Goal: Task Accomplishment & Management: Complete application form

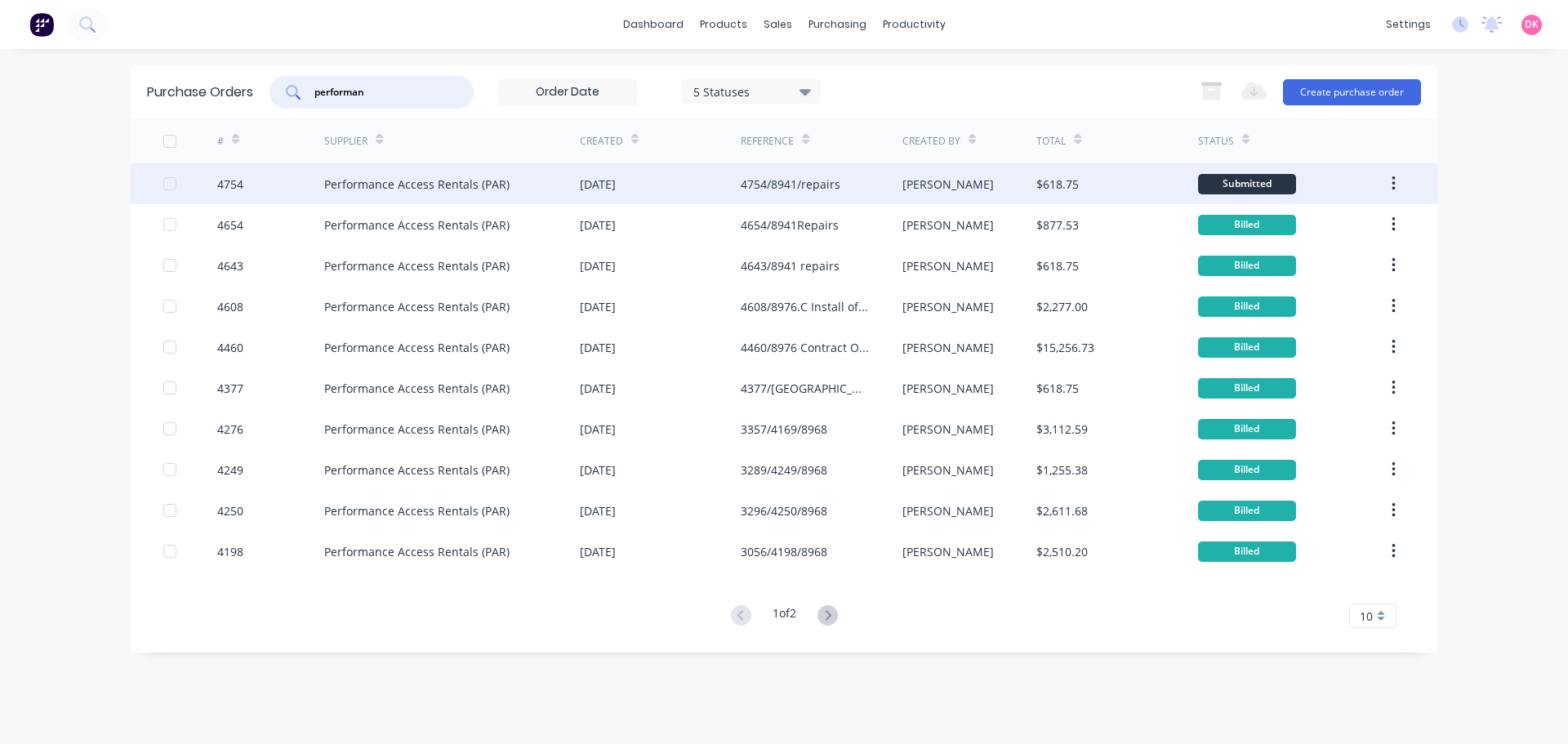
type input "performan"
click at [424, 191] on div "Performance Access Rentals (PAR)" at bounding box center [417, 185] width 185 height 18
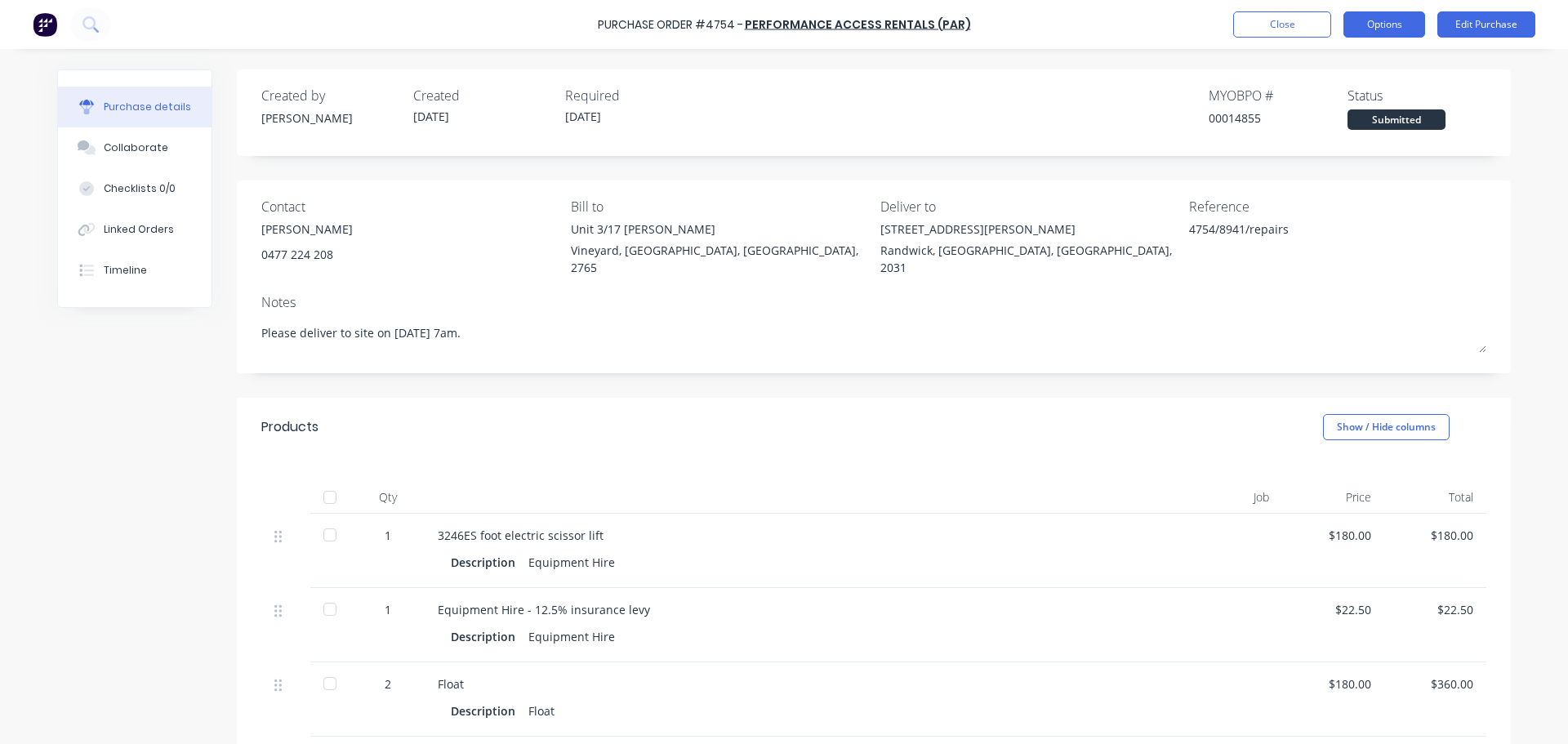
click at [1395, 28] on button "Options" at bounding box center [1385, 24] width 82 height 26
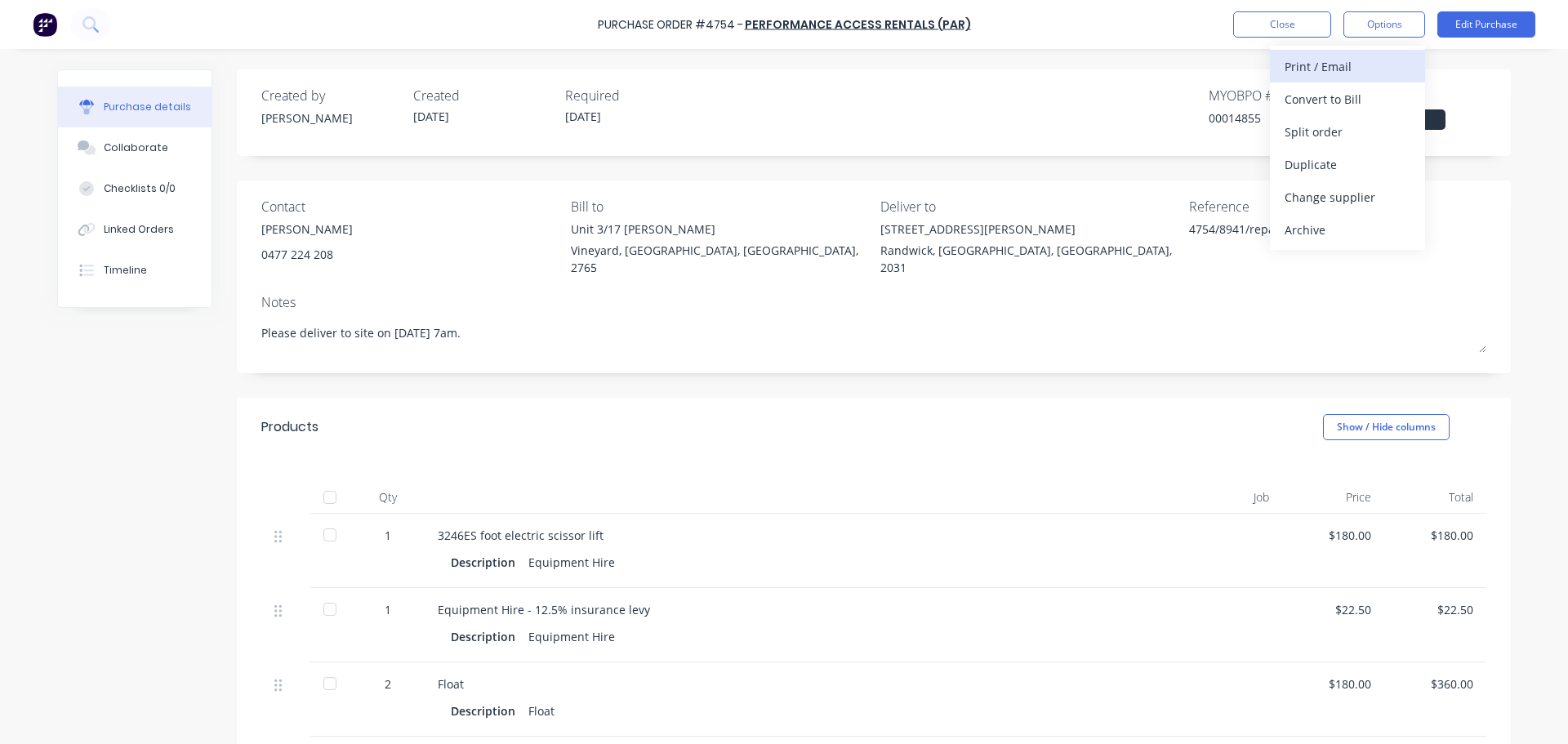
click at [1323, 68] on div "Print / Email" at bounding box center [1347, 66] width 126 height 23
click at [1305, 90] on div "With pricing" at bounding box center [1347, 100] width 126 height 23
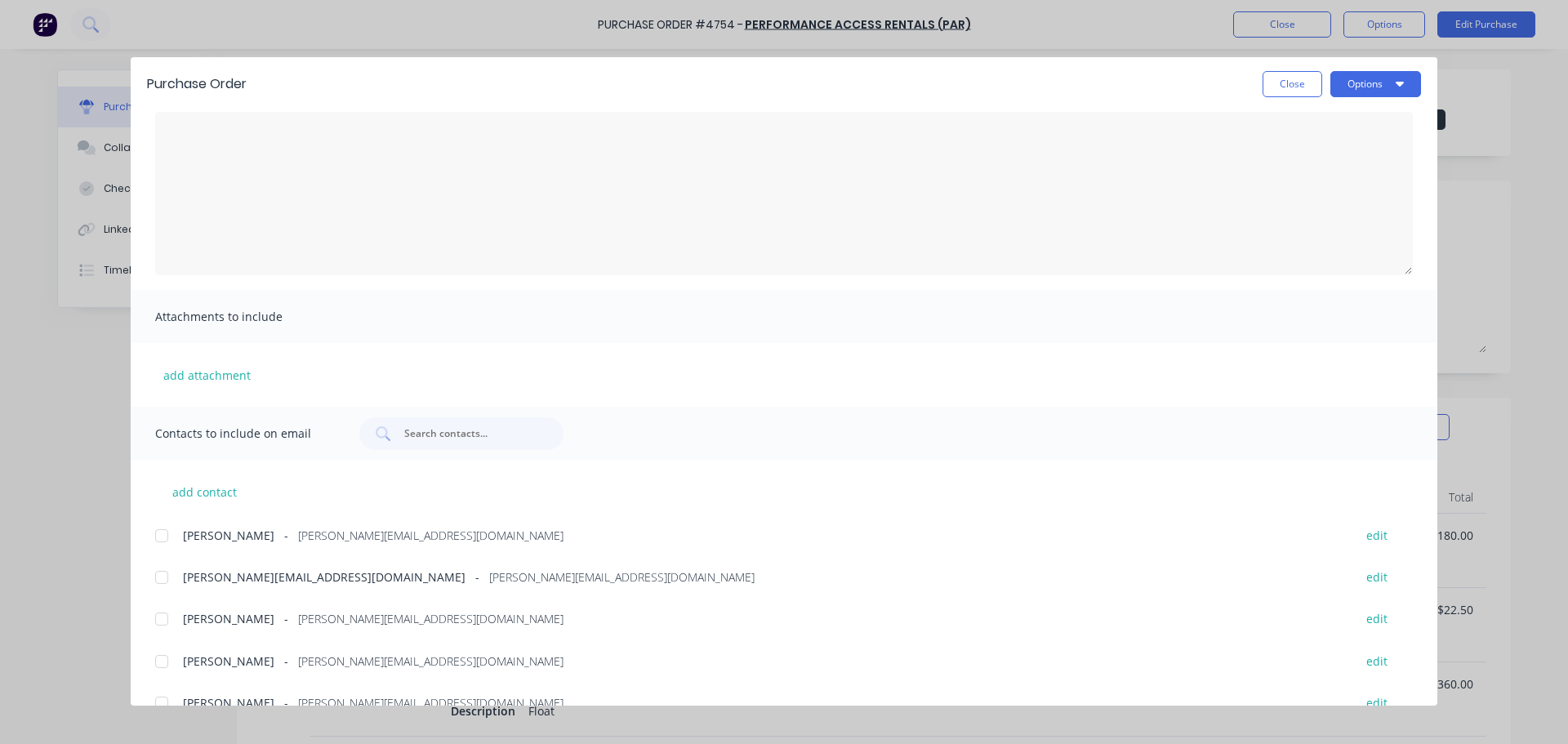
scroll to position [94, 0]
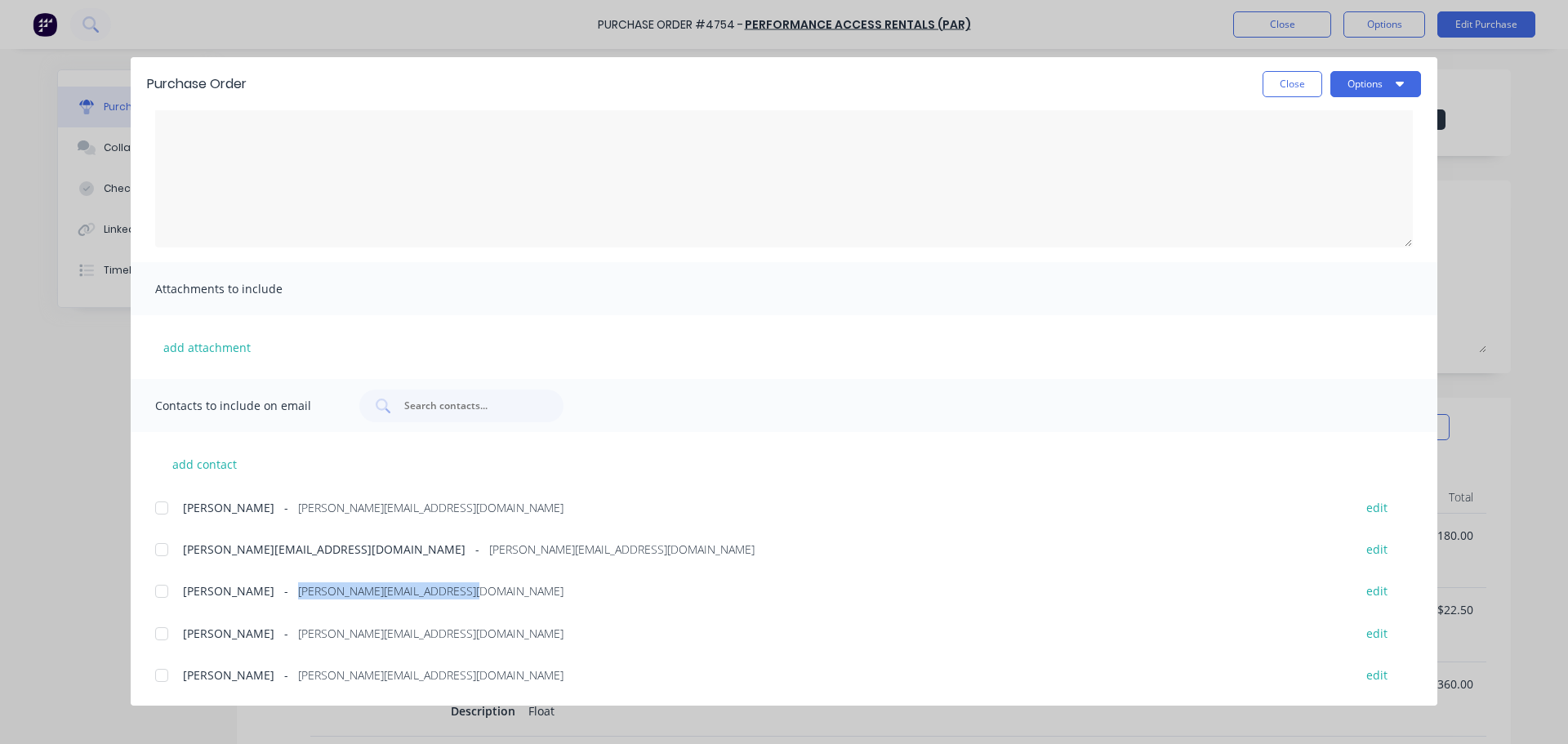
drag, startPoint x: 465, startPoint y: 598, endPoint x: 285, endPoint y: 582, distance: 180.7
click at [285, 582] on div "Dean Halliwell - [EMAIL_ADDRESS][DOMAIN_NAME] edit" at bounding box center [796, 591] width 1282 height 22
copy span "[PERSON_NAME][EMAIL_ADDRESS][DOMAIN_NAME]"
click at [1280, 83] on button "Close" at bounding box center [1292, 84] width 60 height 26
type textarea "x"
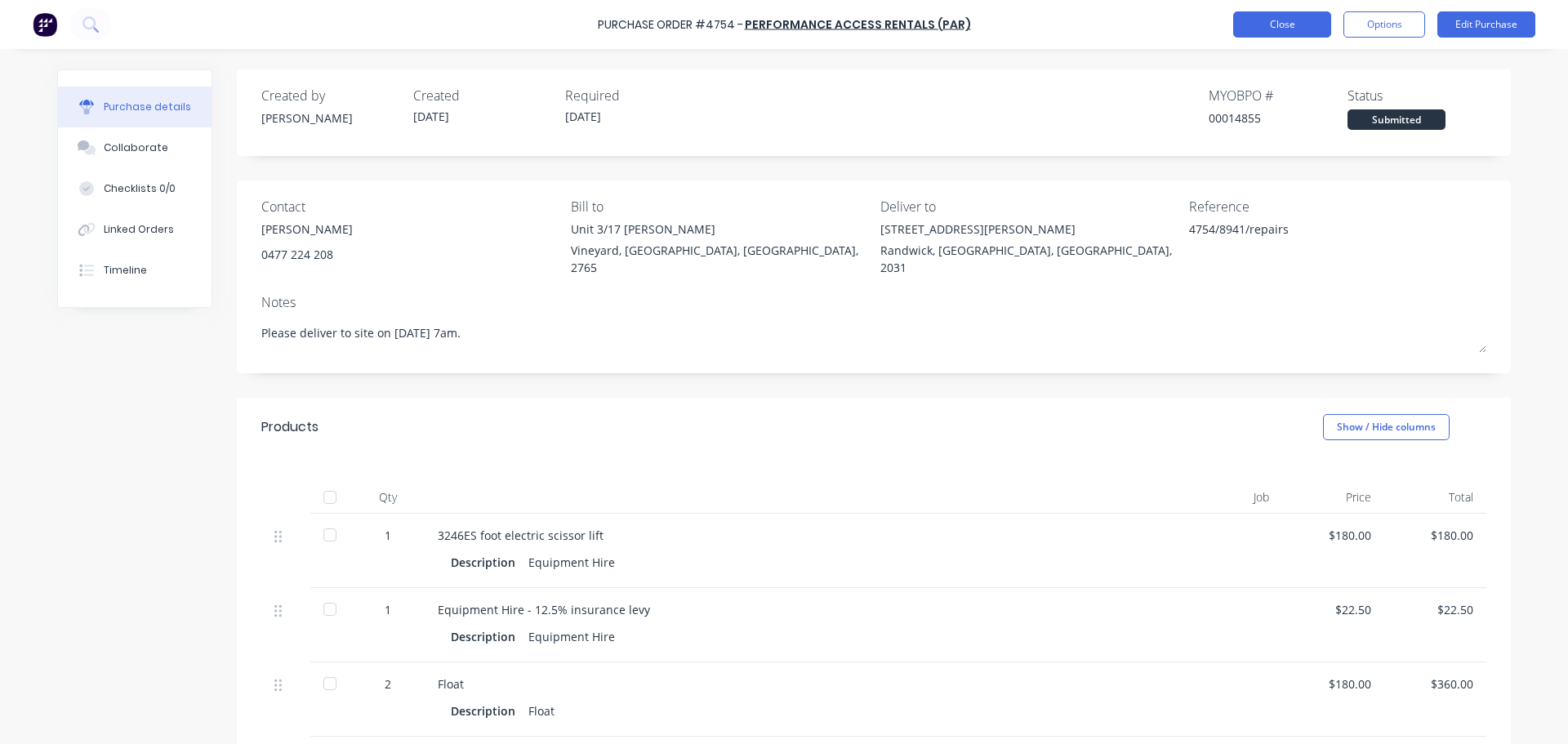
click at [1276, 19] on button "Close" at bounding box center [1282, 24] width 98 height 26
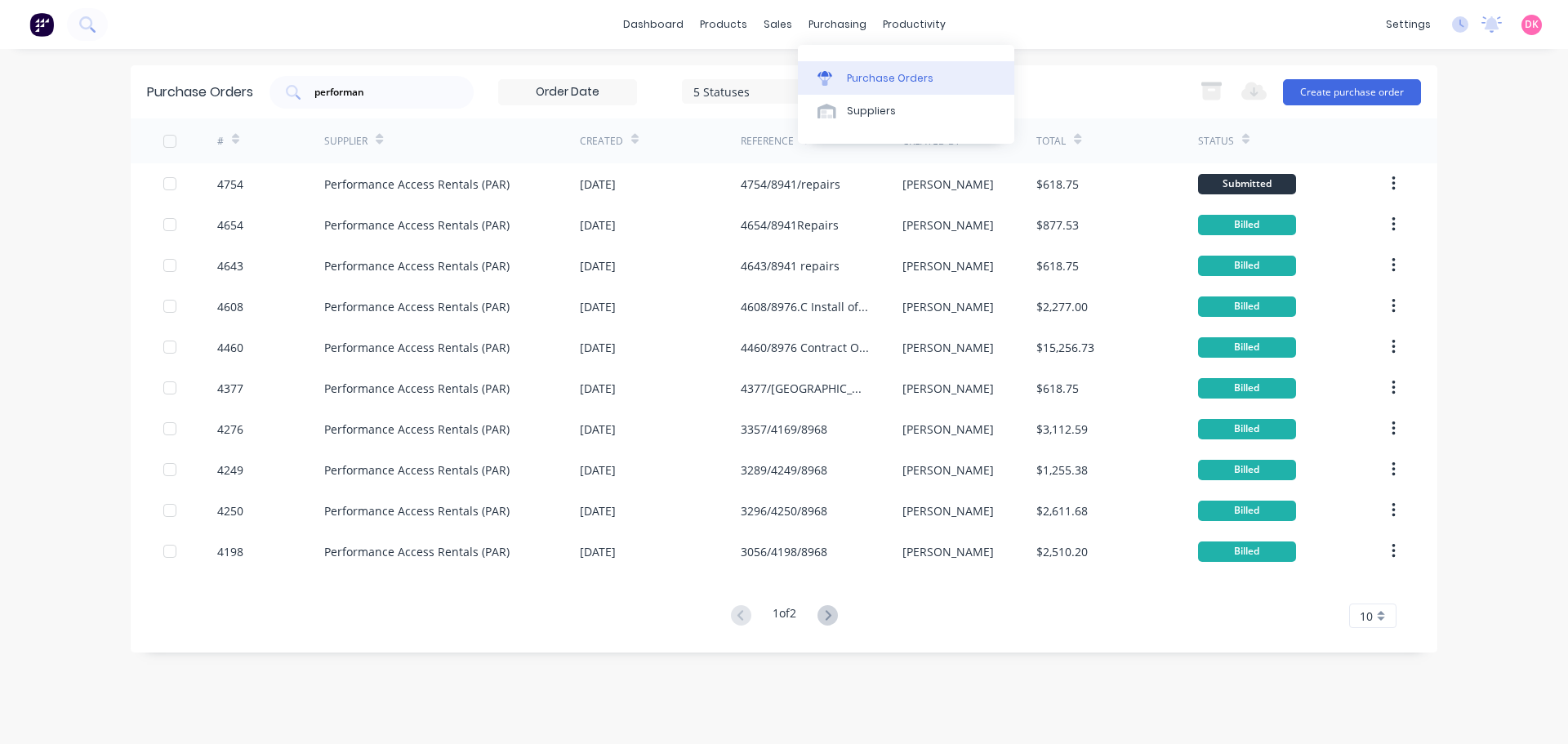
click at [858, 76] on div "Purchase Orders" at bounding box center [890, 78] width 87 height 15
drag, startPoint x: 408, startPoint y: 88, endPoint x: 298, endPoint y: 103, distance: 111.0
click at [298, 103] on div "performan" at bounding box center [371, 92] width 204 height 32
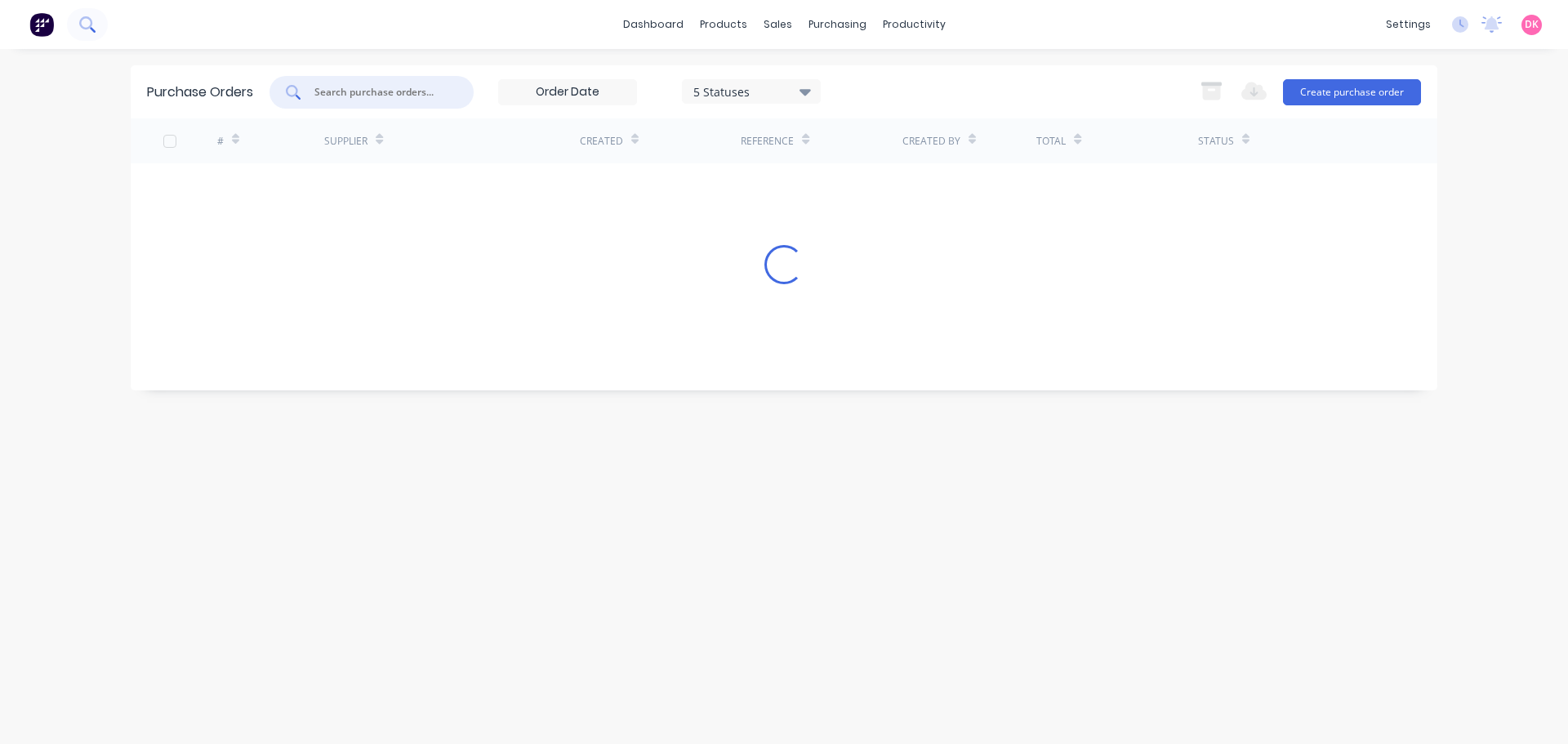
click at [97, 31] on button at bounding box center [88, 23] width 41 height 32
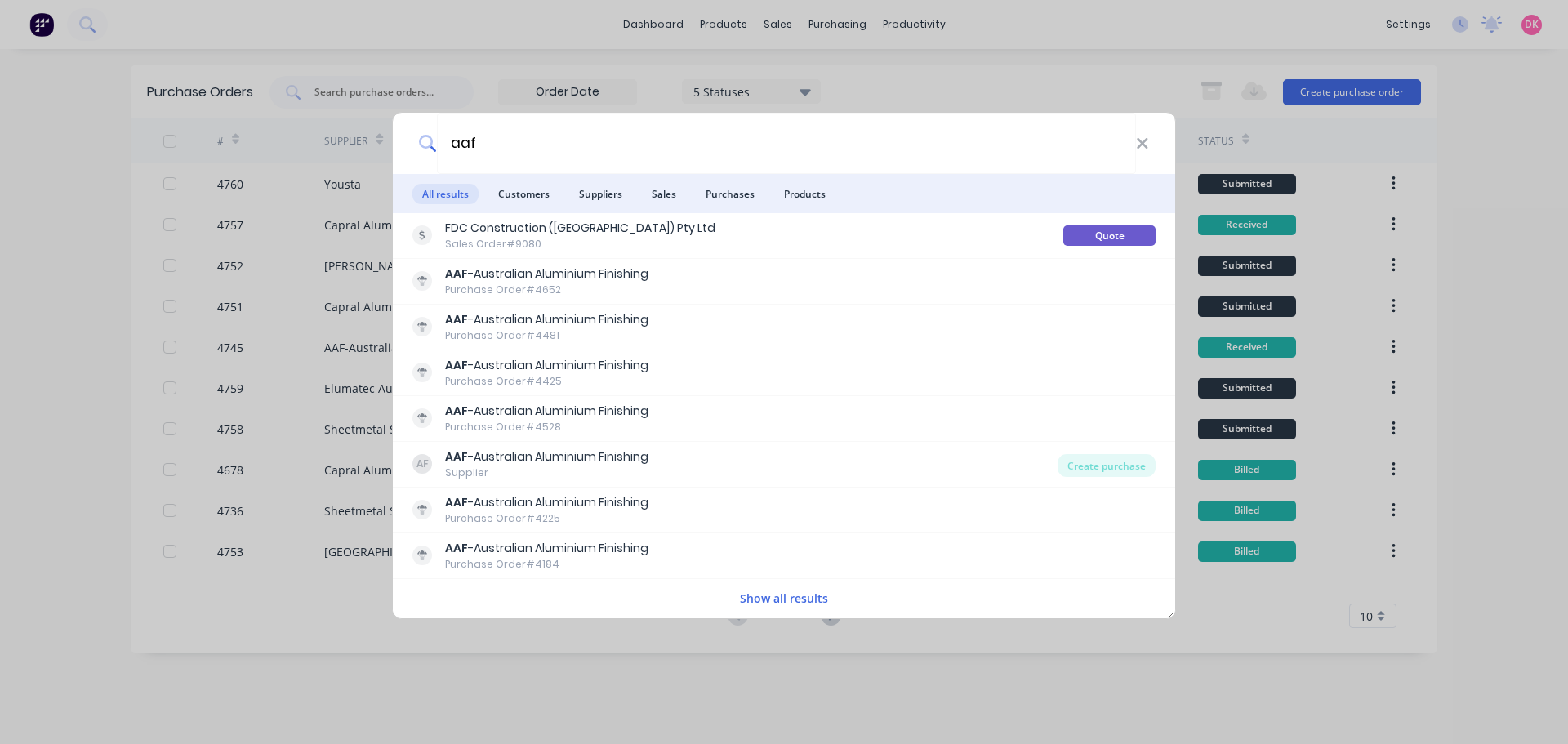
type input "aaf"
click at [488, 31] on div "aaf All results Customers Suppliers Sales Purchases Products FDC Construction (…" at bounding box center [784, 372] width 1568 height 744
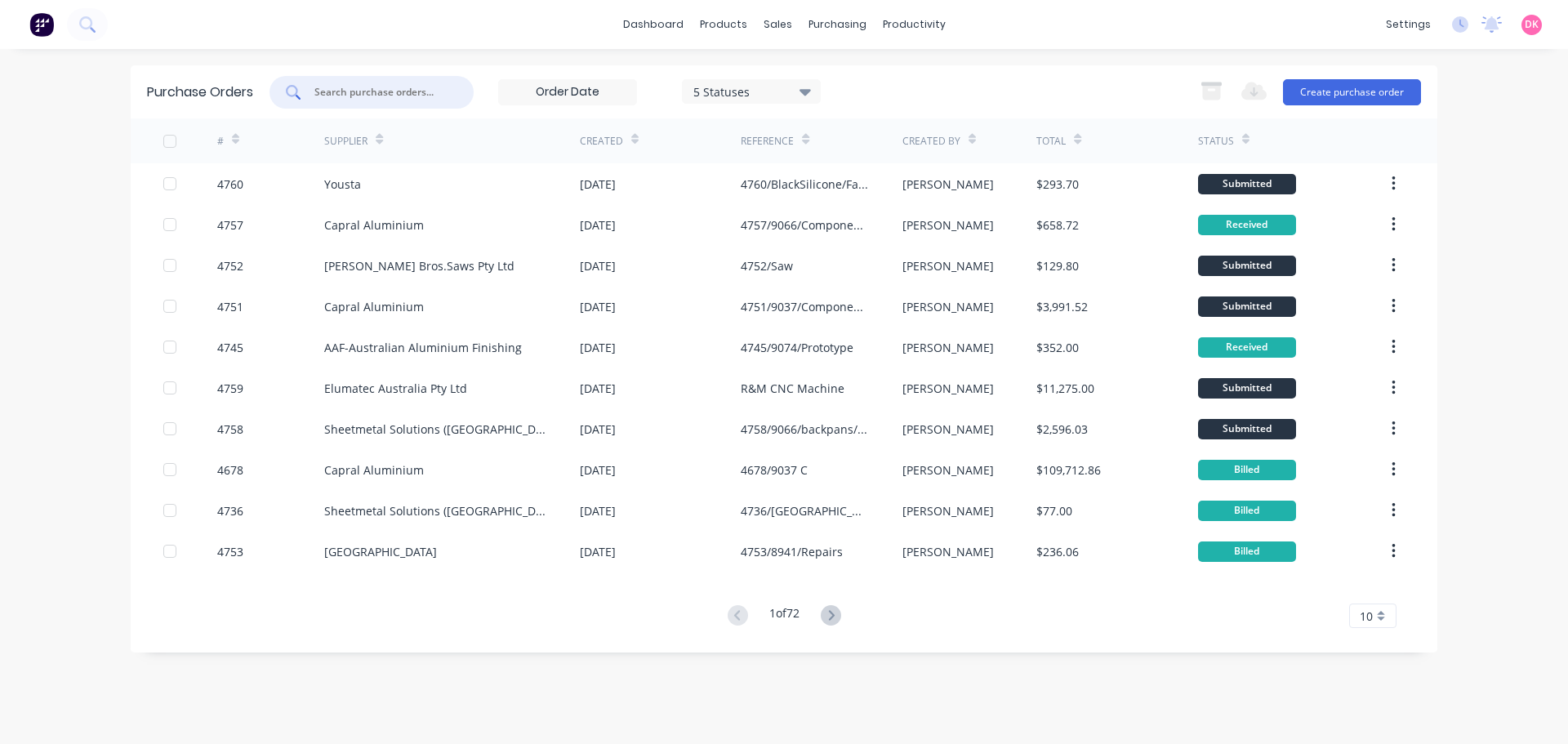
click at [393, 100] on input "text" at bounding box center [381, 92] width 136 height 17
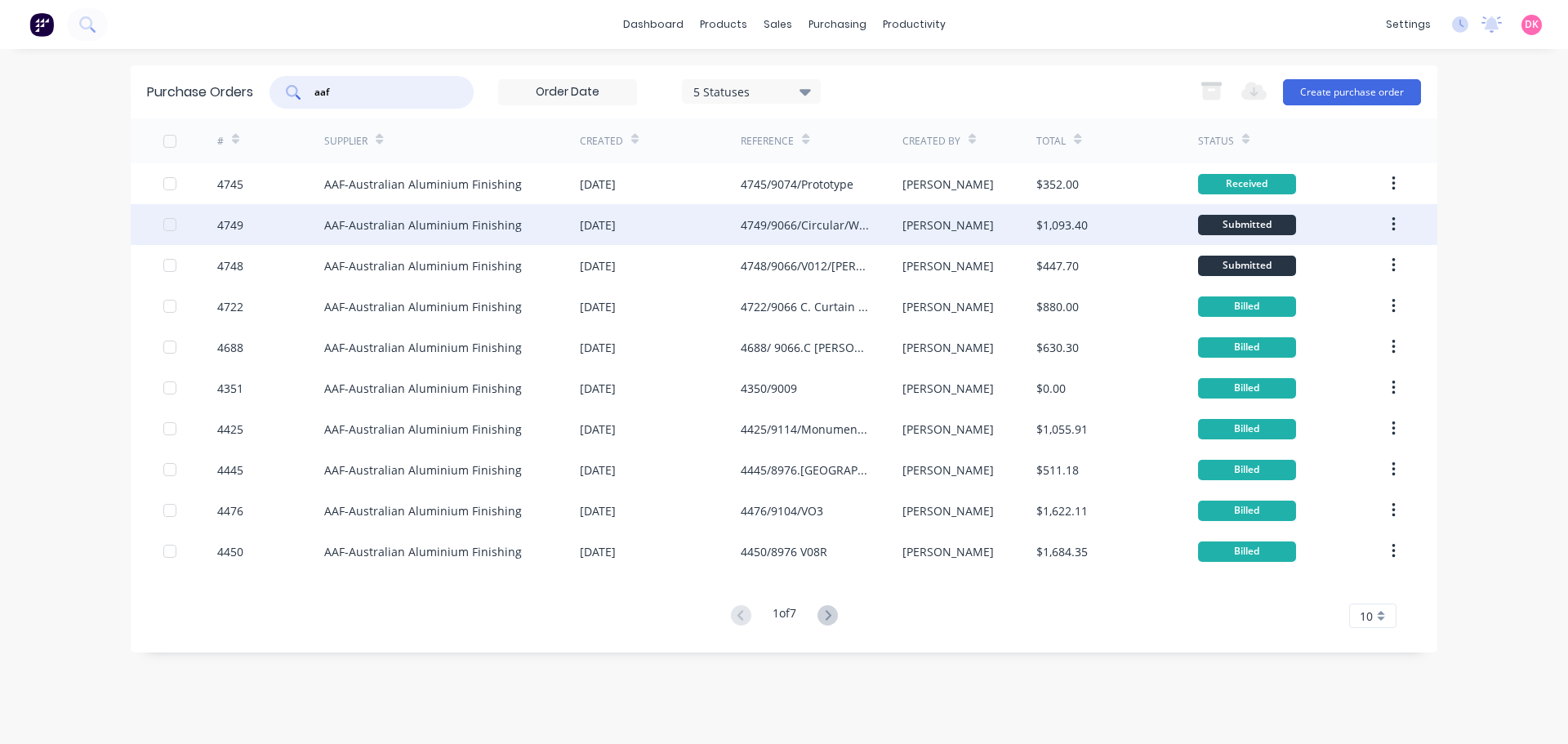
type input "aaf"
click at [537, 236] on div "AAF-Australian Aluminium Finishing" at bounding box center [452, 225] width 256 height 41
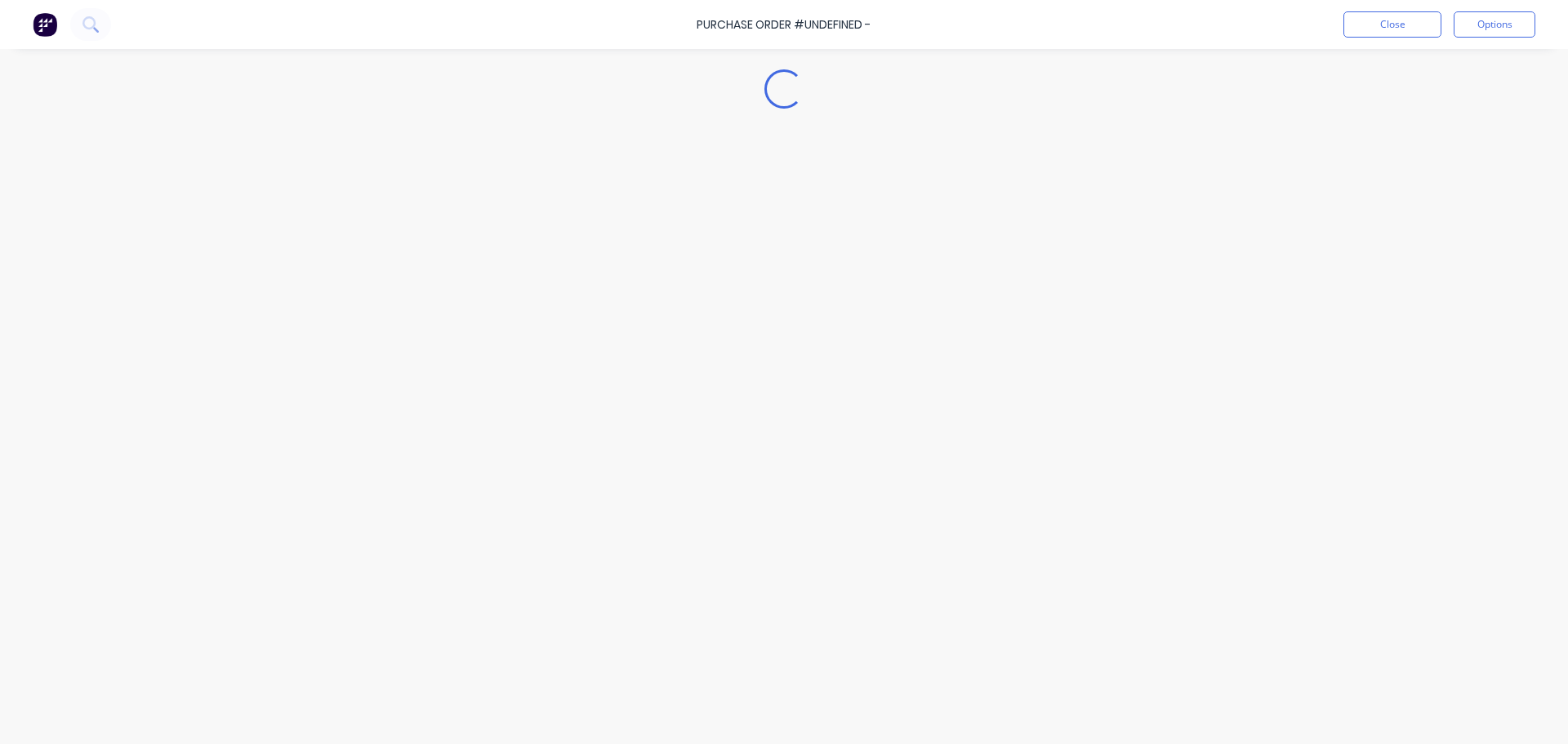
type textarea "x"
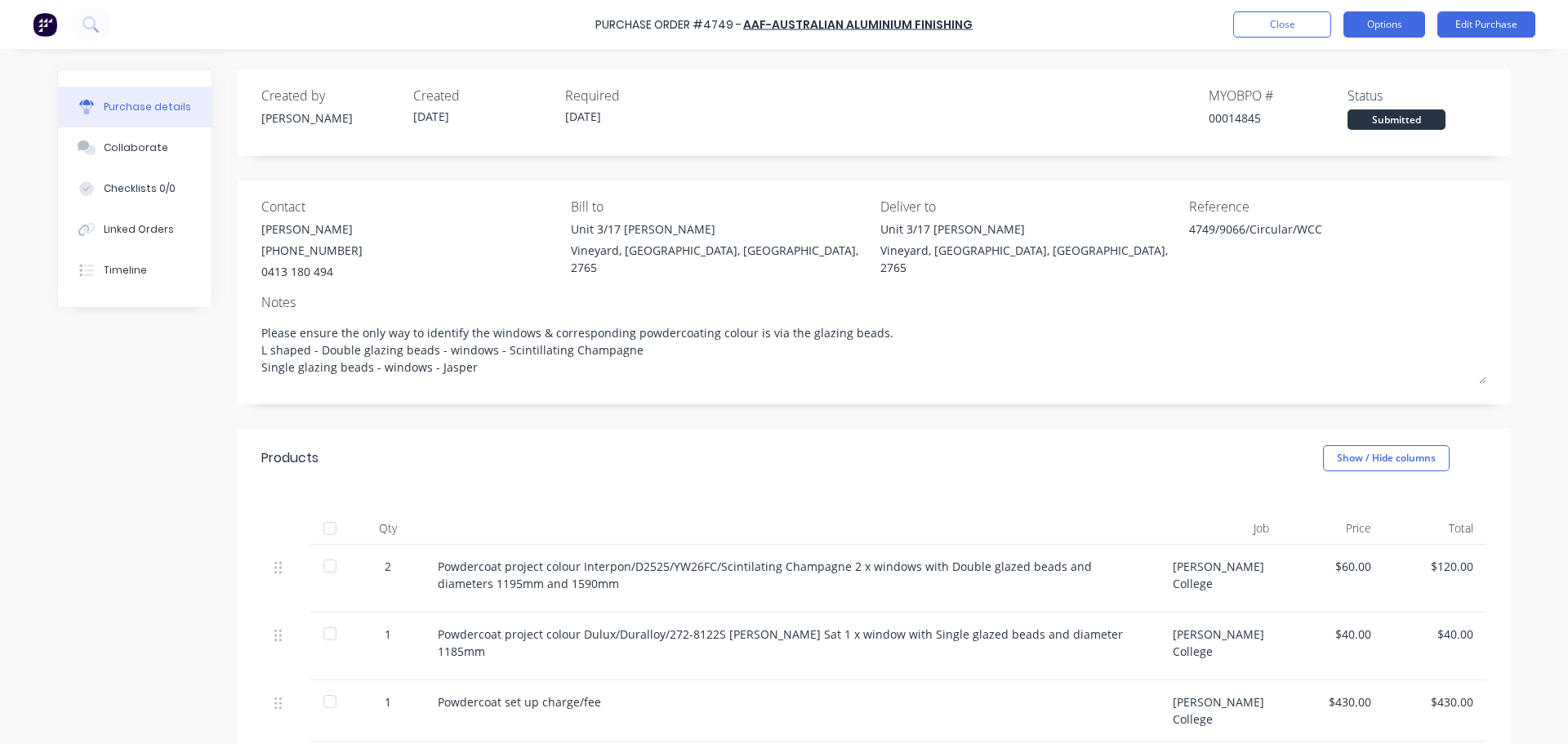
click at [1385, 16] on button "Options" at bounding box center [1385, 24] width 82 height 26
click at [1006, 95] on div "Created by Dee Created 25/09/25 Required 02/10/25 MYOB PO # 00014845 Status Sub…" at bounding box center [873, 107] width 1225 height 44
click at [1278, 31] on button "Close" at bounding box center [1282, 24] width 98 height 26
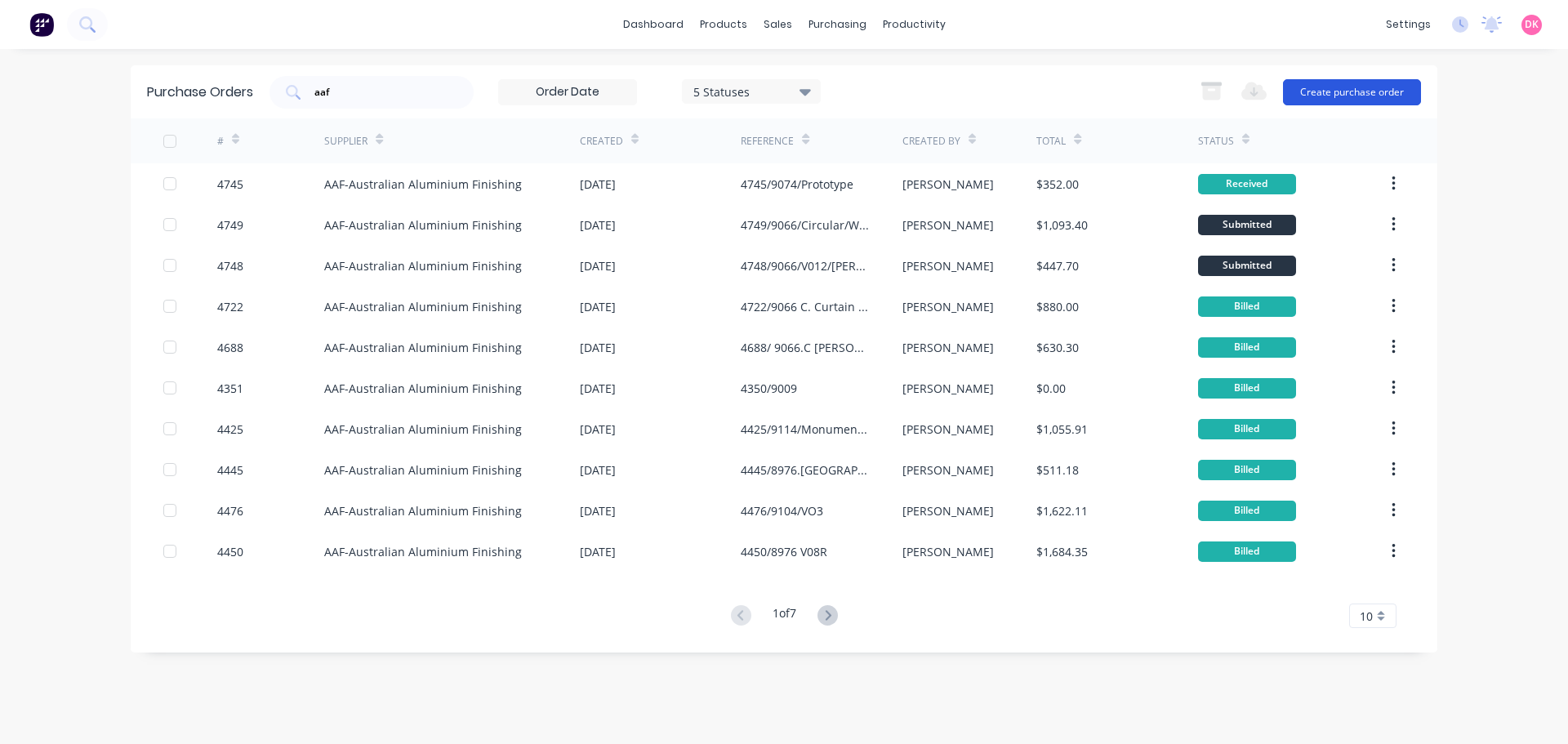
click at [1375, 84] on button "Create purchase order" at bounding box center [1351, 92] width 138 height 26
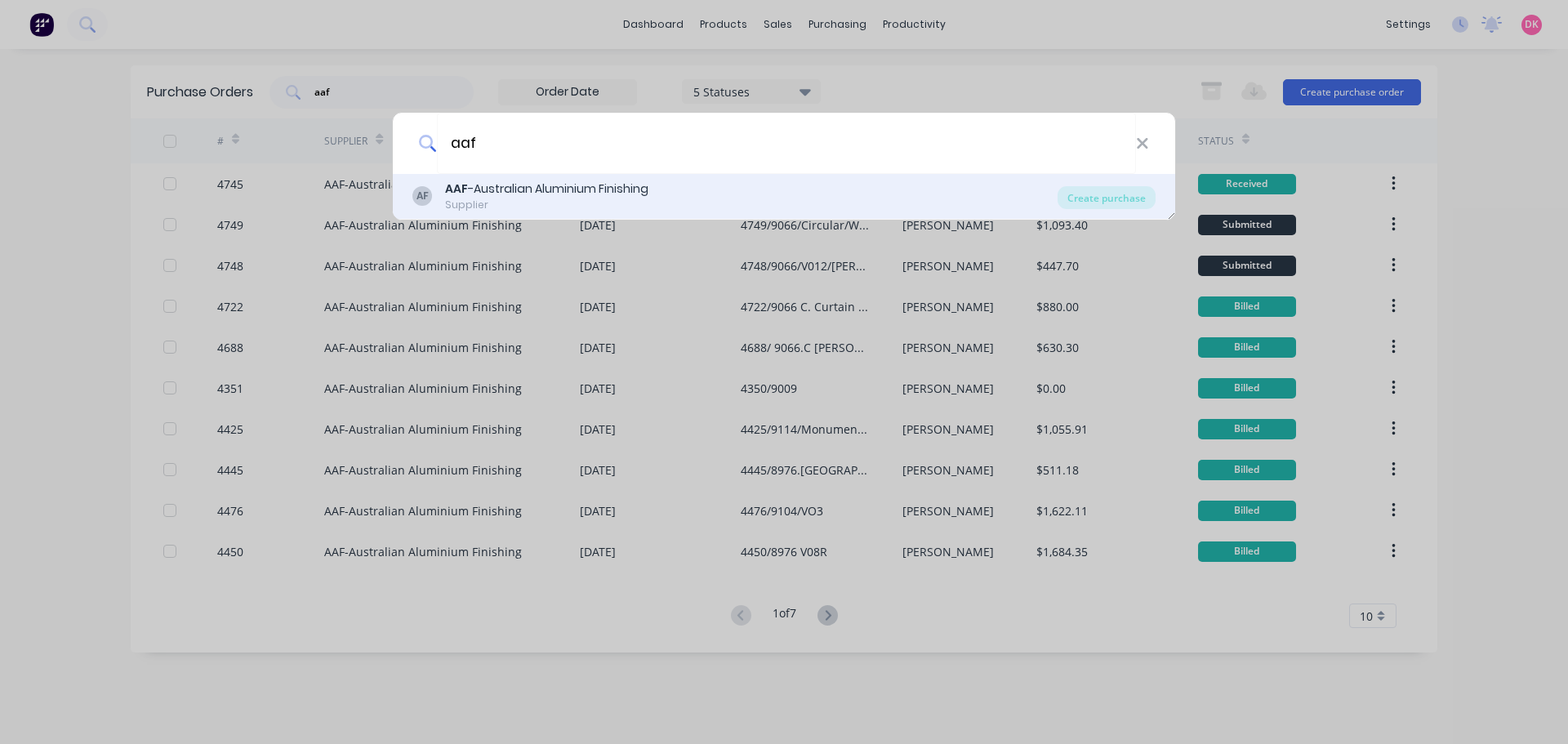
type input "aaf"
click at [563, 187] on div "AAF -Australian Aluminium Finishing" at bounding box center [546, 189] width 203 height 18
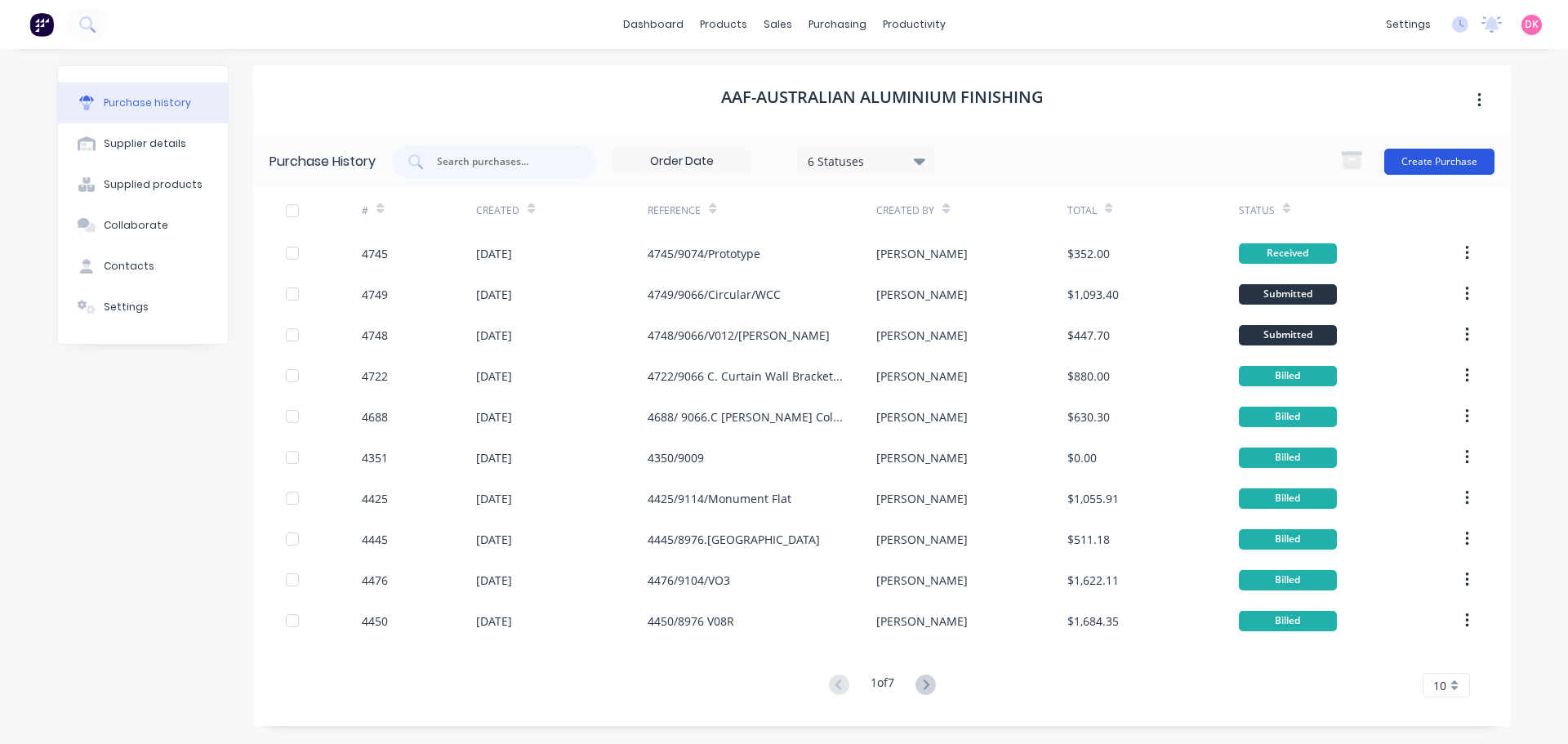
click at [1422, 161] on button "Create Purchase" at bounding box center [1439, 161] width 110 height 26
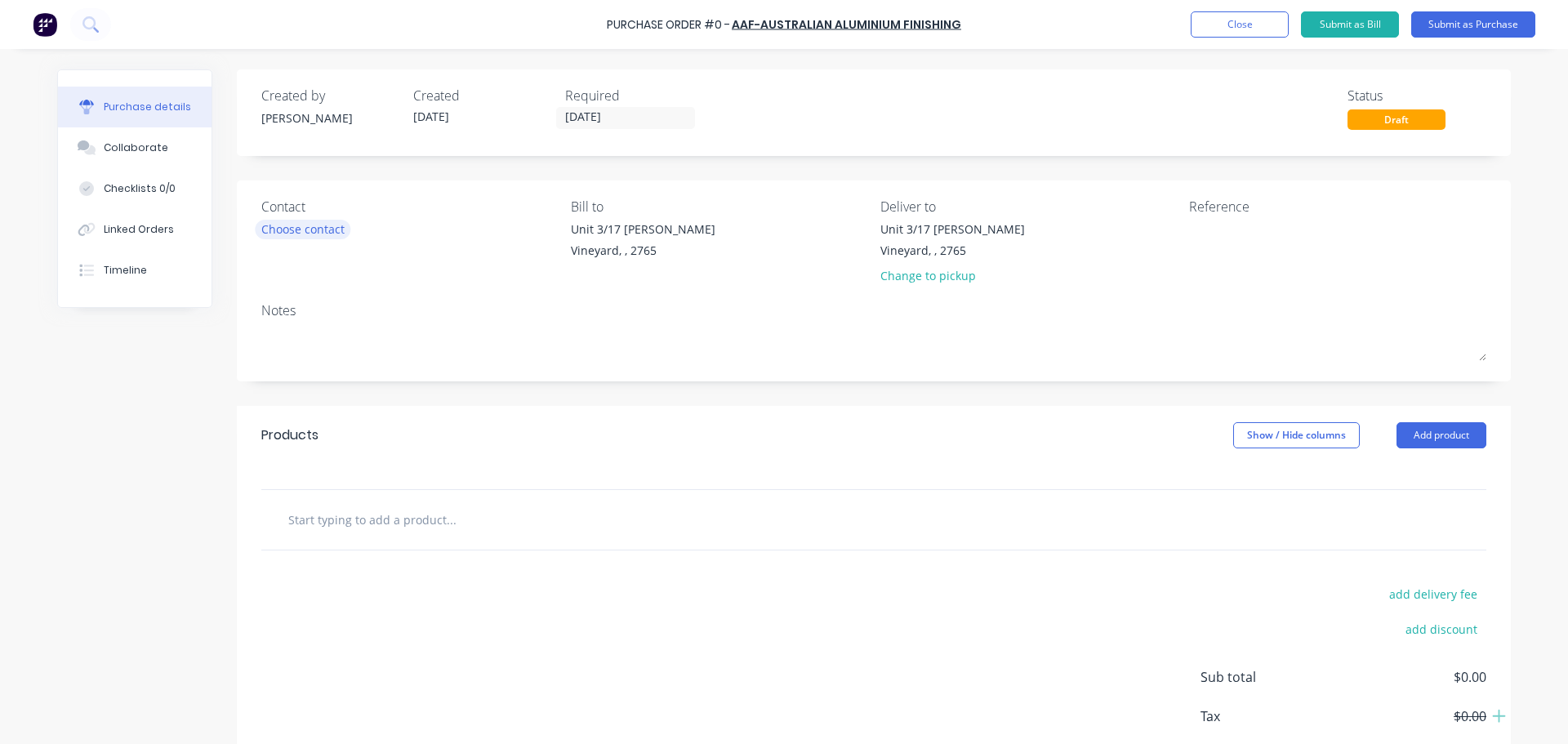
click at [306, 229] on div "Choose contact" at bounding box center [302, 229] width 83 height 18
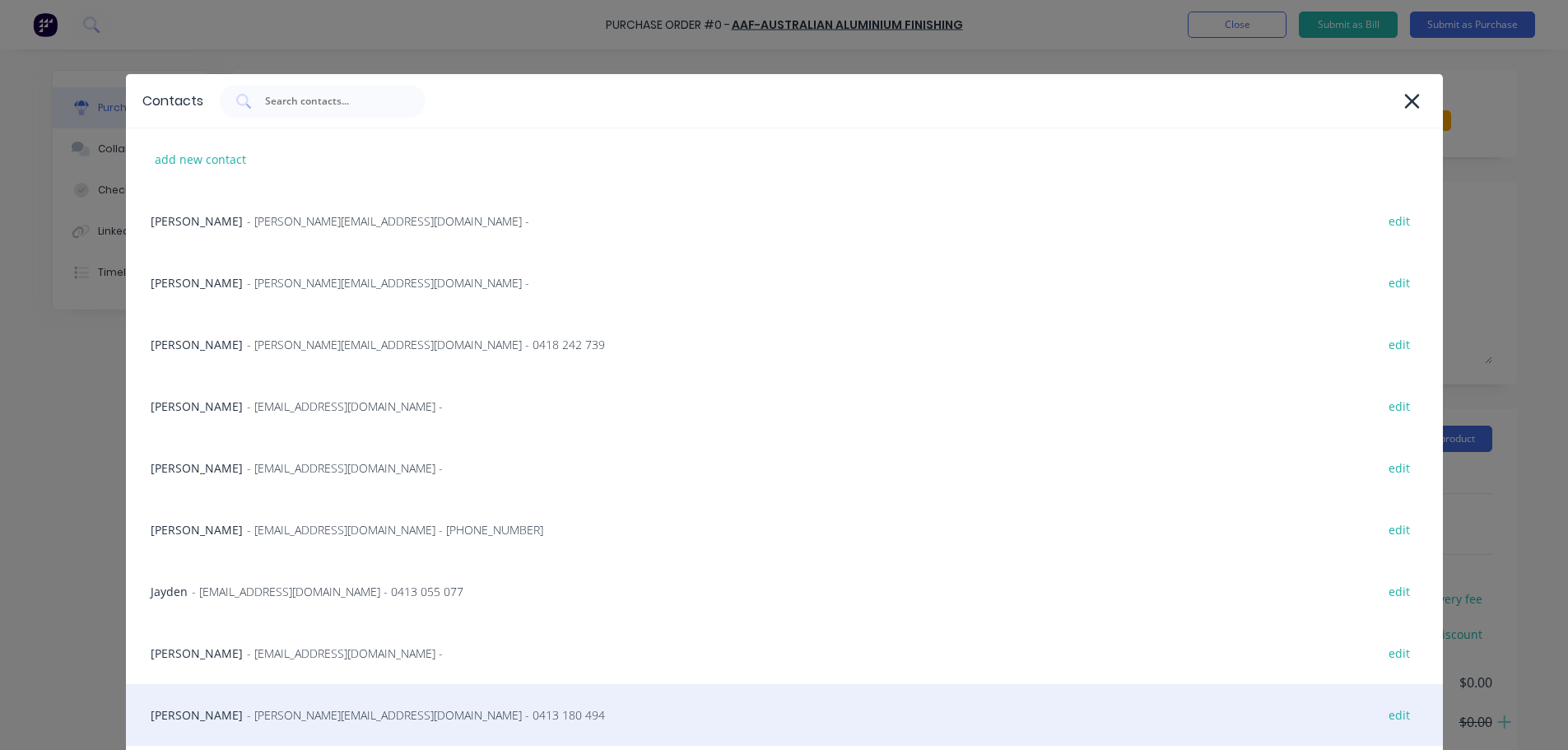
click at [322, 731] on div "Richard - richardwilson@aafonline.com.au - 0413 180 494 edit" at bounding box center [784, 715] width 1317 height 62
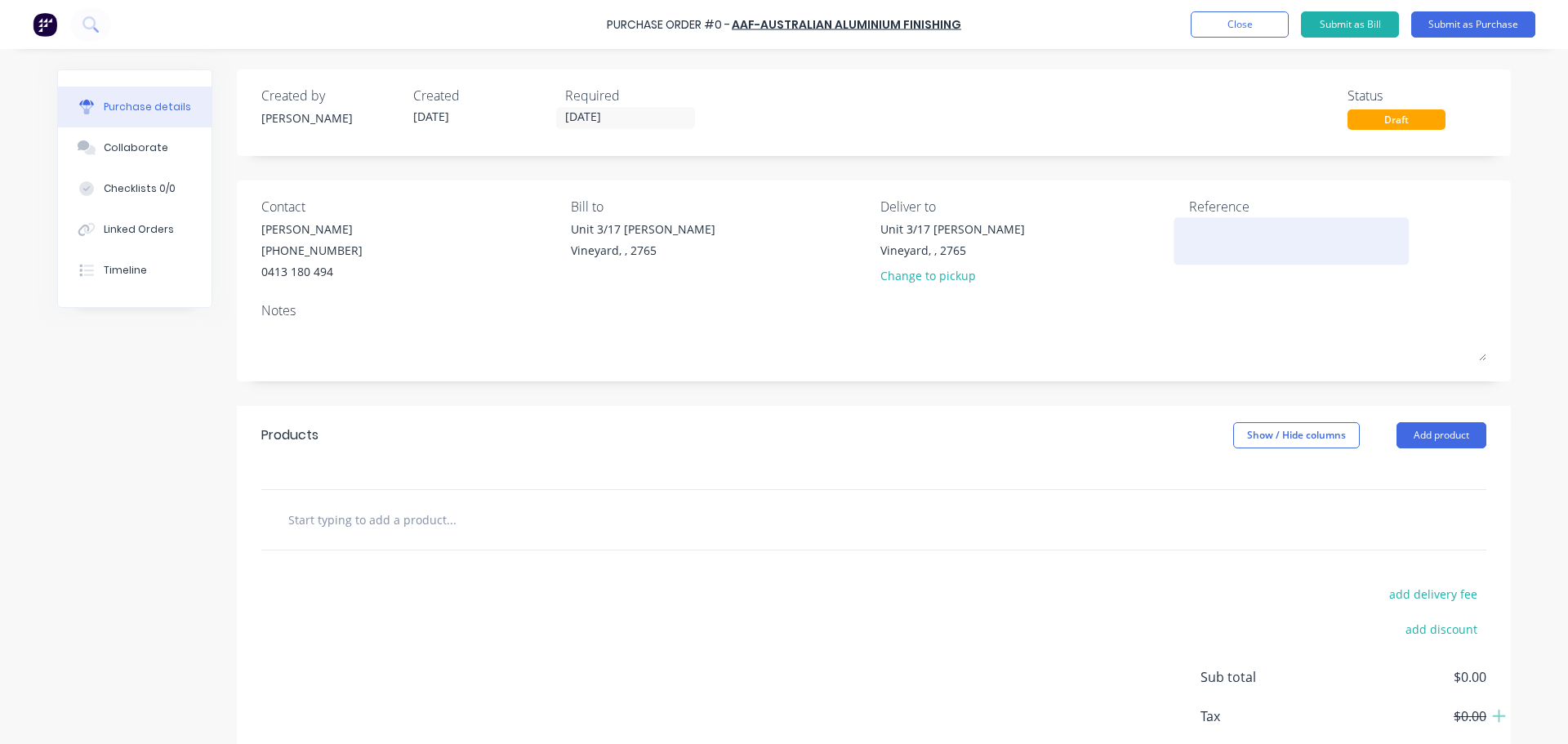
click at [1222, 251] on textarea at bounding box center [1291, 239] width 204 height 37
type textarea "9066"
type textarea "x"
type textarea "9066"
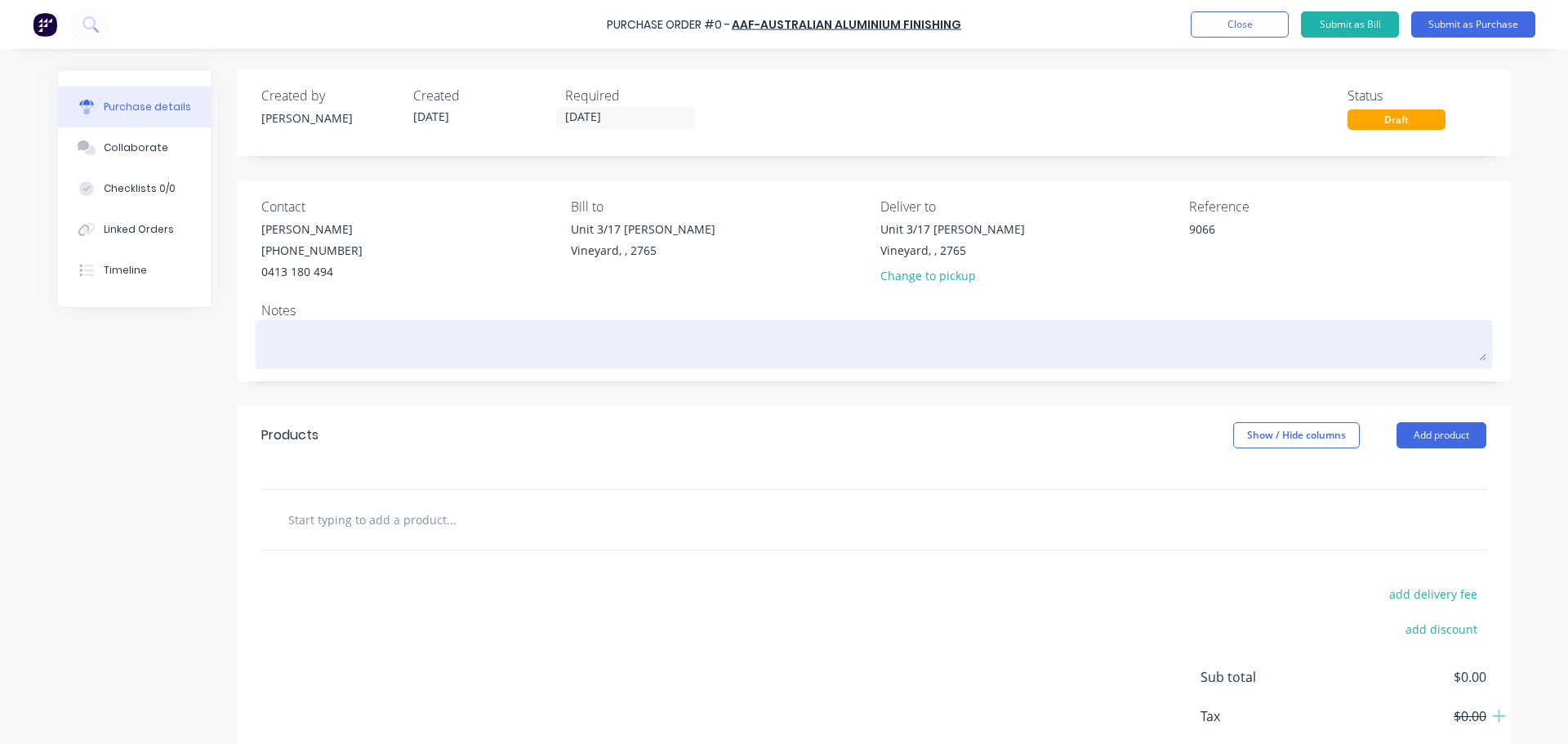
click at [273, 343] on textarea at bounding box center [873, 343] width 1225 height 37
type textarea "x"
type textarea "a"
type textarea "x"
type textarea "as"
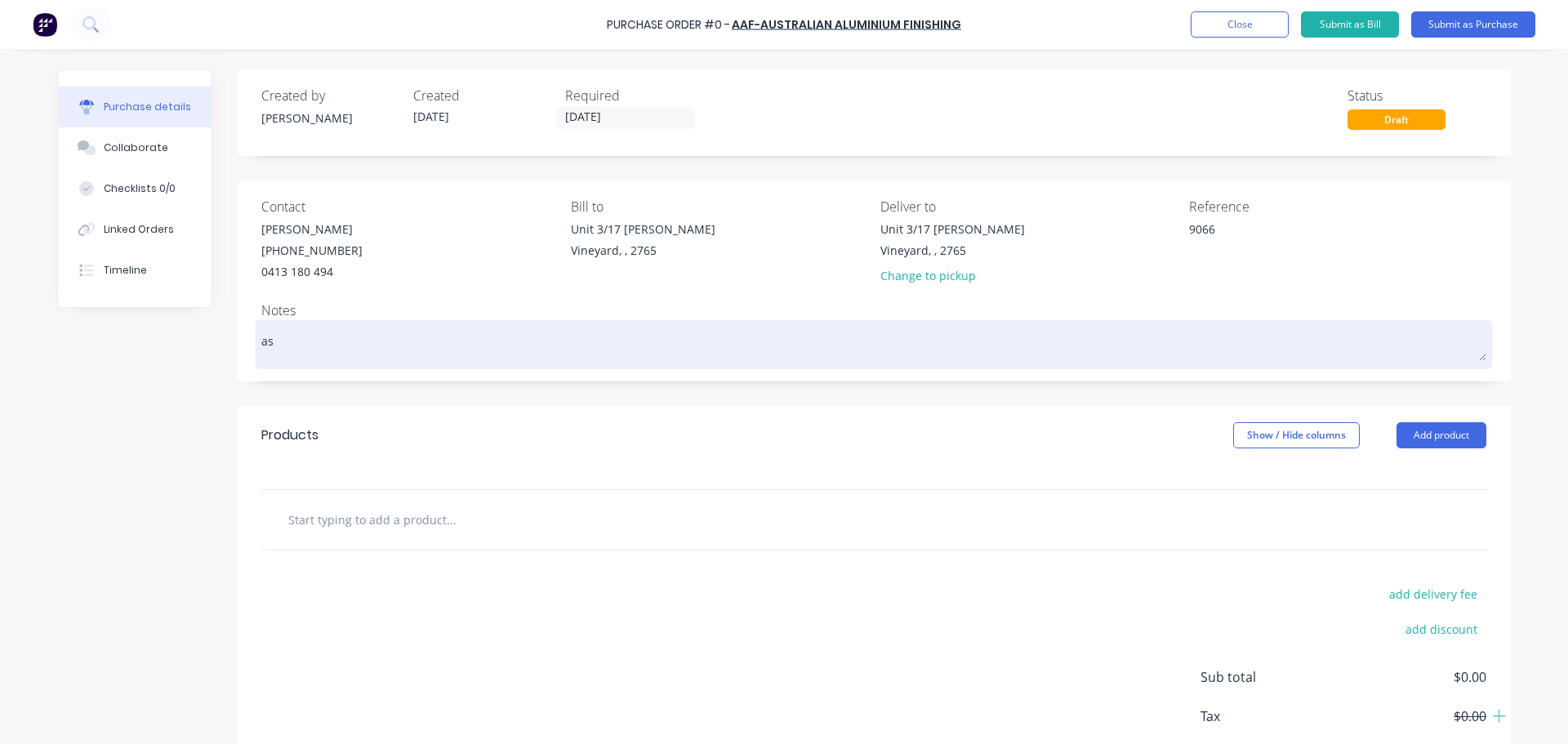
type textarea "x"
type textarea "a"
type textarea "x"
type textarea "A"
type textarea "x"
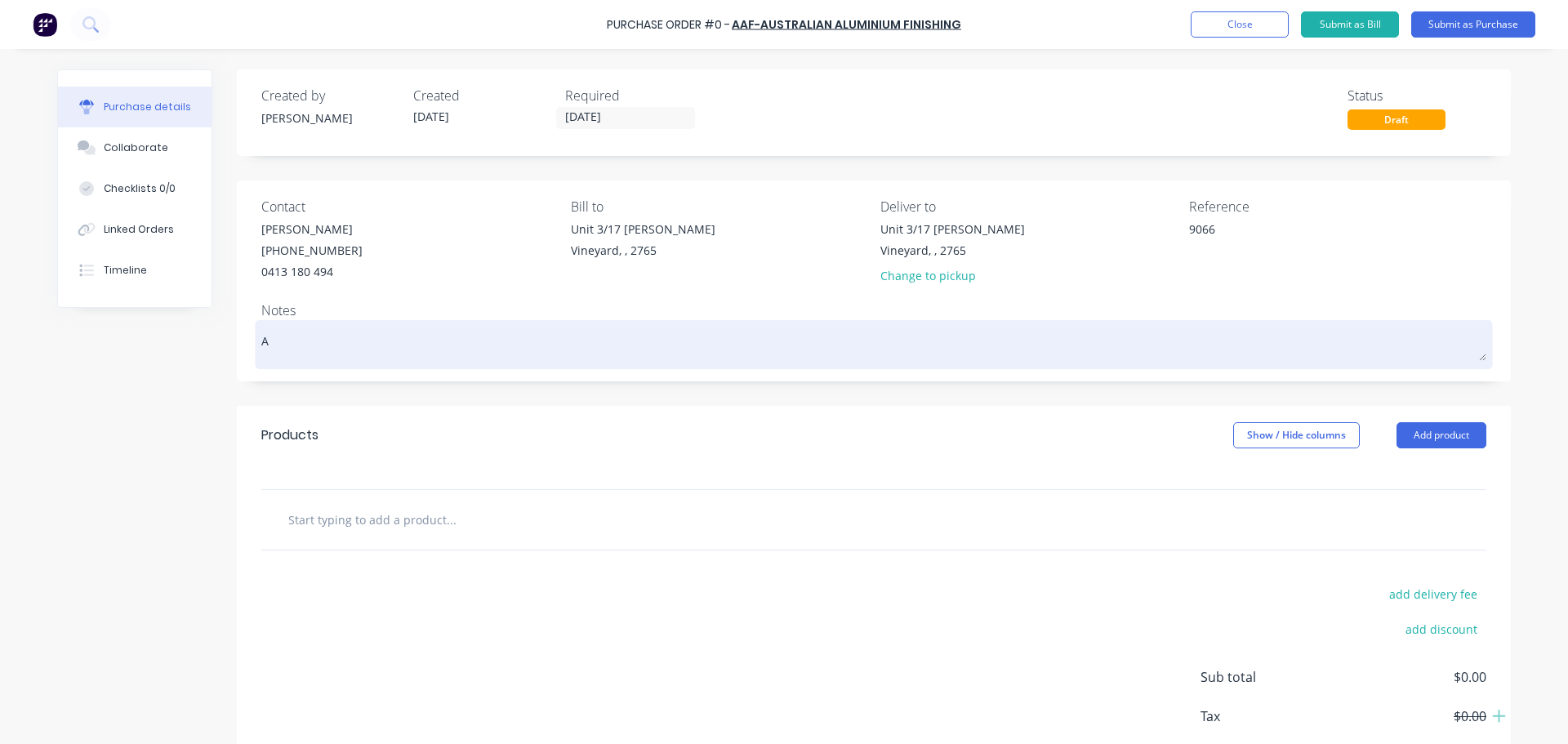
type textarea "As"
type textarea "x"
type textarea "As"
type textarea "x"
type textarea "As p"
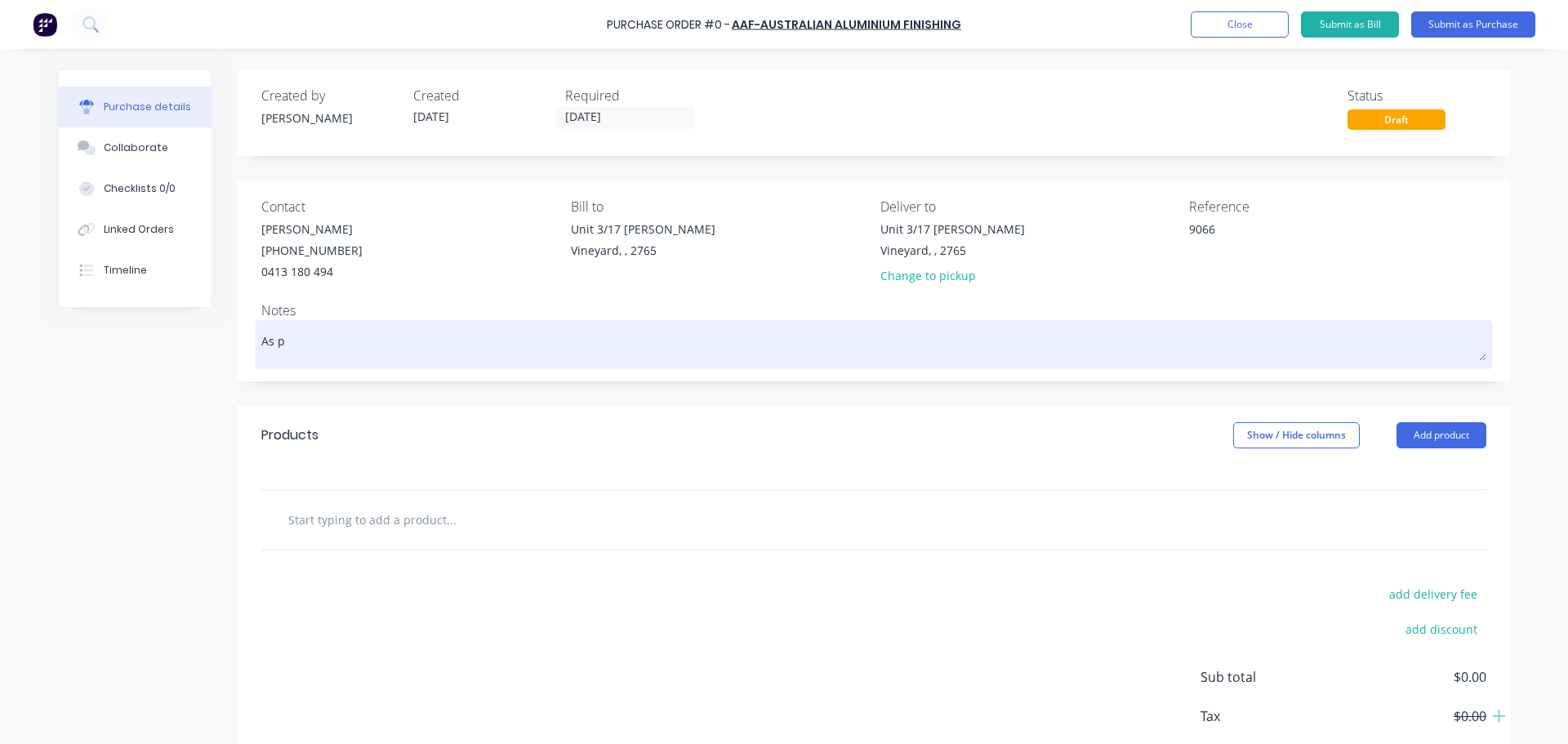
type textarea "x"
type textarea "As pe"
type textarea "x"
type textarea "As per"
type textarea "x"
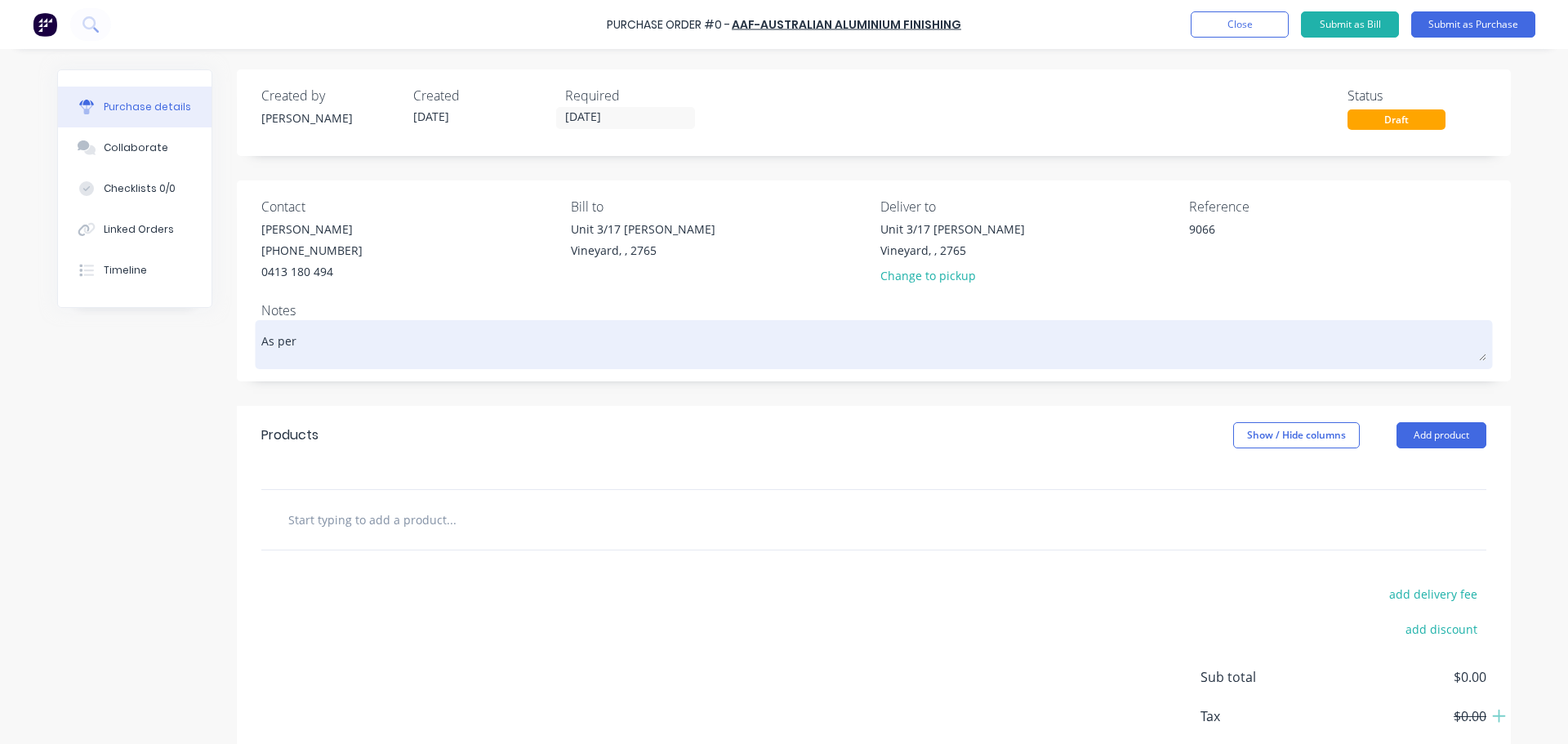
type textarea "As per"
type textarea "x"
type textarea "As per t"
type textarea "x"
type textarea "As per th"
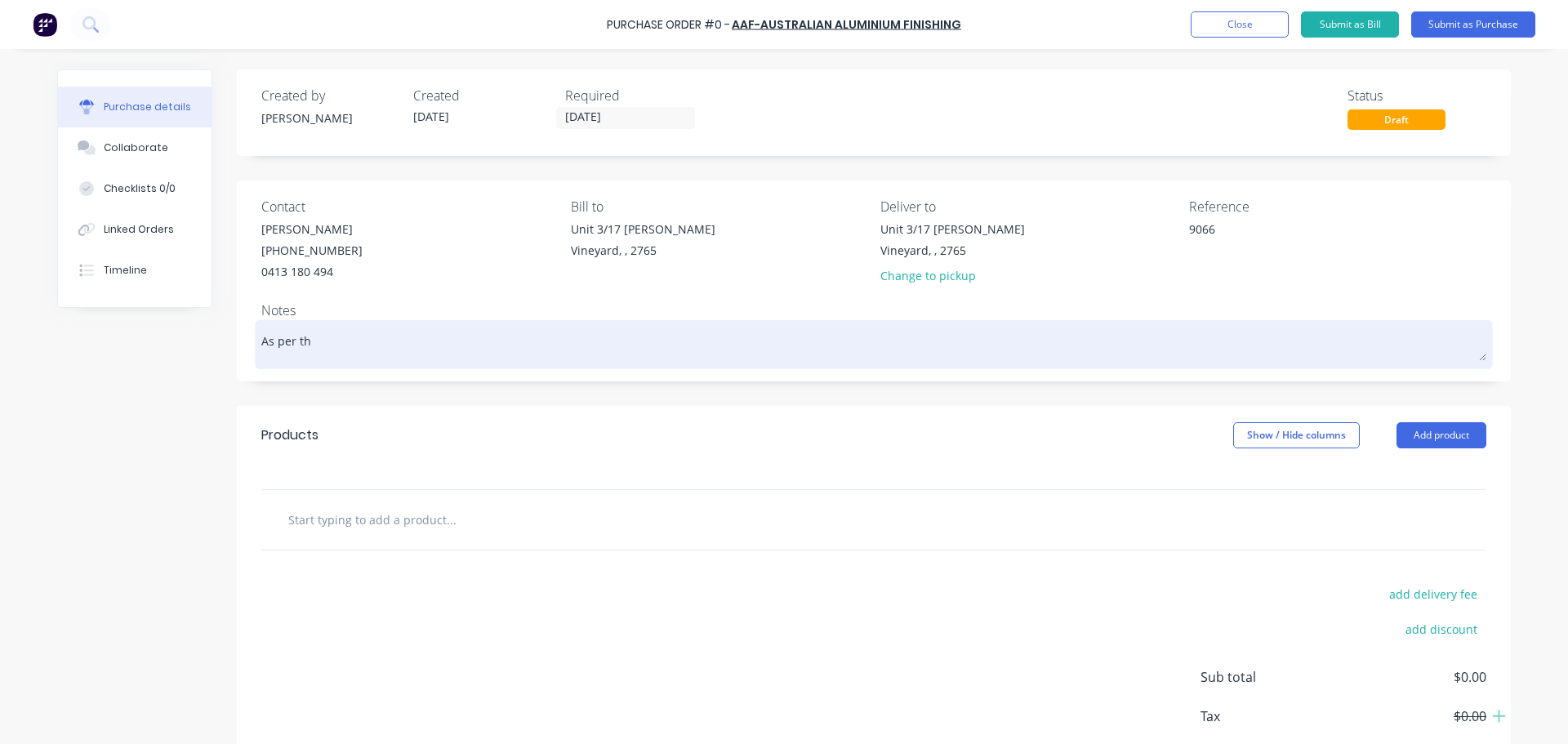
type textarea "x"
type textarea "As per the"
type textarea "x"
type textarea "As per the"
type textarea "x"
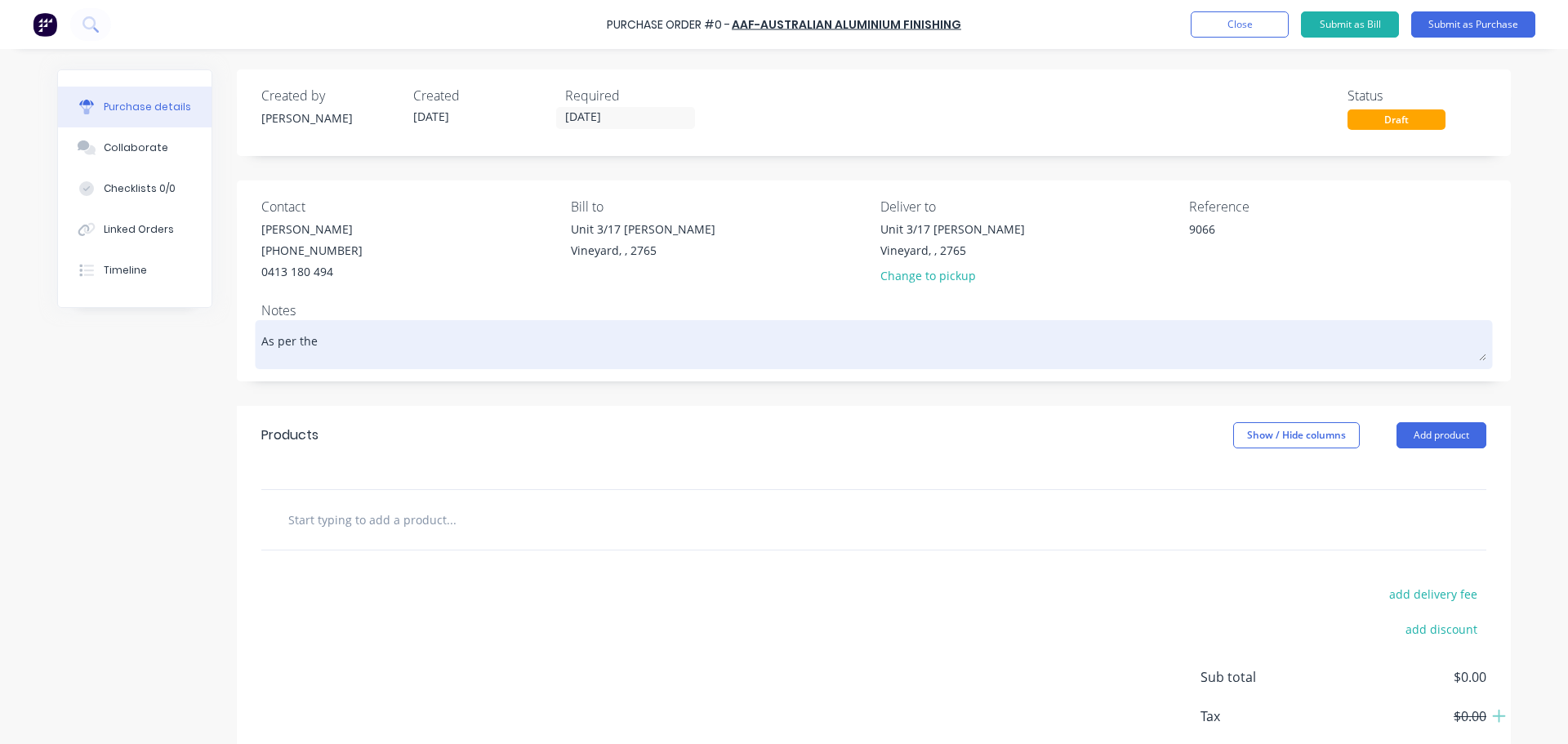
type textarea "As per the q"
type textarea "x"
type textarea "As per the qu"
type textarea "x"
type textarea "As per the qui"
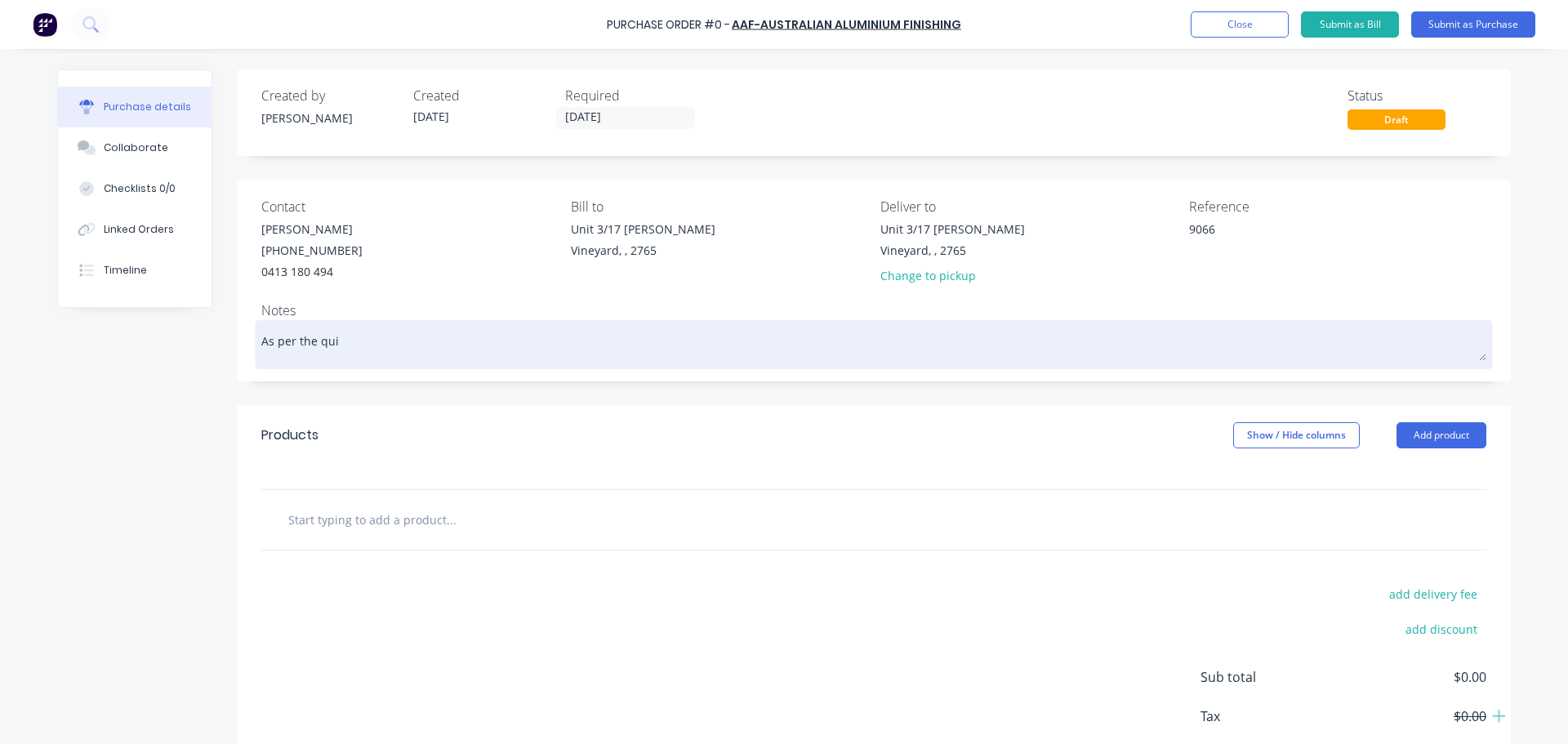
type textarea "x"
type textarea "As per the quio"
type textarea "x"
type textarea "As per the qui"
type textarea "x"
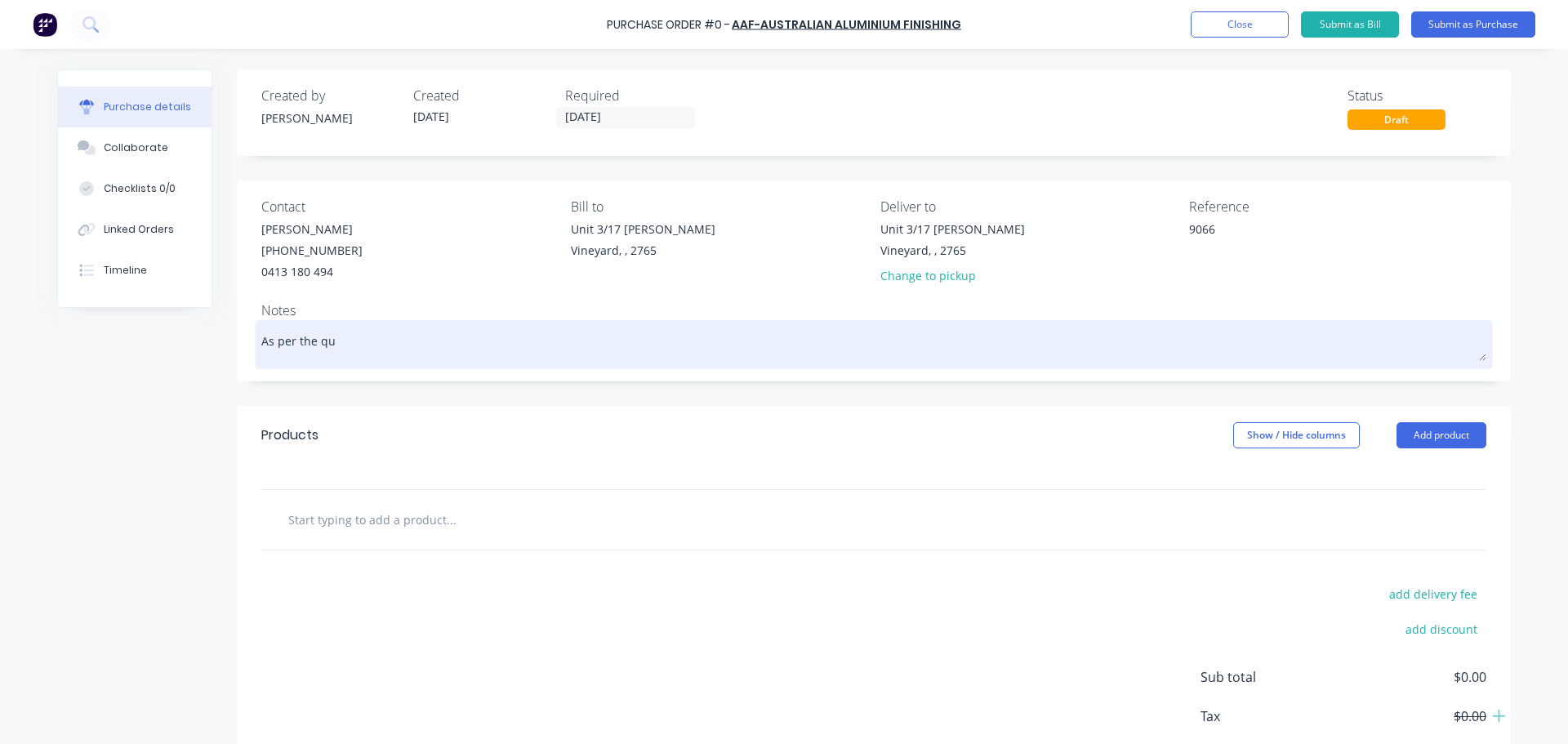
type textarea "As per the qup"
type textarea "x"
type textarea "As per the qupo"
type textarea "x"
type textarea "As per the qup"
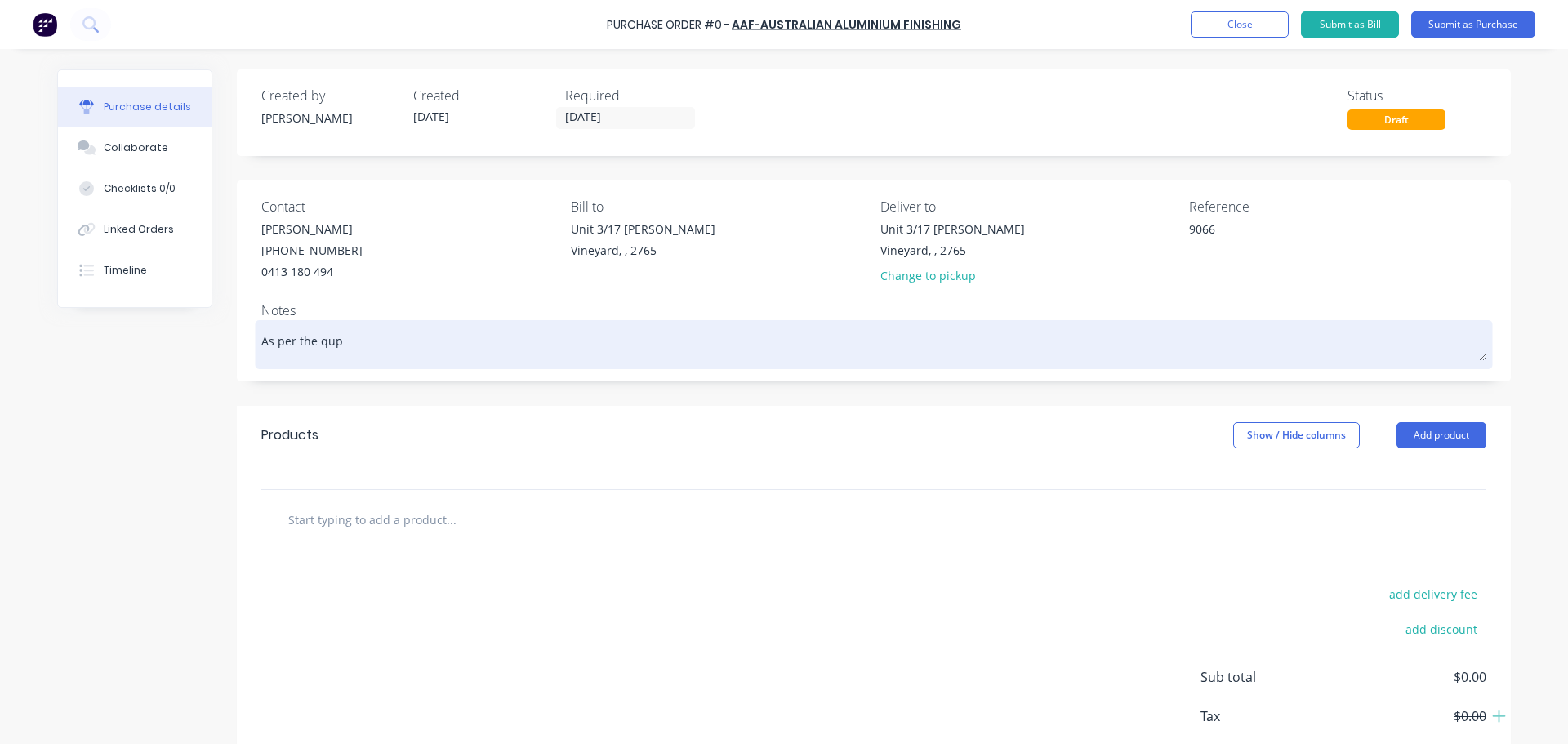
type textarea "x"
type textarea "As per the qu"
type textarea "x"
type textarea "As per the quo"
type textarea "x"
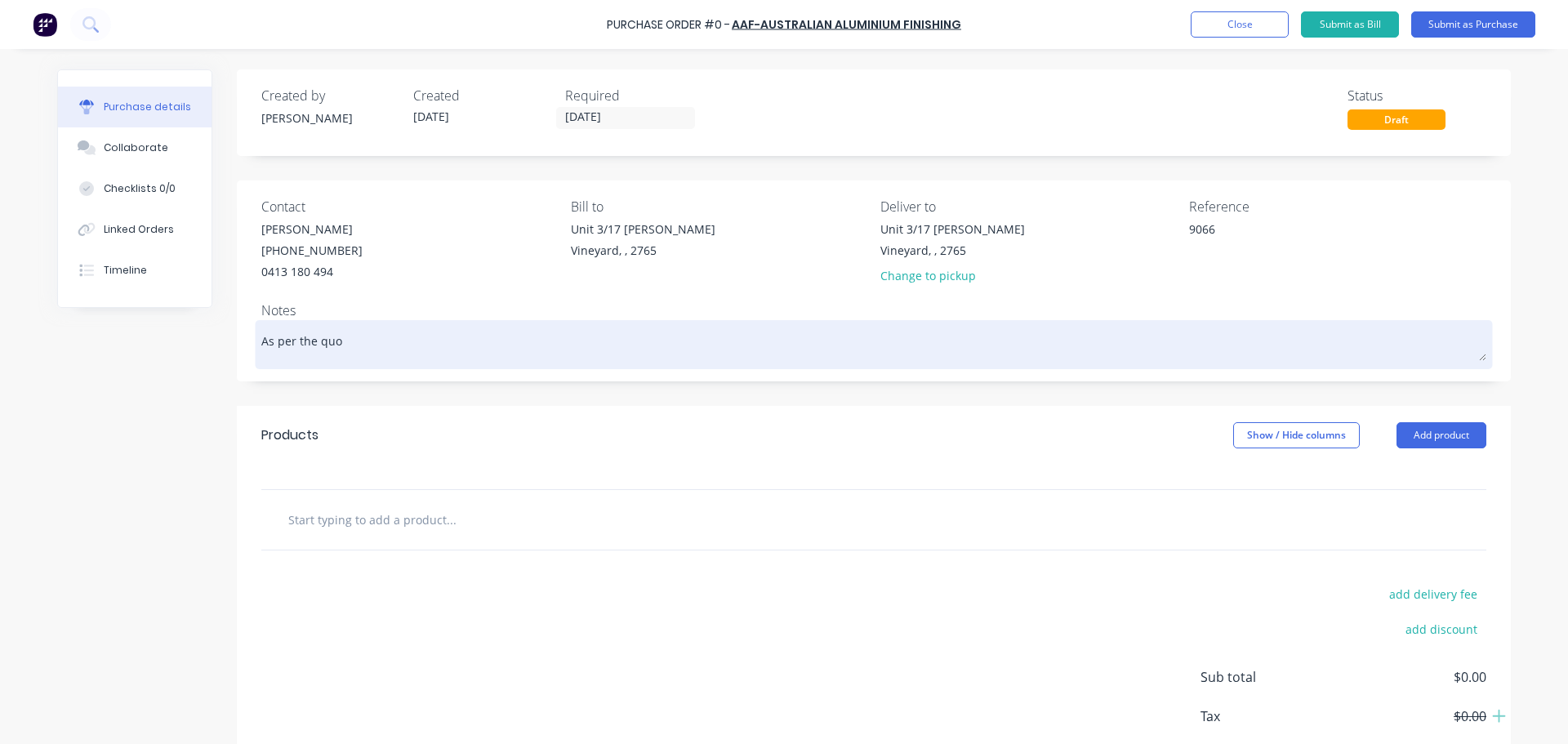
type textarea "As per the quot"
type textarea "x"
type textarea "As per the quote"
type textarea "x"
type textarea "As per the quote"
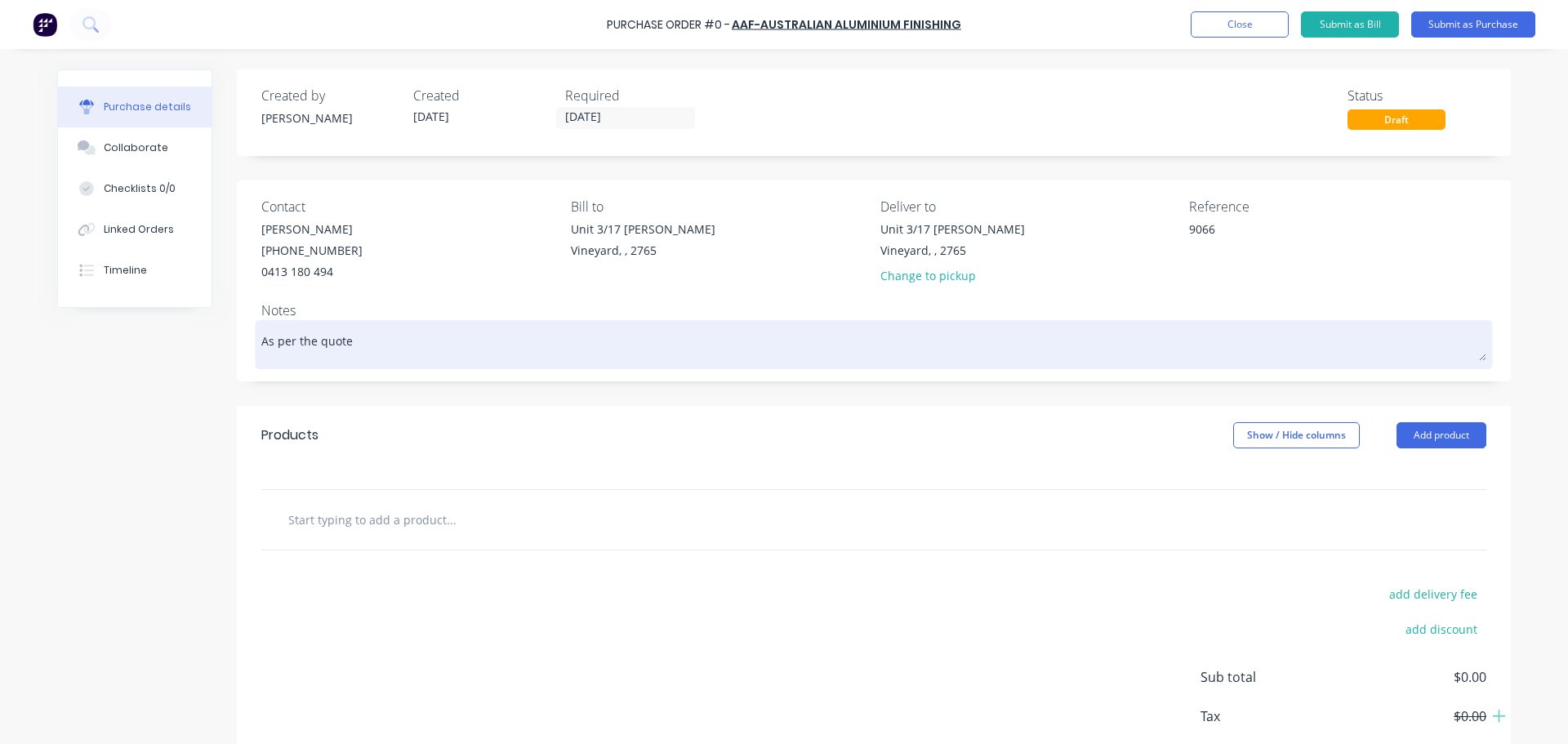
type textarea "x"
type textarea "As per the quote S"
type textarea "x"
type textarea "As per the quote S1"
type textarea "x"
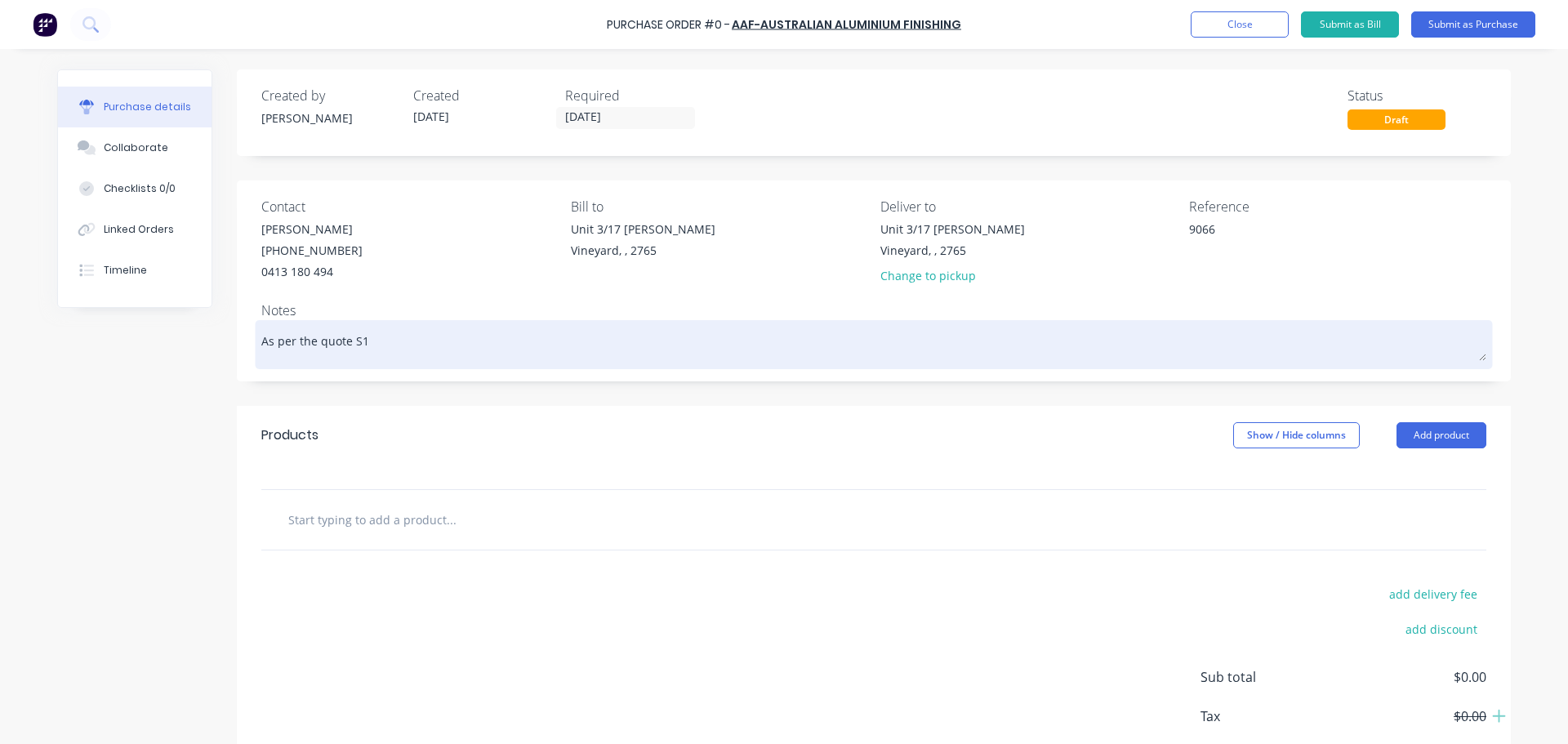
type textarea "As per the quote S18"
type textarea "x"
type textarea "As per the quote S188"
type textarea "x"
type textarea "As per the quote S1889"
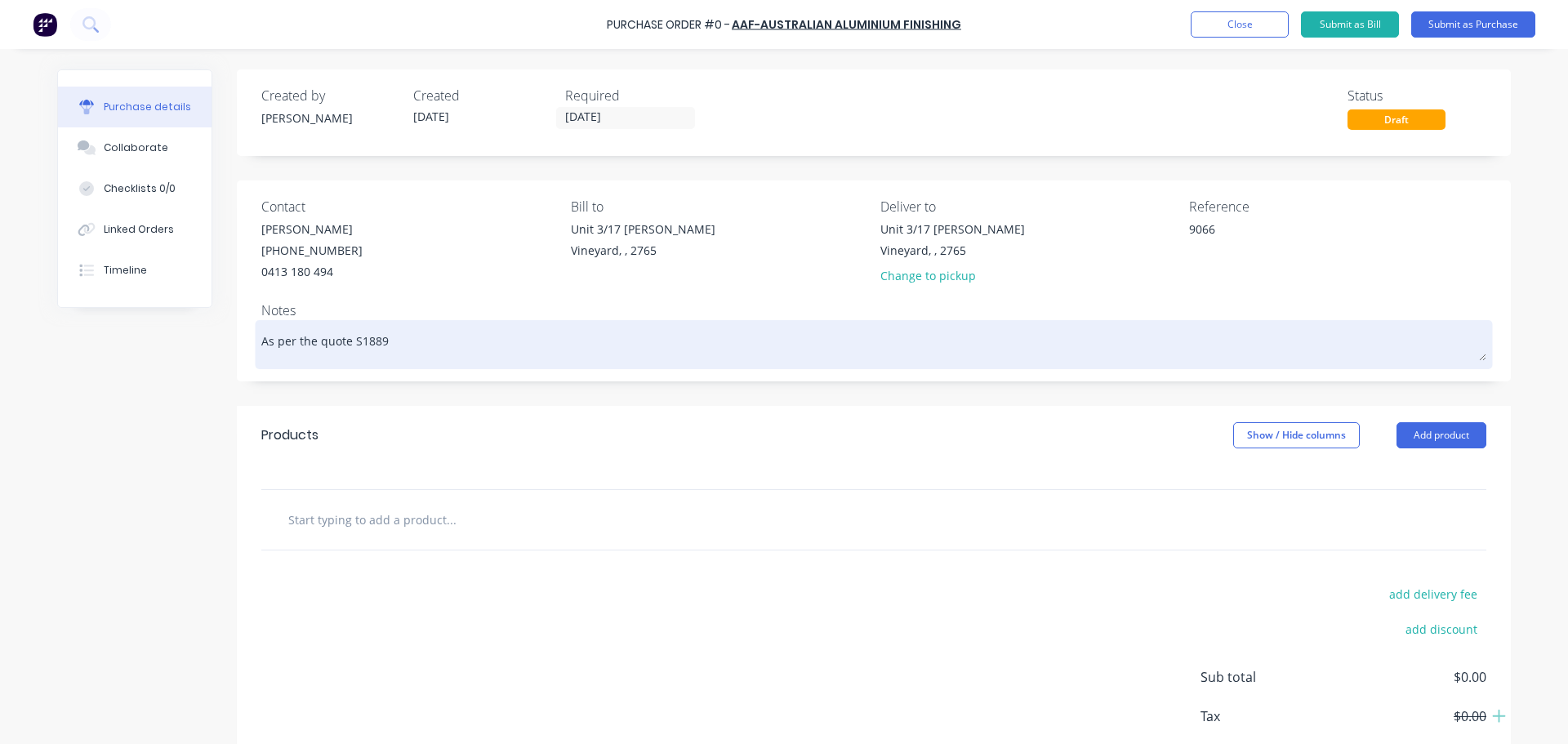
type textarea "x"
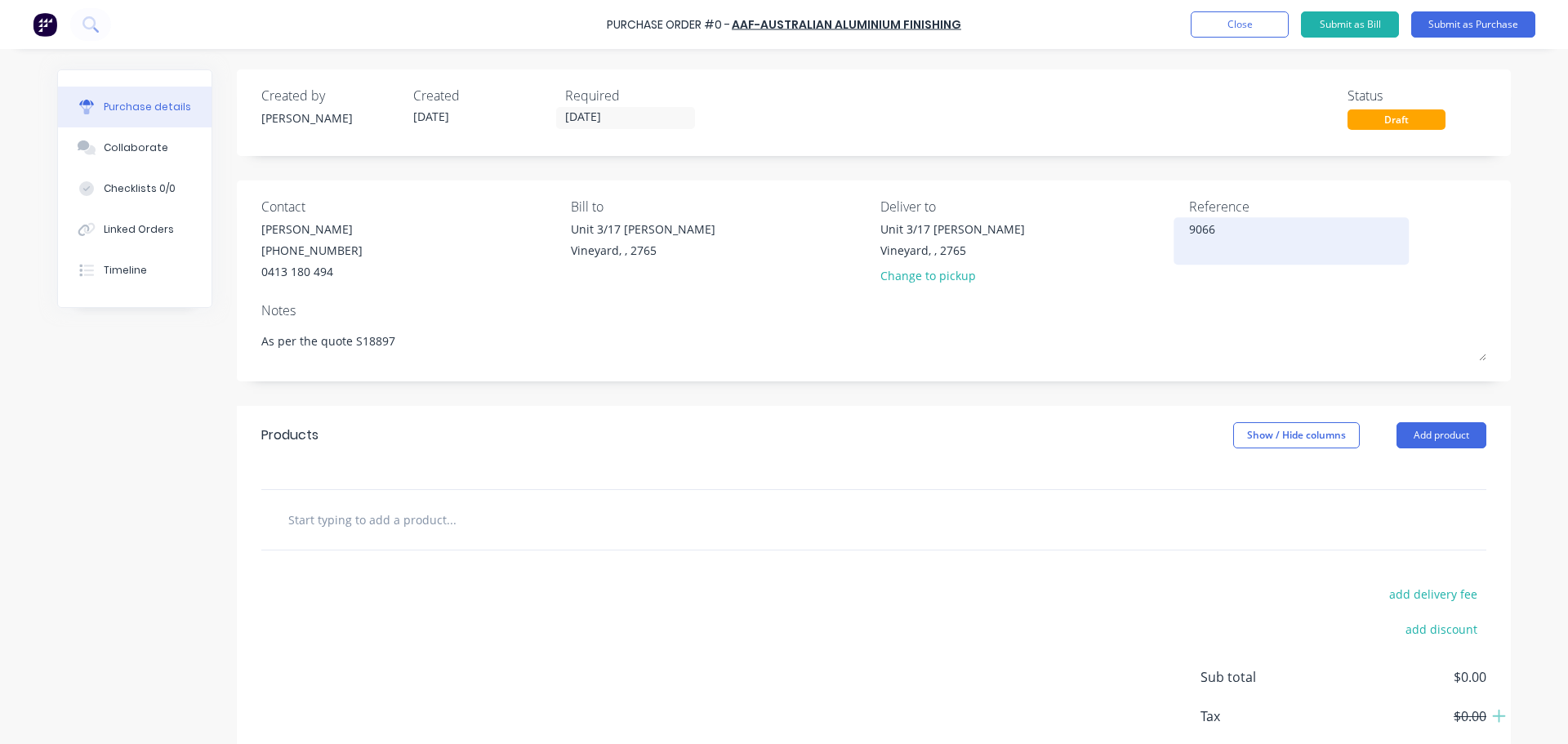
type textarea "As per the quote S18897"
type textarea "x"
type textarea "As per the quote S18897"
click at [1215, 237] on textarea "9066" at bounding box center [1291, 239] width 204 height 37
type textarea "9066/Backpans"
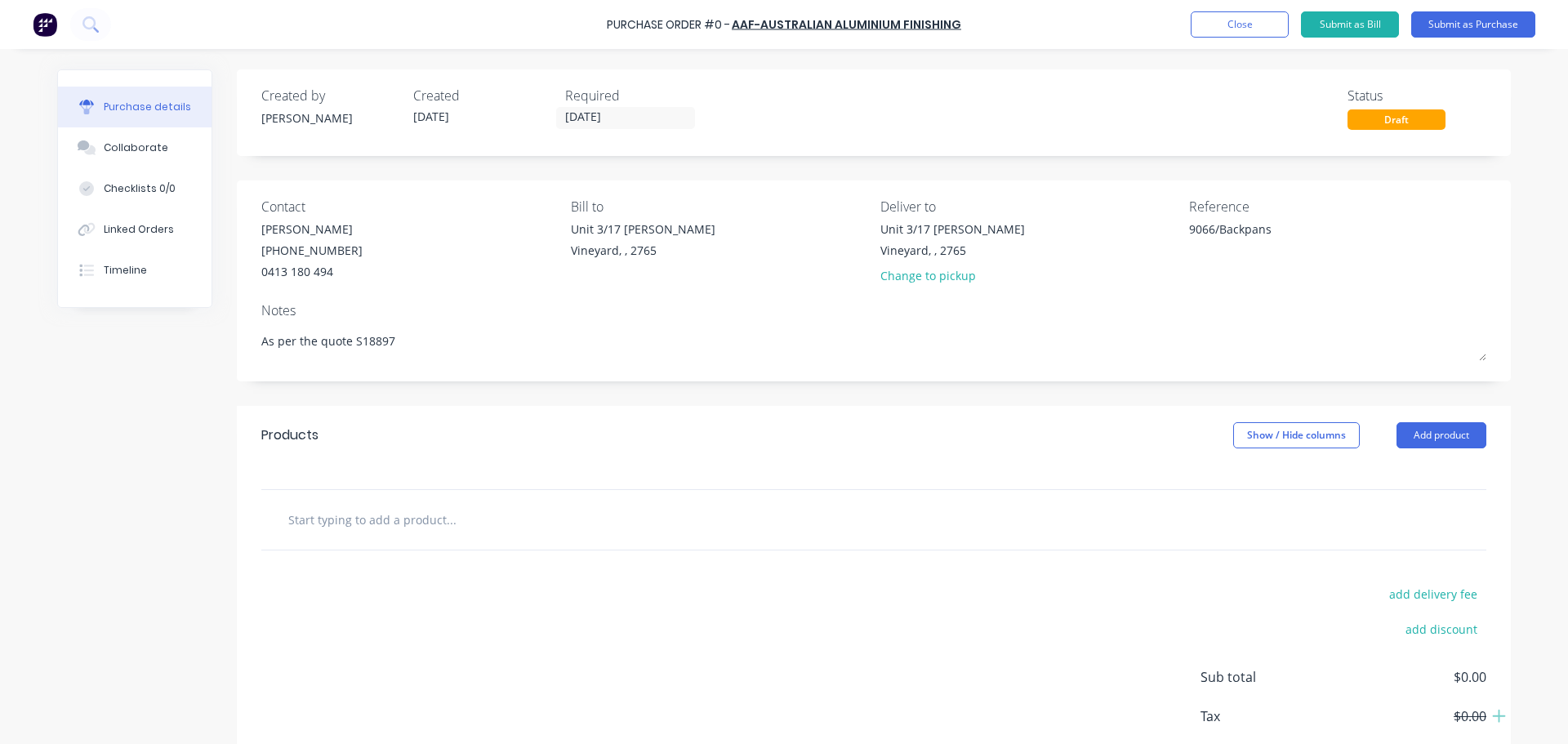
type textarea "x"
type textarea "9066/Backpans"
click at [403, 513] on input "text" at bounding box center [451, 519] width 327 height 32
click at [414, 523] on input "text" at bounding box center [451, 519] width 327 height 32
type textarea "x"
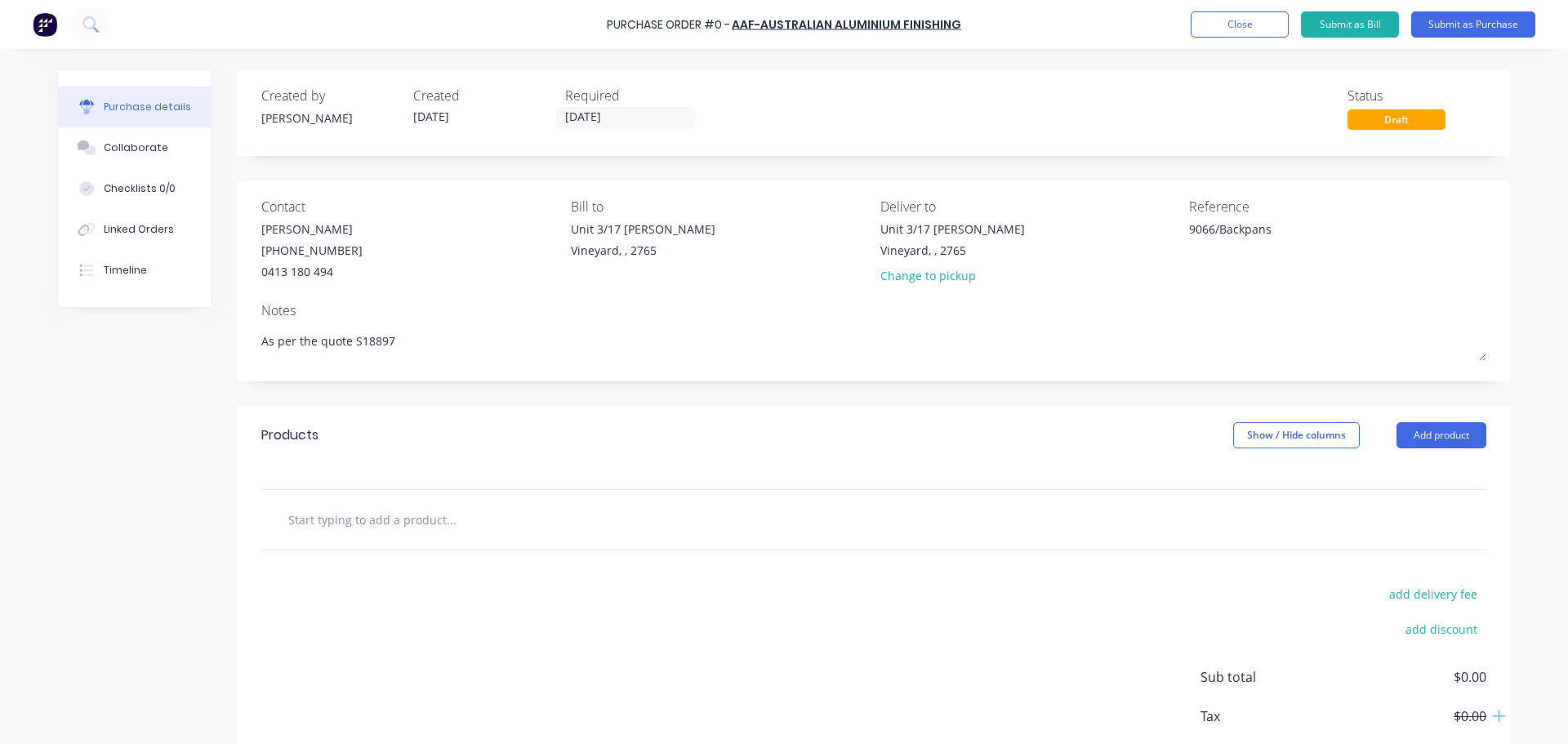
type input "p"
type textarea "x"
type input "pc"
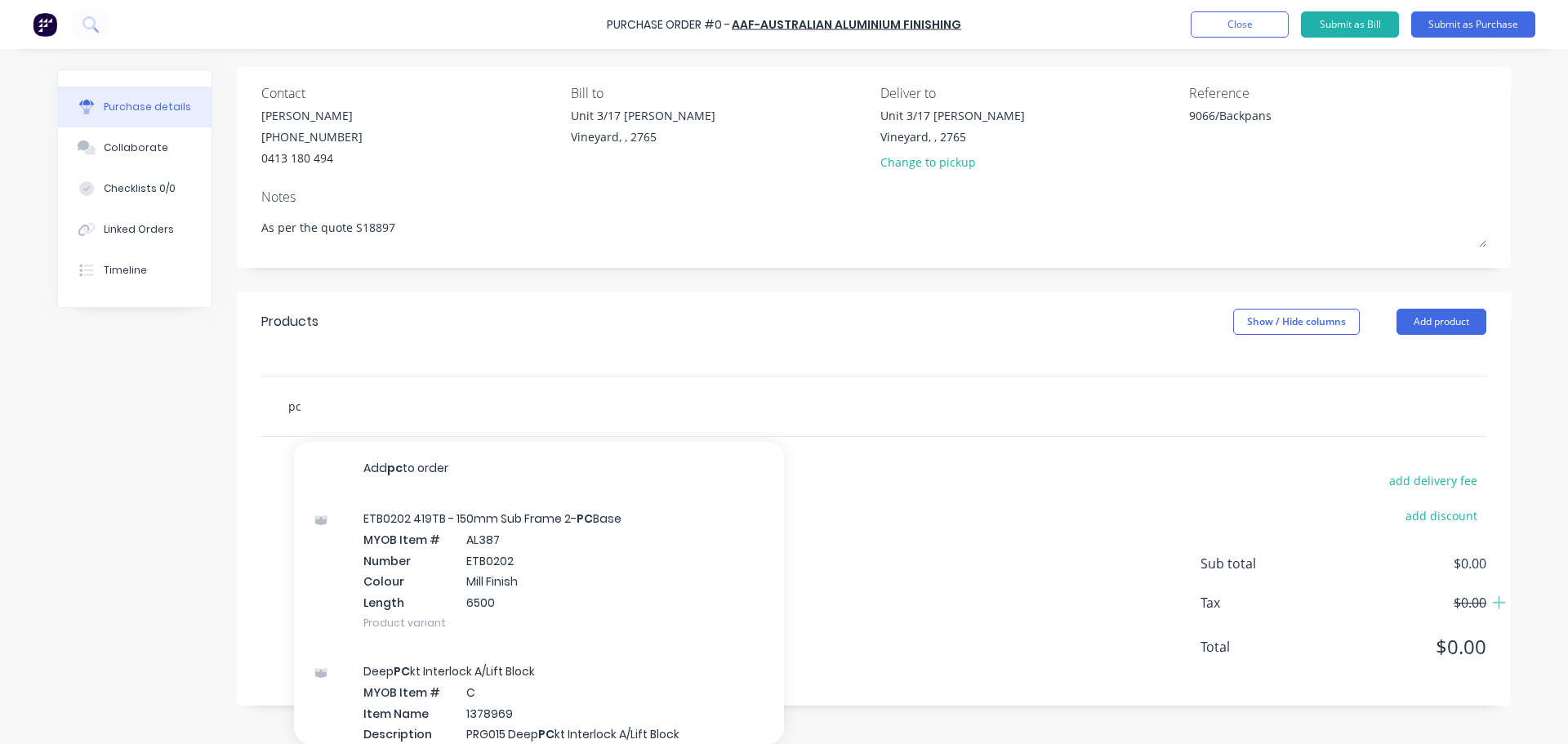
drag, startPoint x: 340, startPoint y: 418, endPoint x: 223, endPoint y: 426, distance: 117.3
click at [224, 426] on div "Created by Dee Created 01/10/25 Required 01/10/25 Status Draft Contact Richard …" at bounding box center [784, 331] width 1454 height 750
type textarea "x"
type input "p"
type textarea "x"
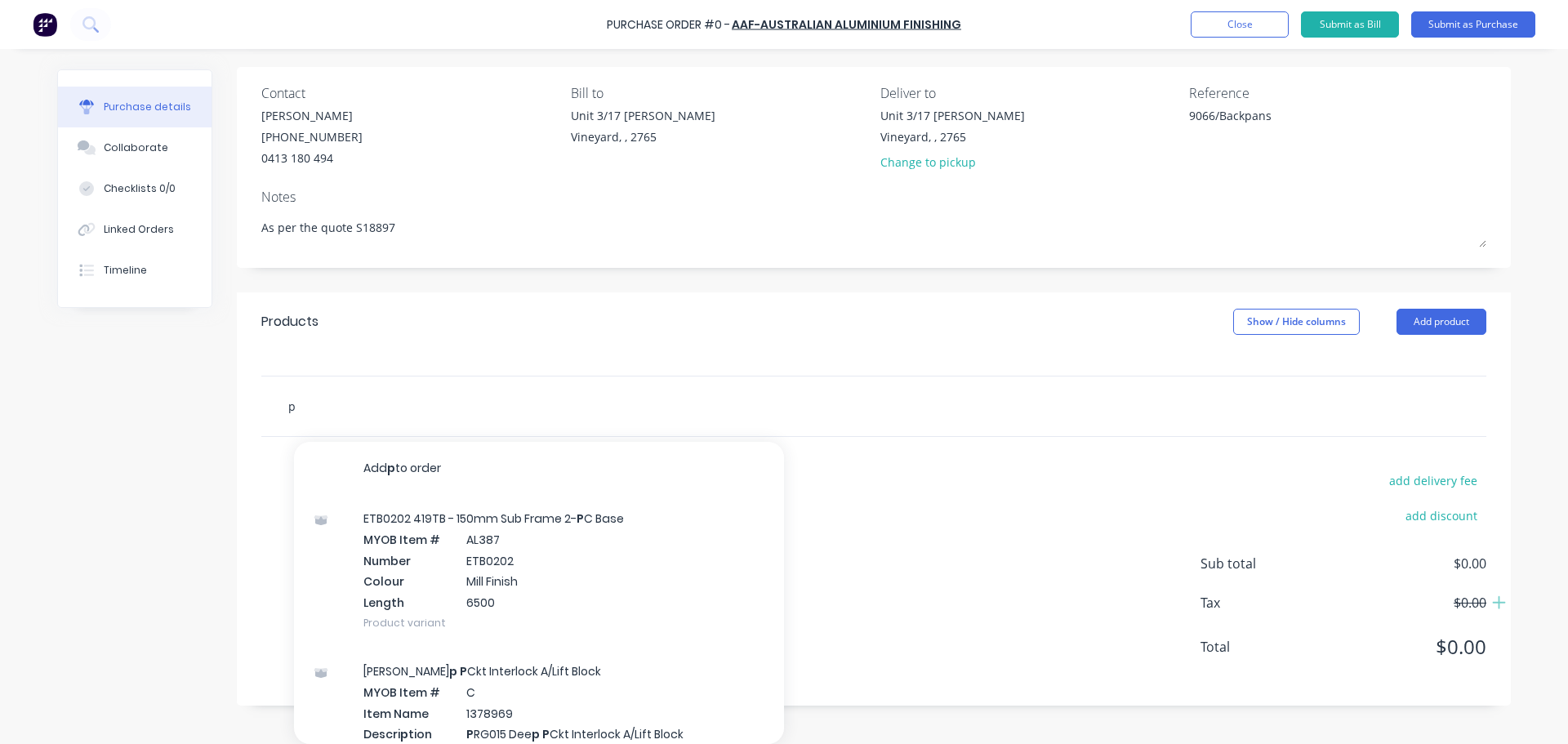
type input "po"
type textarea "x"
type input "pow"
type textarea "x"
type input "powd"
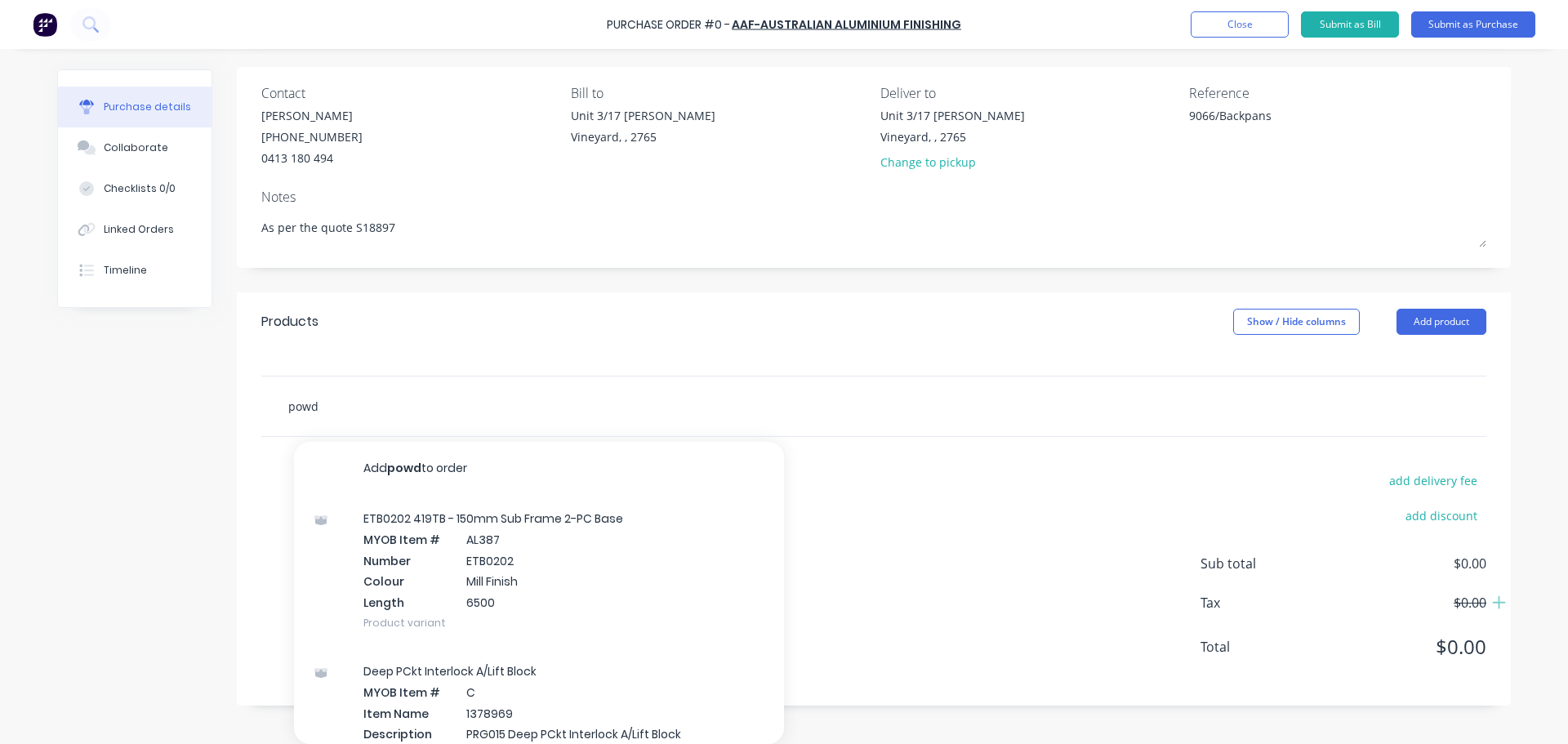
type textarea "x"
type input "powde"
type textarea "x"
type input "powder"
type textarea "x"
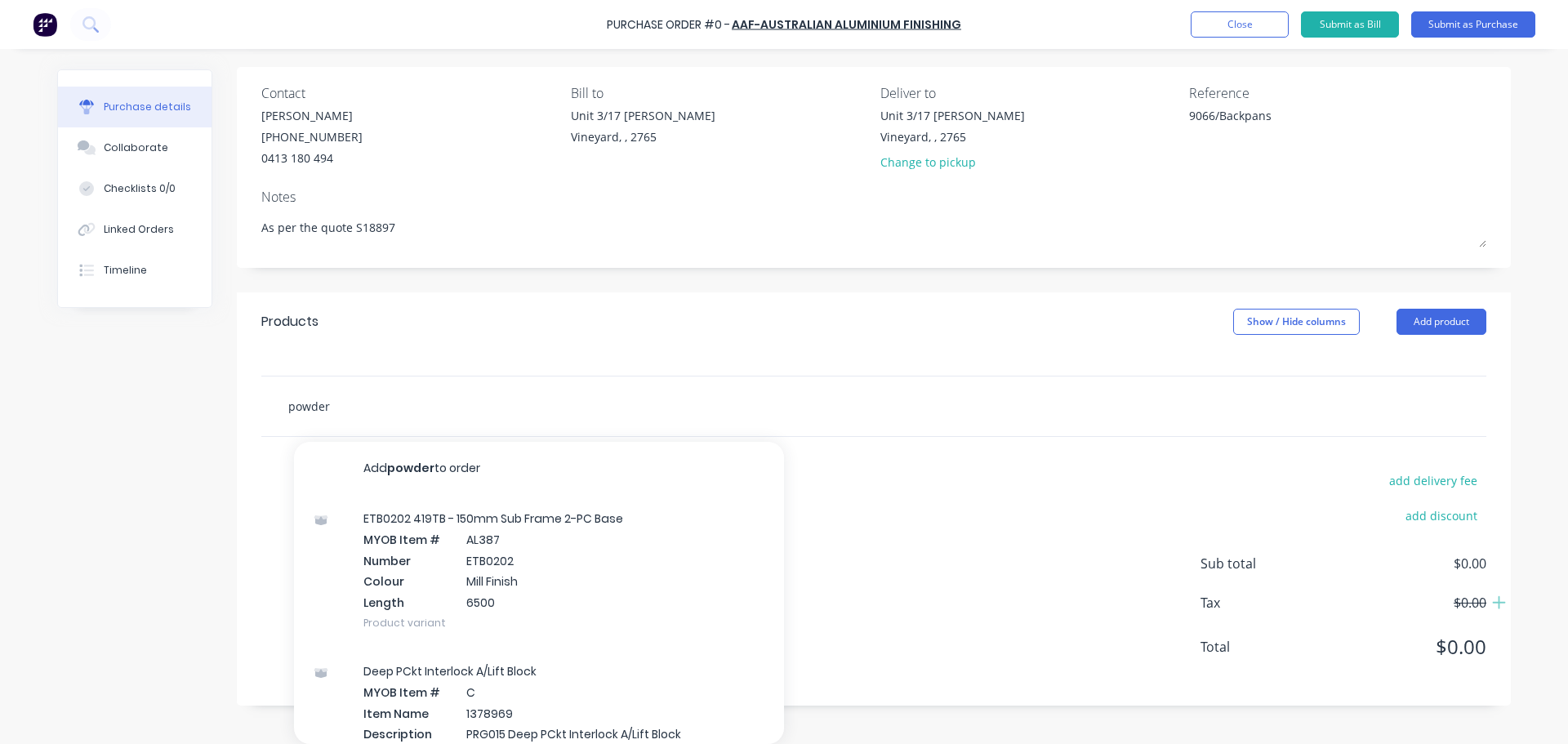
type input "powderc"
type textarea "x"
type input "powderco"
type textarea "x"
type input "powdercoa"
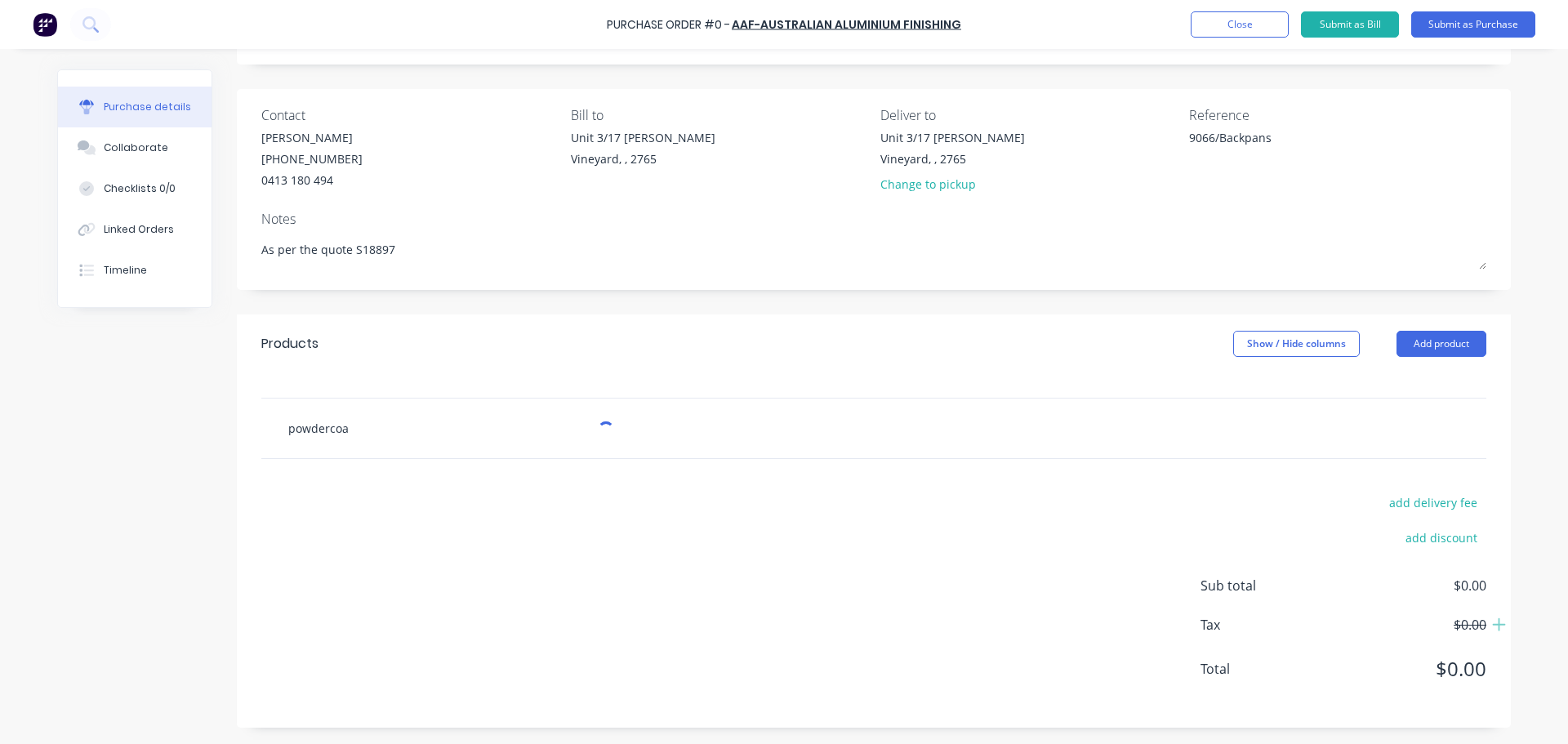
scroll to position [113, 0]
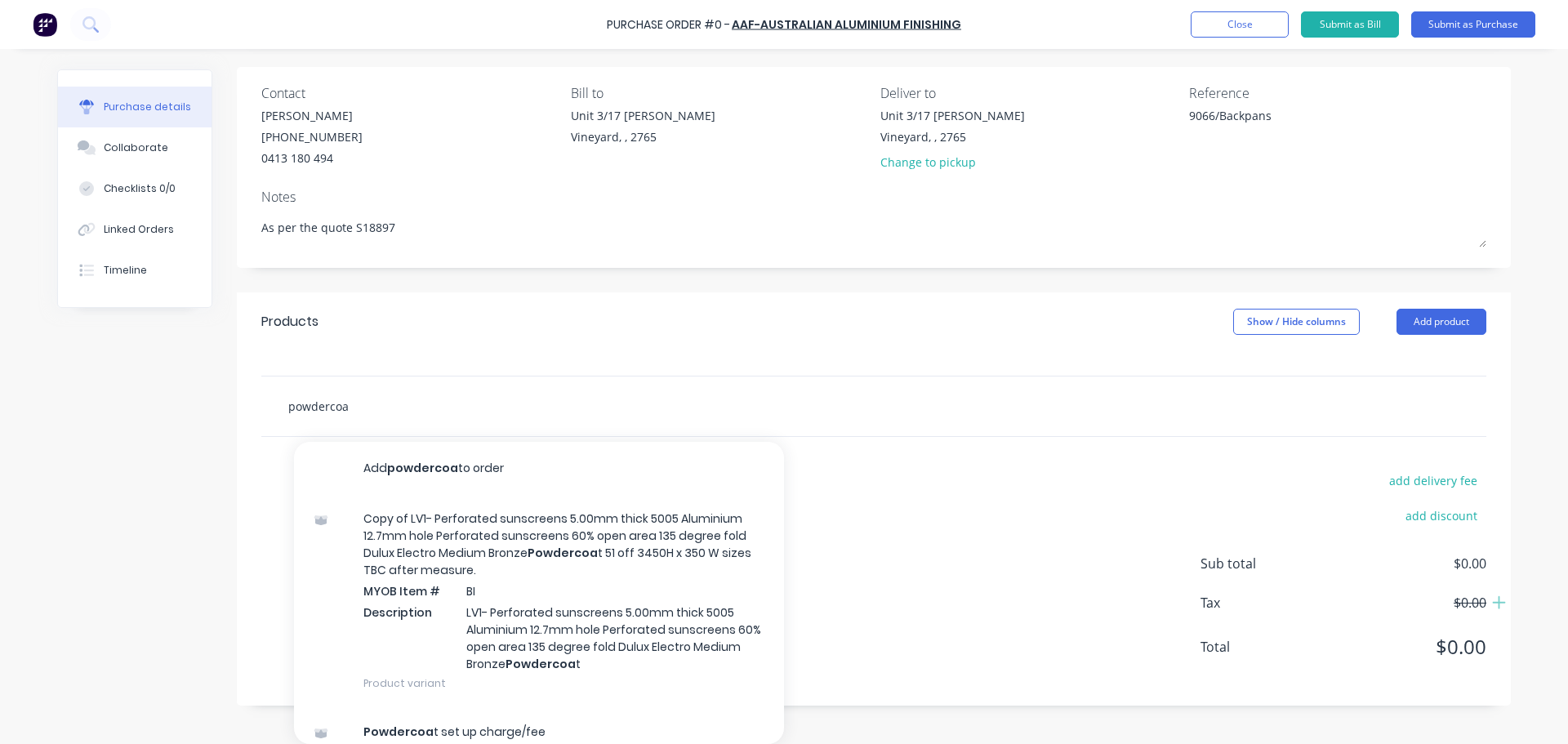
type textarea "x"
type input "powdercoat"
type textarea "x"
type input "powdercoati"
type textarea "x"
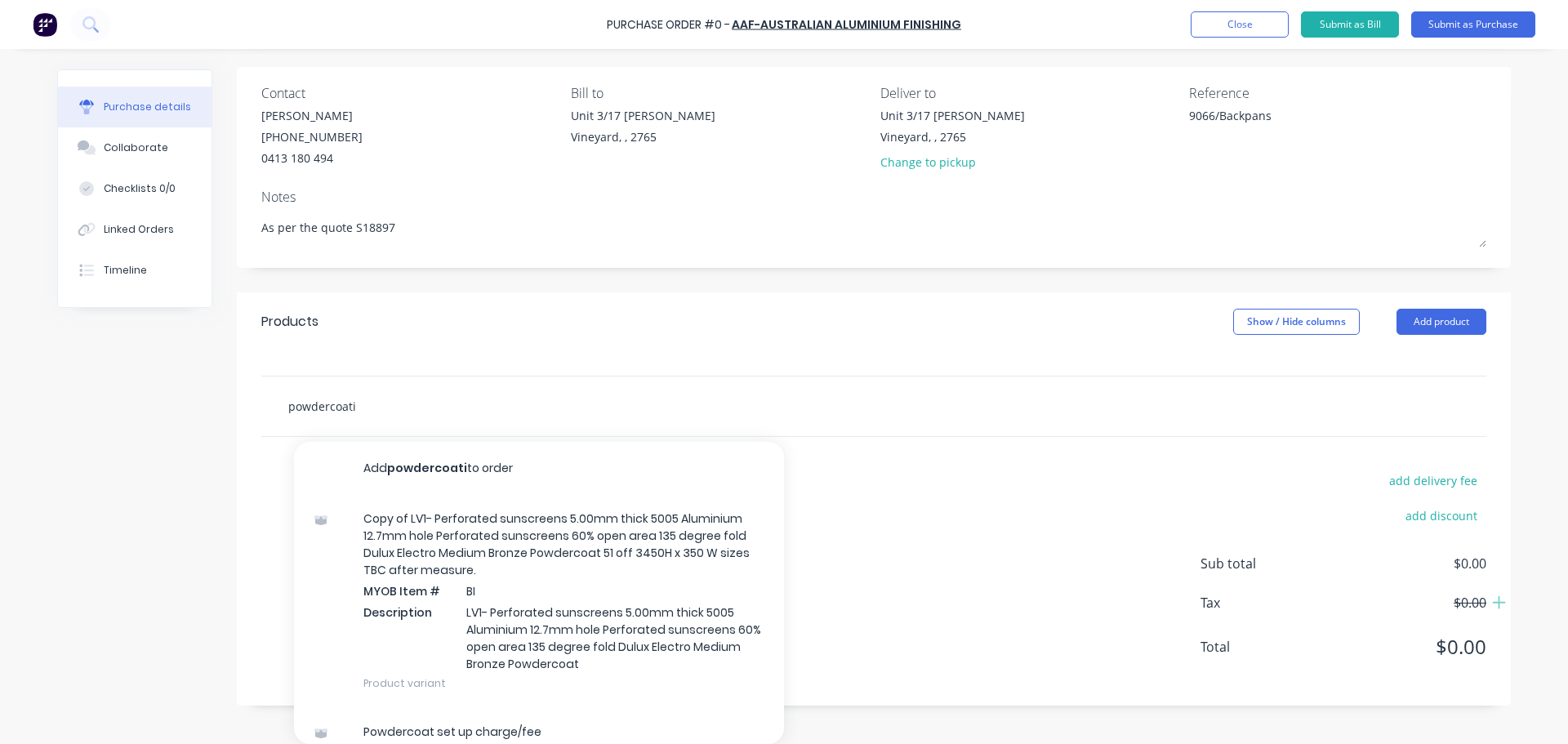
type input "powdercoatin"
type textarea "x"
type input "powdercoating"
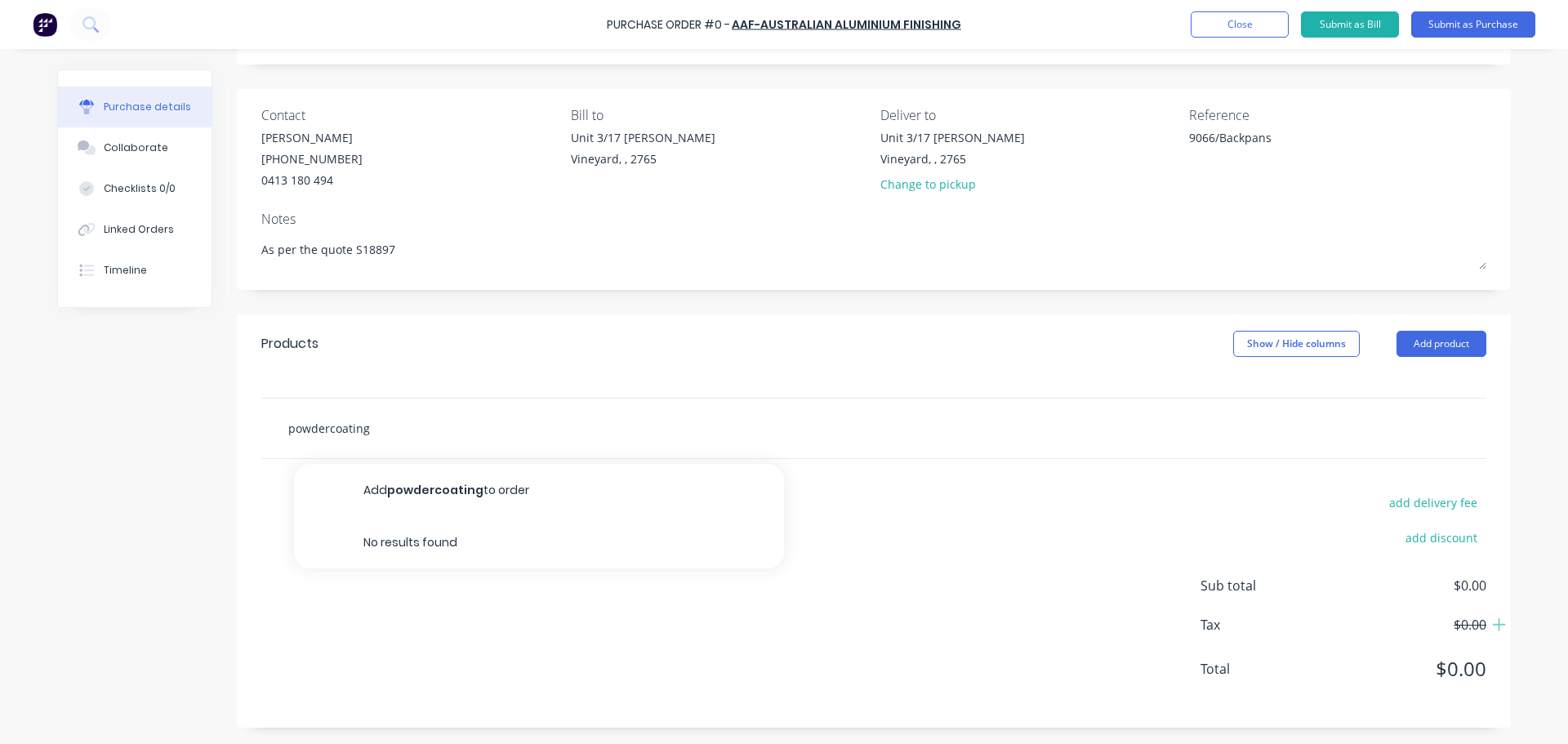
type textarea "x"
type input "powdercoating"
drag, startPoint x: 378, startPoint y: 432, endPoint x: 228, endPoint y: 427, distance: 150.1
click at [228, 427] on div "Created by Dee Created 01/10/25 Required 01/10/25 Status Draft Contact Richard …" at bounding box center [784, 352] width 1454 height 750
type textarea "x"
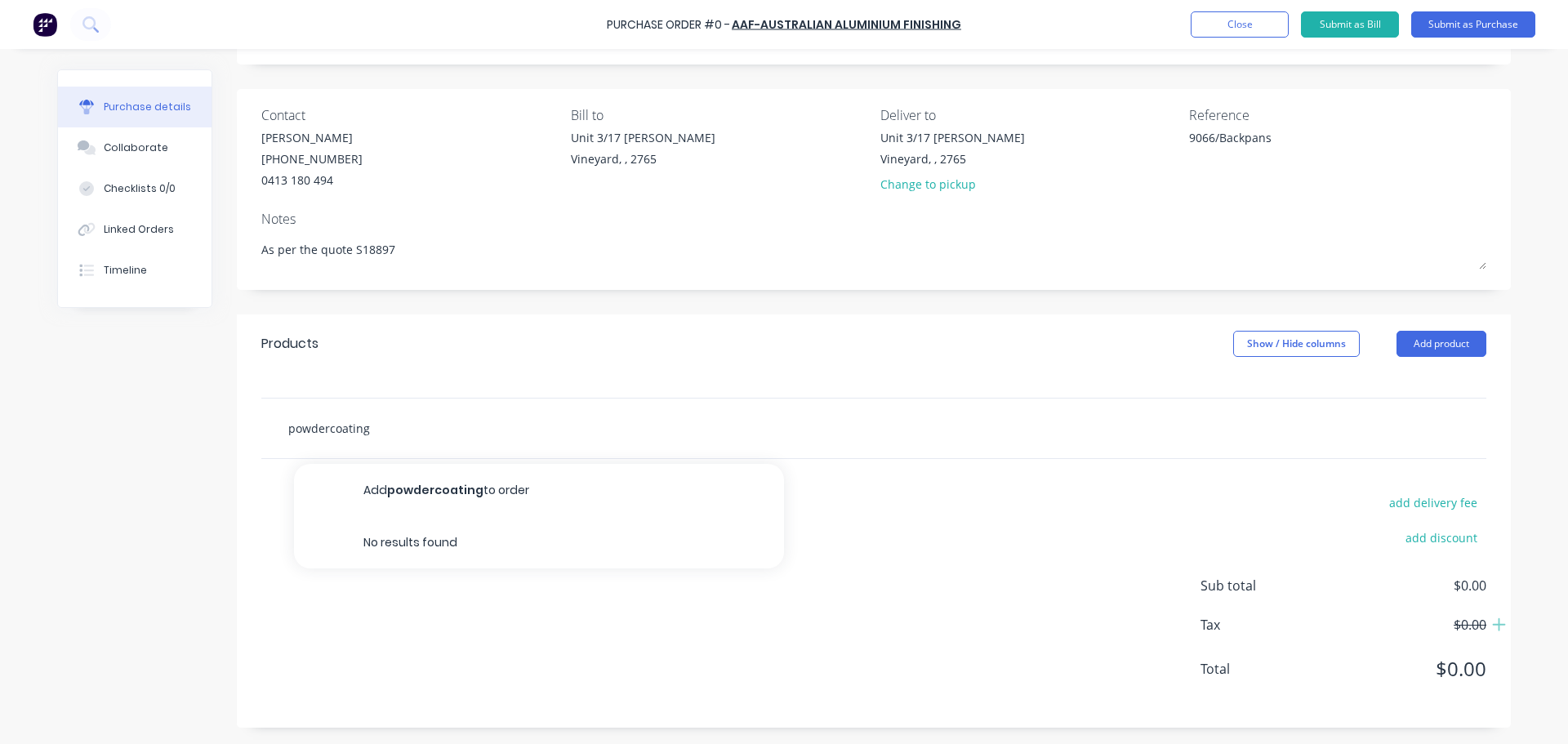
type input "P"
type textarea "x"
type input "Po"
type textarea "x"
type input "Pow"
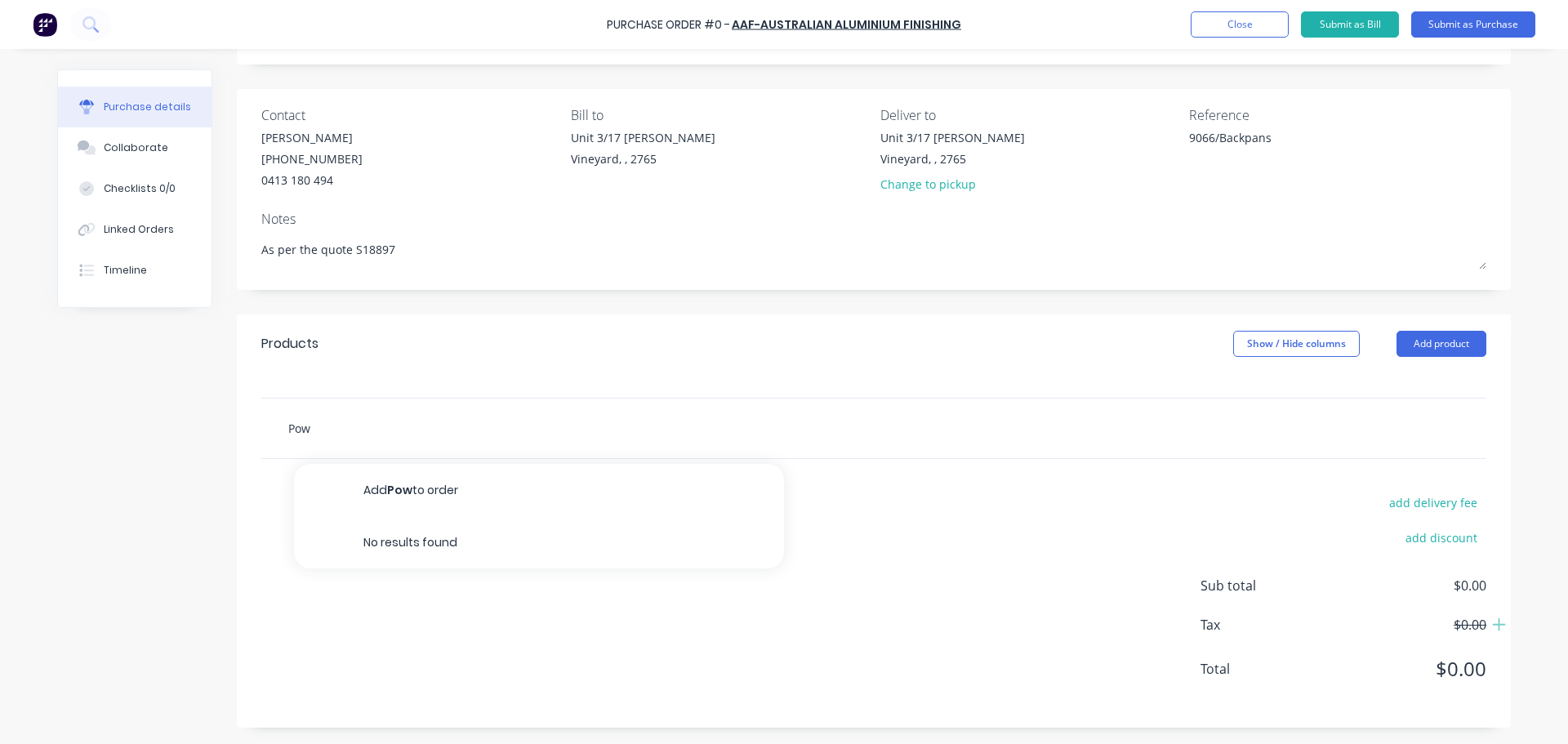
type textarea "x"
type input "Powd"
type textarea "x"
type input "Powde"
type textarea "x"
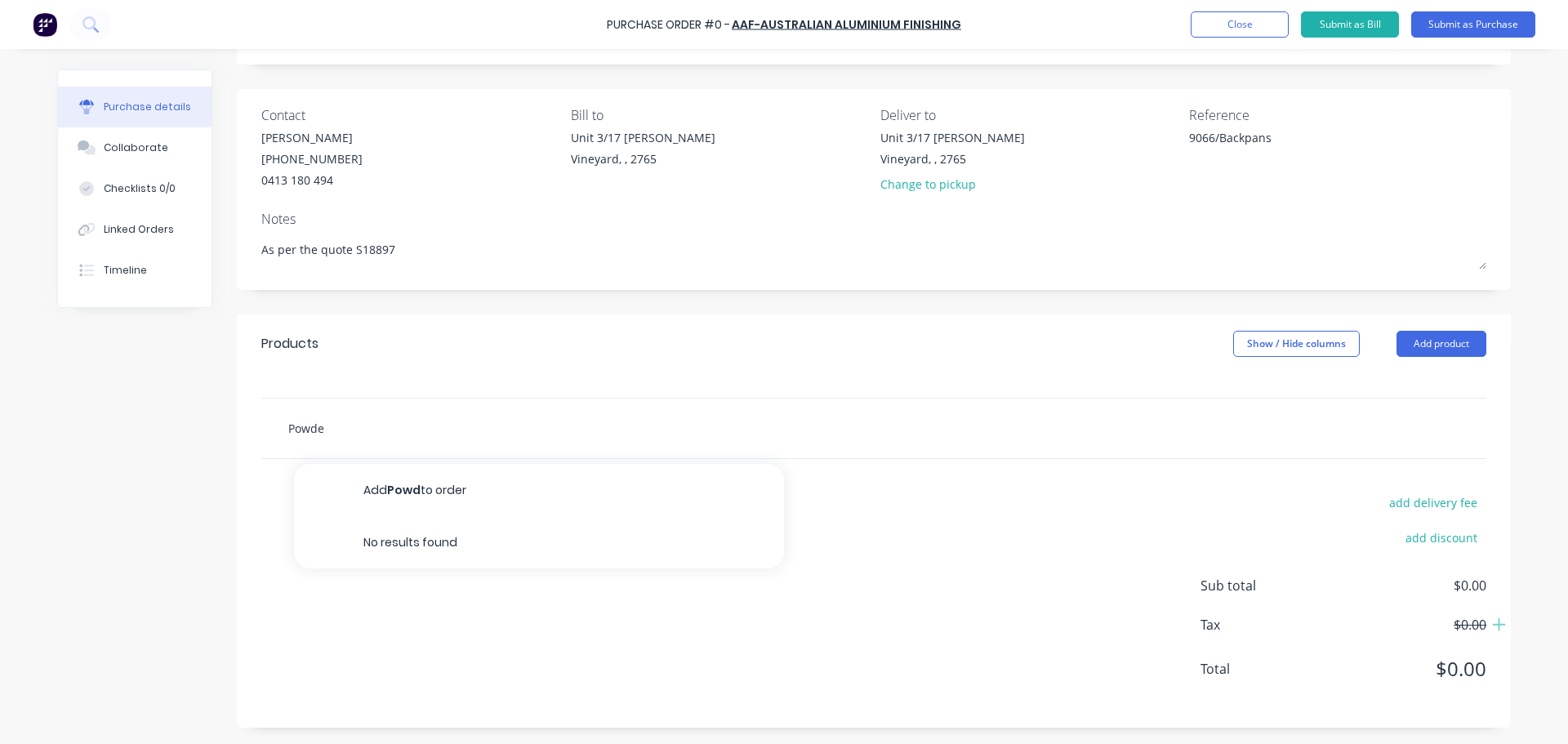
type input "Powder"
type textarea "x"
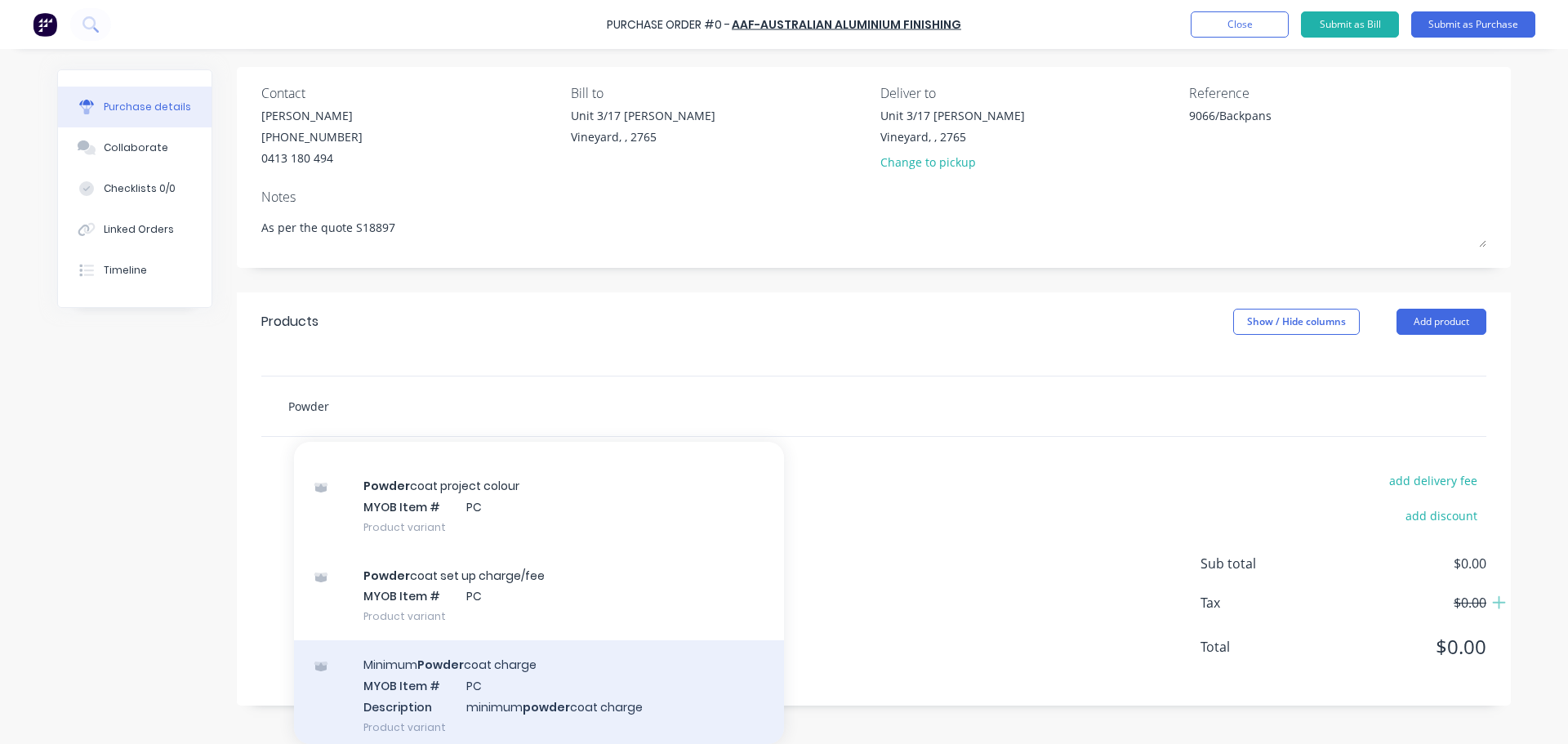
scroll to position [817, 0]
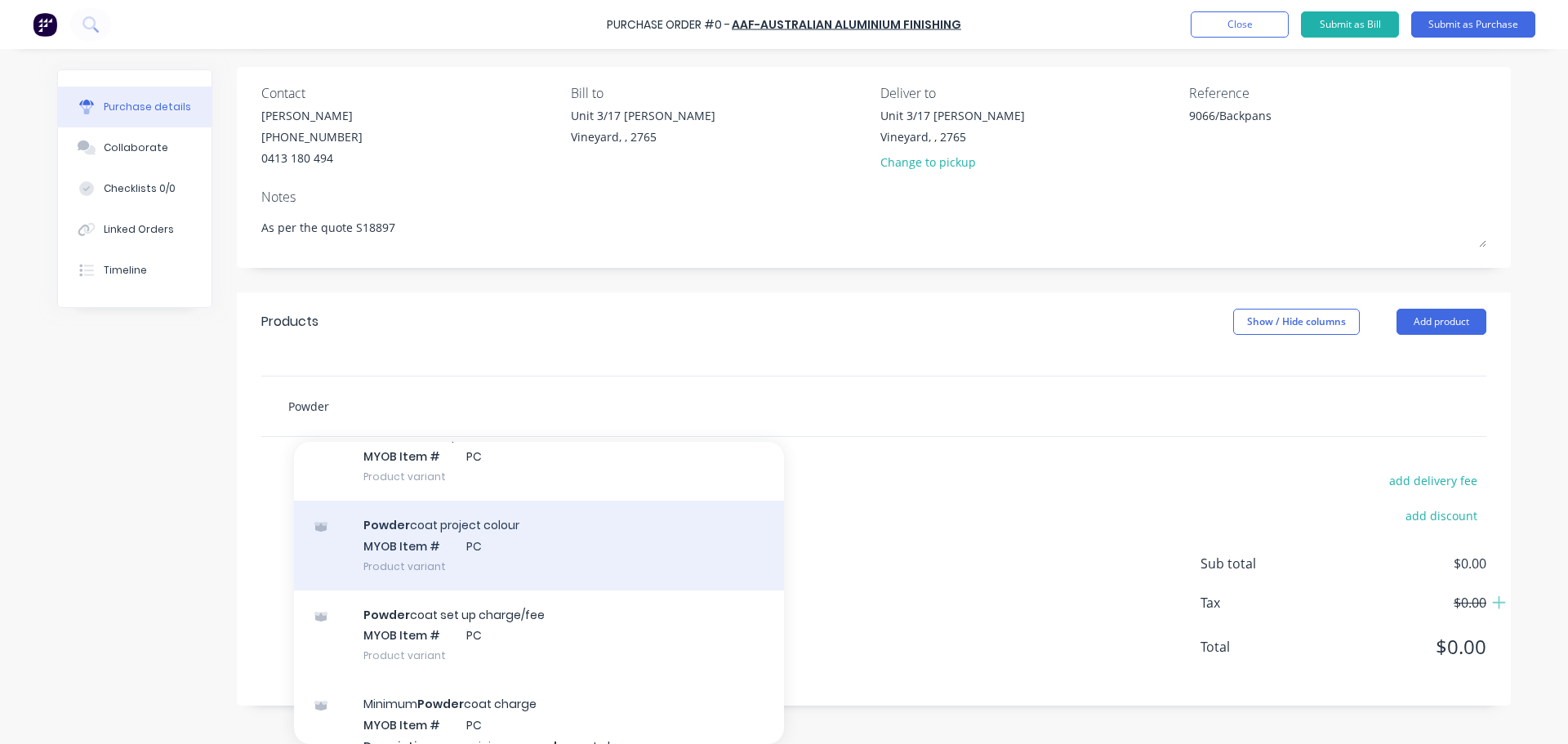
type input "Powder"
click at [493, 523] on div "Powder coat project colour MYOB Item # PC Product variant" at bounding box center [539, 546] width 490 height 90
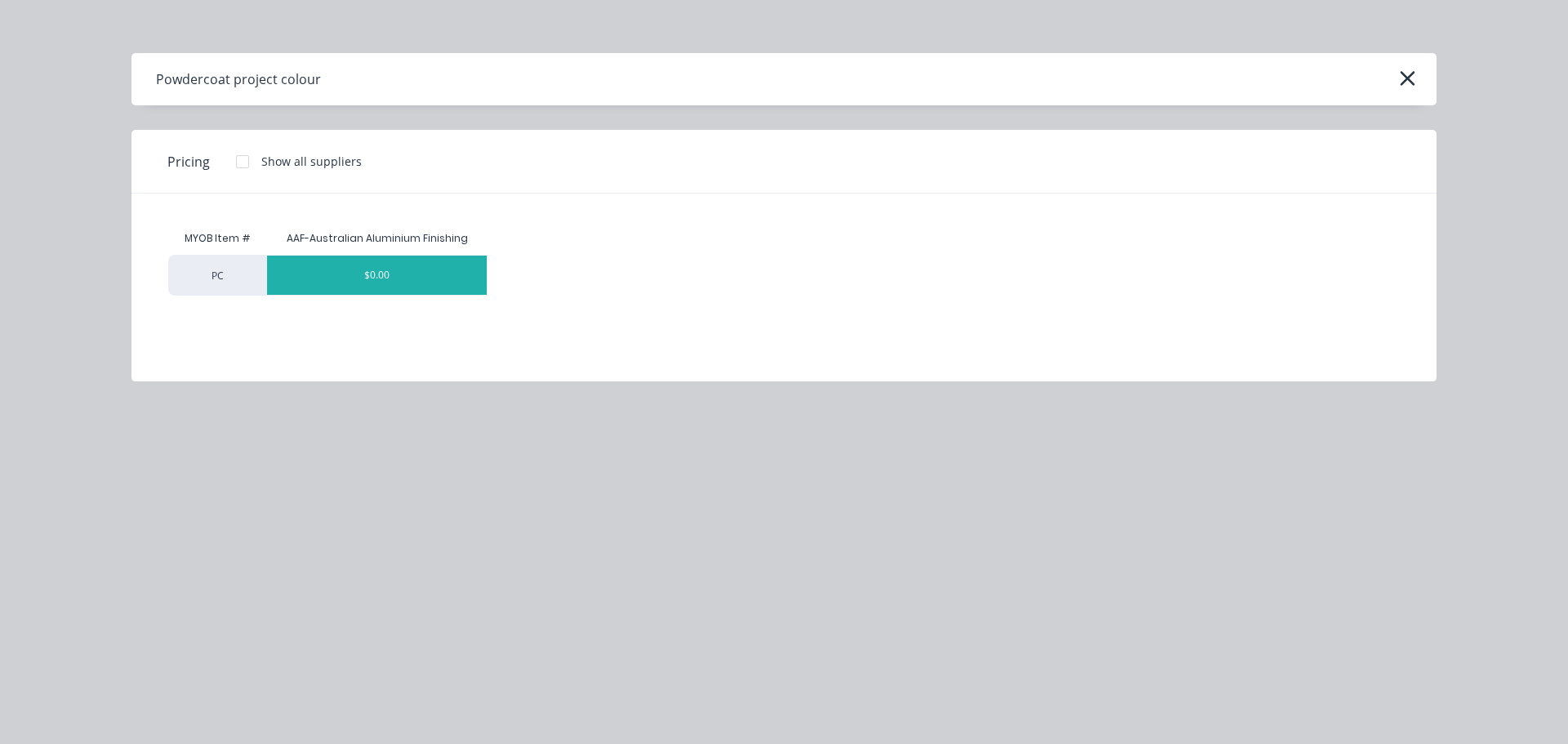
click at [371, 281] on div "$0.00" at bounding box center [377, 275] width 220 height 39
type textarea "x"
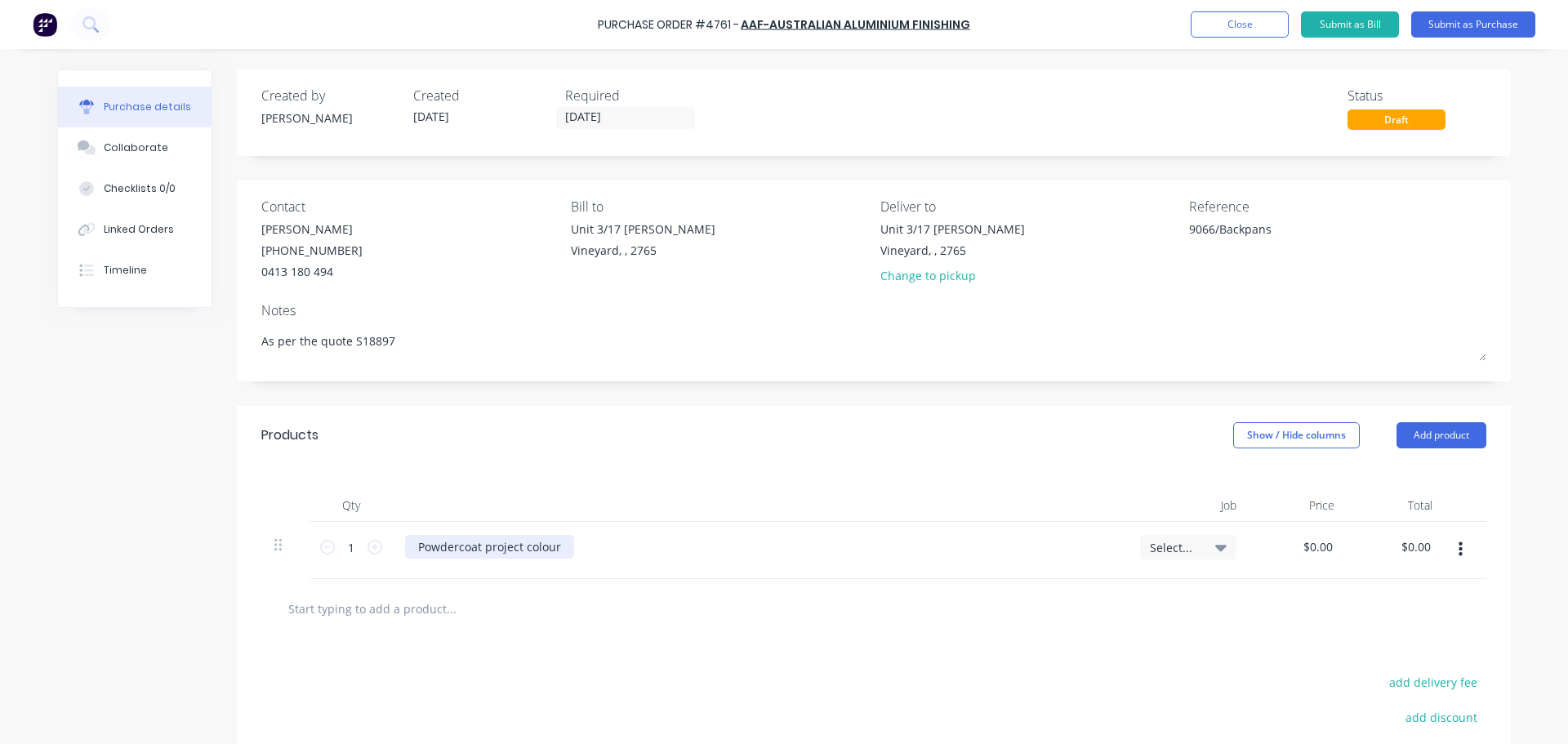
type textarea "x"
click at [553, 552] on div "Powdercoat project colour" at bounding box center [489, 547] width 169 height 23
click at [577, 551] on div "Powdercoat project colour -" at bounding box center [759, 547] width 708 height 23
click at [563, 549] on div "Powdercoat project colour -" at bounding box center [493, 547] width 177 height 23
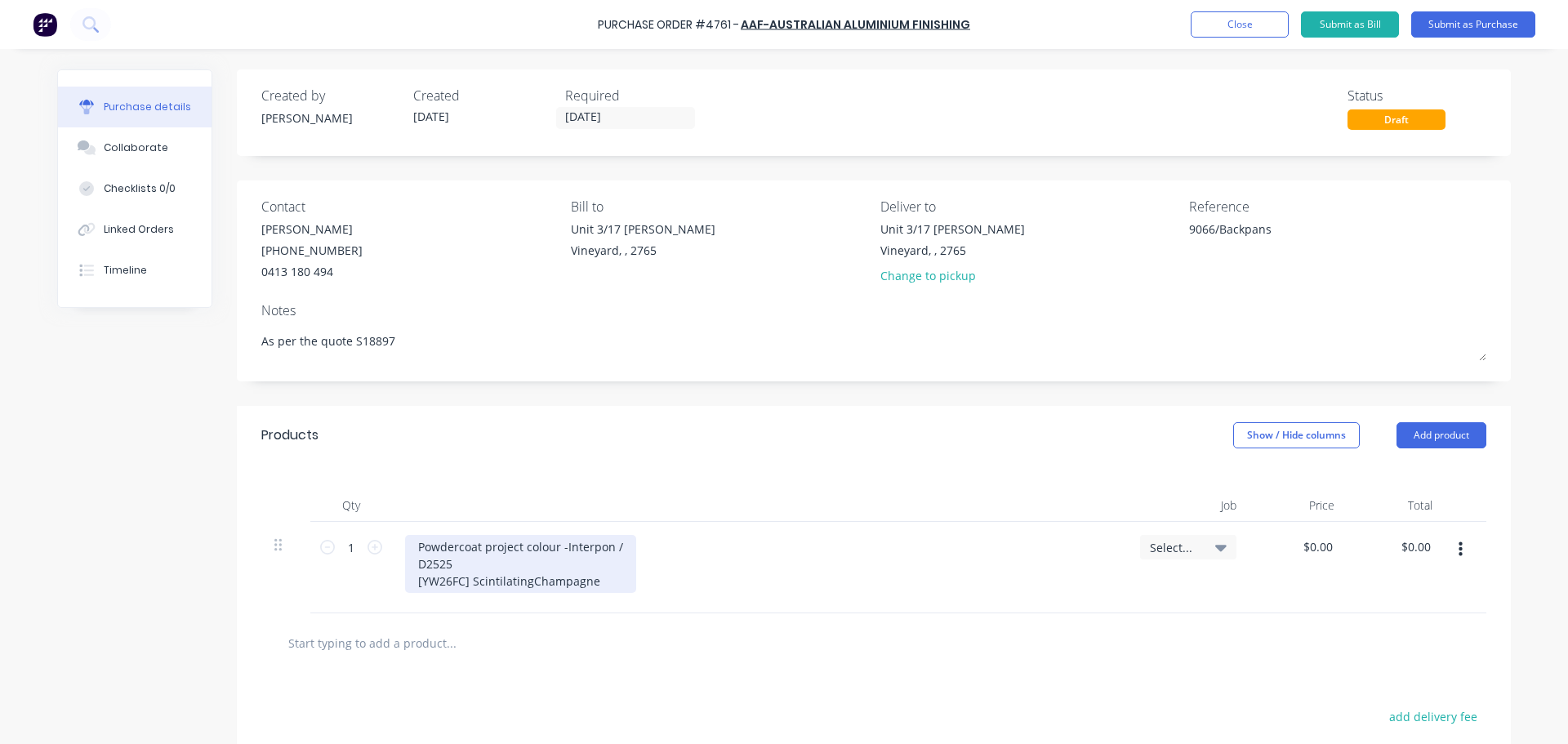
click at [562, 549] on div "Powdercoat project colour -Interpon / D2525 [YW26FC] ScintilatingChampagne" at bounding box center [520, 563] width 231 height 58
click at [580, 554] on div "Powdercoat project colour - Interpon / D2525 [YW26FC] ScintilatingChampagne" at bounding box center [508, 572] width 208 height 75
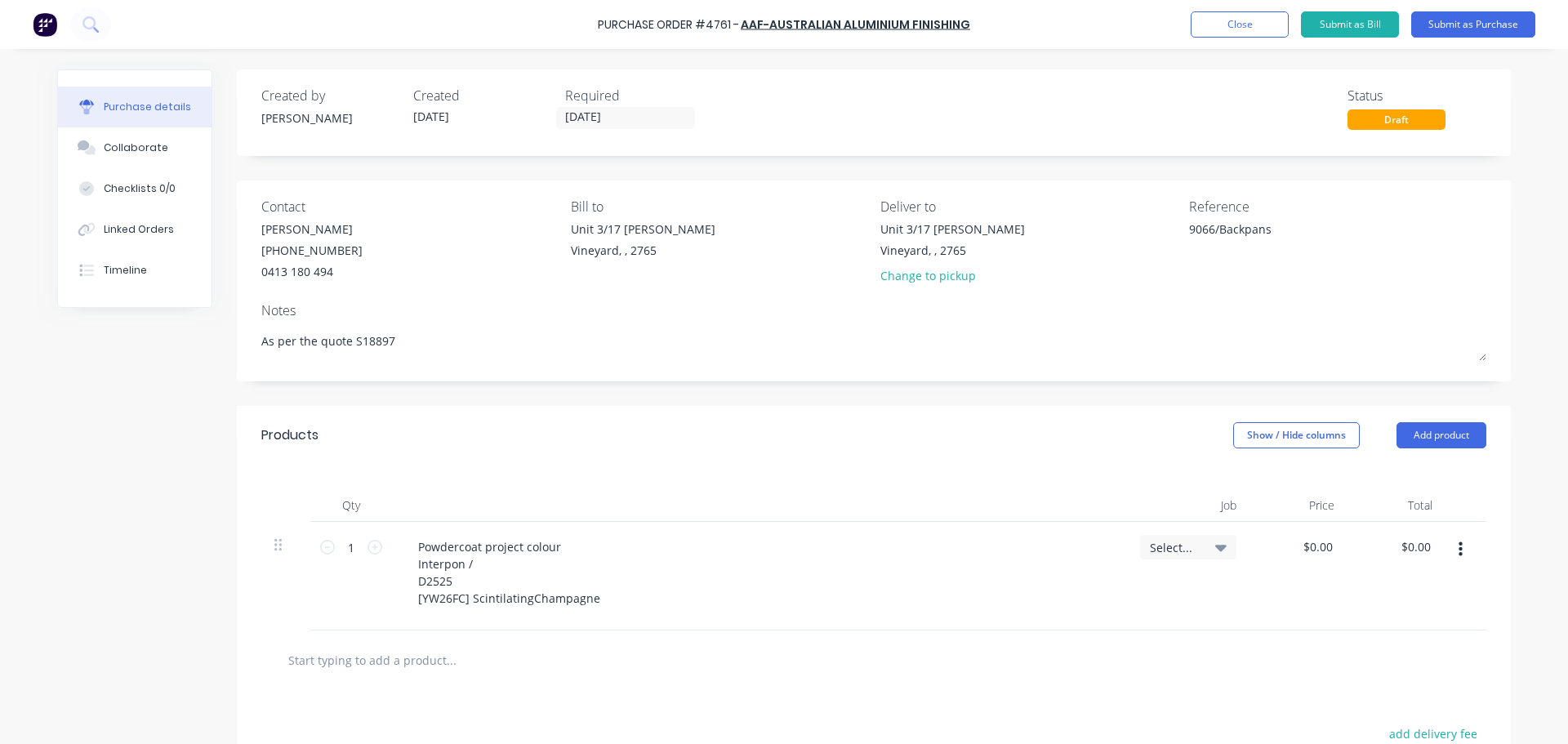
click at [743, 550] on div "Powdercoat project colour Interpon / D2525 [YW26FC] ScintilatingChampagne" at bounding box center [759, 572] width 708 height 75
click at [492, 616] on div "Powdercoat project colour Interpon / D2525 [YW26FC] ScintilatingChampagne" at bounding box center [759, 576] width 735 height 108
drag, startPoint x: 595, startPoint y: 597, endPoint x: 550, endPoint y: 543, distance: 70.3
click at [550, 543] on div "Powdercoat project colour Interpon / D2525 [YW26FC] ScintilatingChampagne" at bounding box center [508, 572] width 208 height 75
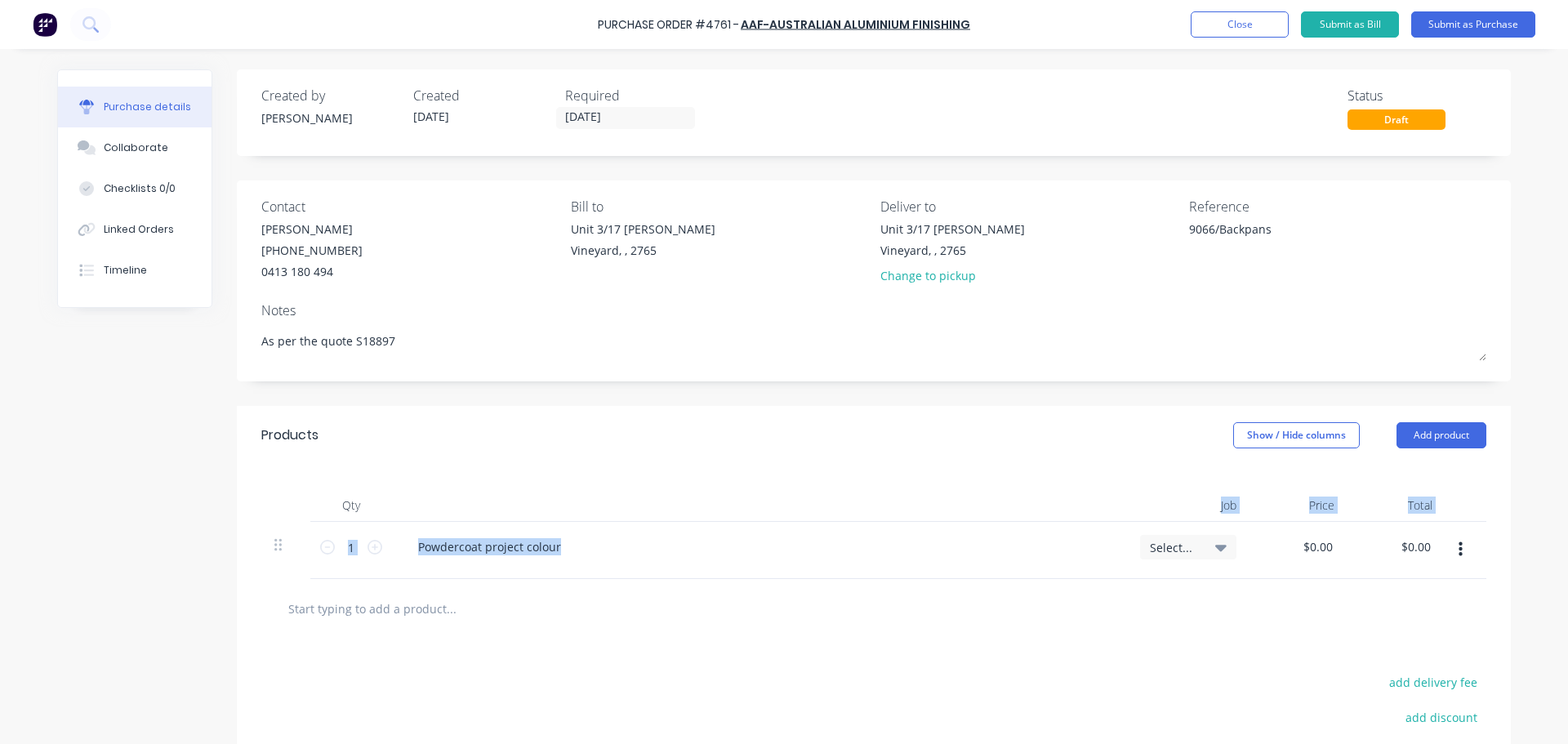
click at [663, 523] on div "Qty Job Price Total 1 1 Powdercoat project colour Select... $0.00 $0.00 $0.00 $…" at bounding box center [874, 521] width 1274 height 114
click at [658, 576] on div "Powdercoat project colour" at bounding box center [759, 551] width 735 height 58
click at [551, 551] on div "Powdercoat project colour" at bounding box center [489, 547] width 169 height 23
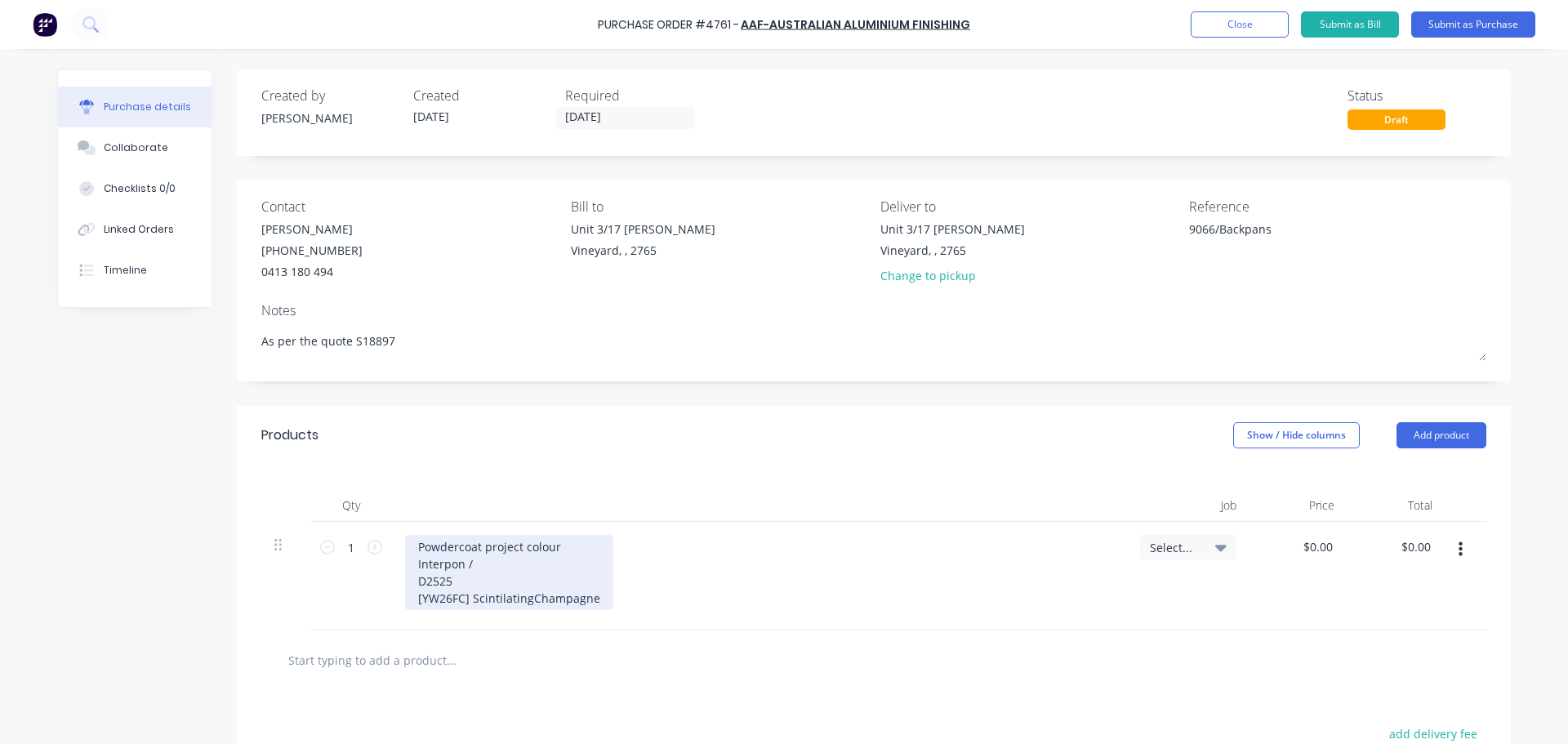
click at [413, 598] on div "Powdercoat project colour Interpon / D2525 [YW26FC] ScintilatingChampagne" at bounding box center [508, 572] width 208 height 75
click at [412, 588] on div "Powdercoat project colour Interpon / D2525 [YW26FC] ScintilatingChampagne" at bounding box center [508, 572] width 208 height 75
click at [413, 583] on div "Powdercoat project colour Interpon /D2525 [YW26FC] ScintilatingChampagne" at bounding box center [508, 563] width 208 height 58
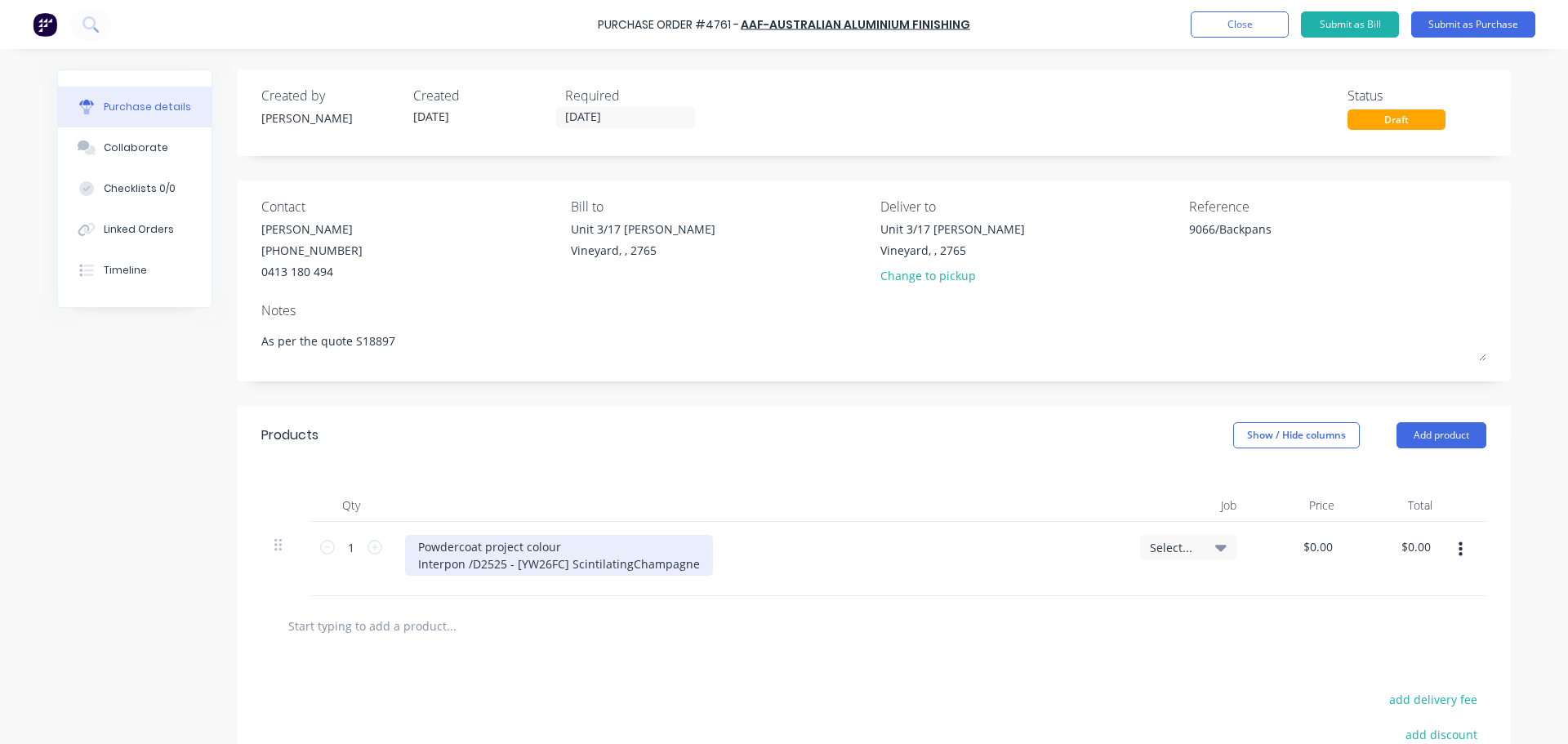
click at [689, 569] on div "Powdercoat project colour Interpon /D2525 - [YW26FC] ScintilatingChampagne" at bounding box center [559, 556] width 308 height 41
click at [623, 572] on div "Powdercoat project colour Interpon /D2525 - [YW26FC] ScintilatingChampagne" at bounding box center [559, 556] width 308 height 41
click at [690, 568] on div "Powdercoat project colour Interpon /D2525 - [YW26FC] Scintilating Champagne" at bounding box center [560, 556] width 311 height 41
click at [601, 565] on div "Powdercoat project colour Interpon /D2525 - [YW26FC] Scintilating Champagne" at bounding box center [560, 556] width 311 height 41
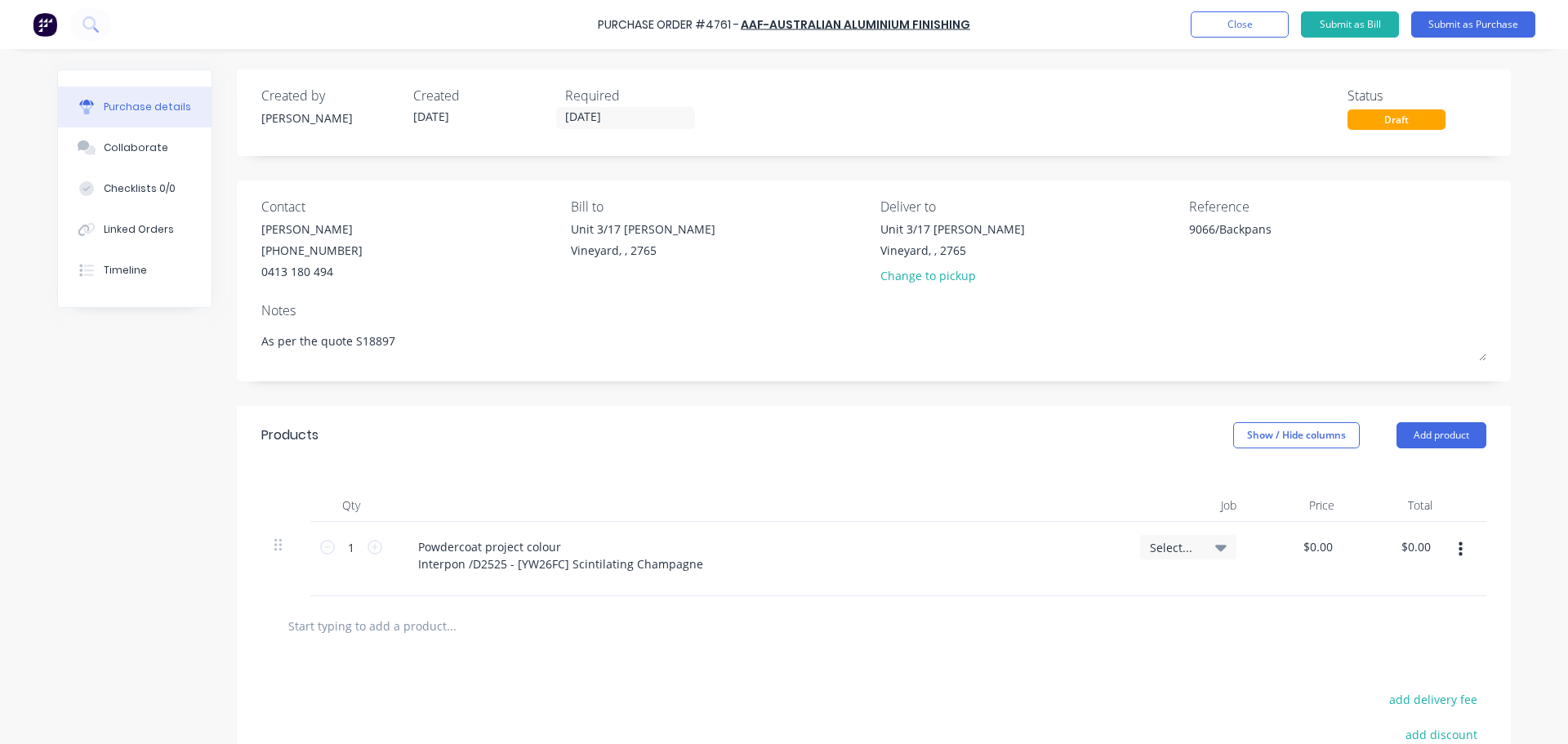
drag, startPoint x: 601, startPoint y: 565, endPoint x: 540, endPoint y: 514, distance: 79.5
click at [540, 514] on div at bounding box center [759, 505] width 735 height 32
click at [689, 561] on div "Powdercoat project colour Interpon /D2525 - [YW26FC] Scintilating Champagne" at bounding box center [560, 556] width 311 height 41
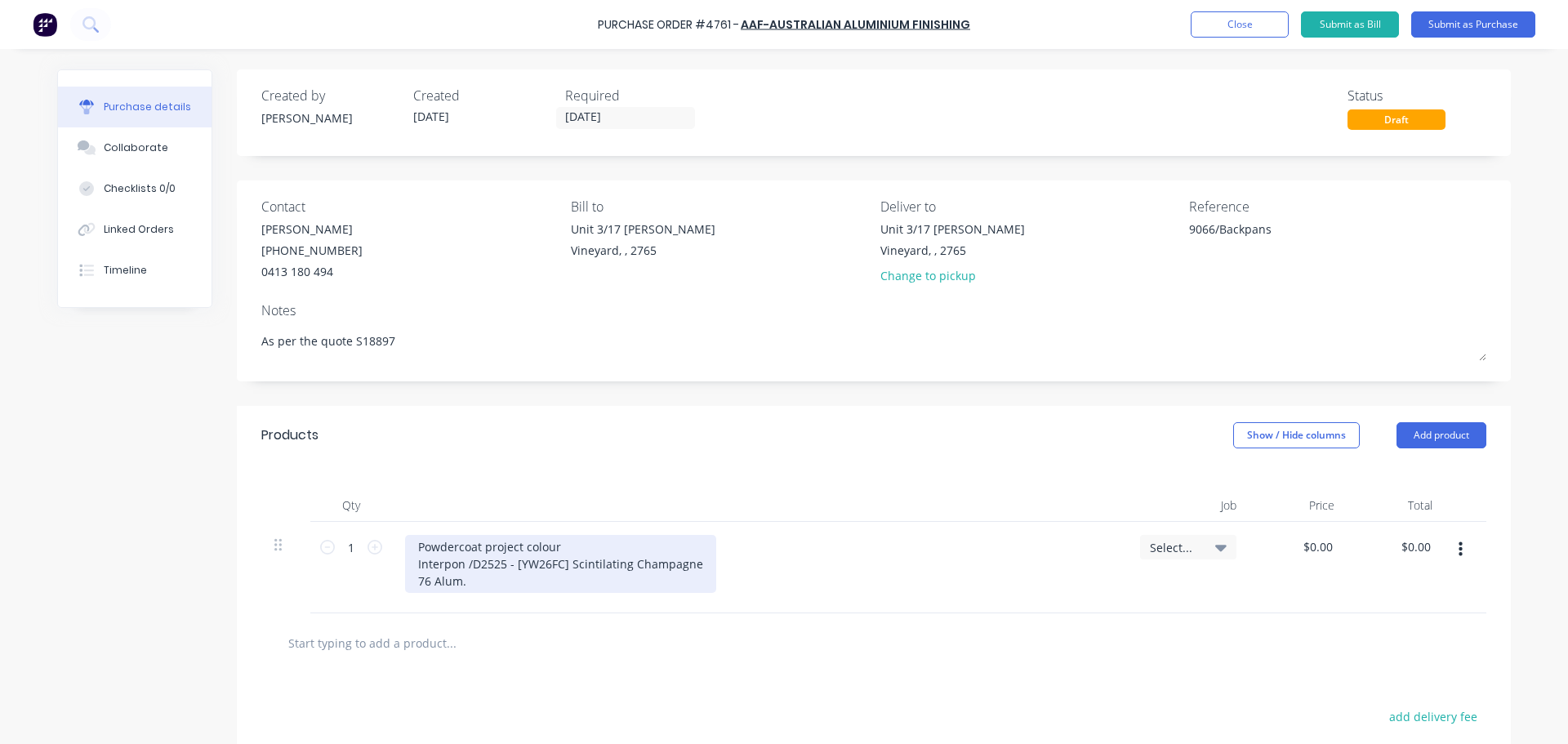
click at [496, 579] on div "Powdercoat project colour Interpon /D2525 - [YW26FC] Scintilating Champagne 76 …" at bounding box center [560, 563] width 311 height 58
click at [459, 581] on div "Powdercoat project colour Interpon /D2525 - [YW26FC] Scintilating Champagne 76 …" at bounding box center [560, 563] width 311 height 58
click at [583, 577] on div "Powdercoat project colour Interpon /D2525 - [YW26FC] Scintilating Champagne 76 …" at bounding box center [560, 563] width 311 height 58
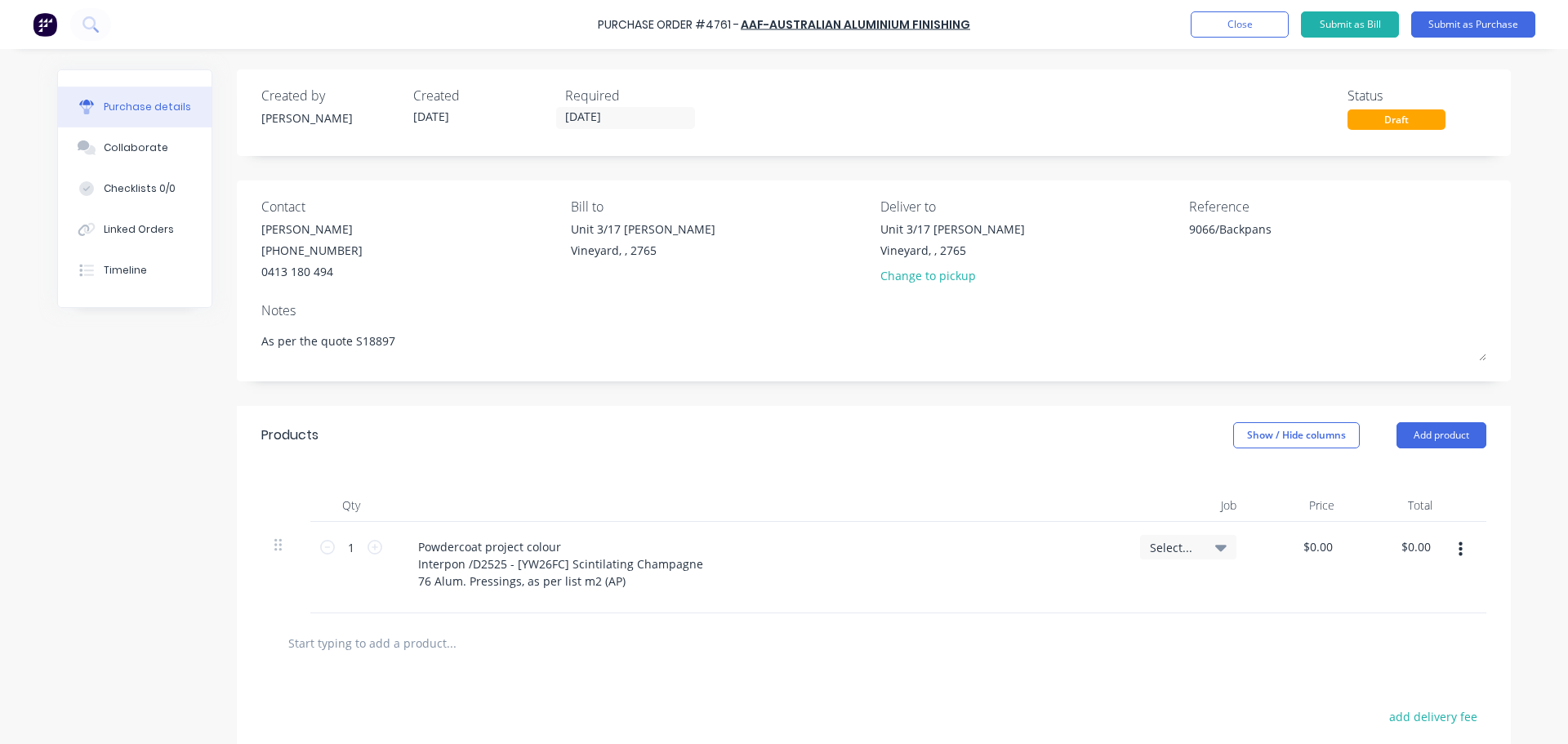
click at [819, 562] on div "Powdercoat project colour Interpon /D2525 - [YW26FC] Scintilating Champagne 76 …" at bounding box center [759, 563] width 708 height 58
type textarea "x"
type input "0.00"
click at [1319, 551] on input "0.00" at bounding box center [1317, 547] width 37 height 23
type textarea "x"
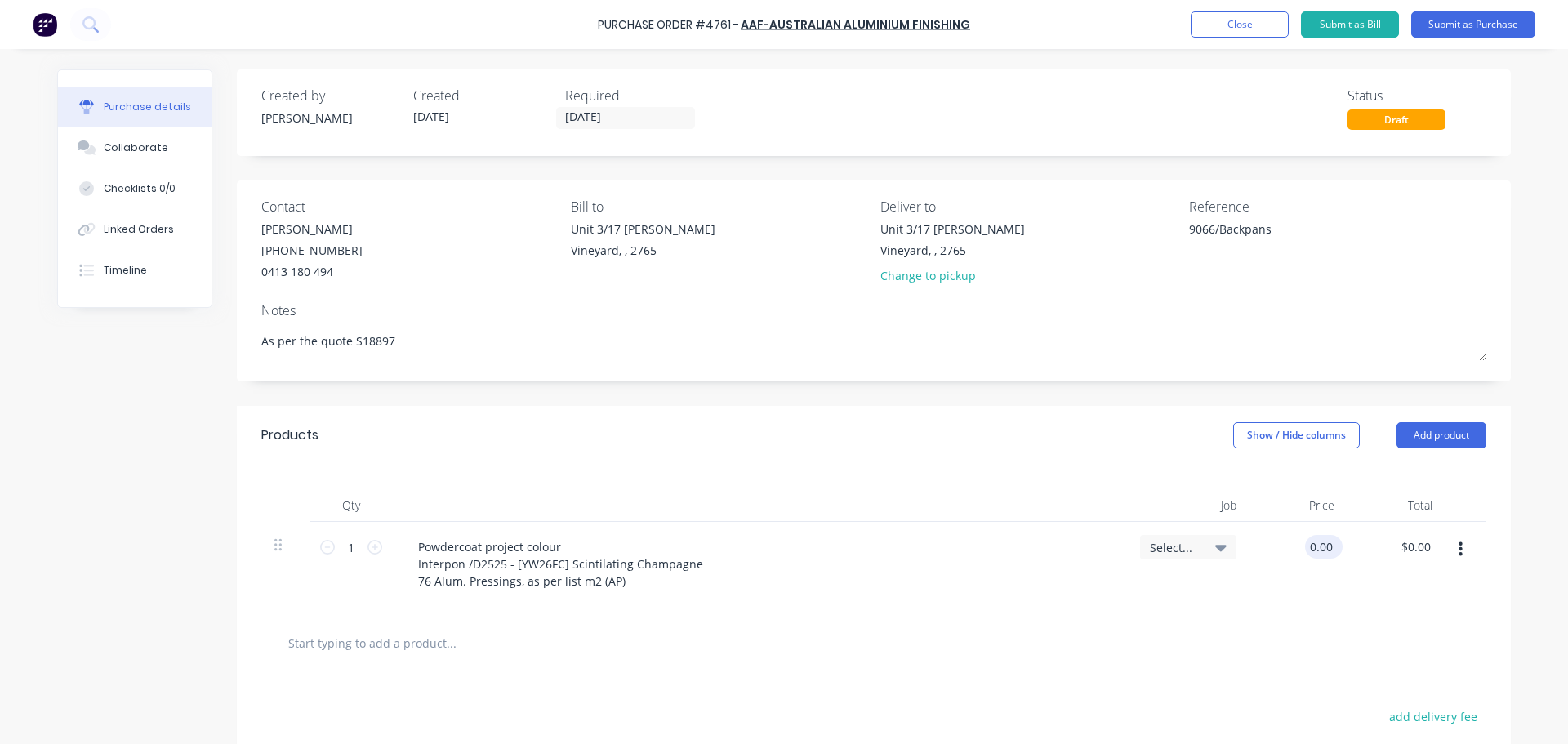
click at [1319, 551] on input "0.00" at bounding box center [1320, 547] width 31 height 23
type input "19.33"
type textarea "x"
type input "$19.33"
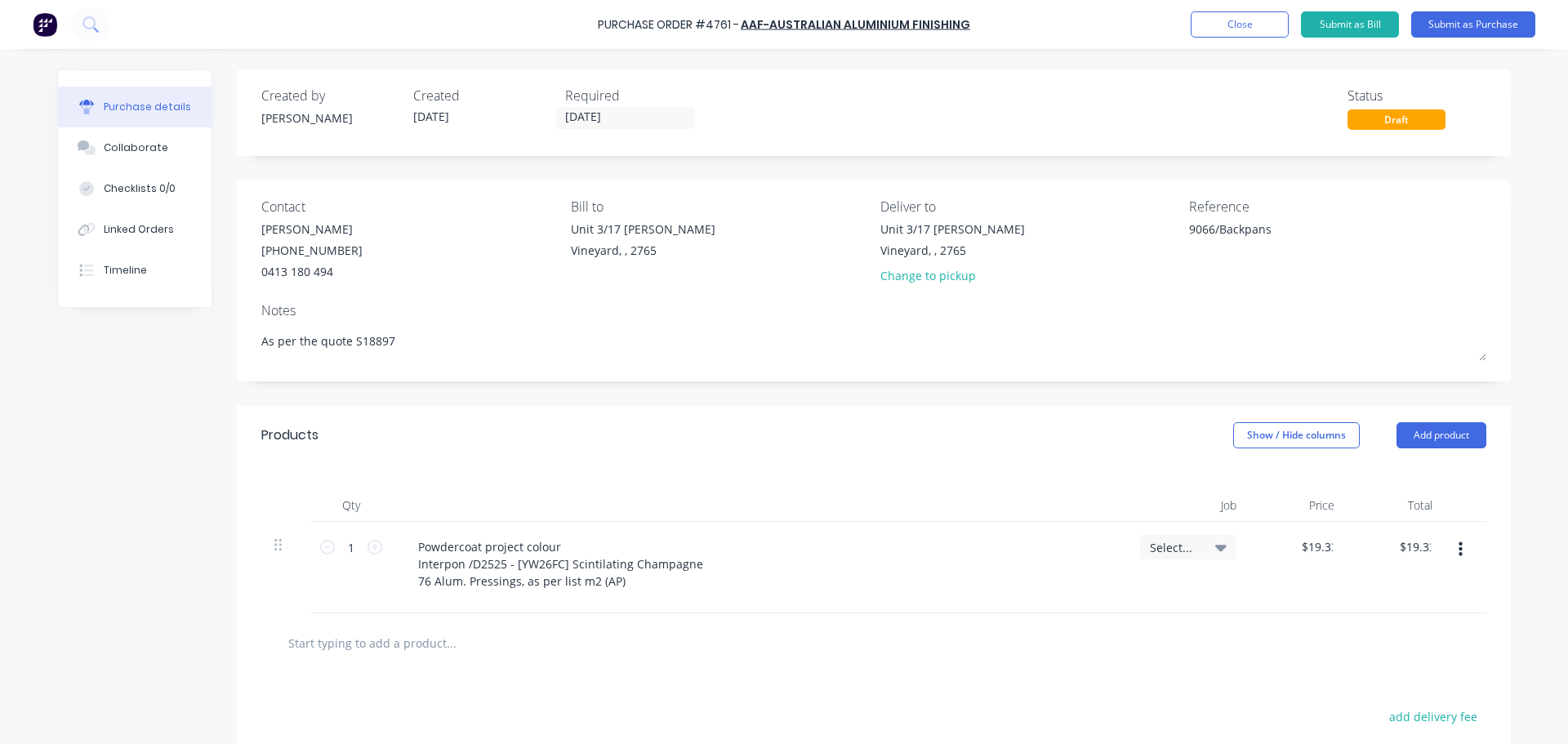
click at [904, 579] on div "Powdercoat project colour Interpon /D2525 - [YW26FC] Scintilating Champagne 76 …" at bounding box center [759, 563] width 708 height 58
click at [348, 558] on input "1" at bounding box center [350, 547] width 32 height 24
type textarea "x"
type input "7"
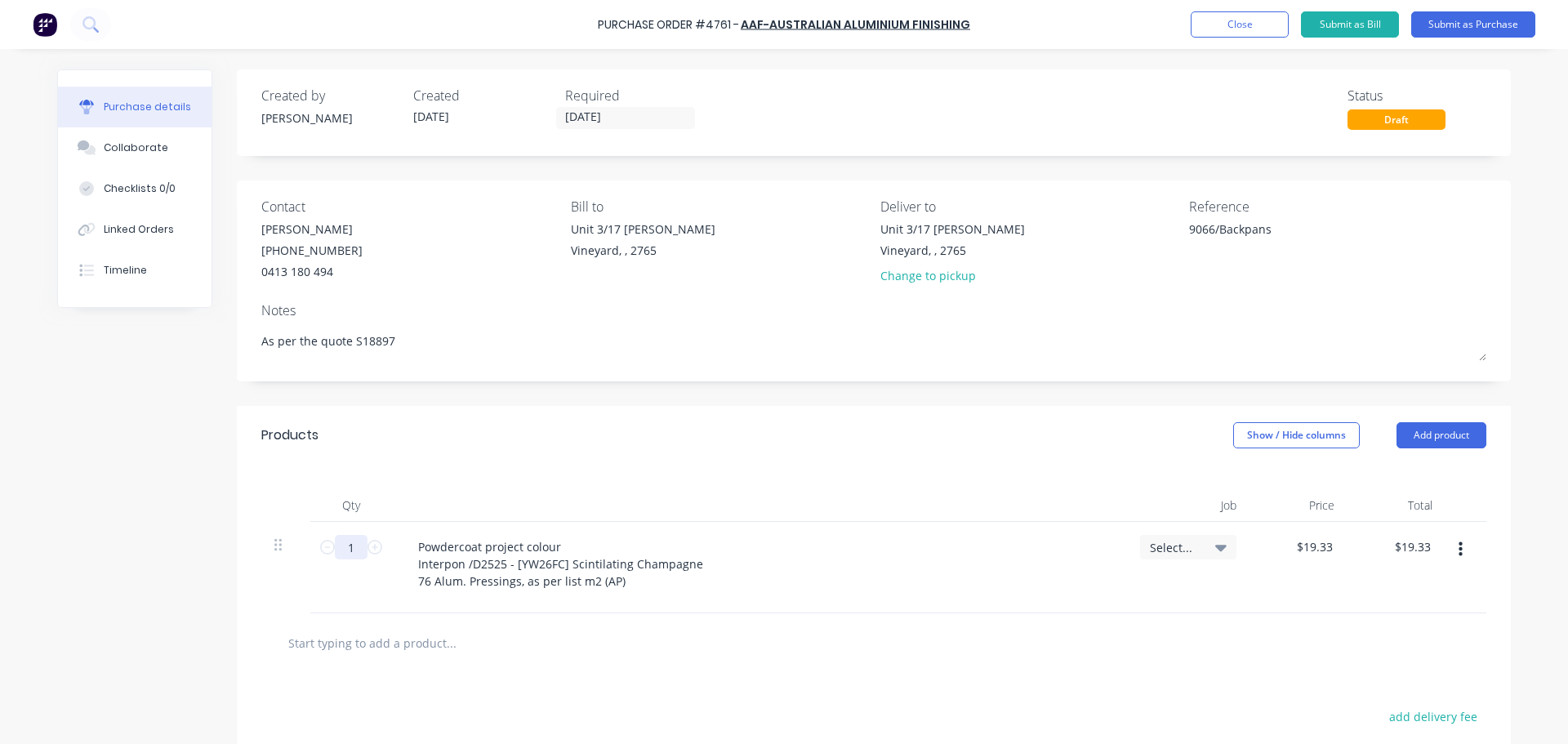
type input "$135.31"
type textarea "x"
type input "76"
type input "$1,469.08"
type textarea "x"
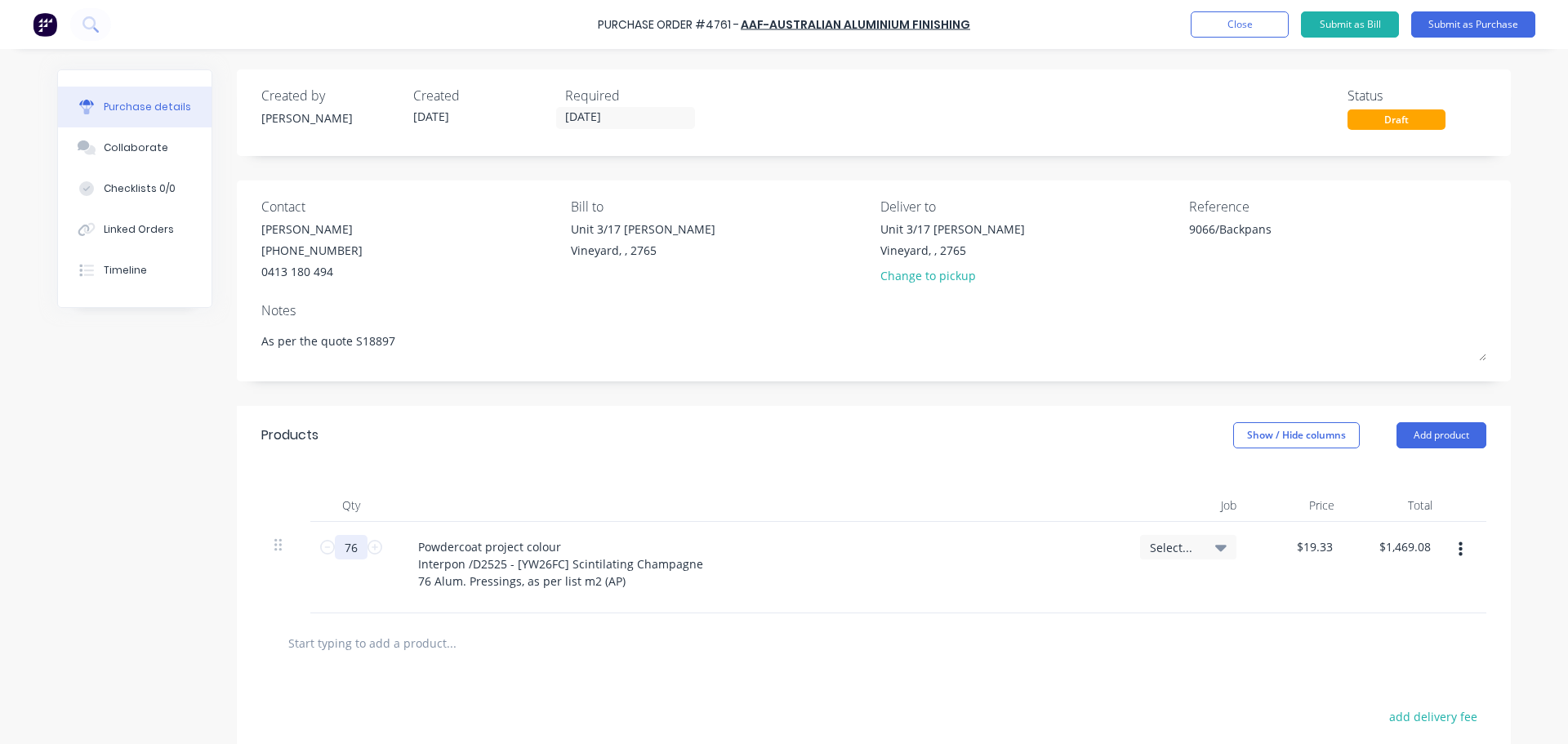
type input "76"
click at [977, 615] on div at bounding box center [873, 643] width 1225 height 60
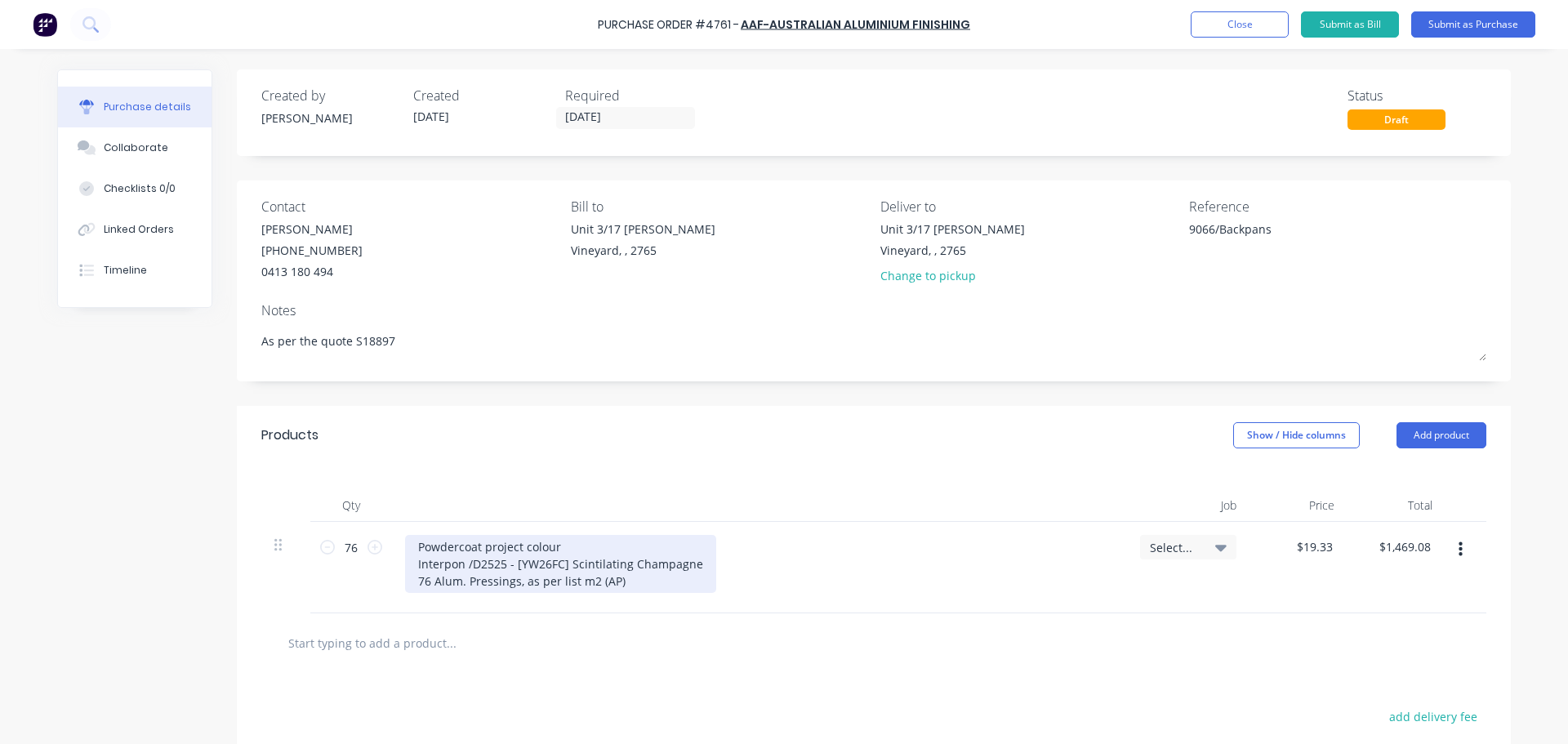
click at [623, 584] on div "Powdercoat project colour Interpon /D2525 - [YW26FC] Scintilating Champagne 76 …" at bounding box center [560, 563] width 311 height 58
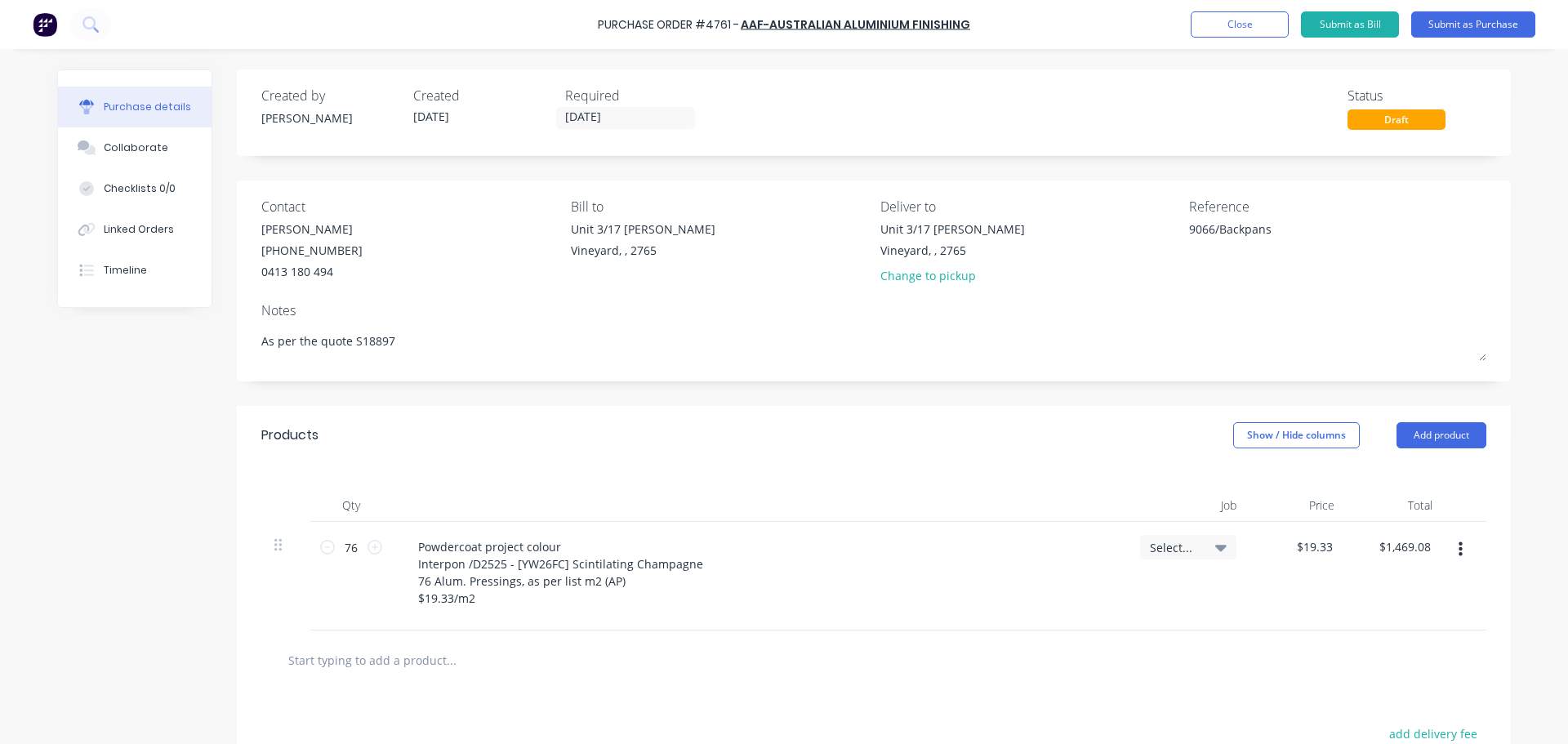
click at [1127, 623] on div "Select..." at bounding box center [1188, 576] width 123 height 108
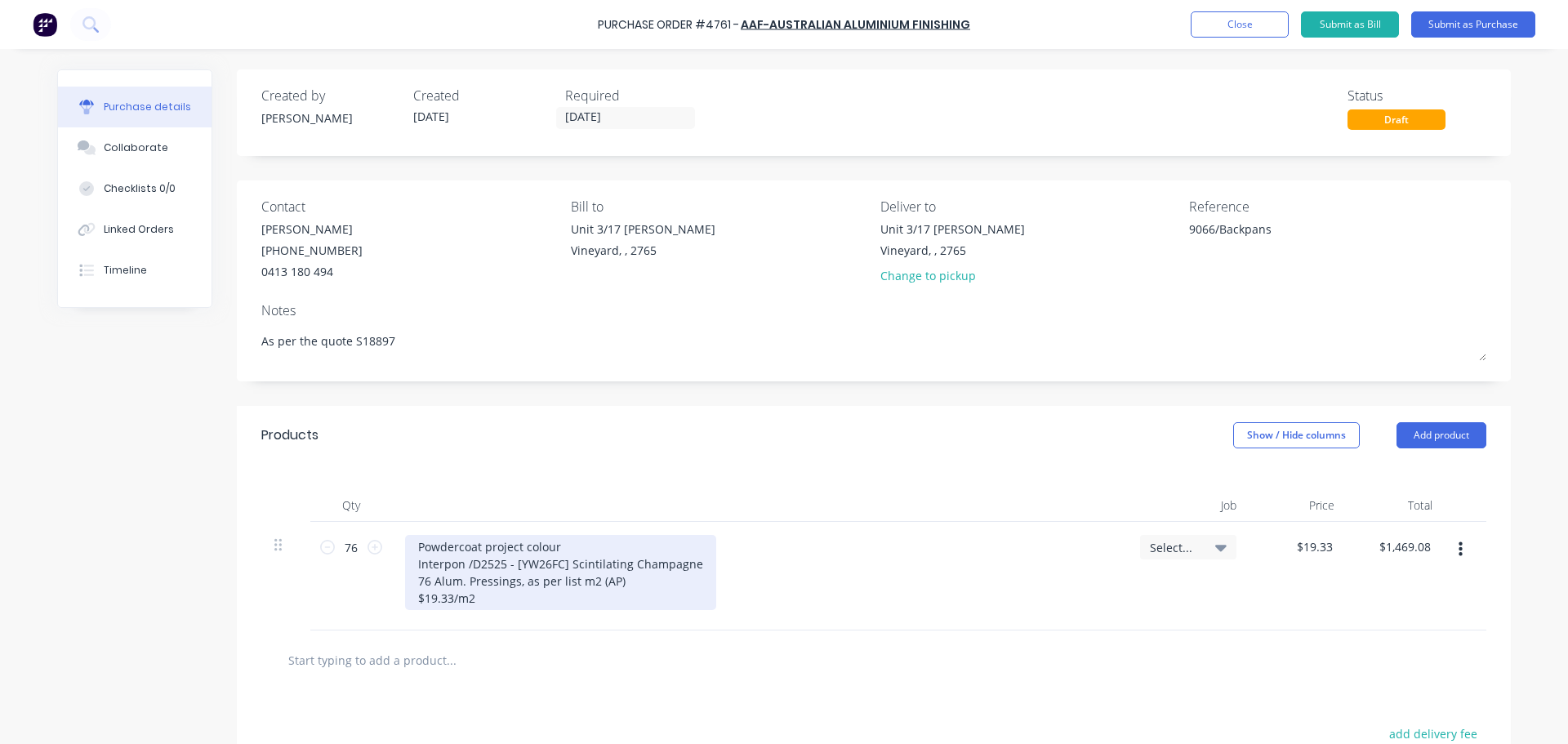
click at [427, 586] on div "Powdercoat project colour Interpon /D2525 - [YW26FC] Scintilating Champagne 76 …" at bounding box center [560, 572] width 311 height 75
drag, startPoint x: 651, startPoint y: 586, endPoint x: 595, endPoint y: 579, distance: 56.4
click at [595, 579] on div "Powdercoat project colour Interpon /D2525 - [YW26FC] Scintilating Champagne 76 …" at bounding box center [560, 572] width 311 height 75
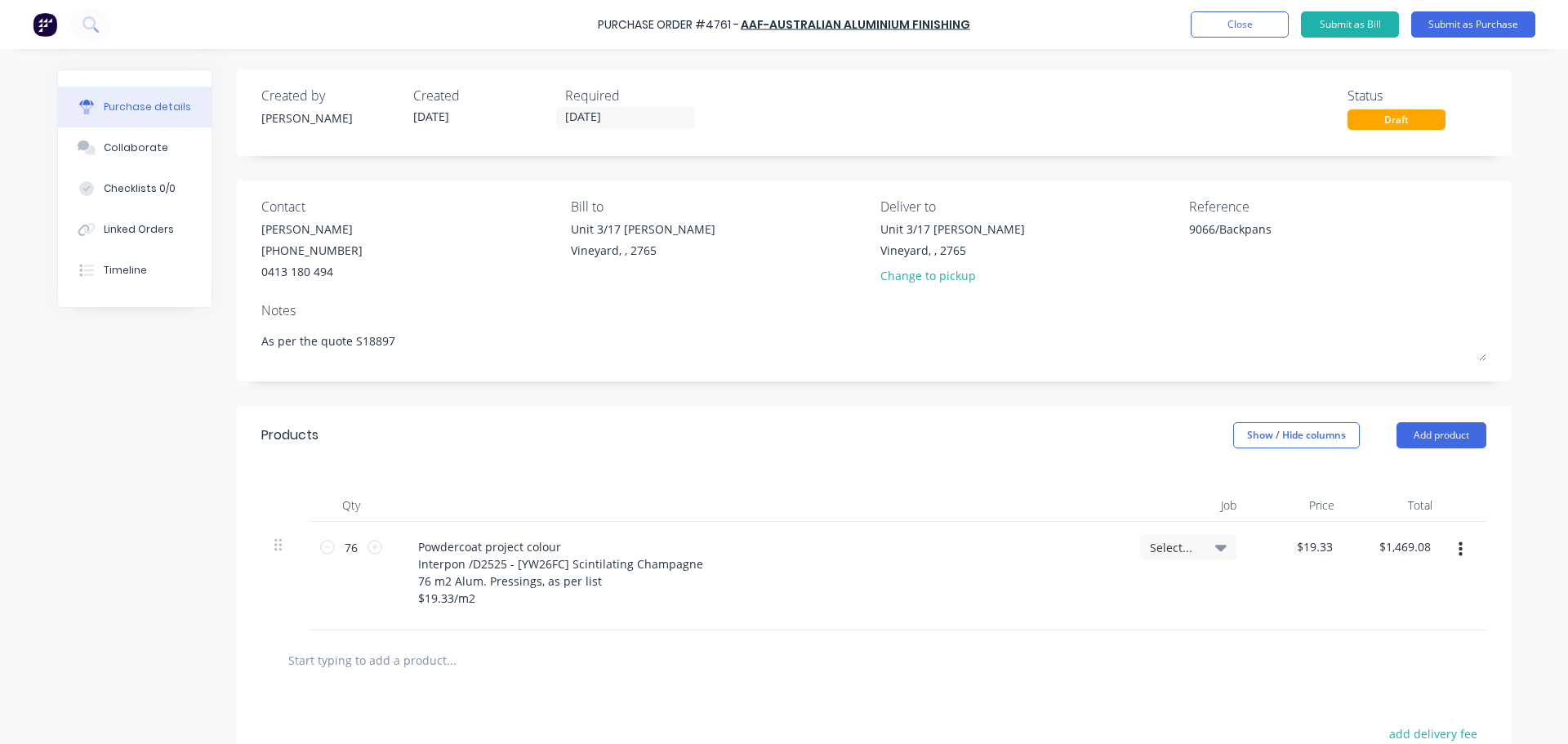
click at [922, 601] on div "Powdercoat project colour Interpon /D2525 - [YW26FC] Scintilating Champagne 76 …" at bounding box center [759, 572] width 708 height 75
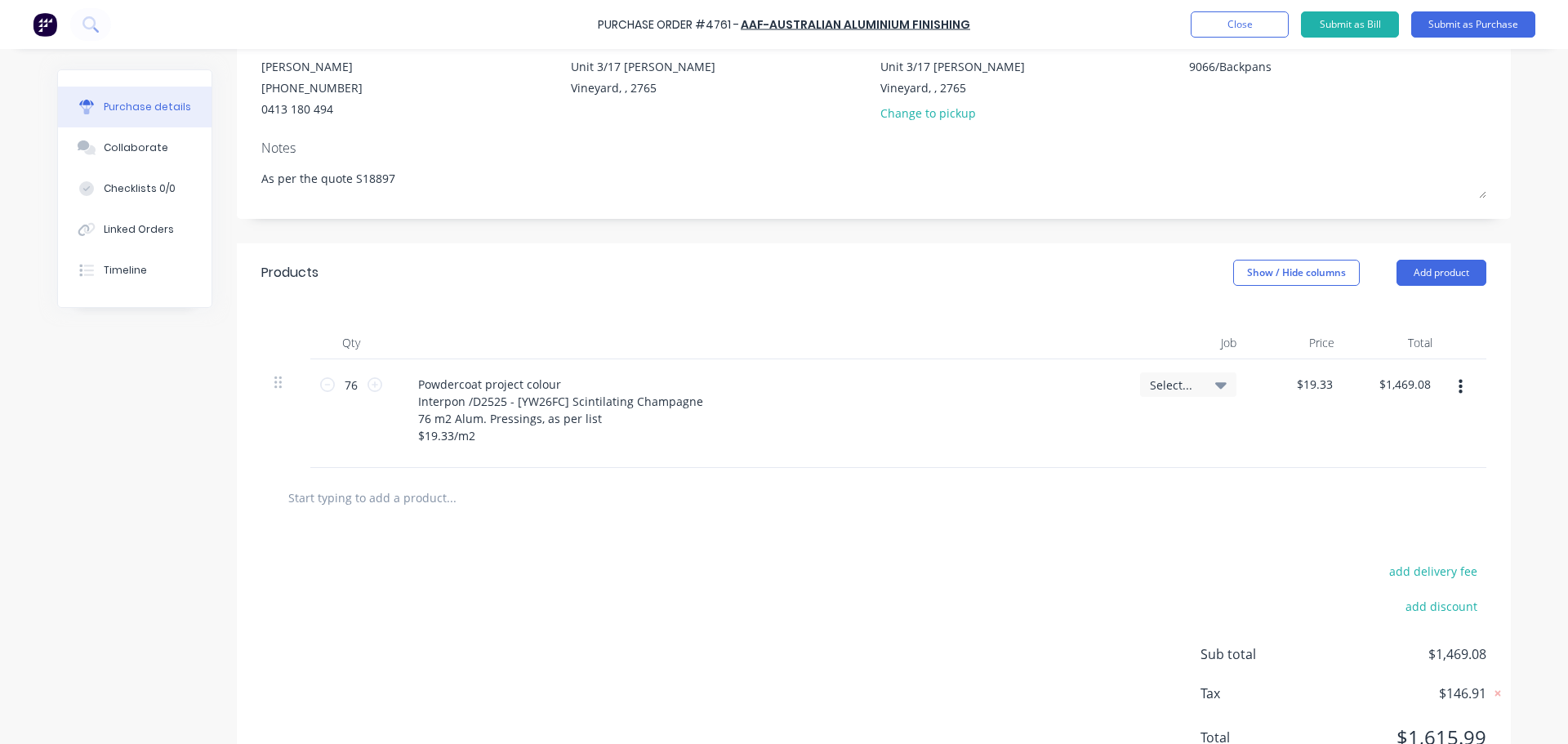
scroll to position [163, 0]
click at [398, 489] on input "text" at bounding box center [451, 496] width 327 height 32
type textarea "x"
type input "s"
type textarea "x"
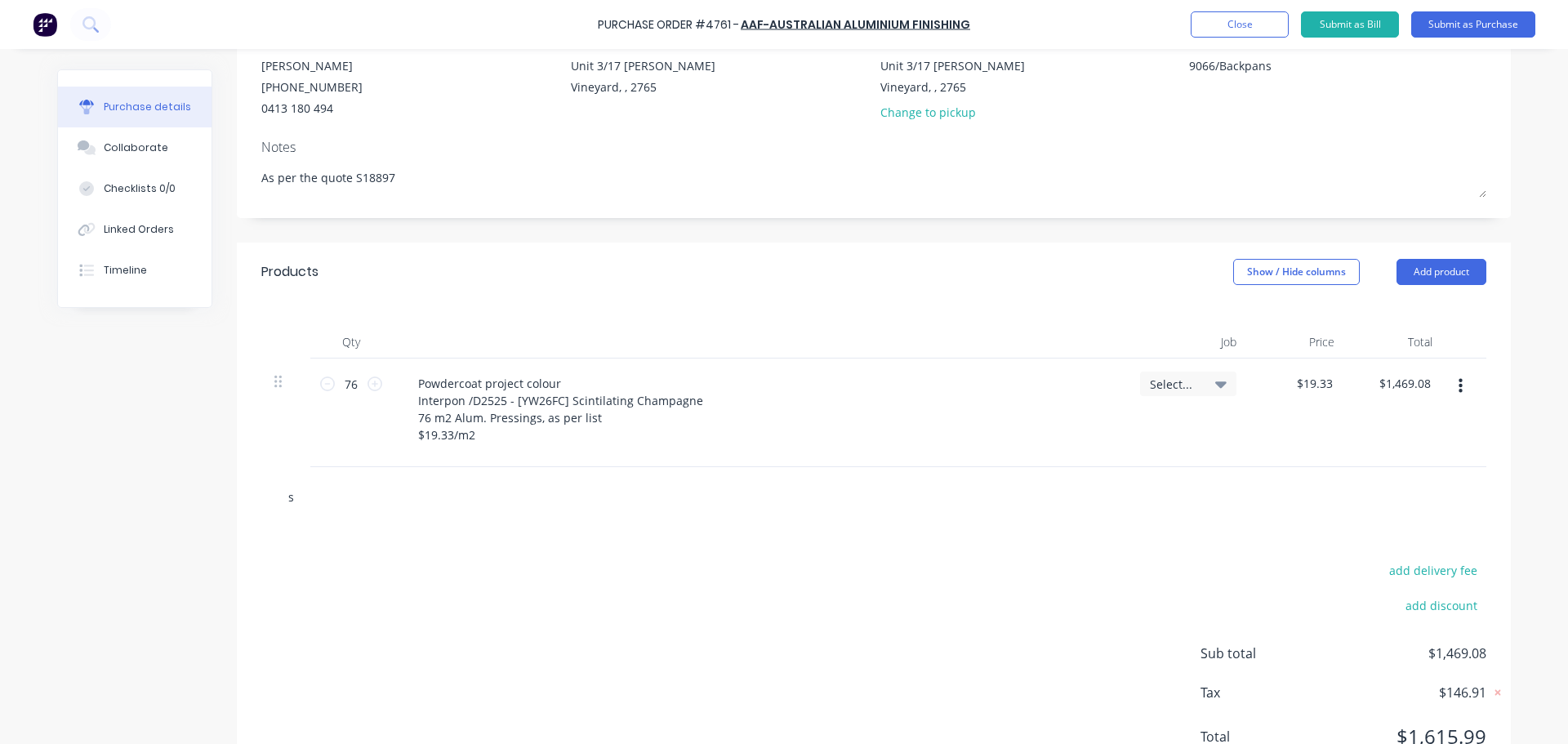
type input "se"
type textarea "x"
type input "set"
type textarea "x"
type input "set"
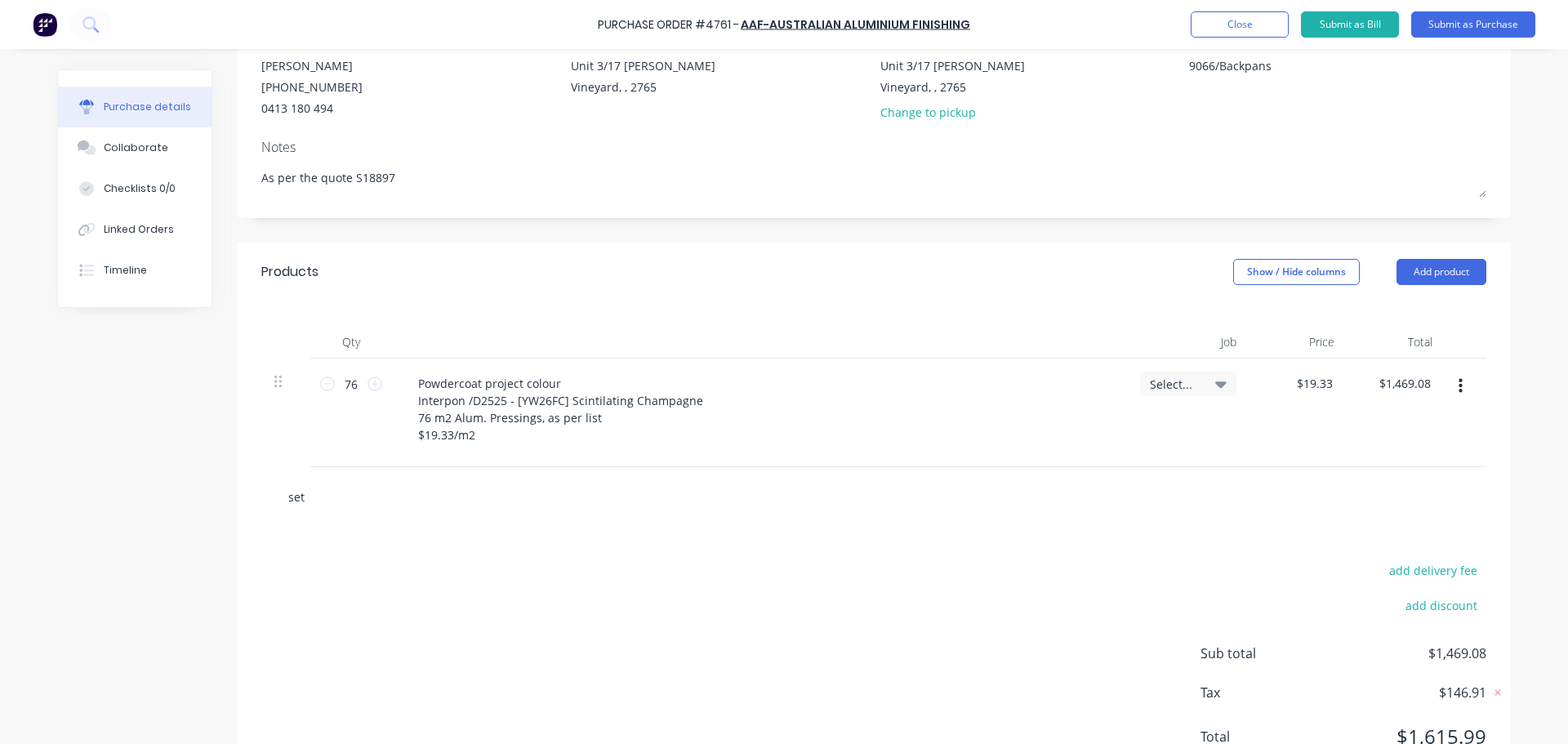
type textarea "x"
type input "set u"
type textarea "x"
type input "set up"
type textarea "x"
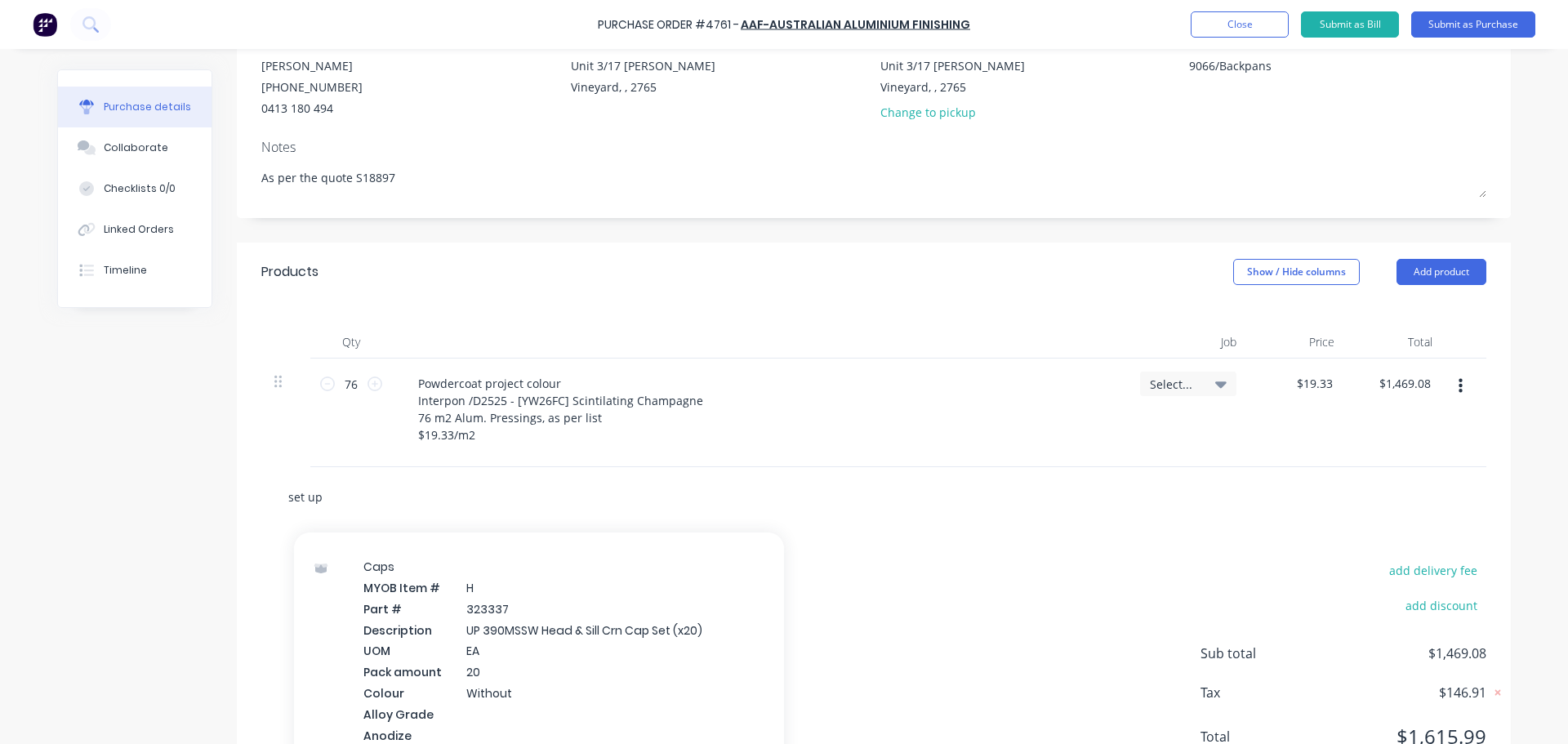
scroll to position [245, 0]
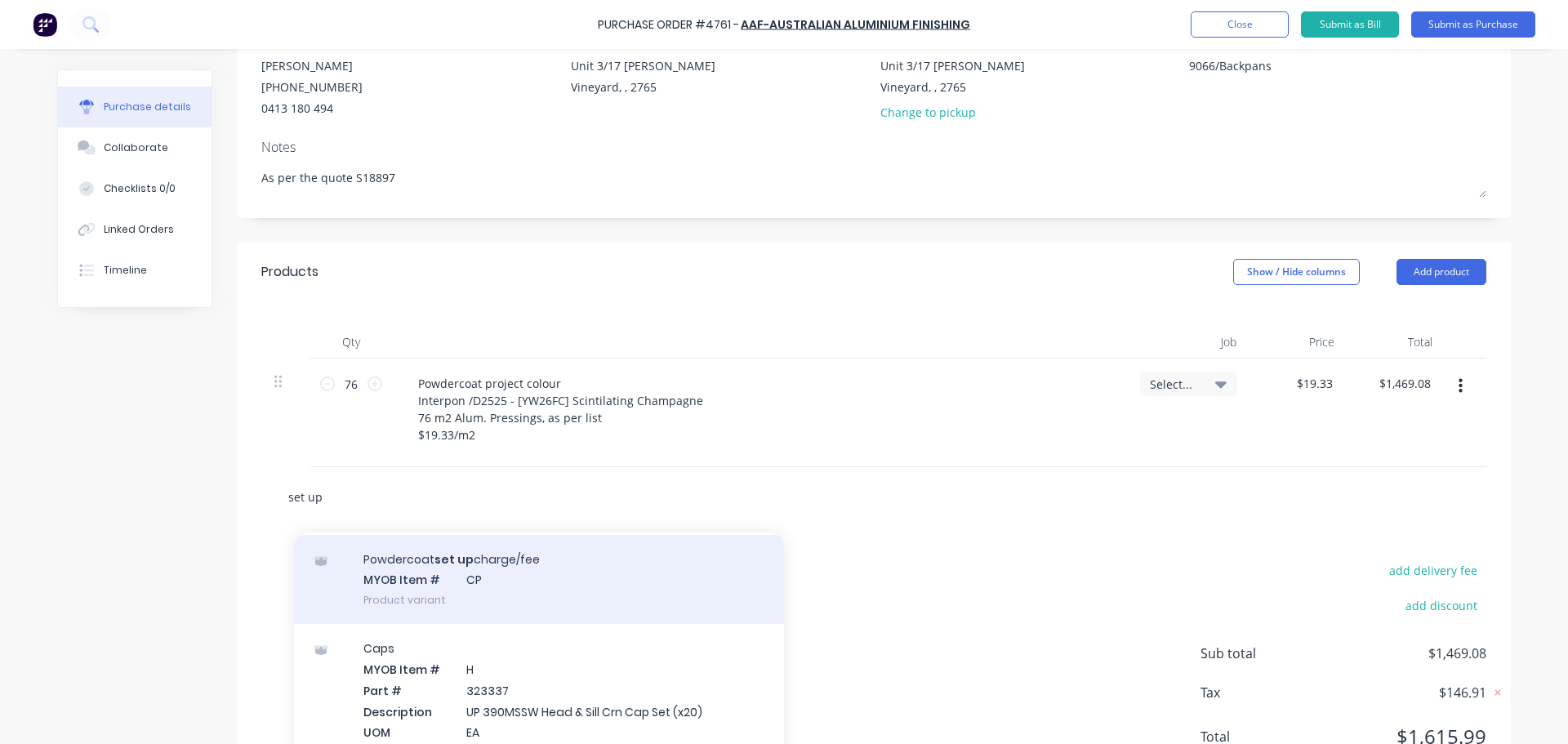
type input "set up"
click at [508, 554] on div "Powdercoat set up charge/fee MYOB Item # CP Product variant" at bounding box center [539, 580] width 490 height 90
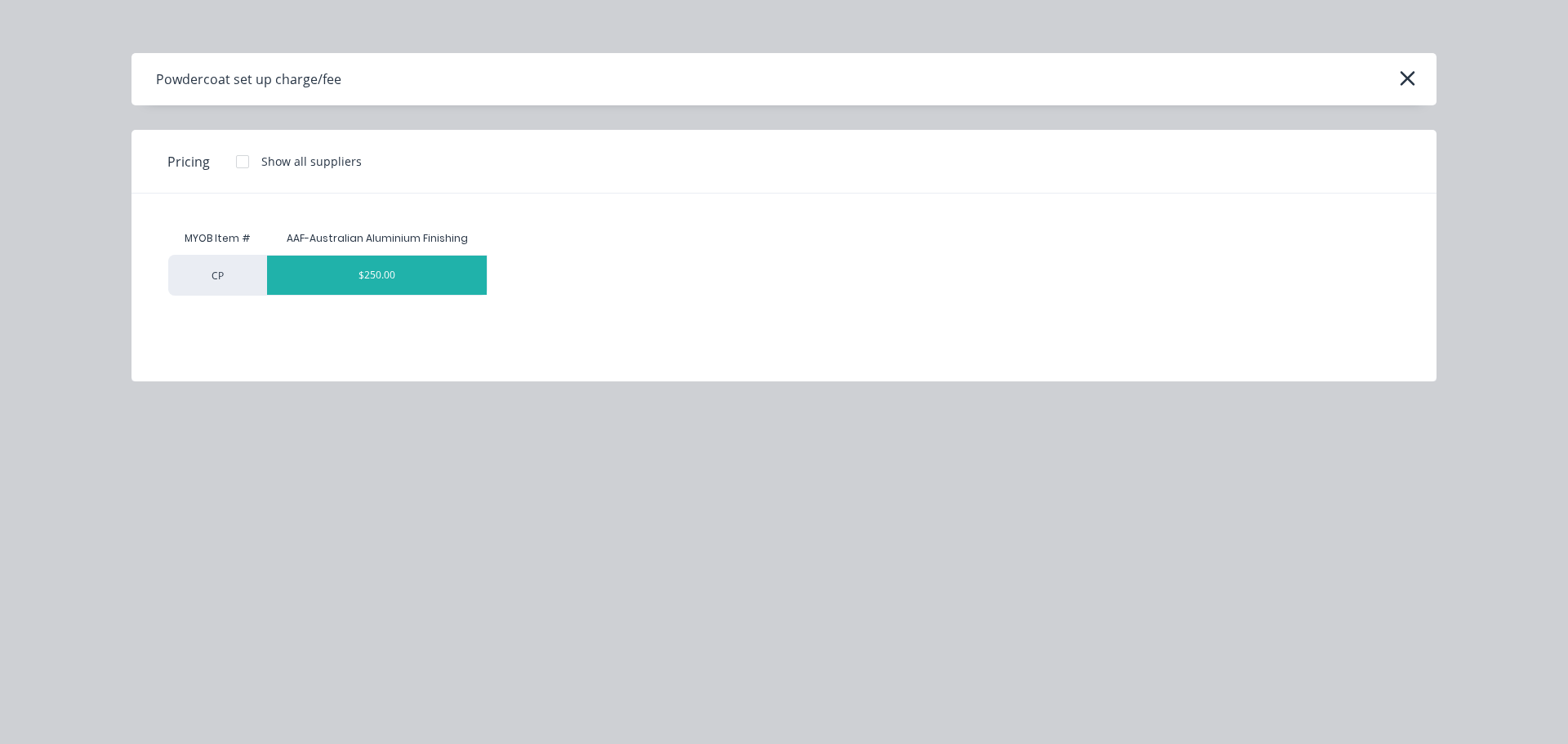
click at [393, 294] on div "$250.00" at bounding box center [377, 275] width 220 height 39
type textarea "x"
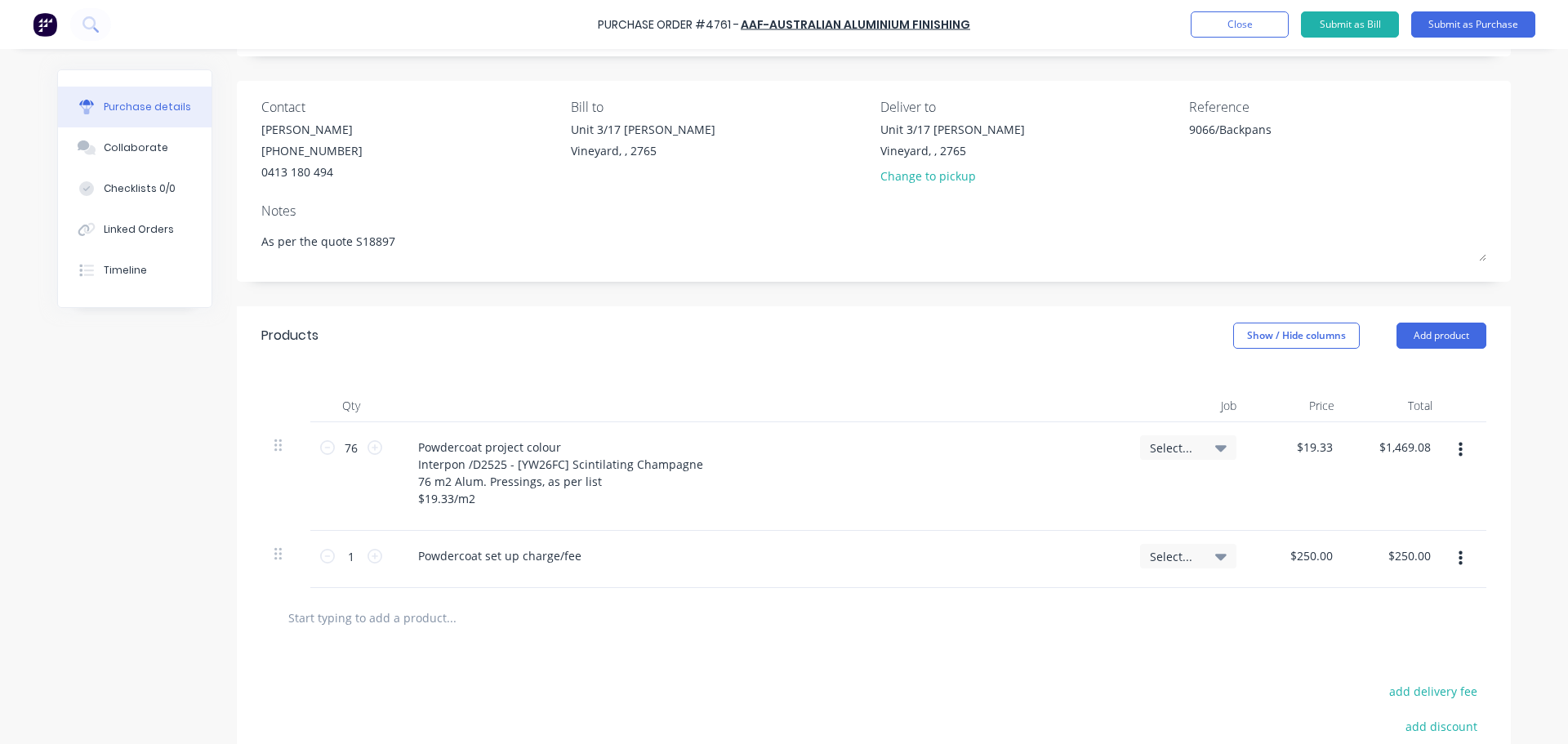
scroll to position [43, 0]
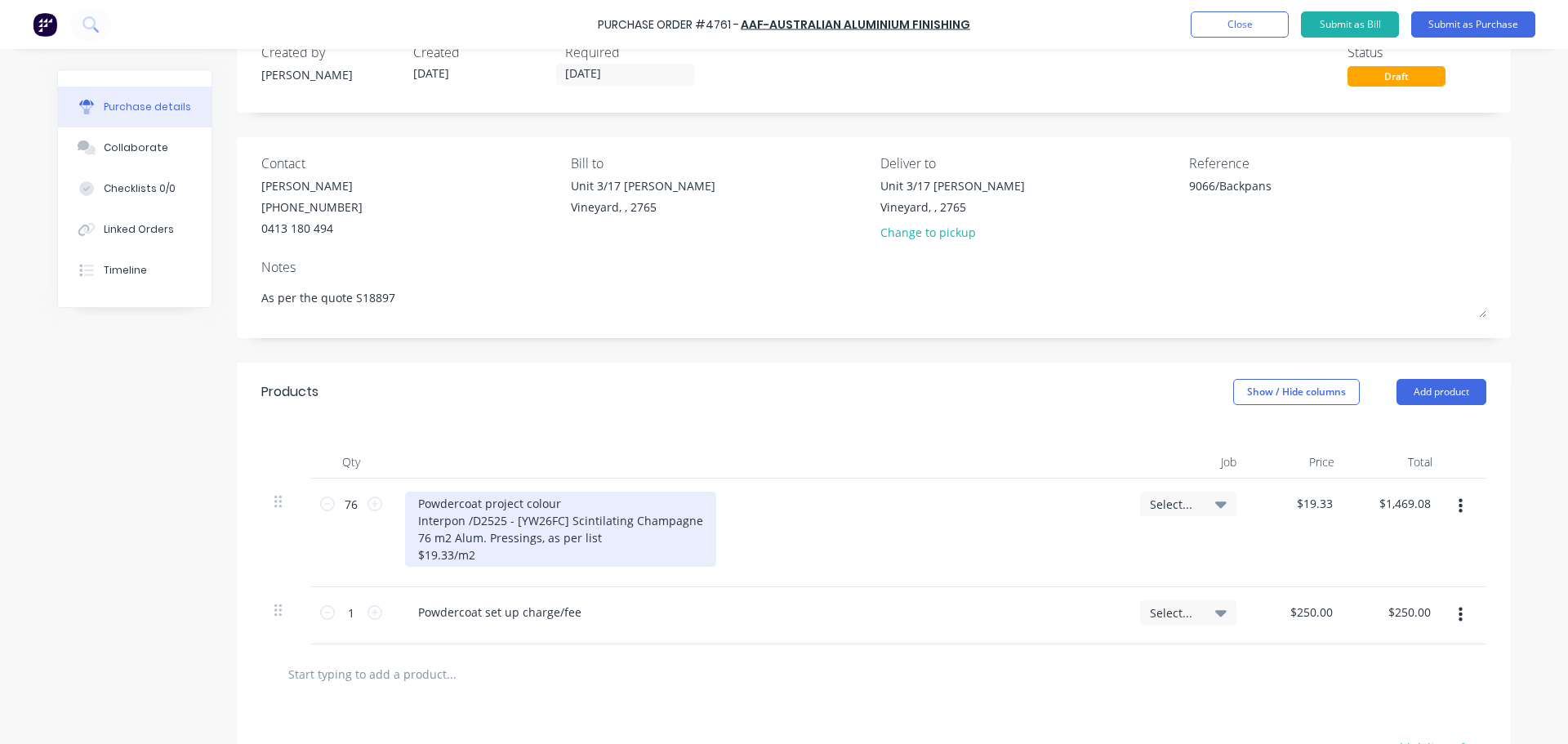
click at [424, 542] on div "Powdercoat project colour Interpon /D2525 - [YW26FC] Scintilating Champagne 76 …" at bounding box center [560, 529] width 311 height 75
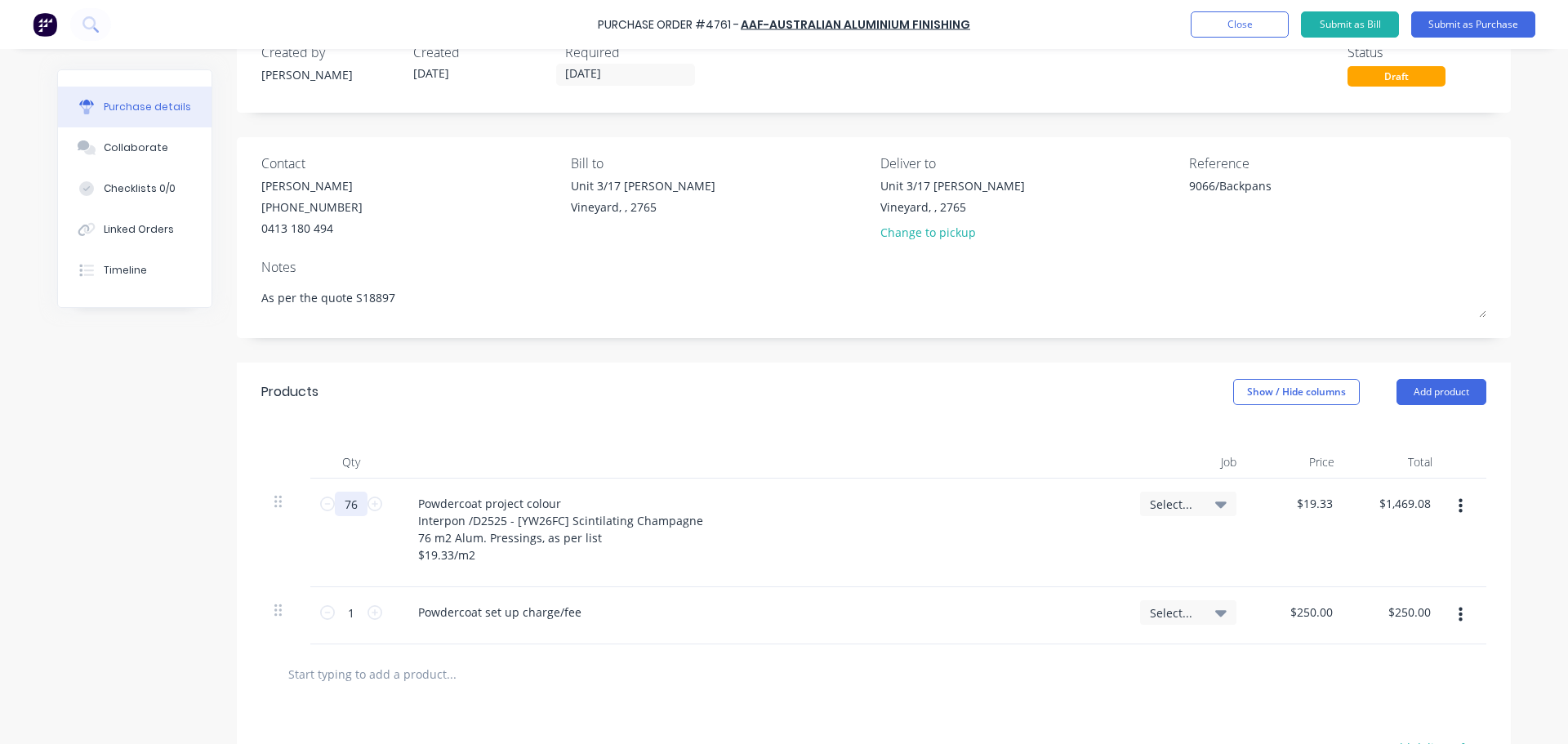
click at [353, 510] on input "76" at bounding box center [350, 504] width 32 height 24
type textarea "x"
type input "7"
type input "$135.31"
type textarea "x"
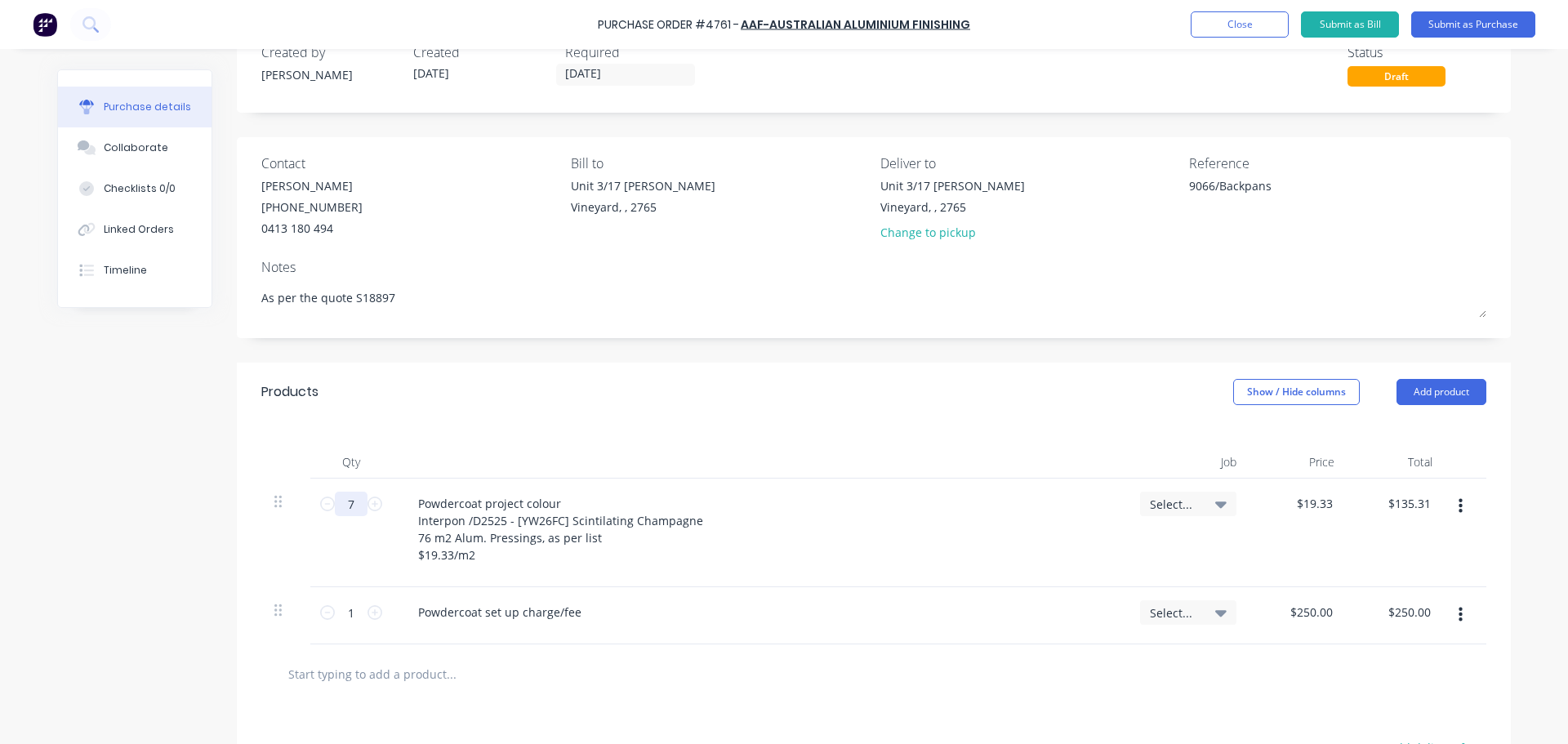
type input "76"
type input "$1,469.08"
type textarea "x"
type input "76."
type textarea "x"
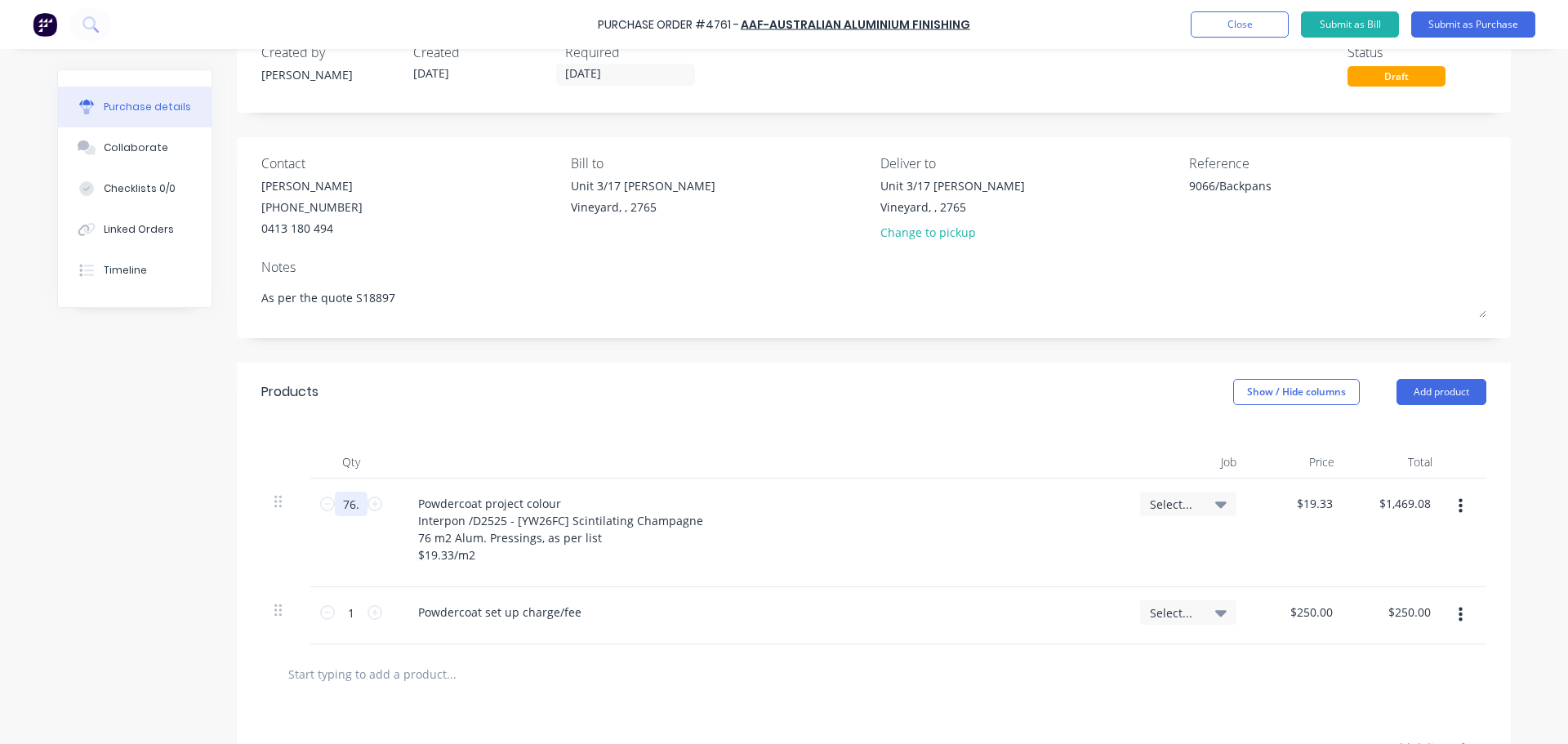
type input "76.2"
type input "$1,472.95"
type textarea "x"
type input "76.28"
type input "$1,474.49"
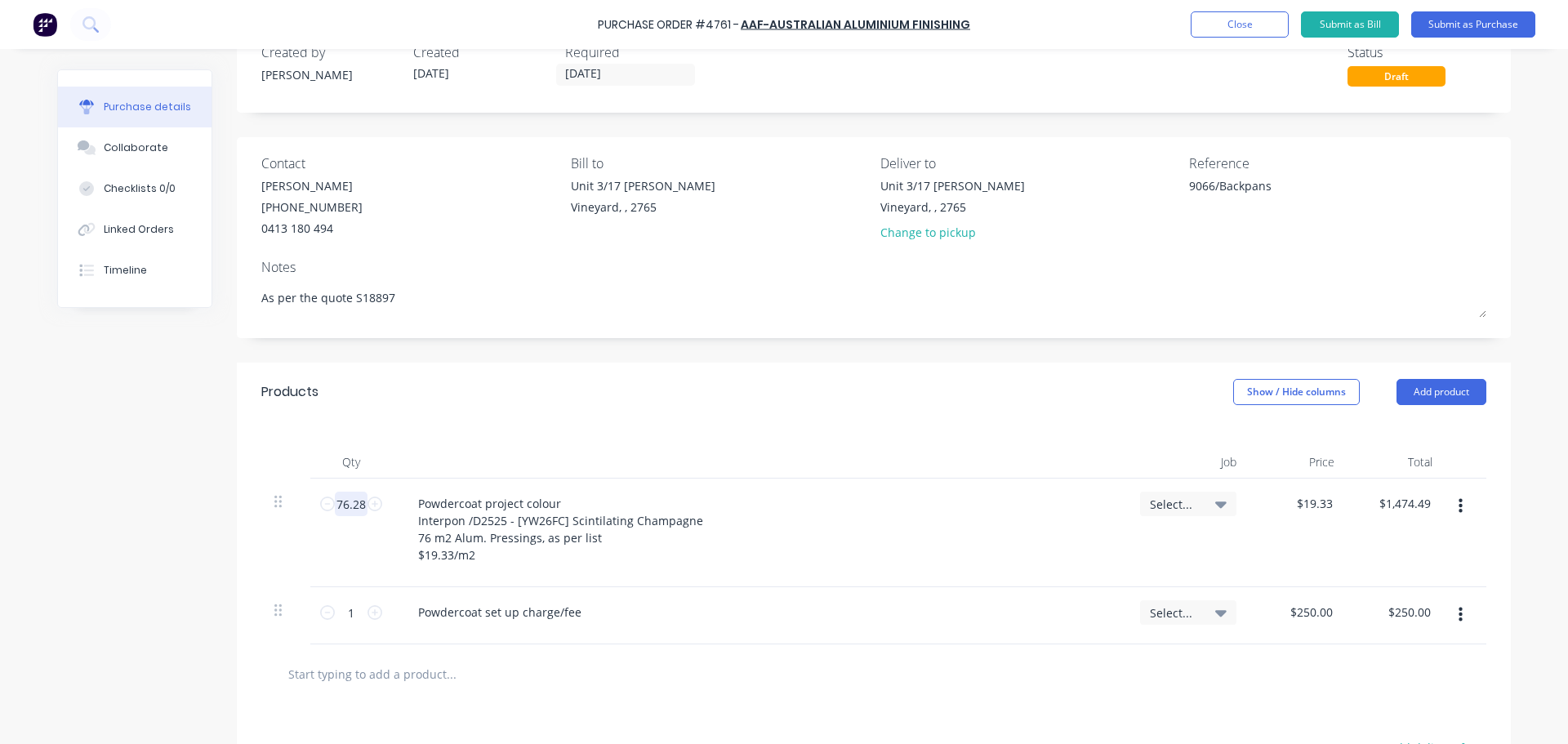
type textarea "x"
type input "76.28"
click at [644, 456] on div at bounding box center [759, 462] width 735 height 32
drag, startPoint x: 818, startPoint y: 567, endPoint x: 839, endPoint y: 584, distance: 27.0
click at [820, 567] on div "Powdercoat project colour Interpon /D2525 - [YW26FC] Scintilating Champagne 76 …" at bounding box center [759, 532] width 735 height 108
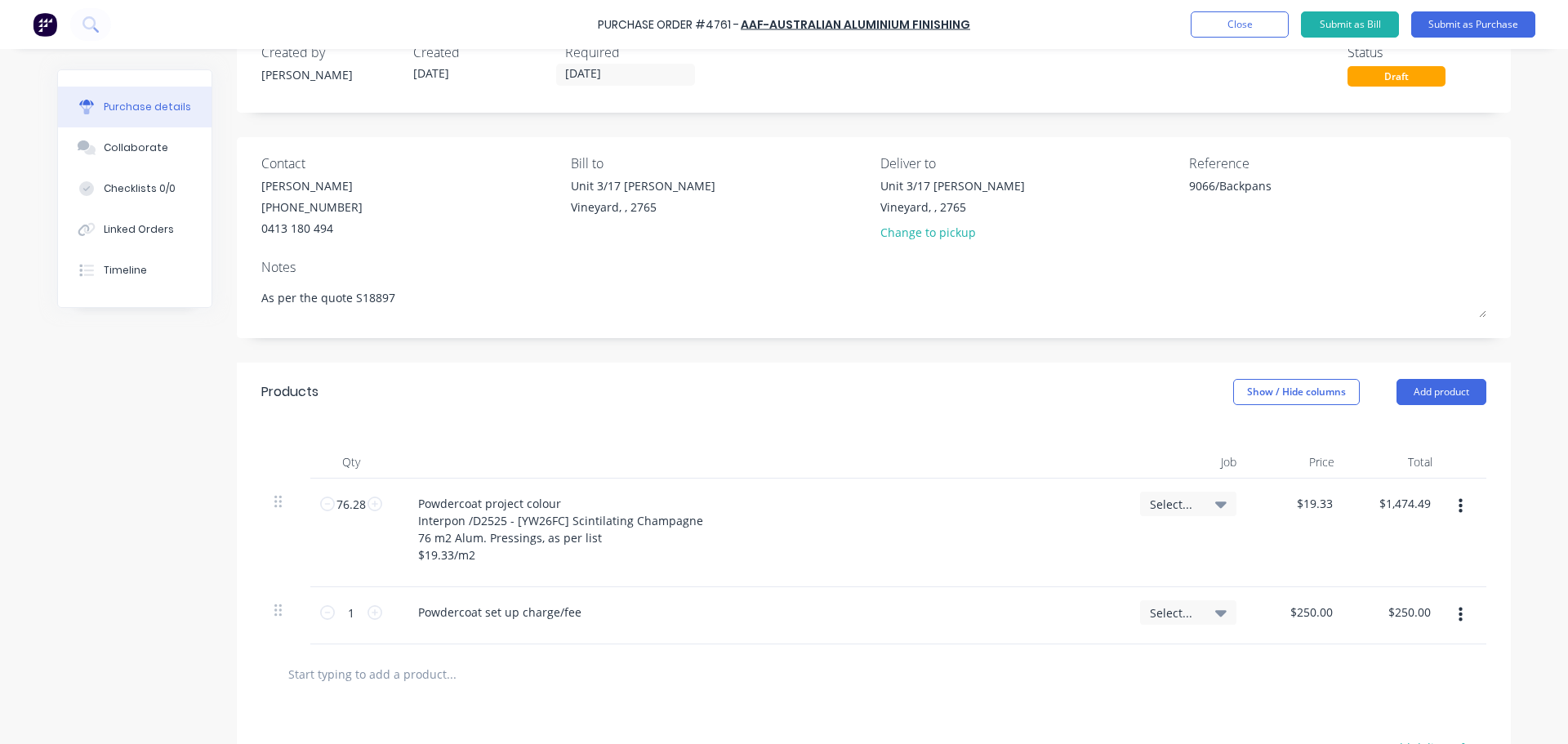
click at [378, 684] on input "text" at bounding box center [451, 674] width 327 height 32
type textarea "x"
type input "d"
type textarea "x"
type input "de"
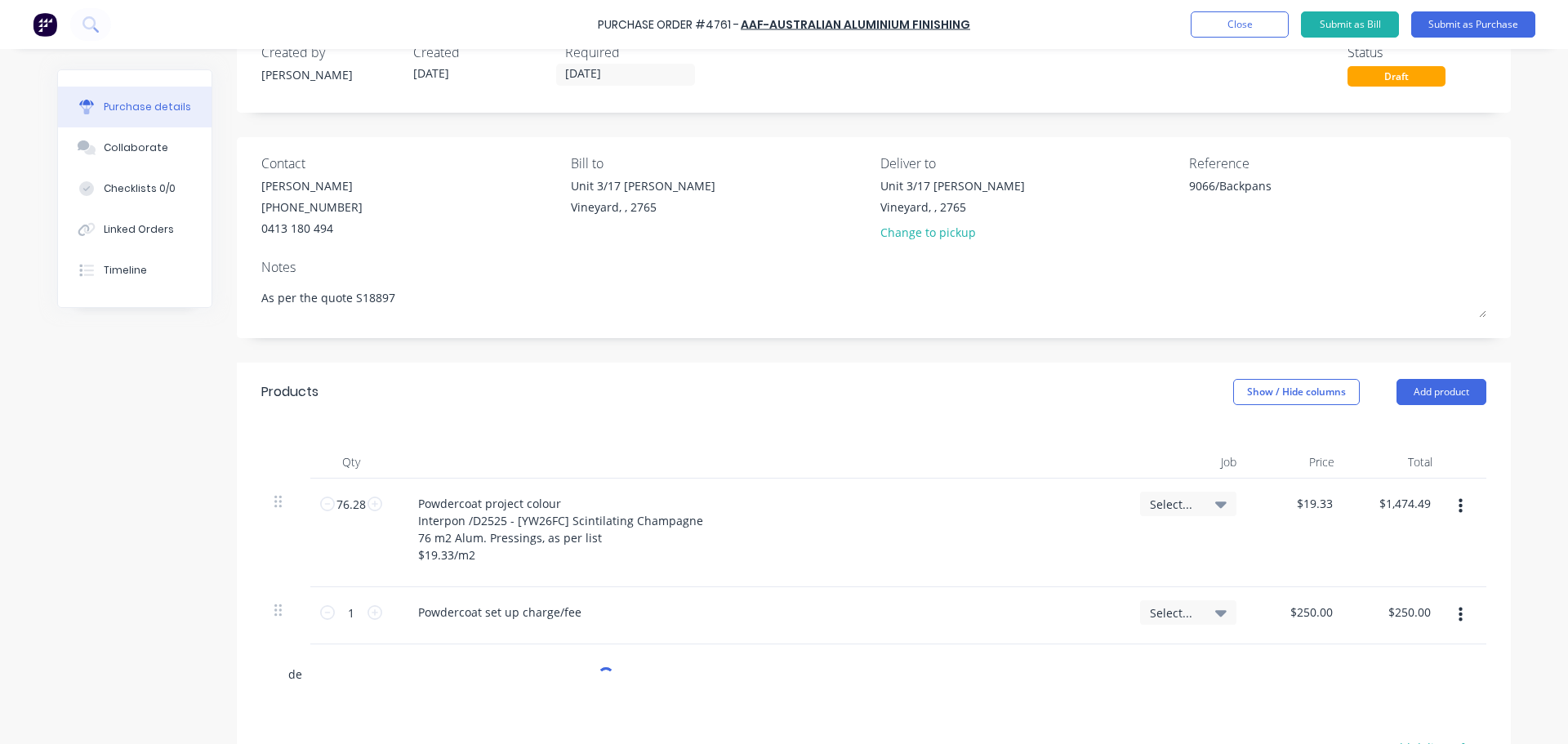
type textarea "x"
type input "del"
type textarea "x"
type input "deli"
type textarea "x"
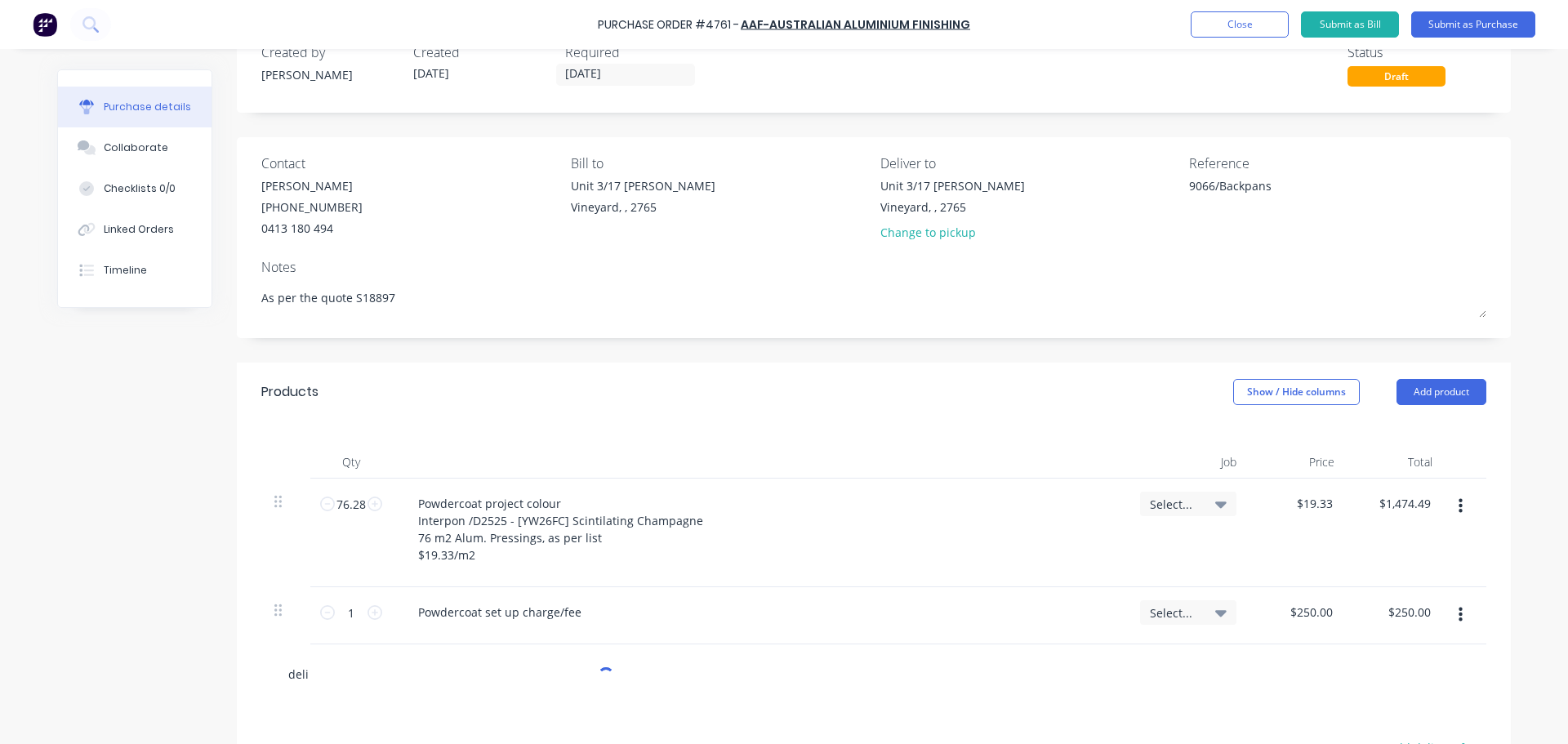
type input "deliv"
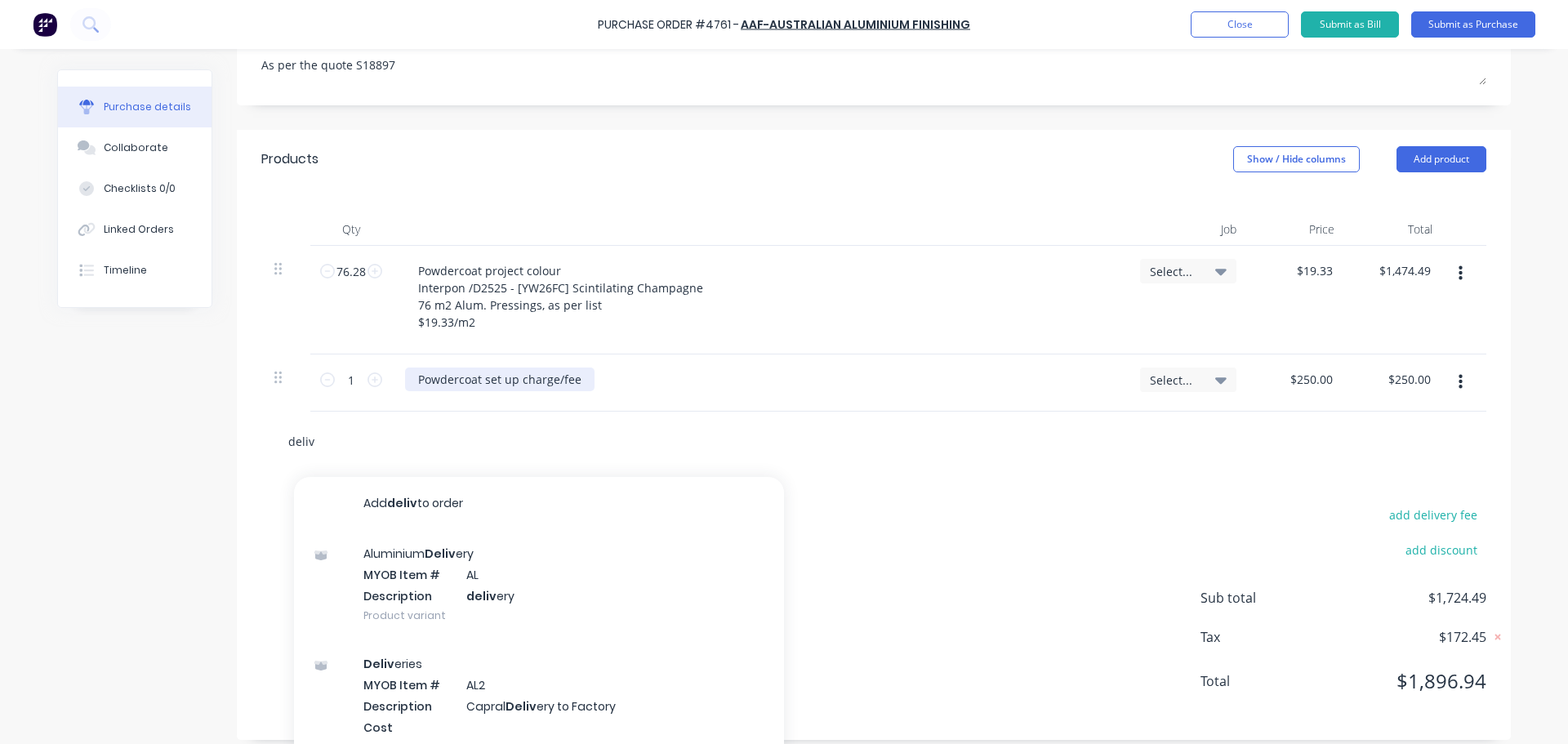
scroll to position [311, 0]
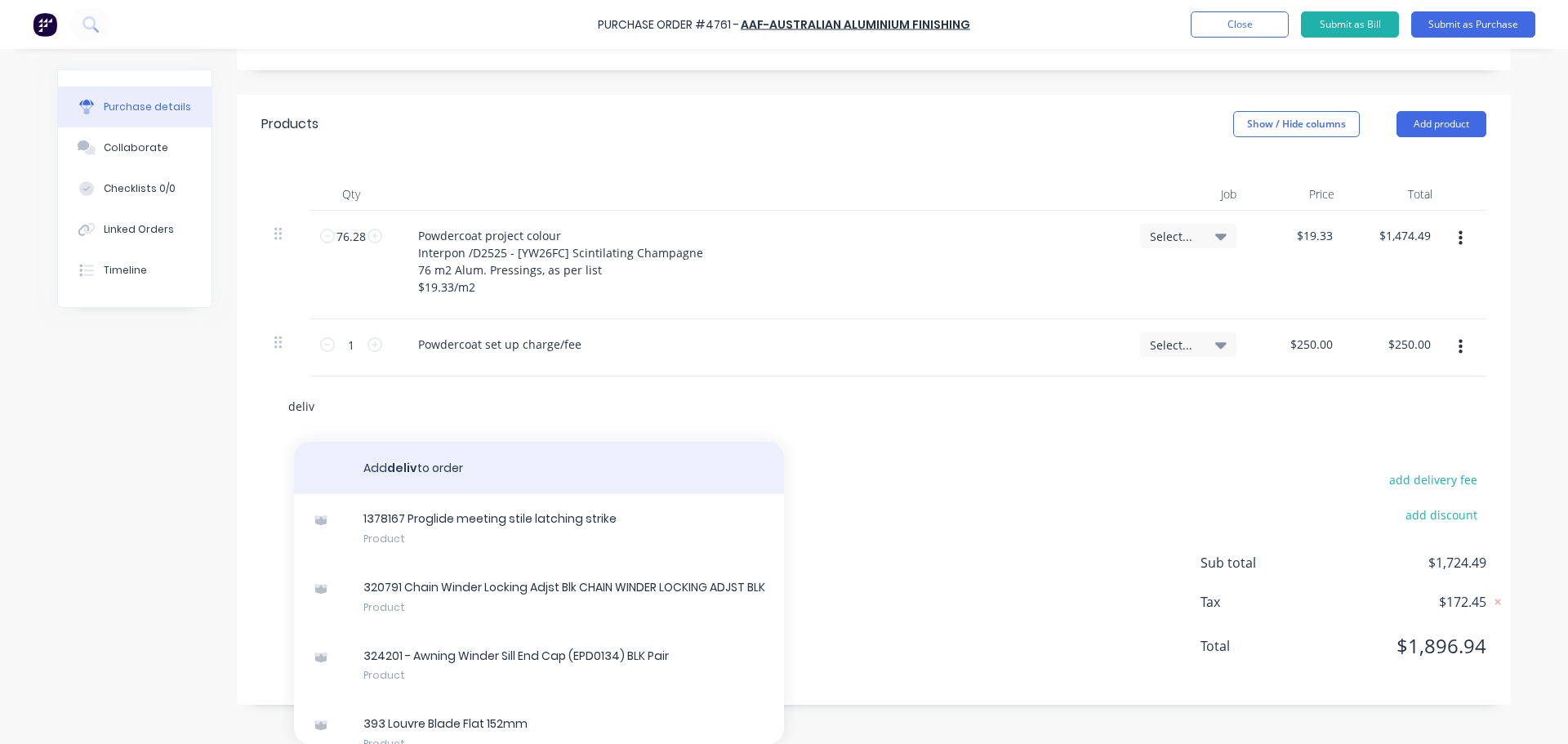
type textarea "x"
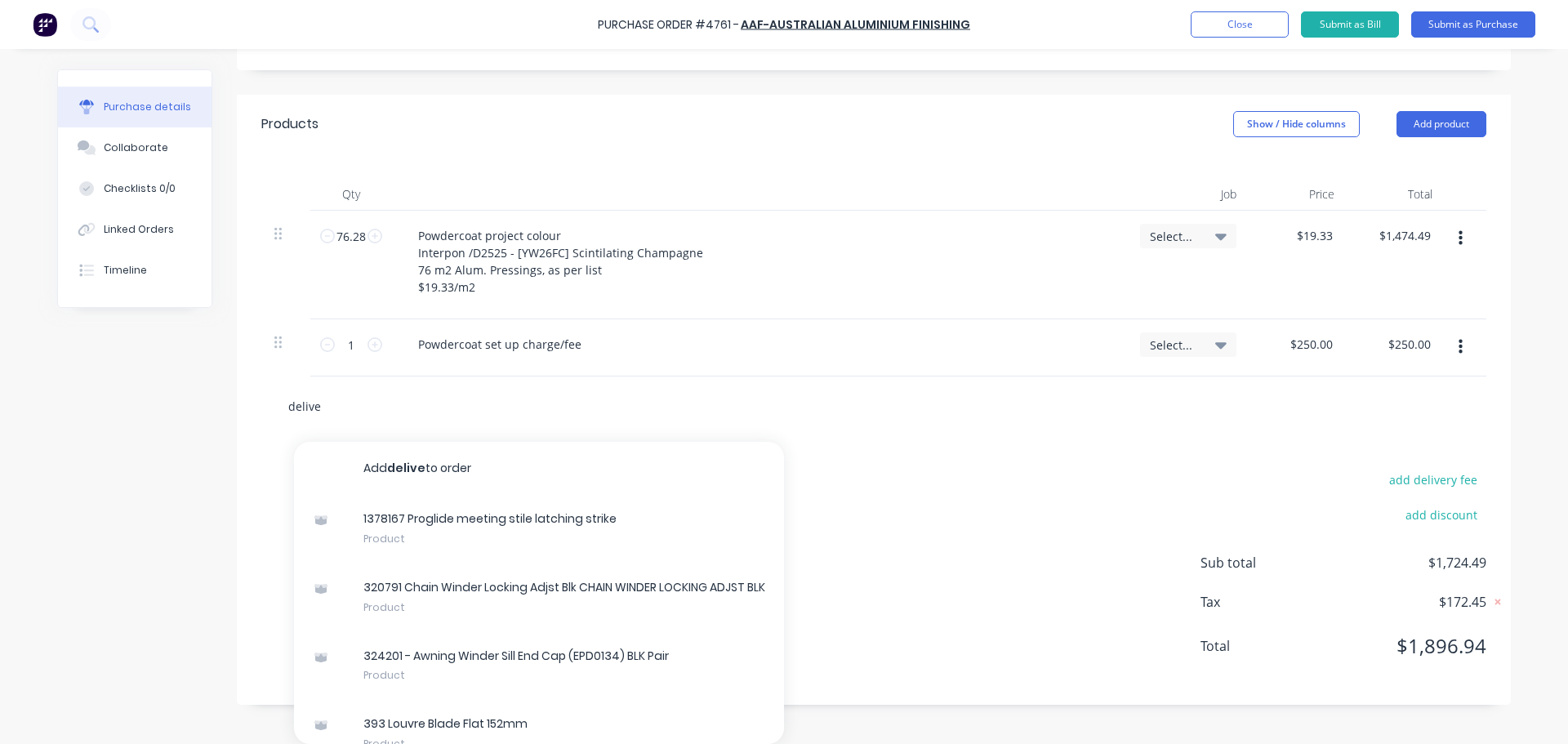
type input "deliver"
type textarea "x"
type input "delivery"
type textarea "x"
type input "delivery"
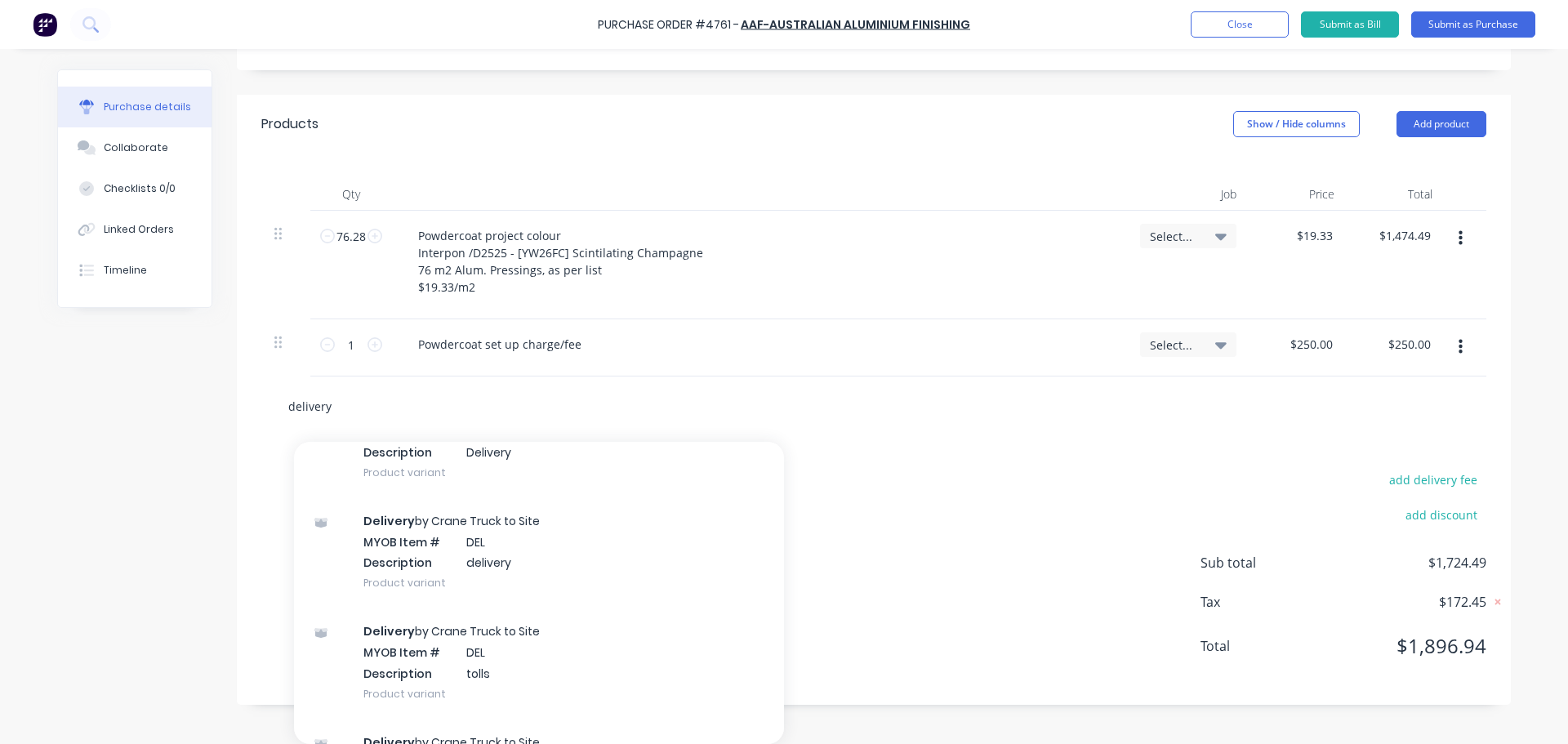
scroll to position [735, 0]
drag, startPoint x: 342, startPoint y: 419, endPoint x: 258, endPoint y: 419, distance: 84.0
click at [261, 419] on div "delivery Add delivery to order Aluminium Delivery MYOB Item # AL Description de…" at bounding box center [873, 406] width 1225 height 60
type textarea "x"
type input "p"
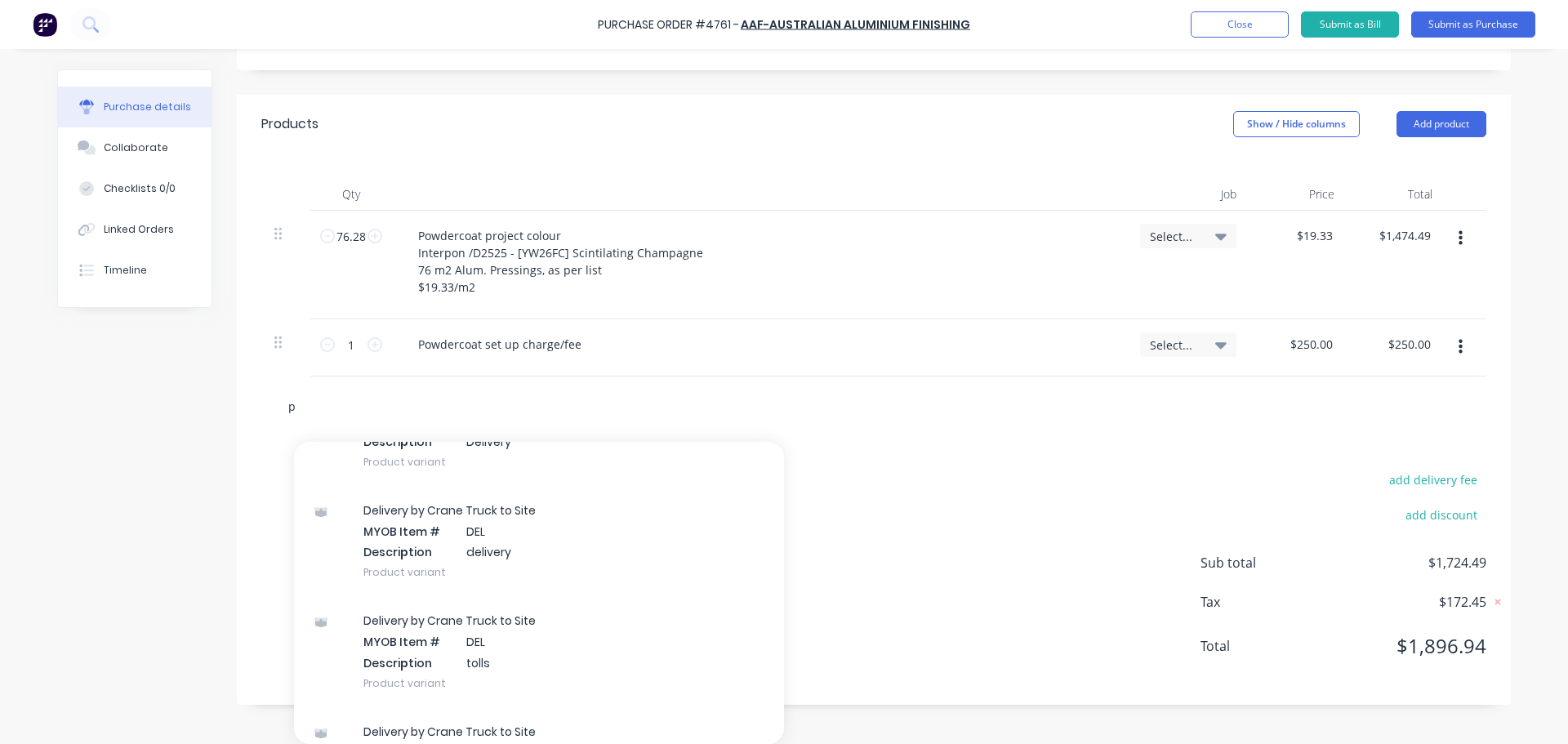
type textarea "x"
type input "po"
type textarea "x"
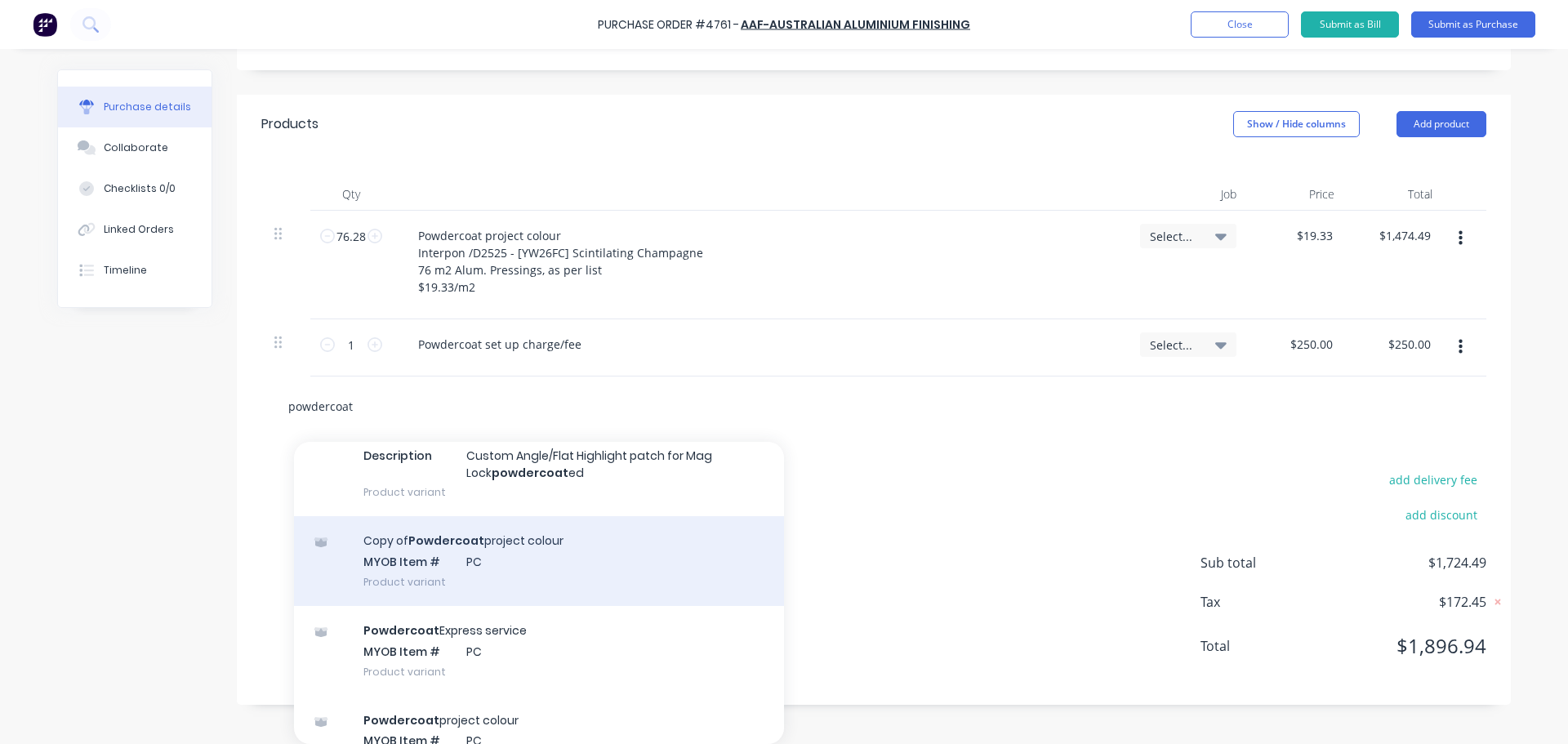
scroll to position [490, 0]
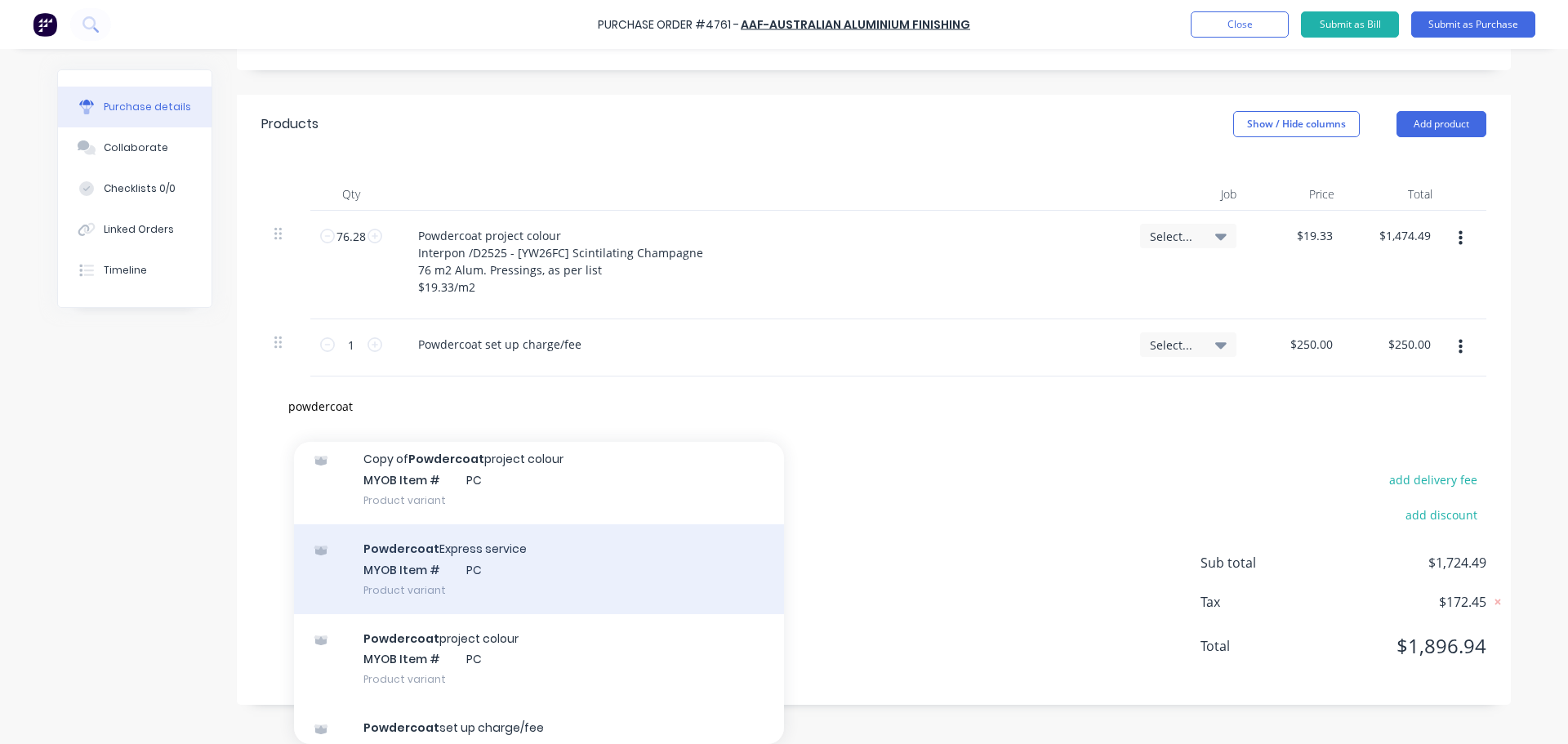
click at [586, 582] on div "Powdercoat Express service MYOB Item # PC Product variant" at bounding box center [539, 569] width 490 height 90
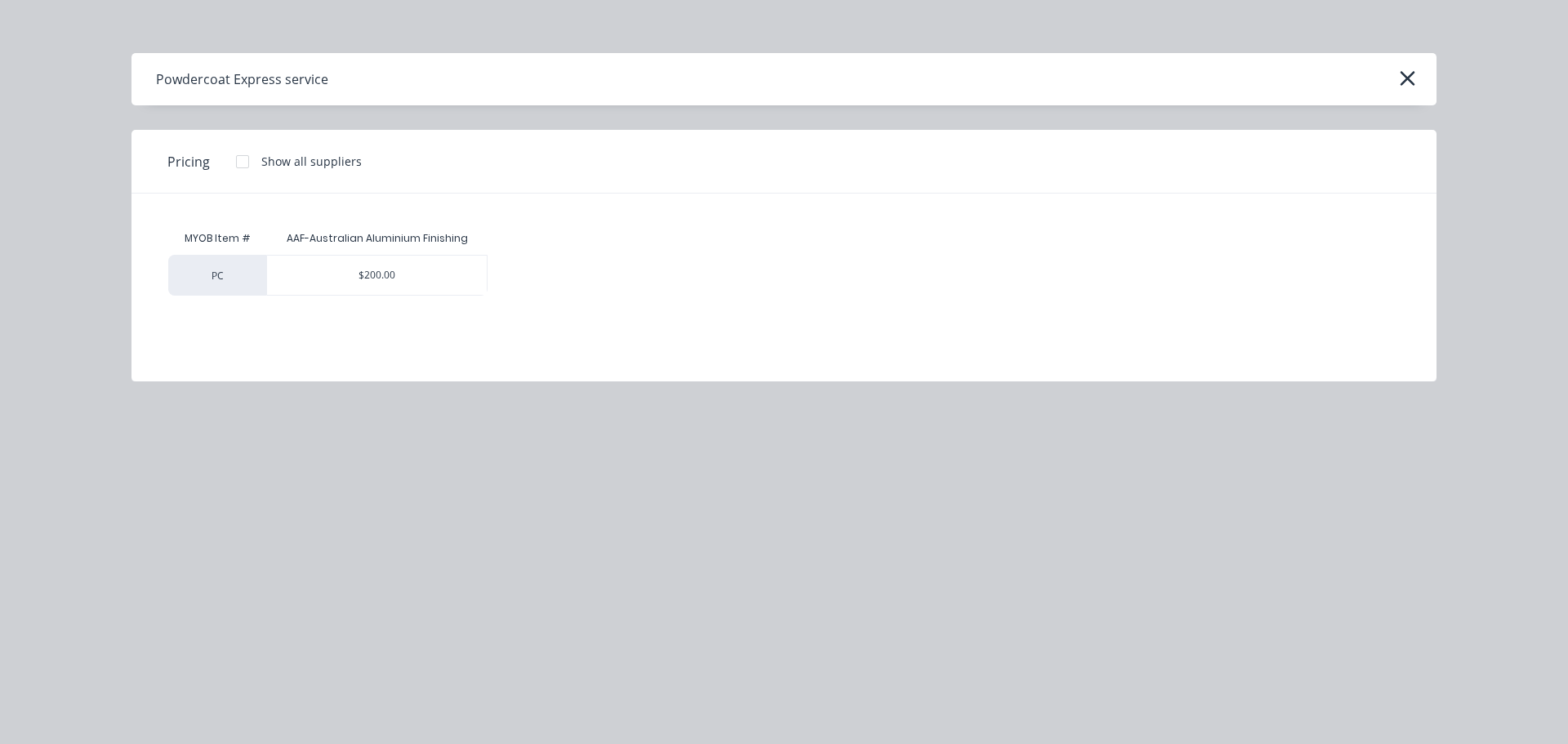
scroll to position [288, 0]
click at [245, 170] on div at bounding box center [242, 161] width 32 height 32
click at [239, 167] on div at bounding box center [242, 161] width 32 height 32
click at [383, 285] on div "$200.00" at bounding box center [377, 275] width 220 height 39
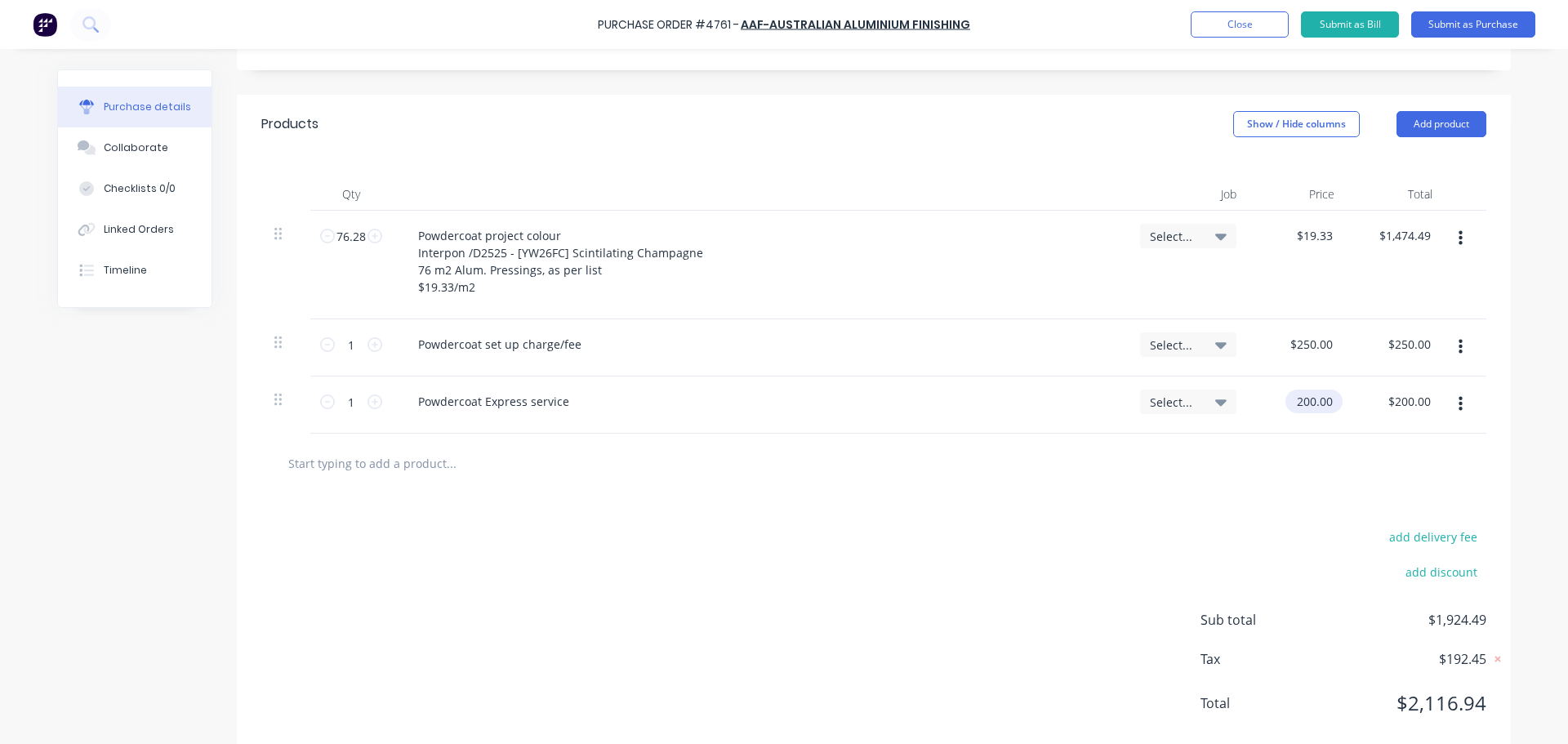
click at [1314, 409] on input "200.00" at bounding box center [1310, 401] width 51 height 23
click at [1314, 409] on input "200.00" at bounding box center [1313, 401] width 44 height 23
click at [1073, 497] on div "add delivery fee add discount Sub total $1,924.49 Tax $192.45 Total $2,116.94" at bounding box center [874, 628] width 1274 height 269
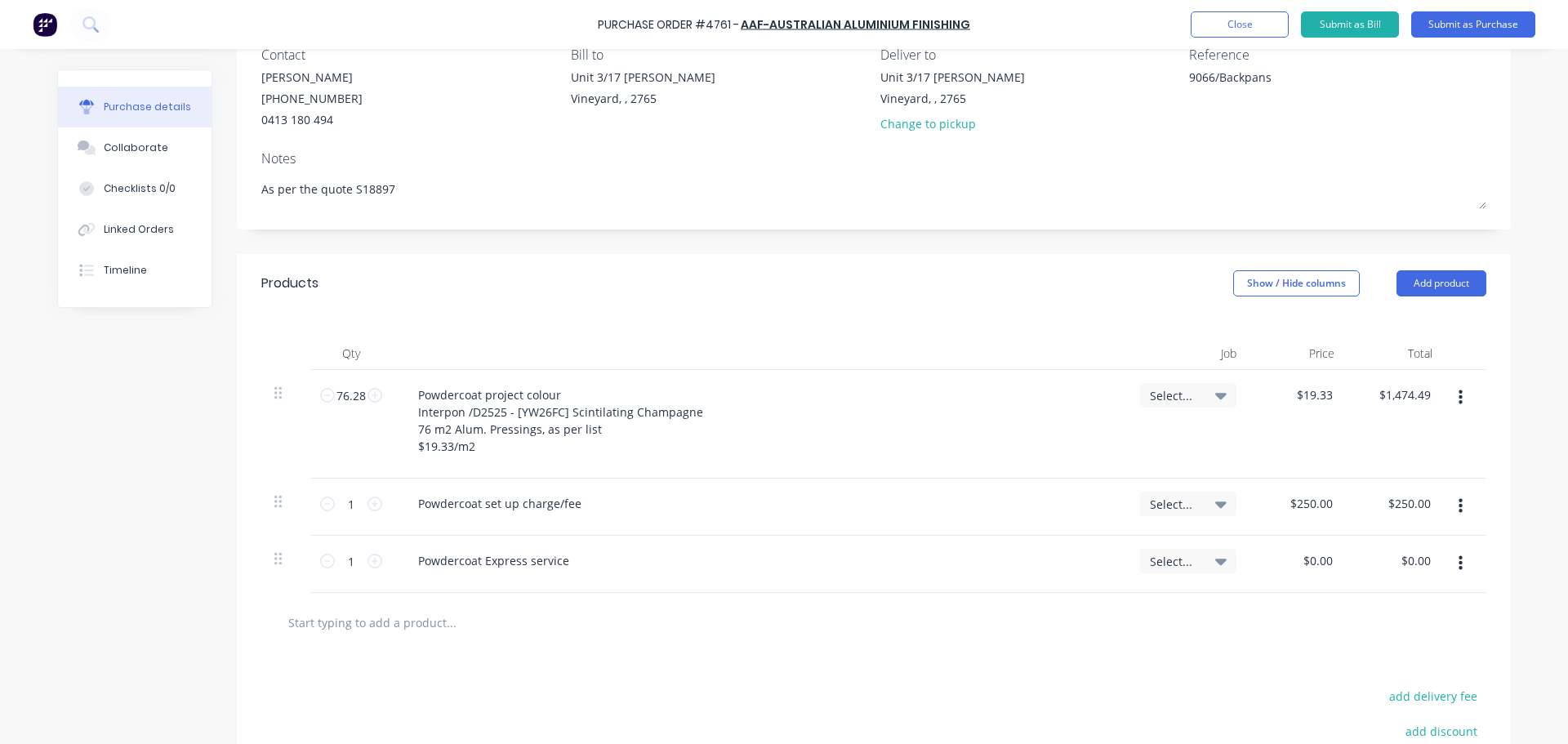
scroll to position [0, 0]
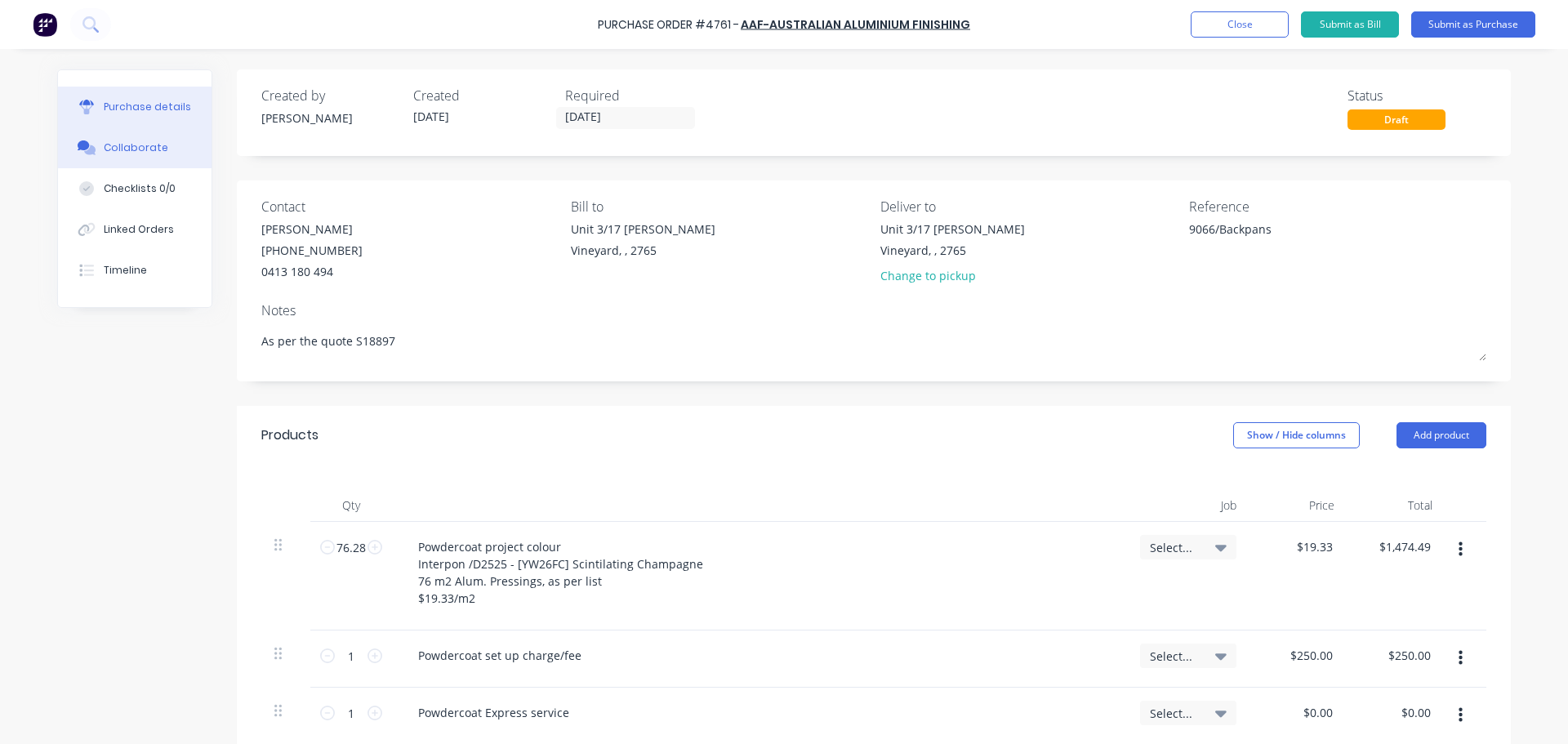
click at [112, 147] on div "Collaborate" at bounding box center [136, 147] width 64 height 15
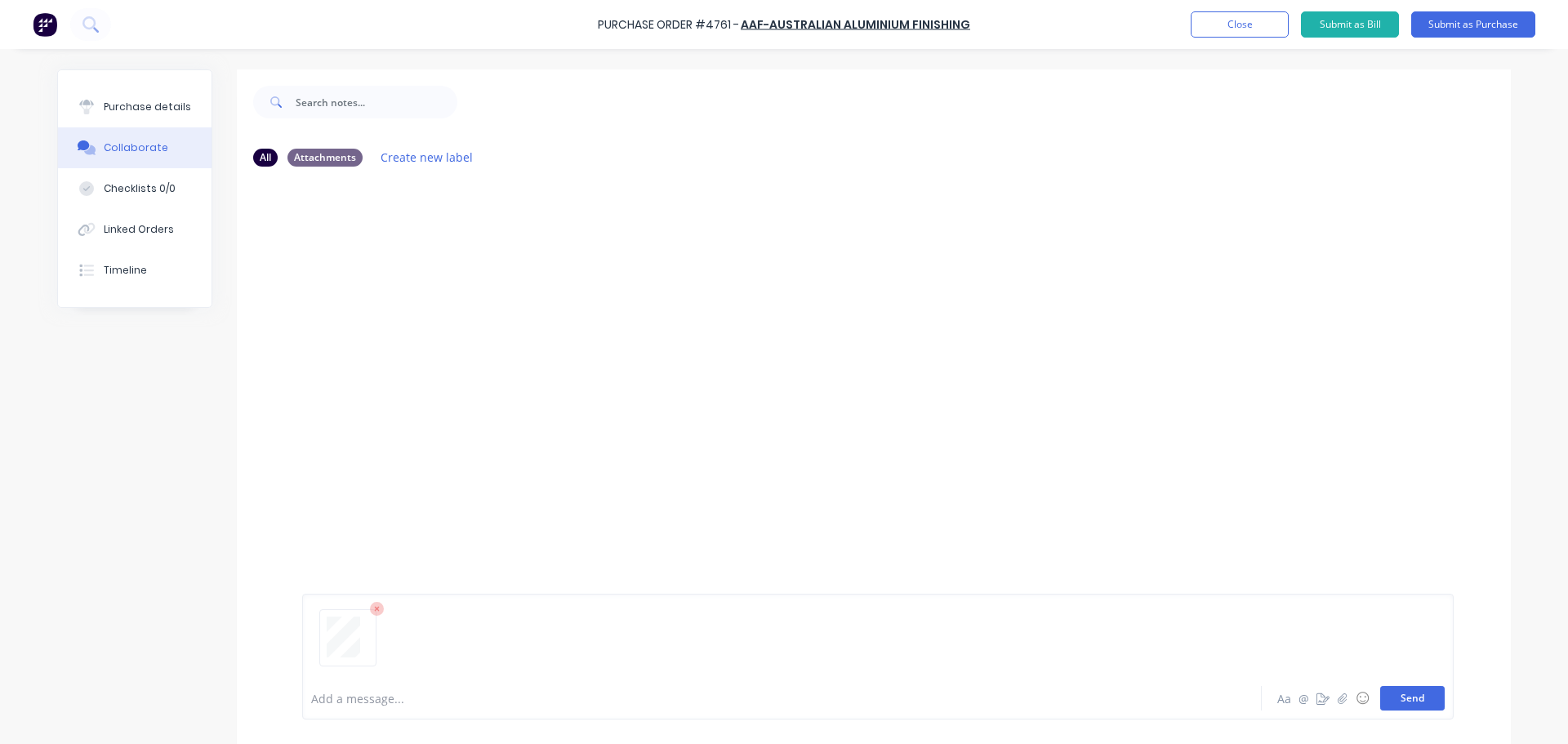
click at [1398, 698] on button "Send" at bounding box center [1412, 698] width 64 height 24
click at [1404, 704] on button "Send" at bounding box center [1412, 698] width 64 height 24
click at [370, 611] on icon at bounding box center [377, 609] width 15 height 15
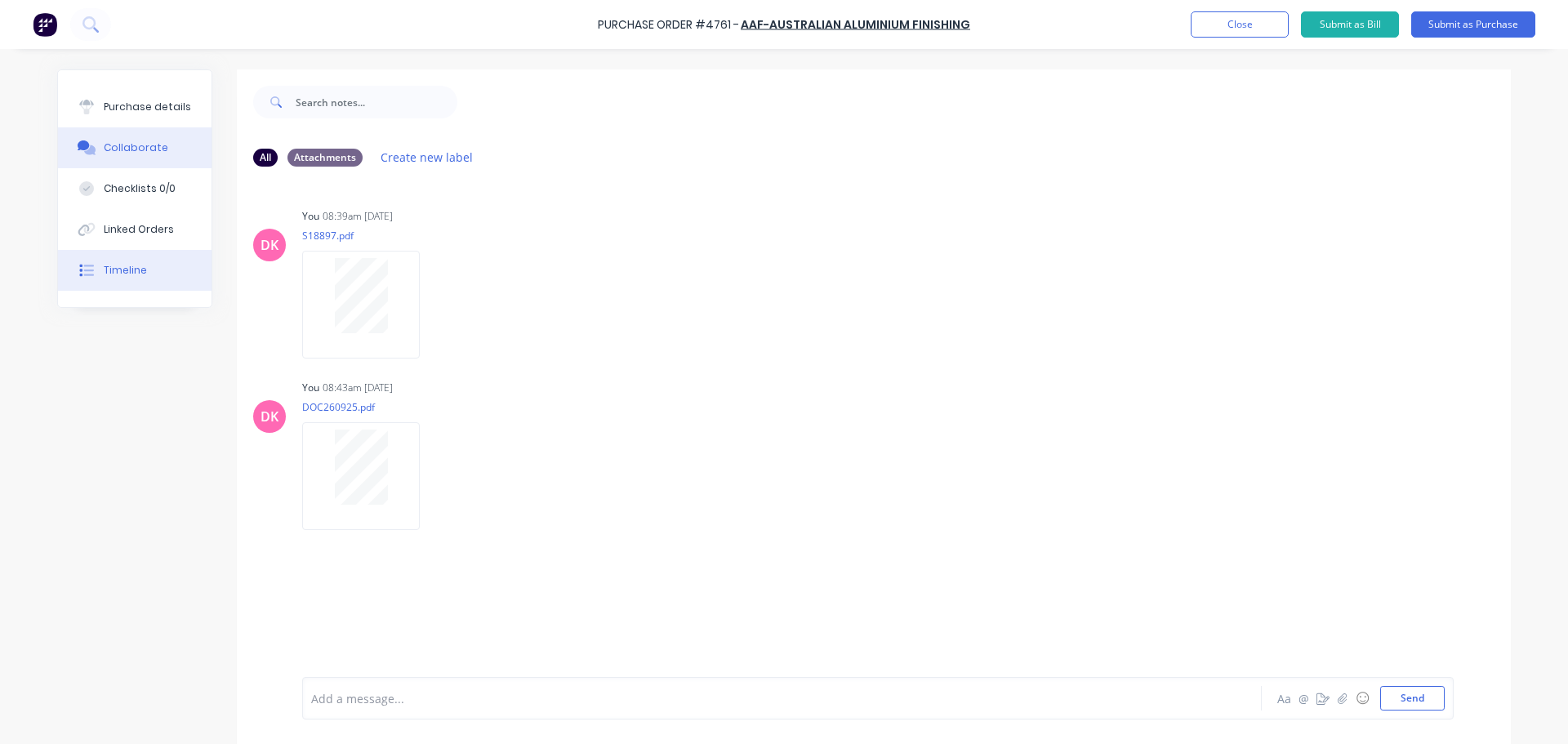
click at [118, 269] on div "Timeline" at bounding box center [125, 269] width 43 height 15
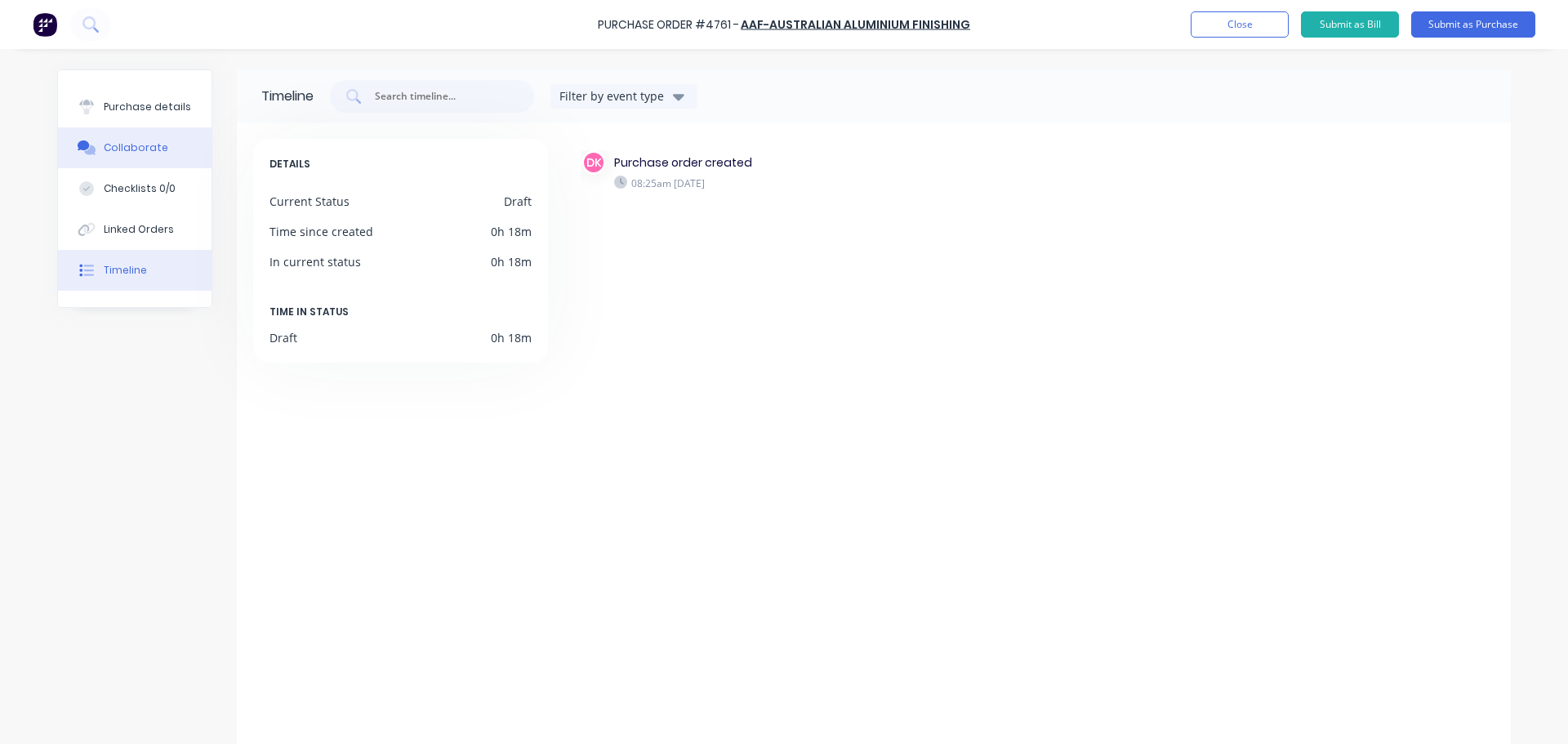
click at [124, 155] on button "Collaborate" at bounding box center [134, 148] width 153 height 41
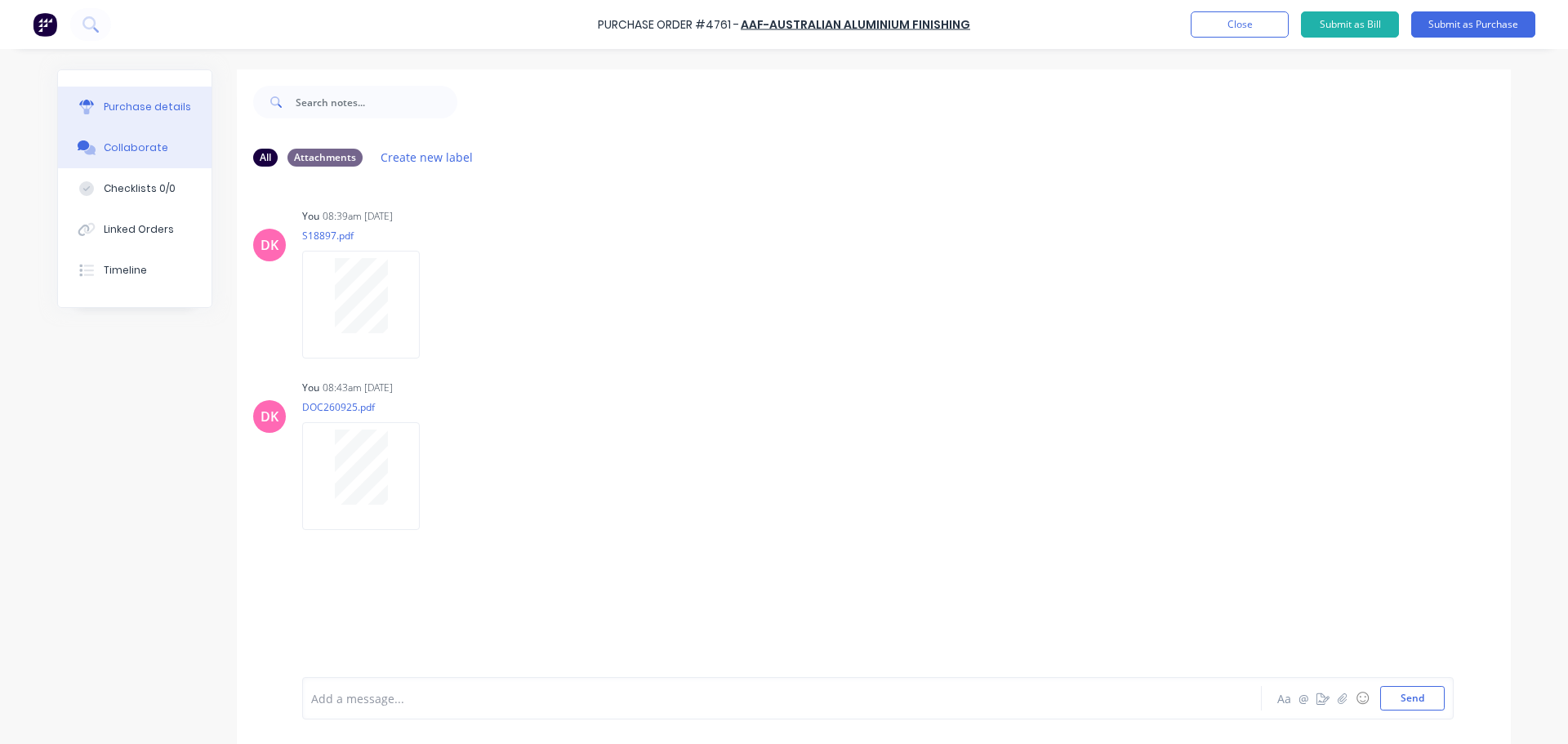
click at [121, 104] on div "Purchase details" at bounding box center [147, 106] width 88 height 15
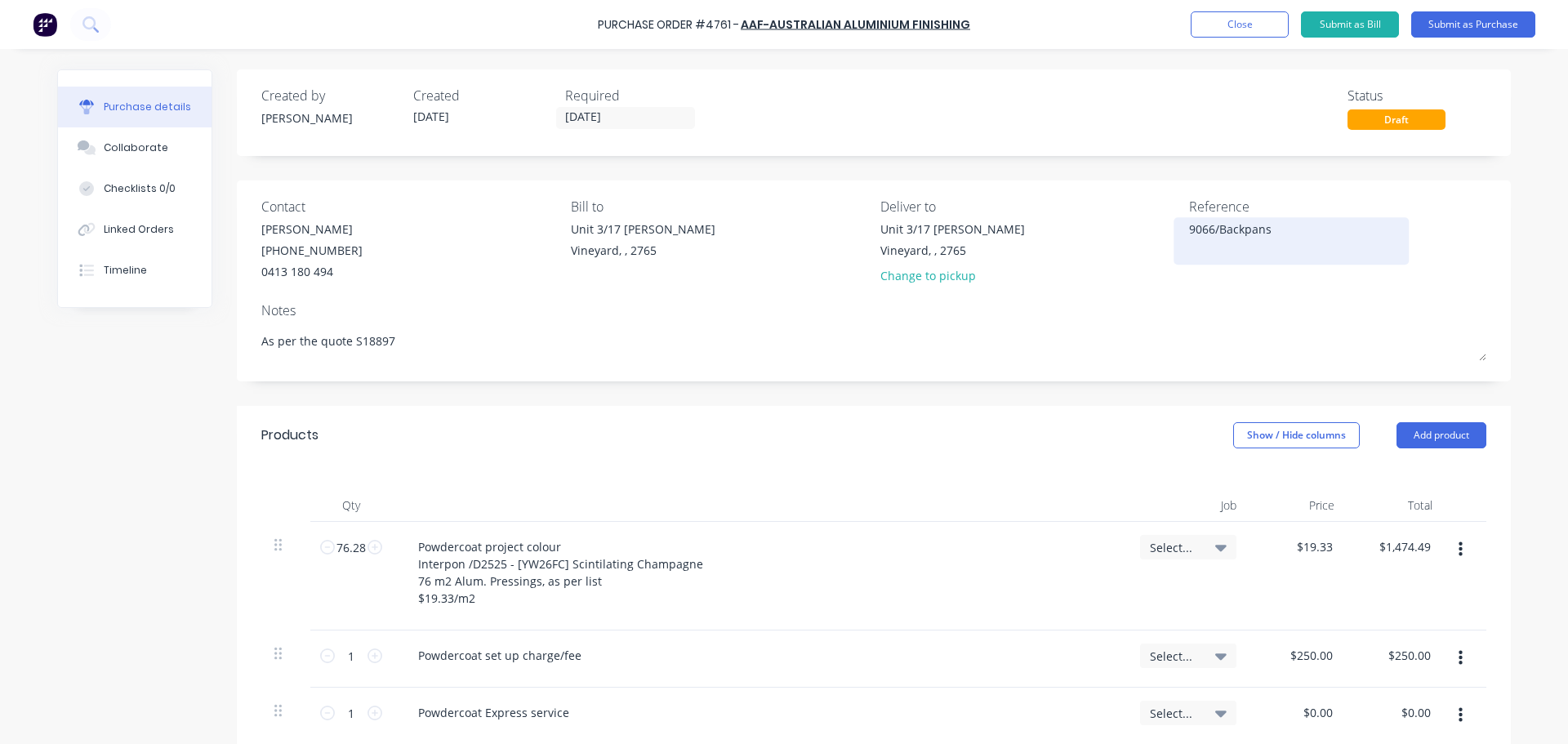
click at [1189, 231] on textarea "9066/Backpans" at bounding box center [1291, 239] width 204 height 37
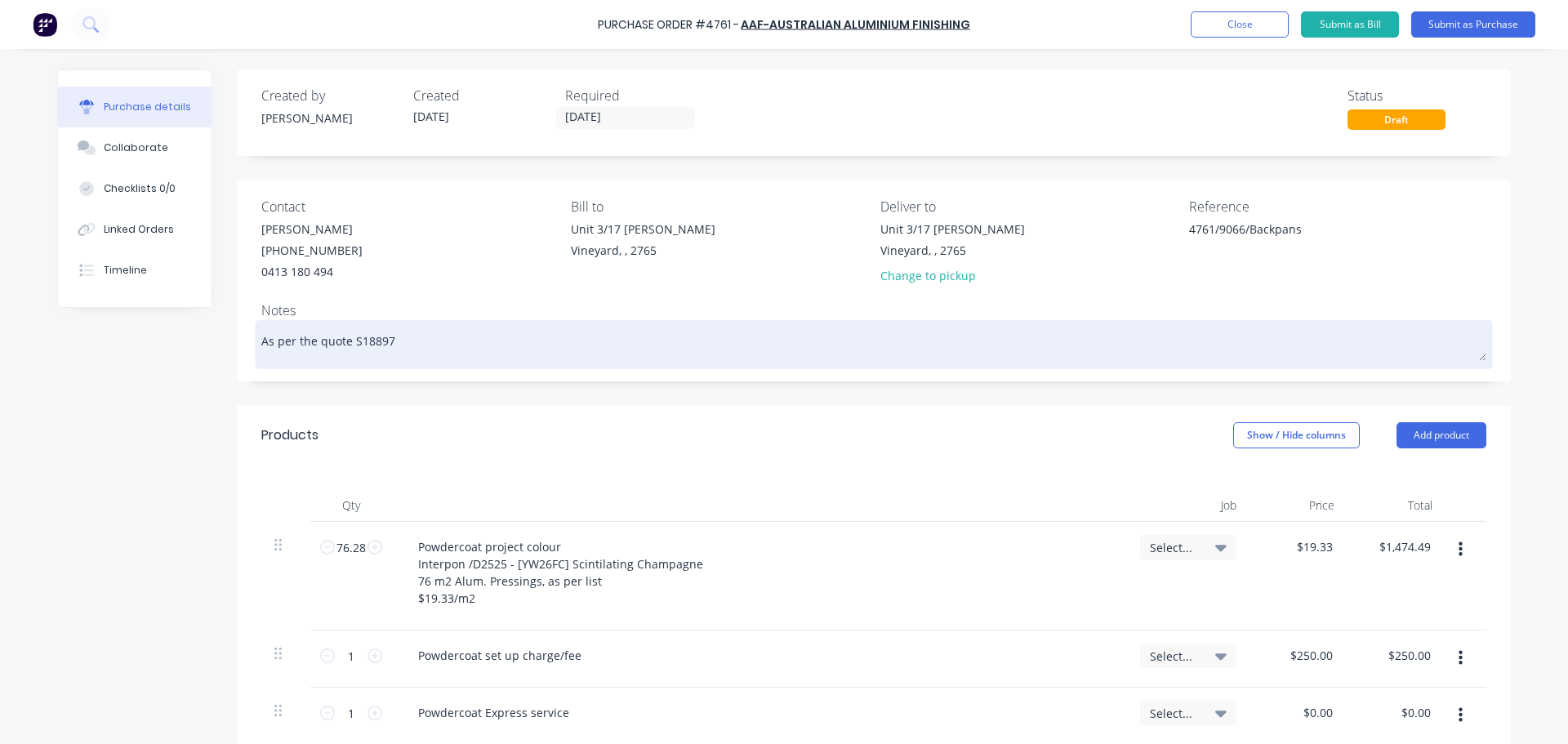
click at [1169, 345] on textarea "As per the quote S18897" at bounding box center [873, 343] width 1225 height 37
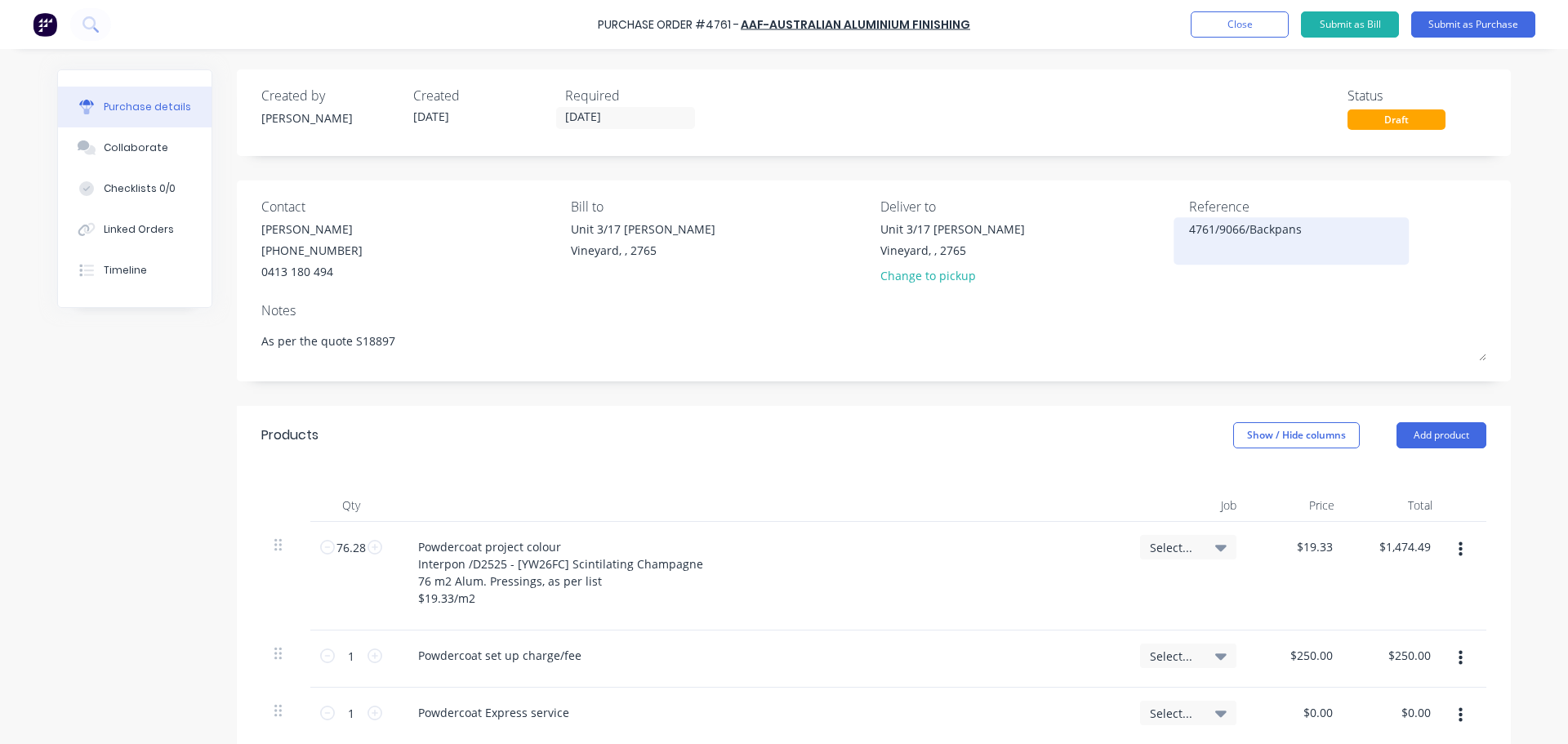
click at [1307, 227] on textarea "4761/9066/Backpans" at bounding box center [1291, 239] width 204 height 37
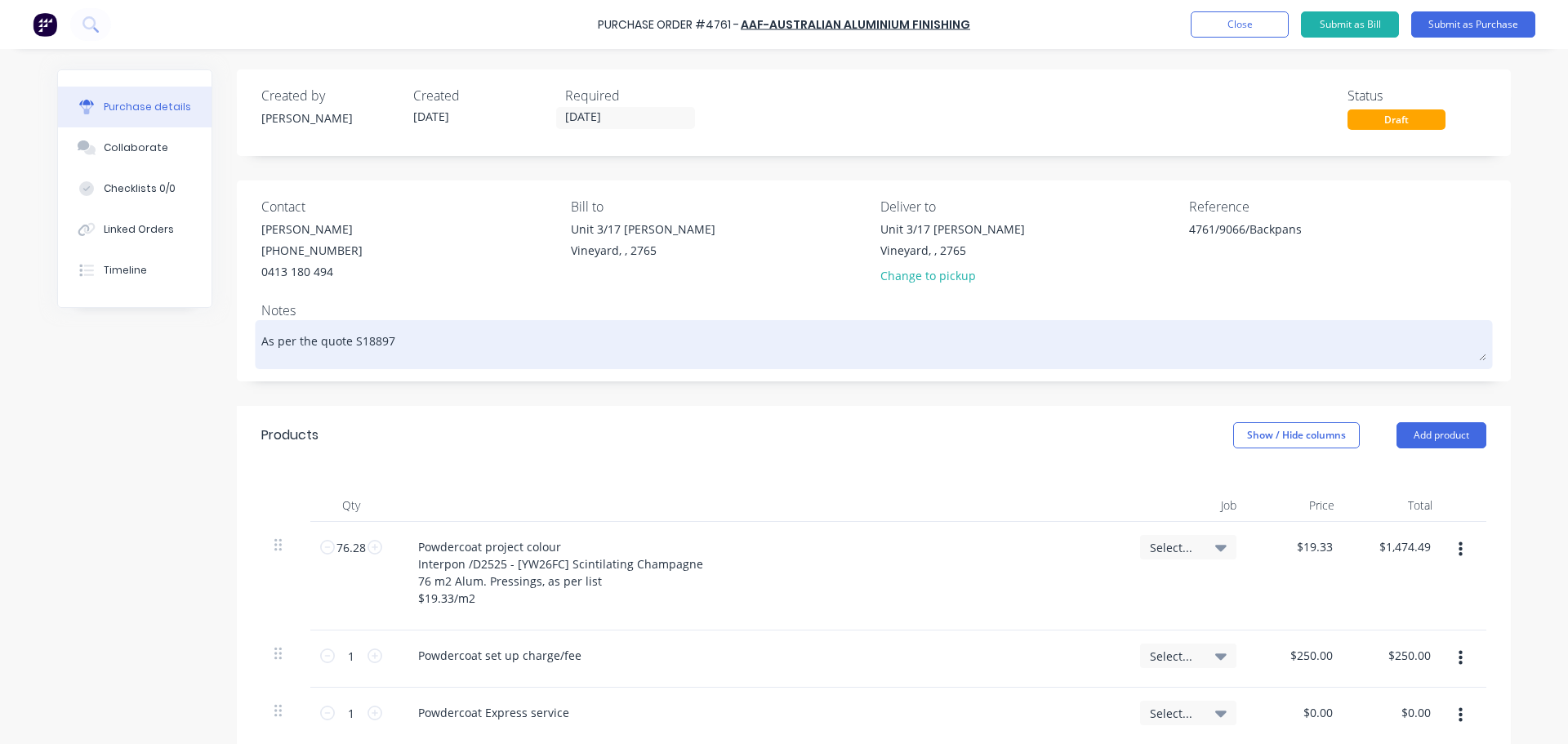
click at [392, 346] on textarea "As per the quote S18897" at bounding box center [873, 343] width 1225 height 37
click at [389, 348] on textarea "As per the quote S18897" at bounding box center [873, 343] width 1225 height 37
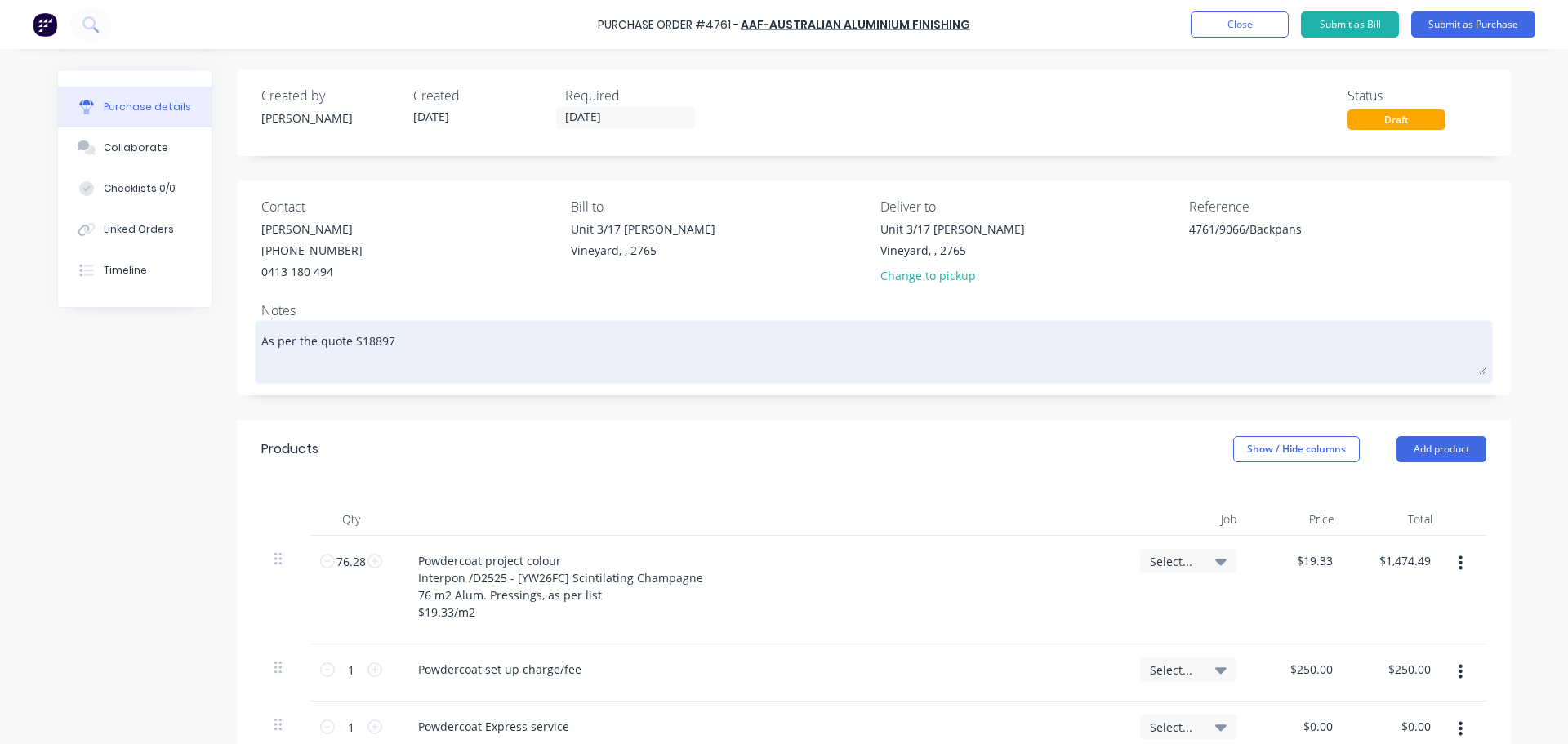
click at [277, 368] on textarea "As per the quote S18897" at bounding box center [873, 350] width 1225 height 51
click at [499, 366] on textarea "As per the quote S18897 56 backpans to be powdercoated in" at bounding box center [873, 350] width 1225 height 51
click at [528, 358] on textarea "As per the quote S18897 56 backpans to be powdercoated in Scintillating CHampag…" at bounding box center [873, 350] width 1225 height 51
click at [628, 355] on textarea "As per the quote S18897 56 backpans to be powdercoated in Scintillating Champag…" at bounding box center [873, 350] width 1225 height 51
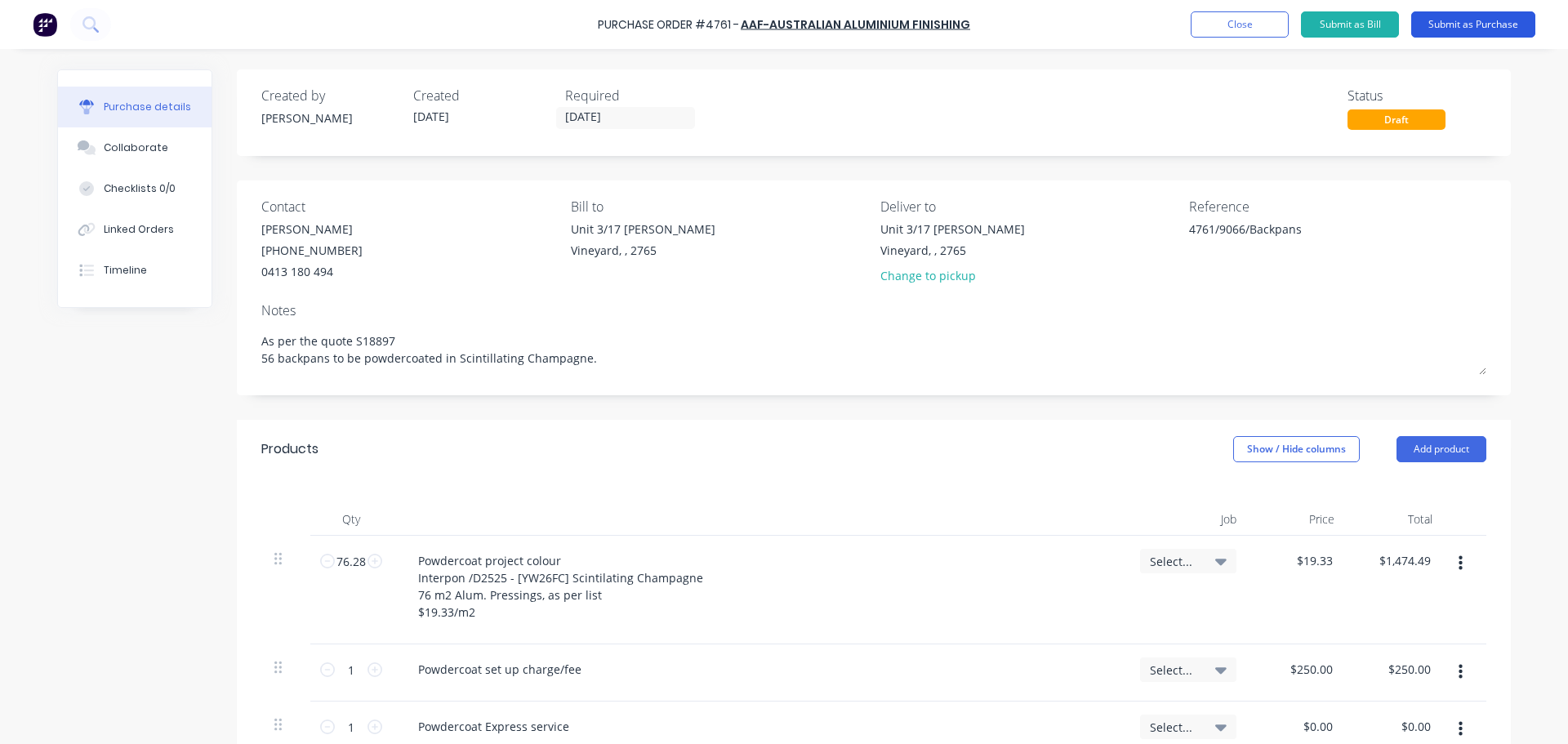
click at [1474, 19] on button "Submit as Purchase" at bounding box center [1472, 24] width 124 height 26
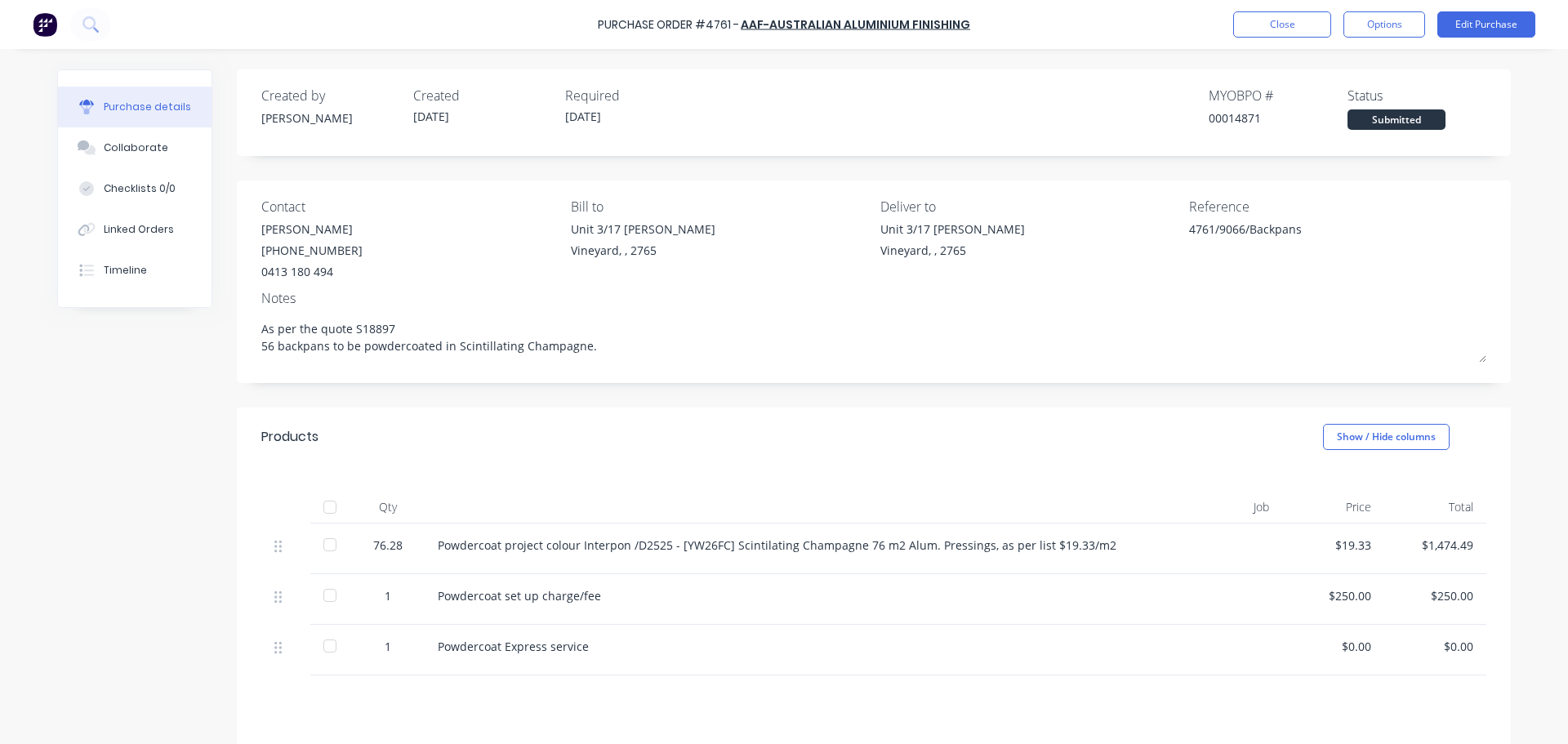
click at [954, 250] on div "Vineyard, , 2765" at bounding box center [952, 251] width 144 height 18
click at [964, 223] on div "Unit 3/17 Rob Pl Vineyard, , 2765" at bounding box center [952, 239] width 144 height 38
click at [919, 243] on div "Vineyard, , 2765" at bounding box center [952, 251] width 144 height 18
click at [1488, 23] on button "Edit Purchase" at bounding box center [1486, 24] width 98 height 26
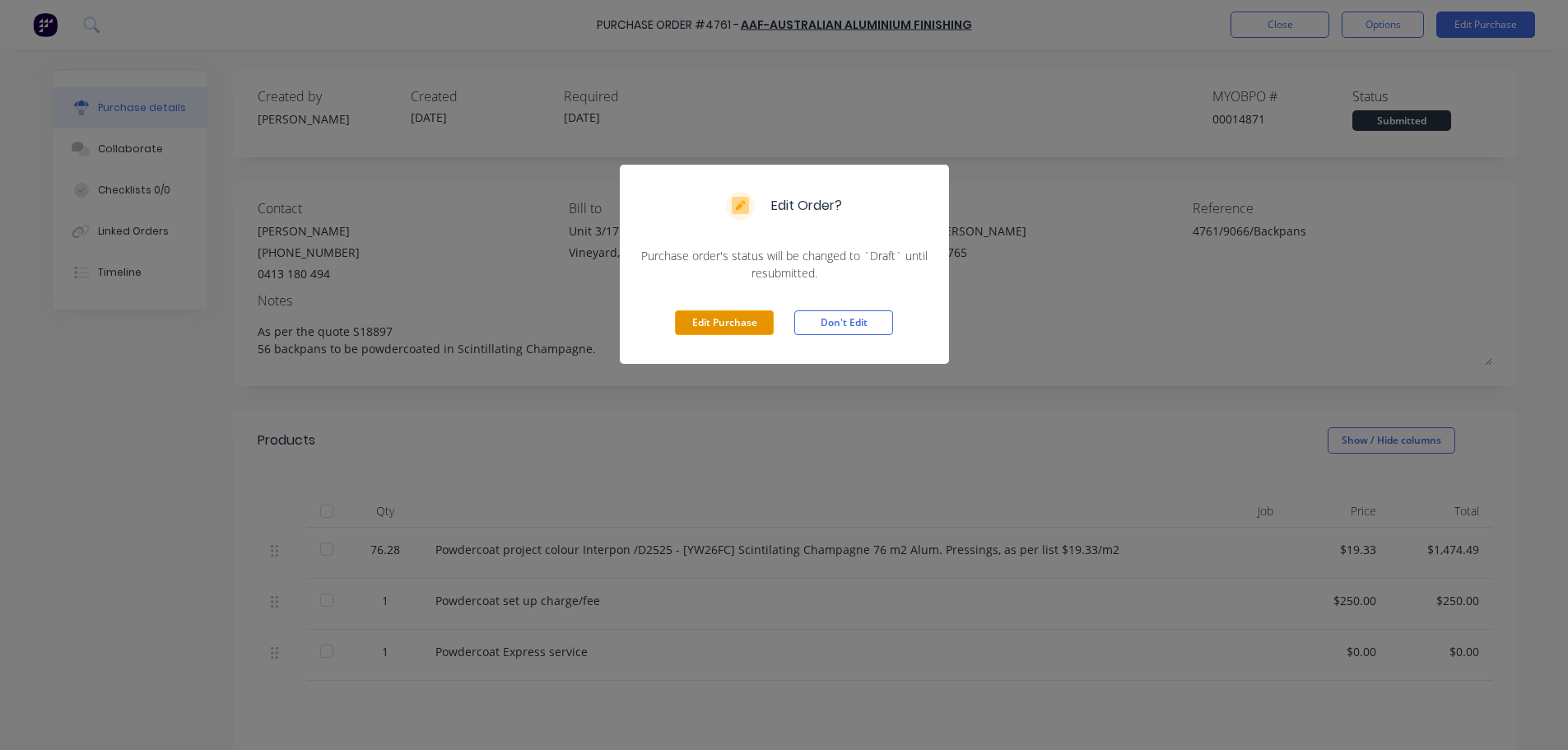
click at [714, 323] on button "Edit Purchase" at bounding box center [724, 323] width 98 height 25
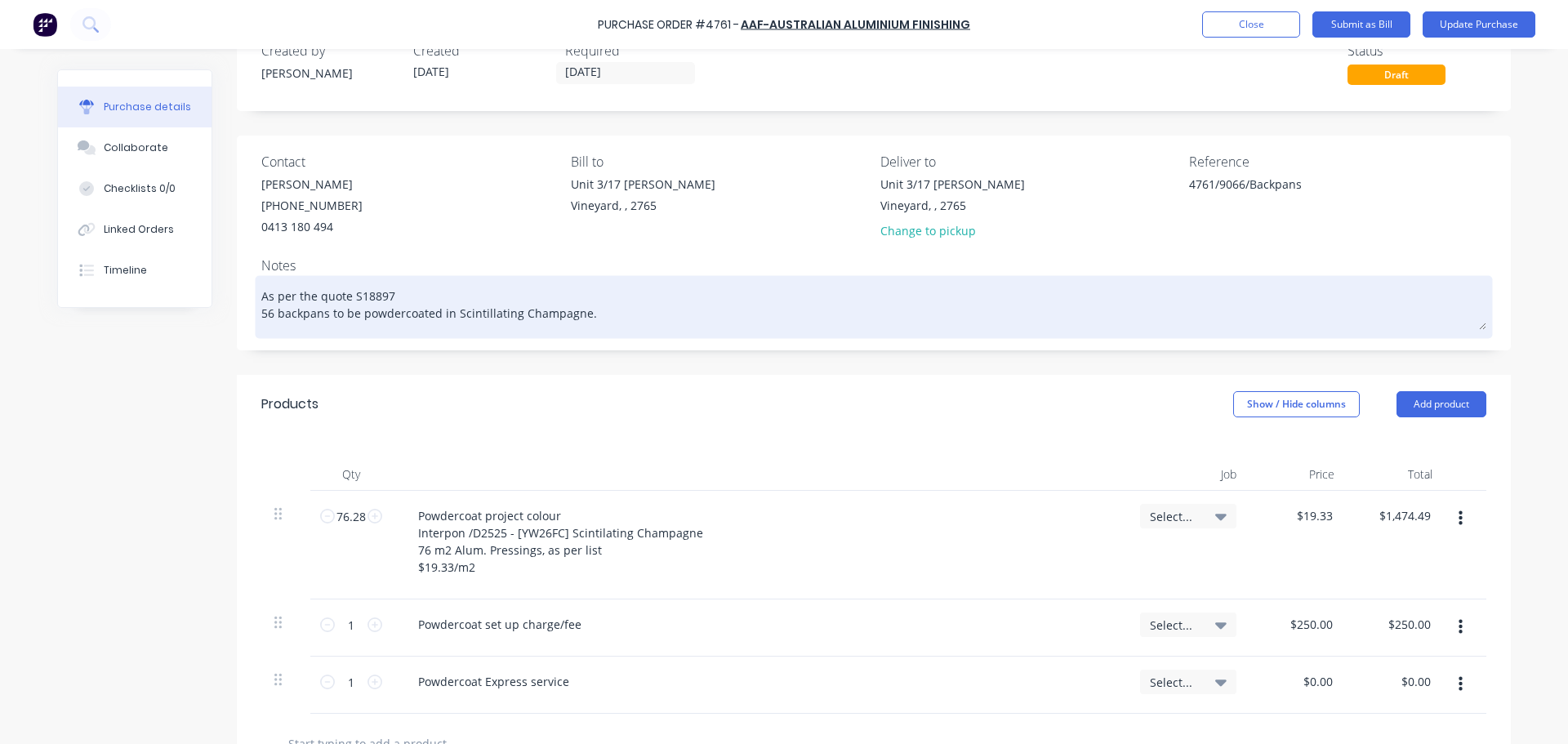
scroll to position [82, 0]
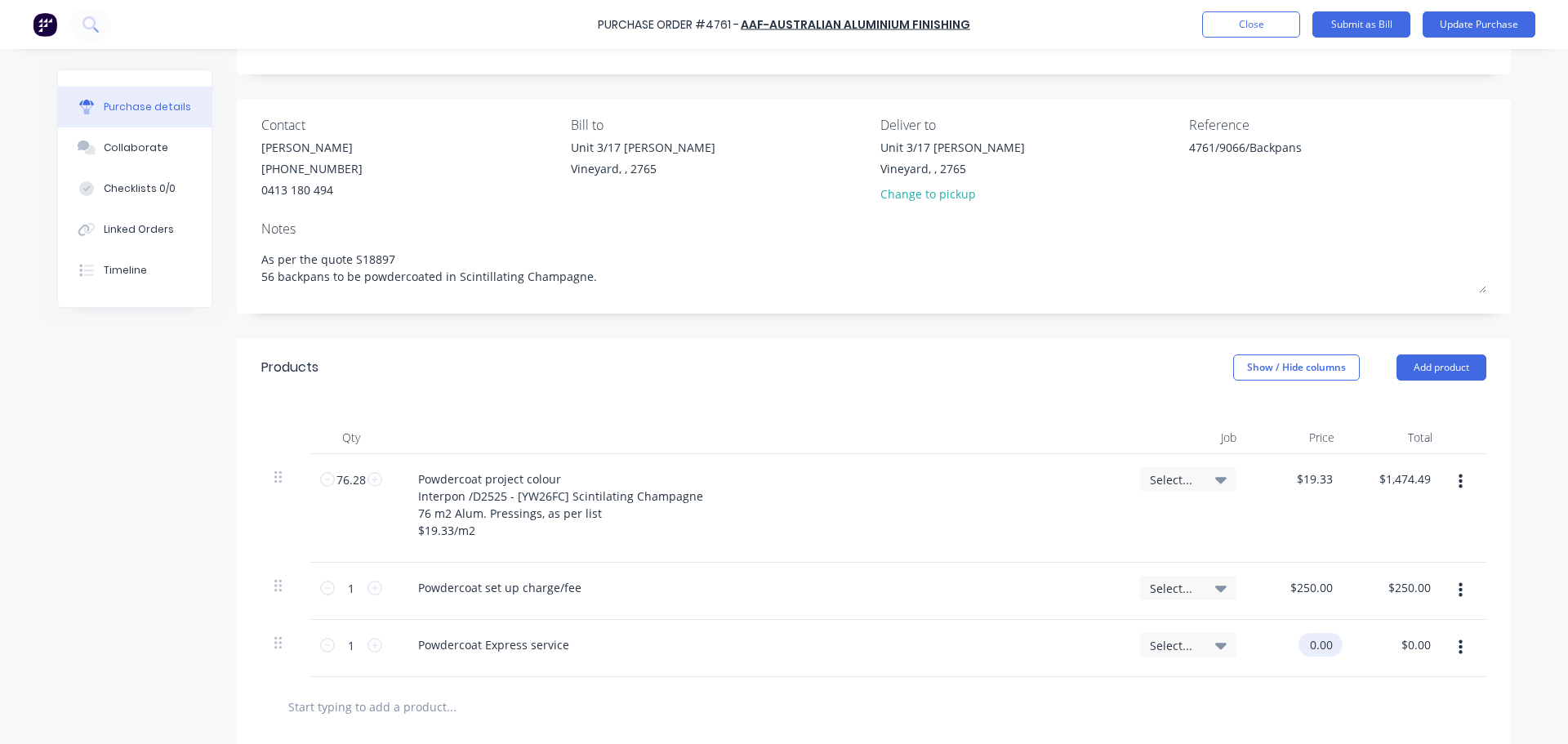
click at [1315, 647] on input "0.00" at bounding box center [1317, 645] width 37 height 23
click at [1315, 647] on input "0.00" at bounding box center [1320, 645] width 31 height 23
click at [894, 376] on div "Products Show / Hide columns Add product" at bounding box center [874, 367] width 1274 height 59
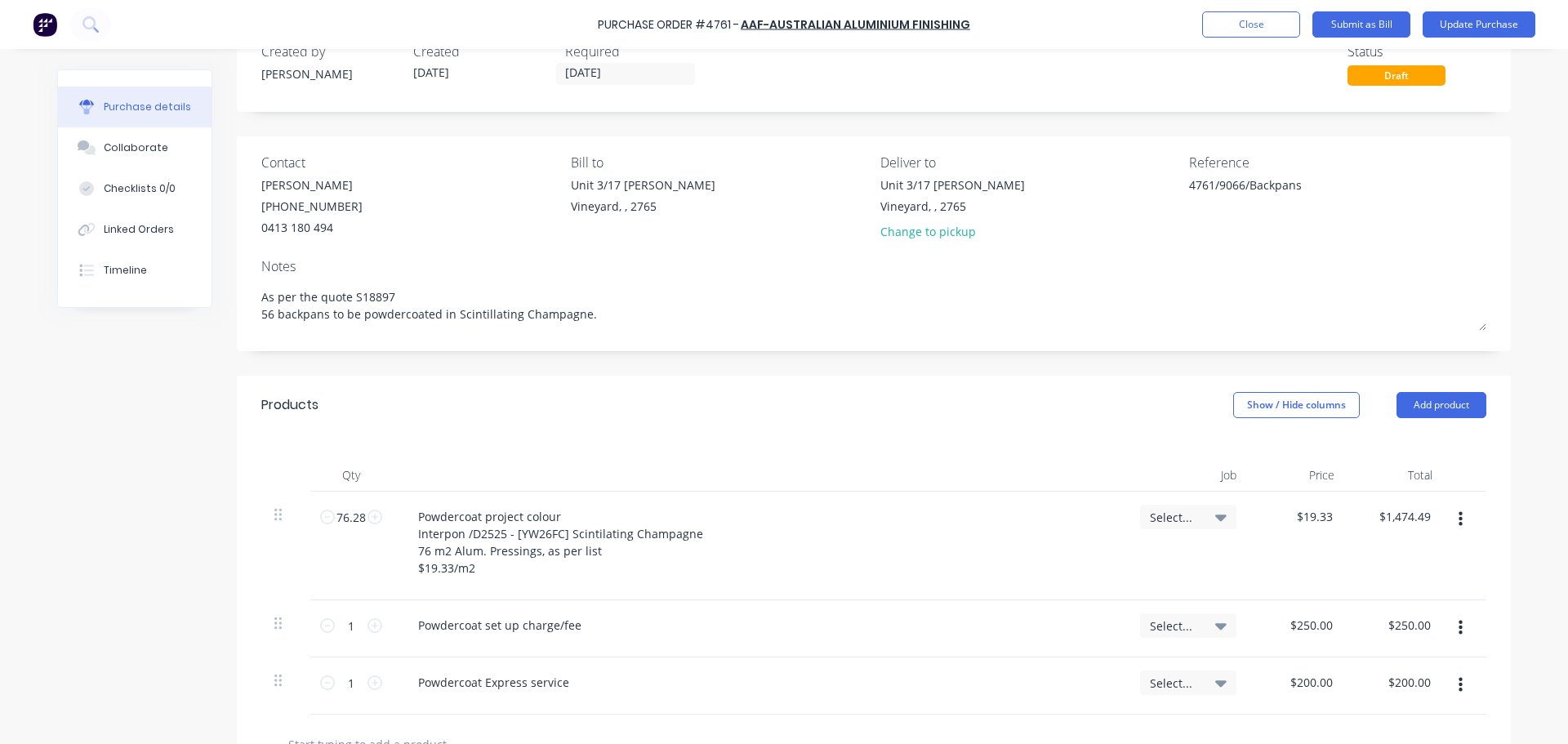
scroll to position [0, 0]
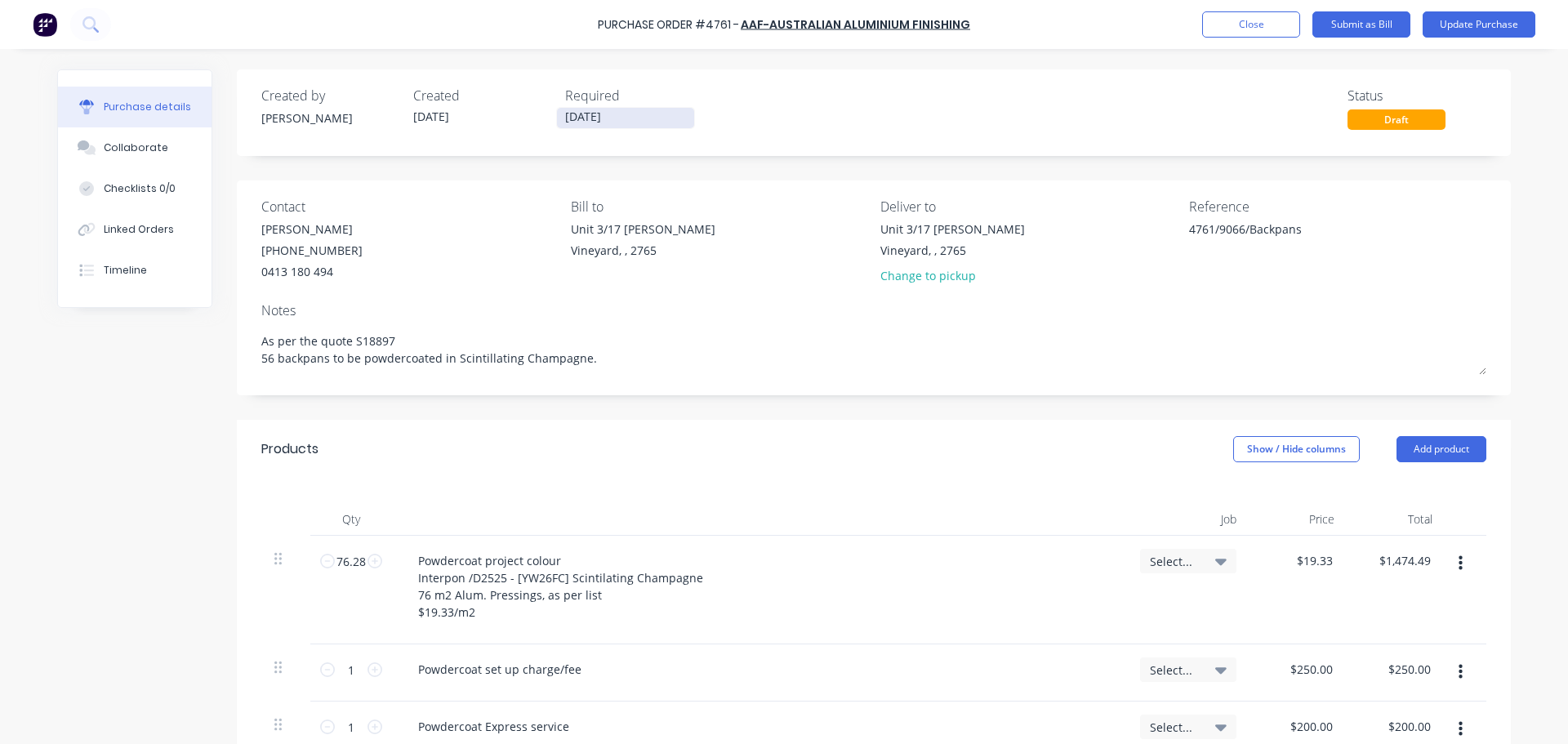
click at [580, 117] on input "01/10/25" at bounding box center [625, 117] width 138 height 21
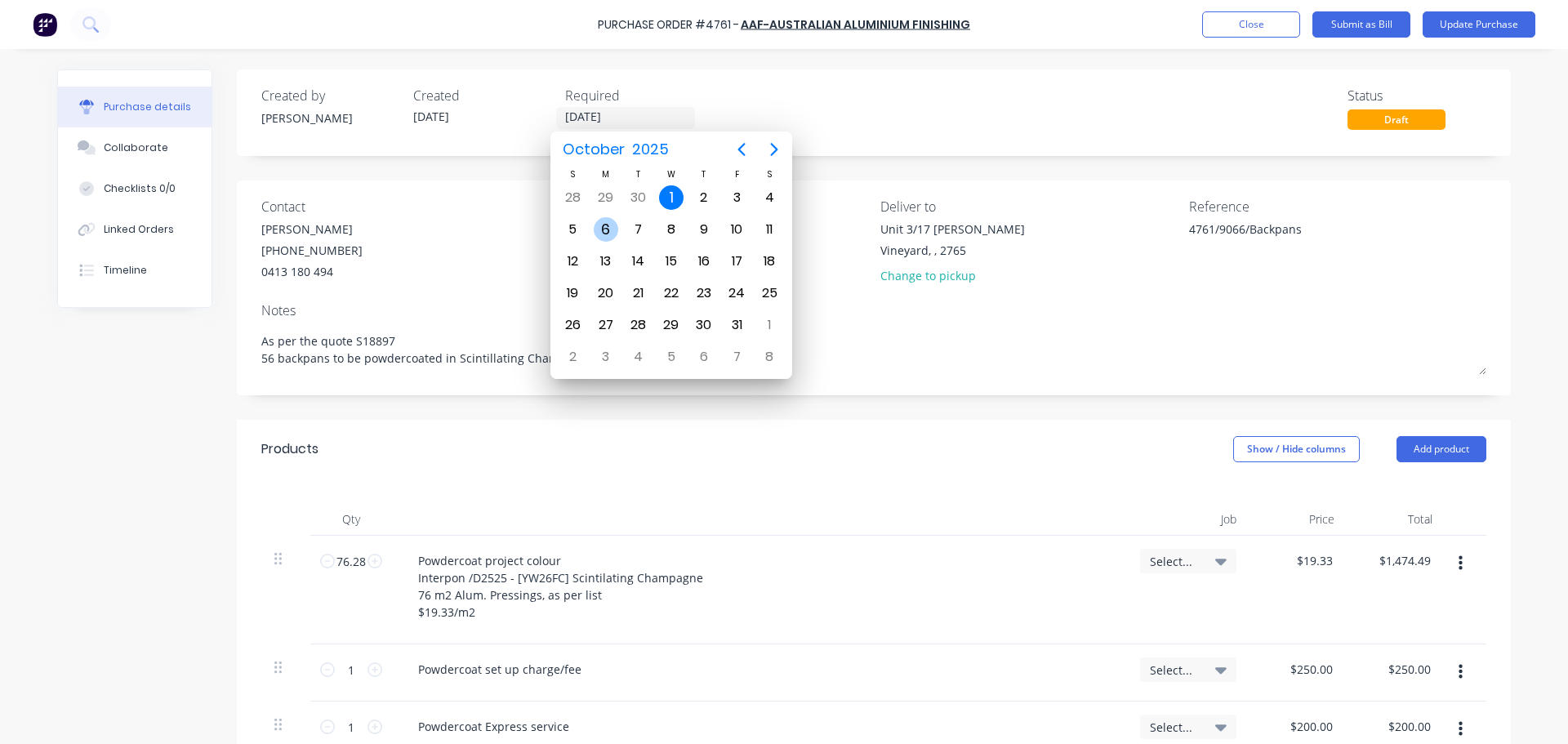
click at [611, 233] on div "6" at bounding box center [605, 229] width 24 height 24
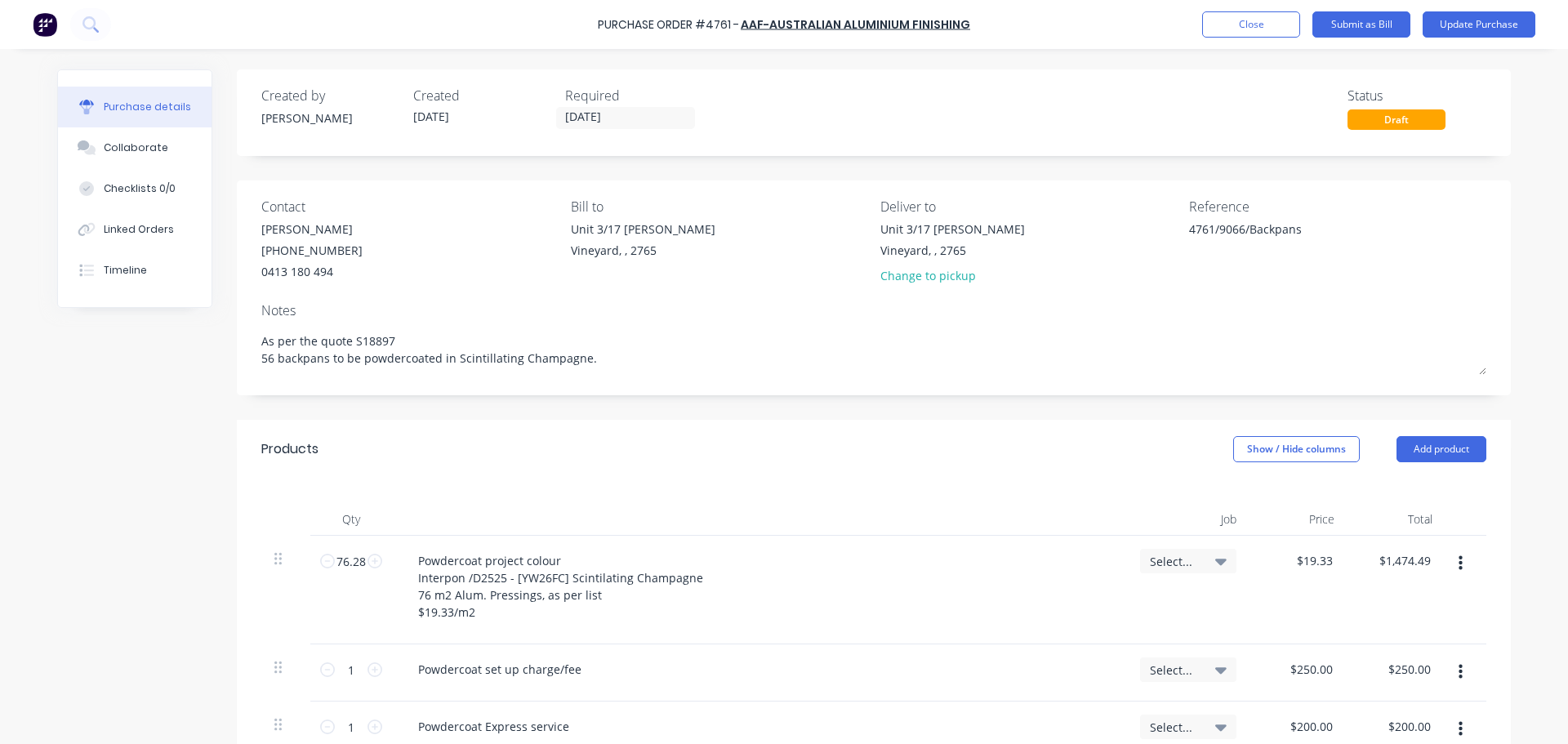
click at [815, 118] on div "Created by Dee Created 01/10/25 Required 06/10/25 Status Draft" at bounding box center [873, 107] width 1225 height 44
click at [914, 283] on div "Change to pickup" at bounding box center [952, 276] width 144 height 18
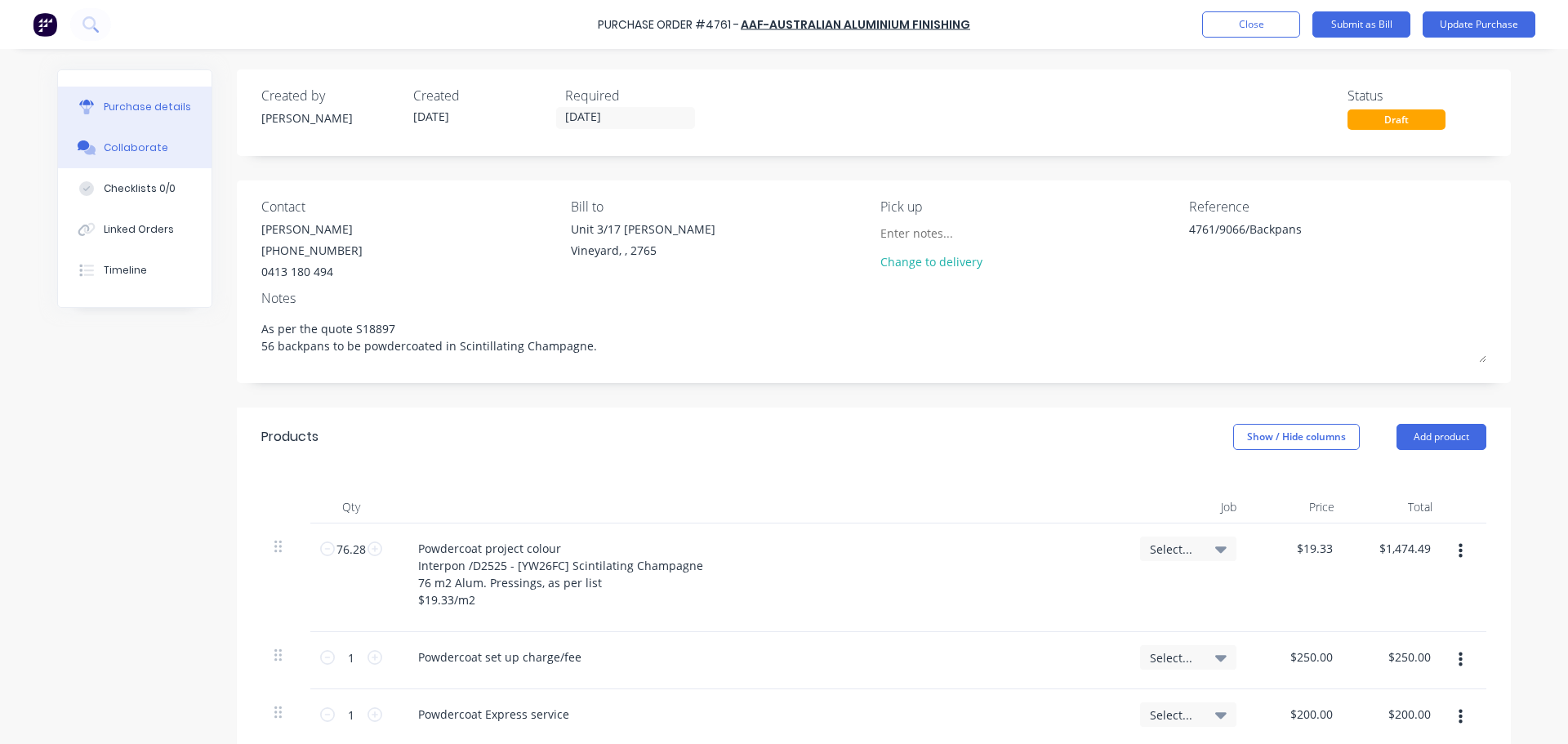
click at [120, 163] on button "Collaborate" at bounding box center [134, 148] width 153 height 41
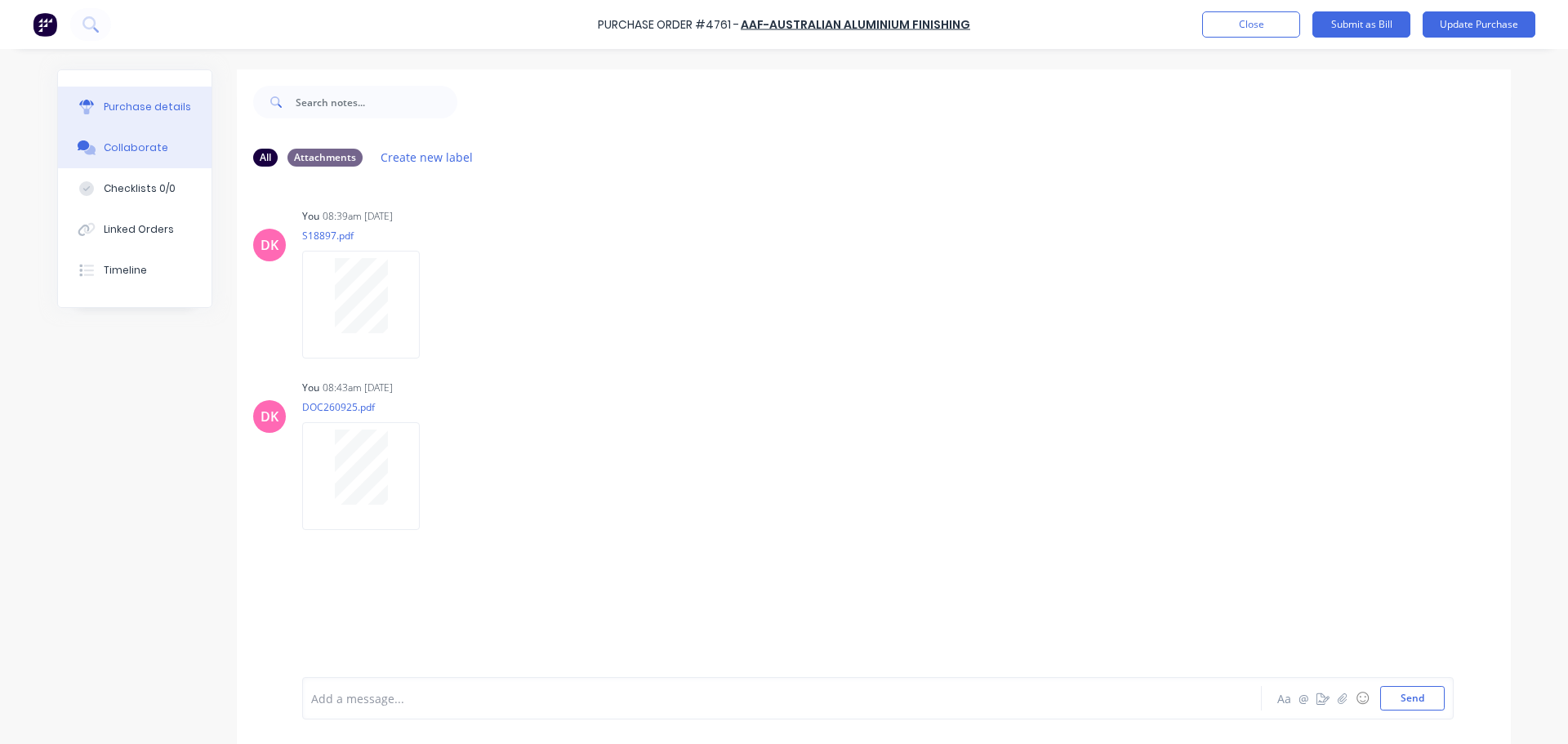
click at [117, 110] on div "Purchase details" at bounding box center [147, 106] width 88 height 15
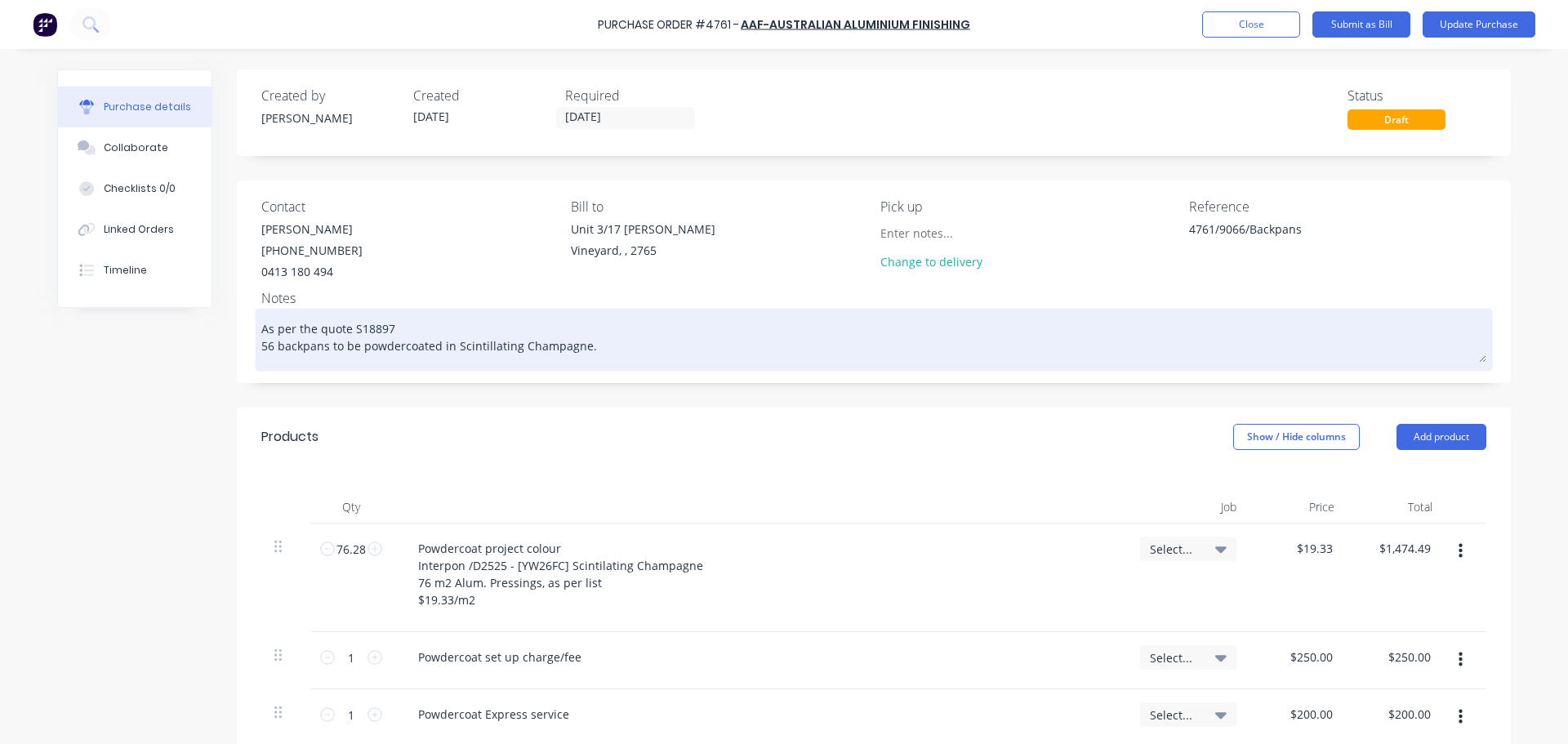
click at [588, 348] on textarea "As per the quote S18897 56 backpans to be powdercoated in Scintillating Champag…" at bounding box center [873, 338] width 1225 height 51
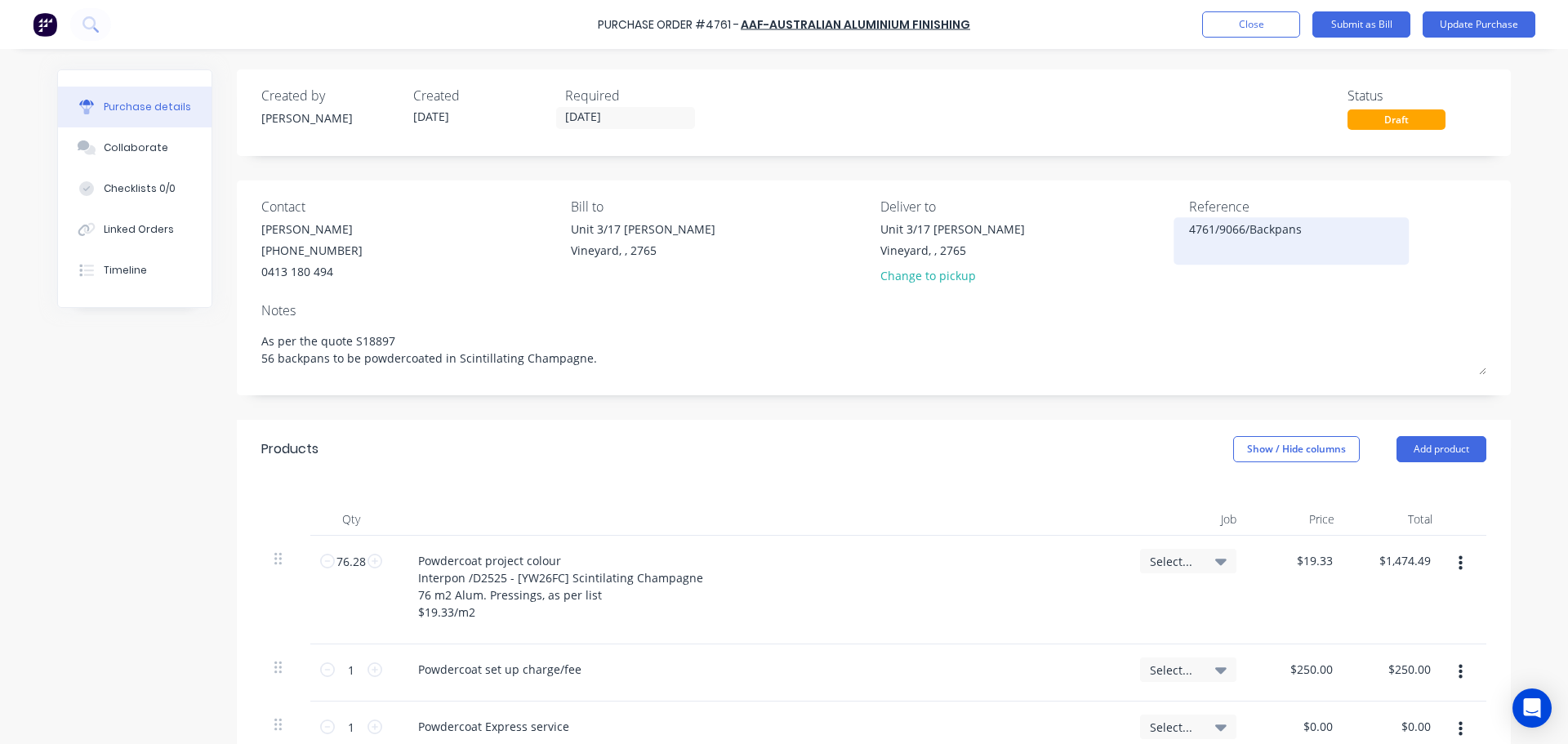
click at [1245, 227] on textarea "4761/9066/Backpans" at bounding box center [1291, 239] width 204 height 37
type textarea "4761/9066/Curtain wallBackpans"
type textarea "x"
drag, startPoint x: 1309, startPoint y: 235, endPoint x: 1244, endPoint y: 233, distance: 65.0
click at [1244, 233] on textarea "4761/9066/Curtain wallBackpans" at bounding box center [1291, 239] width 204 height 37
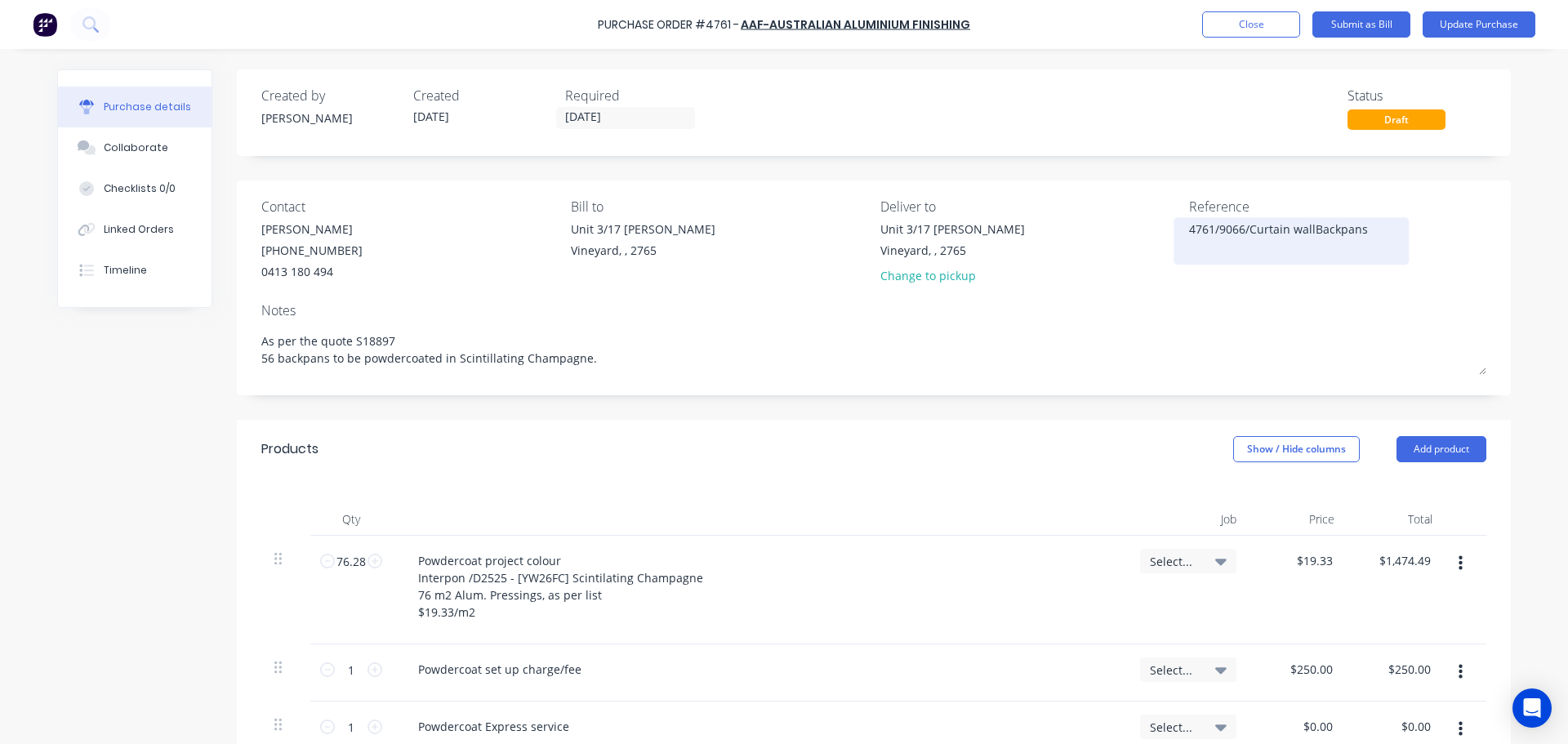
type textarea "4761/9066/Backpans"
type textarea "x"
click at [1315, 221] on div "4761/9066/Backpans" at bounding box center [1291, 241] width 204 height 41
click at [1307, 232] on textarea "4761/9066/Backpans" at bounding box center [1291, 239] width 204 height 37
paste textarea "Curtain wall"
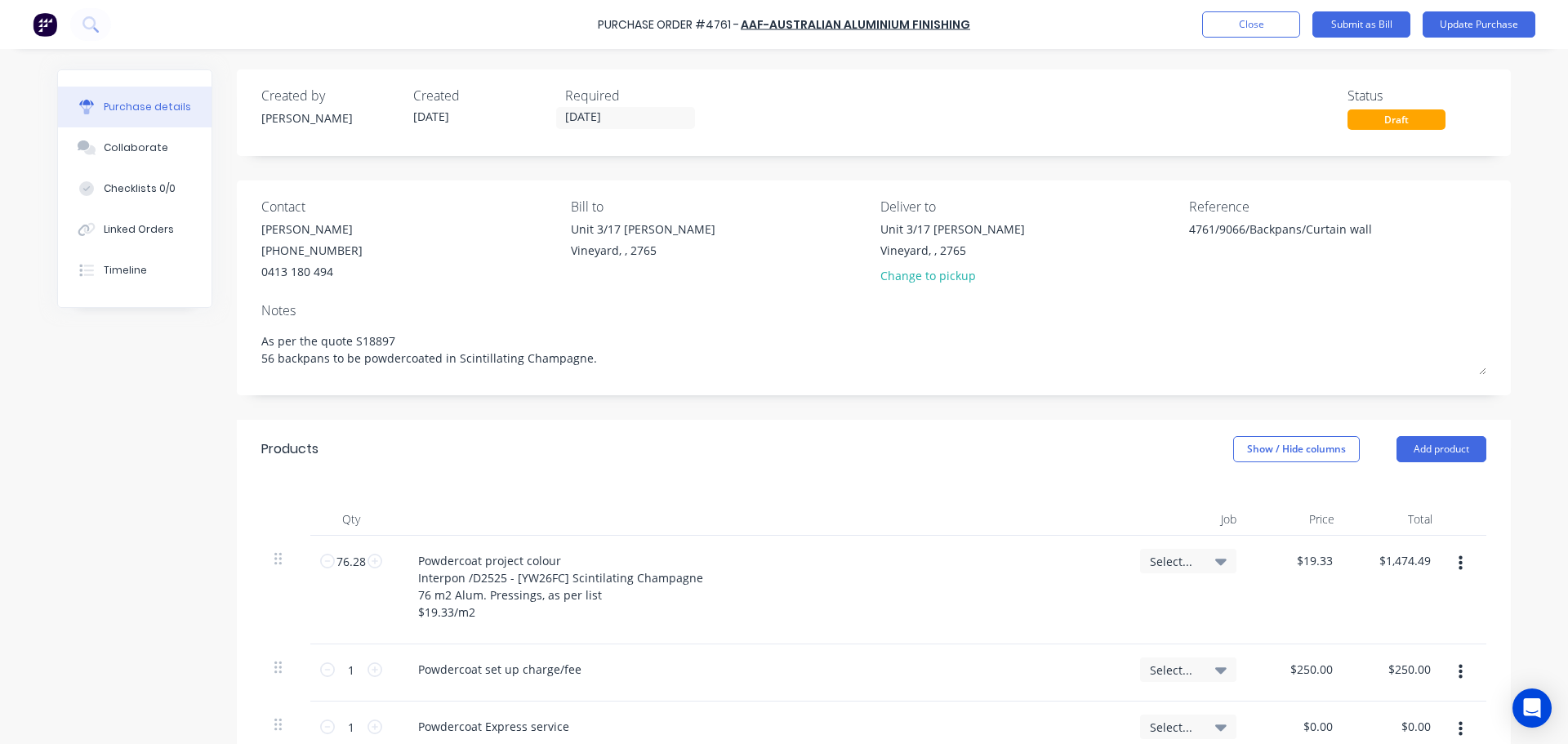
type textarea "4761/9066/Backpans/Curtain wall"
click at [1239, 228] on textarea "4761/9066/Backpans/Curtain wall" at bounding box center [1291, 239] width 204 height 37
click at [1373, 231] on textarea "4761/9066/Backpans/Curtain wall" at bounding box center [1291, 239] width 204 height 37
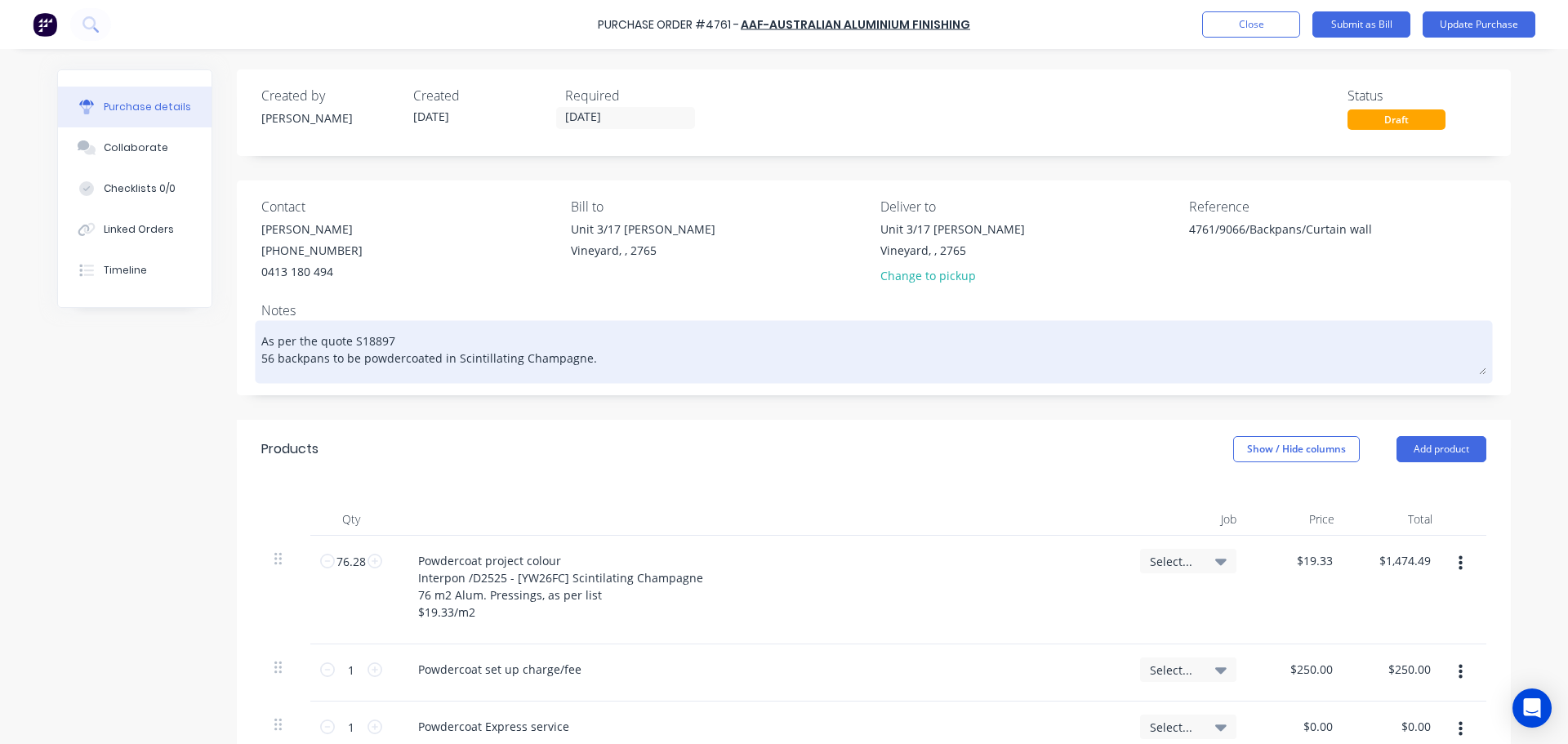
click at [596, 367] on textarea "As per the quote S18897 56 backpans to be powdercoated in Scintillating Champag…" at bounding box center [873, 350] width 1225 height 51
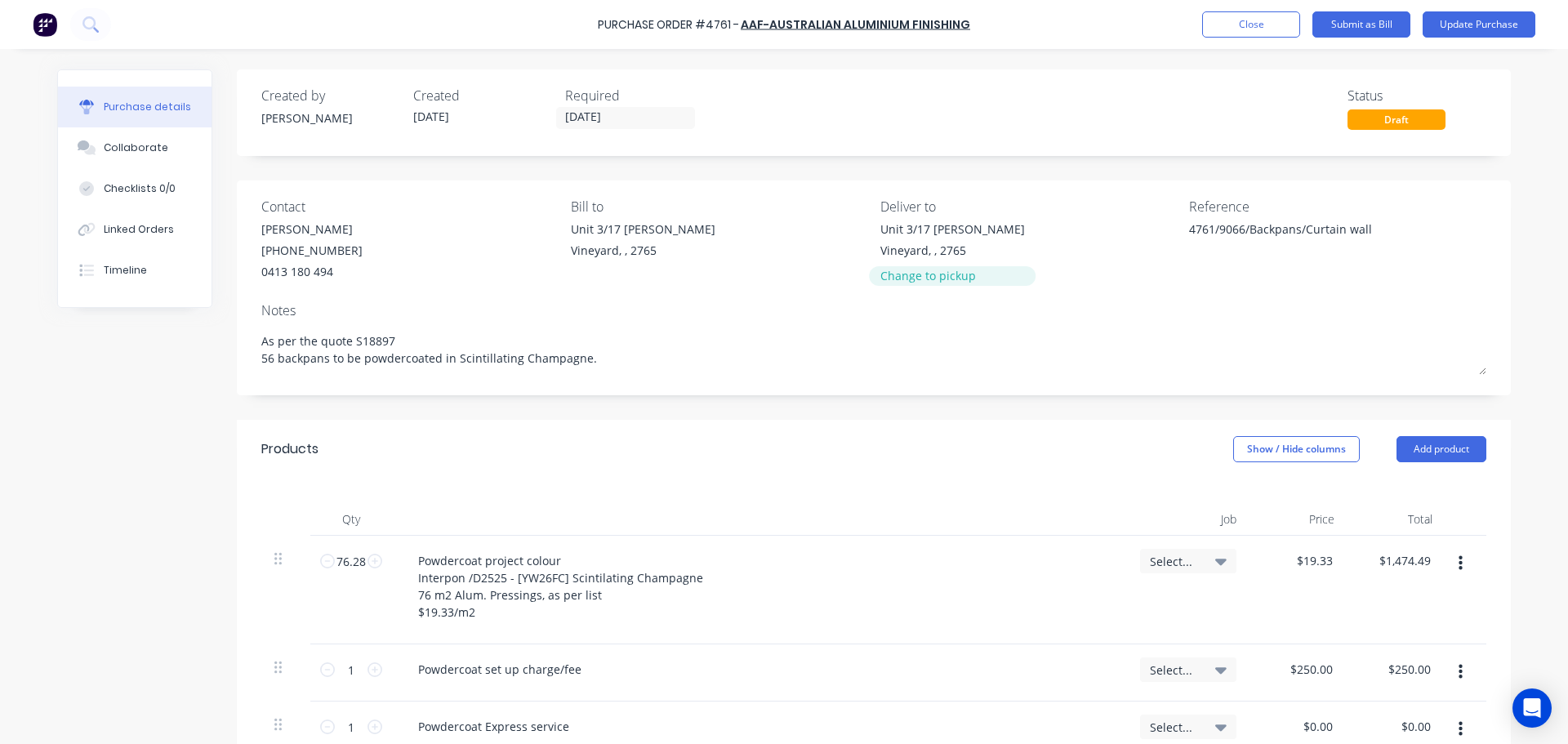
click at [910, 278] on div "Change to pickup" at bounding box center [952, 276] width 144 height 18
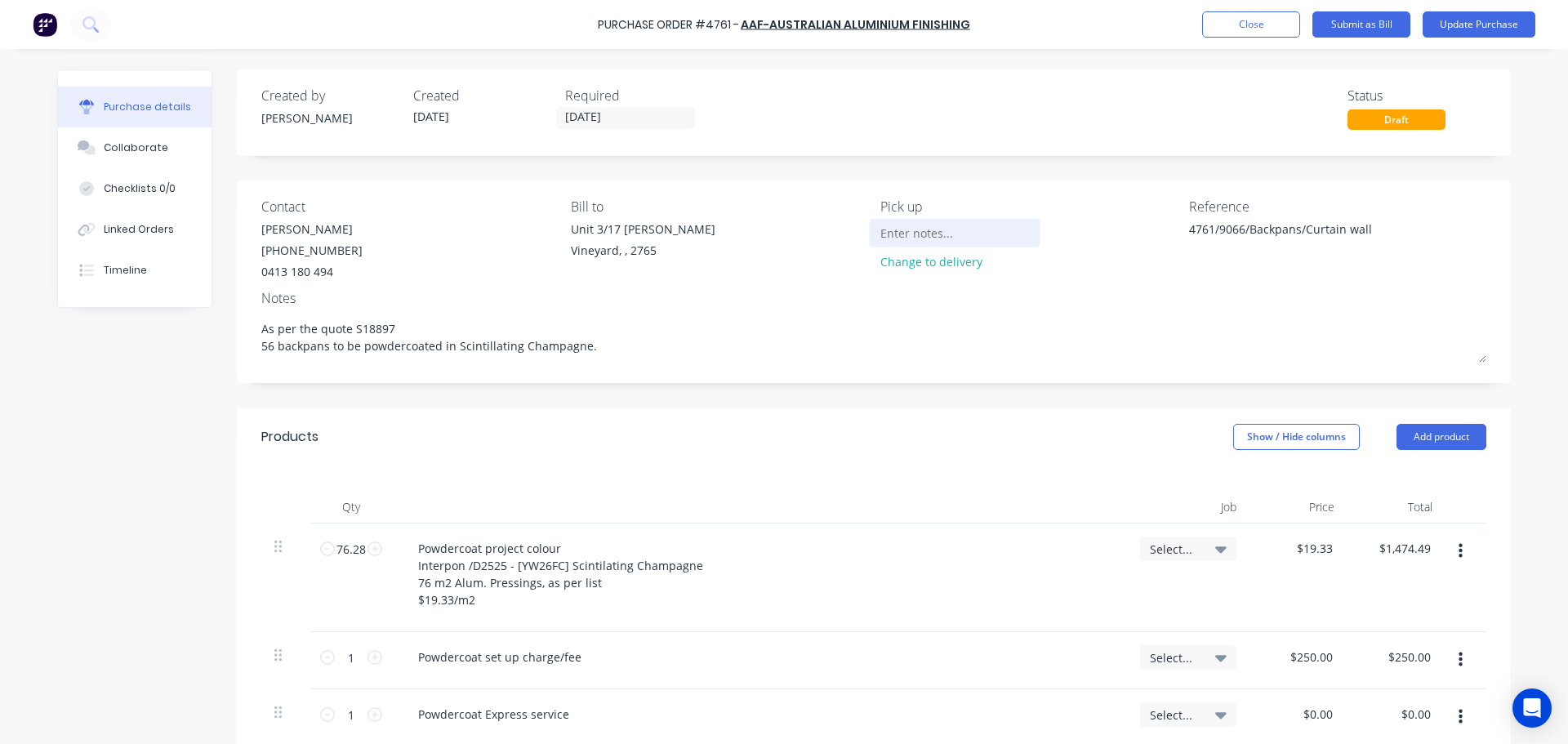
click at [881, 236] on input at bounding box center [954, 232] width 148 height 24
type textarea "x"
type input "W"
type textarea "x"
type input "Wi"
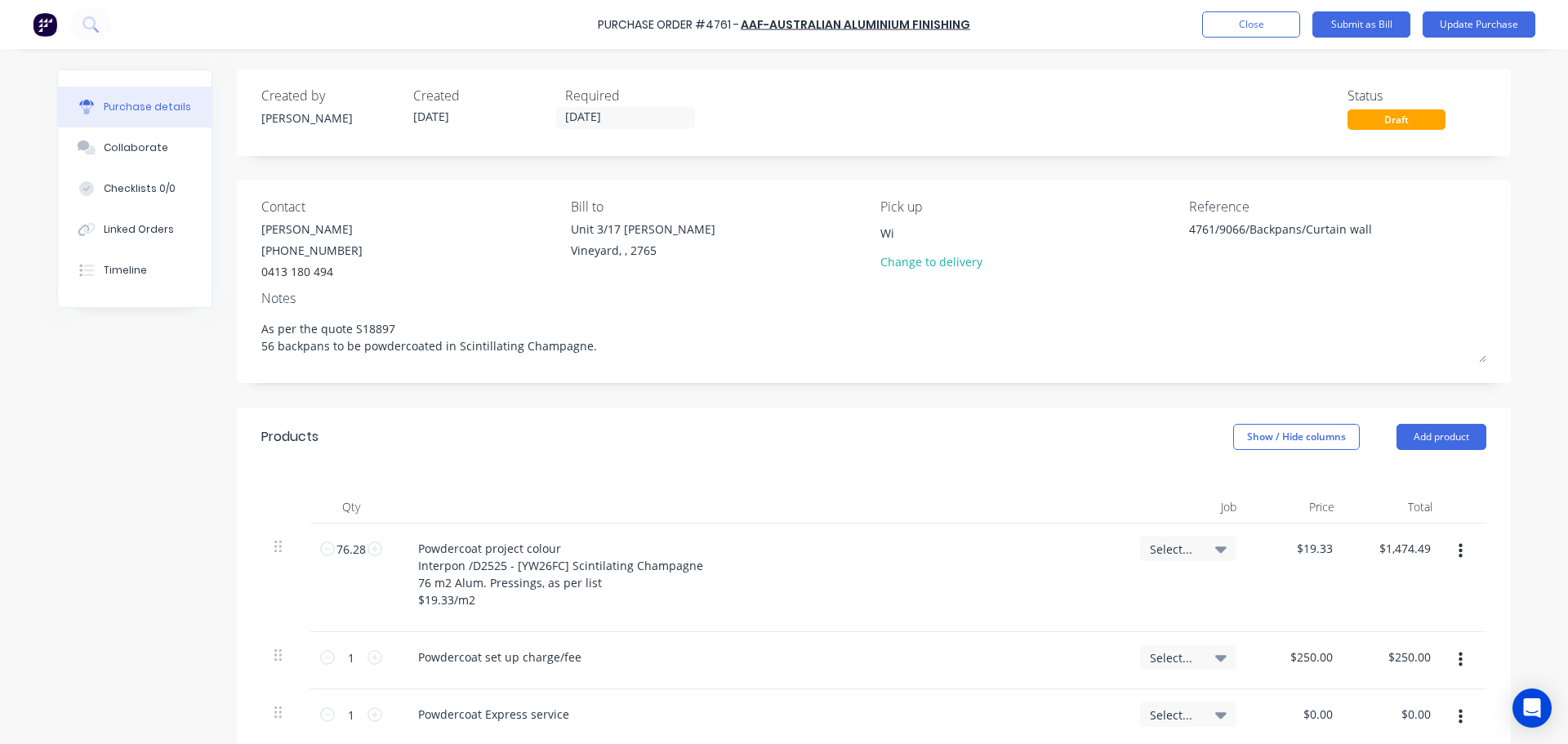
type textarea "x"
type input "Wil"
type textarea "x"
type input "Will"
type textarea "x"
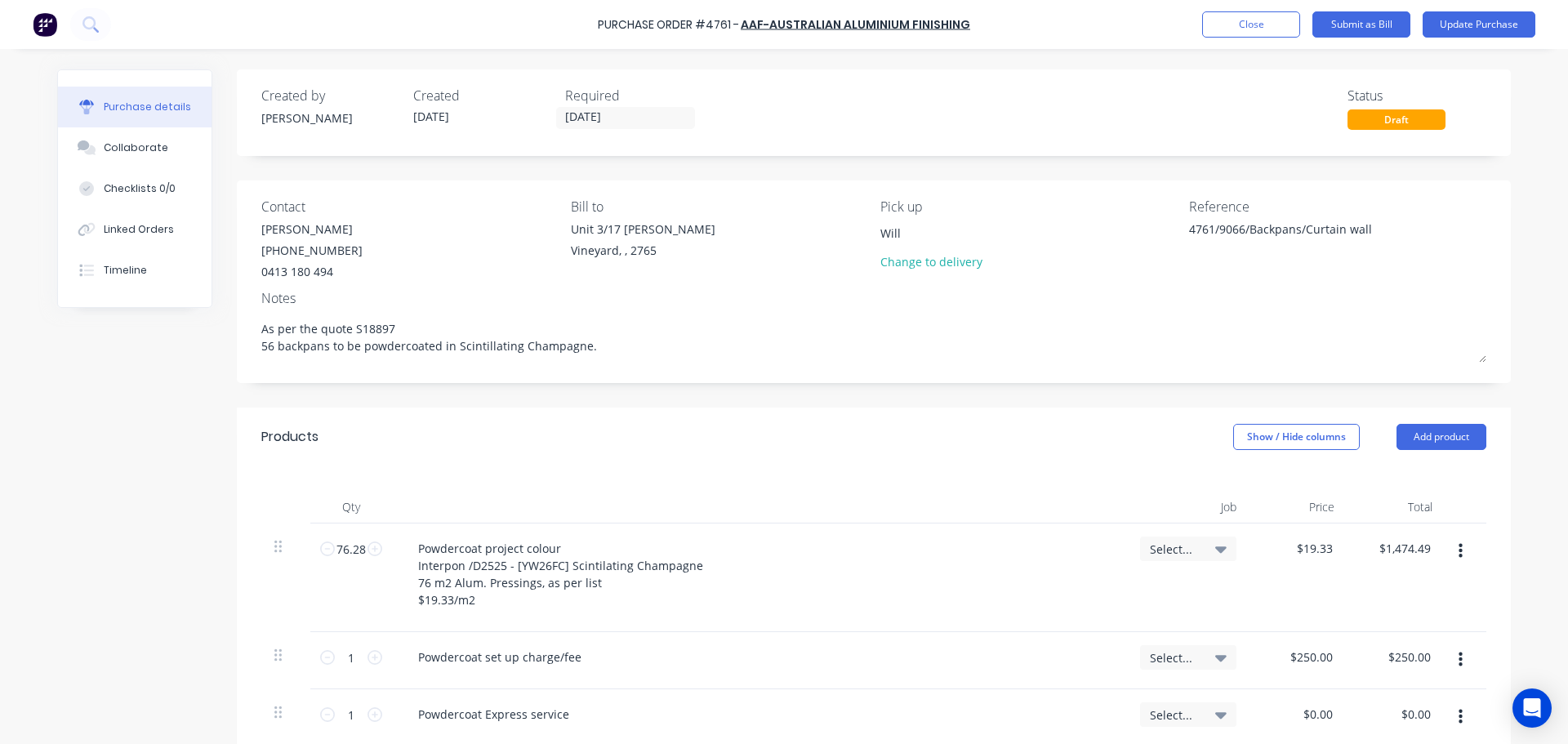
type input "Wil"
type textarea "x"
type input "Wi"
type textarea "x"
type input "W"
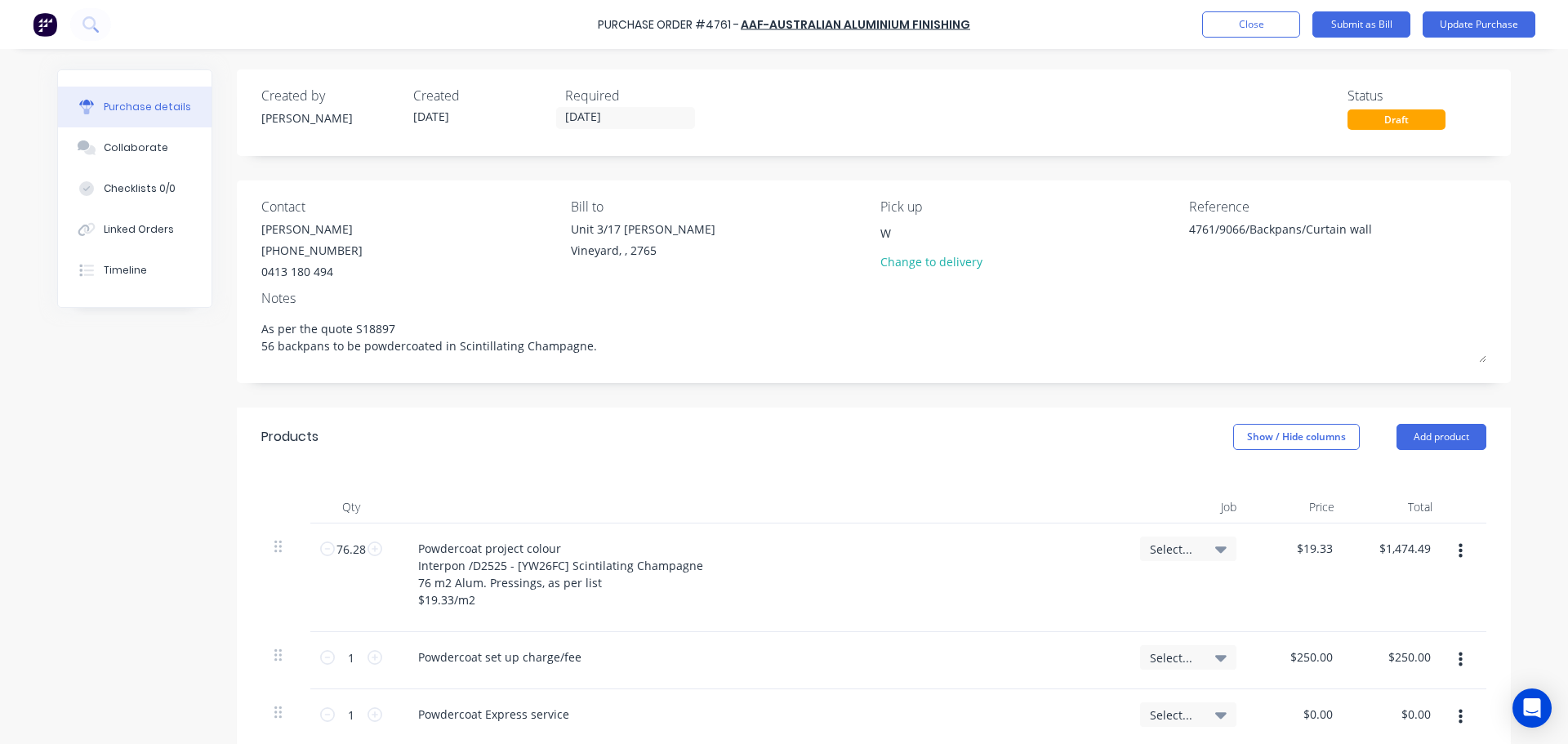
type textarea "x"
type input "Ww"
type textarea "x"
type input "Ww"
type textarea "x"
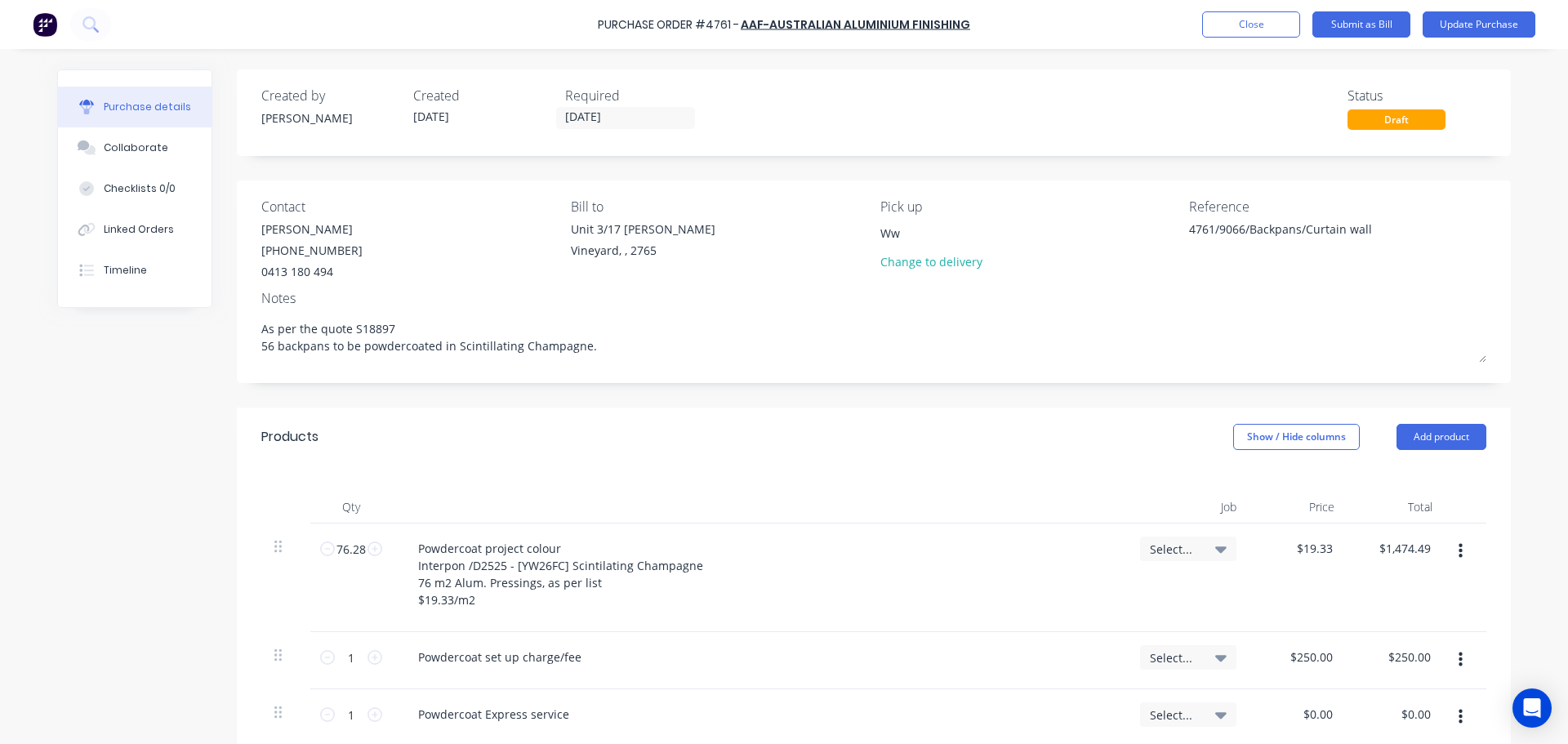
type input "Ww"
type textarea "x"
type input "W"
type textarea "x"
type input "We"
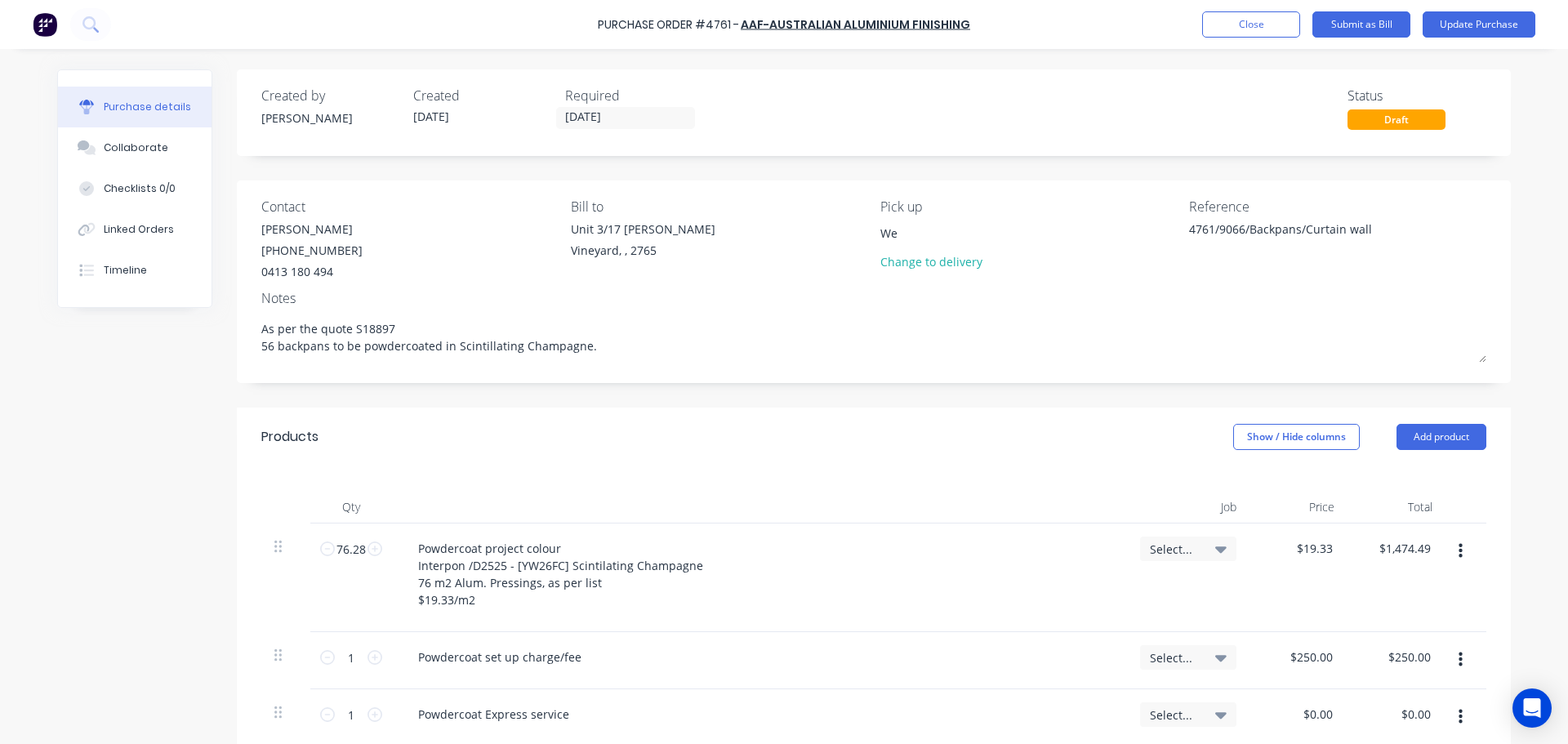
type textarea "x"
type input "We"
type textarea "x"
type input "We w"
type textarea "x"
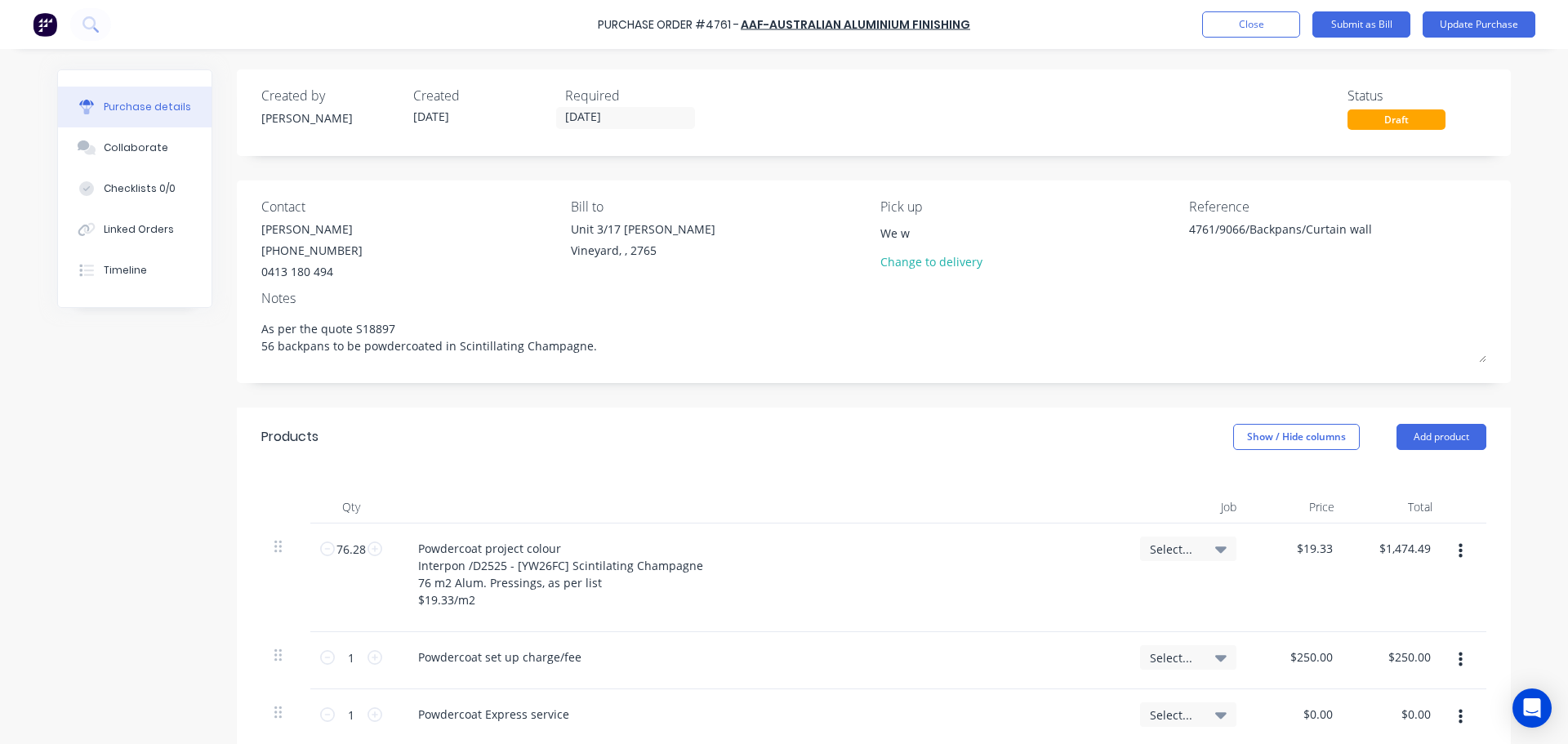
type input "We wi"
type textarea "x"
type input "We wil"
type textarea "x"
type input "We will"
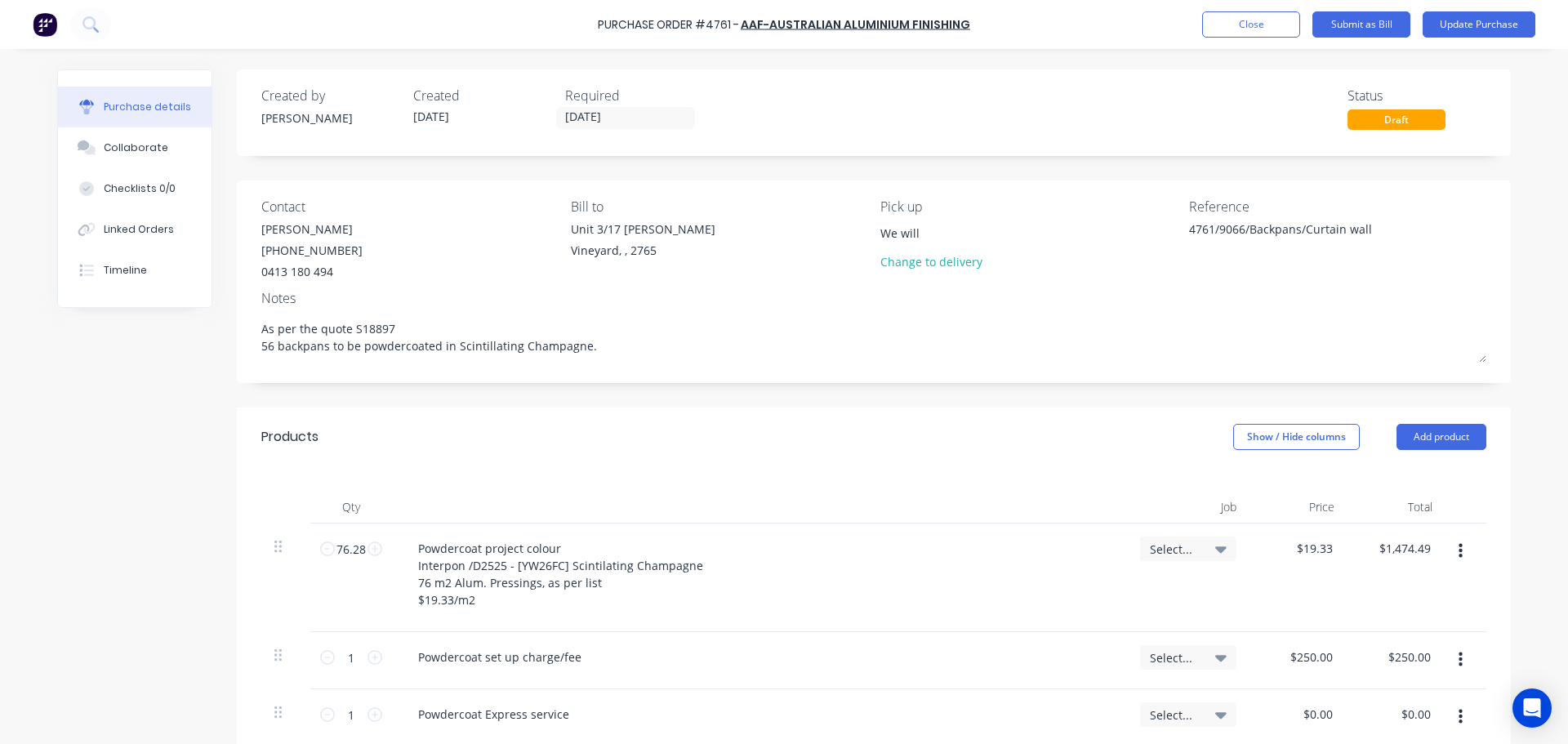
type textarea "x"
type input "We will"
type textarea "x"
type input "We will p"
type textarea "x"
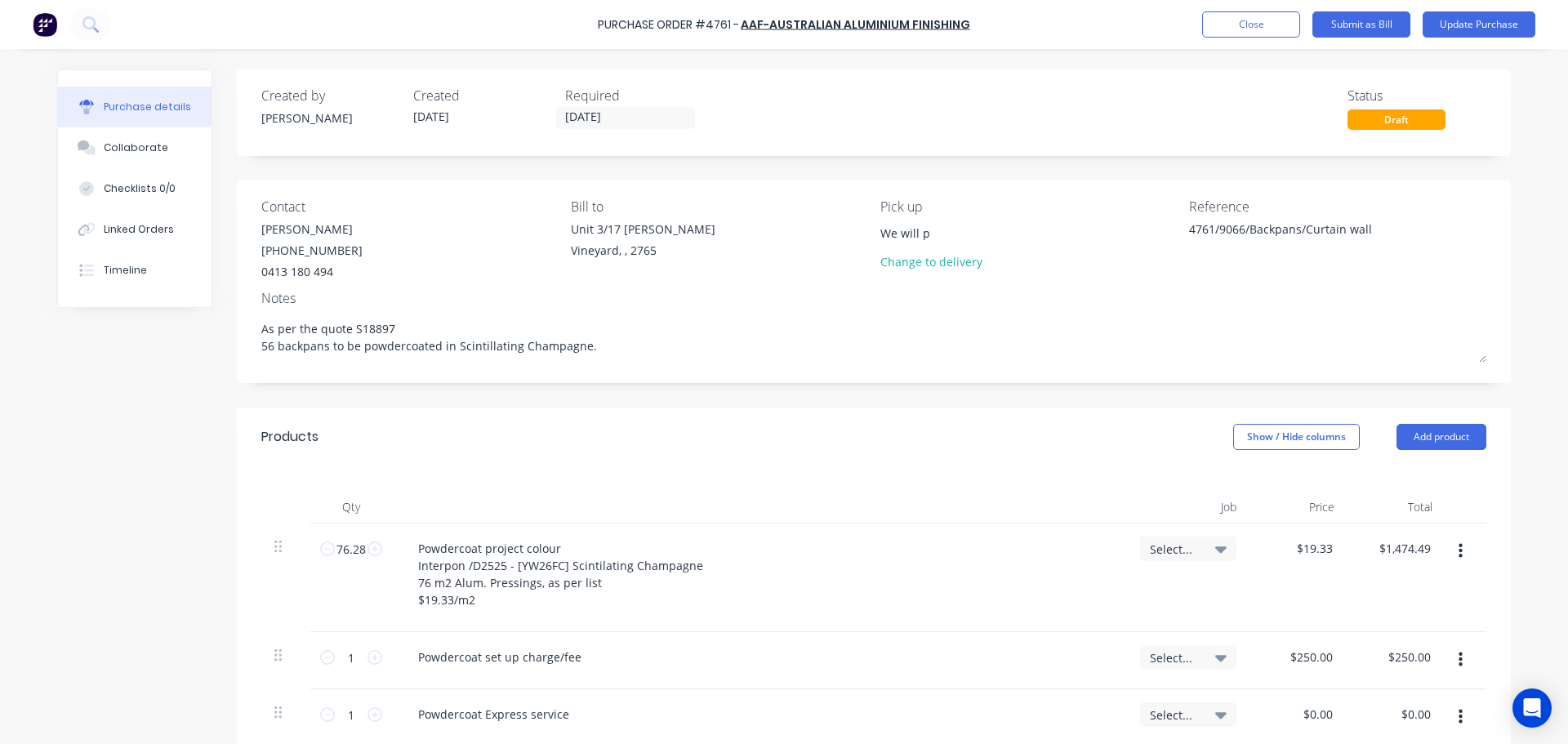
type input "We will pi"
type textarea "x"
type input "We will pic"
type textarea "x"
type input "We will pick"
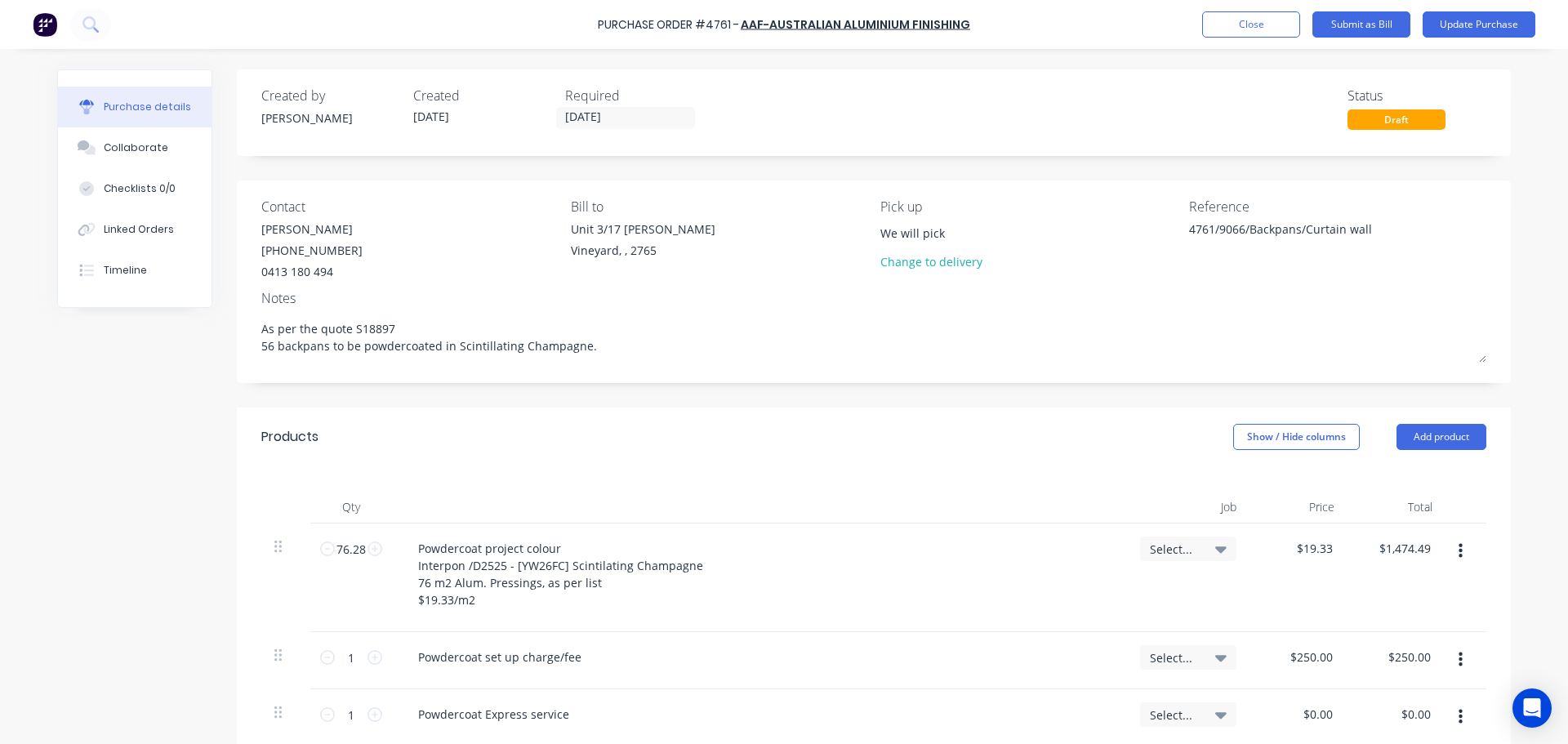
type textarea "x"
type input "We will pick"
type textarea "x"
type input "We will pick u"
type textarea "x"
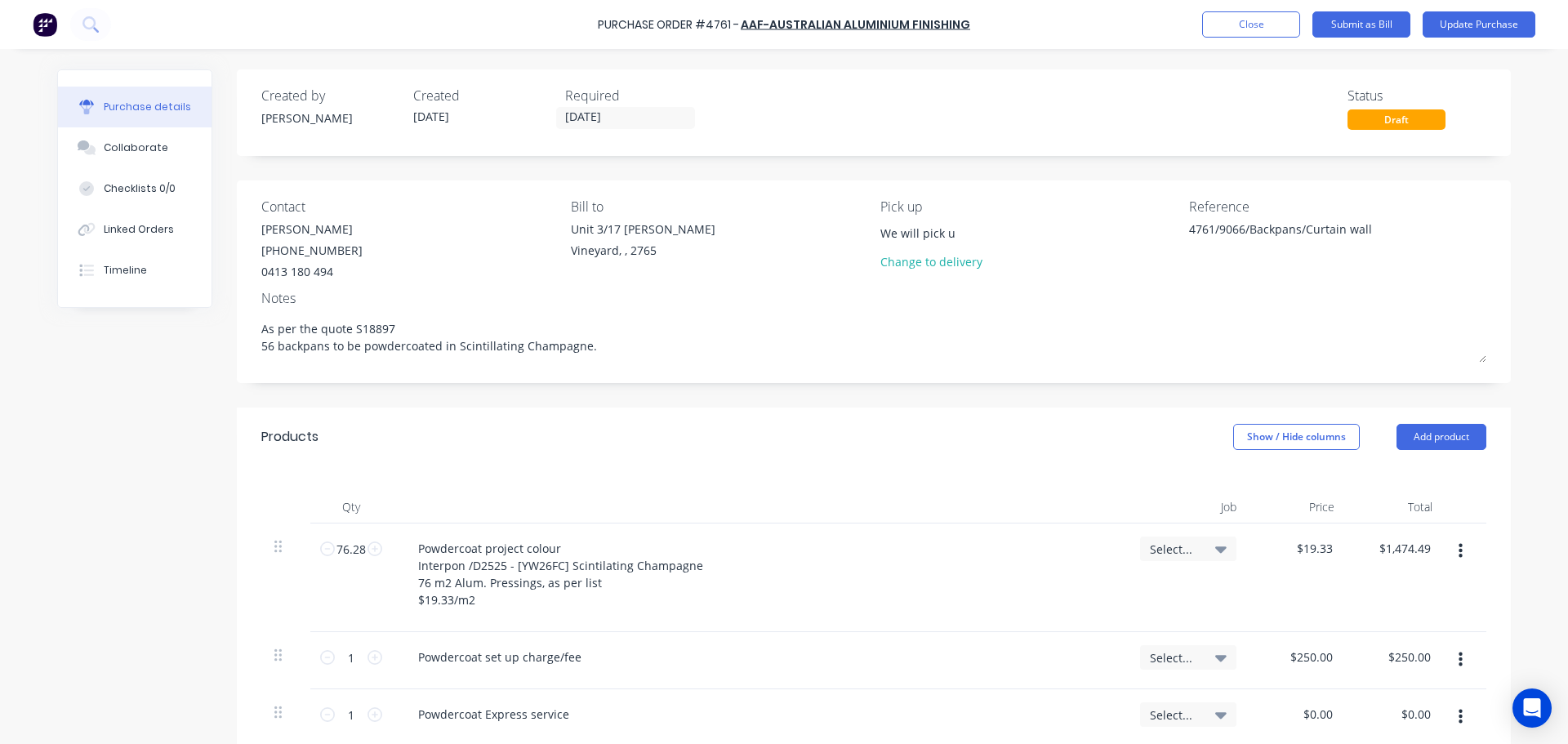
type input "We will pick up"
type textarea "x"
type input "We will pick up"
type textarea "x"
type input "We will pick up t"
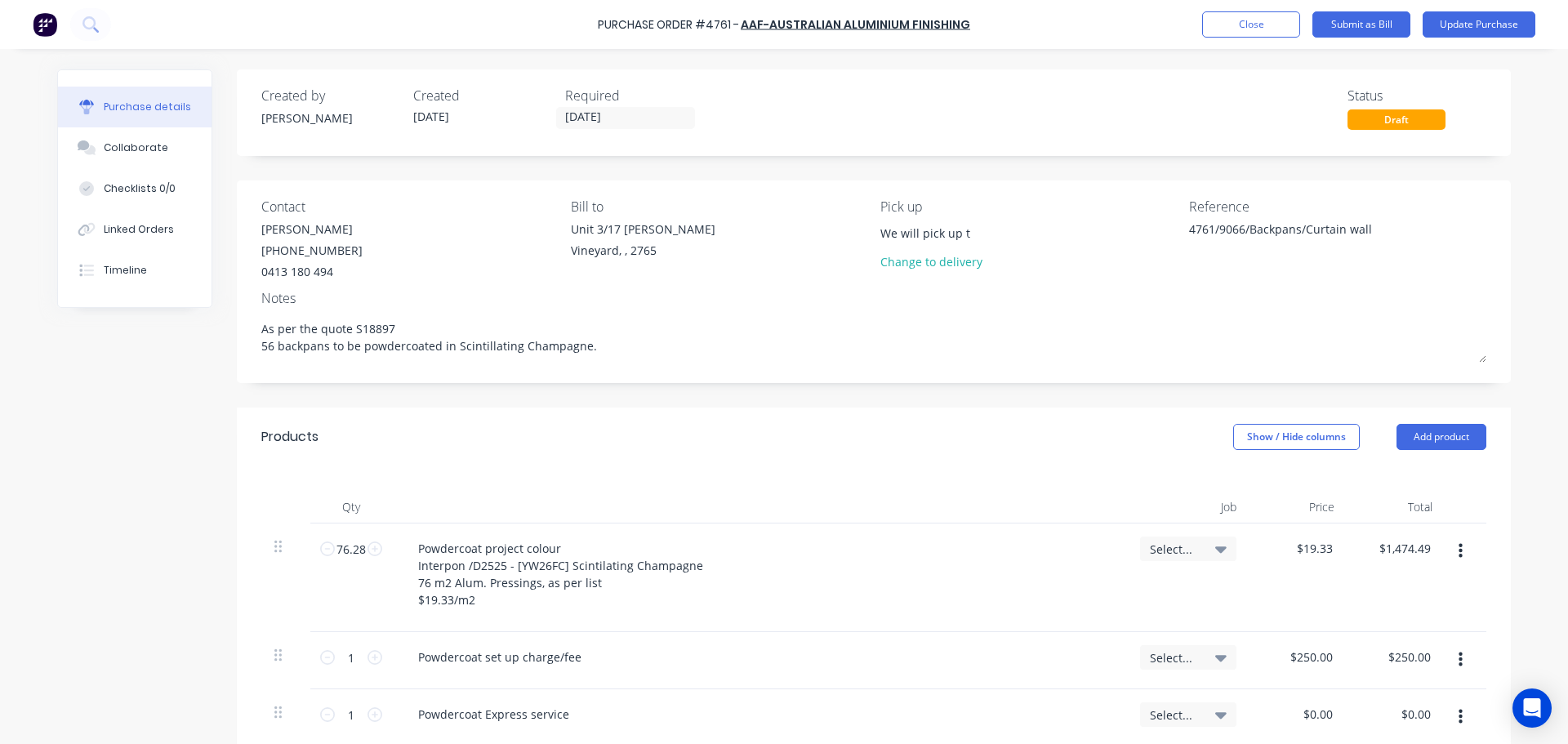
type textarea "x"
type input "We will pick up th"
type textarea "x"
type input "We will pick up the"
type textarea "x"
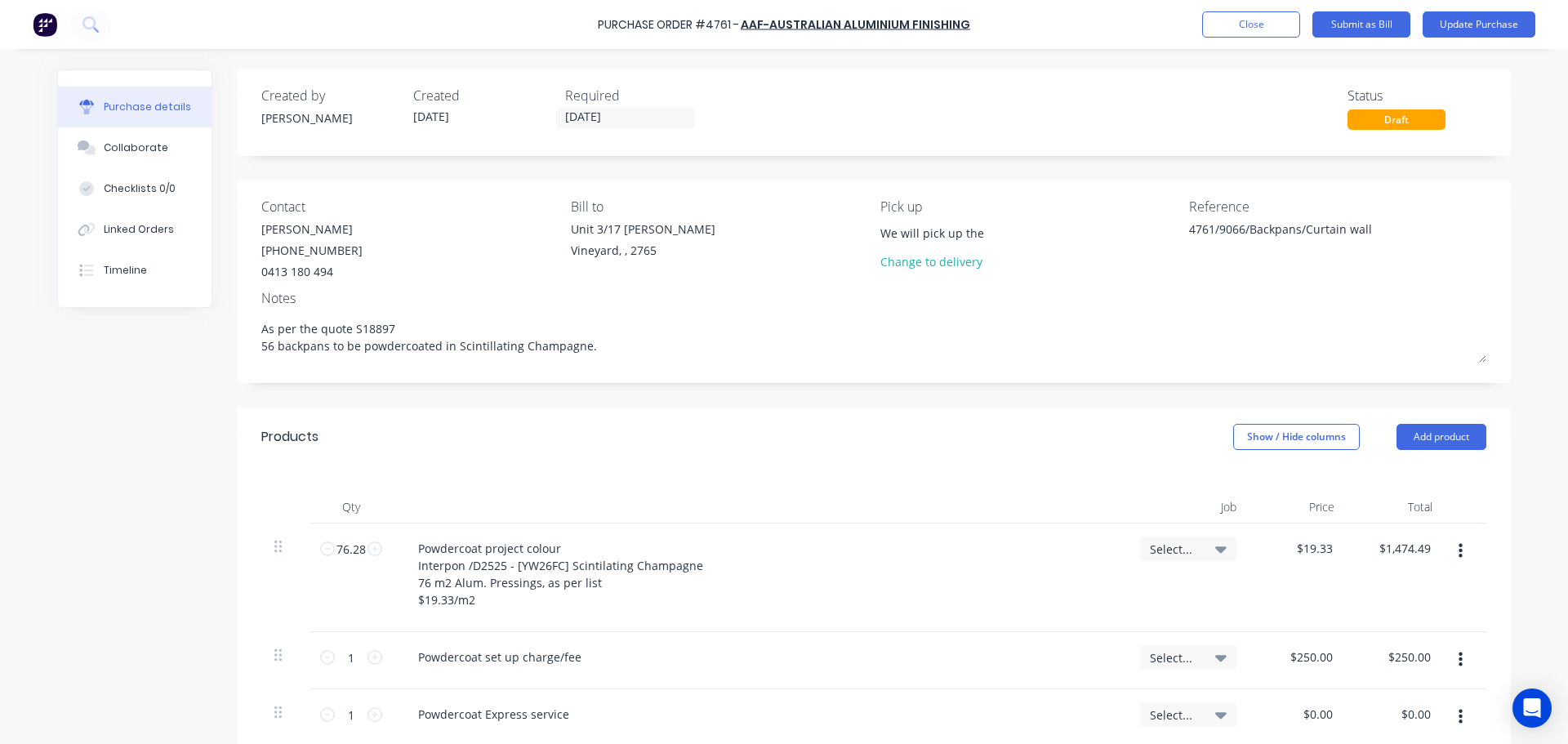
type input "We will pick up the"
type textarea "x"
type input "We will pick up the i"
type textarea "x"
type input "We will pick up the it"
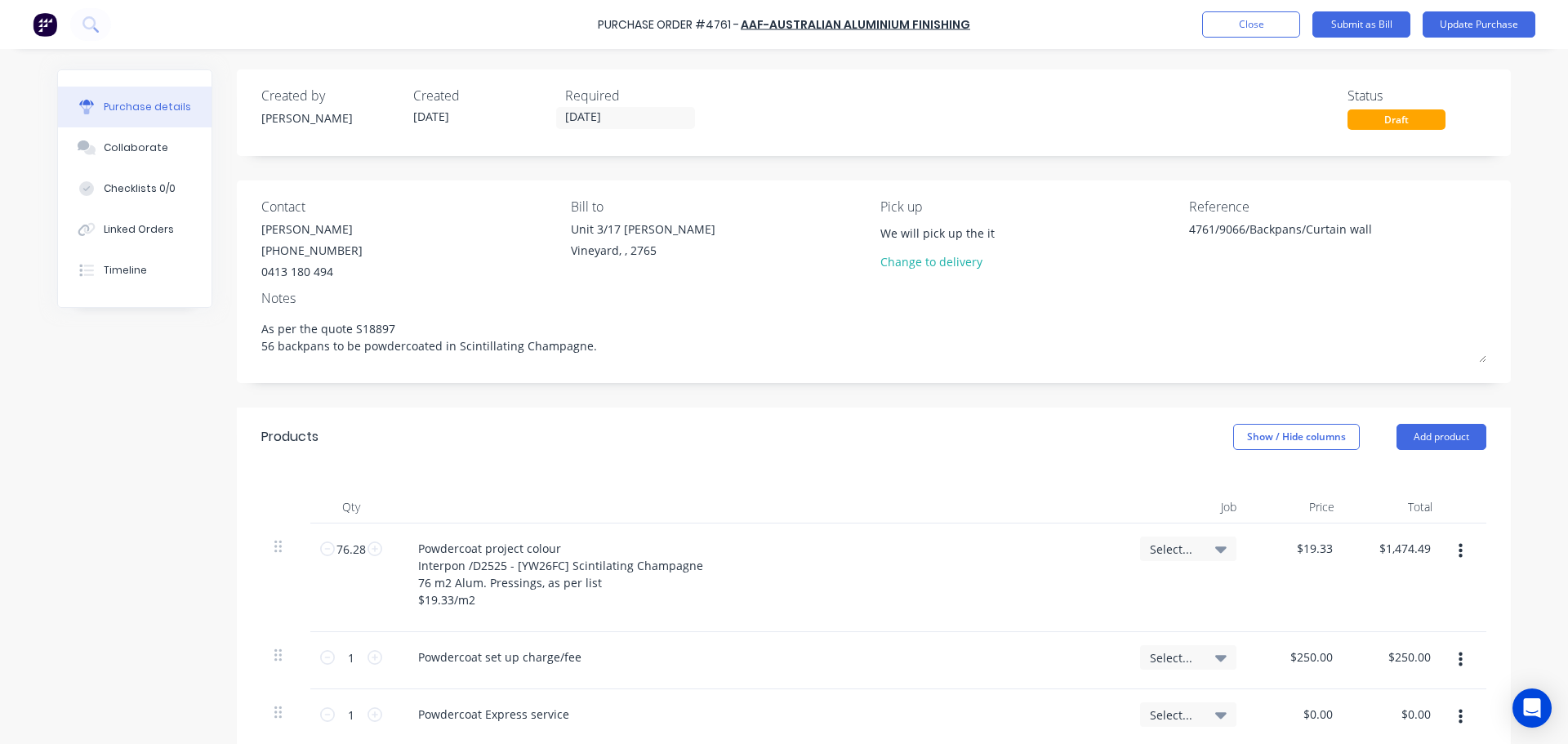
type textarea "x"
type input "We will pick up the ite"
type textarea "x"
type input "We will pick up the item"
type textarea "x"
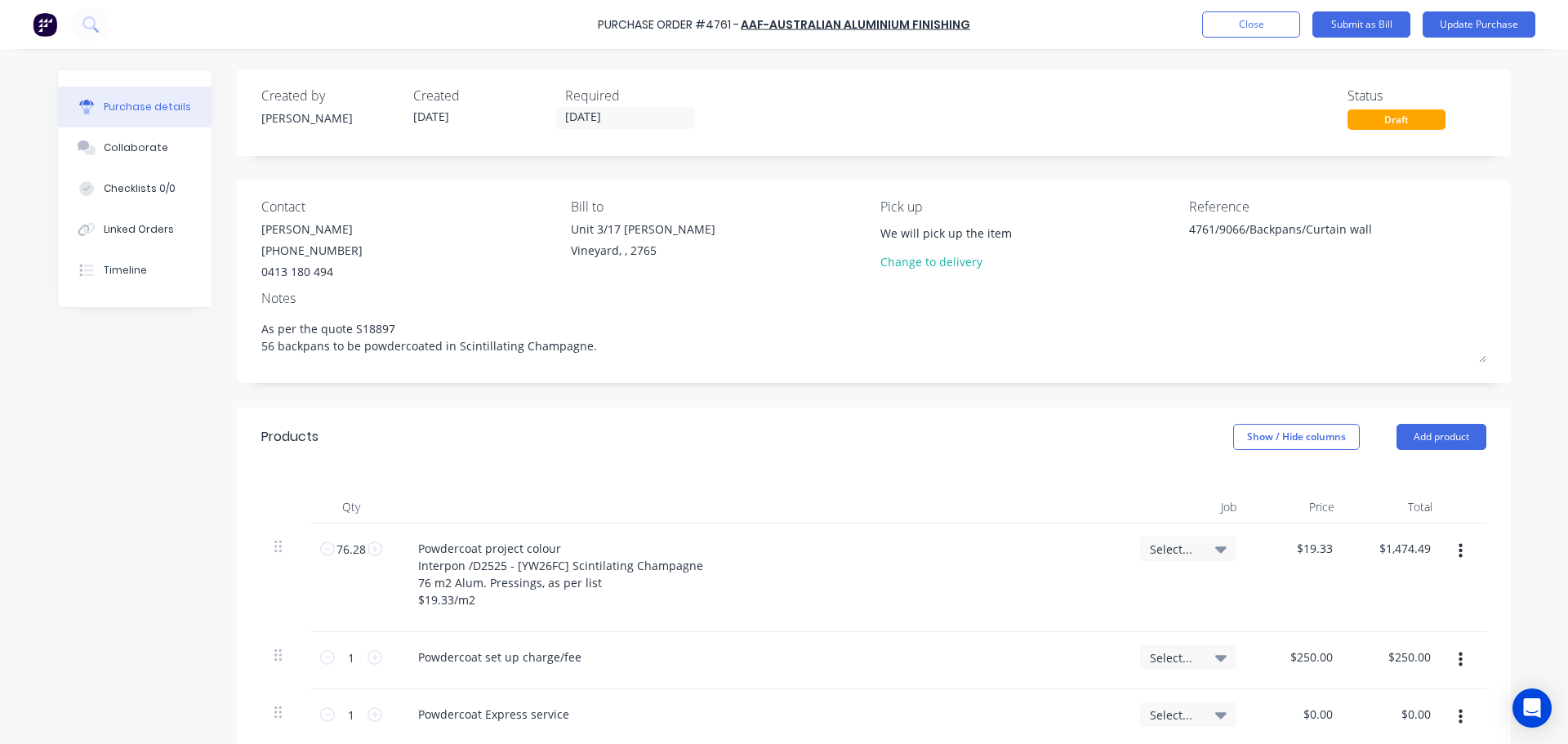
type input "We will pick up the items"
type textarea "x"
type input "We will pick up the item"
type textarea "x"
type input "We will pick up the ite"
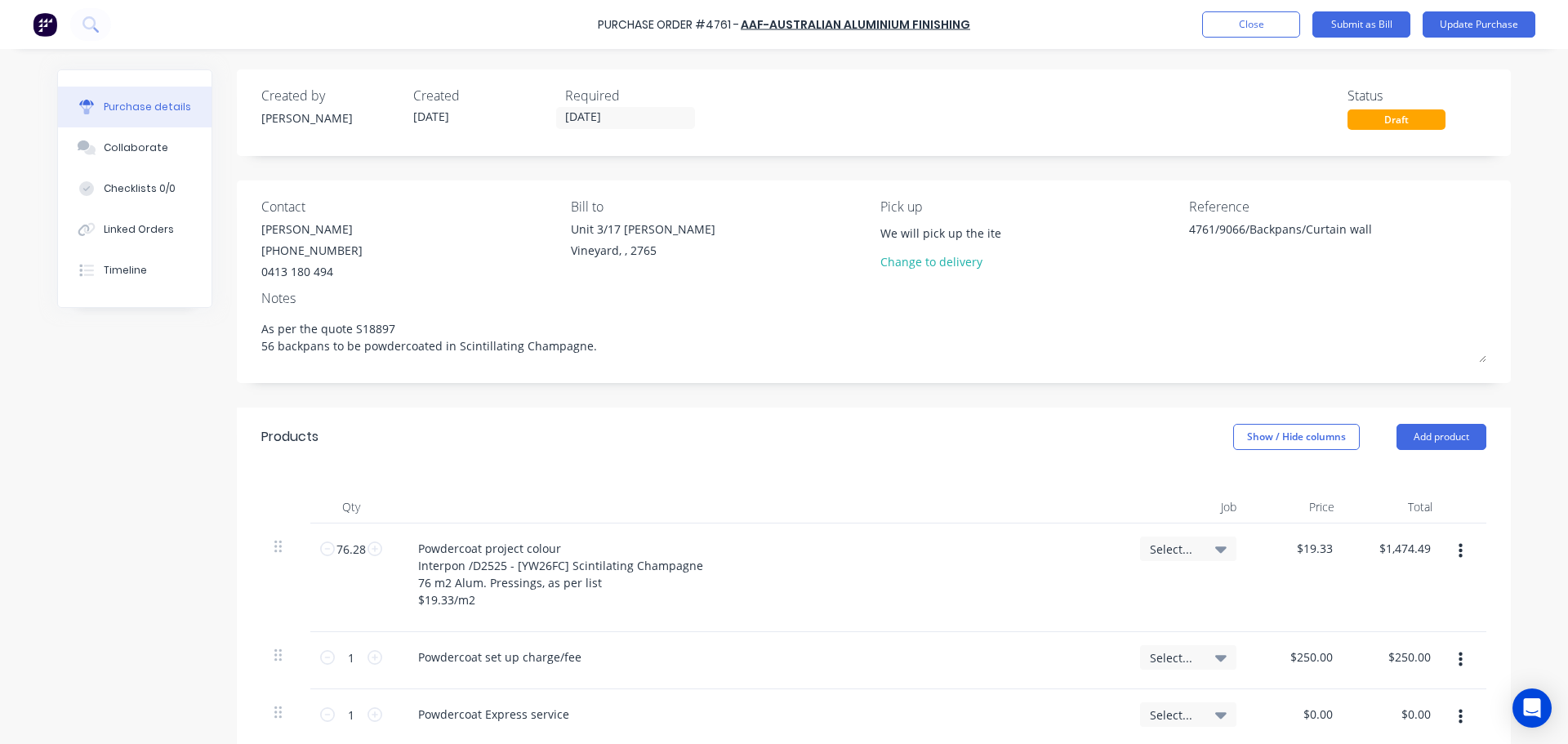
type textarea "x"
type input "We will pick up the it"
type textarea "x"
type input "We will pick up the i"
type textarea "x"
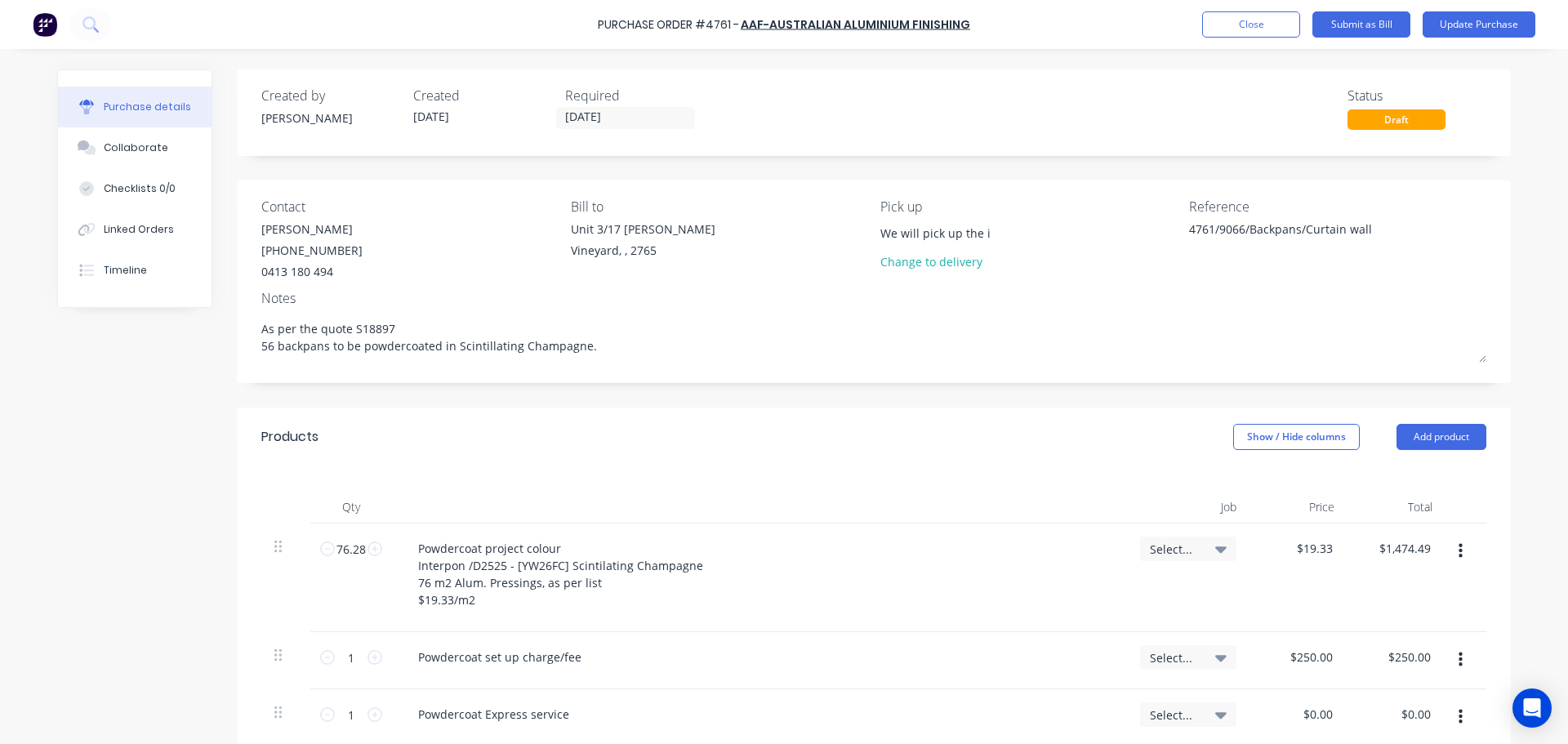
type input "We will pick up the"
type textarea "x"
type input "We will pick up the b"
type textarea "x"
type input "We will pick up the ba"
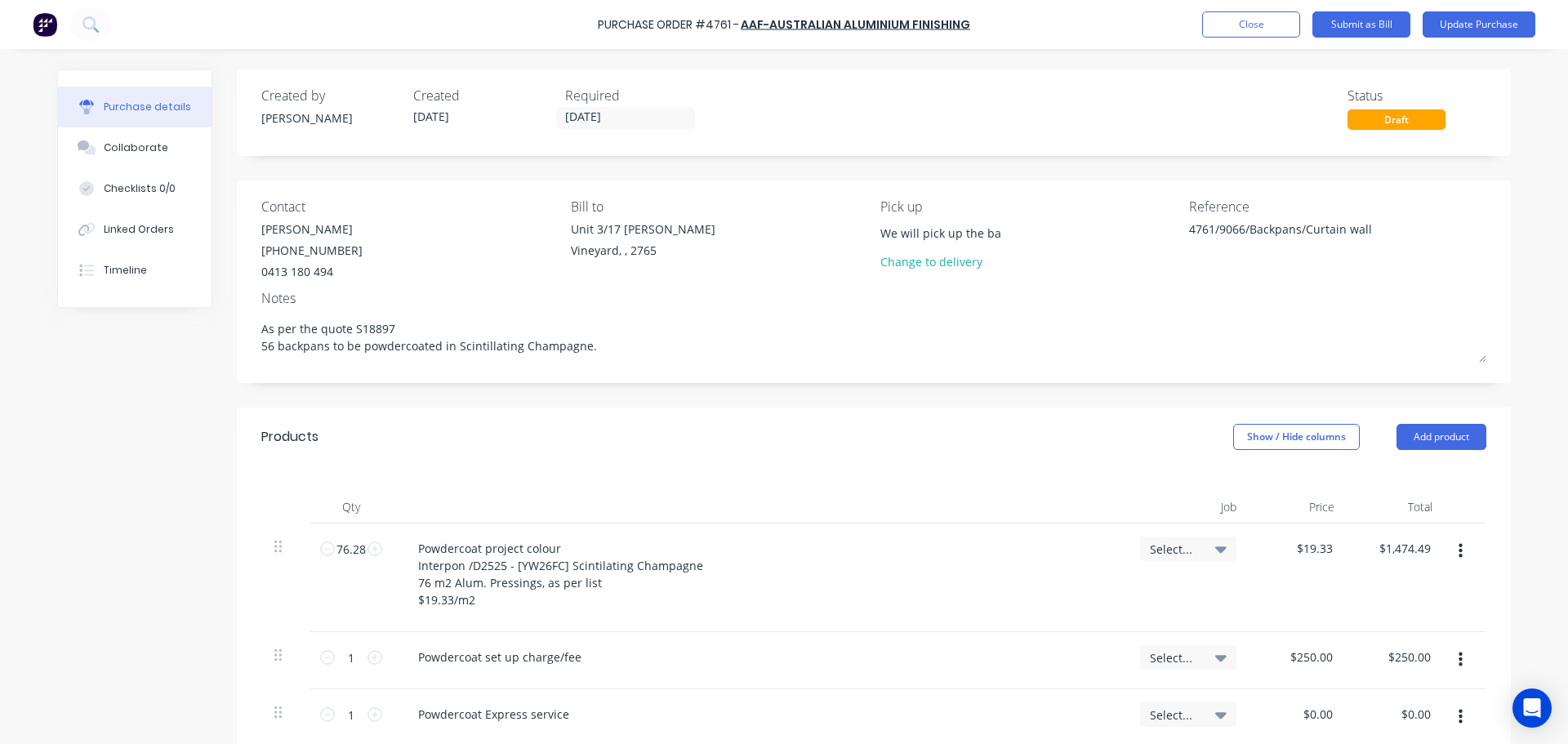
type textarea "x"
type input "We will pick up the bac"
type textarea "x"
type input "We will pick up the back"
type textarea "x"
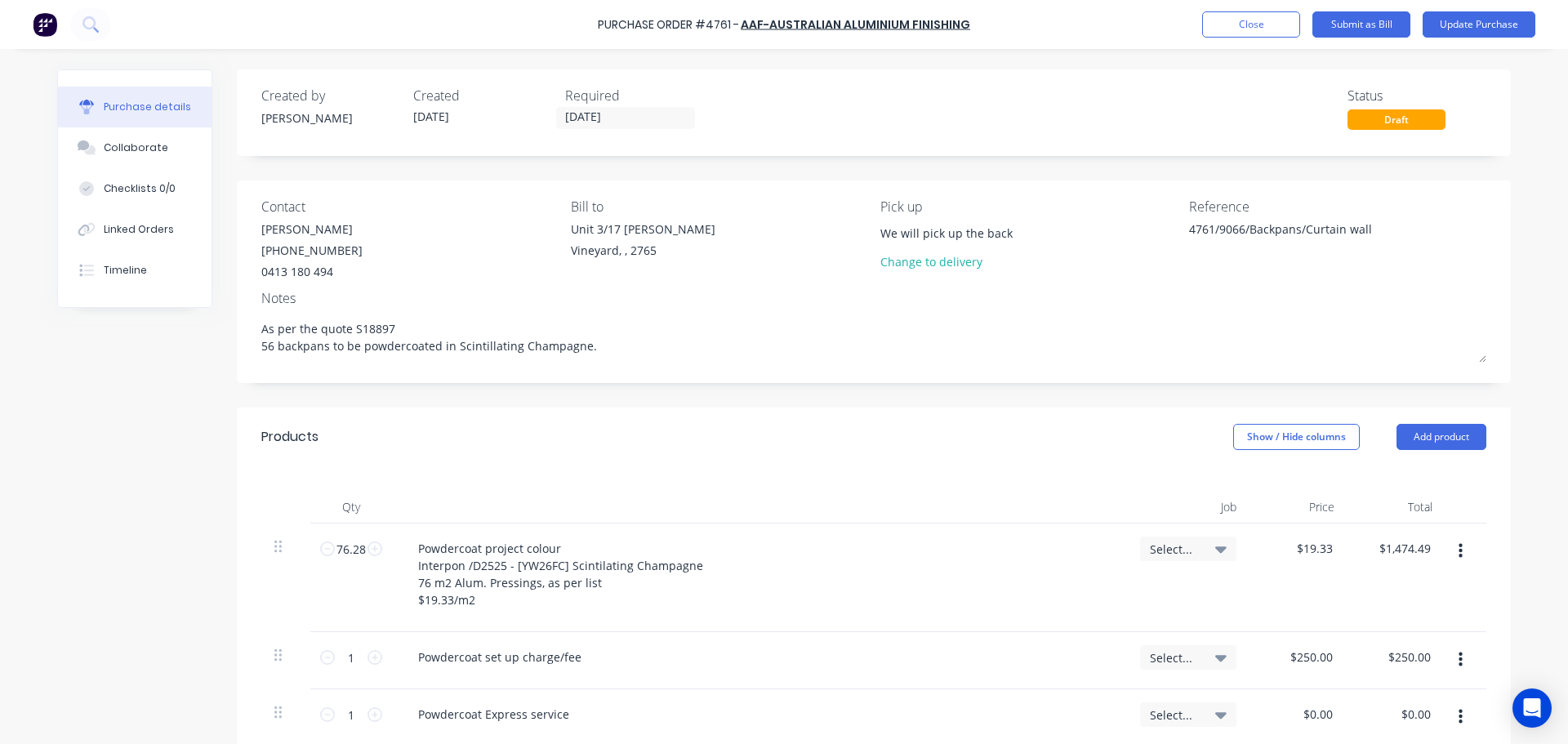
type input "We will pick up the backp"
type textarea "x"
type input "We will pick up the backpa"
type textarea "x"
type input "We will pick up the backpan"
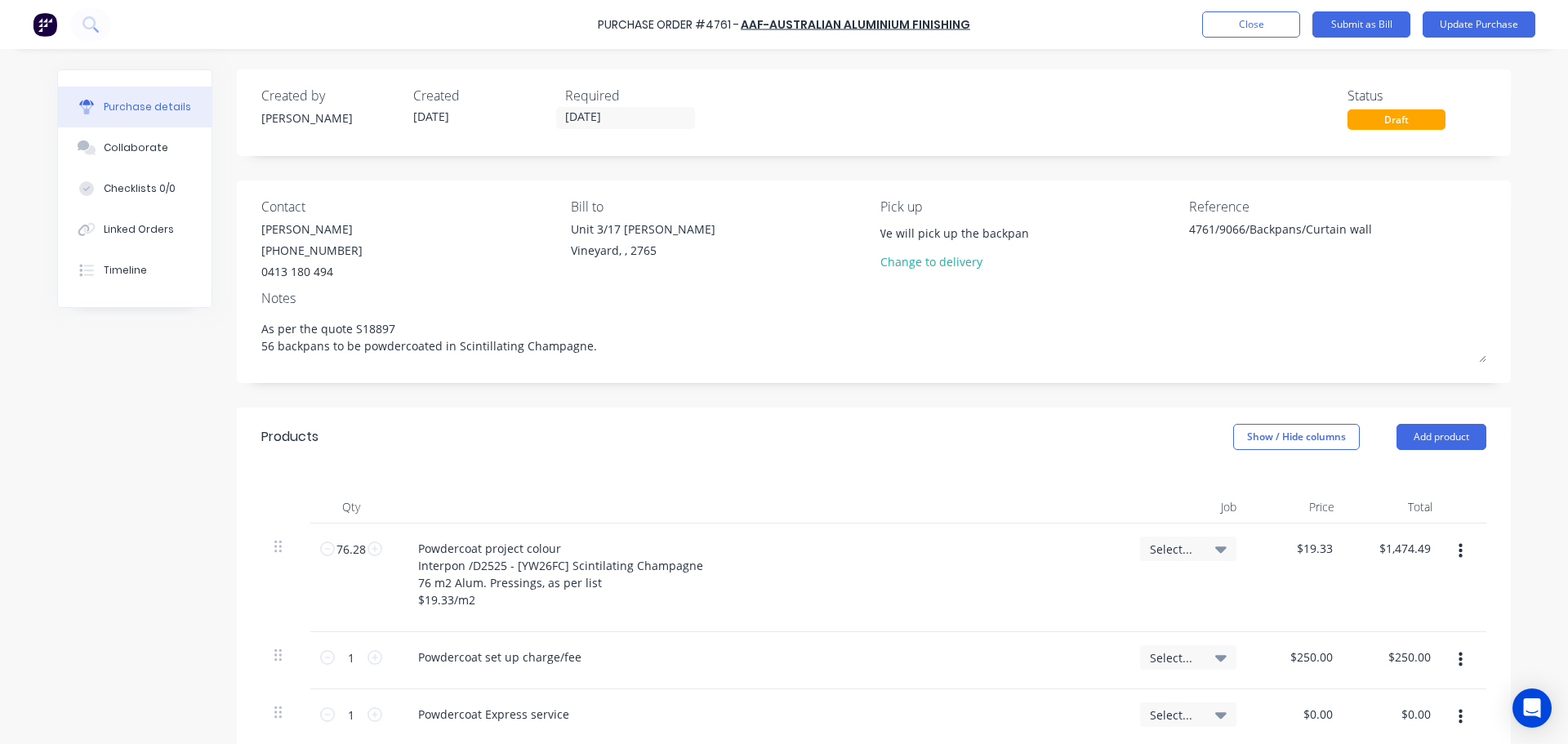
type textarea "x"
type input "We will pick up the backpans"
type textarea "x"
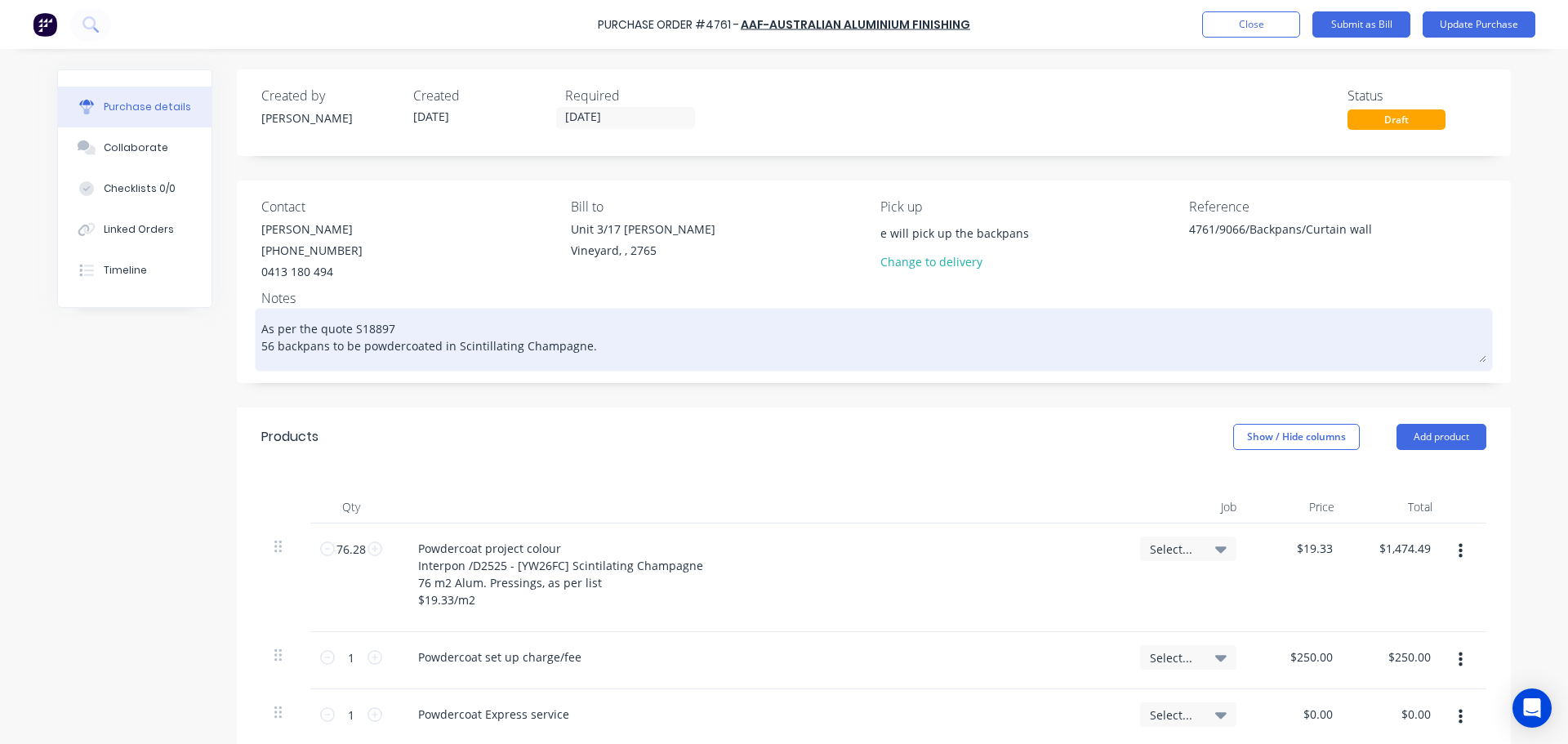
type input "We will pick up the backpans"
click at [900, 349] on textarea "As per the quote S18897 56 backpans to be powdercoated in Scintillating Champag…" at bounding box center [873, 338] width 1225 height 51
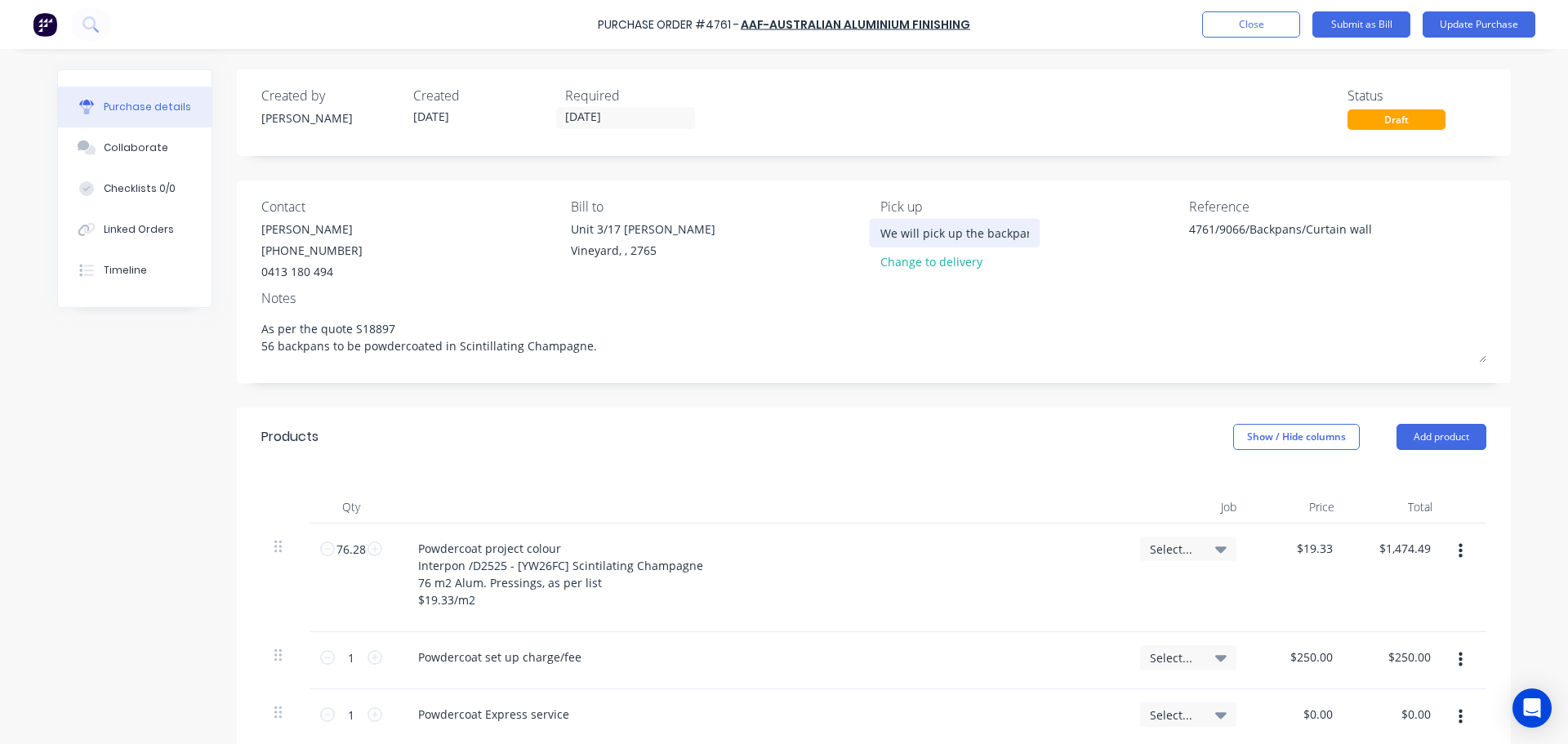
click at [964, 240] on input "We will pick up the backpans" at bounding box center [954, 232] width 148 height 24
click at [972, 225] on input "We will pick up the backpans" at bounding box center [954, 232] width 148 height 24
drag, startPoint x: 914, startPoint y: 233, endPoint x: 1039, endPoint y: 232, distance: 125.0
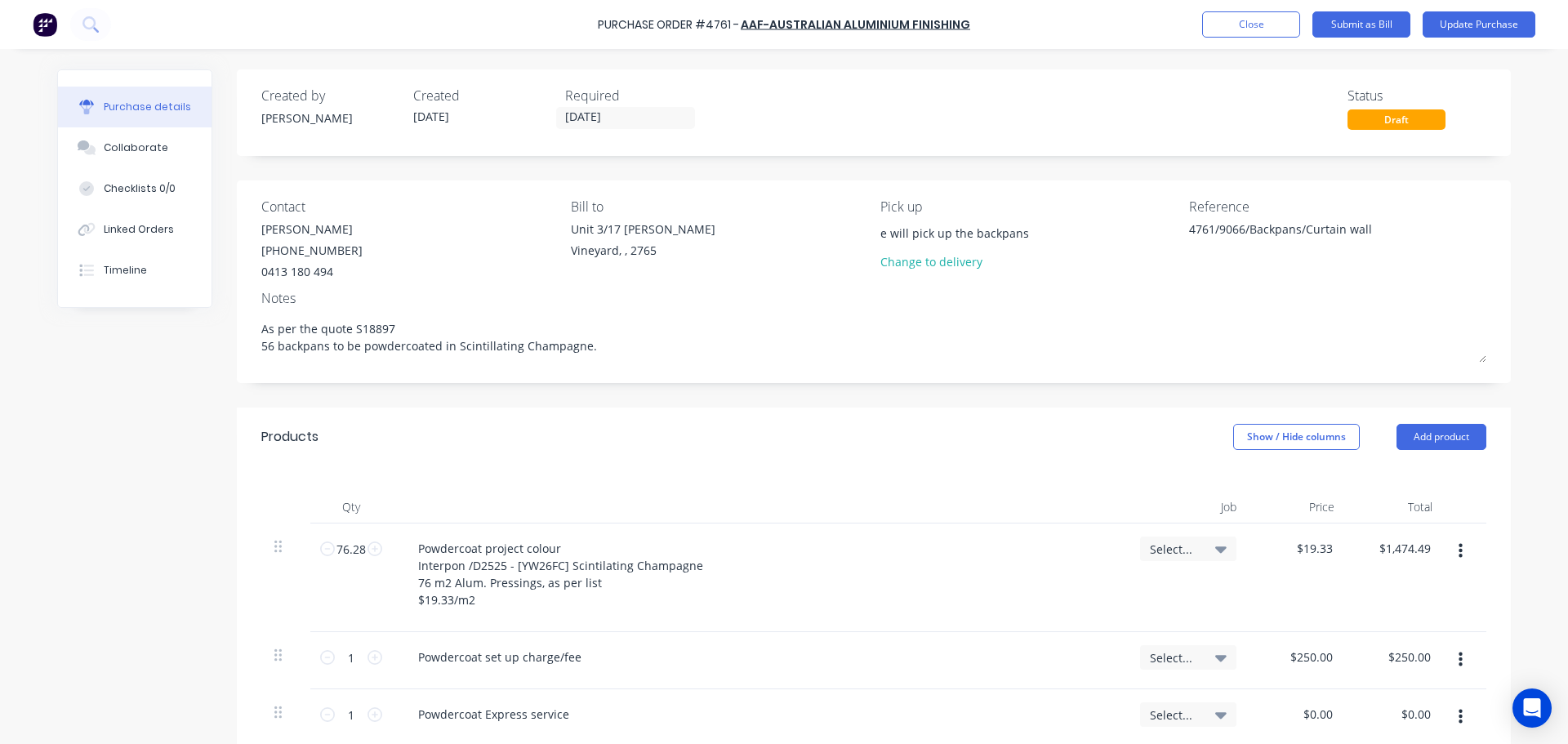
click at [1039, 232] on div "We will pick up the backpans Change to delivery" at bounding box center [1028, 249] width 298 height 58
type textarea "x"
type input "We will t"
type textarea "x"
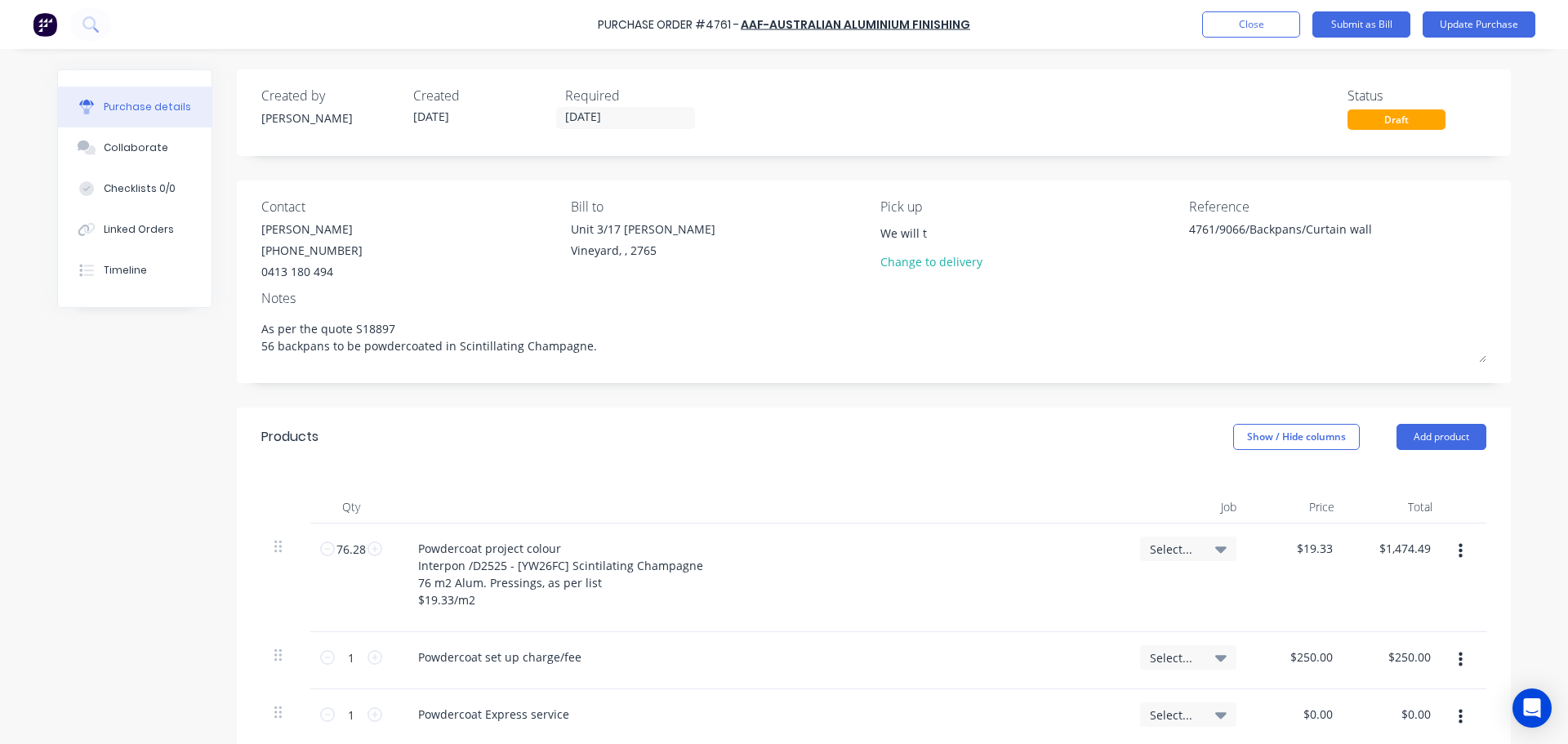
type input "We will th"
type textarea "x"
type input "We will the"
type textarea "x"
type input "We will them"
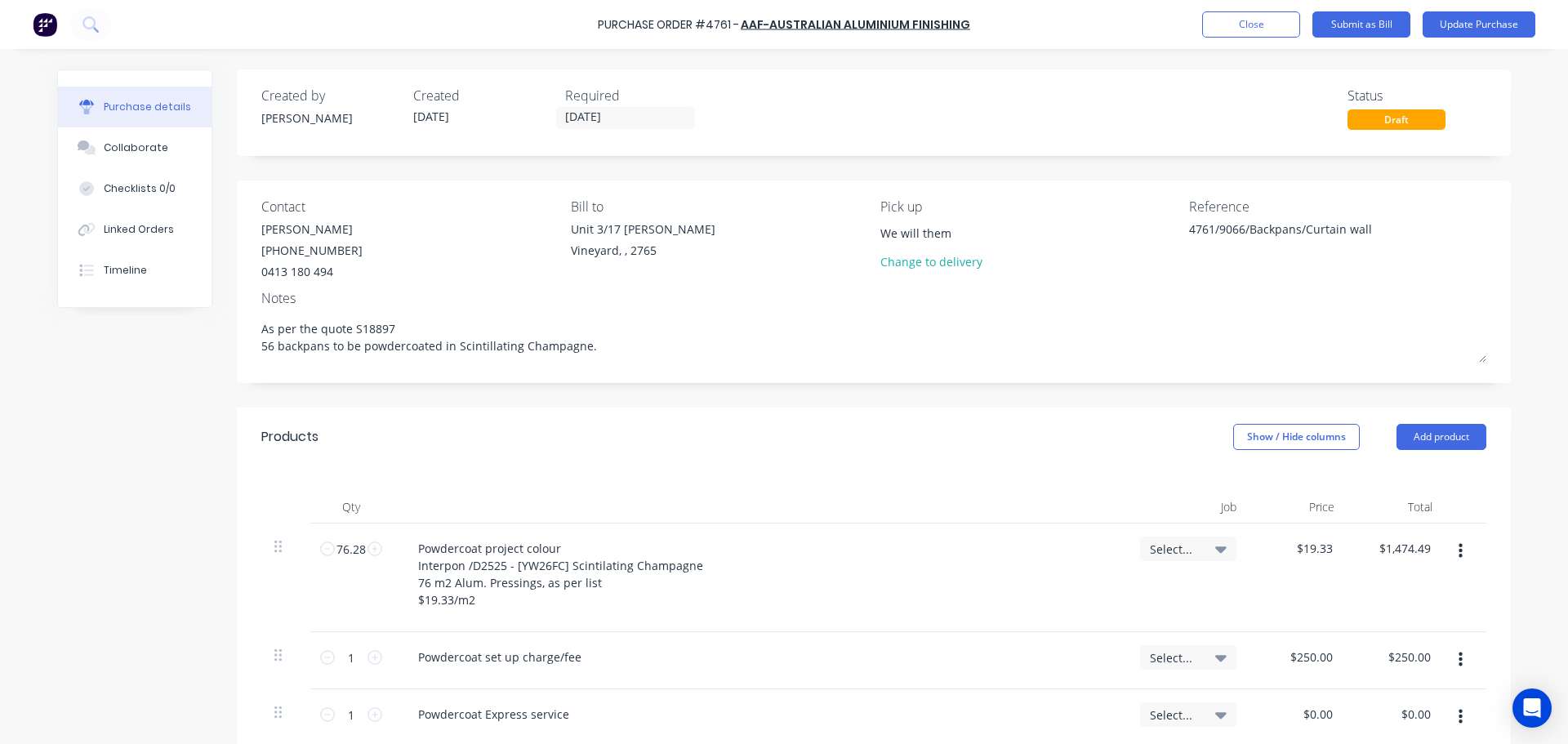
type textarea "x"
type input "We will them"
type textarea "x"
type input "We will them p"
type textarea "x"
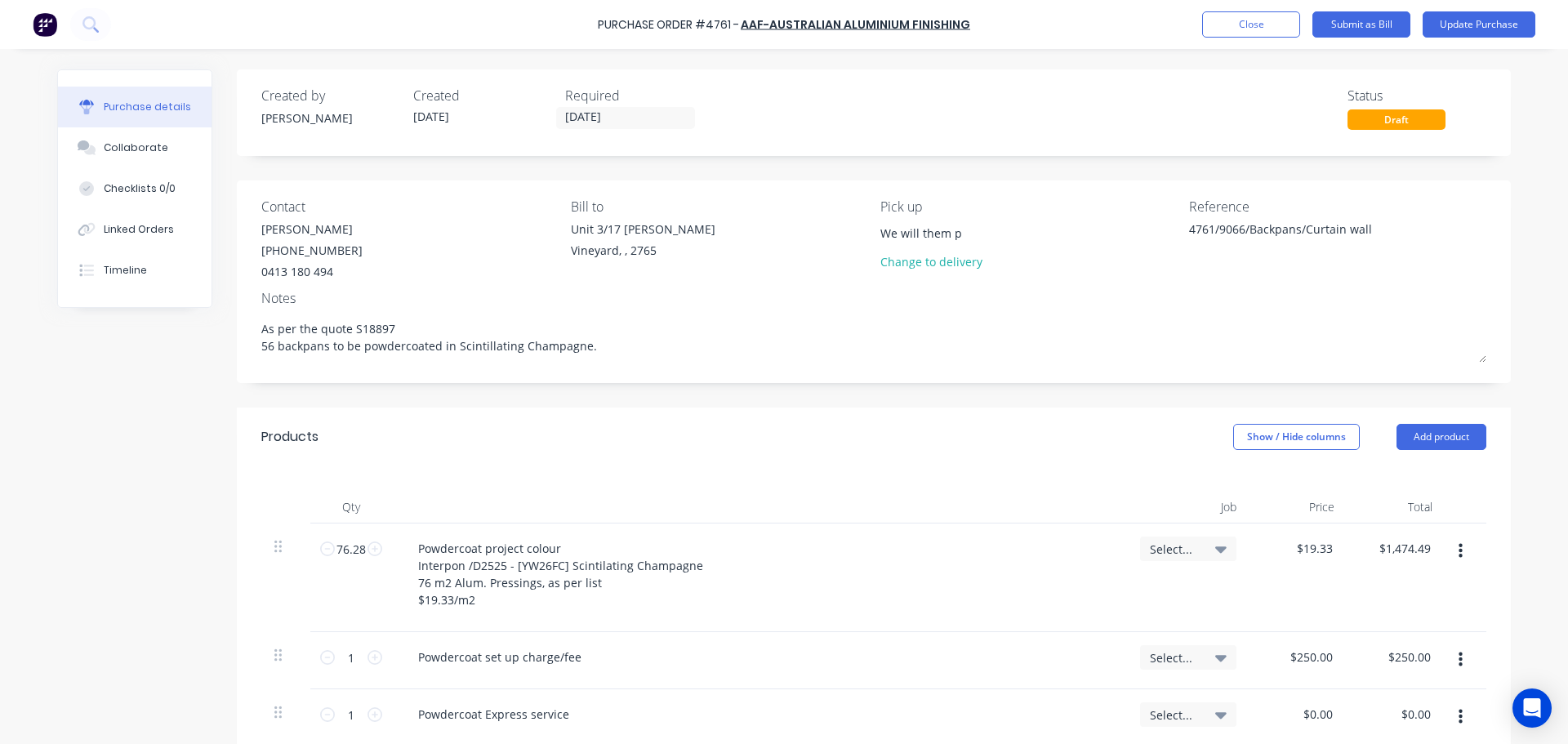
type input "We will them"
type textarea "x"
type input "We will them"
type textarea "x"
type input "We will the"
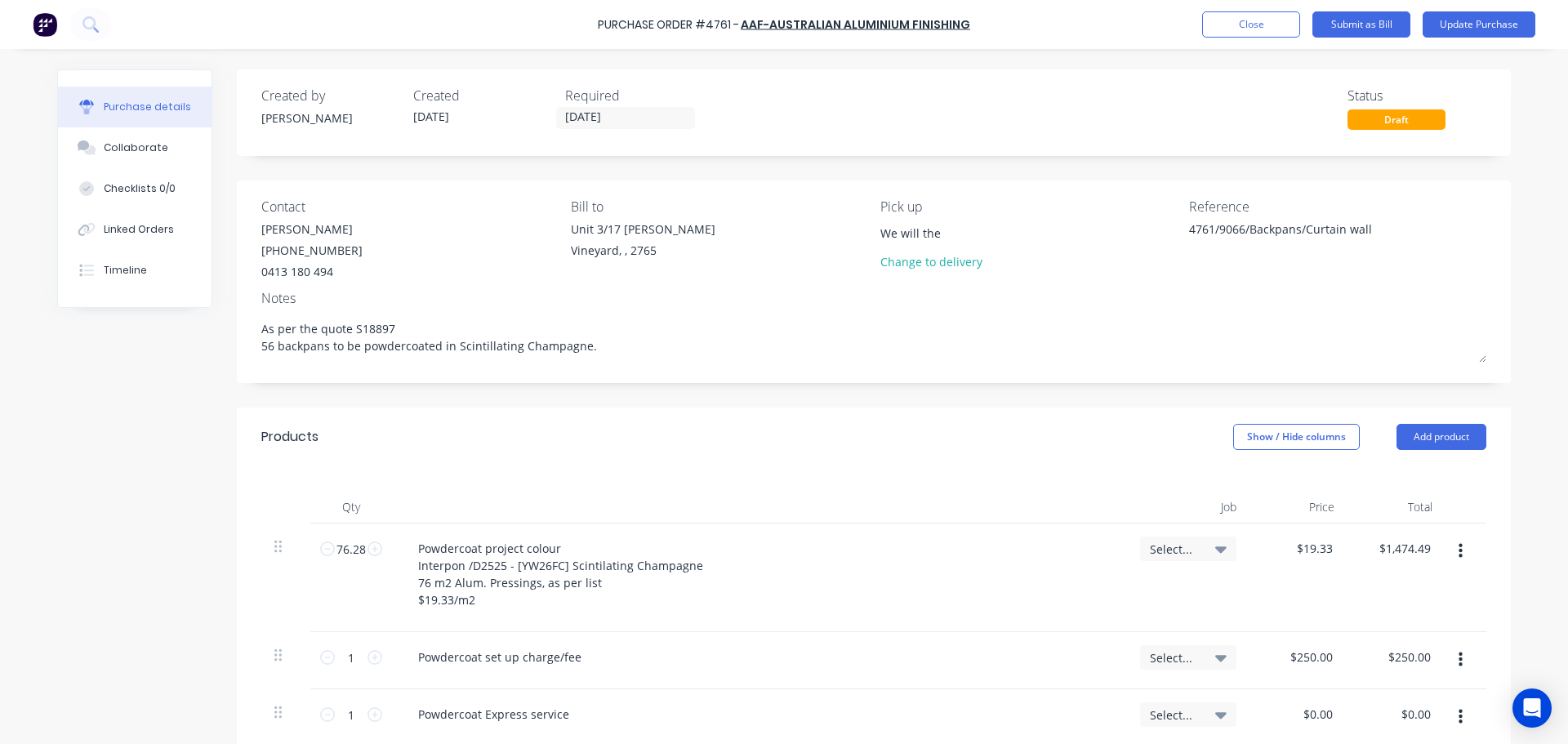
type textarea "x"
type input "We will th"
type textarea "x"
type input "We will t"
type textarea "x"
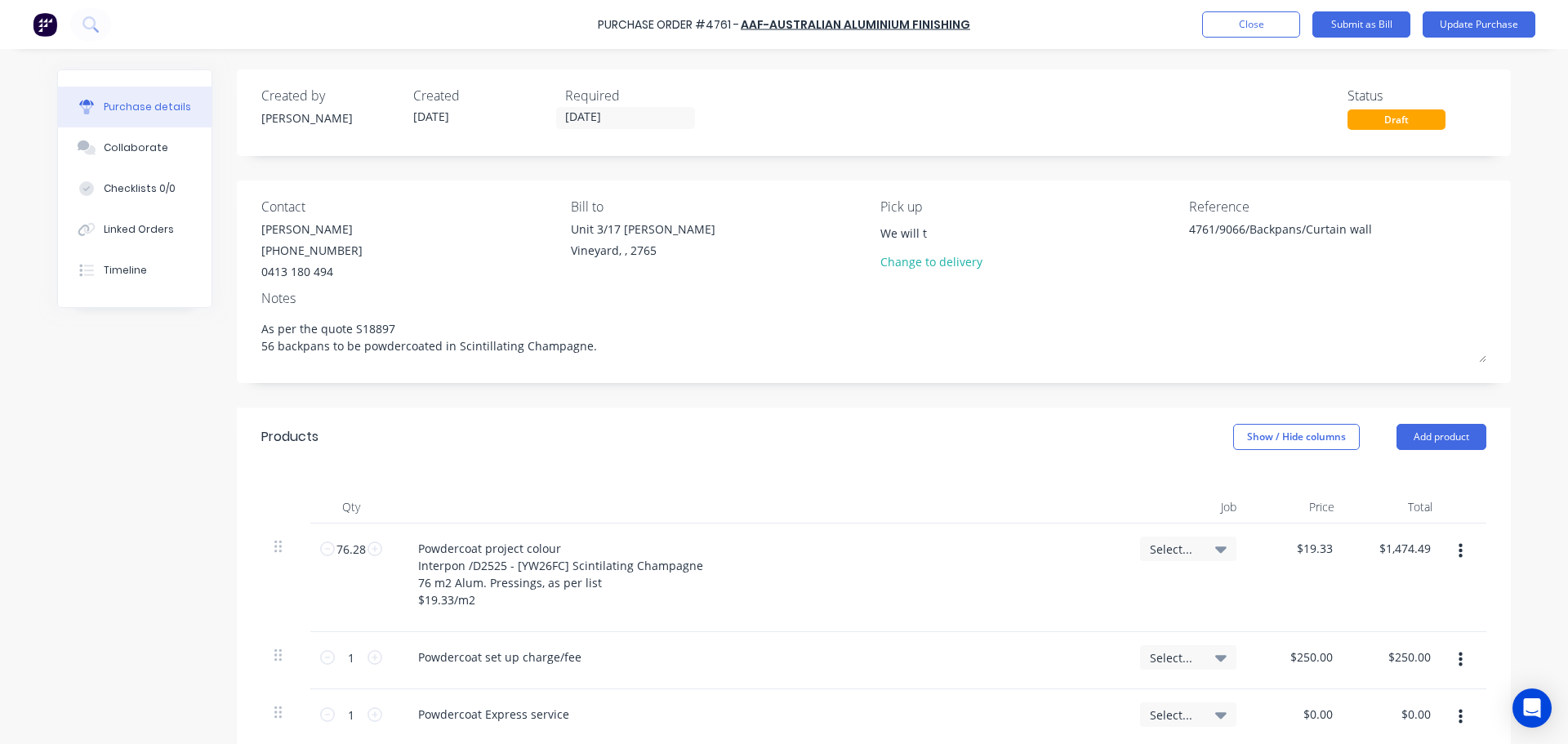
type input "We will"
type textarea "x"
type input "We will"
type textarea "x"
type input "We will"
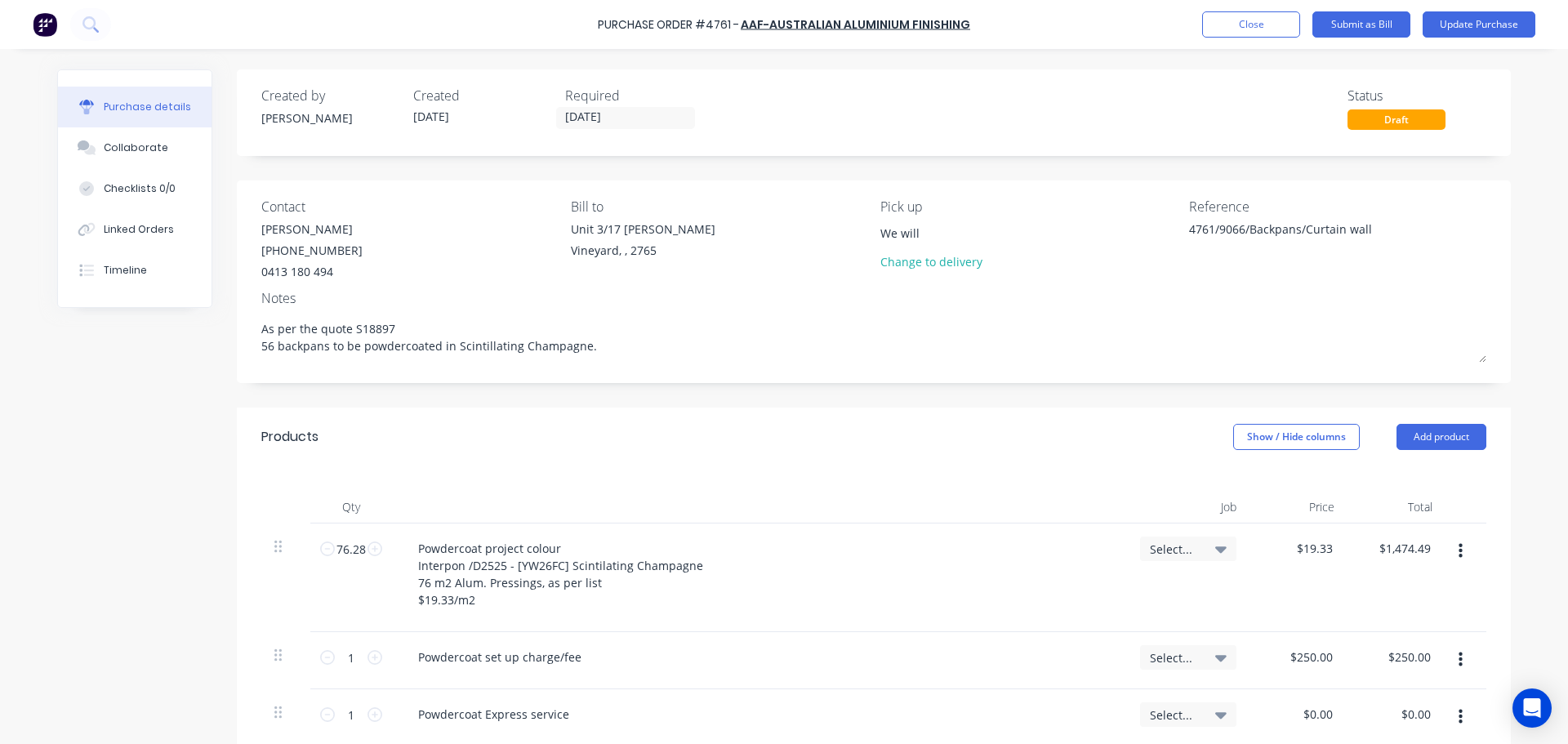
type textarea "x"
type input "We will p"
type textarea "x"
type input "We will pi"
type textarea "x"
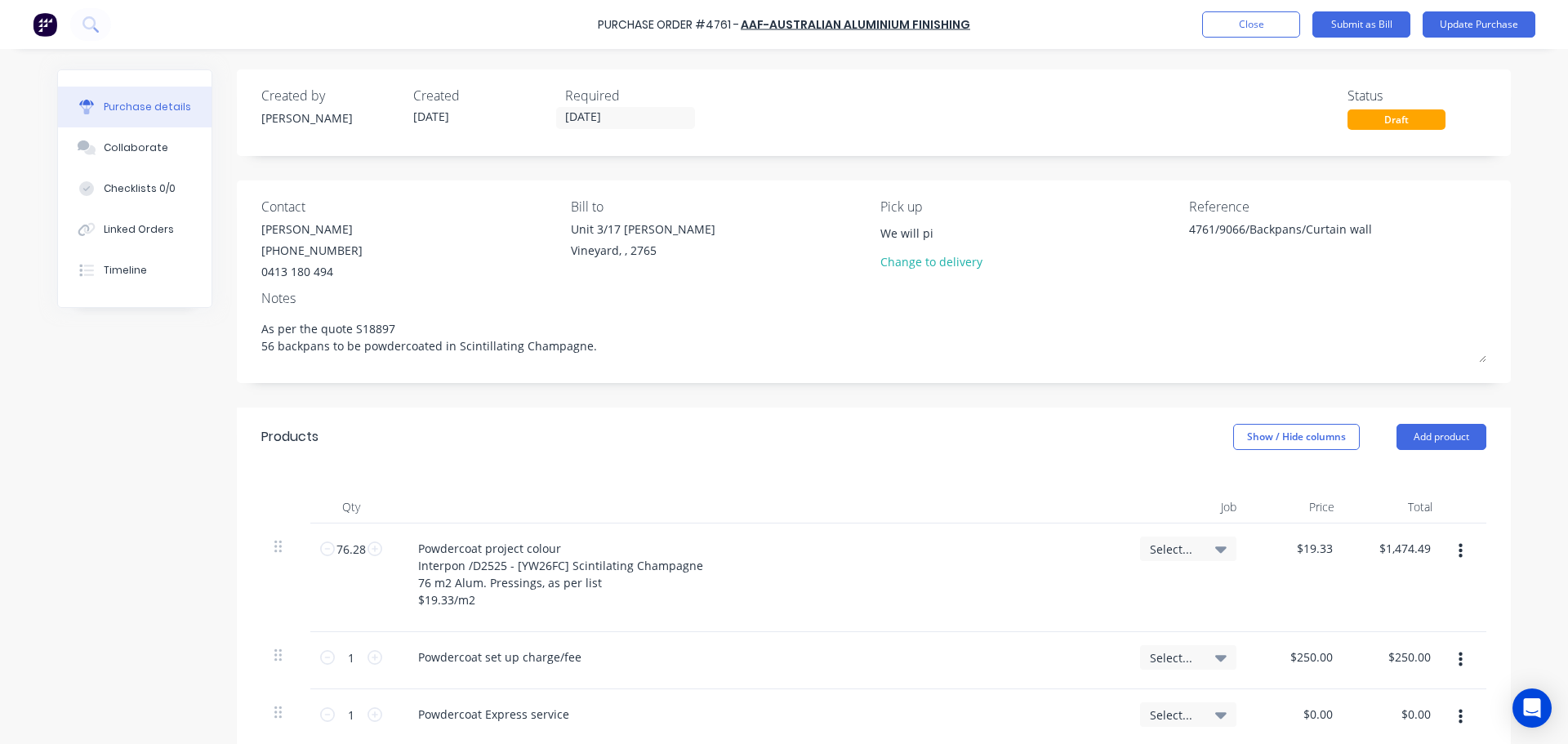
type input "We will pic"
type textarea "x"
type input "We will pick"
type textarea "x"
type input "We will pick"
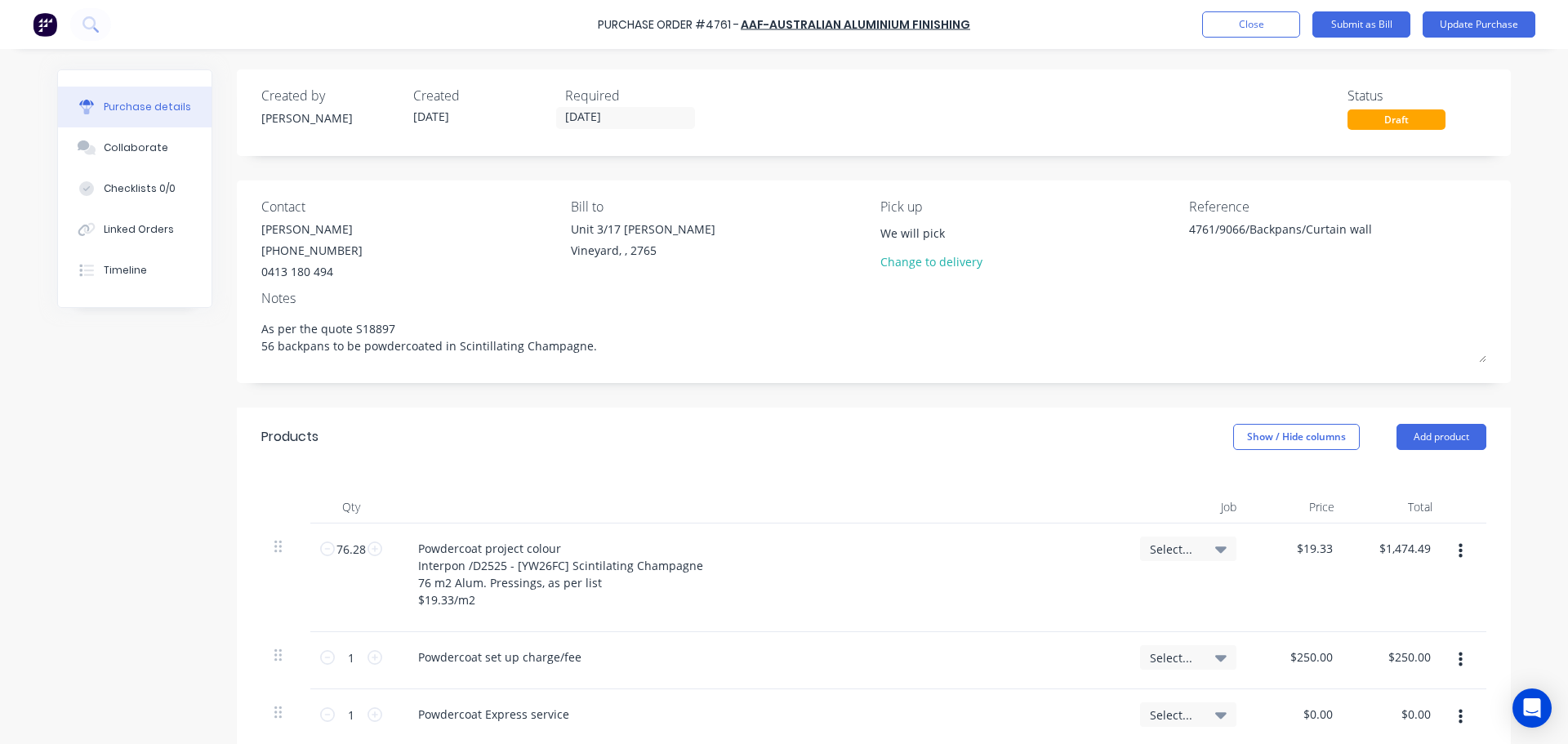
type textarea "x"
type input "We will pick t"
type textarea "x"
type input "We will pick th"
type textarea "x"
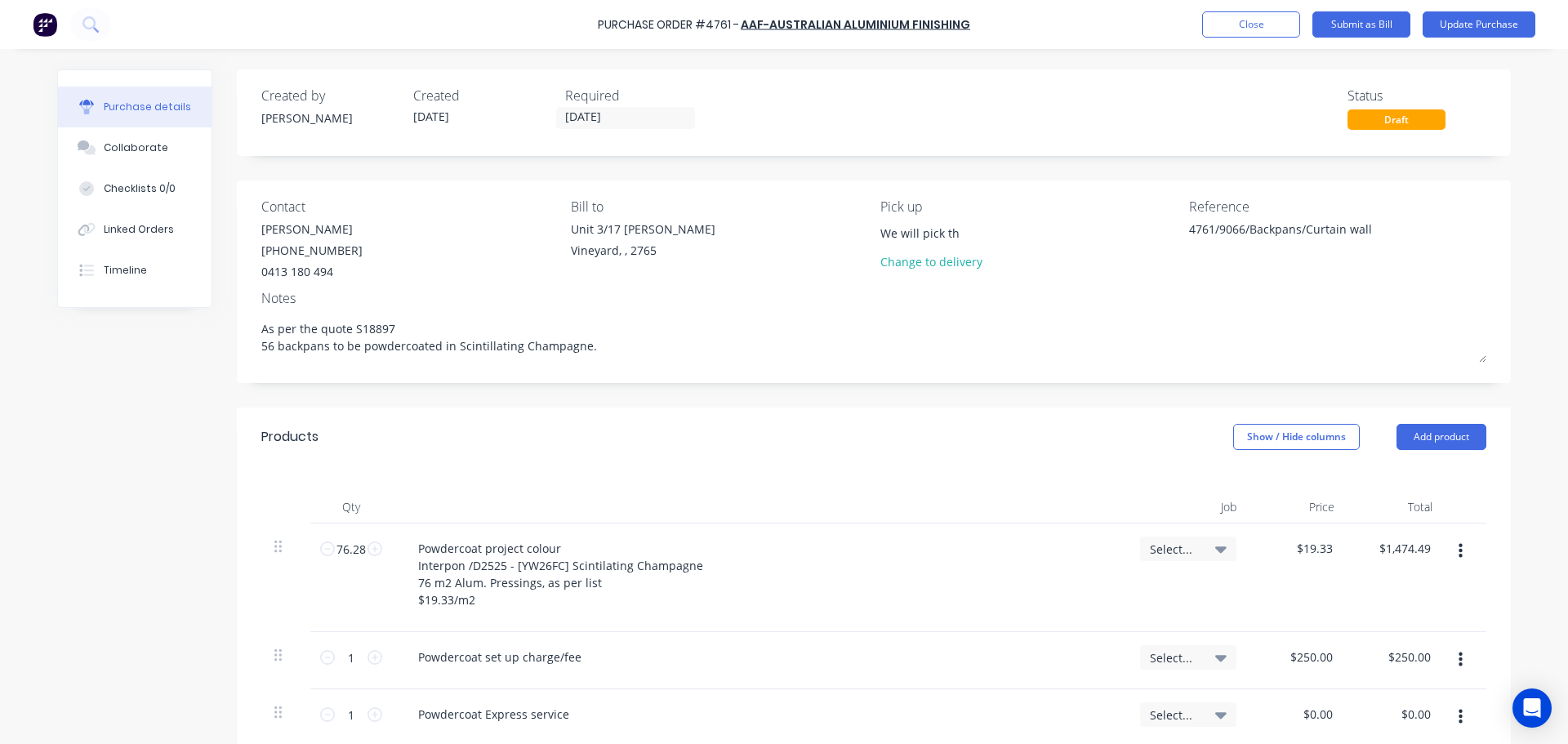
type input "We will pick the"
type textarea "x"
type input "We will pick them"
type textarea "x"
type input "We will pick them"
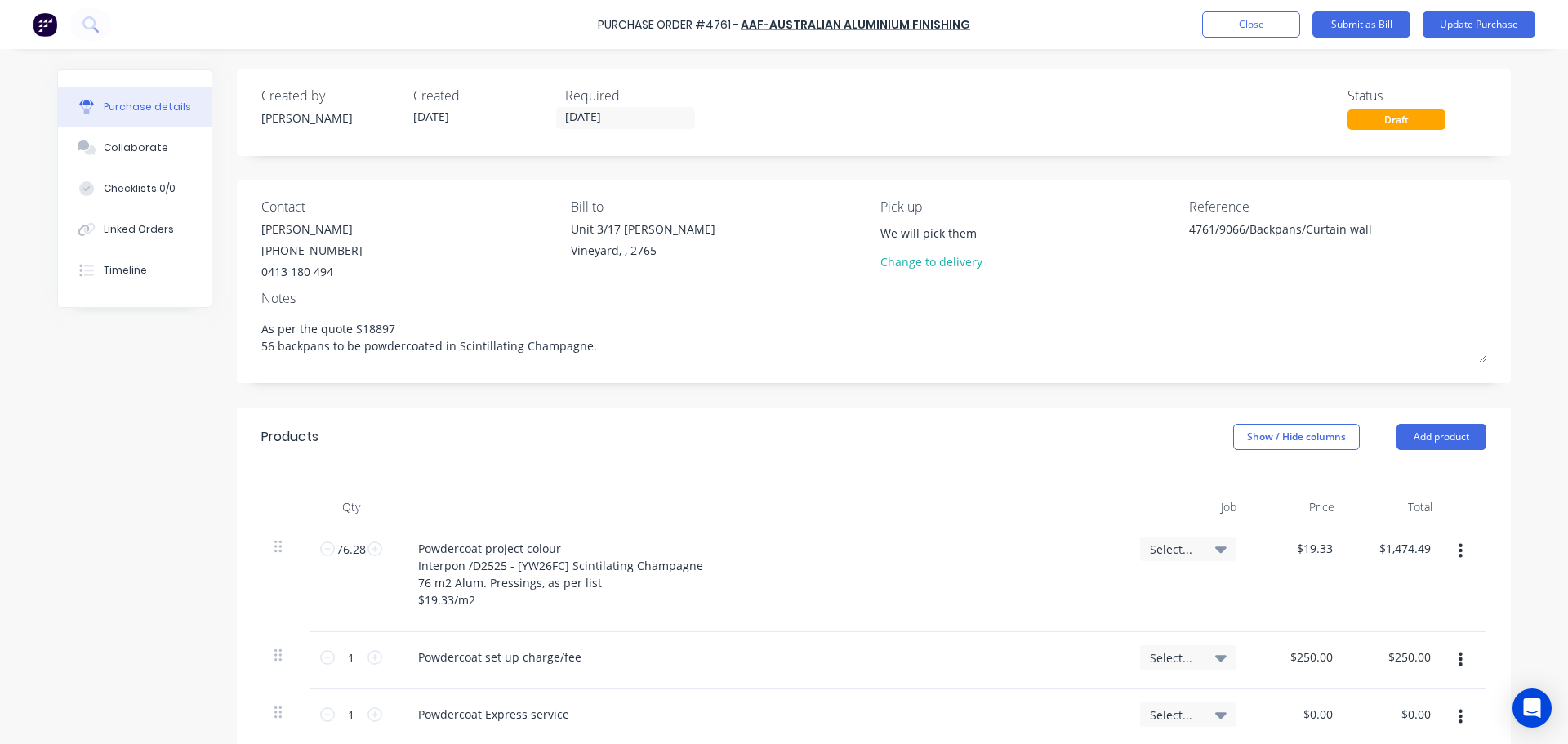
type textarea "x"
type input "We will pick them u"
type textarea "x"
type input "We will pick them up"
type textarea "x"
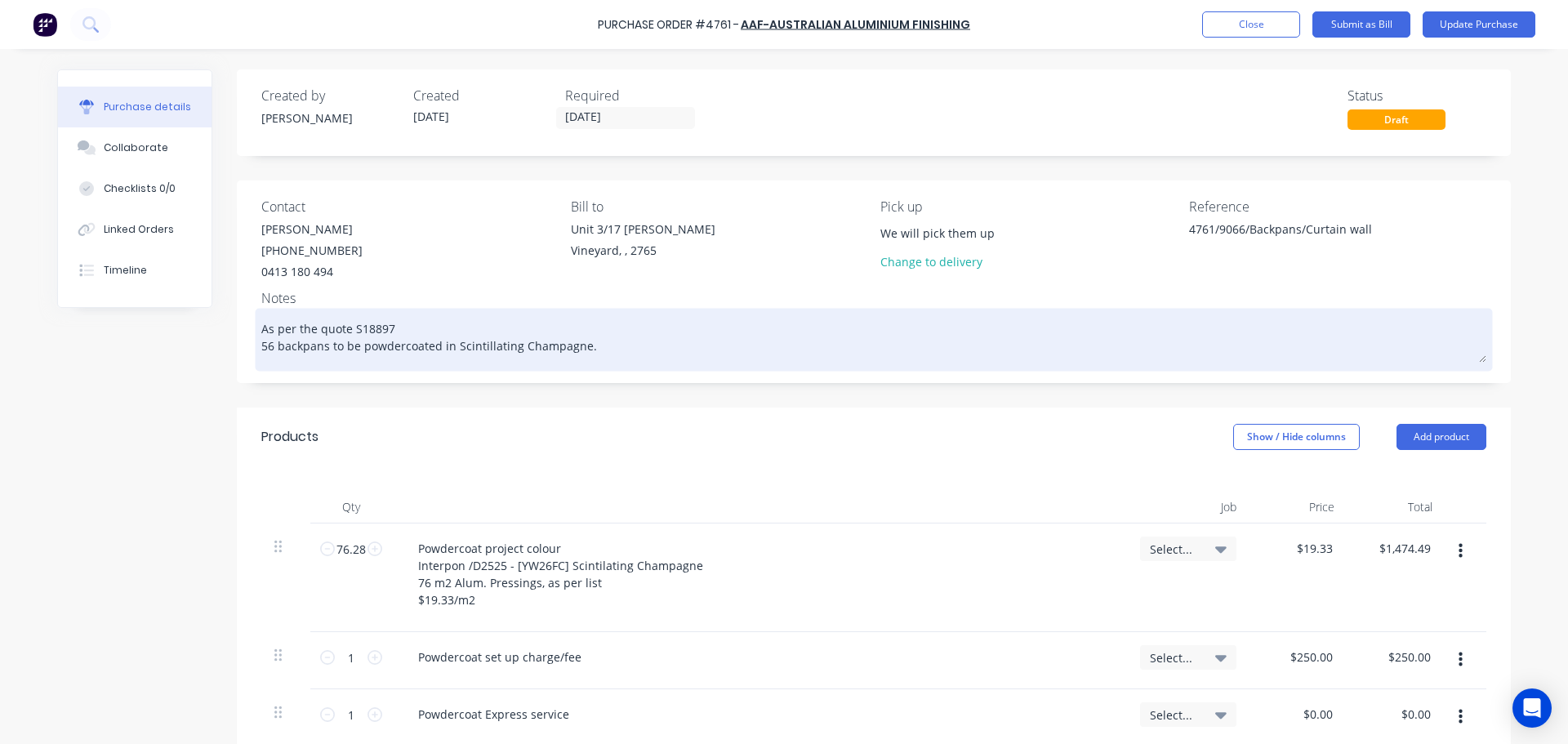
type input "We will pick them up"
type textarea "x"
click at [724, 338] on textarea "As per the quote S18897 56 backpans to be powdercoated in Scintillating Champag…" at bounding box center [873, 338] width 1225 height 51
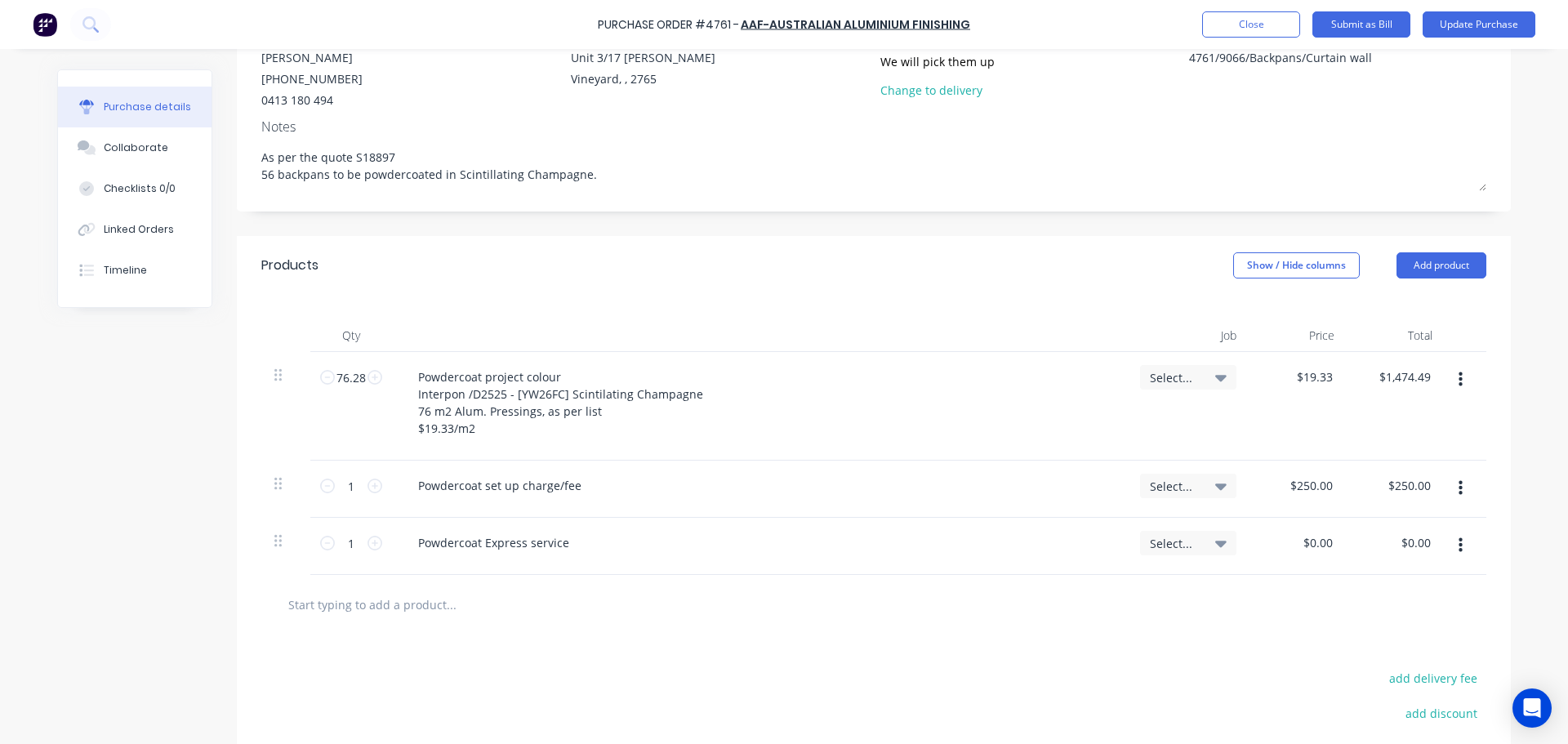
scroll to position [82, 0]
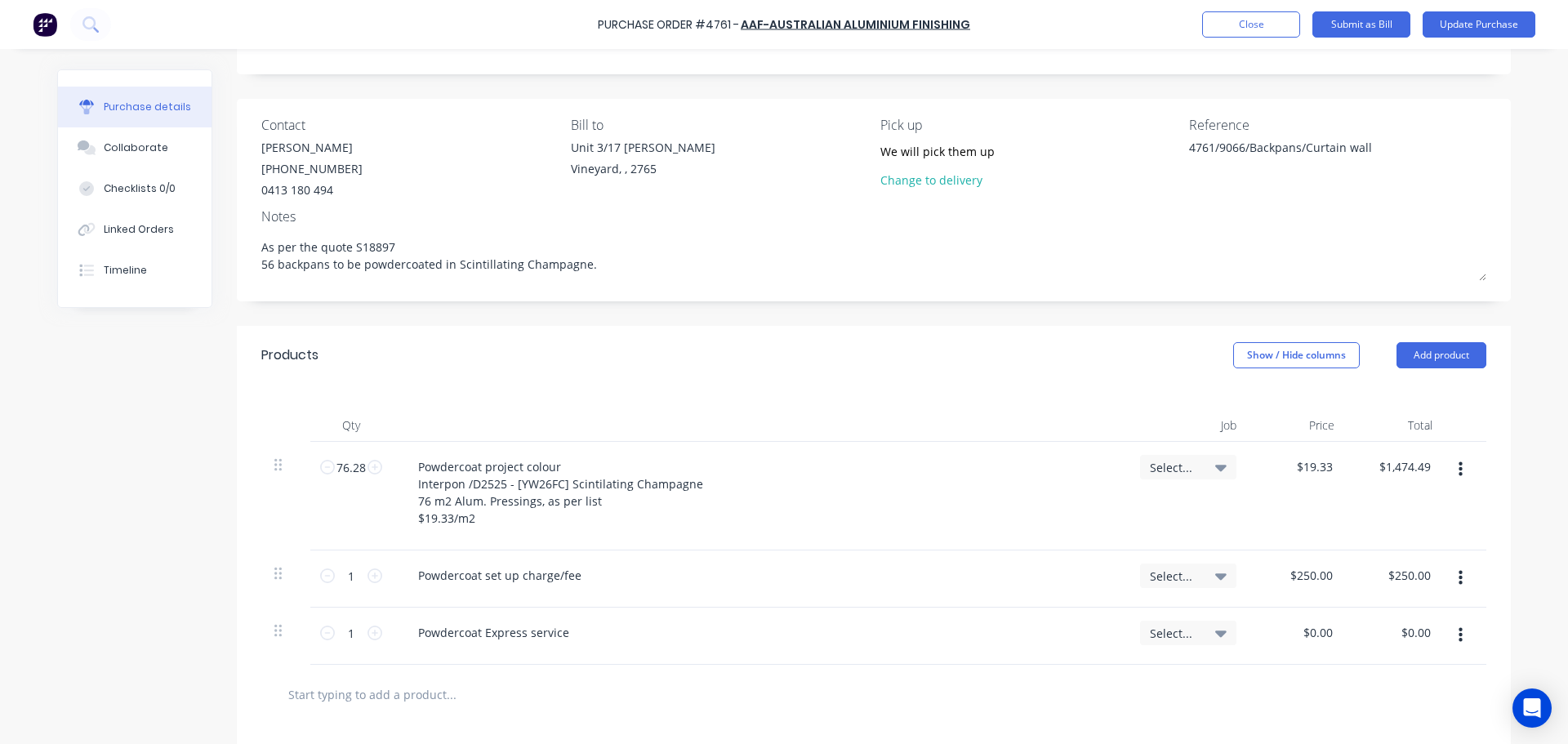
type textarea "As per the quote S18897 56 backpans to be powdercoated in Scintillating Champag…"
type textarea "x"
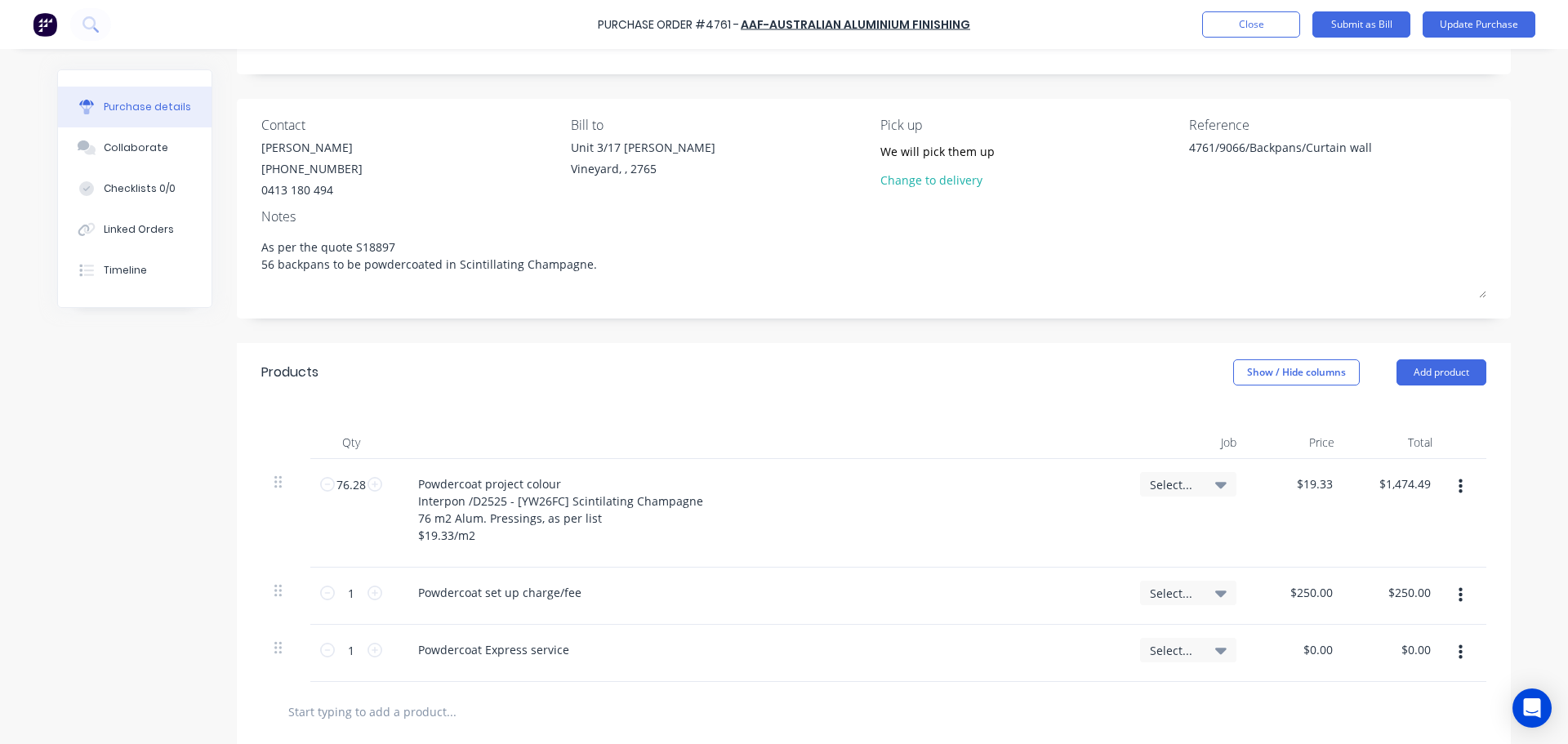
type textarea "As per the quote S18897 56 backpans to be powdercoated in Scintillating Champag…"
type textarea "x"
type textarea "As per the quote S18897 56 backpans to be powdercoated in Scintillating Champag…"
type textarea "x"
type textarea "As per the quote S18897 56 backpans to be powdercoated in Scintillating Champag…"
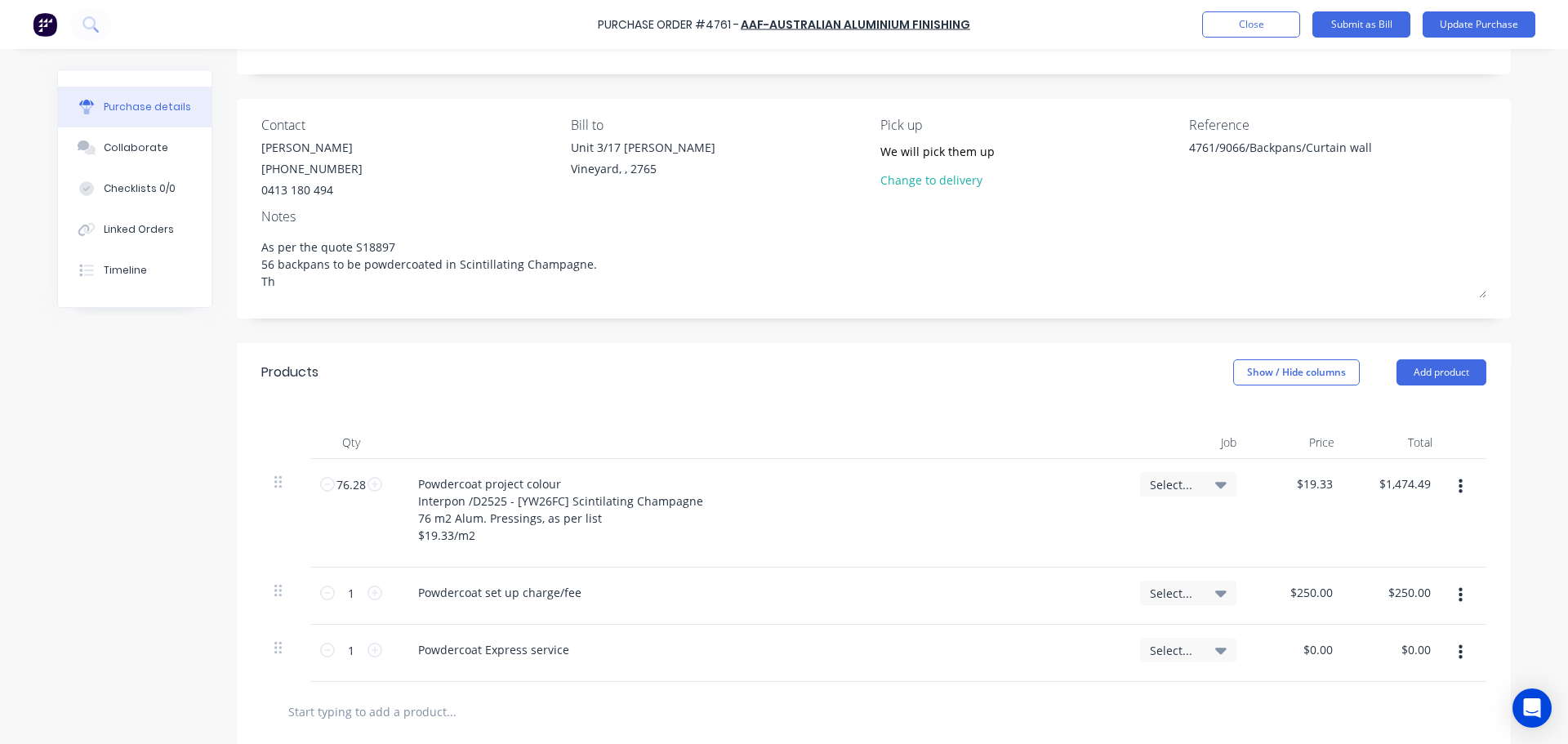
type textarea "x"
type textarea "As per the quote S18897 56 backpans to be powdercoated in Scintillating Champag…"
type textarea "x"
type textarea "As per the quote S18897 56 backpans to be powdercoated in Scintillating Champag…"
type textarea "x"
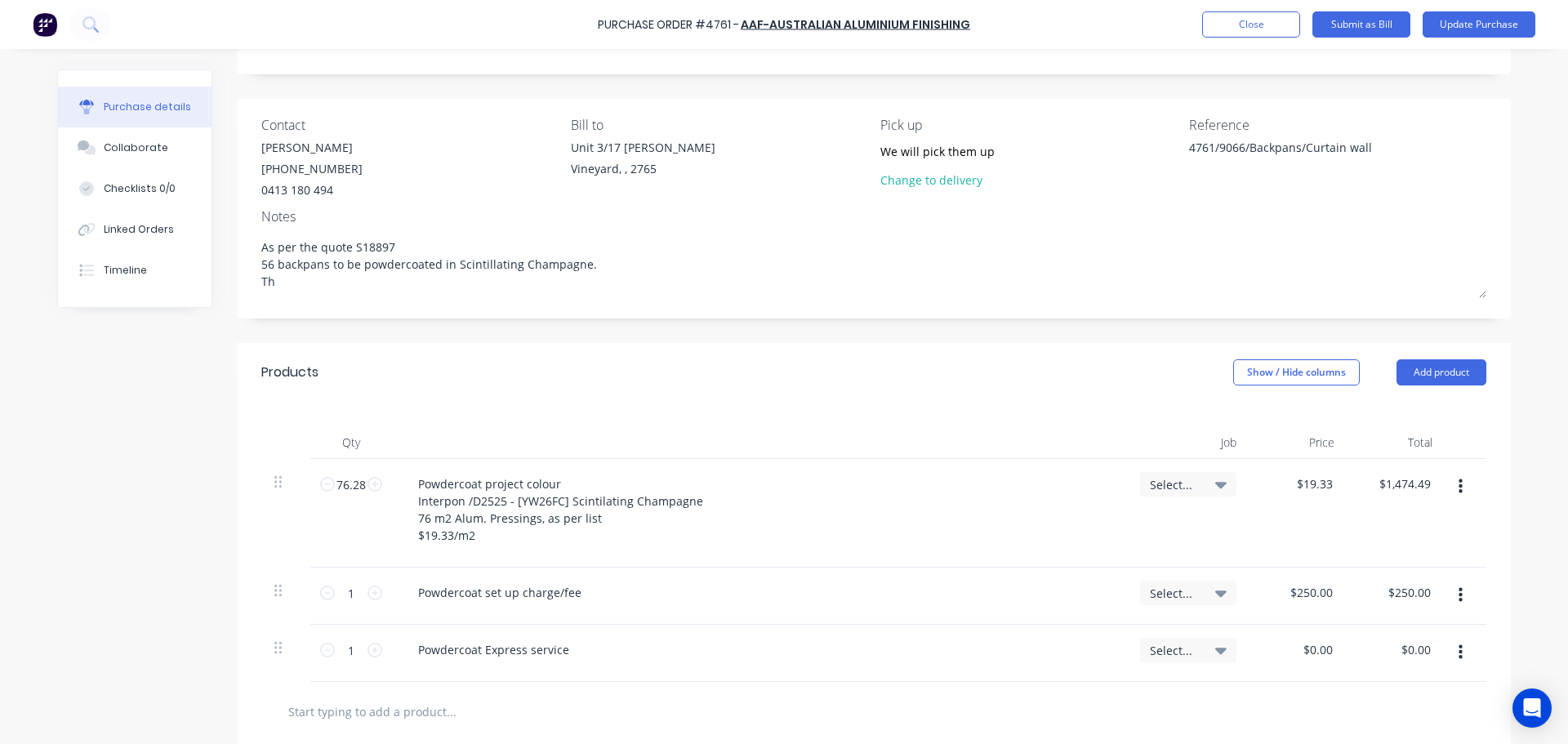
type textarea "As per the quote S18897 56 backpans to be powdercoated in Scintillating Champag…"
type textarea "x"
type textarea "As per the quote S18897 56 backpans to be powdercoated in Scintillating Champag…"
type textarea "x"
type textarea "As per the quote S18897 56 backpans to be powdercoated in Scintillating Champag…"
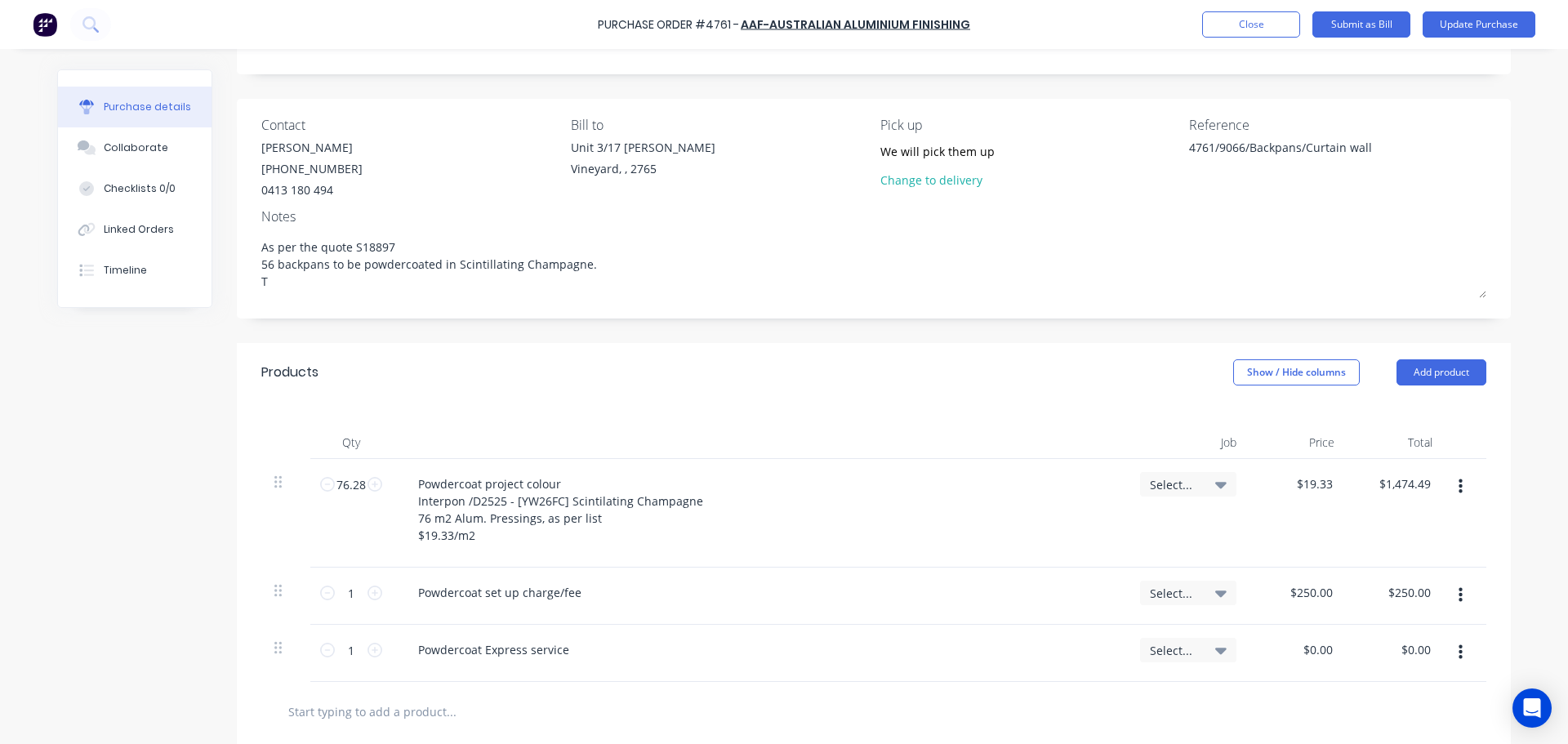
type textarea "x"
type textarea "As per the quote S18897 56 backpans to be powdercoated in Scintillating Champag…"
type textarea "x"
type textarea "As per the quote S18897 56 backpans to be powdercoated in Scintillating Champag…"
type textarea "x"
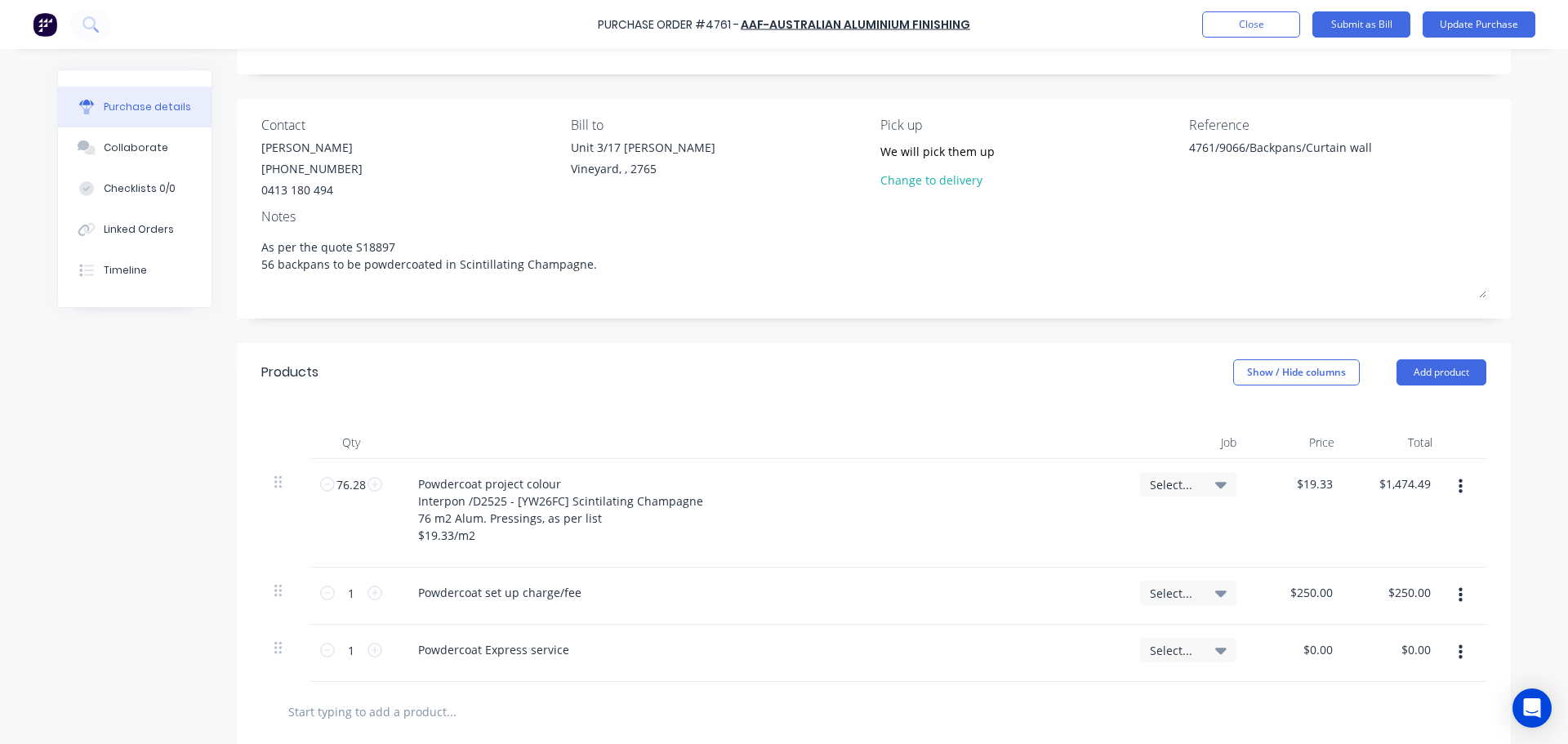
type textarea "As per the quote S18897 56 backpans to be powdercoated in Scintillating Champag…"
type textarea "x"
type textarea "As per the quote S18897 56 backpans to be powdercoated in Scintillating Champag…"
type textarea "x"
type textarea "As per the quote S18897 56 backpans to be powdercoated in Scintillating Champag…"
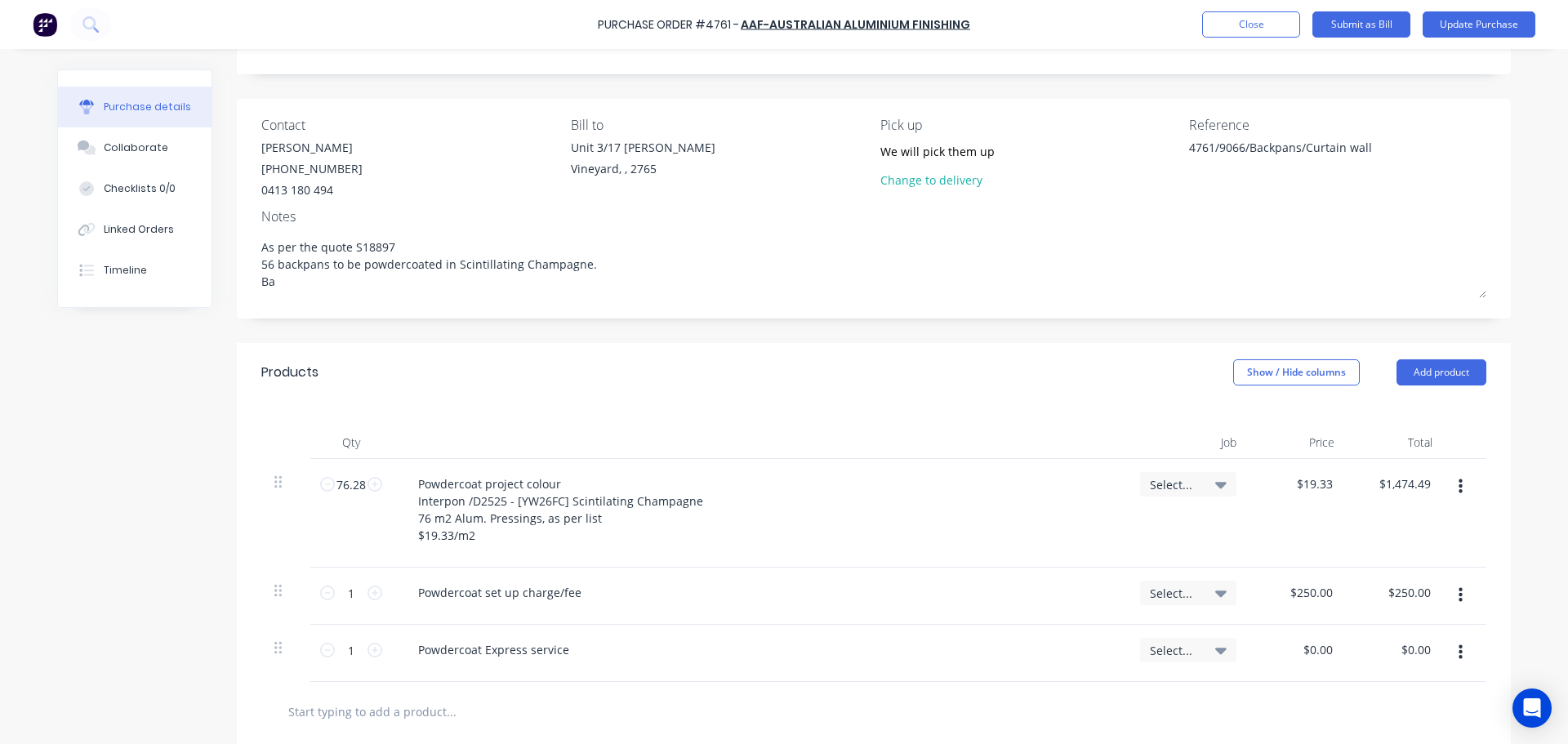
type textarea "x"
type textarea "As per the quote S18897 56 backpans to be powdercoated in Scintillating Champag…"
type textarea "x"
type textarea "As per the quote S18897 56 backpans to be powdercoated in Scintillating Champag…"
type textarea "x"
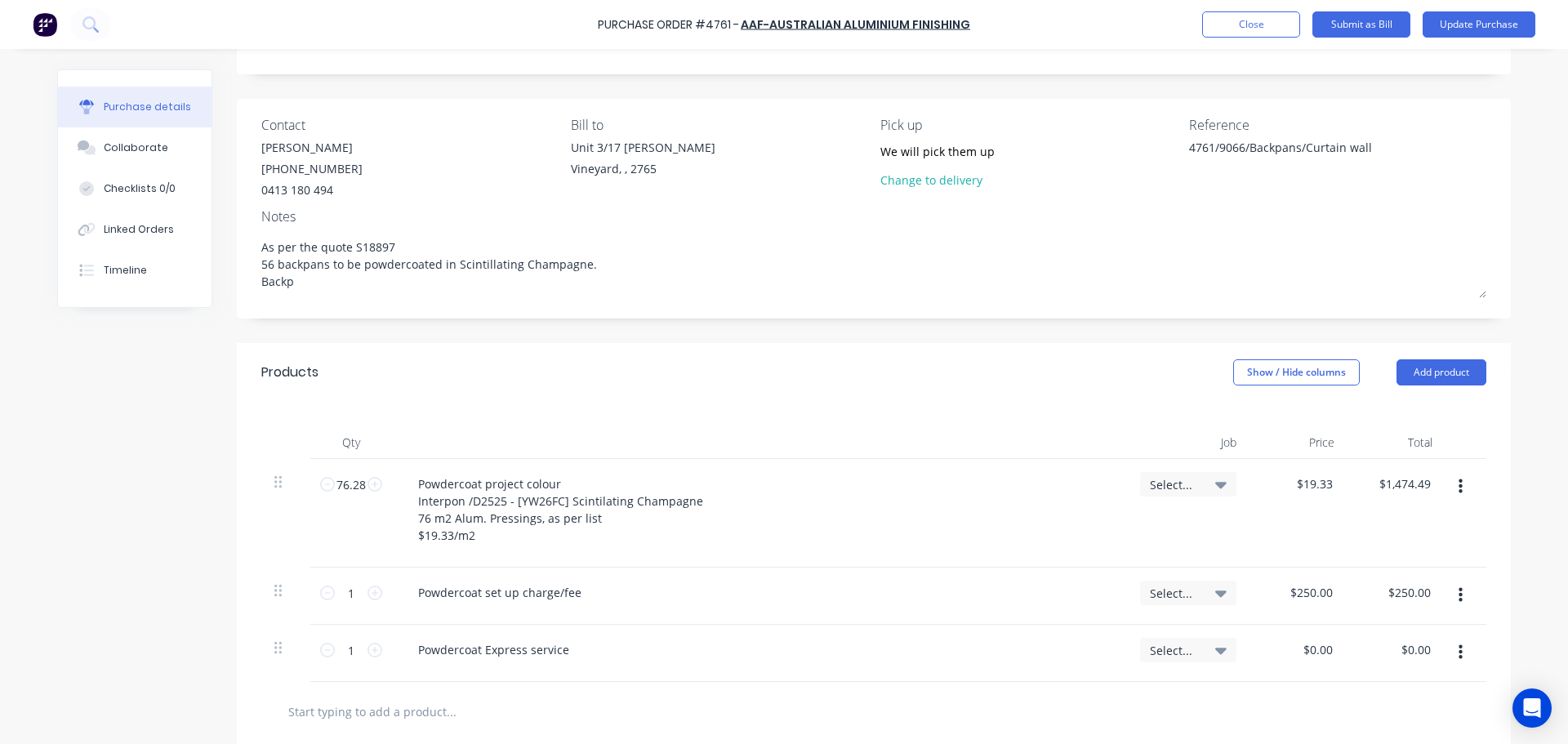
type textarea "As per the quote S18897 56 backpans to be powdercoated in Scintillating Champag…"
type textarea "x"
type textarea "As per the quote S18897 56 backpans to be powdercoated in Scintillating Champag…"
type textarea "x"
type textarea "As per the quote S18897 56 backpans to be powdercoated in Scintillating Champag…"
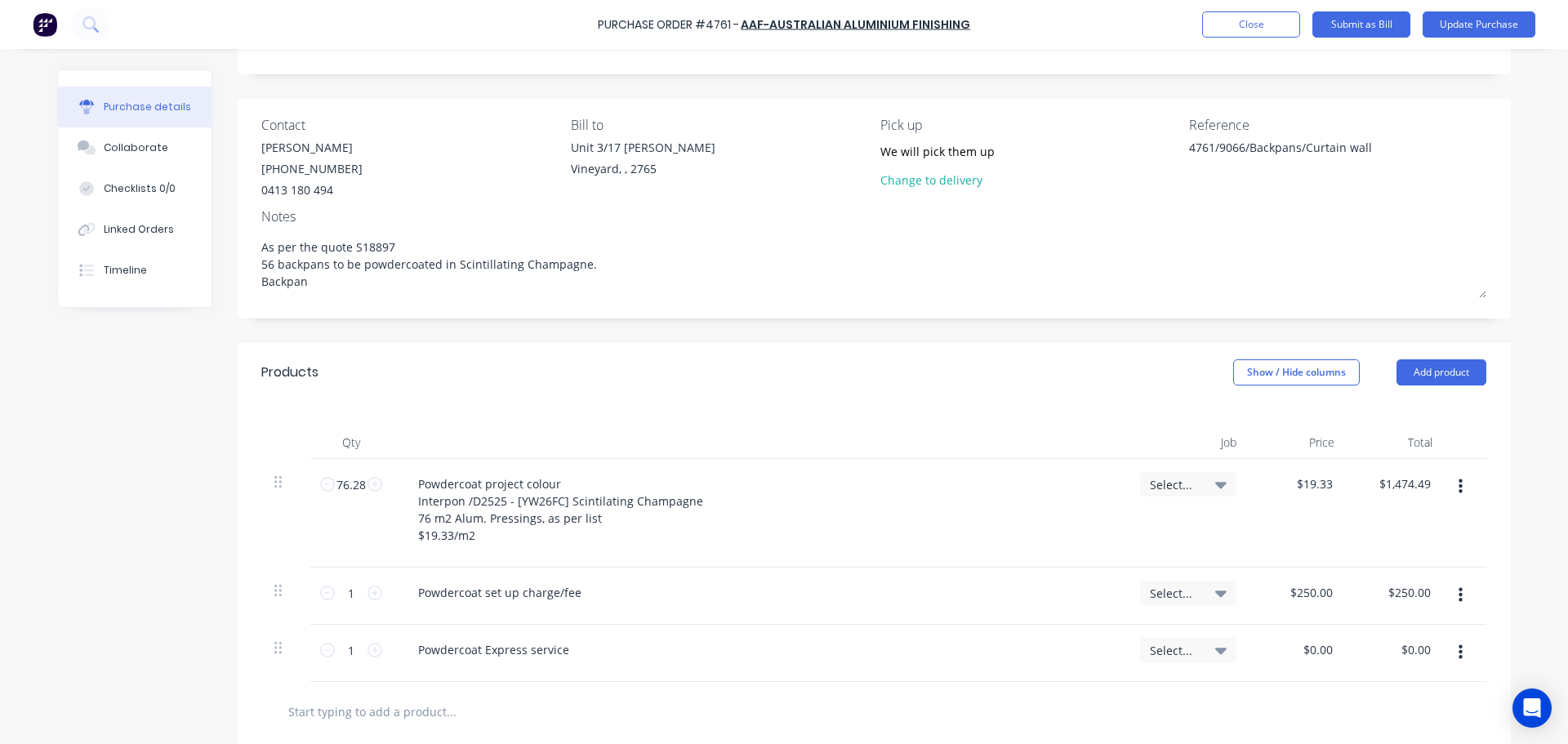
type textarea "x"
type textarea "As per the quote S18897 56 backpans to be powdercoated in Scintillating Champag…"
type textarea "x"
type textarea "As per the quote S18897 56 backpans to be powdercoated in Scintillating Champag…"
type textarea "x"
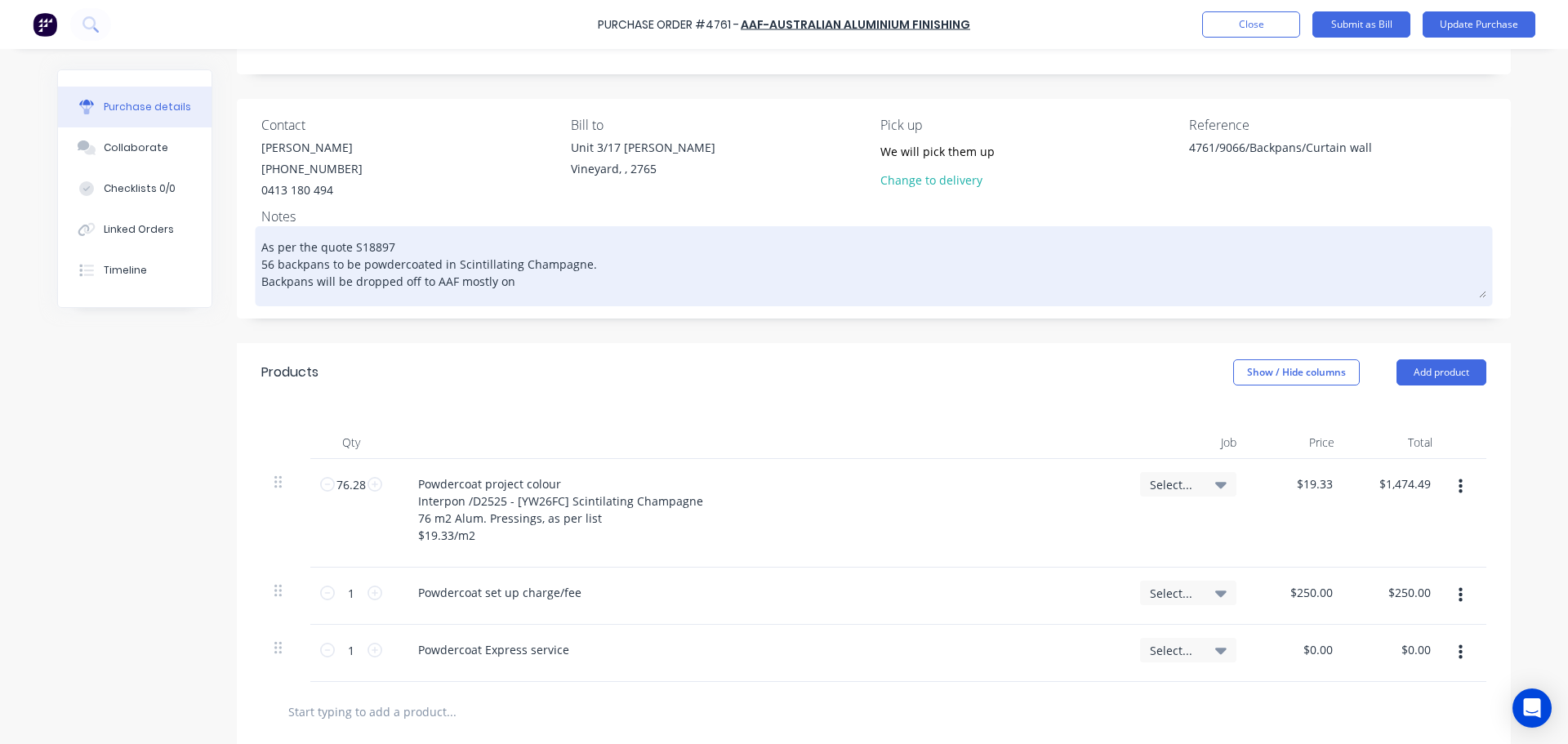
click at [523, 280] on textarea "As per the quote S18897 56 backpans to be powdercoated in Scintillating Champag…" at bounding box center [873, 264] width 1225 height 67
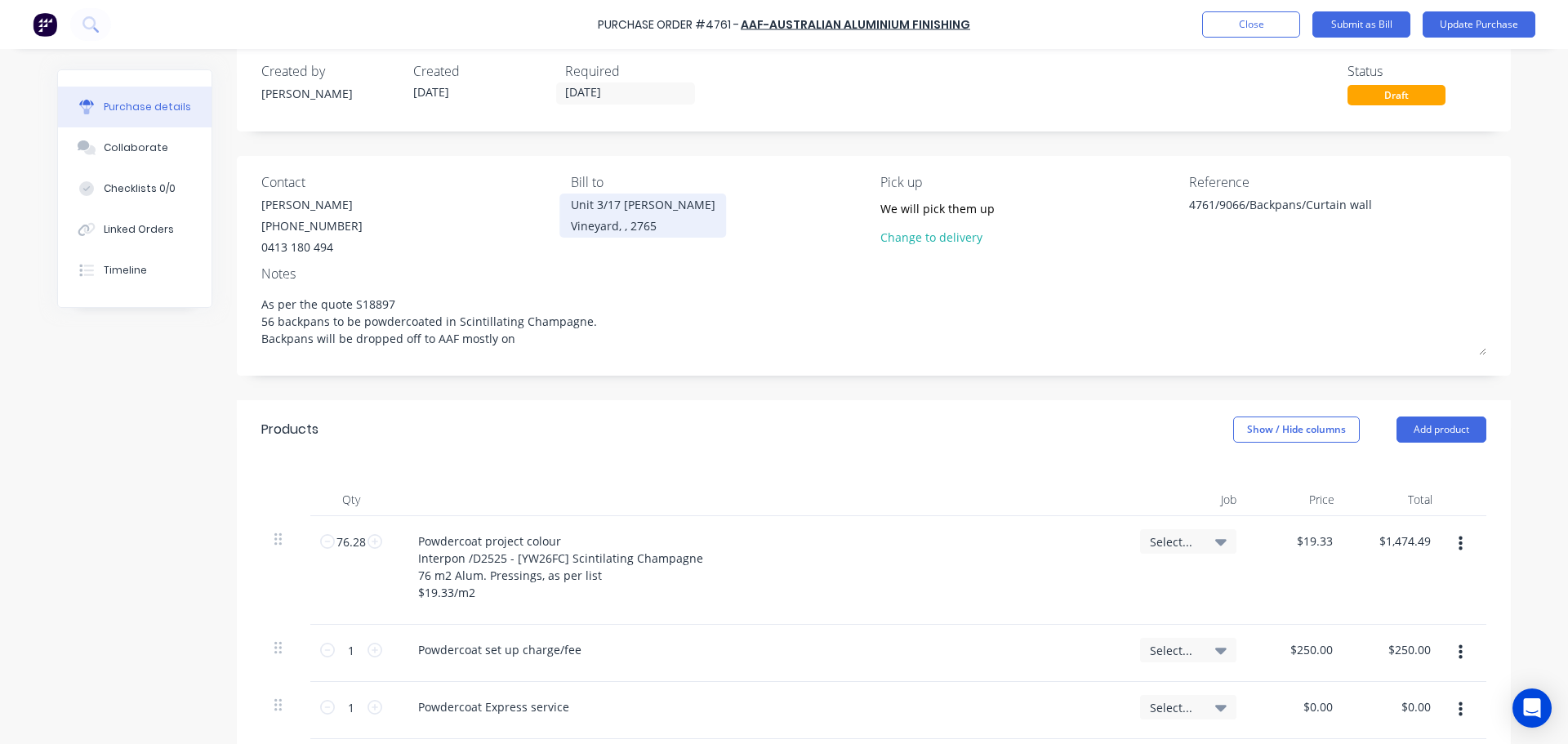
scroll to position [0, 0]
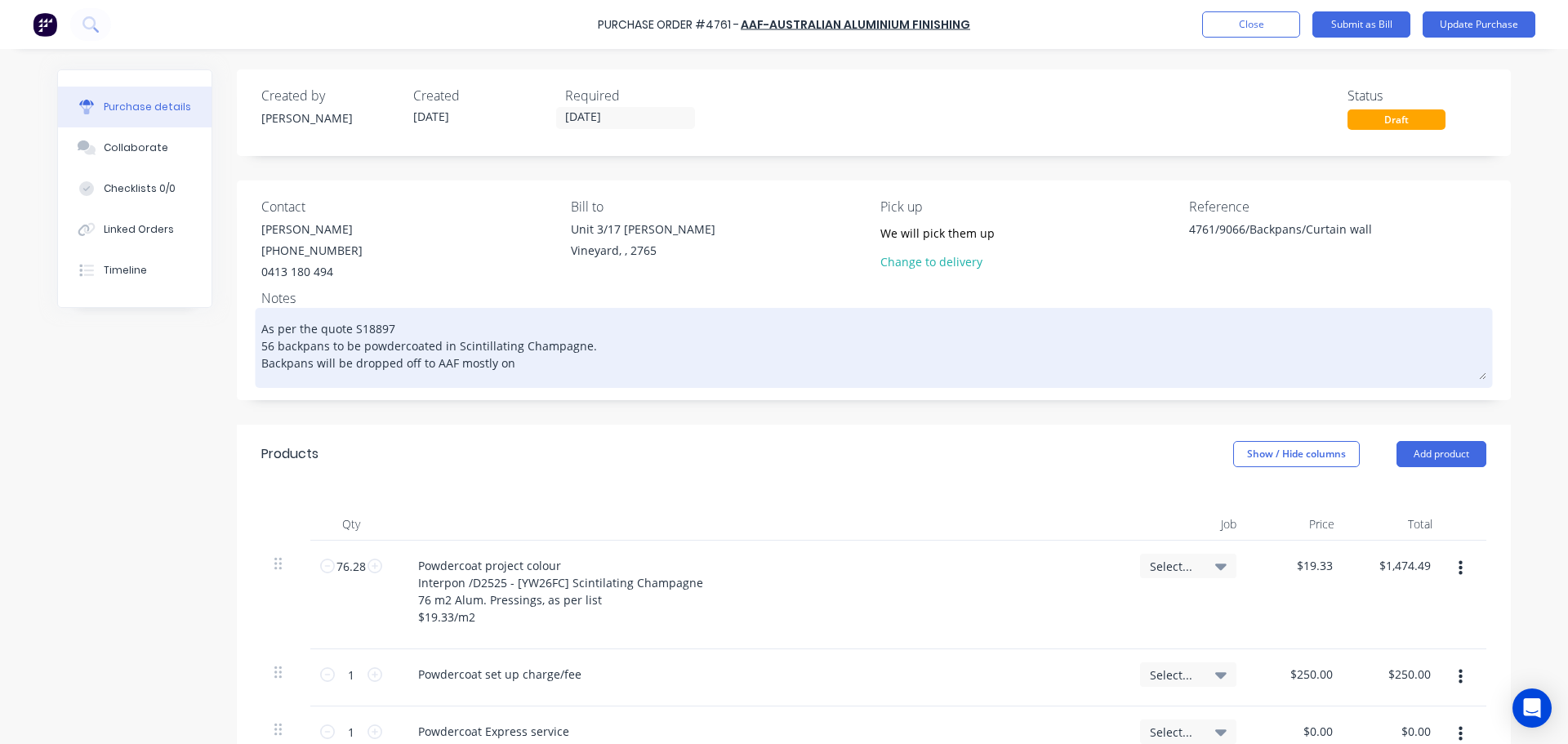
click at [529, 379] on textarea "As per the quote S18897 56 backpans to be powdercoated in Scintillating Champag…" at bounding box center [873, 346] width 1225 height 67
click at [577, 370] on textarea "As per the quote S18897 56 backpans to be powdercoated in Scintillating Champag…" at bounding box center [873, 346] width 1225 height 67
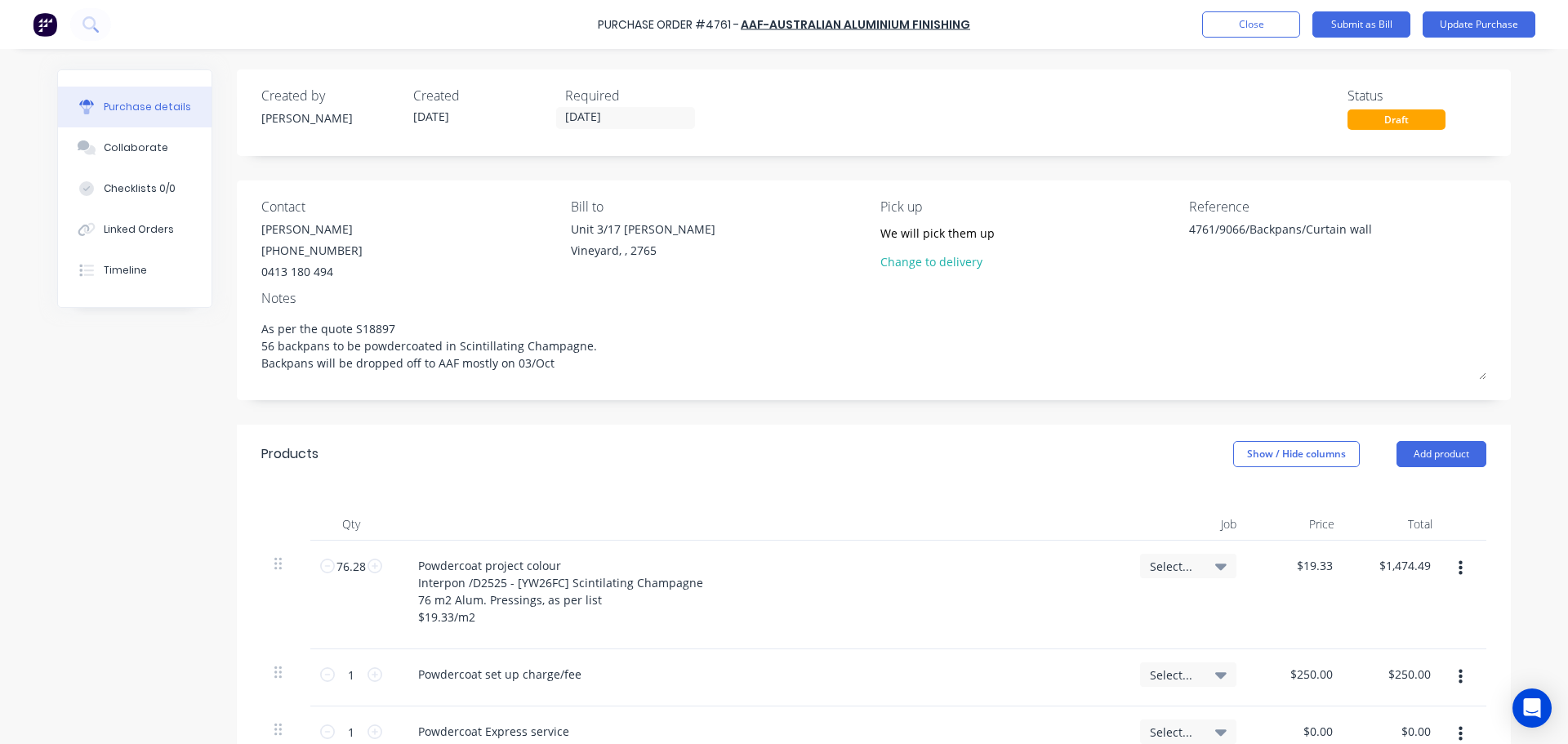
click at [80, 442] on div "Created by Dee Created 01/10/25 Required 01/10/25 Status Draft Contact Richard …" at bounding box center [784, 581] width 1454 height 1023
click at [613, 125] on input "01/10/25" at bounding box center [625, 117] width 138 height 21
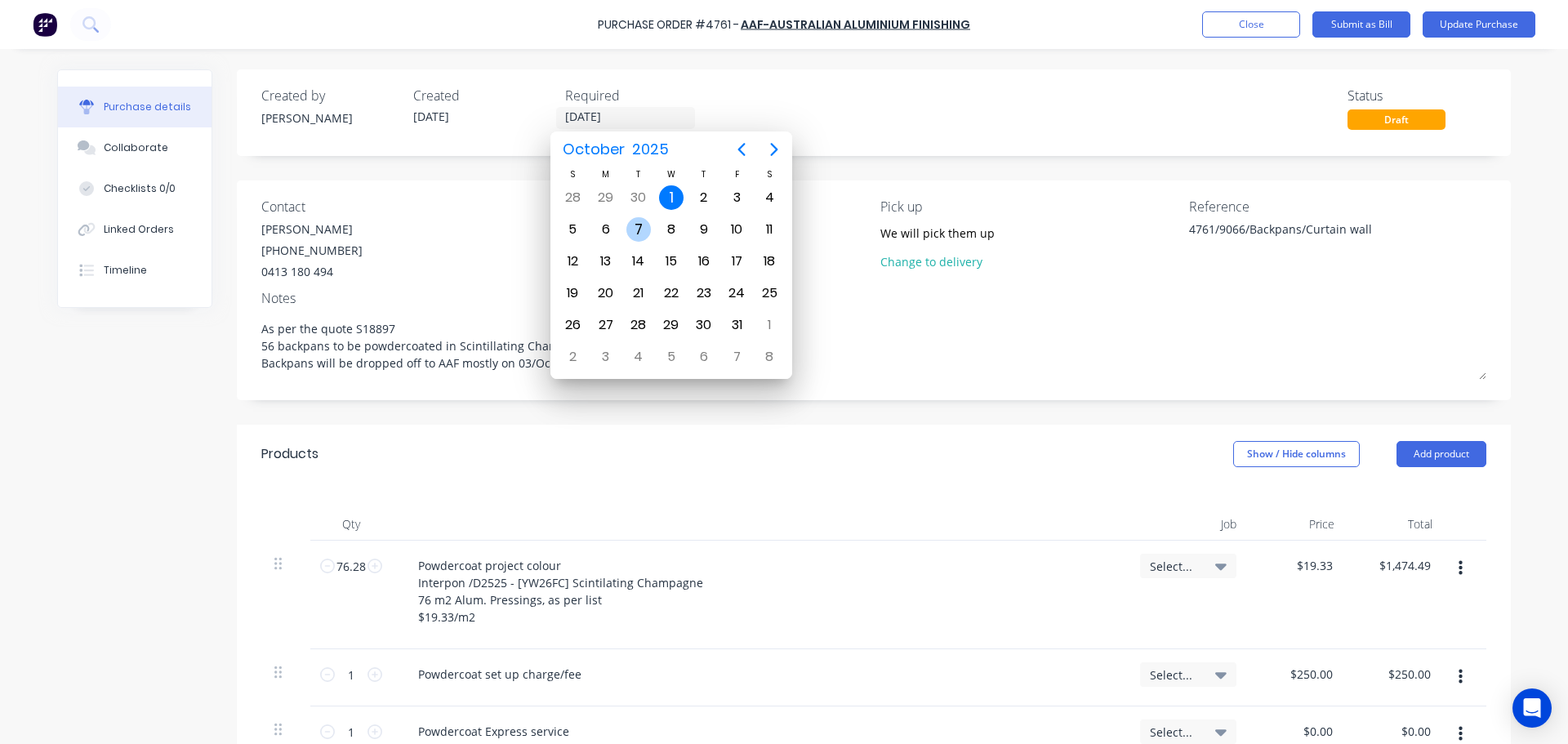
click at [644, 235] on div "7" at bounding box center [638, 229] width 24 height 24
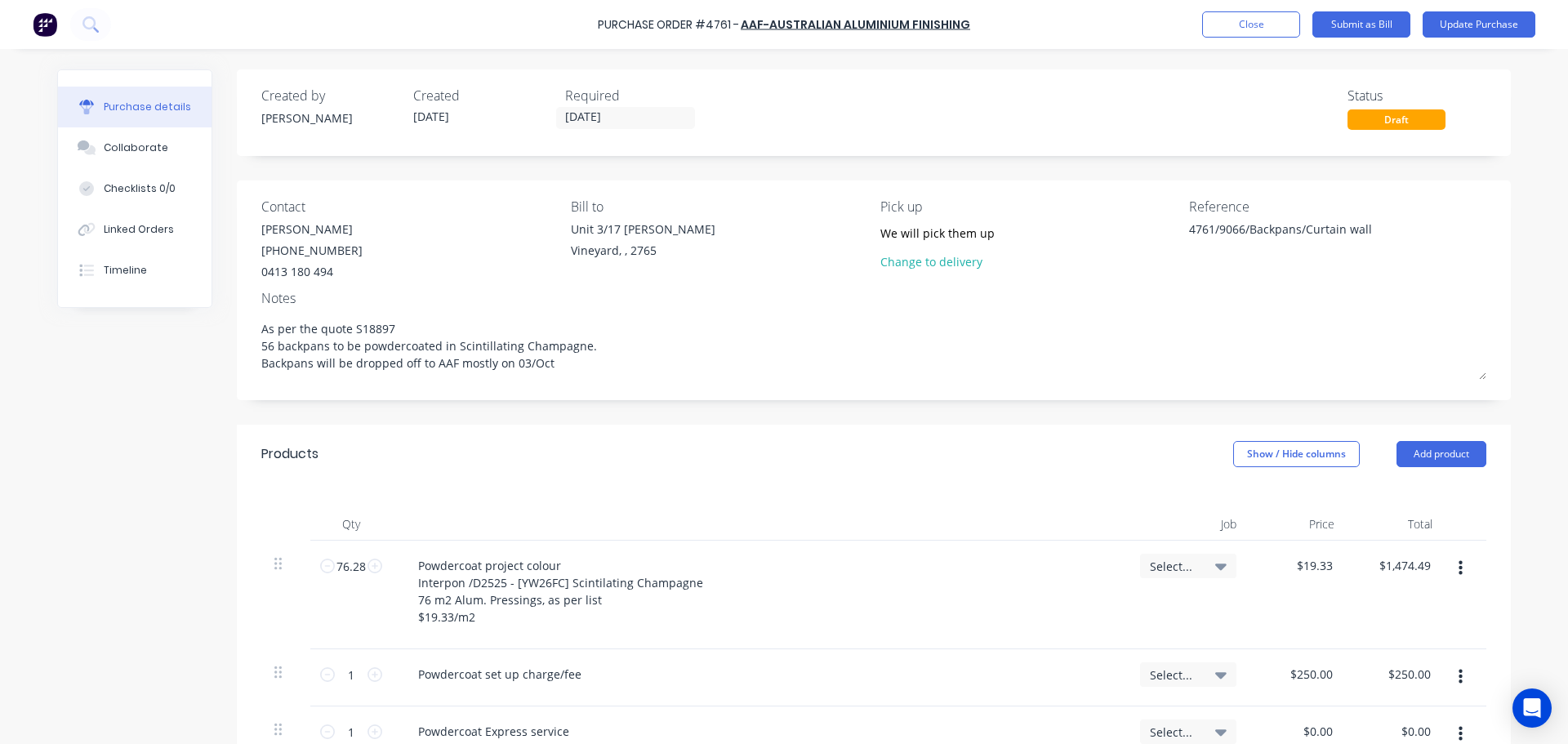
click at [91, 533] on div "Created by Dee Created 01/10/25 Required 07/10/25 Status Draft Contact Richard …" at bounding box center [784, 581] width 1454 height 1023
click at [583, 117] on input "07/10/25" at bounding box center [625, 117] width 138 height 21
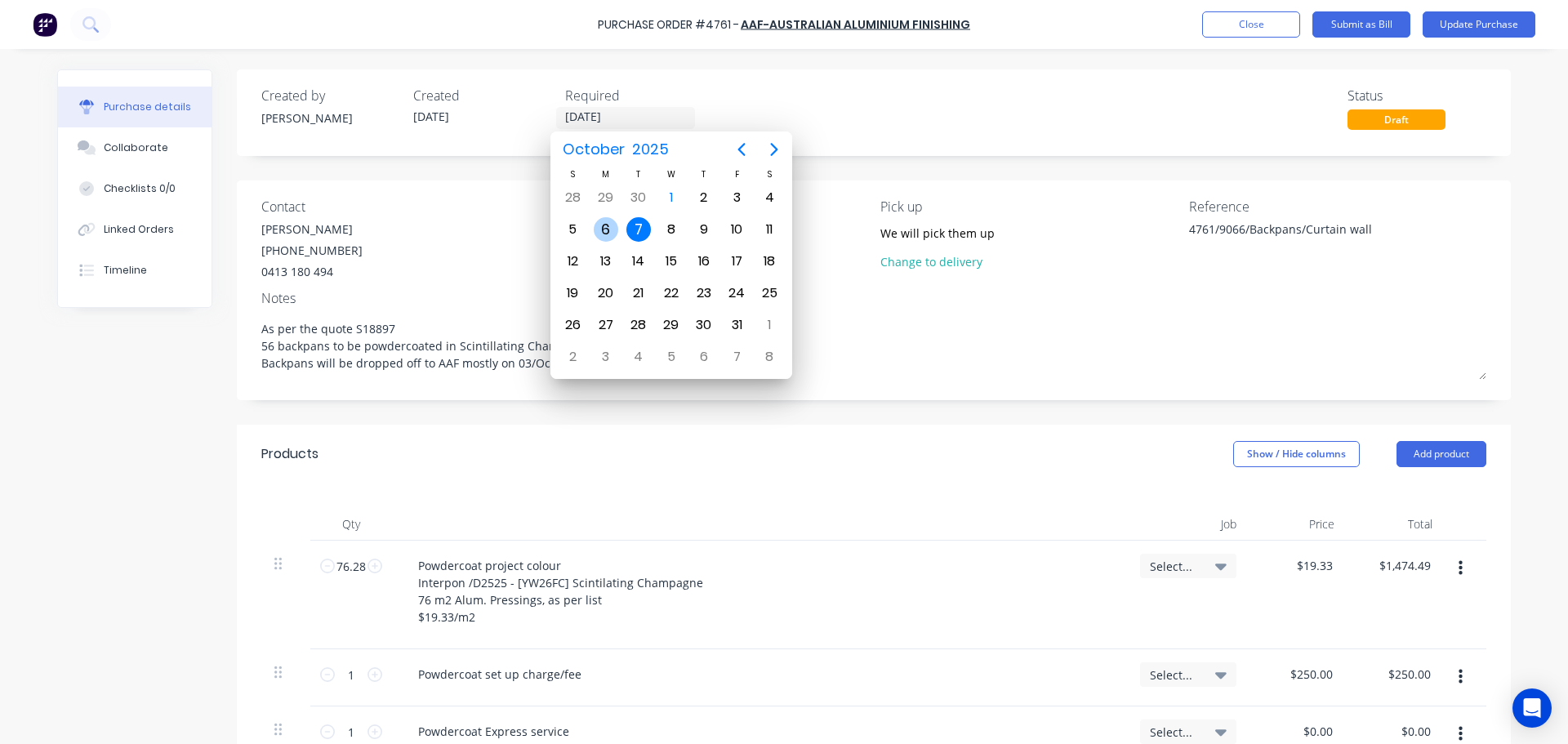
click at [615, 231] on div "6" at bounding box center [605, 229] width 24 height 24
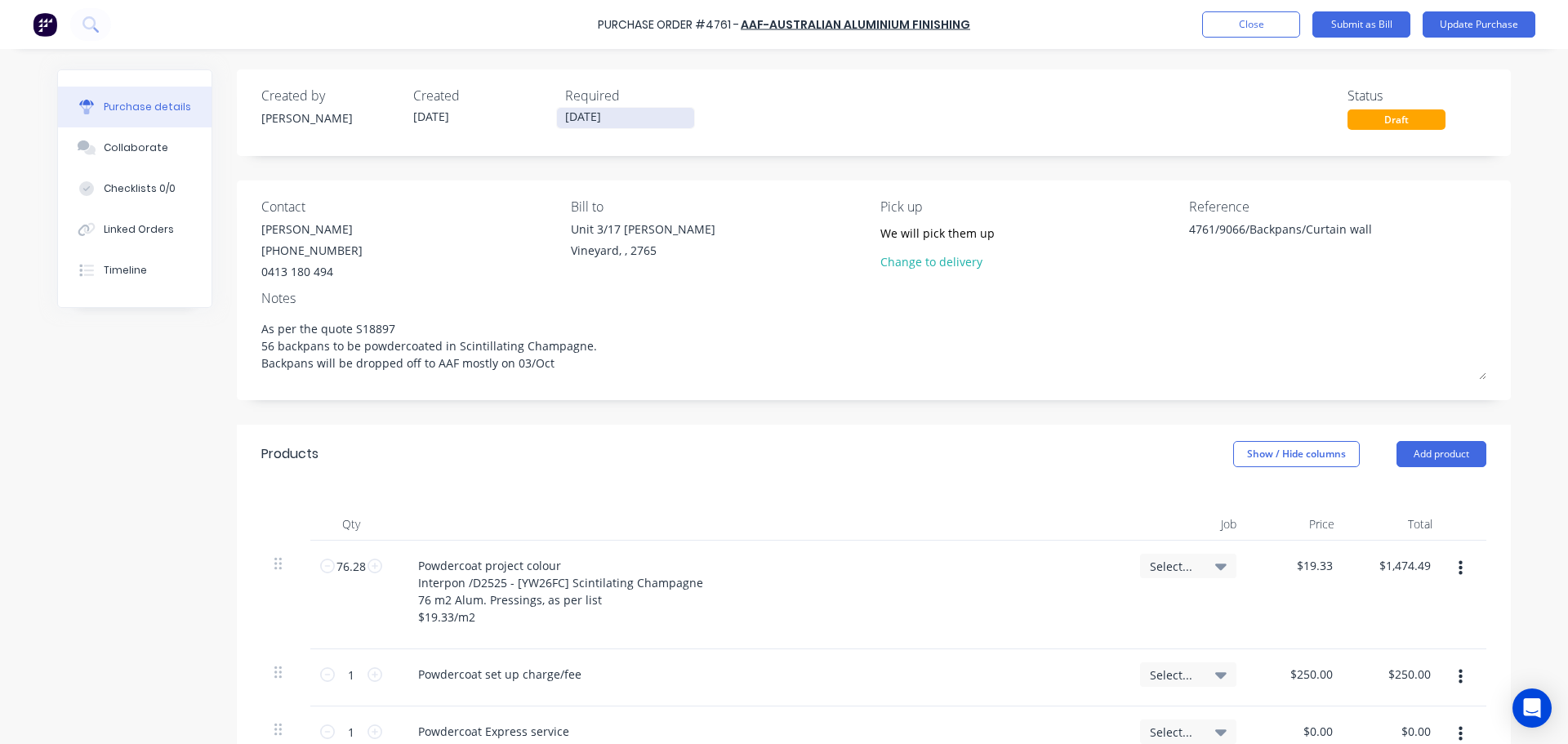
click at [623, 112] on input "06/10/25" at bounding box center [625, 117] width 138 height 21
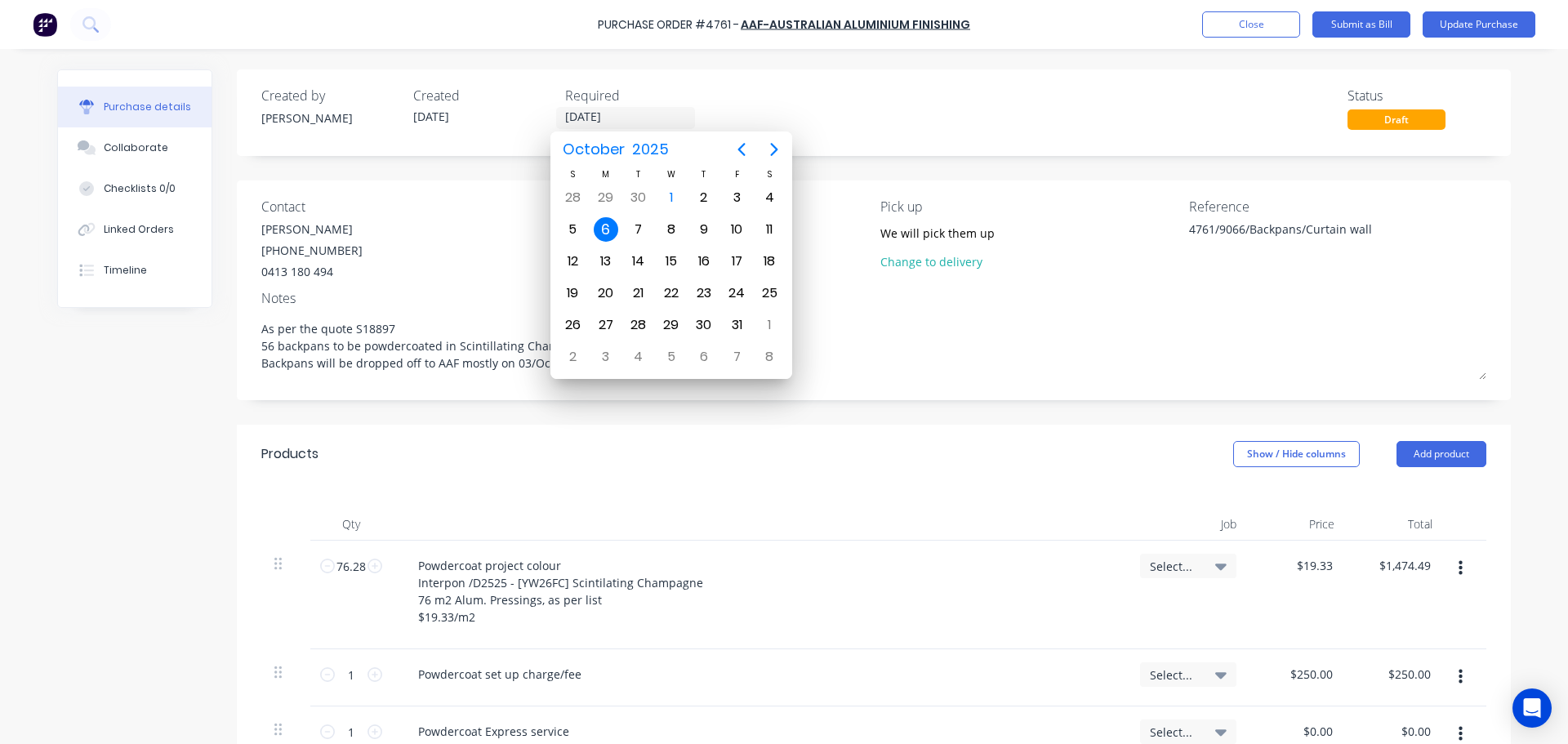
click at [139, 414] on div "Created by Dee Created 01/10/25 Required 06/10/25 Status Draft Contact Richard …" at bounding box center [784, 581] width 1454 height 1023
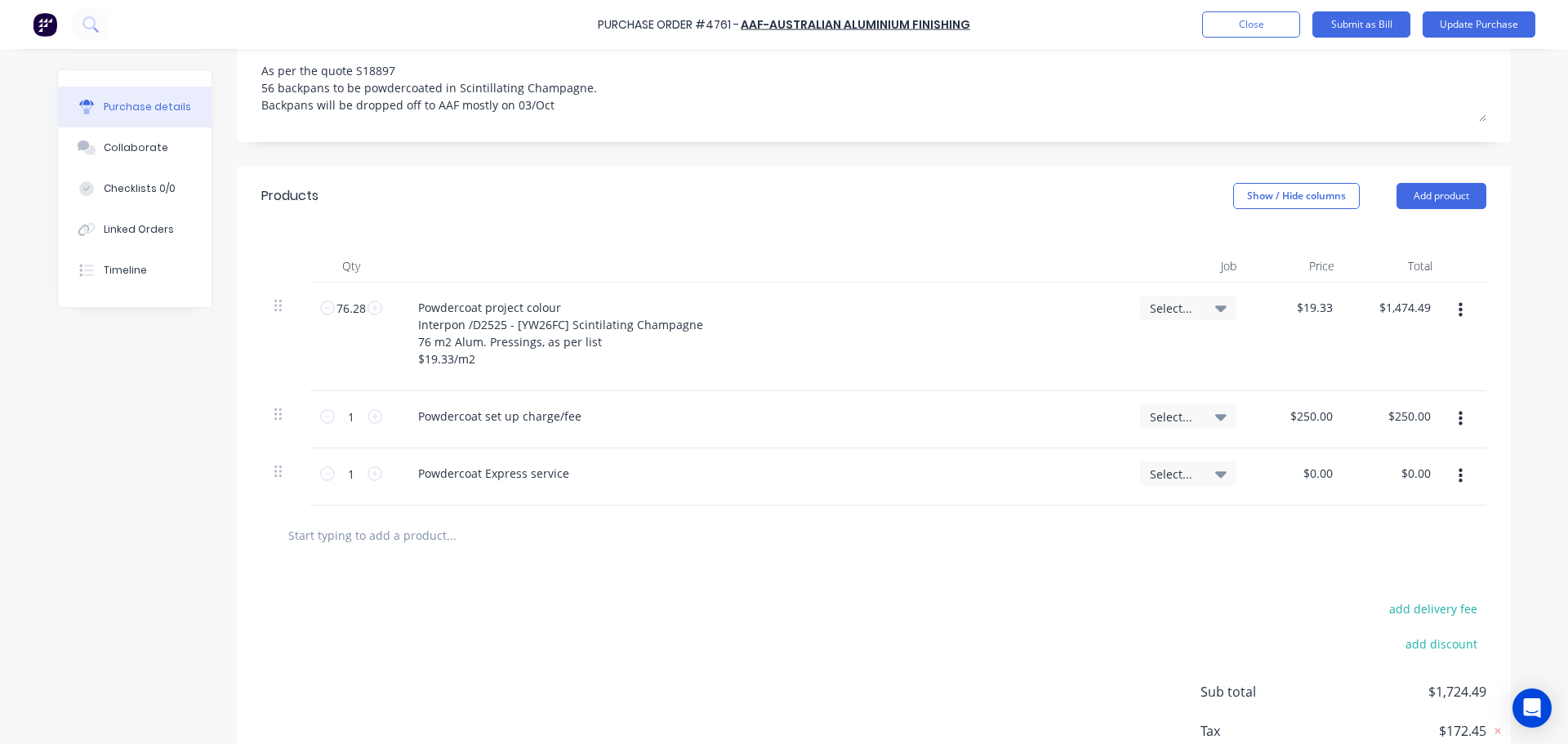
scroll to position [364, 0]
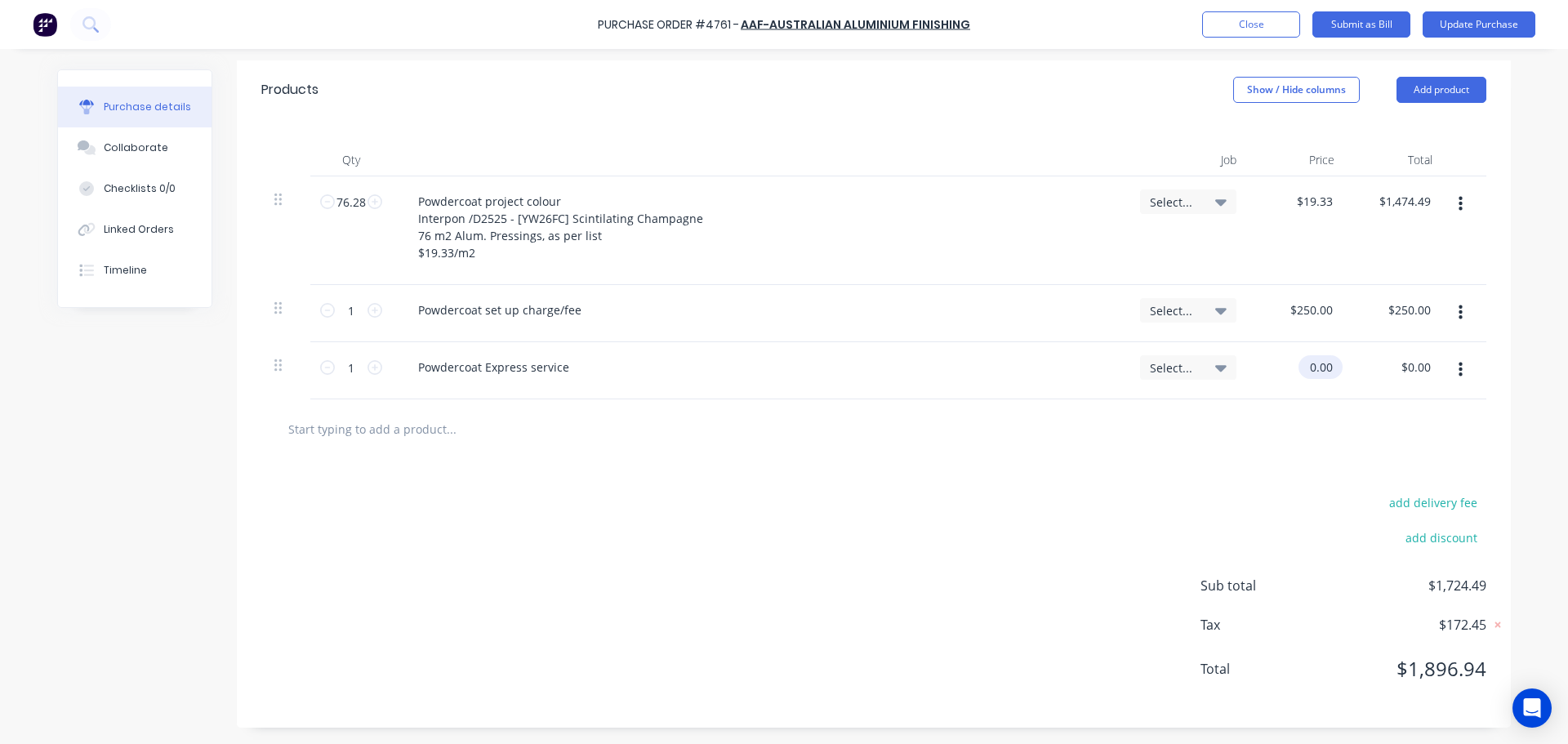
click at [1307, 375] on input "0.00" at bounding box center [1317, 367] width 37 height 23
click at [1307, 375] on input "0.00" at bounding box center [1320, 367] width 31 height 23
click at [691, 472] on div "add delivery fee add discount Sub total $1,724.49 Tax $172.45 Total $1,896.94" at bounding box center [874, 593] width 1274 height 269
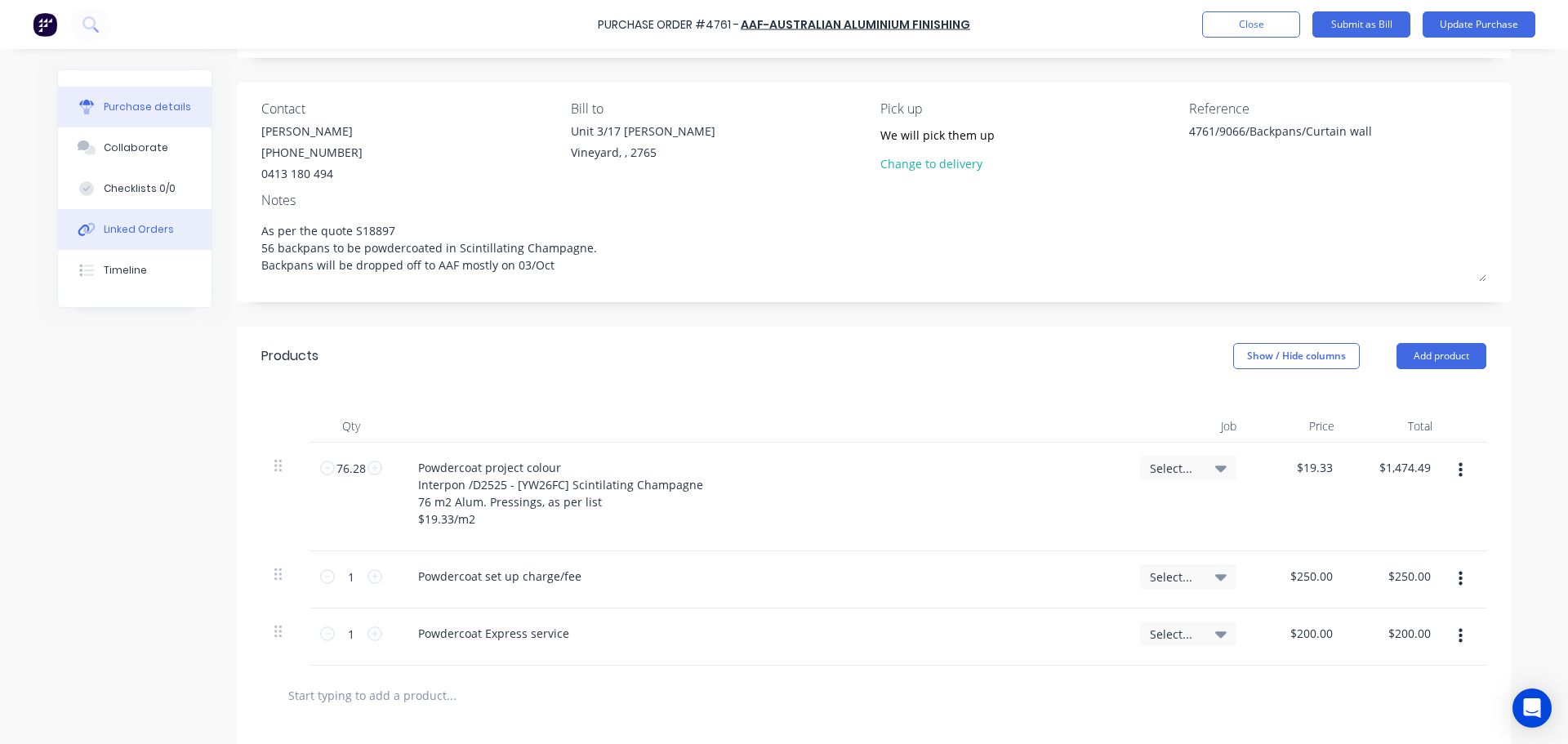
scroll to position [0, 0]
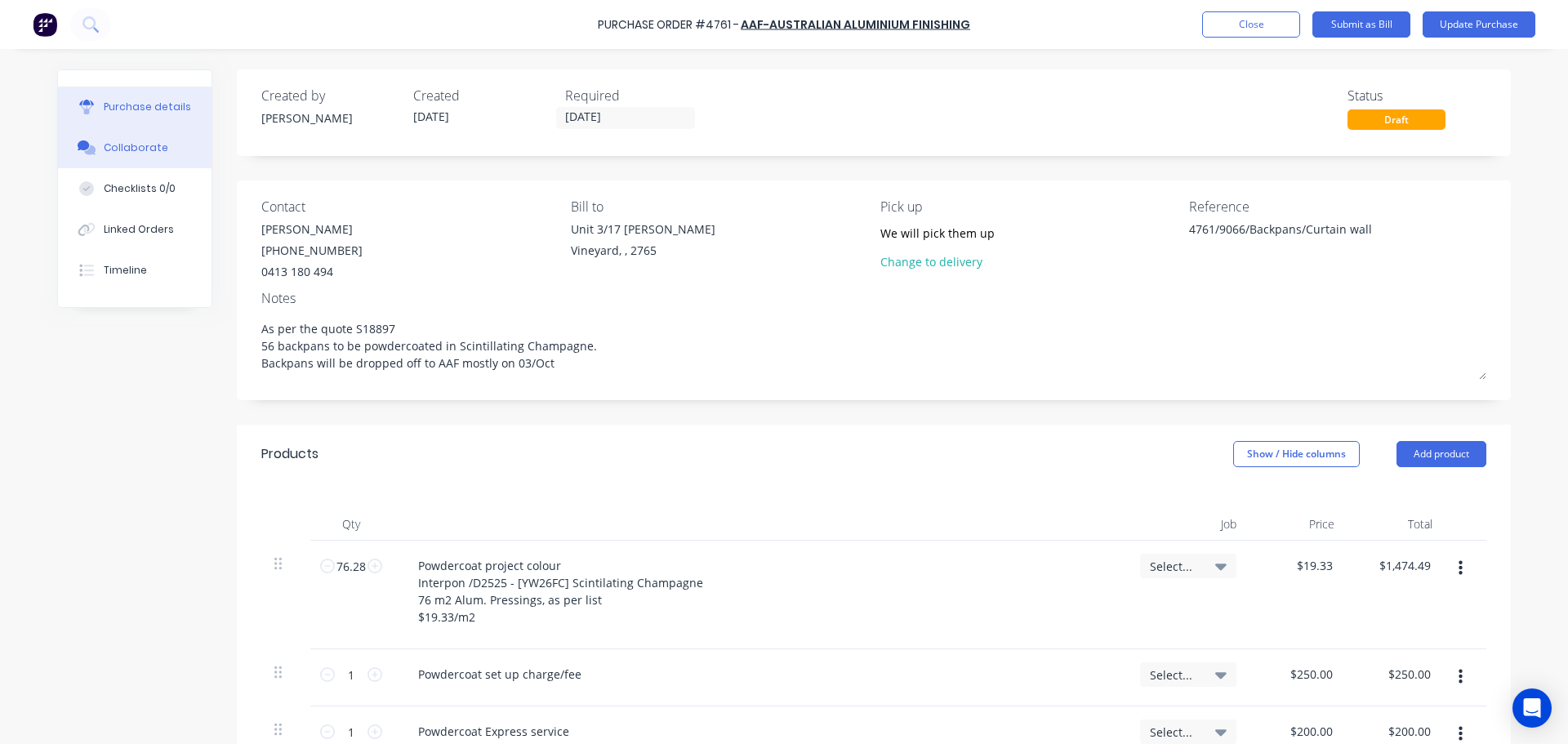
click at [125, 153] on div "Collaborate" at bounding box center [136, 147] width 64 height 15
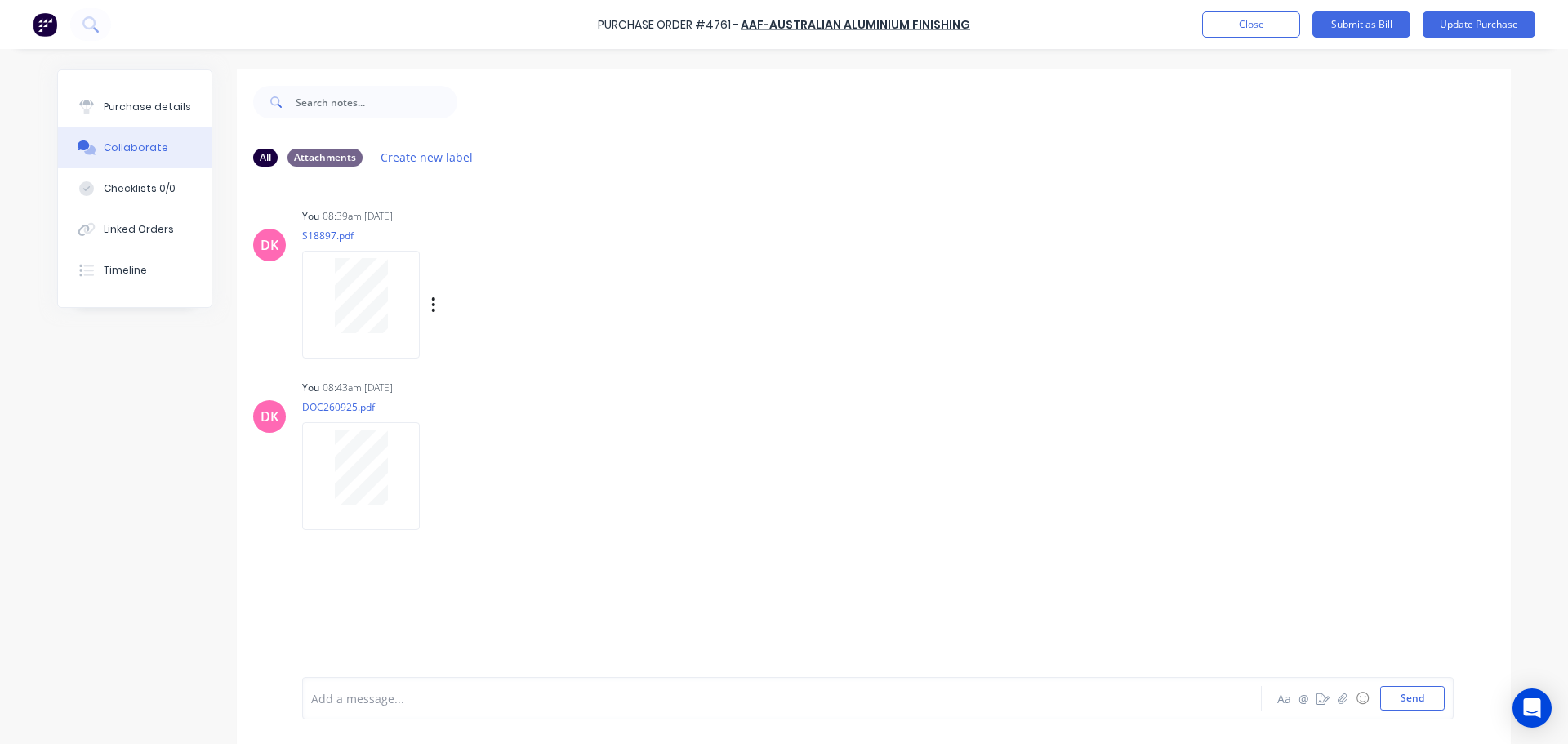
click at [426, 299] on div "Labels Download Delete" at bounding box center [518, 305] width 183 height 23
click at [431, 308] on icon "button" at bounding box center [433, 305] width 5 height 19
click at [477, 381] on button "Delete" at bounding box center [541, 386] width 183 height 37
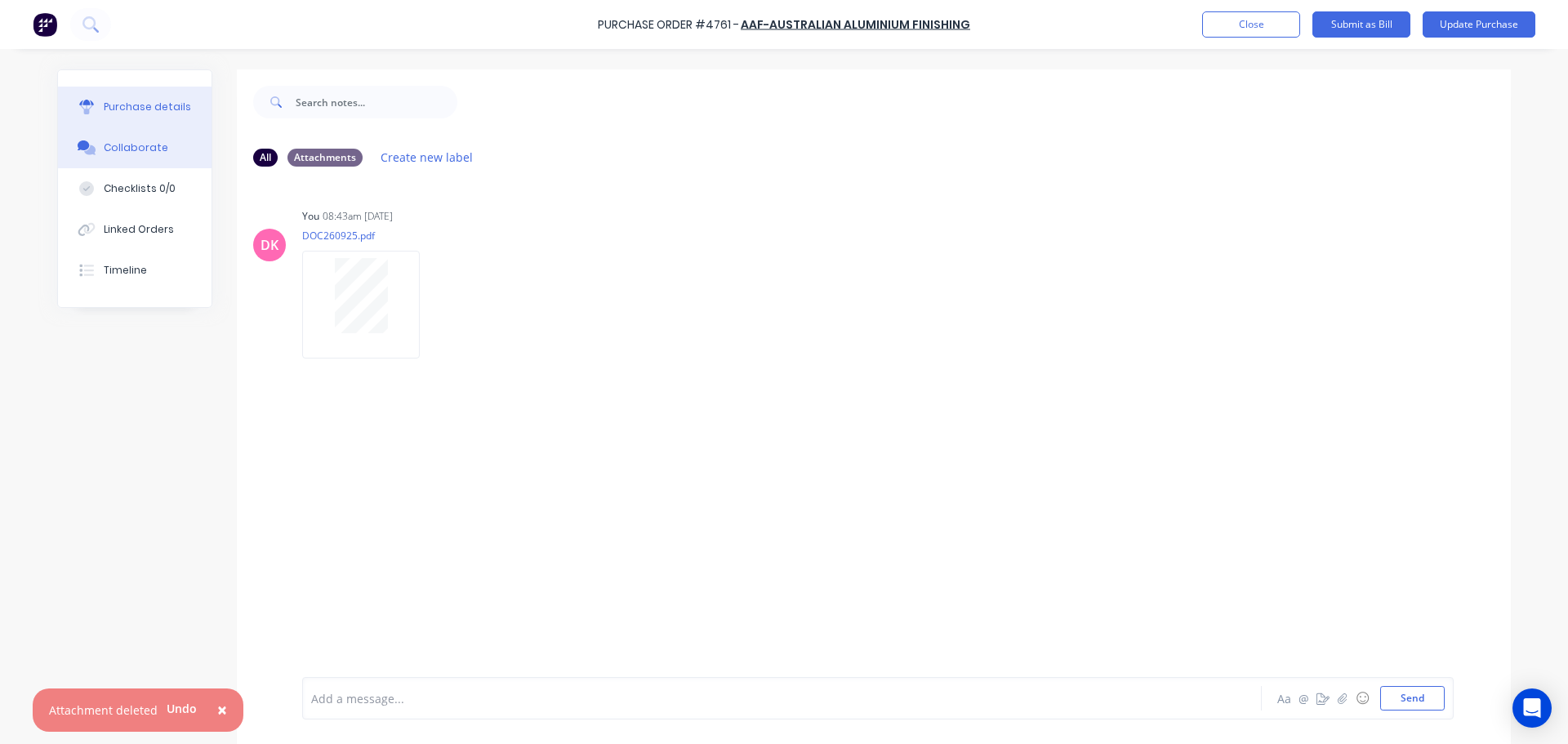
click at [125, 116] on button "Purchase details" at bounding box center [134, 107] width 153 height 41
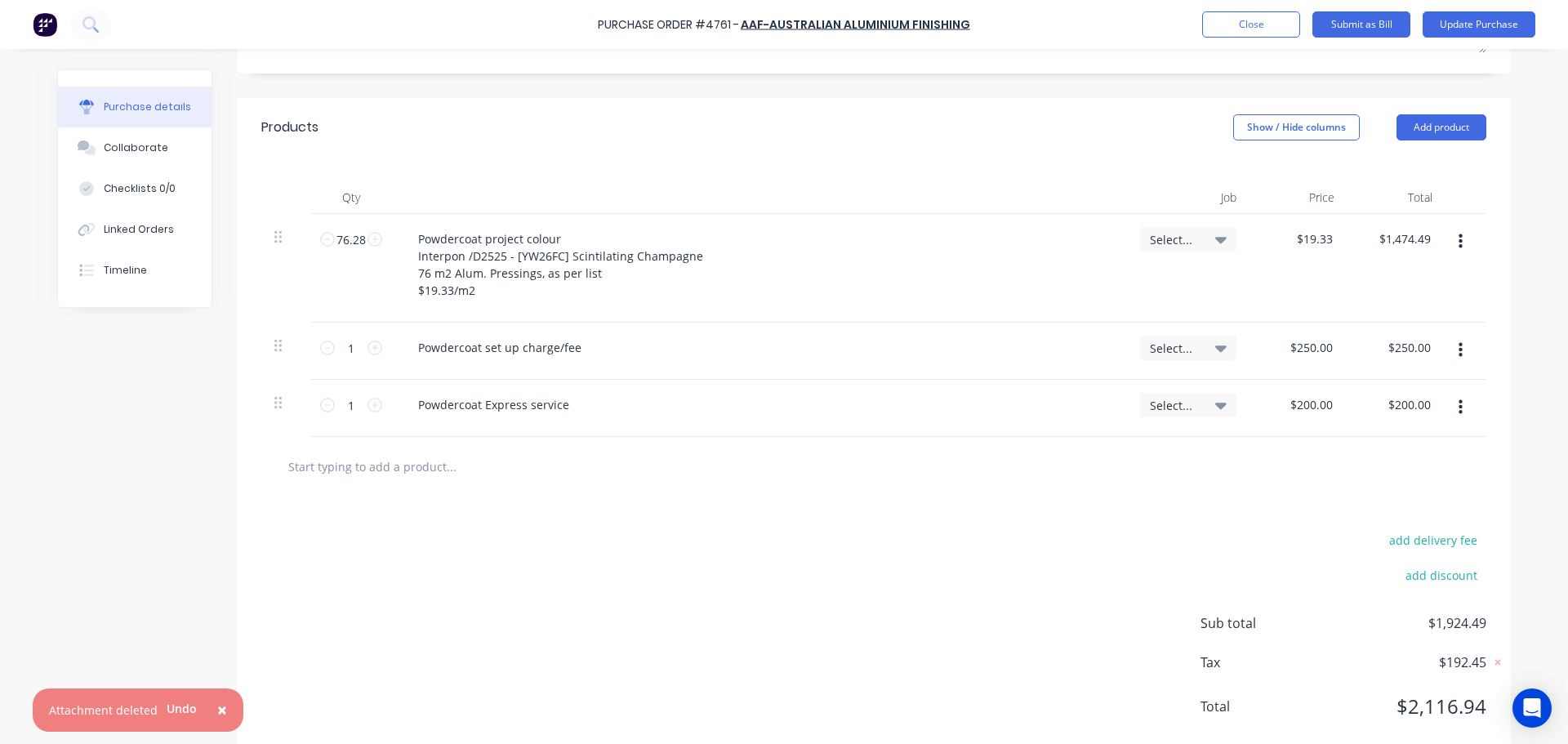
scroll to position [364, 0]
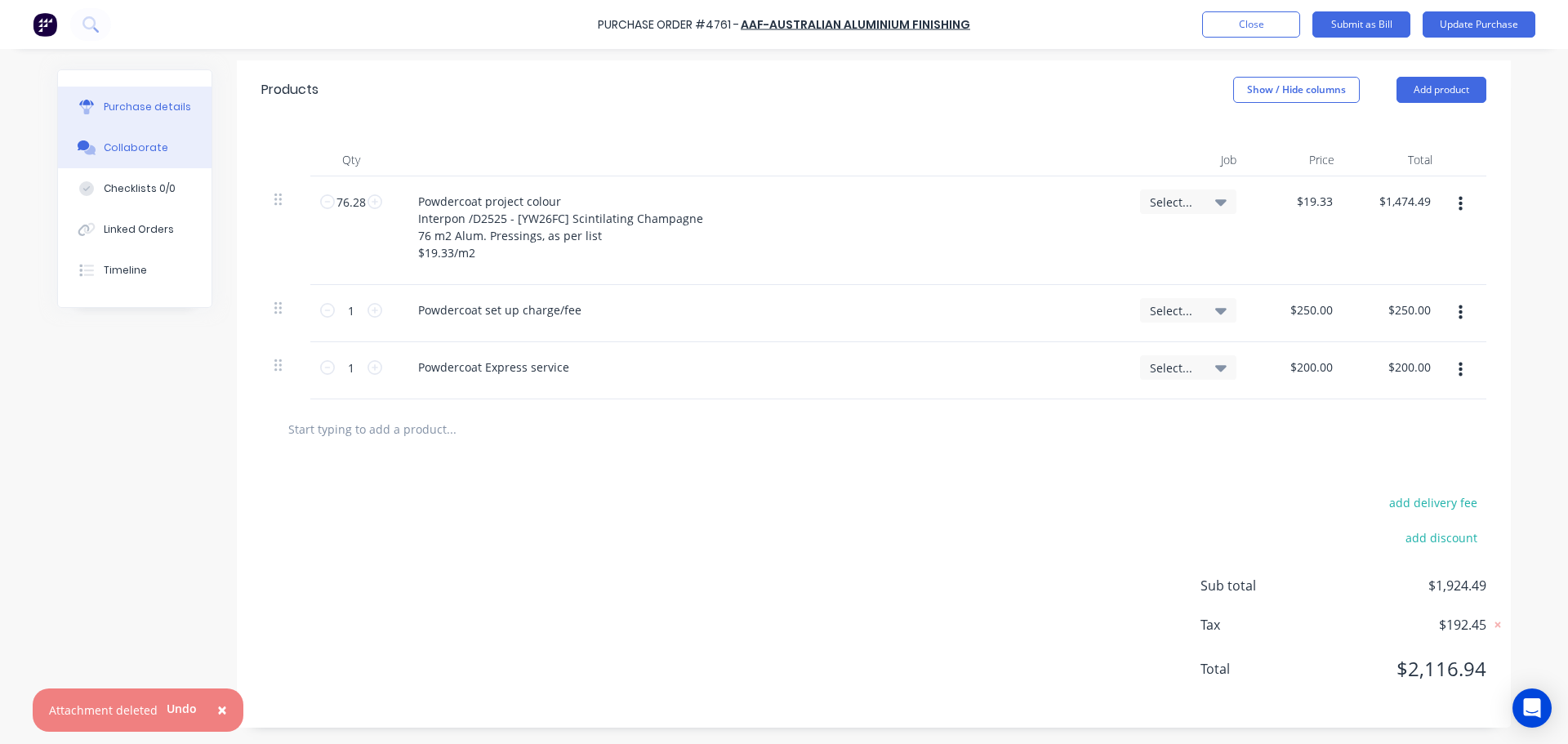
click at [133, 151] on div "Collaborate" at bounding box center [136, 147] width 64 height 15
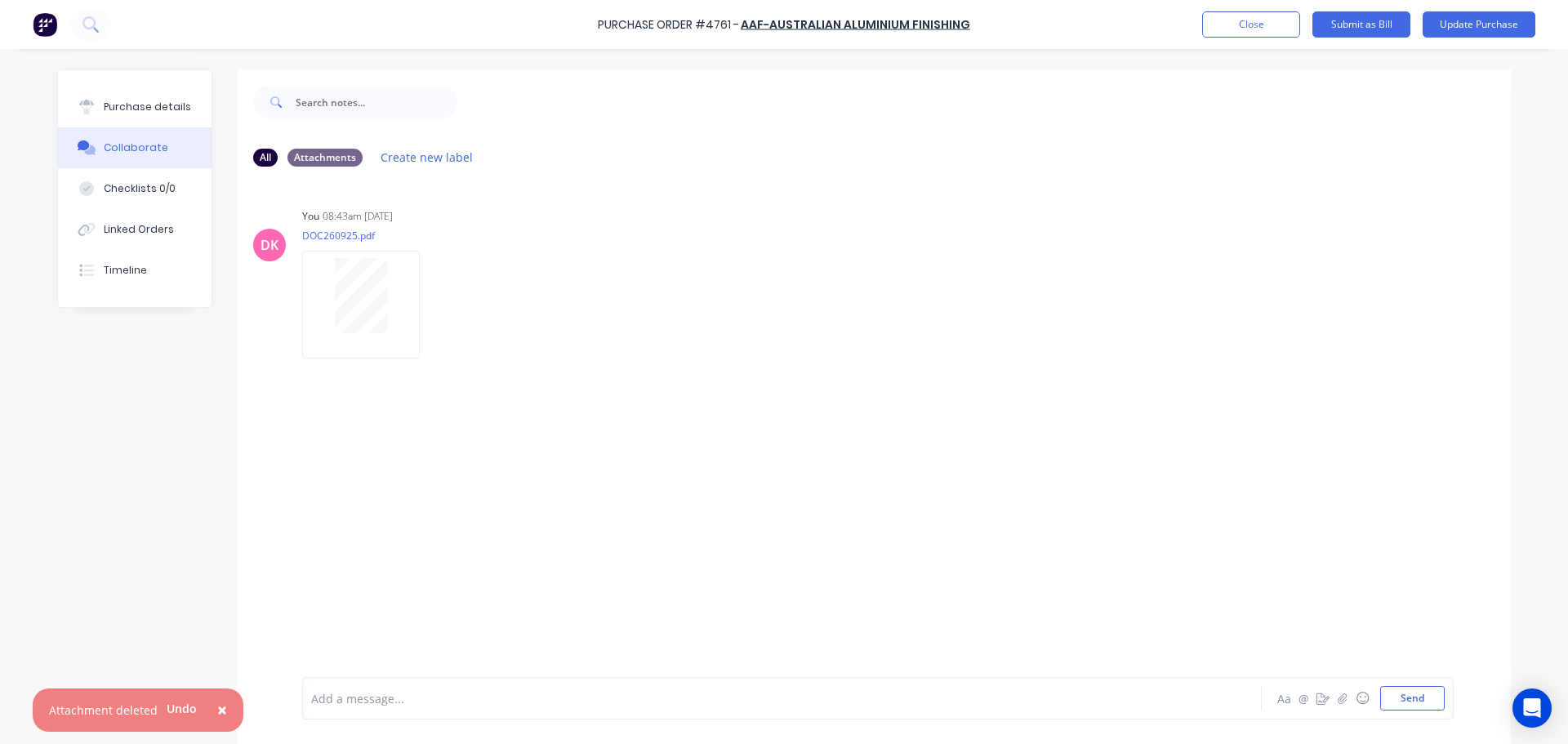
click at [218, 711] on span "×" at bounding box center [222, 710] width 10 height 22
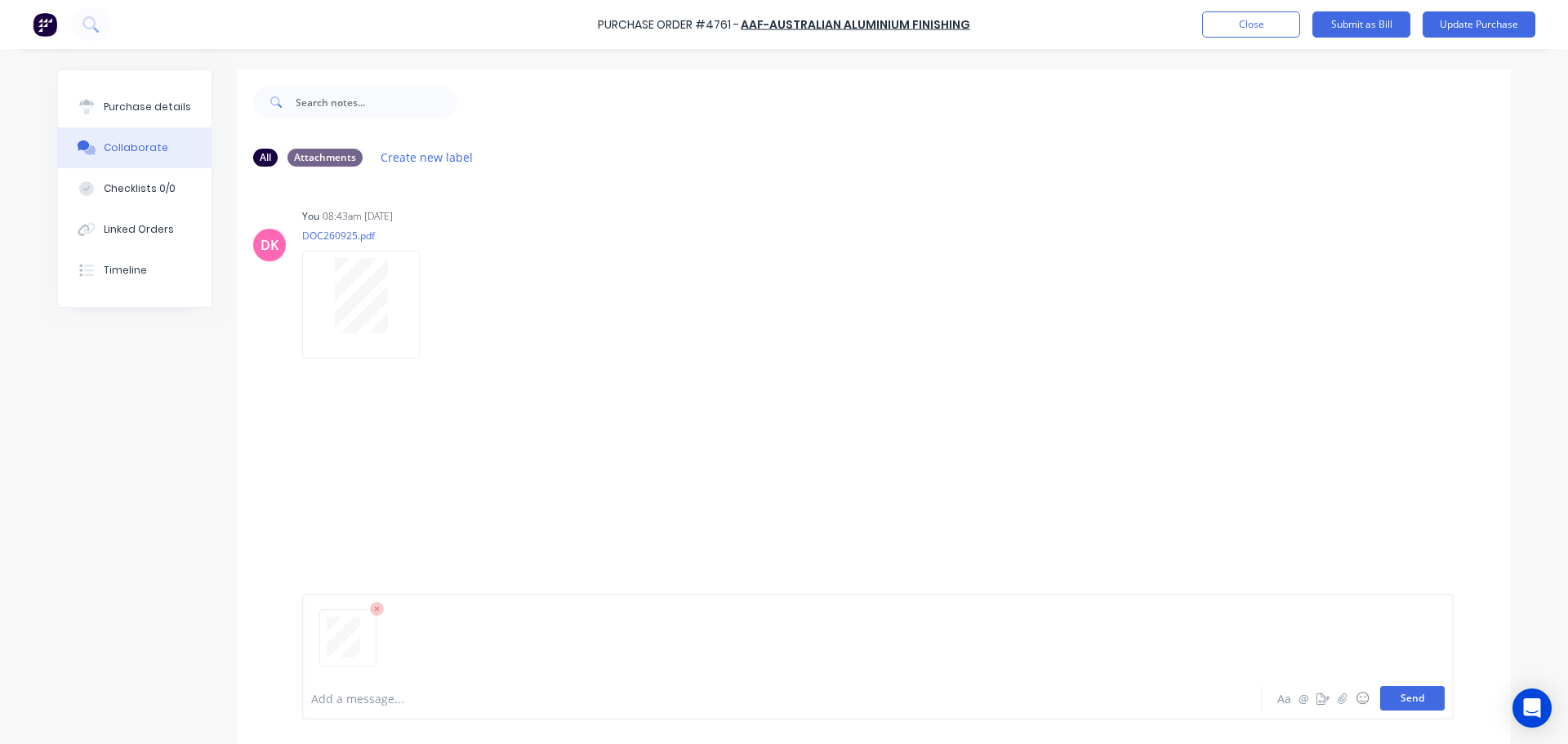
click at [1422, 694] on button "Send" at bounding box center [1412, 698] width 64 height 24
drag, startPoint x: 170, startPoint y: 99, endPoint x: 766, endPoint y: 239, distance: 612.2
click at [799, 238] on div "You 08:43am 01/10/25 DOC260925.pdf Labels Download Delete" at bounding box center [557, 277] width 510 height 147
click at [121, 119] on button "Purchase details" at bounding box center [134, 107] width 153 height 41
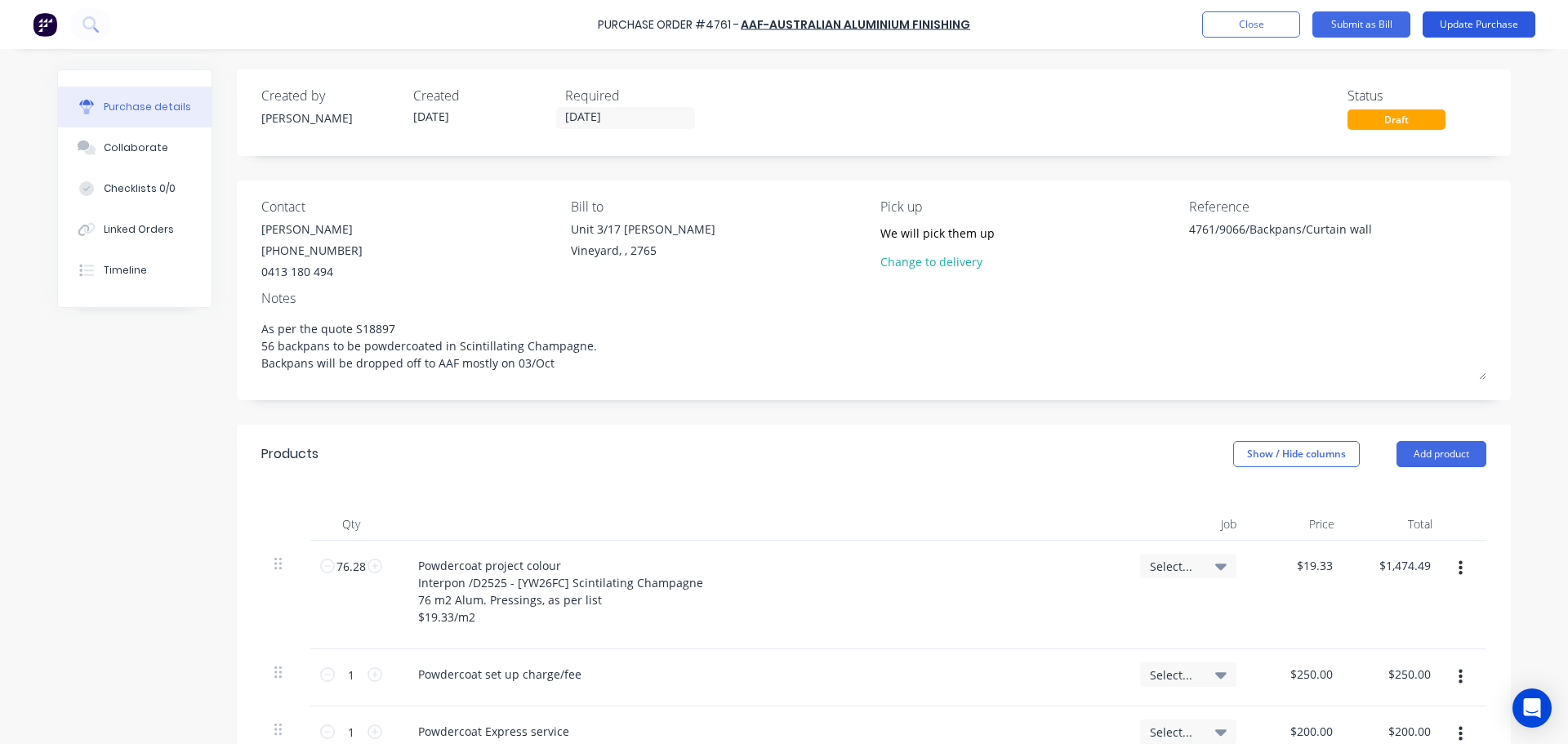
click at [1467, 26] on button "Update Purchase" at bounding box center [1478, 24] width 112 height 26
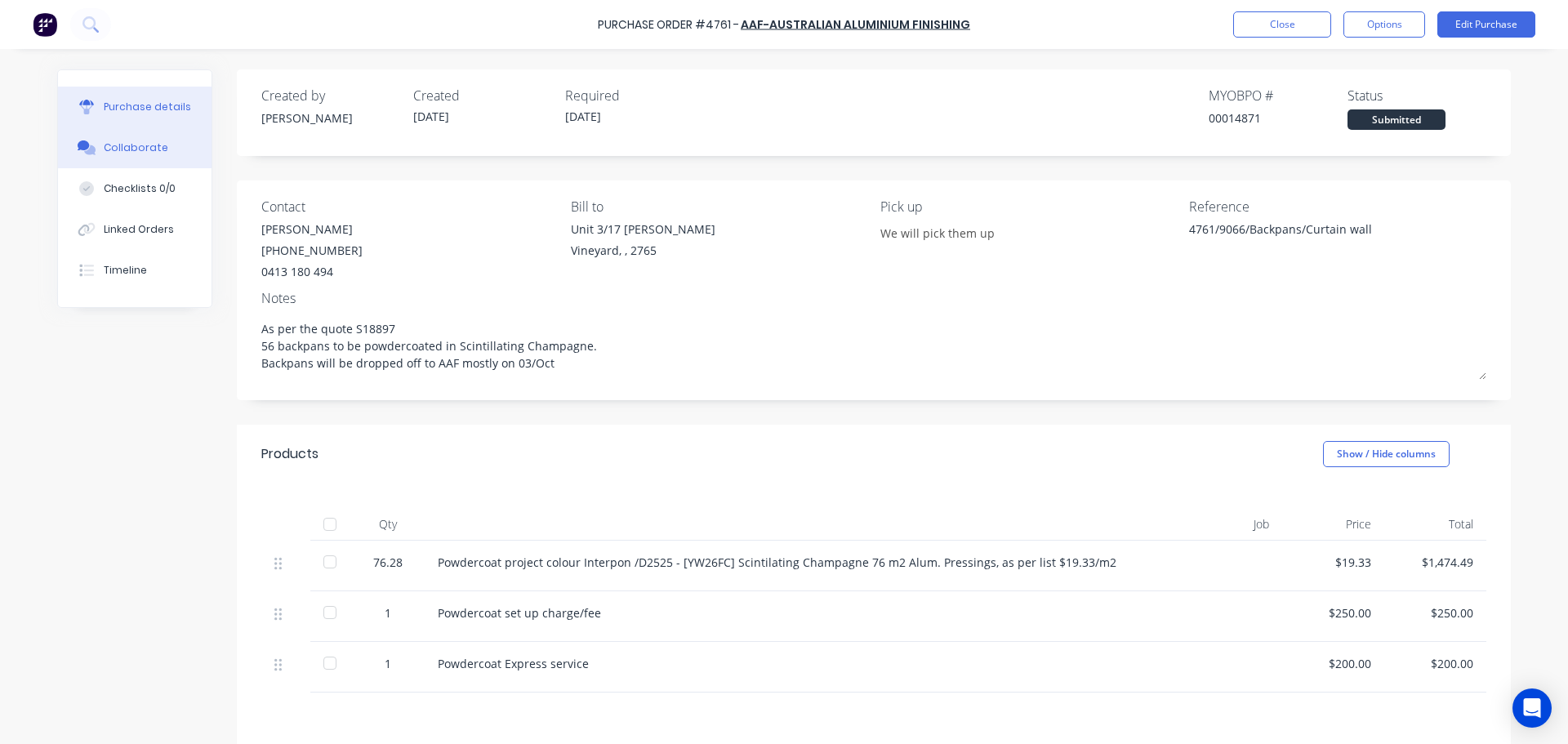
click at [135, 145] on div "Collaborate" at bounding box center [136, 147] width 64 height 15
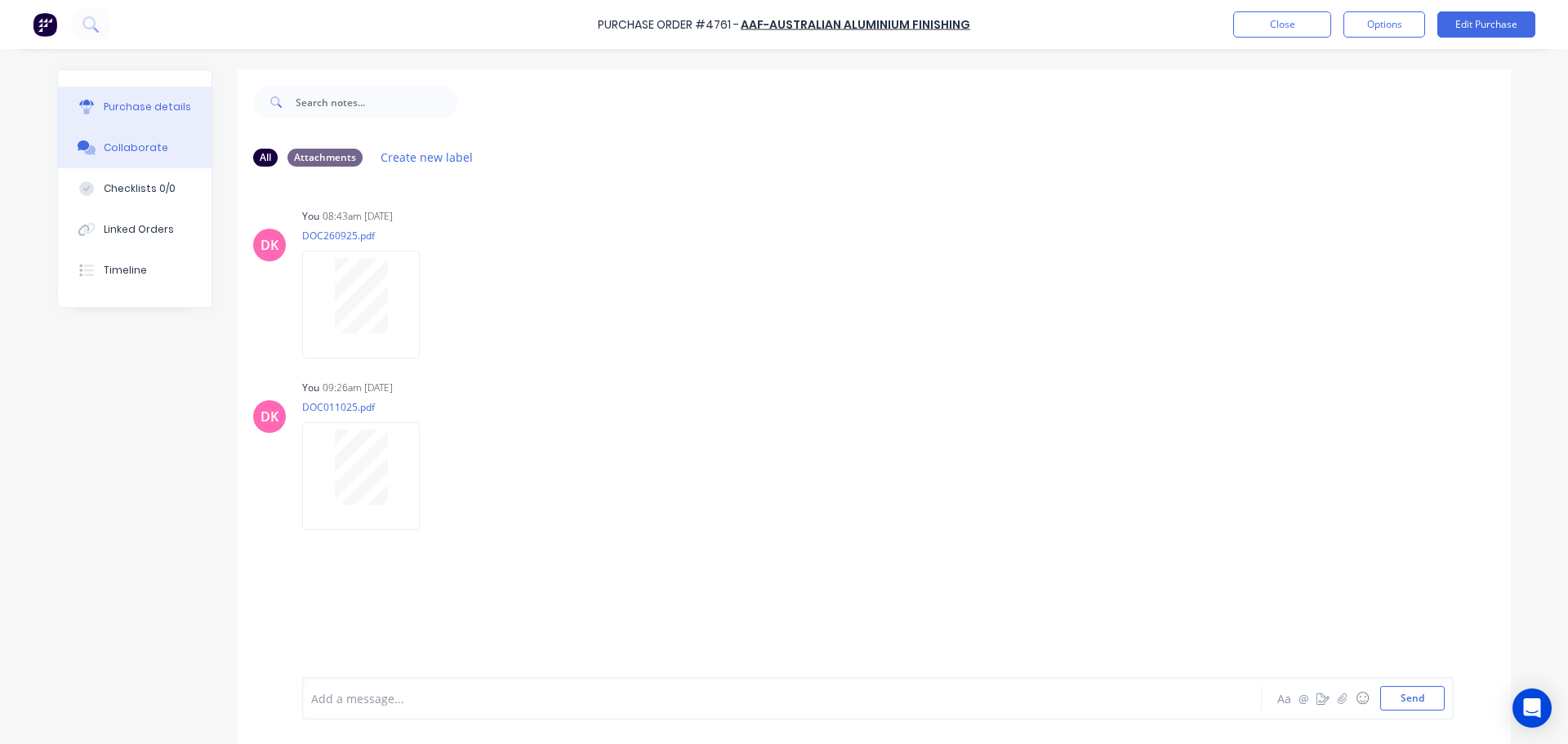
click at [121, 107] on div "Purchase details" at bounding box center [147, 106] width 88 height 15
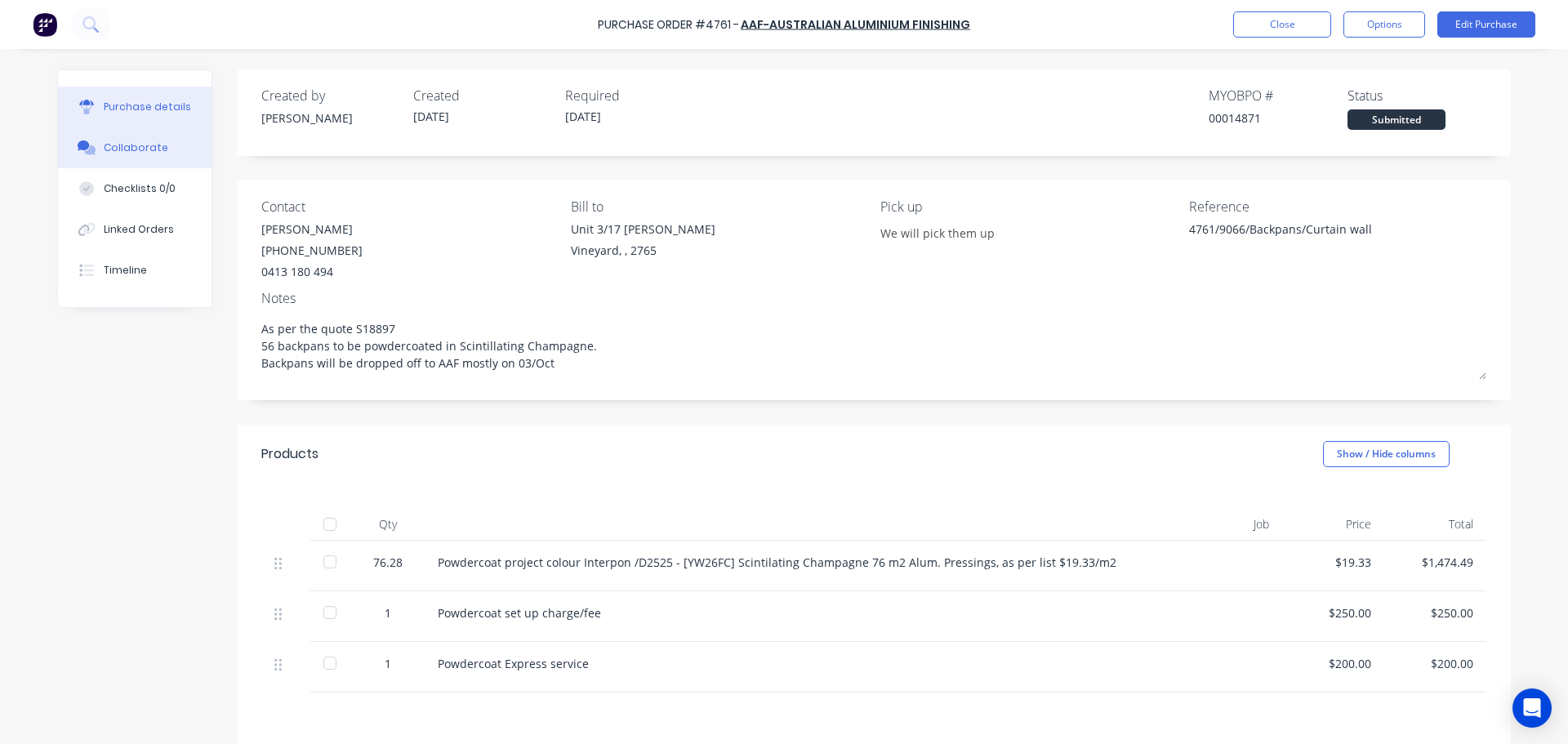
click at [122, 149] on div "Collaborate" at bounding box center [136, 147] width 64 height 15
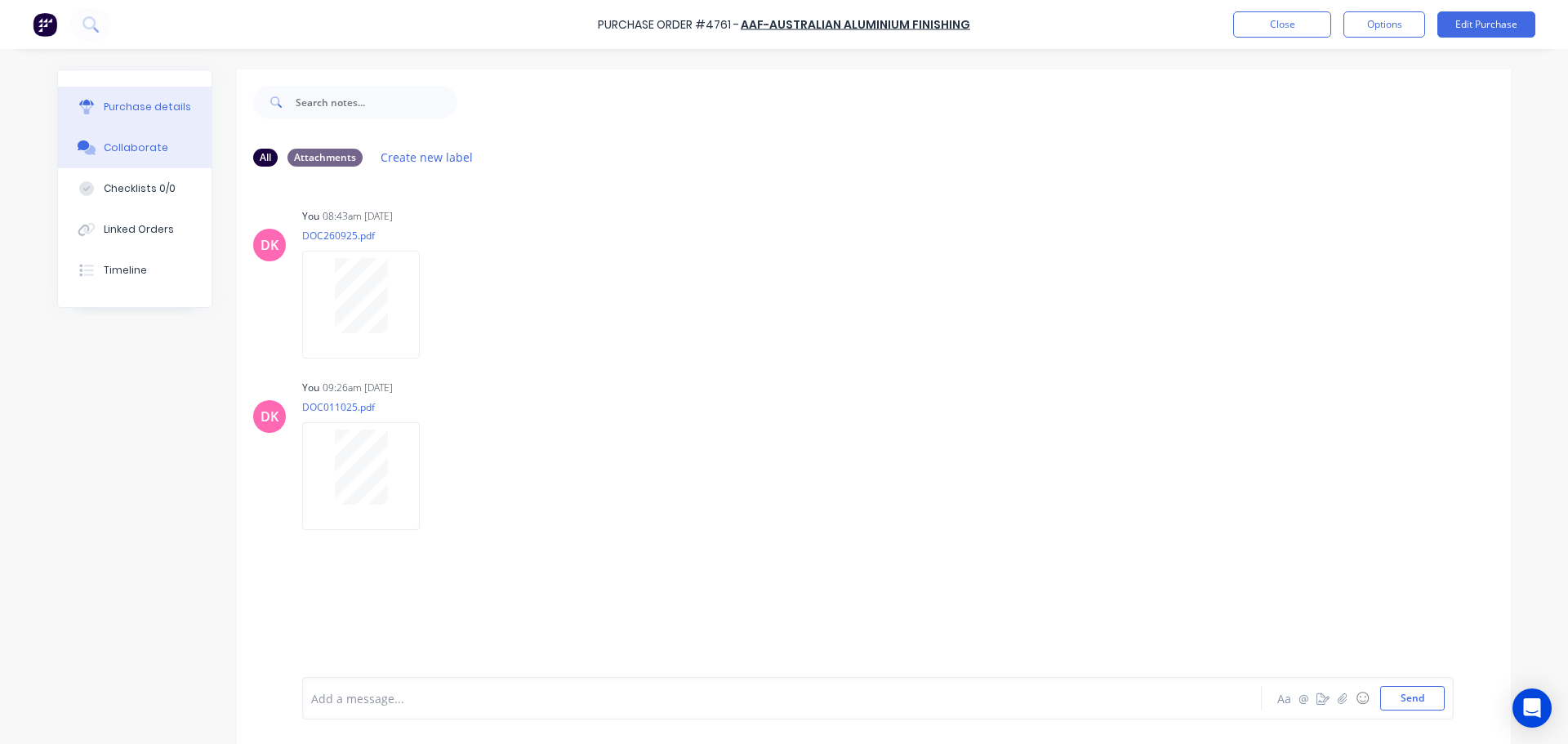
click at [145, 106] on div "Purchase details" at bounding box center [147, 106] width 88 height 15
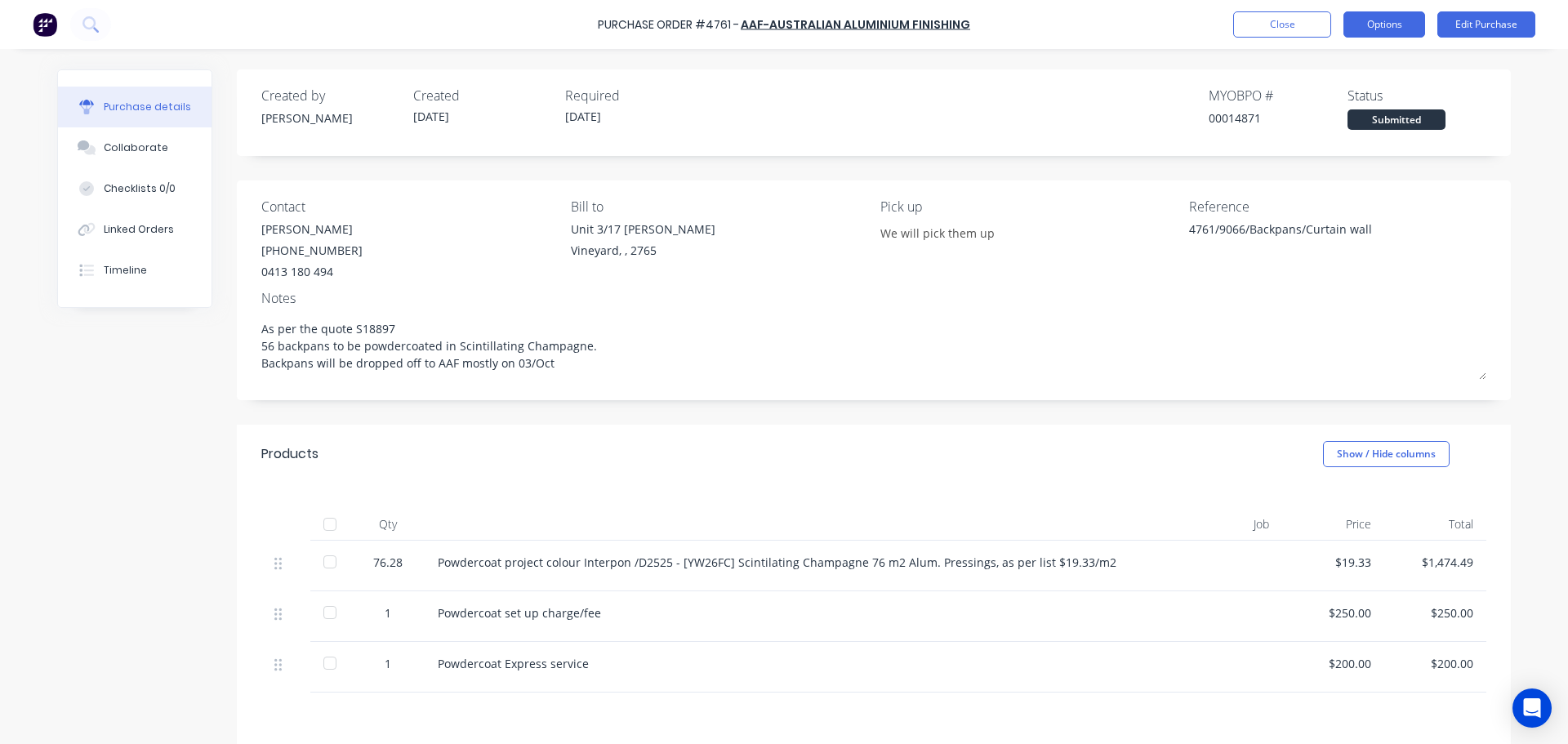
click at [1399, 27] on button "Options" at bounding box center [1385, 24] width 82 height 26
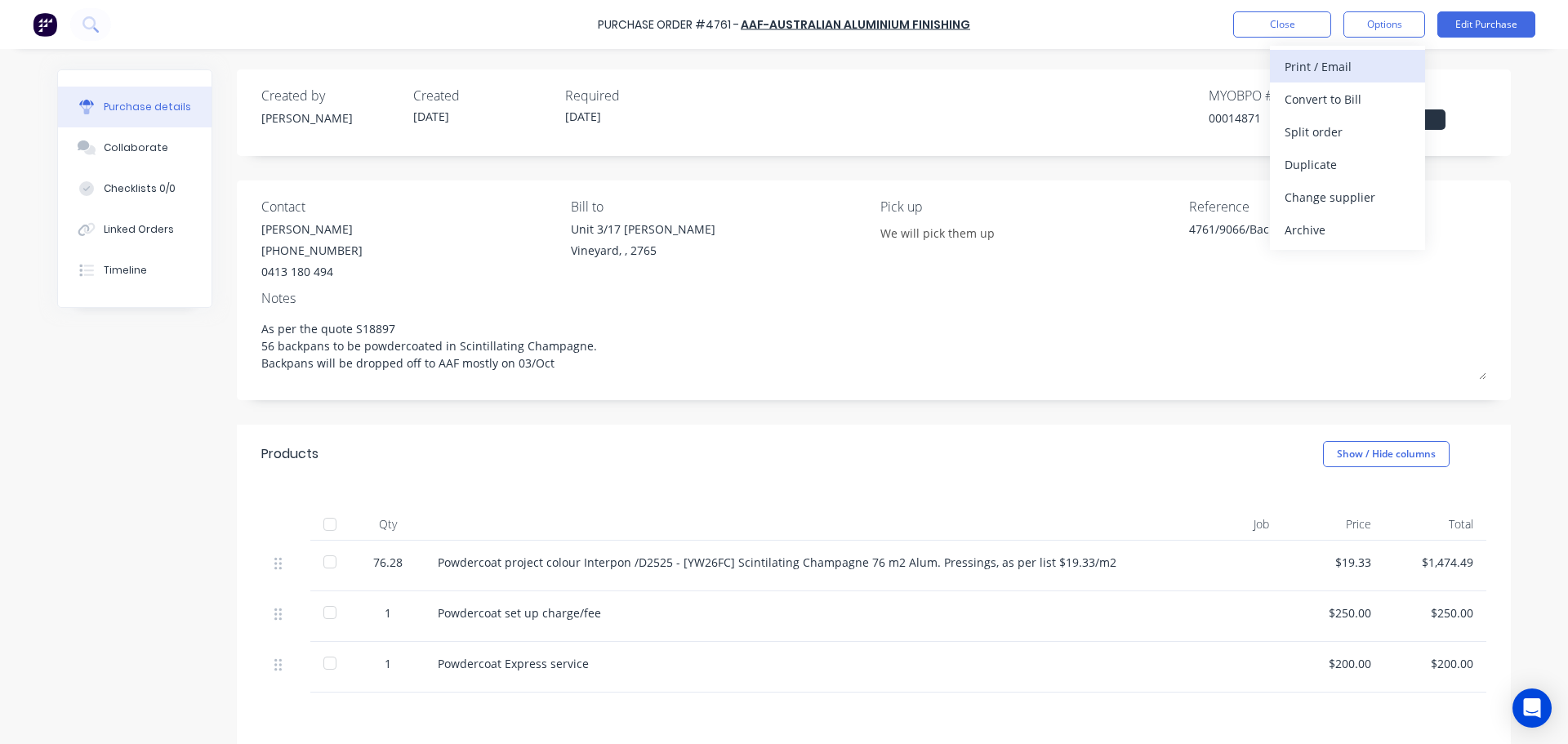
click at [1334, 75] on div "Print / Email" at bounding box center [1347, 66] width 126 height 23
click at [1298, 100] on div "With pricing" at bounding box center [1347, 100] width 126 height 23
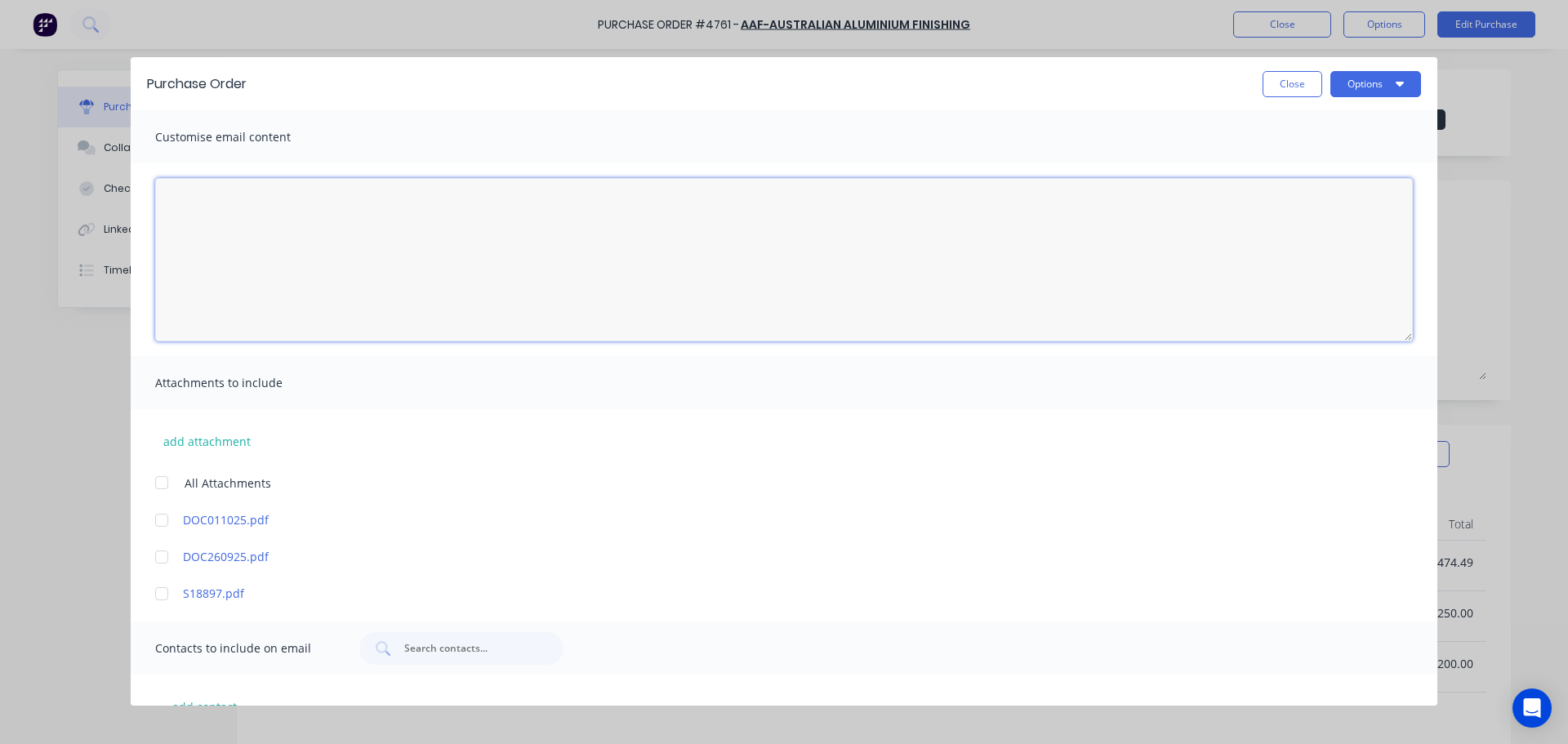
click at [268, 223] on textarea "01/10/25" at bounding box center [784, 259] width 1258 height 163
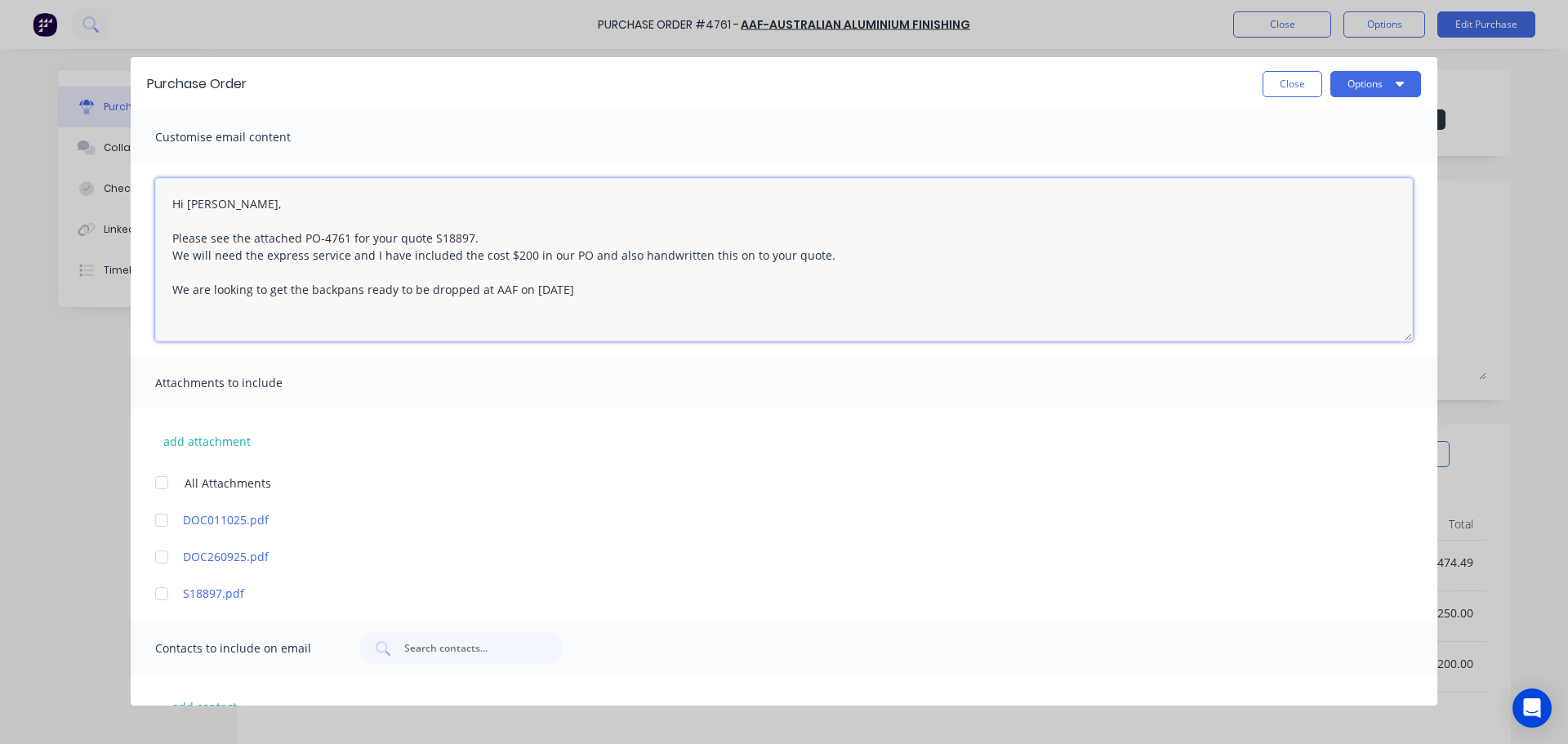
click at [617, 295] on textarea "Hi Richard, Please see the attached PO-4761 for your quote S18897. We will need…" at bounding box center [784, 259] width 1258 height 163
drag, startPoint x: 633, startPoint y: 298, endPoint x: 169, endPoint y: 310, distance: 464.2
click at [169, 310] on textarea "Hi Richard, Please see the attached PO-4761 for your quote S18897. We will need…" at bounding box center [784, 259] width 1258 height 163
click at [651, 328] on textarea "Hi Richard, Please see the attached PO-4761 for your quote S18897. We will need…" at bounding box center [784, 259] width 1258 height 163
drag, startPoint x: 645, startPoint y: 302, endPoint x: 177, endPoint y: 284, distance: 468.3
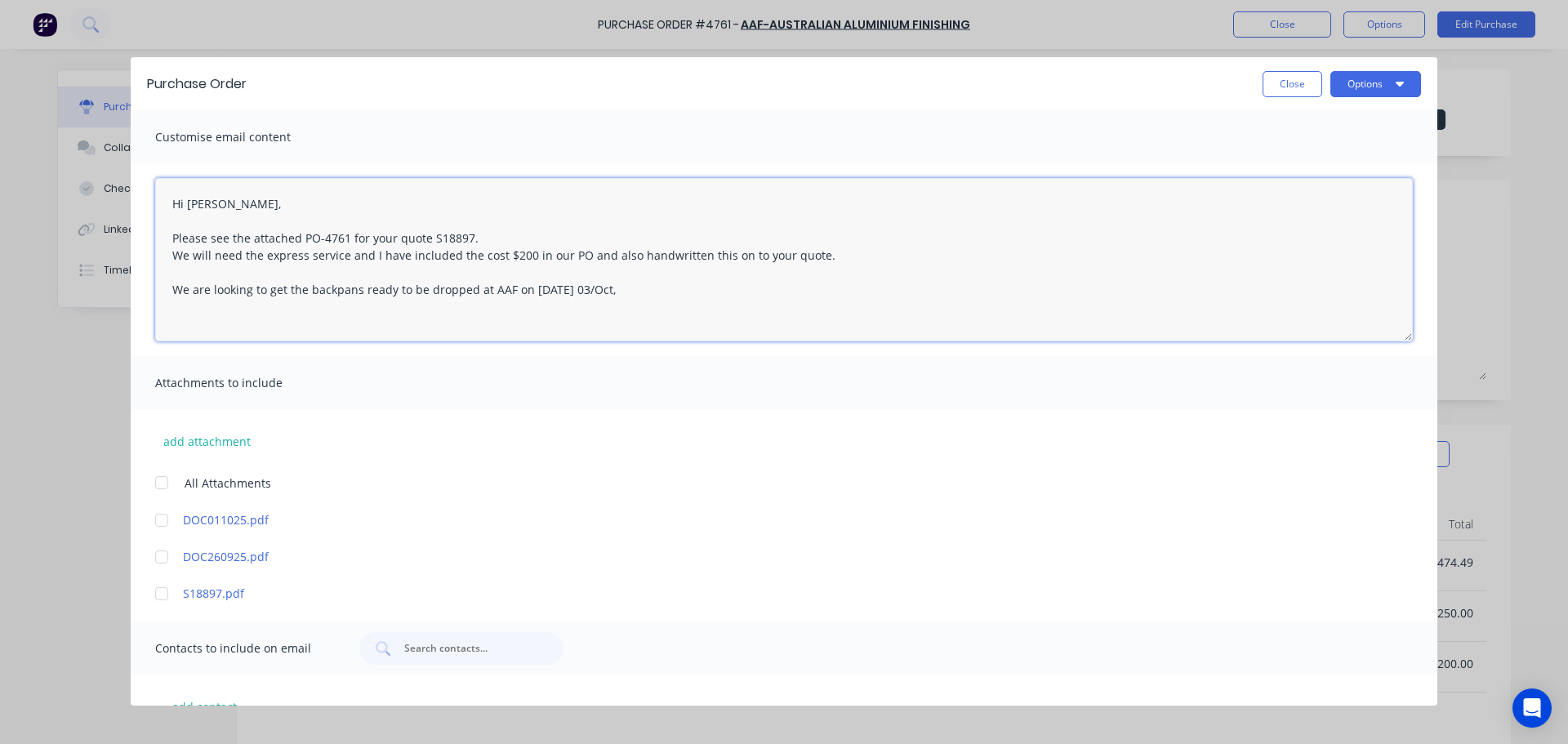
click at [177, 284] on textarea "Hi Richard, Please see the attached PO-4761 for your quote S18897. We will need…" at bounding box center [784, 259] width 1258 height 163
paste textarea "planning to have the backpans ready for drop-off at AAF this Friday, 3rd Octobe…"
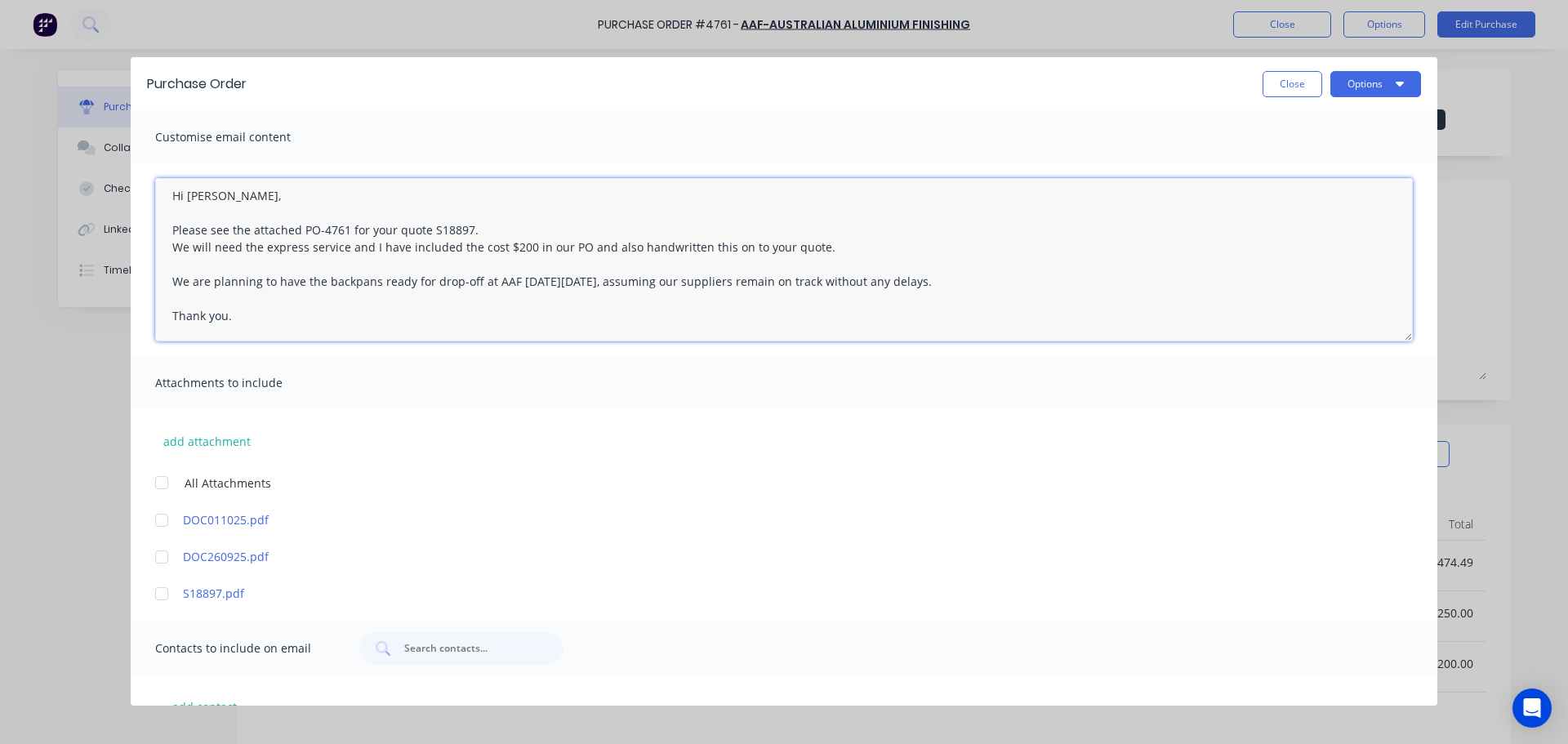
click at [990, 278] on textarea "Hi Richard, Please see the attached PO-4761 for your quote S18897. We will need…" at bounding box center [784, 259] width 1258 height 163
click at [1104, 290] on textarea "Hi Richard, Please see the attached PO-4761 for your quote S18897. We will need…" at bounding box center [784, 259] width 1258 height 163
click at [1218, 283] on textarea "Hi Richard, Please see the attached PO-4761 for your quote S18897. We will need…" at bounding box center [784, 259] width 1258 height 163
click at [668, 212] on textarea "Hi Richard, Please see the attached PO-4761 for your quote S18897. We will need…" at bounding box center [784, 259] width 1258 height 163
drag, startPoint x: 196, startPoint y: 249, endPoint x: 241, endPoint y: 253, distance: 45.2
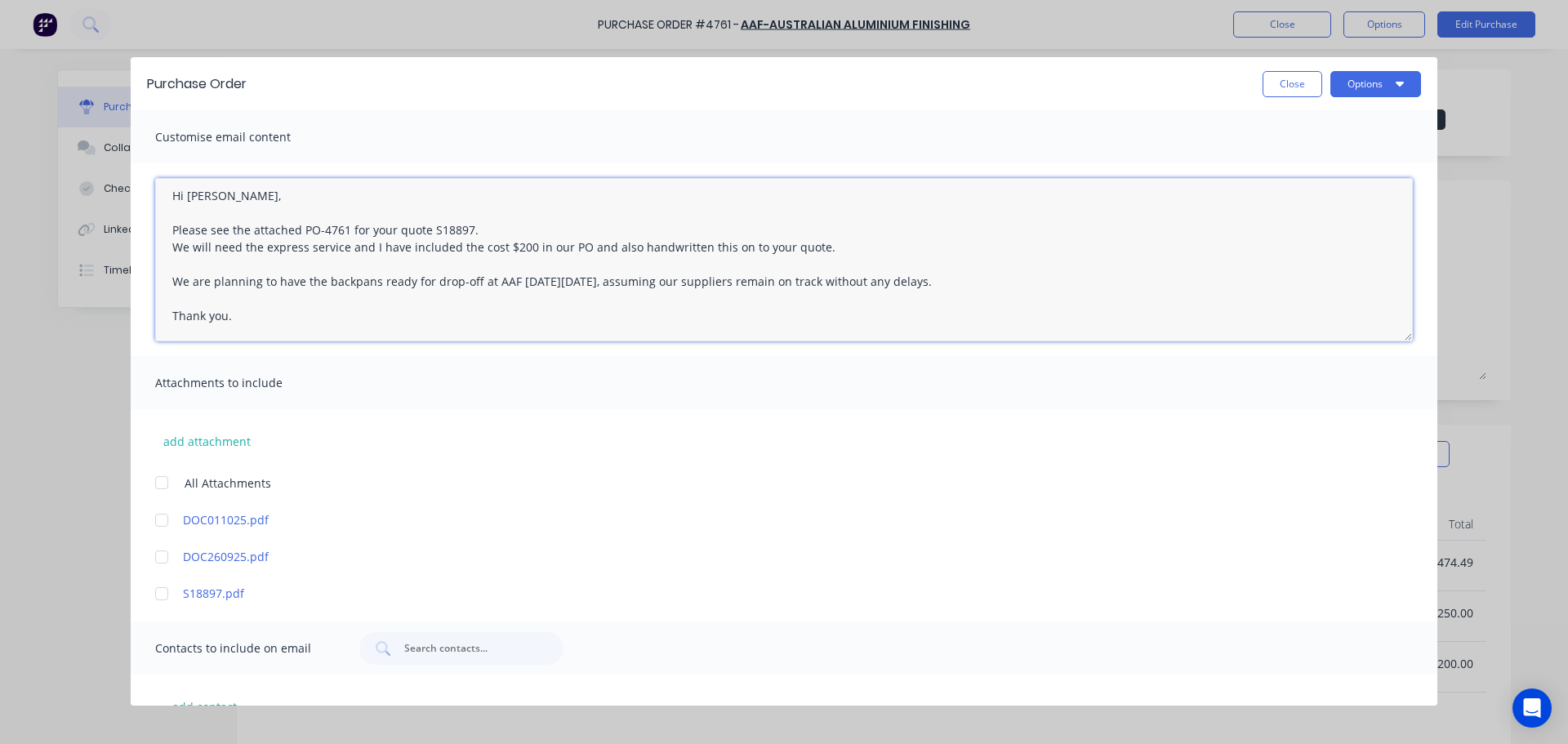
click at [241, 253] on textarea "Hi Richard, Please see the attached PO-4761 for your quote S18897. We will need…" at bounding box center [784, 259] width 1258 height 163
click at [204, 250] on textarea "Hi Richard, Please see the attached PO-4761 for your quote S18897. We will need…" at bounding box center [784, 259] width 1258 height 163
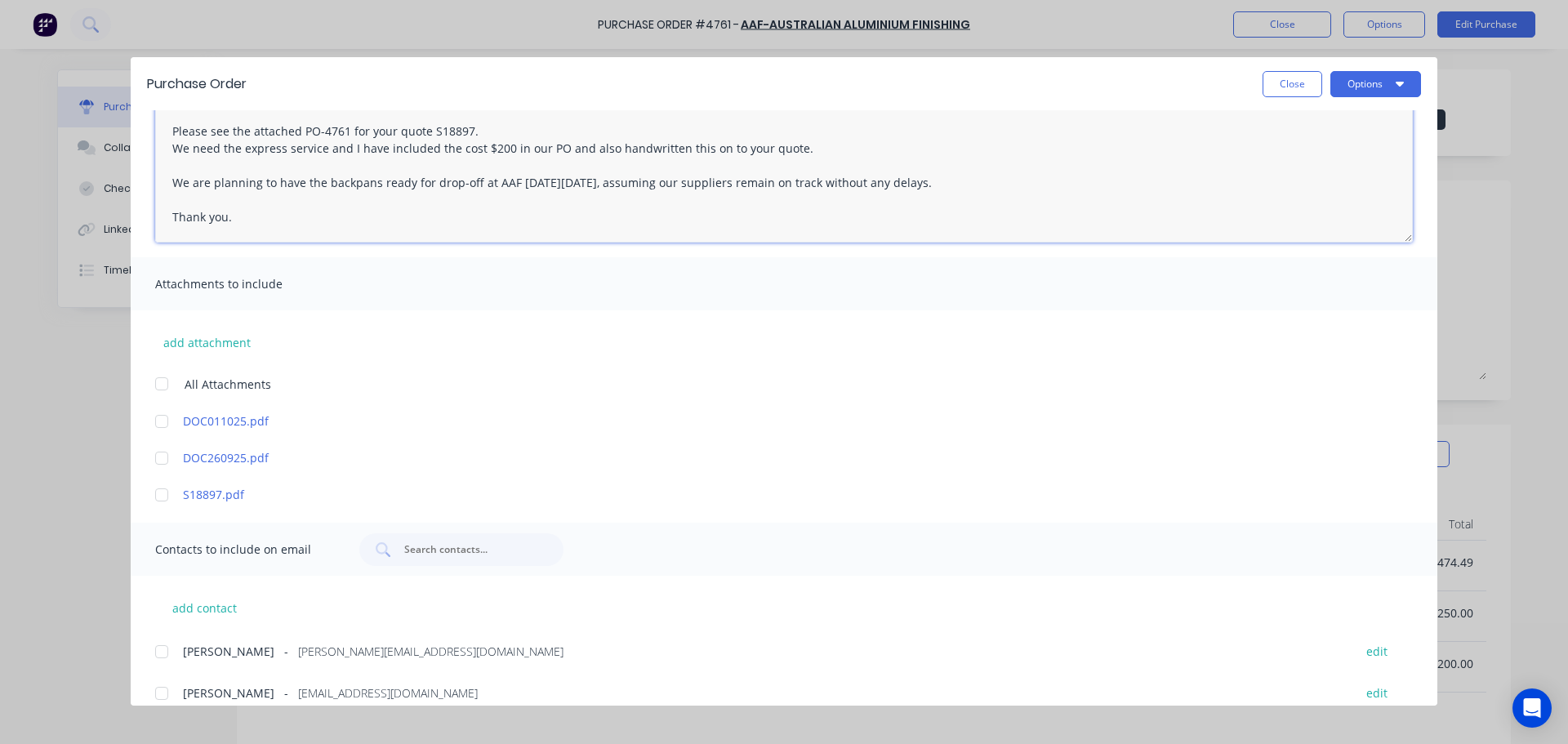
scroll to position [245, 0]
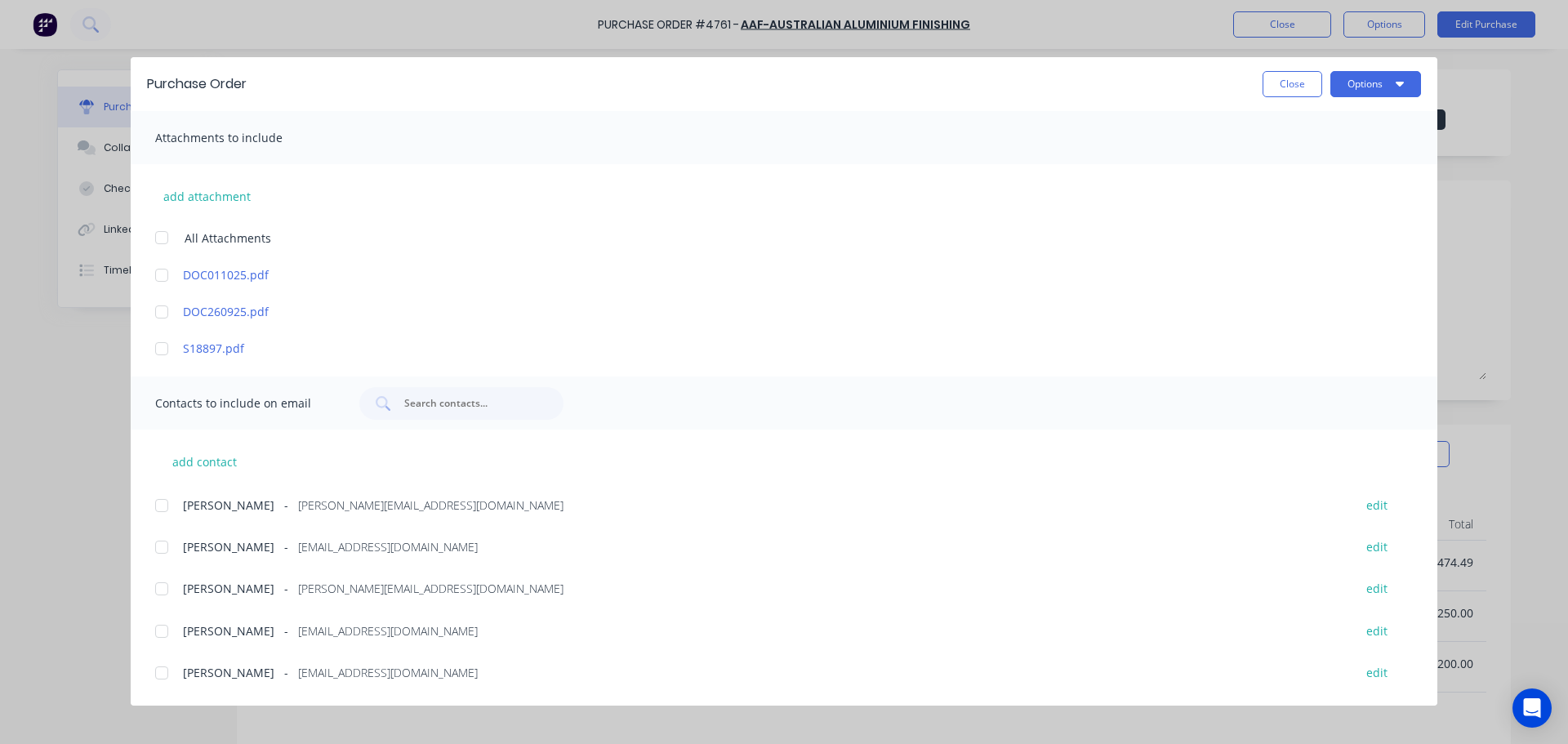
click at [165, 280] on div at bounding box center [161, 274] width 32 height 32
click at [161, 312] on div at bounding box center [161, 311] width 32 height 32
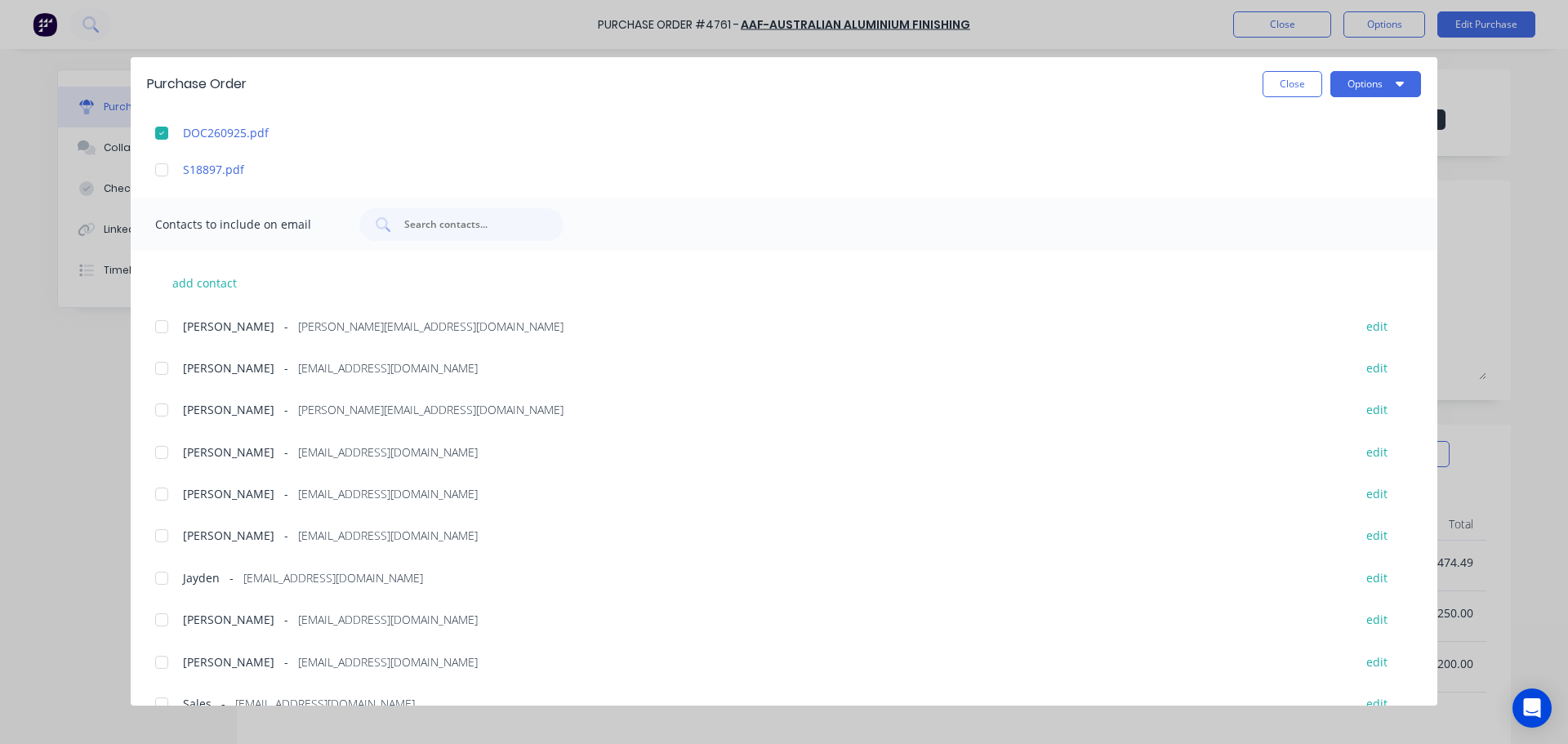
scroll to position [453, 0]
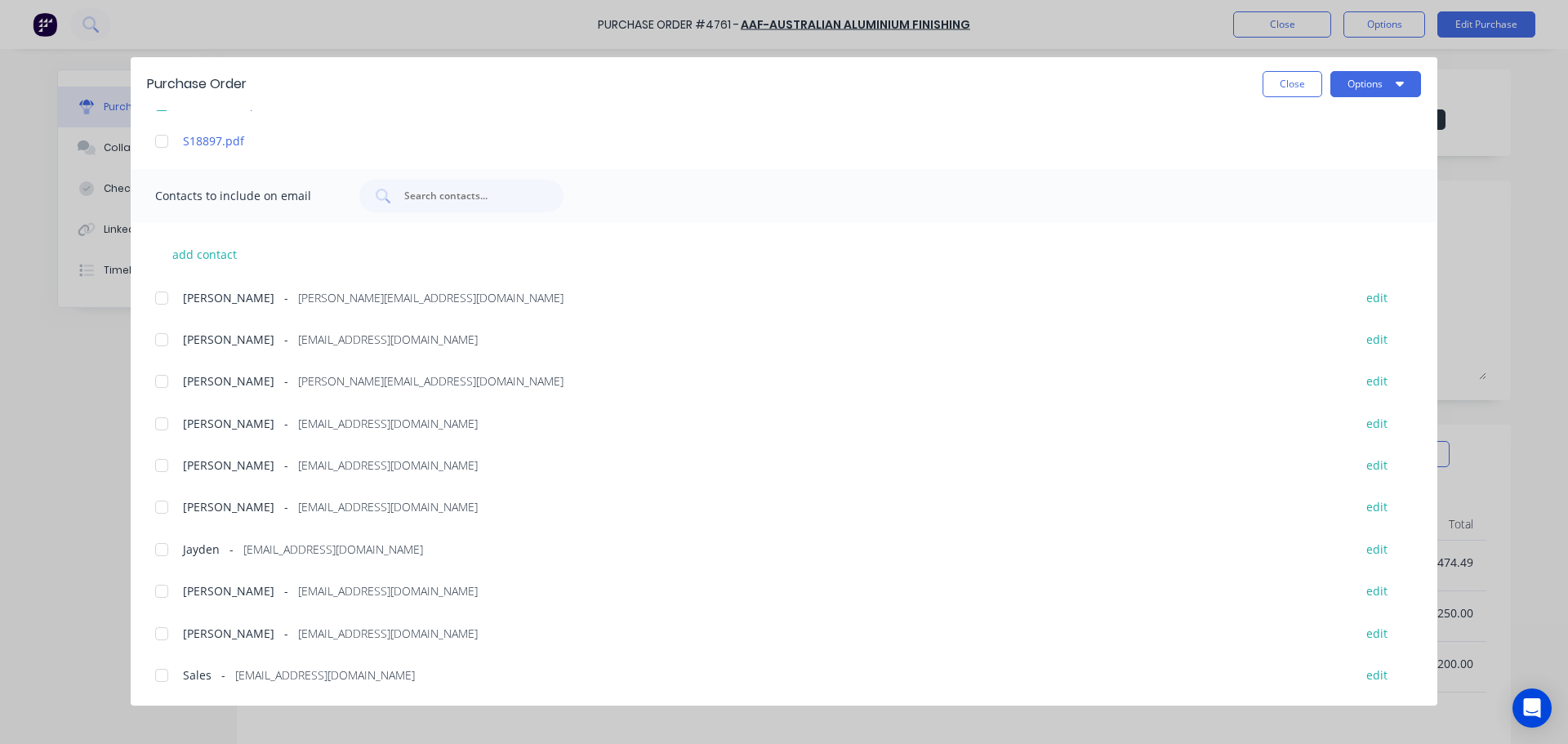
click at [168, 640] on div at bounding box center [161, 634] width 32 height 32
click at [168, 382] on div at bounding box center [161, 381] width 32 height 32
click at [158, 419] on div at bounding box center [161, 424] width 32 height 32
click at [173, 679] on div at bounding box center [161, 675] width 32 height 32
click at [168, 474] on div at bounding box center [161, 465] width 32 height 32
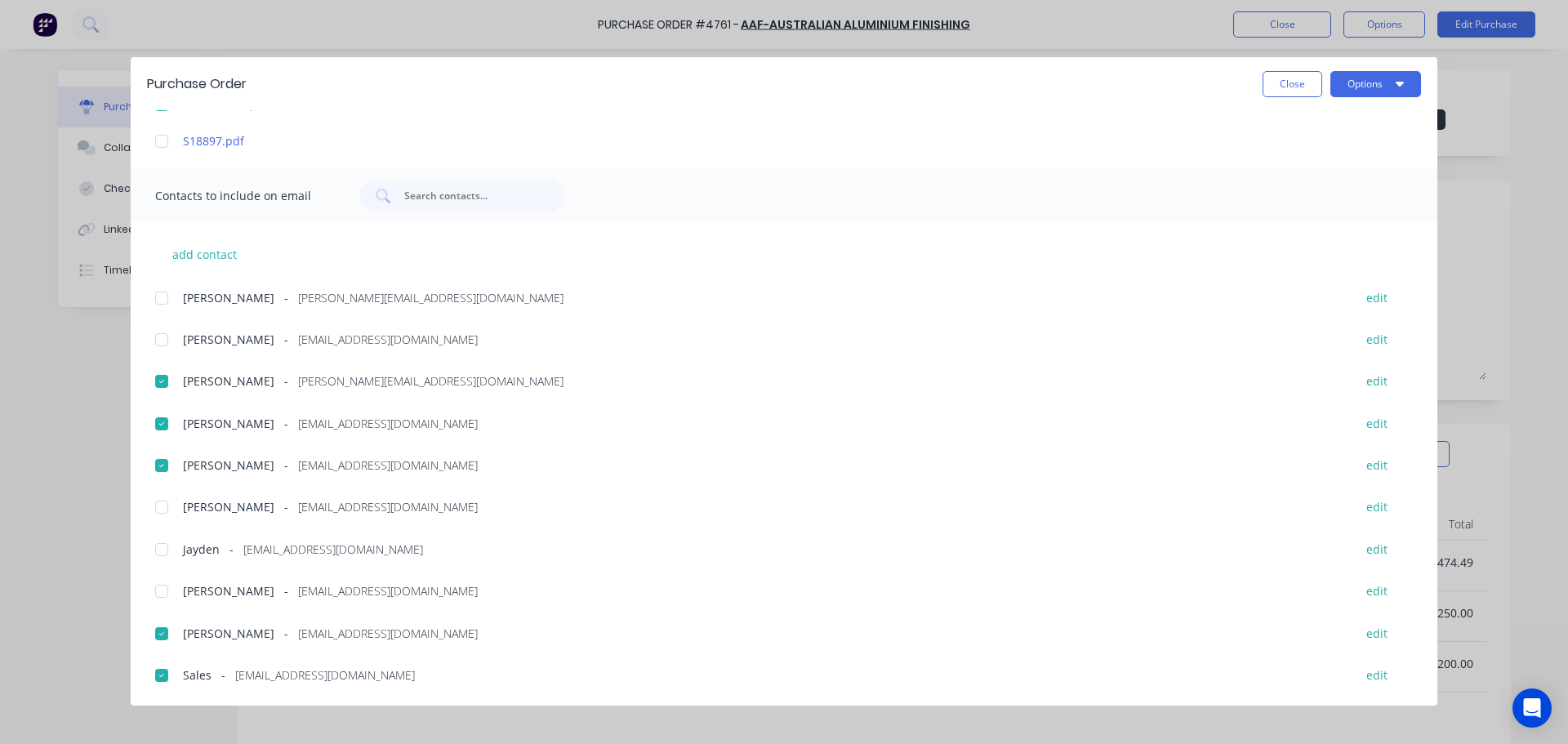
click at [165, 466] on div at bounding box center [161, 465] width 32 height 32
click at [167, 506] on div at bounding box center [161, 507] width 32 height 32
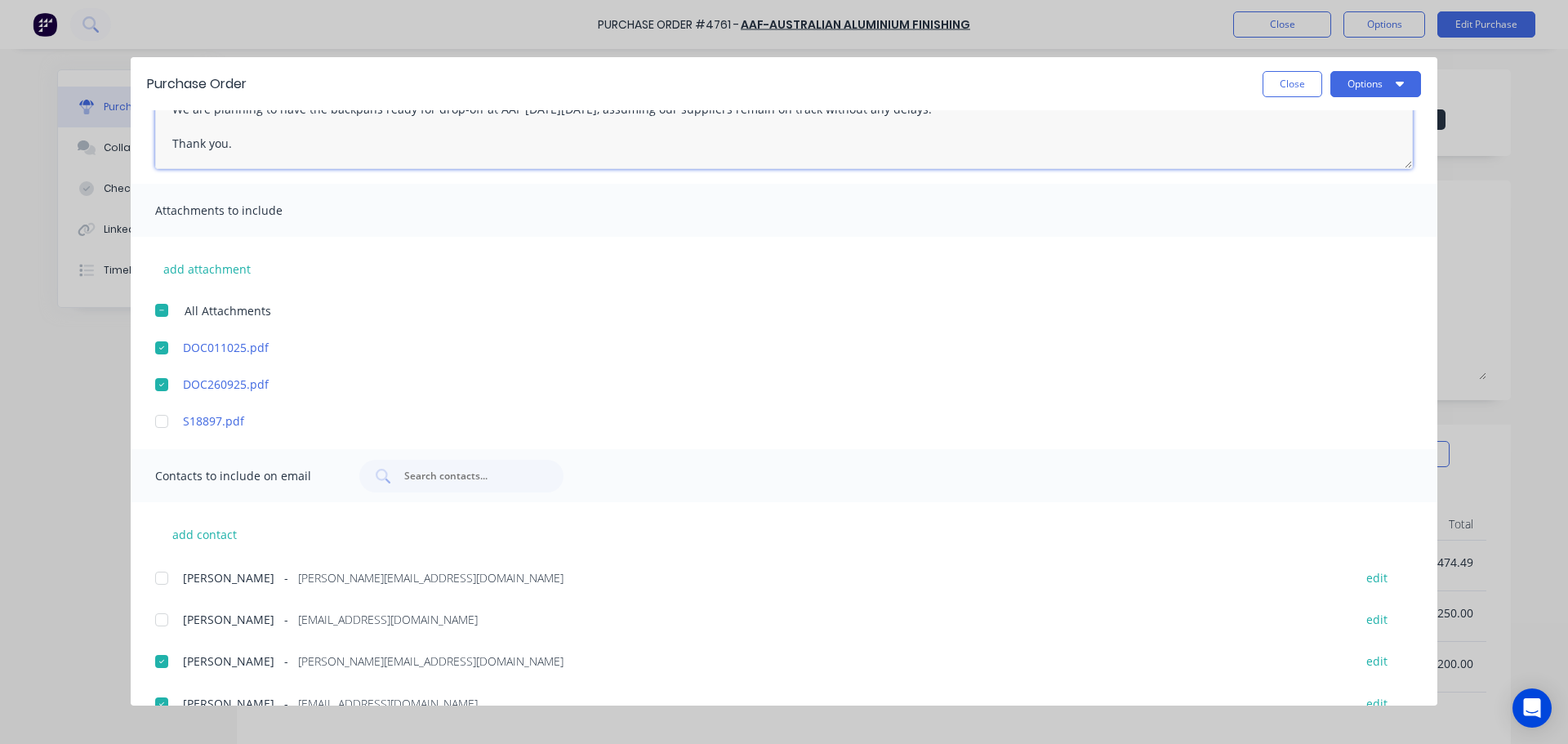
scroll to position [0, 0]
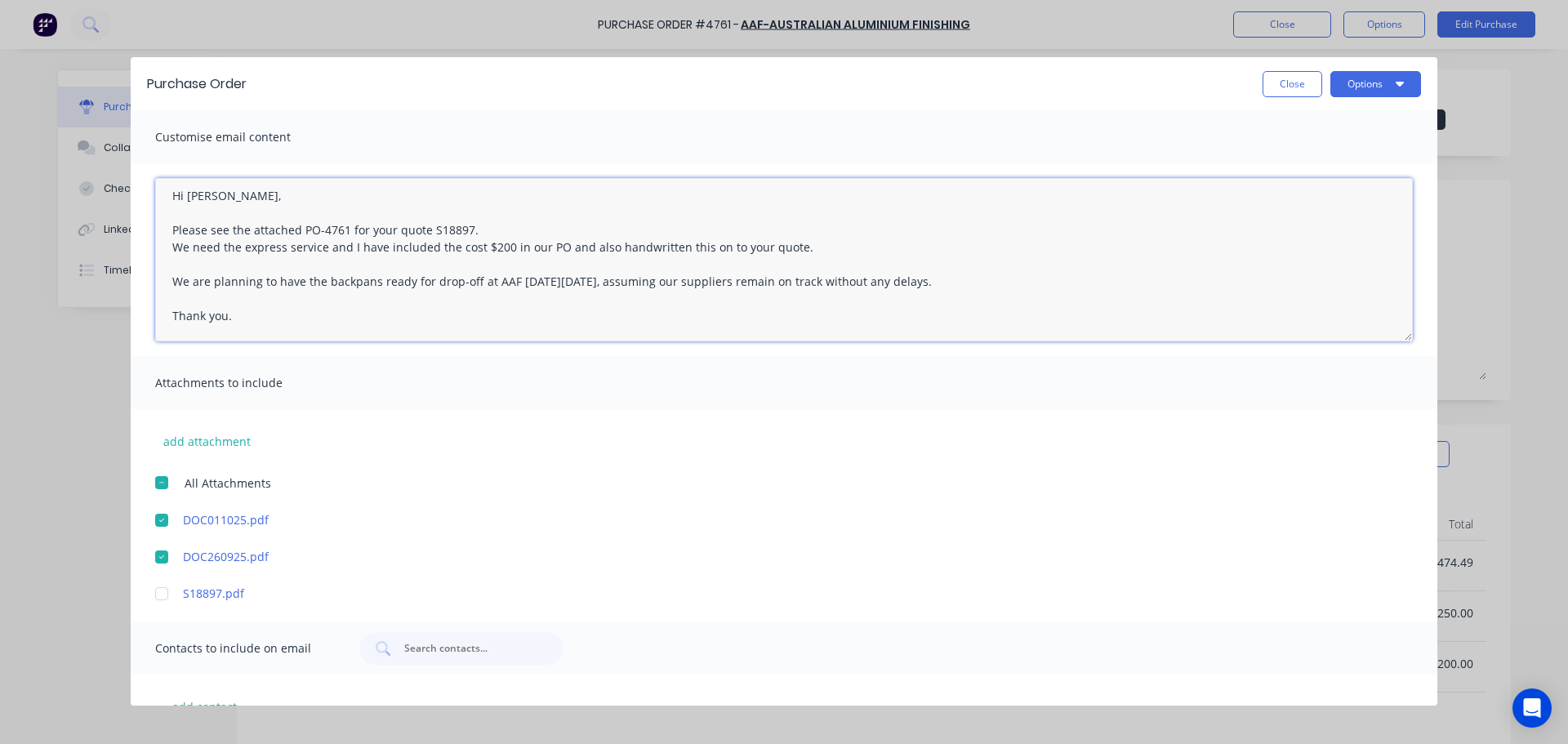
click at [228, 198] on textarea "Hi Richard, Please see the attached PO-4761 for your quote S18897. We need the …" at bounding box center [784, 259] width 1258 height 163
click at [223, 194] on textarea "Hi Richard, Please see the attached PO-4761 for your quote S18897. We need the …" at bounding box center [784, 259] width 1258 height 163
click at [245, 318] on textarea "Hi Richard/Jann, Please see the attached PO-4761 for your quote S18897. We need…" at bounding box center [784, 259] width 1258 height 163
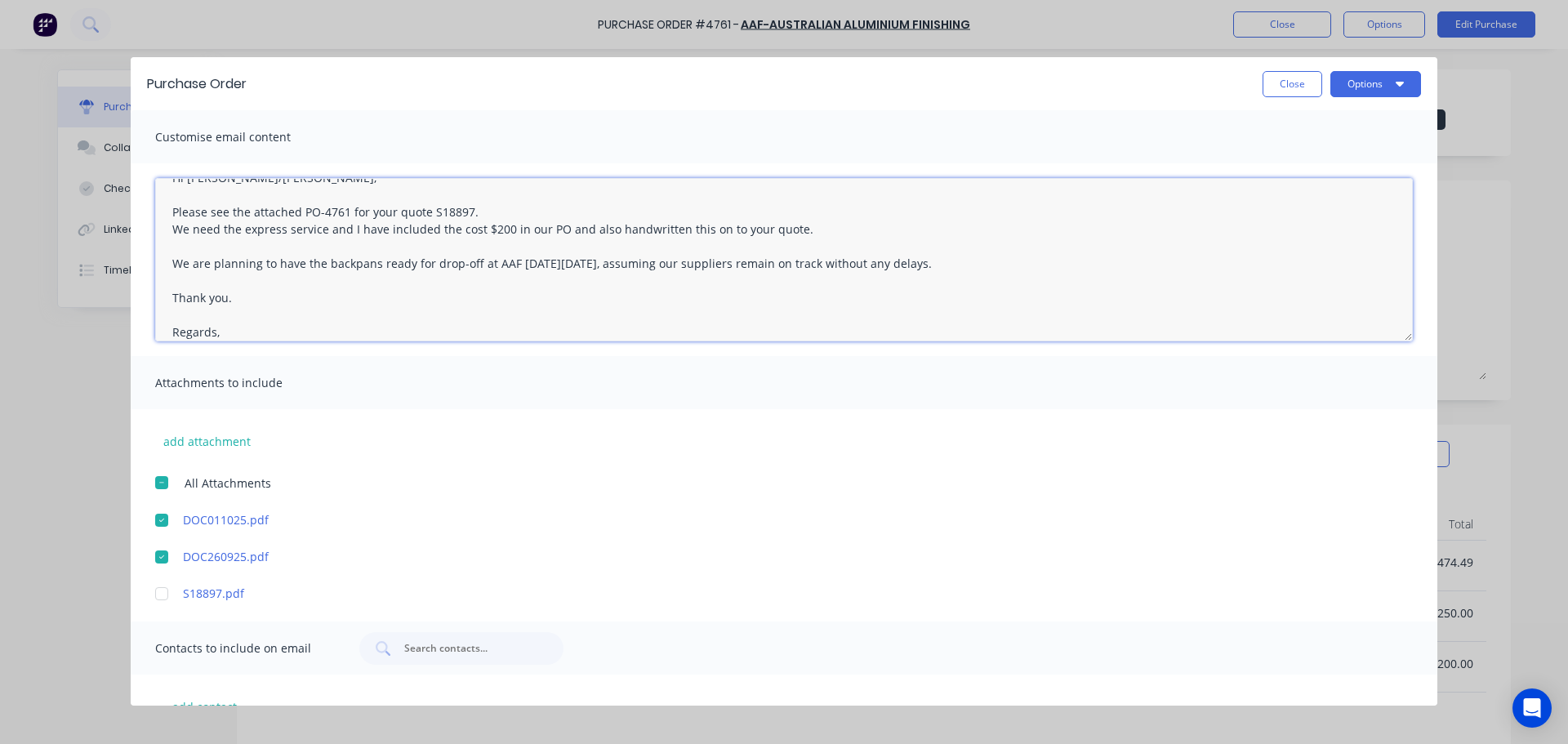
scroll to position [43, 0]
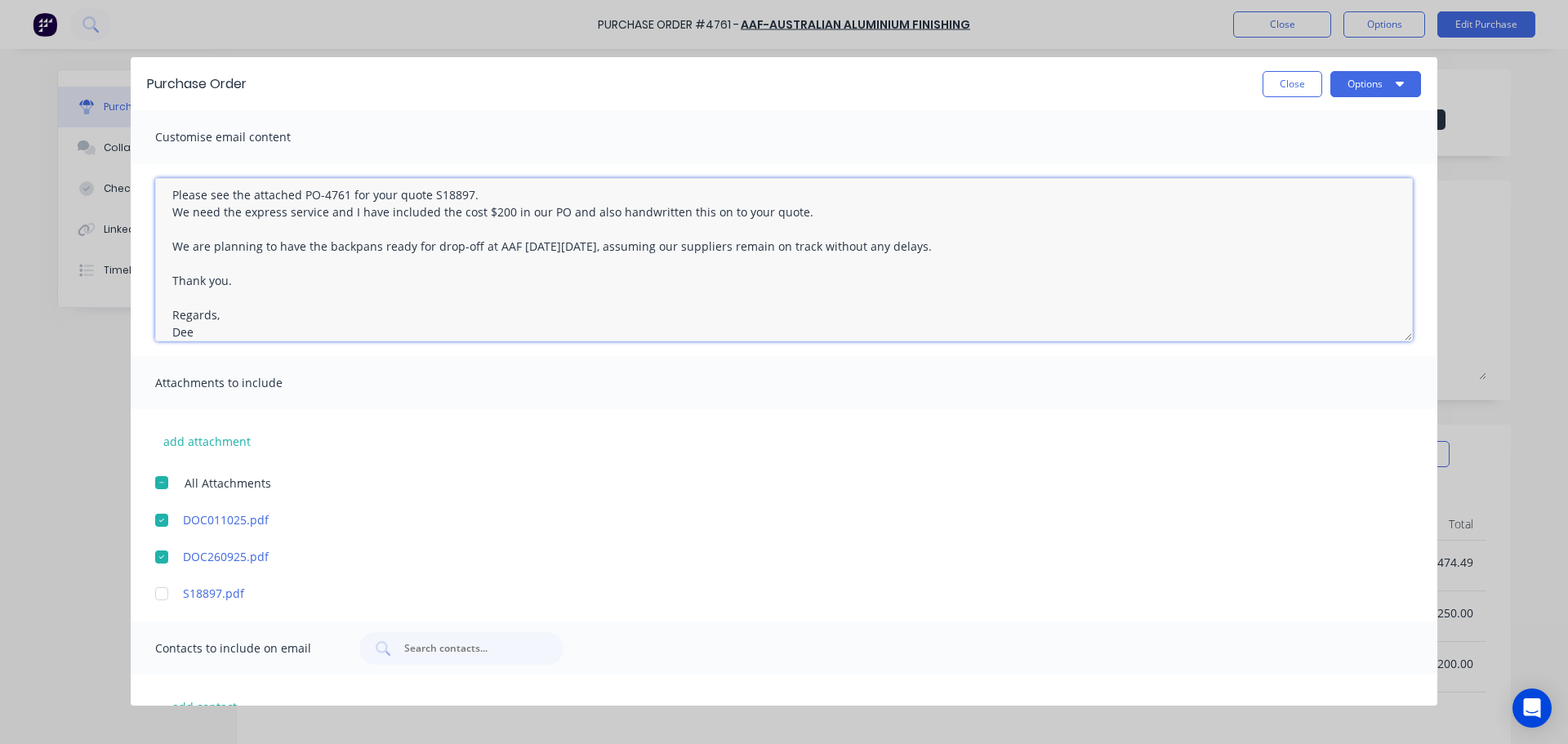
click at [172, 317] on textarea "Hi Richard/Jann, Please see the attached PO-4761 for your quote S18897. We need…" at bounding box center [784, 259] width 1258 height 163
click at [201, 333] on textarea "Hi Richard/Jann, Please see the attached PO-4761 for your quote S18897. We need…" at bounding box center [784, 259] width 1258 height 163
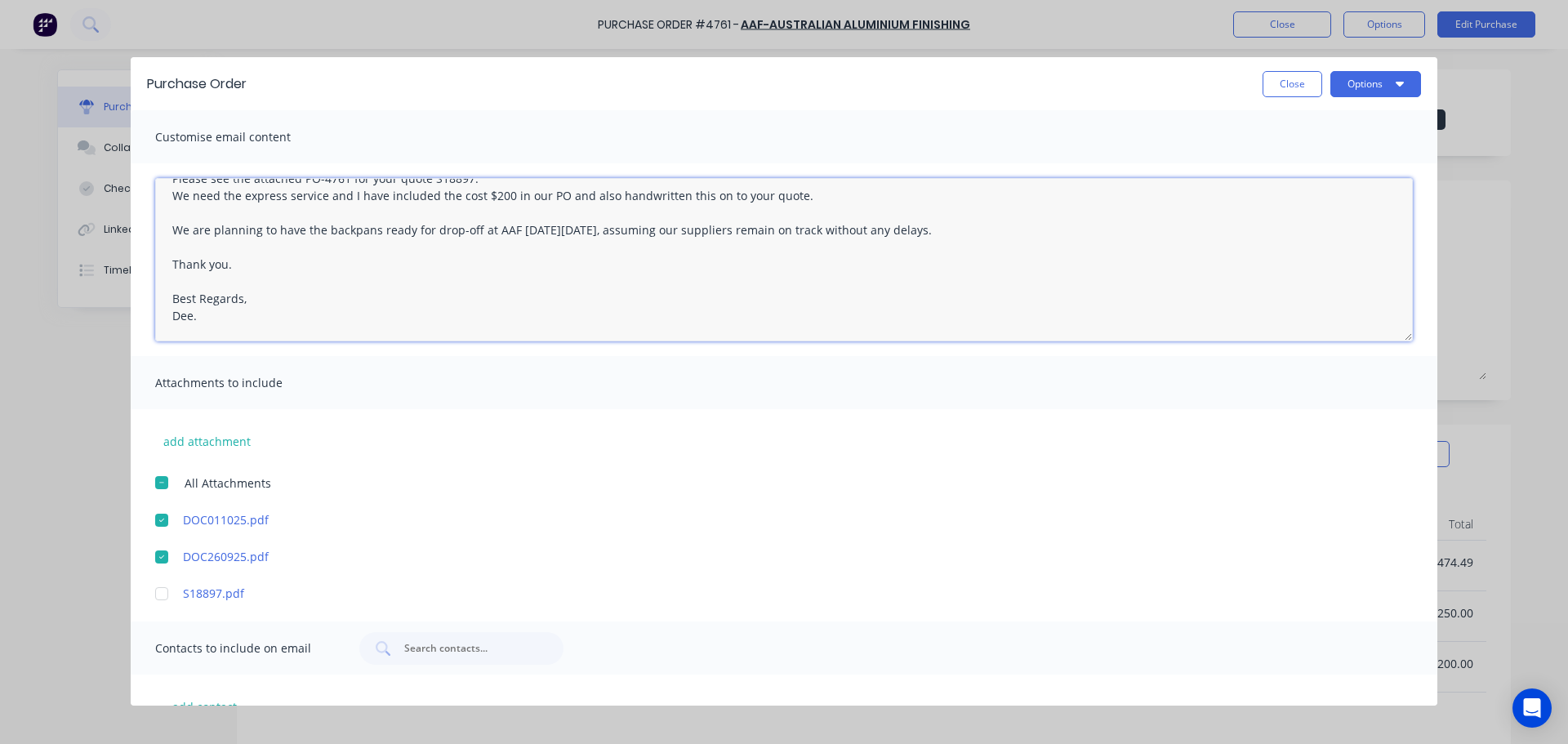
drag, startPoint x: 200, startPoint y: 328, endPoint x: 160, endPoint y: 300, distance: 48.8
click at [160, 300] on textarea "Hi Richard/Jann, Please see the attached PO-4761 for your quote S18897. We need…" at bounding box center [784, 259] width 1258 height 163
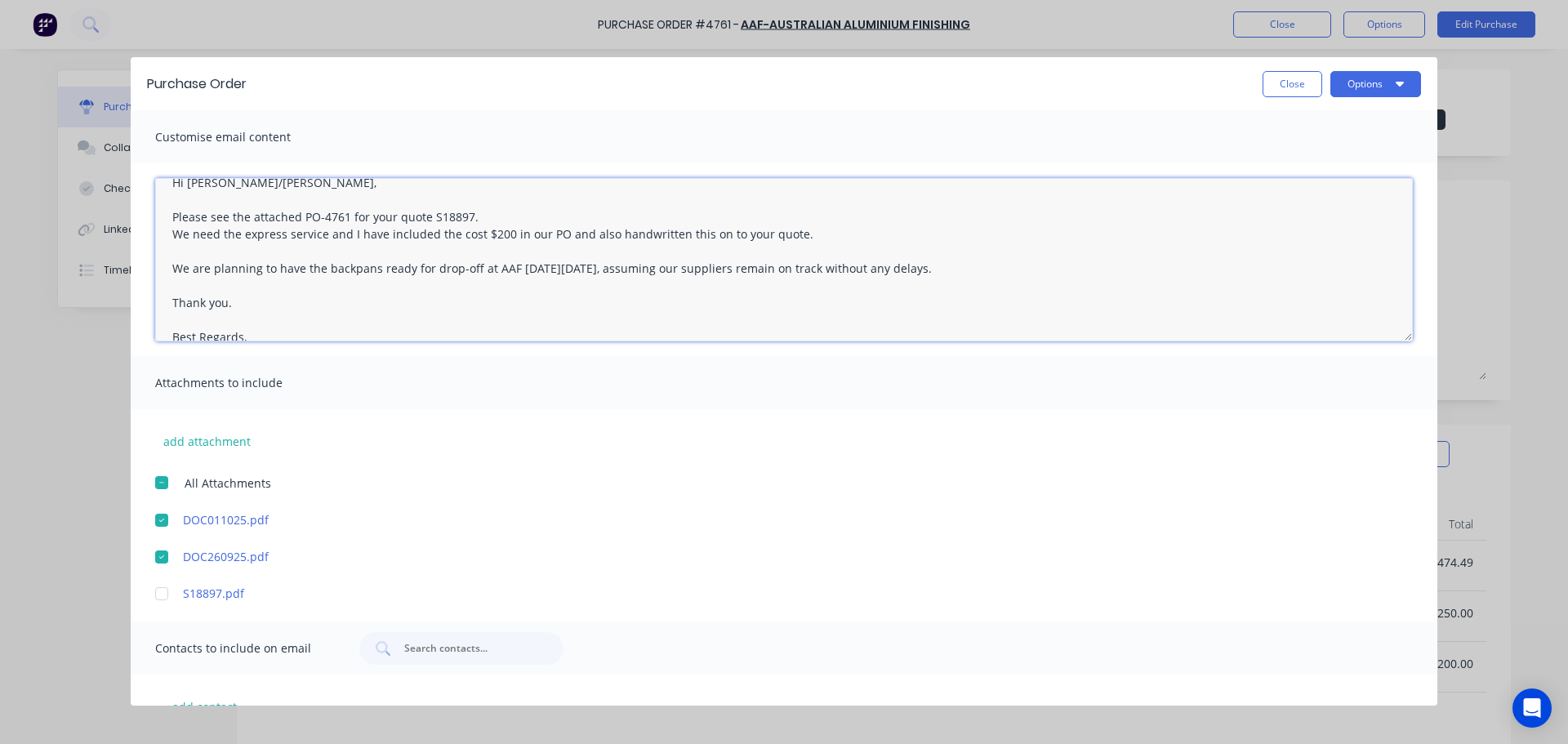
scroll to position [0, 0]
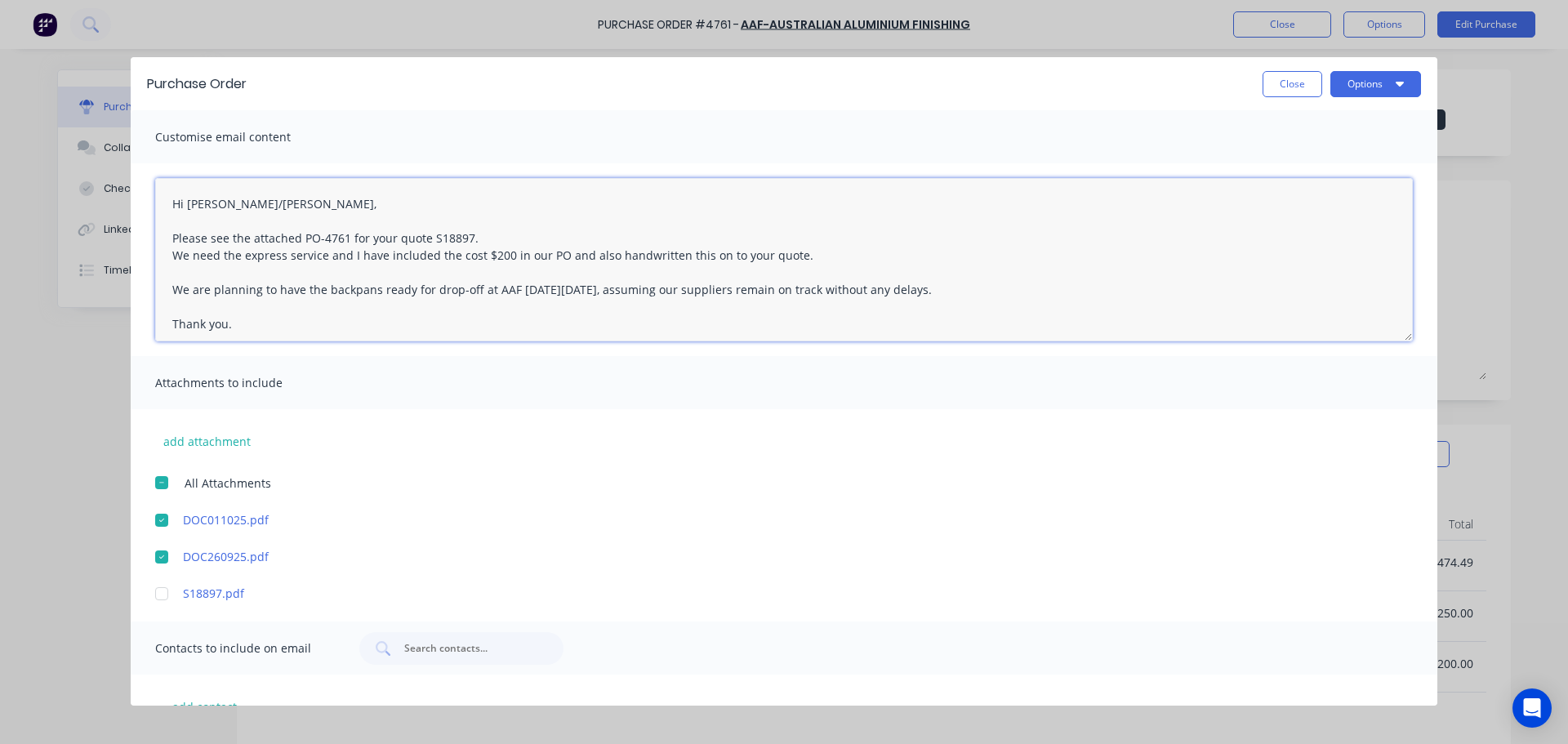
click at [730, 227] on textarea "Hi Richard/Jann, Please see the attached PO-4761 for your quote S18897. We need…" at bounding box center [784, 259] width 1258 height 163
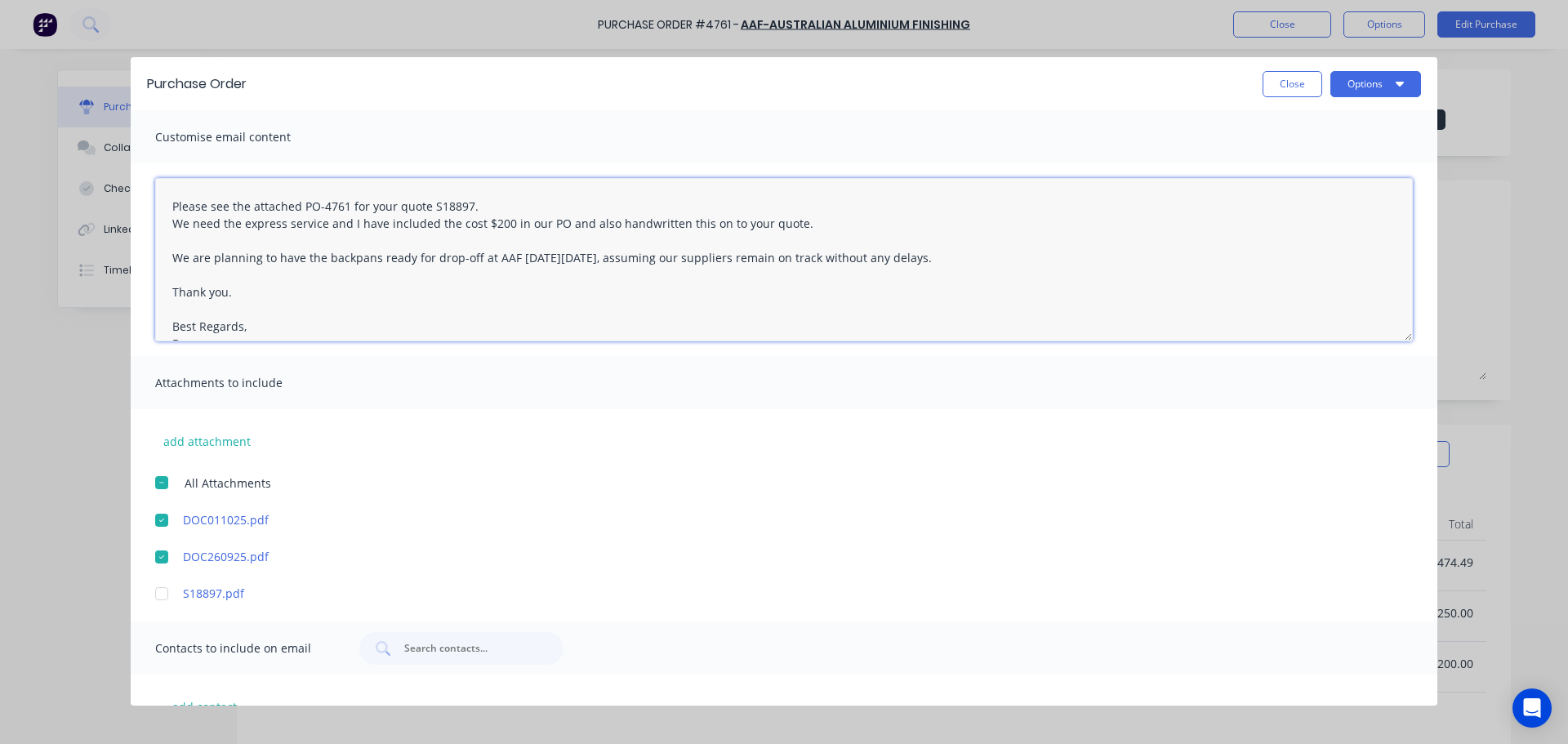
scroll to position [60, 0]
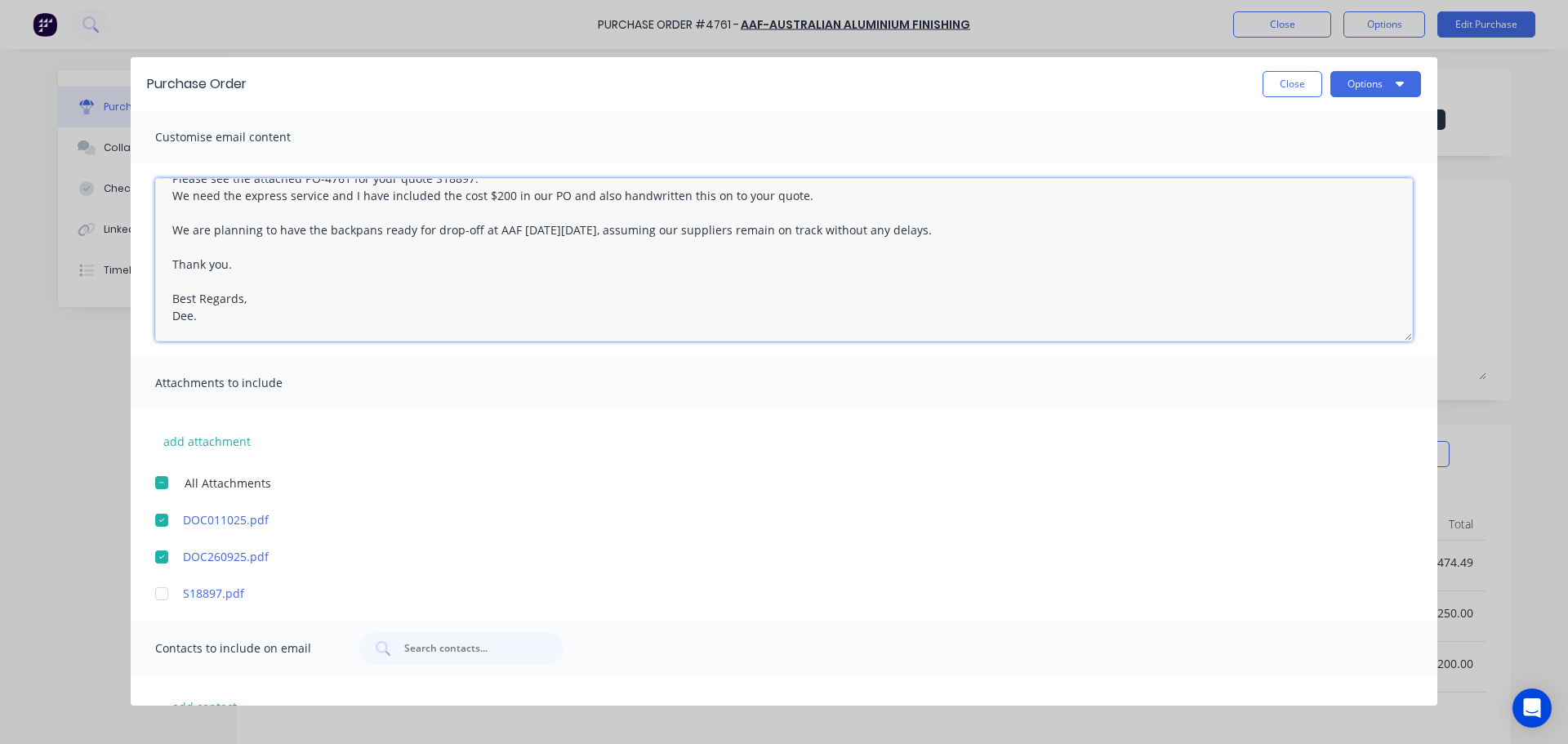
drag, startPoint x: 172, startPoint y: 278, endPoint x: 257, endPoint y: 328, distance: 98.6
click at [257, 328] on textarea "Hi Richard/Jann, Please see the attached PO-4761 for your quote S18897. We need…" at bounding box center [784, 259] width 1258 height 163
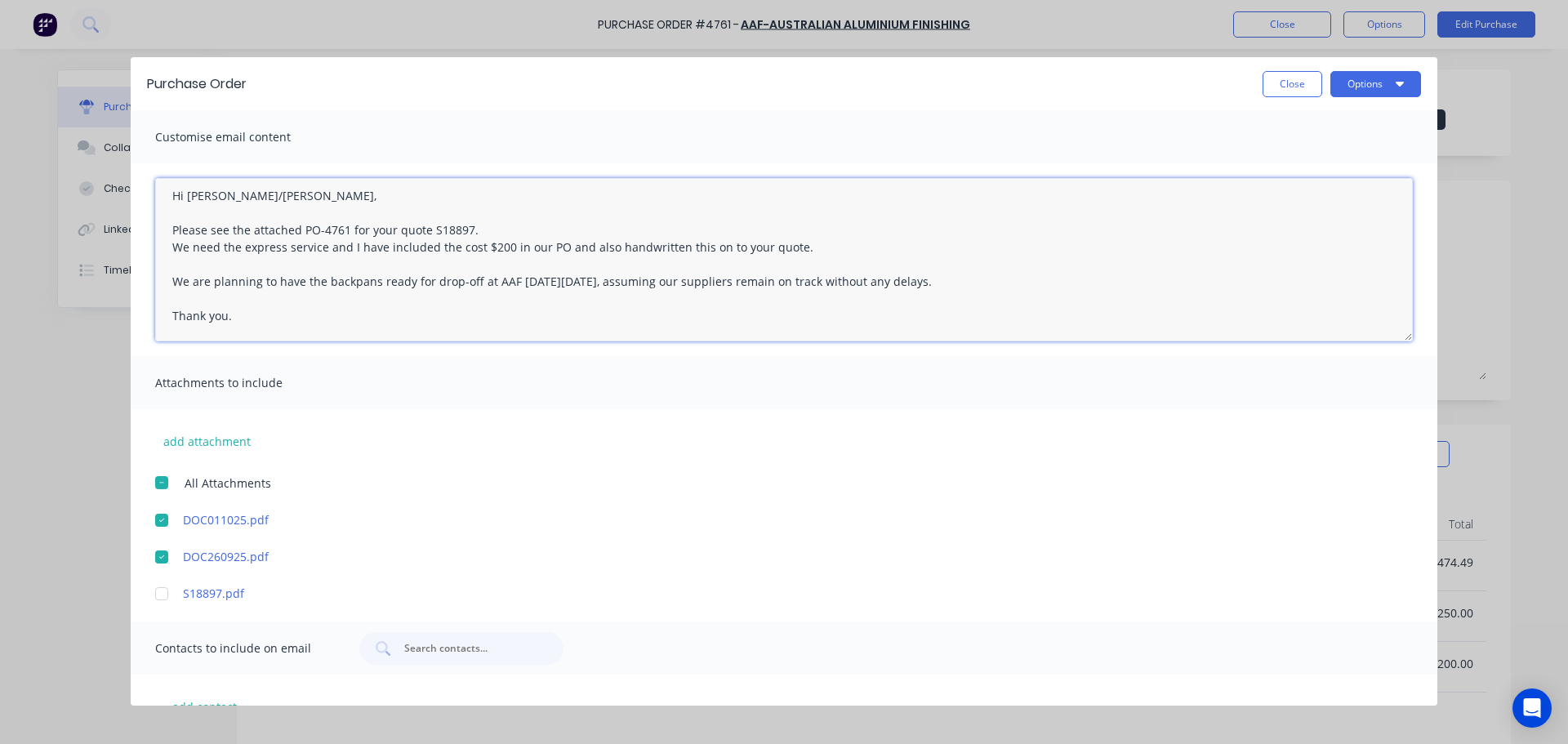
scroll to position [0, 0]
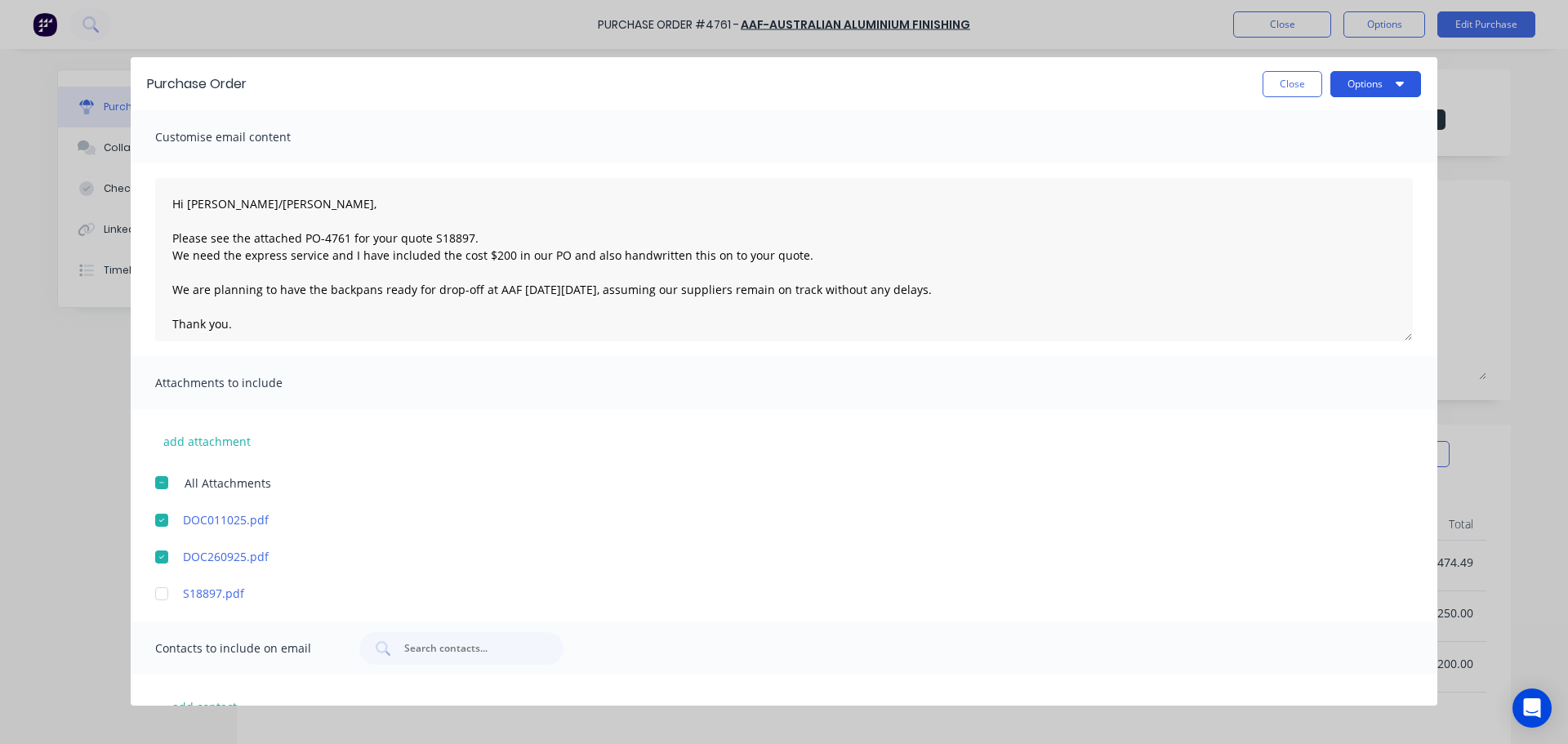
click at [1350, 81] on button "Options" at bounding box center [1375, 84] width 91 height 26
click at [1325, 181] on div "Email" at bounding box center [1343, 190] width 126 height 23
click at [166, 489] on div at bounding box center [161, 482] width 32 height 32
click at [1389, 88] on button "Options" at bounding box center [1375, 84] width 91 height 26
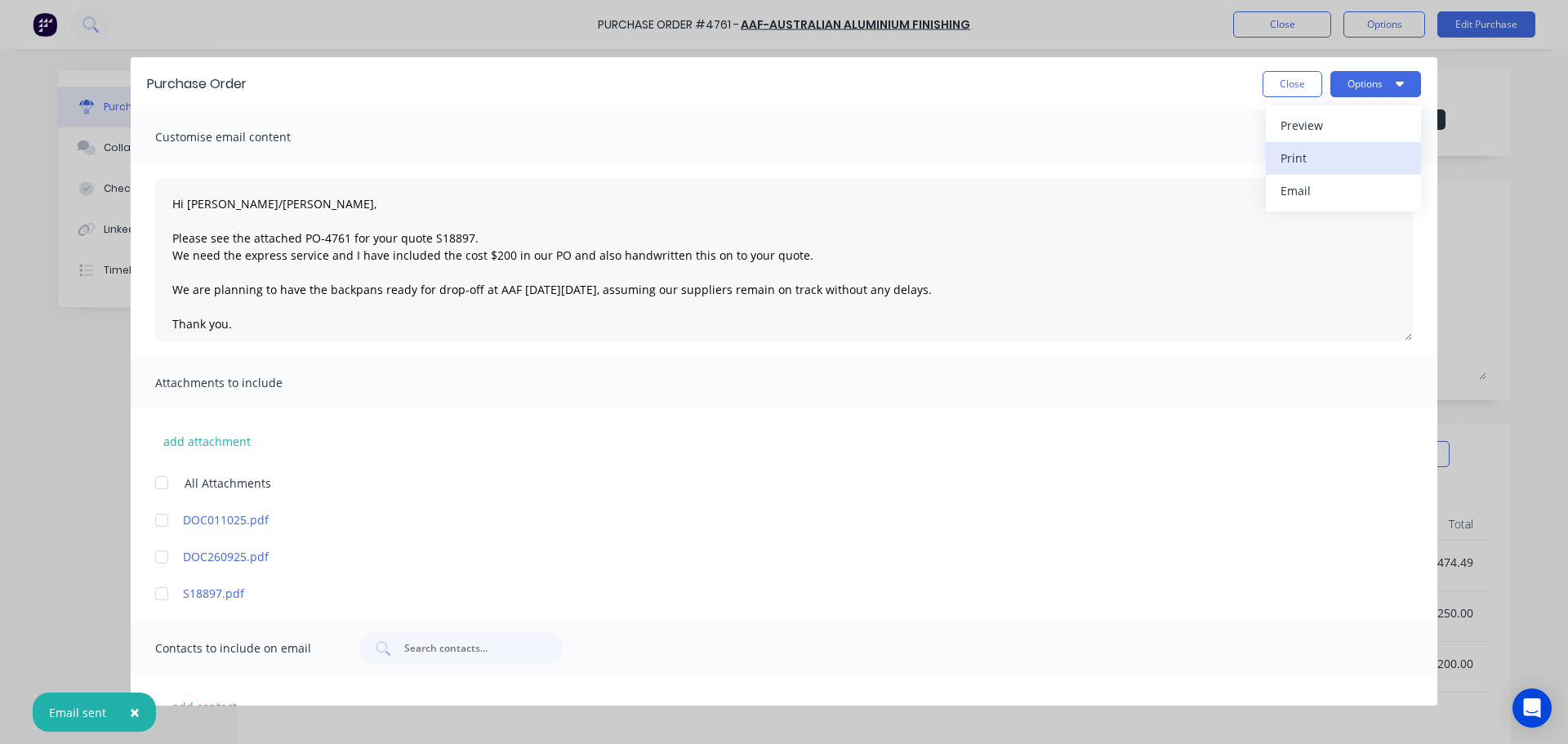
click at [1345, 153] on div "Print" at bounding box center [1343, 158] width 126 height 23
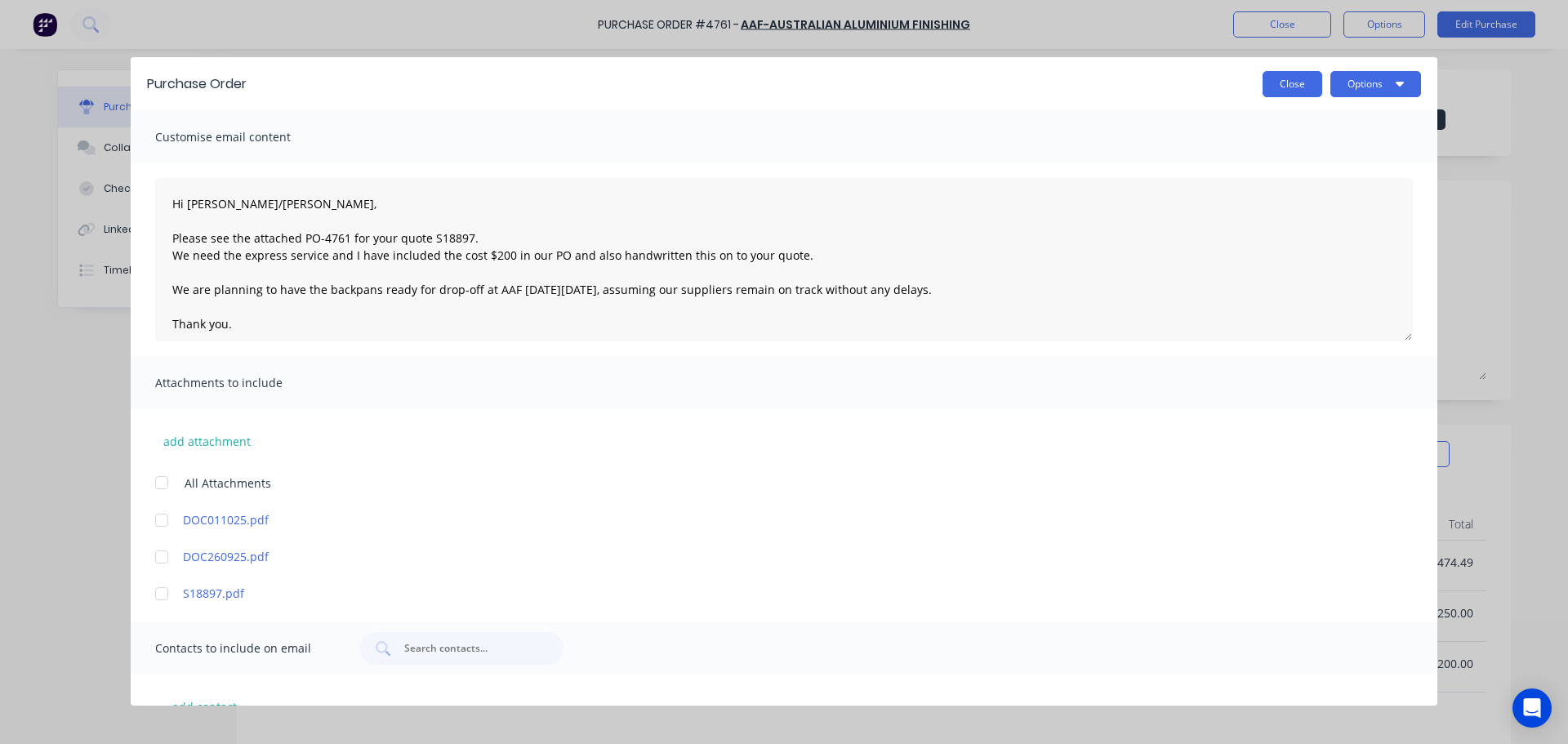
click at [1296, 90] on button "Close" at bounding box center [1292, 84] width 60 height 26
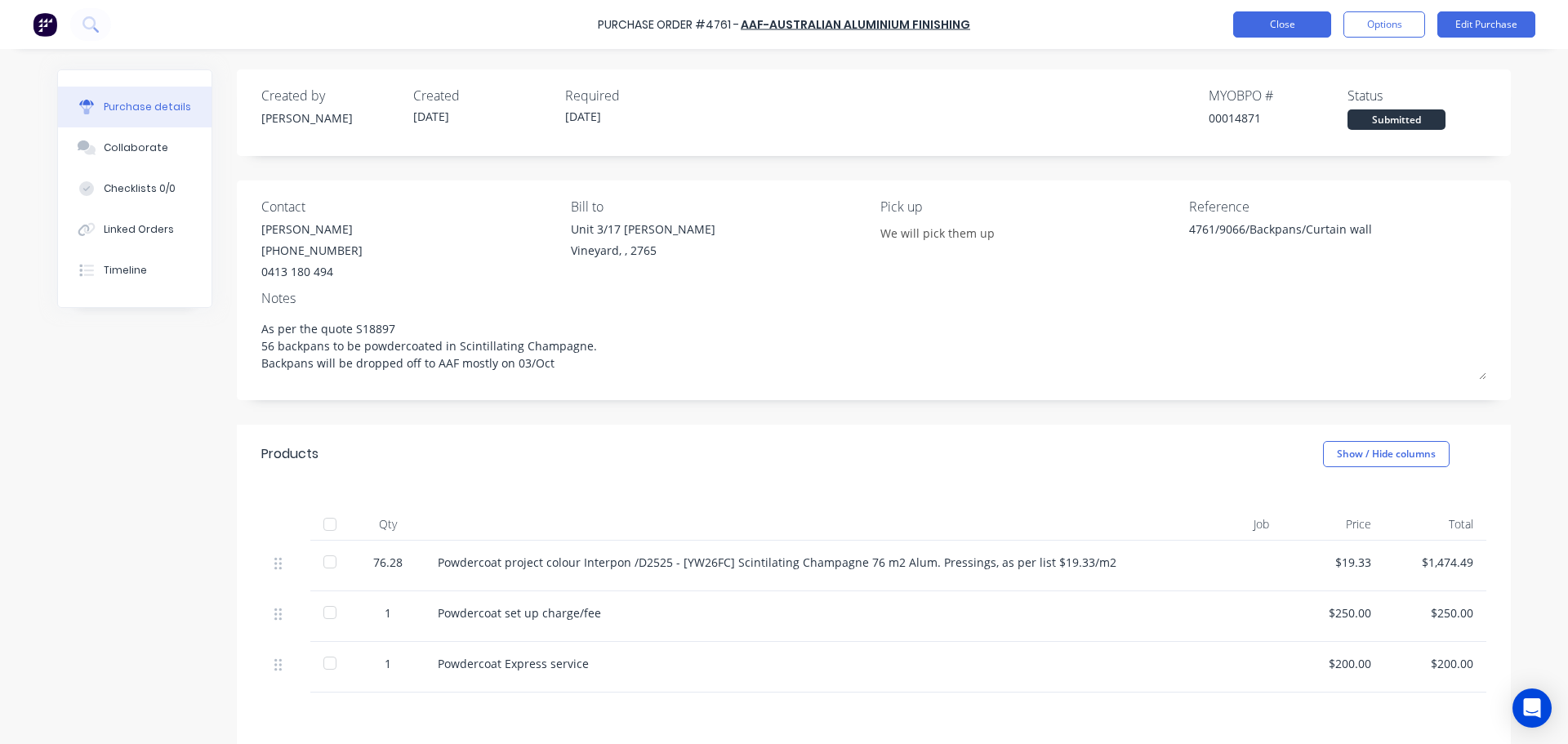
click at [1293, 26] on button "Close" at bounding box center [1282, 24] width 98 height 26
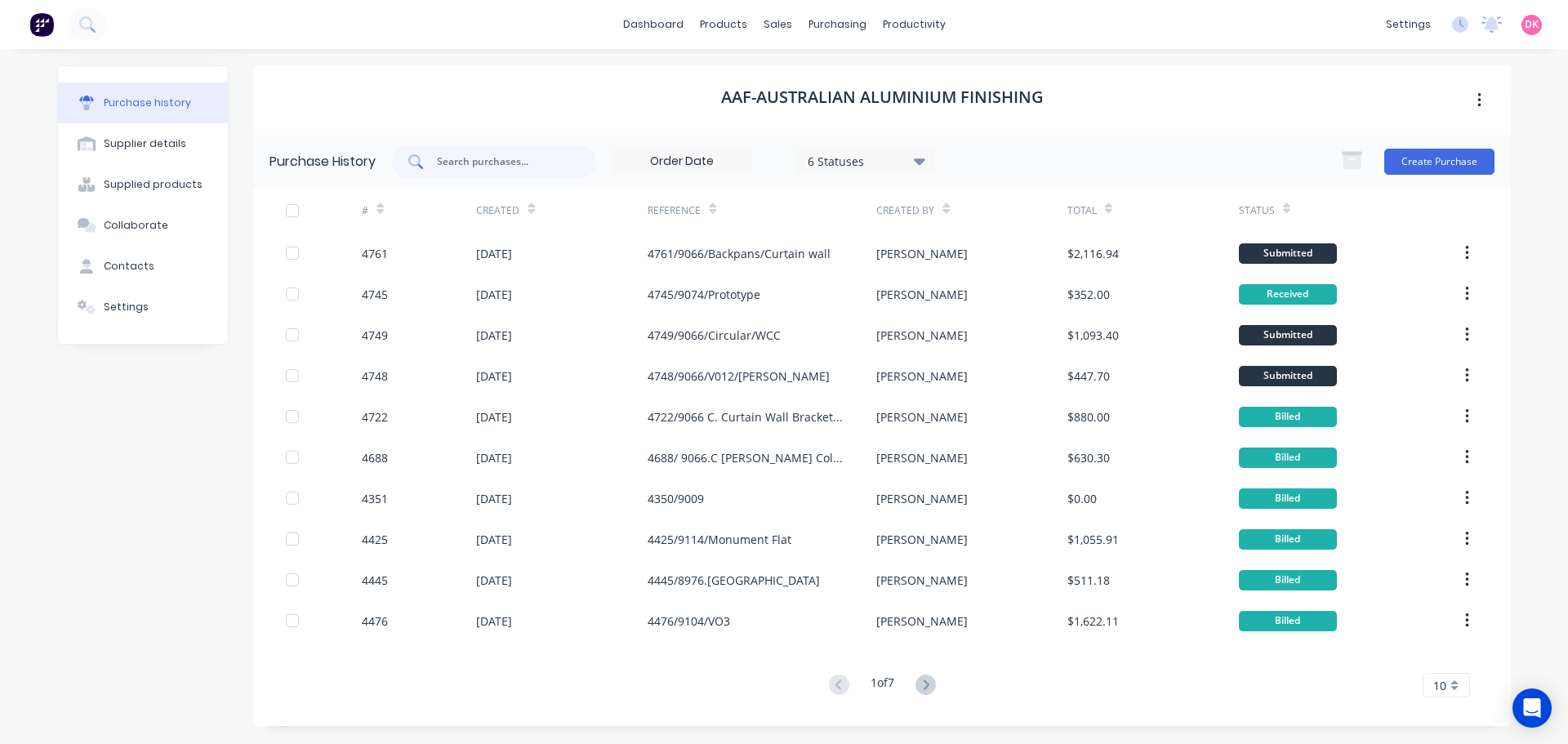
click at [488, 162] on input "text" at bounding box center [503, 161] width 136 height 17
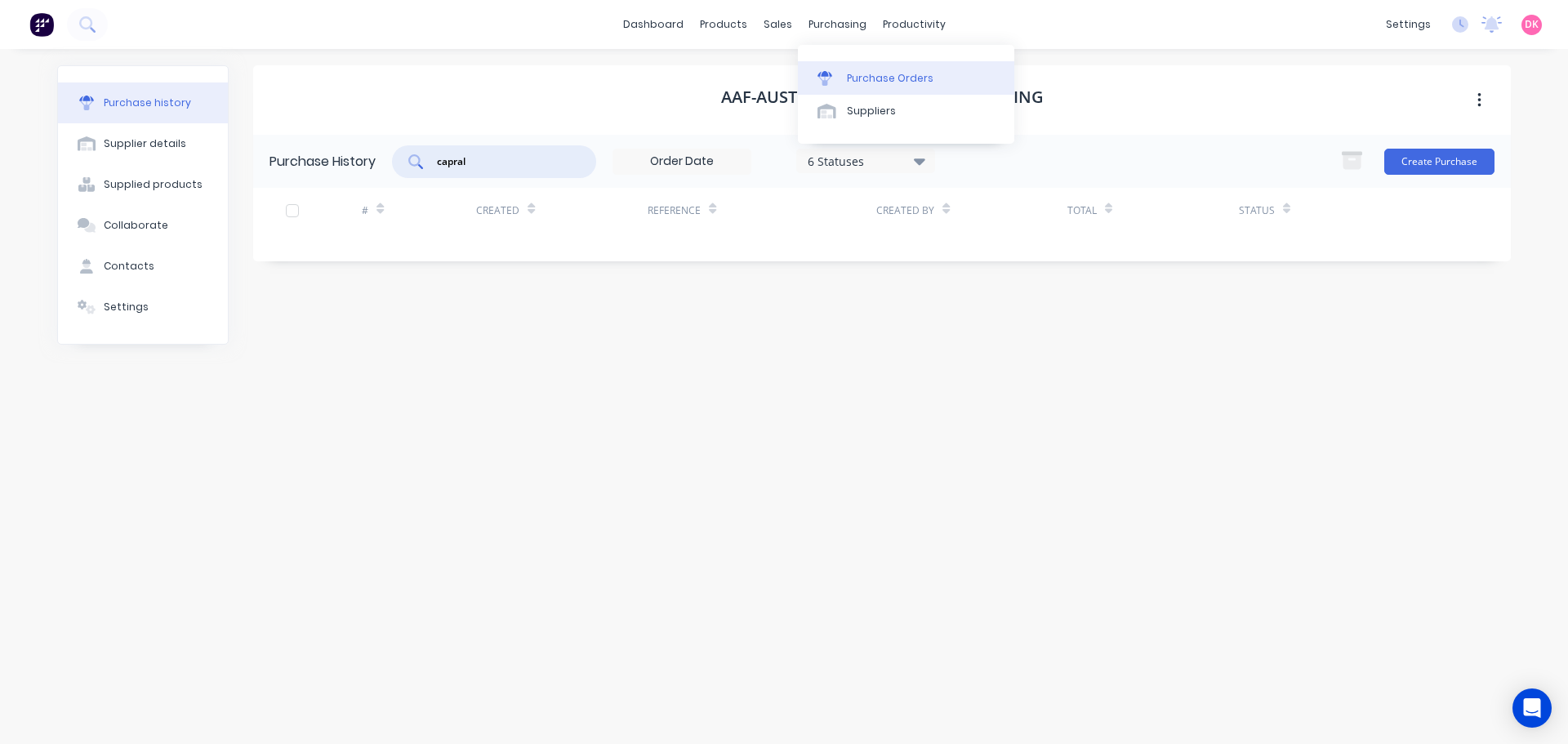
click at [875, 85] on div "Purchase Orders" at bounding box center [890, 78] width 87 height 15
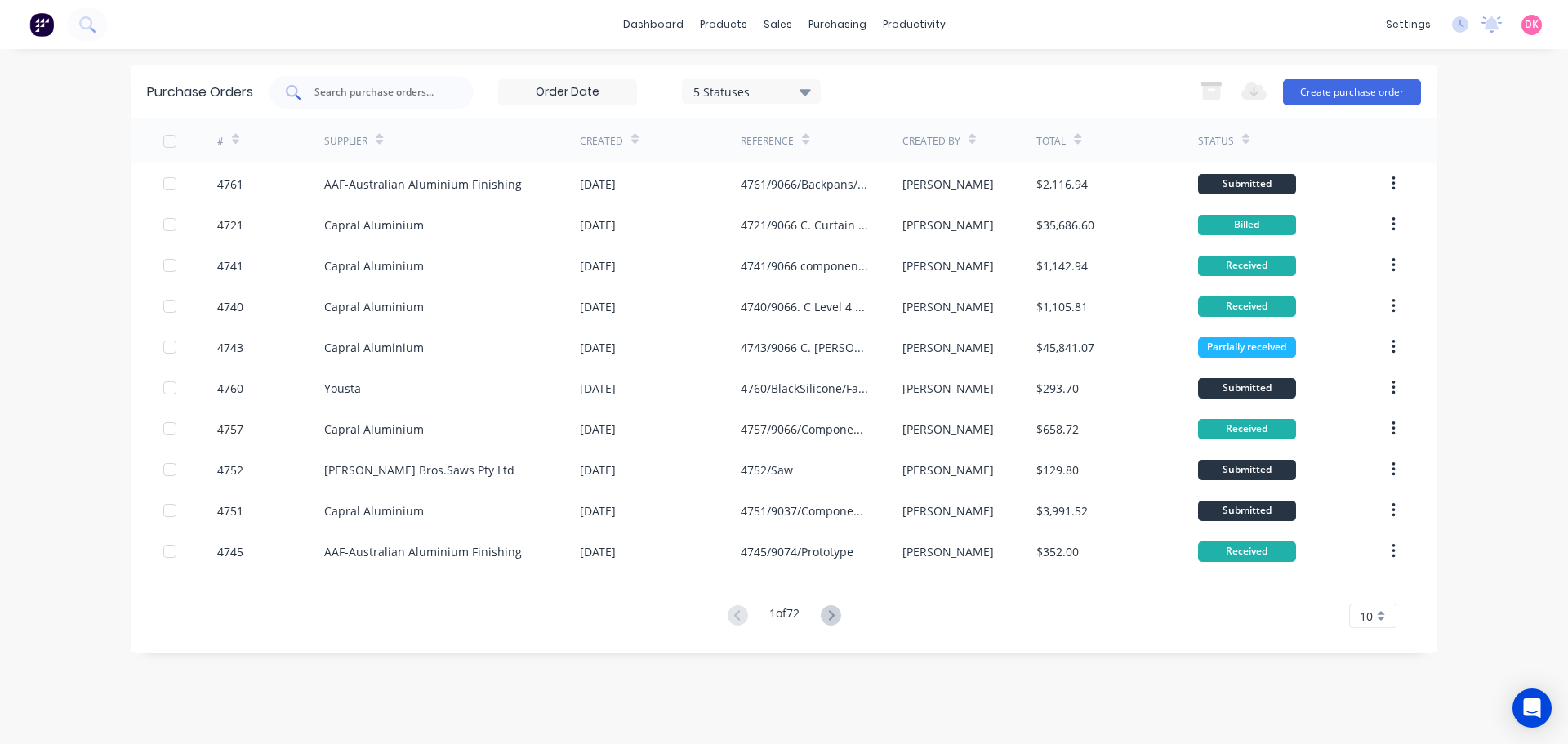
click at [388, 99] on input "text" at bounding box center [381, 92] width 136 height 17
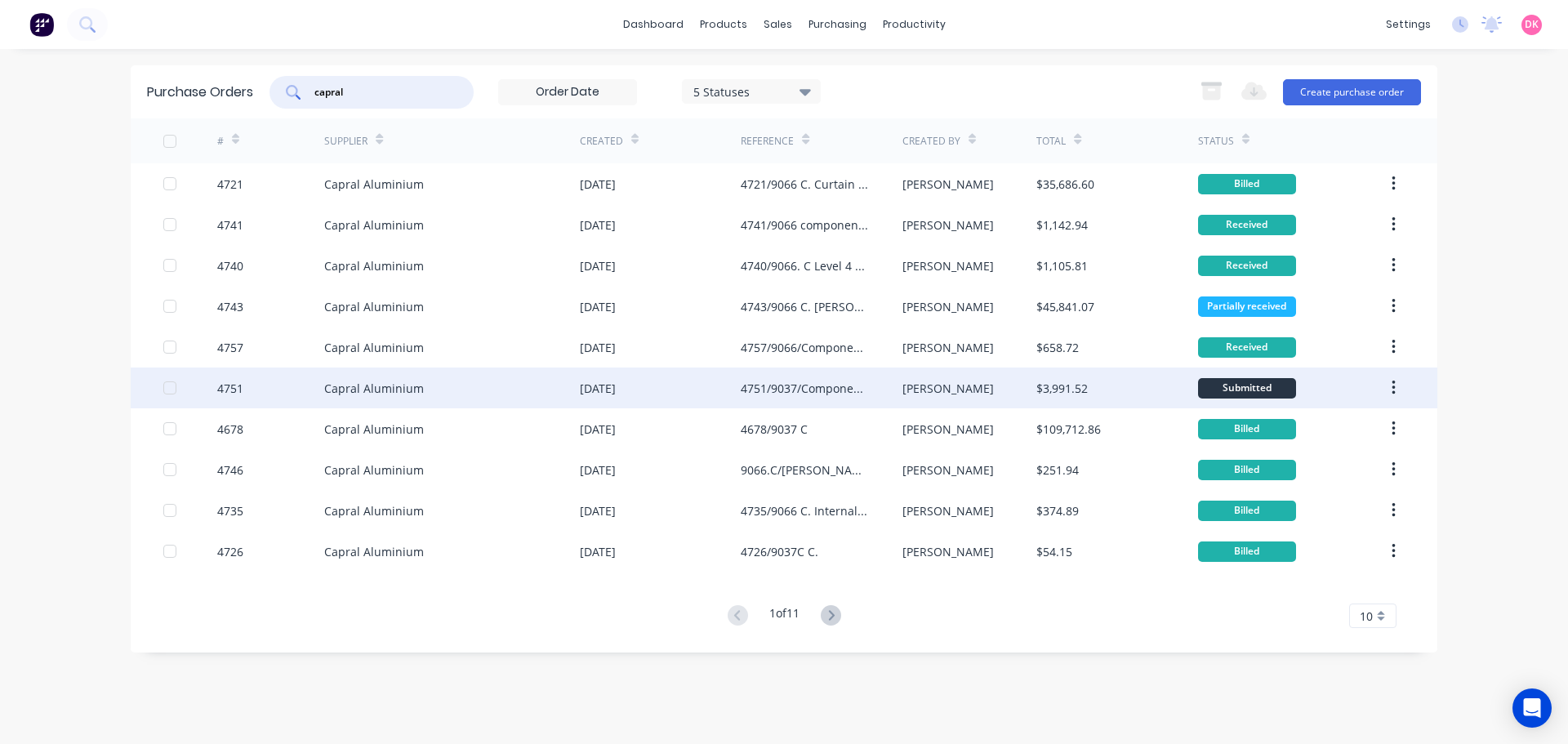
click at [810, 398] on div "4751/9037/Components" at bounding box center [821, 389] width 161 height 41
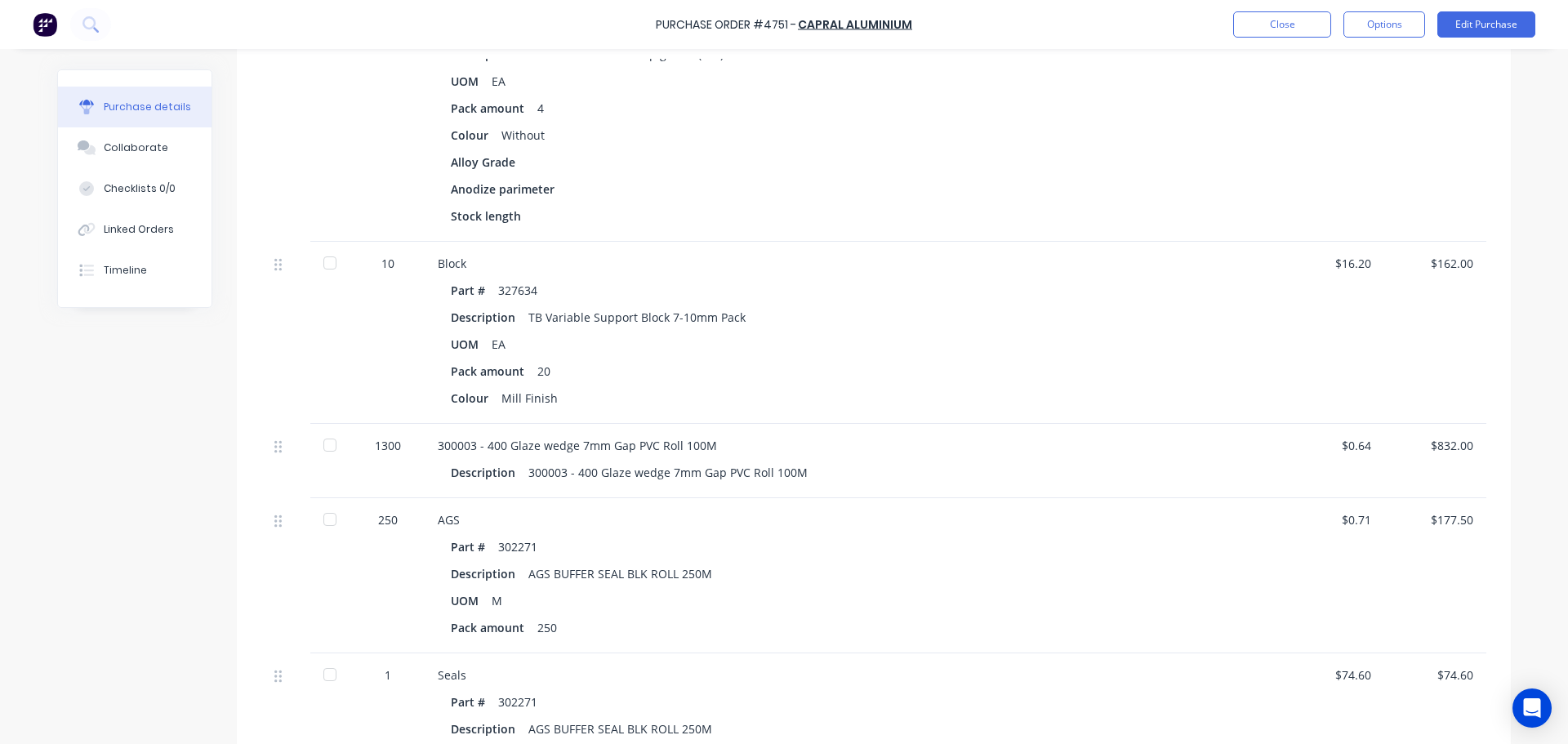
scroll to position [2583, 0]
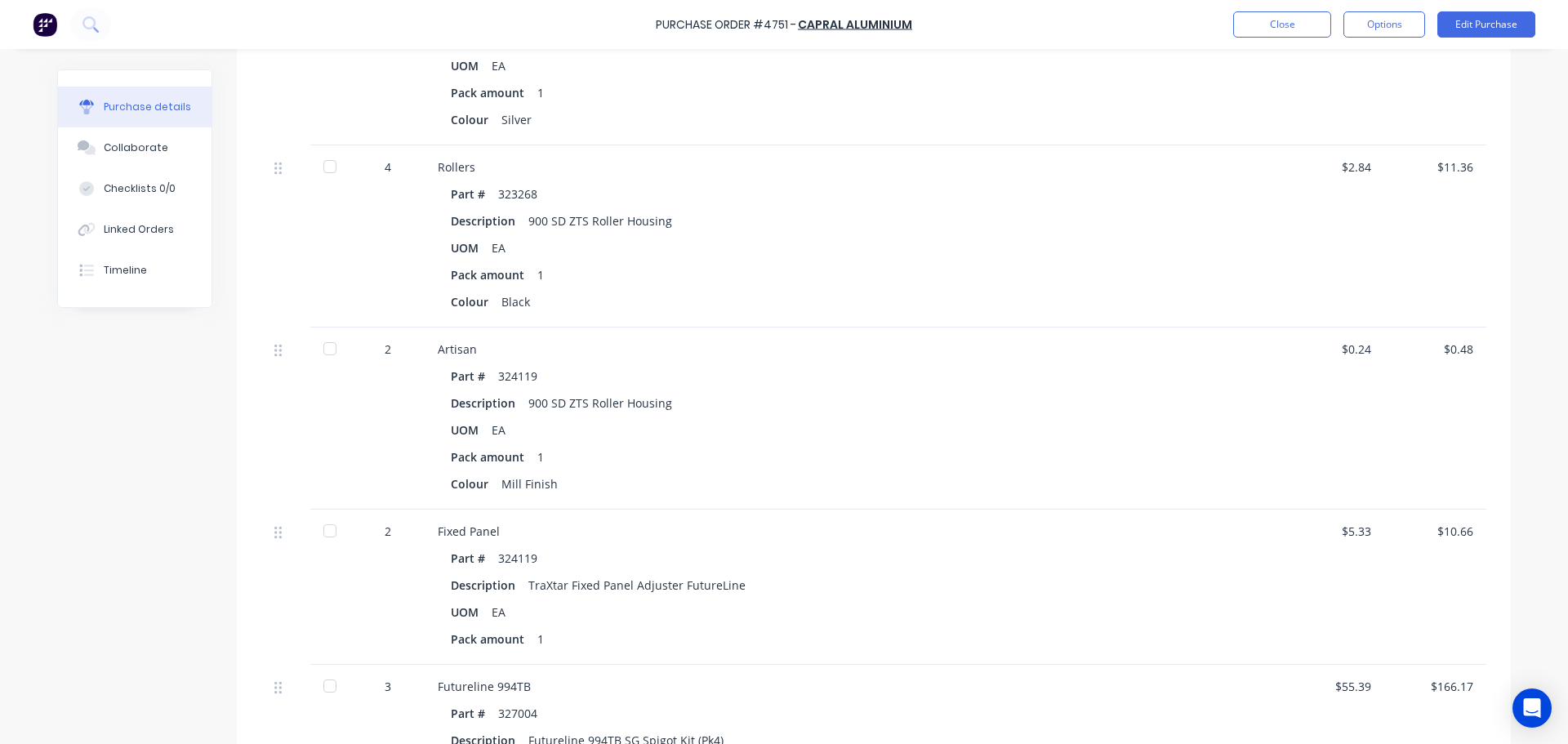
click at [805, 419] on div "UOM EA" at bounding box center [792, 431] width 683 height 23
click at [755, 591] on div "Description TraXtar Fixed Panel Adjuster FutureLine" at bounding box center [792, 586] width 683 height 23
click at [791, 458] on div "Pack amount 1" at bounding box center [792, 457] width 683 height 23
click at [596, 632] on div "Pack amount 1" at bounding box center [792, 640] width 683 height 23
click at [649, 600] on div "UOM EA" at bounding box center [792, 612] width 683 height 23
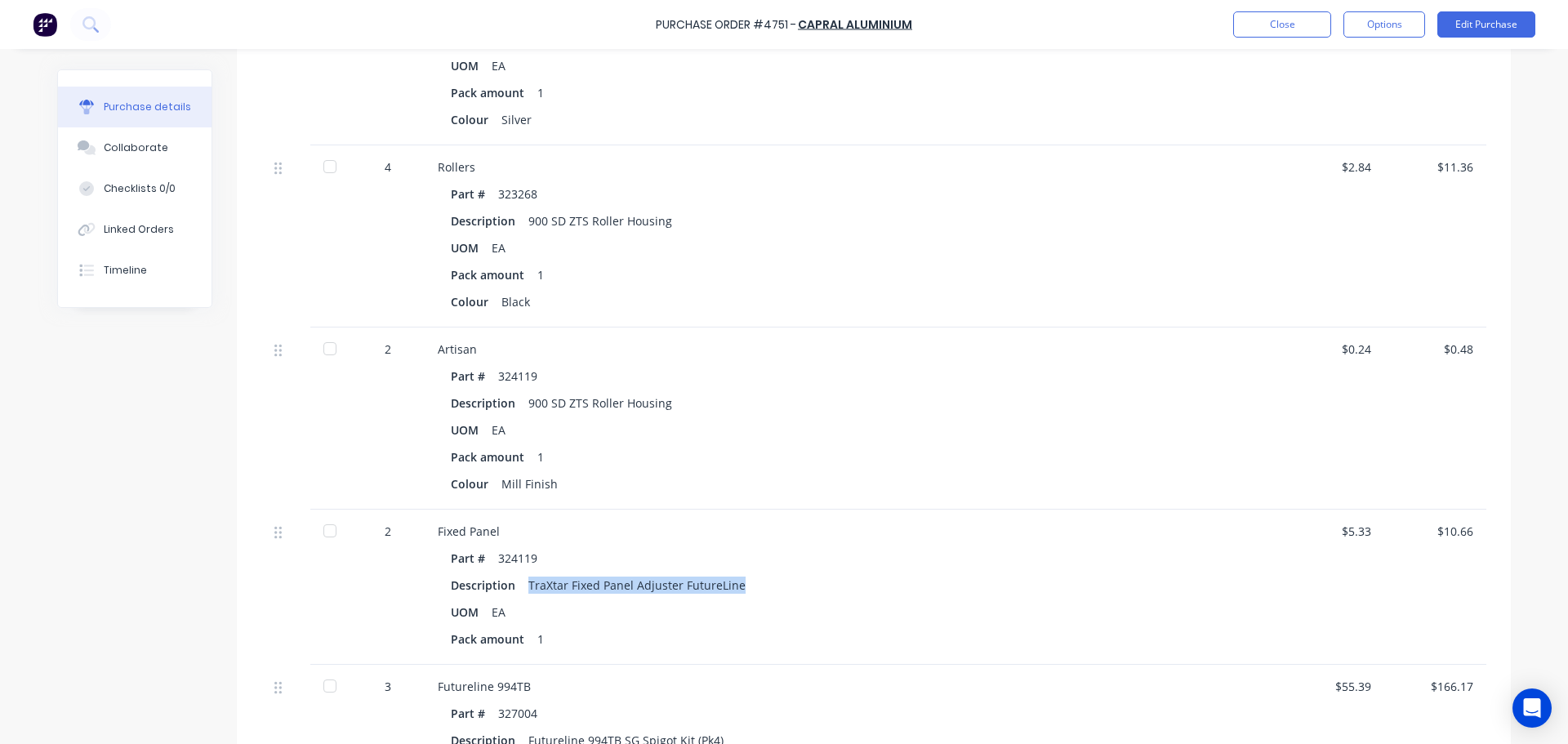
drag, startPoint x: 734, startPoint y: 584, endPoint x: 522, endPoint y: 586, distance: 212.0
click at [522, 586] on div "Description TraXtar Fixed Panel Adjuster FutureLine" at bounding box center [792, 586] width 683 height 23
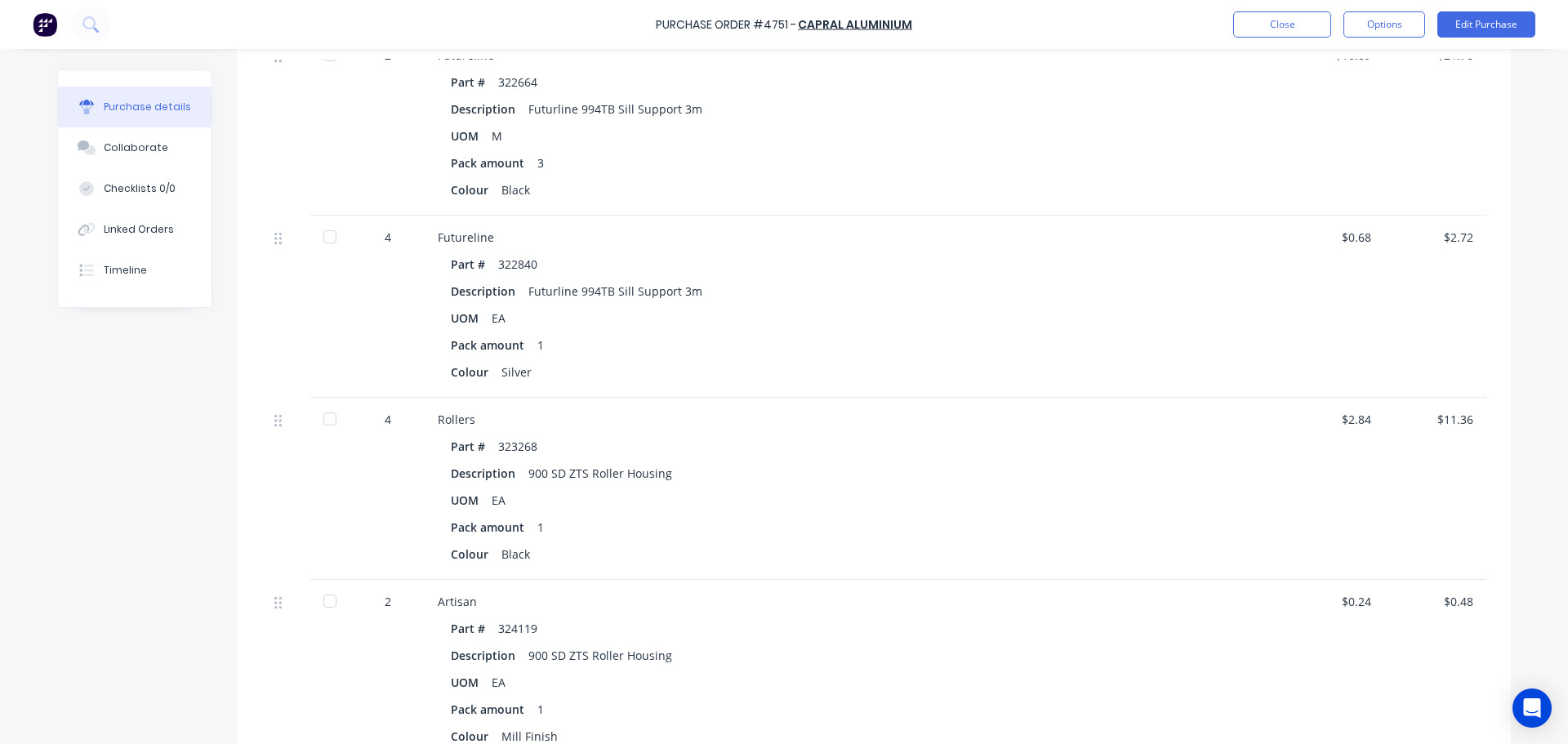
click at [903, 569] on div "1 Bumper Part # 314625 Description Multi Stack Bumper Stop Black UOM EA Pack am…" at bounding box center [873, 117] width 1225 height 3867
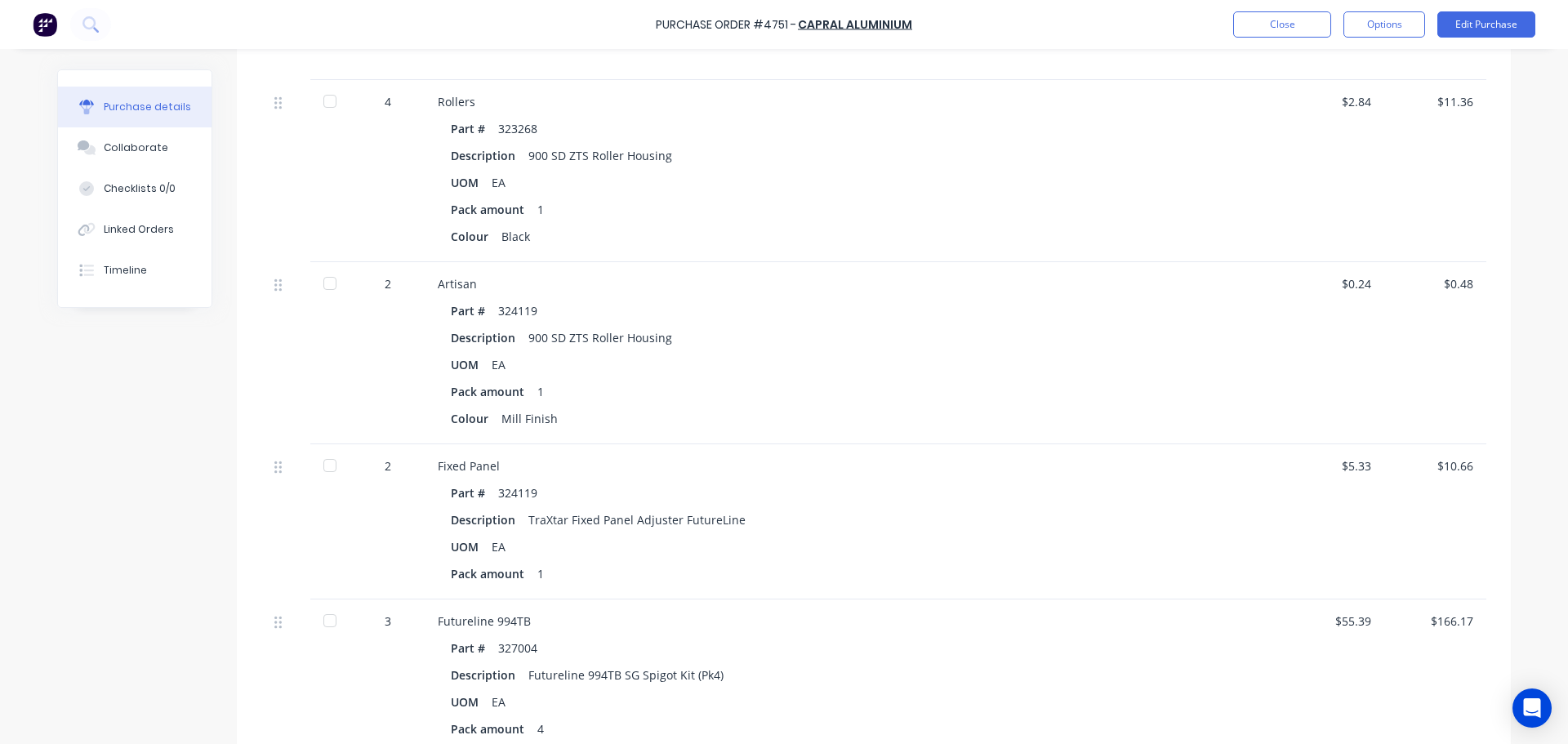
scroll to position [2664, 0]
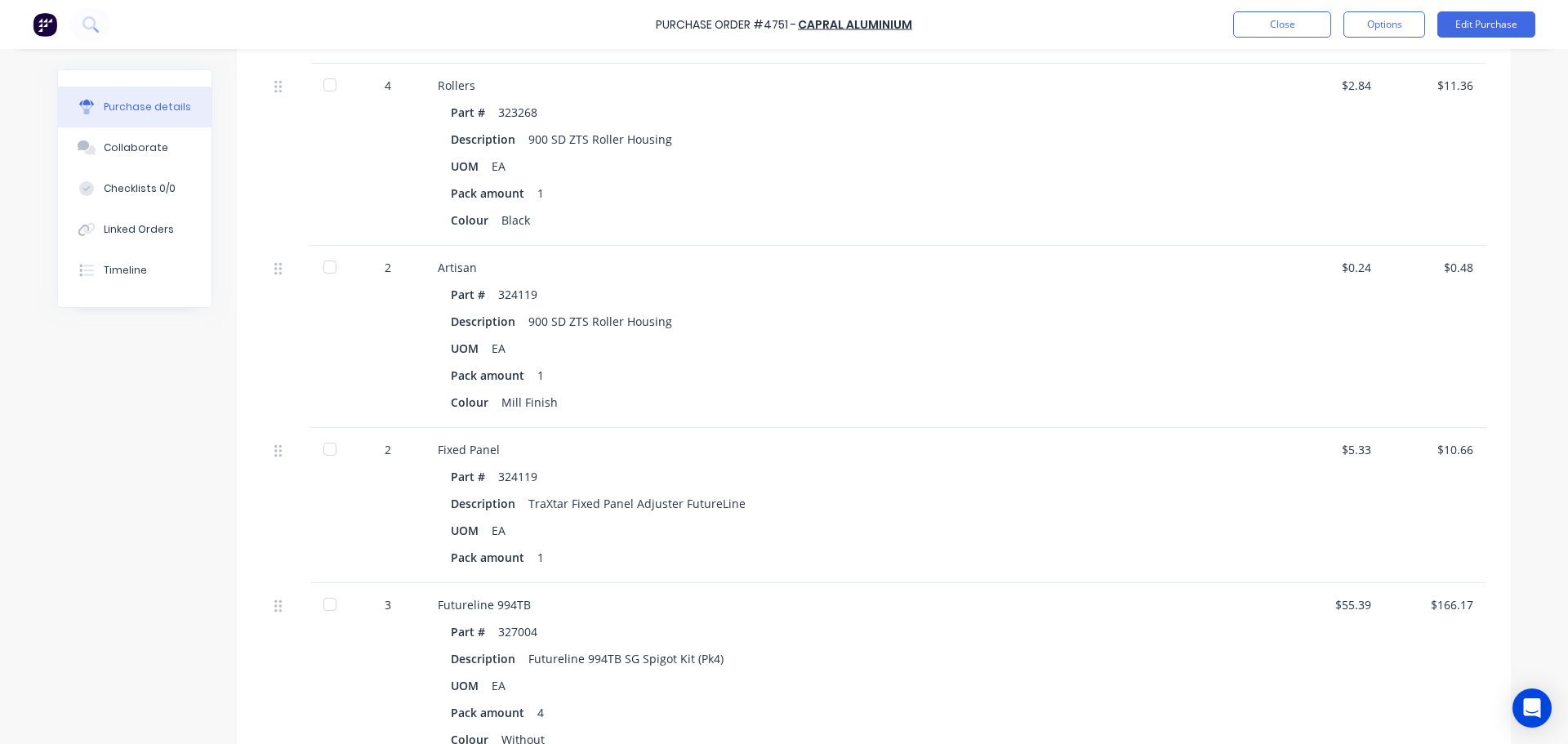
click at [724, 316] on div "Description 900 SD ZTS Roller Housing" at bounding box center [792, 321] width 683 height 23
click at [664, 475] on div "Part # 324119" at bounding box center [792, 476] width 683 height 23
click at [618, 532] on div "UOM EA" at bounding box center [792, 530] width 683 height 23
click at [598, 399] on div "Colour Mill Finish" at bounding box center [792, 402] width 683 height 23
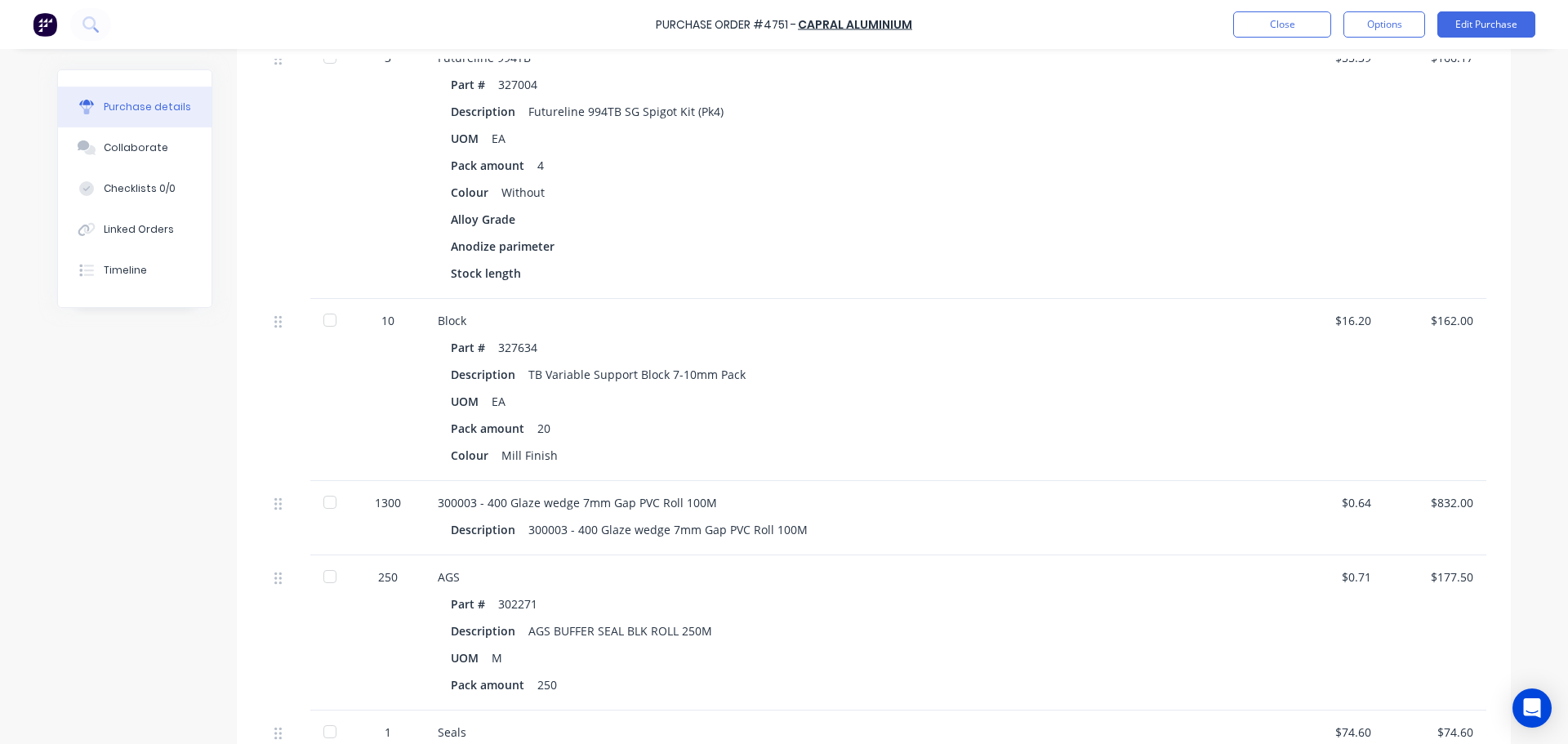
scroll to position [3350, 0]
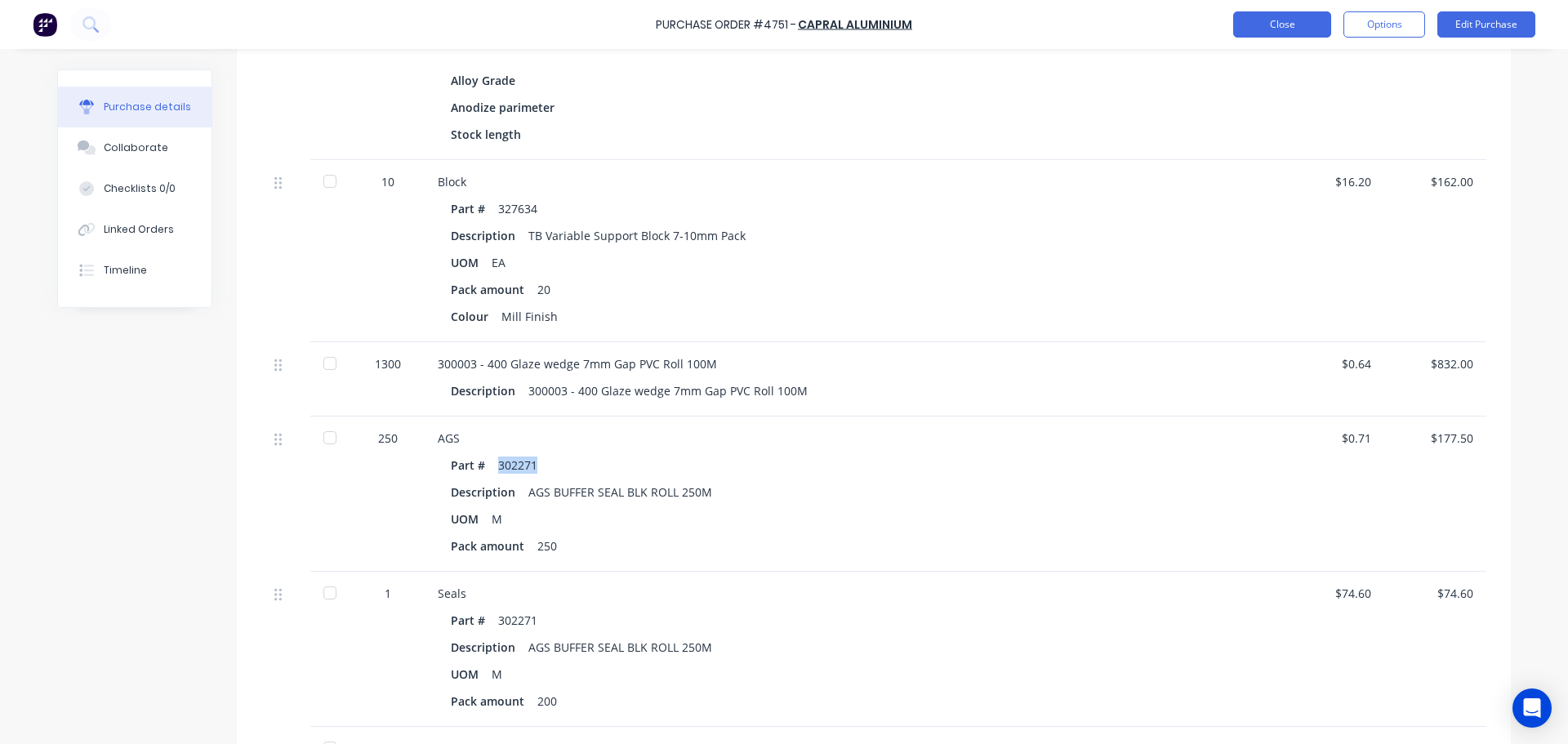
click at [1272, 24] on button "Close" at bounding box center [1282, 24] width 98 height 26
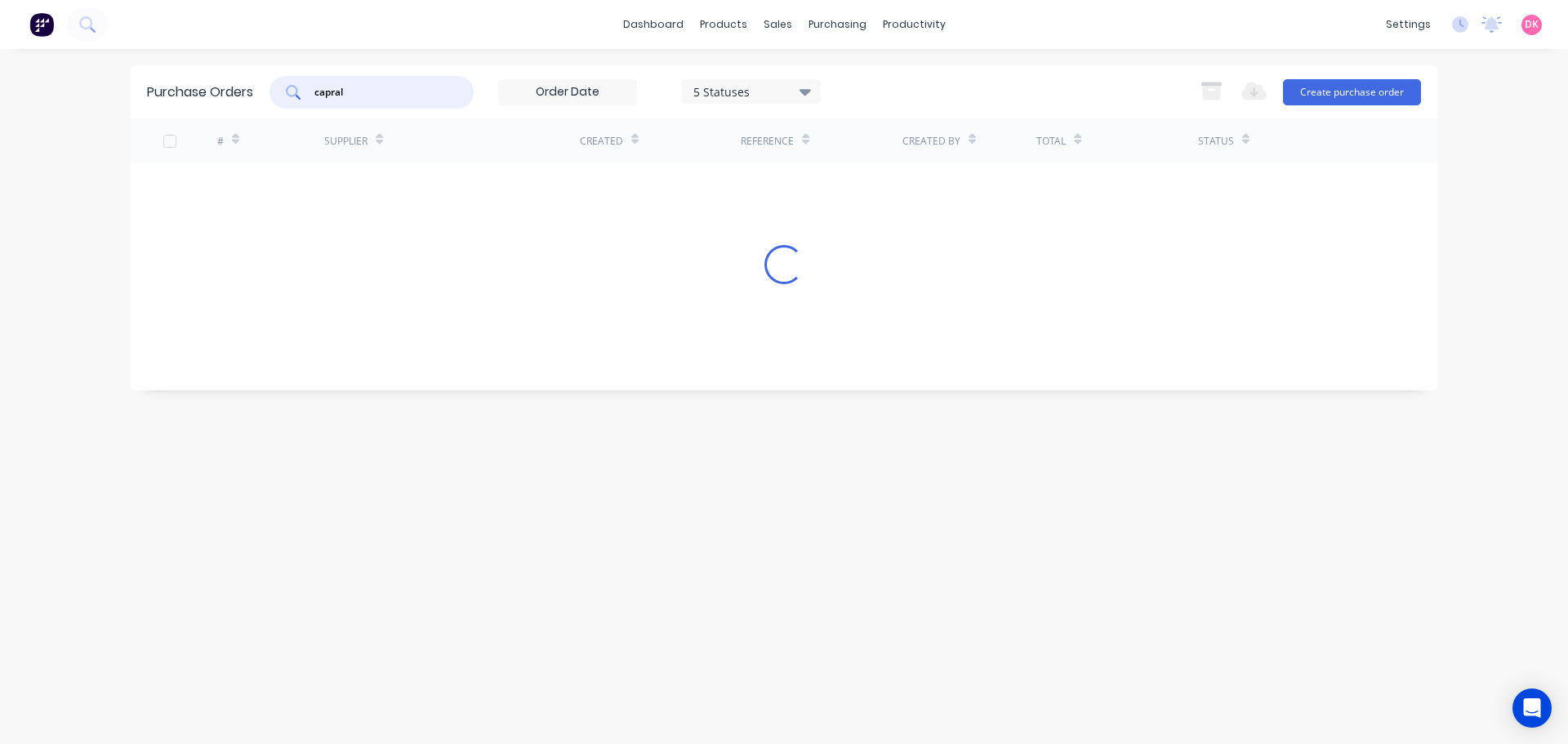
click at [428, 99] on input "capral" at bounding box center [381, 92] width 136 height 17
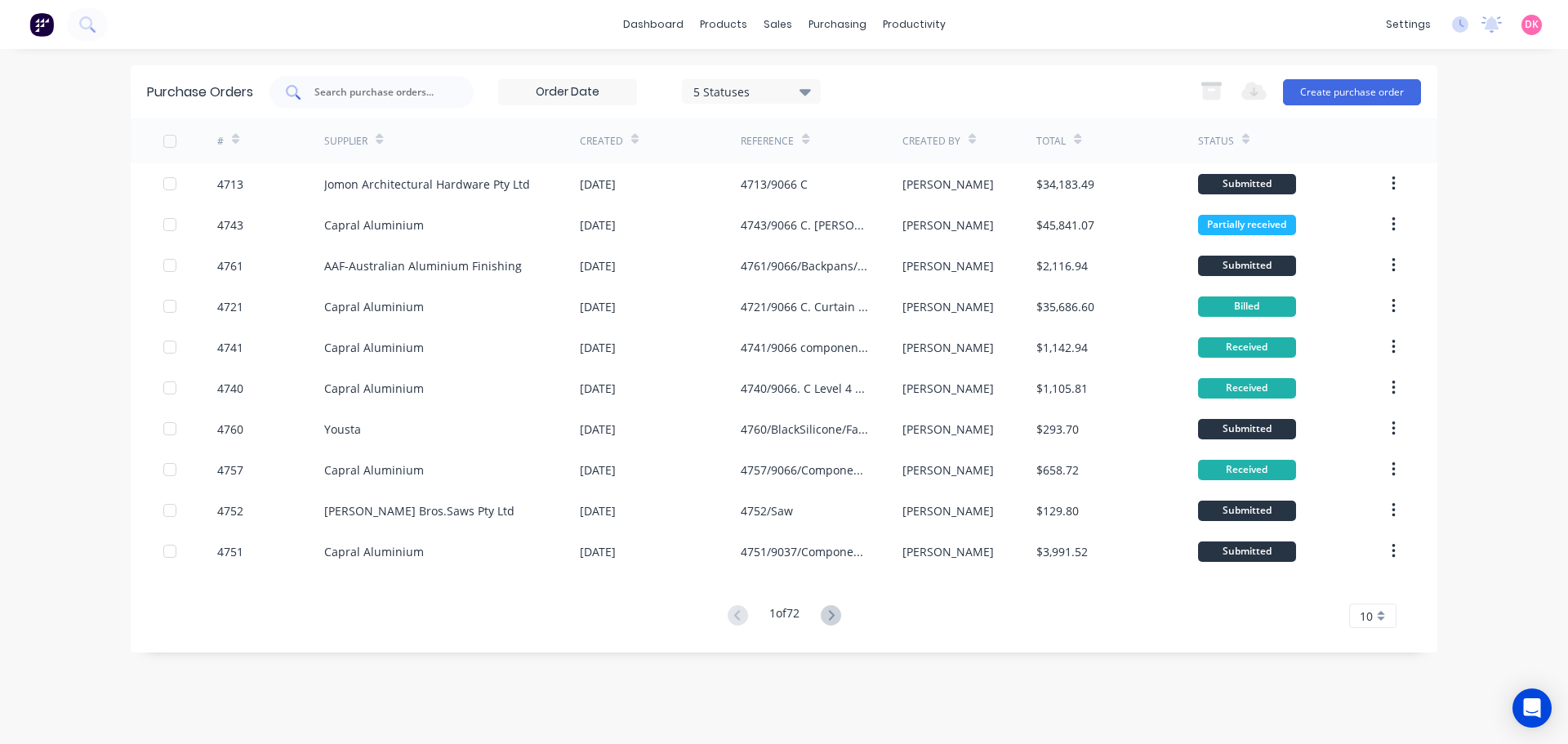
click at [353, 103] on div at bounding box center [371, 92] width 204 height 32
click at [973, 138] on icon at bounding box center [973, 139] width 8 height 13
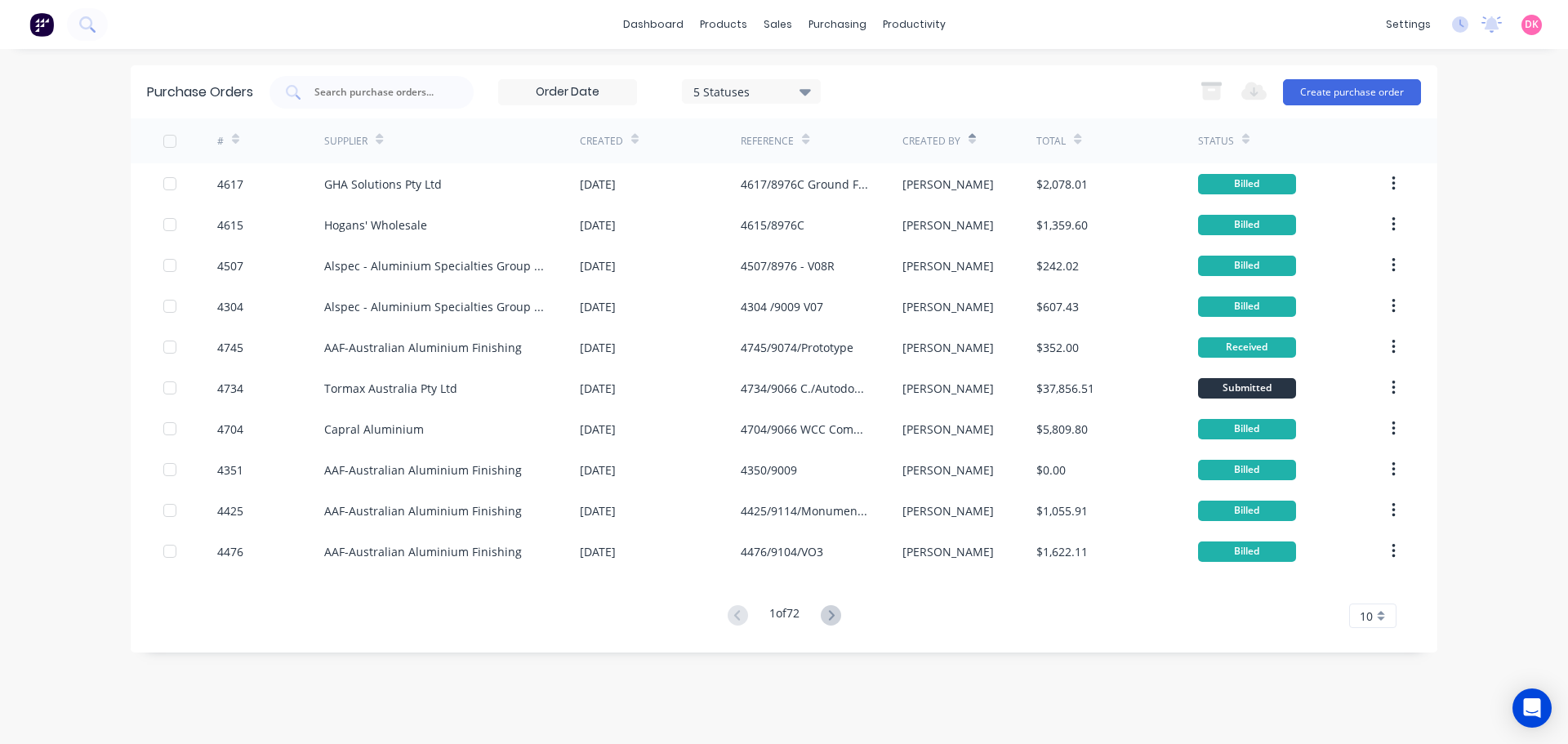
click at [973, 145] on icon at bounding box center [973, 139] width 8 height 13
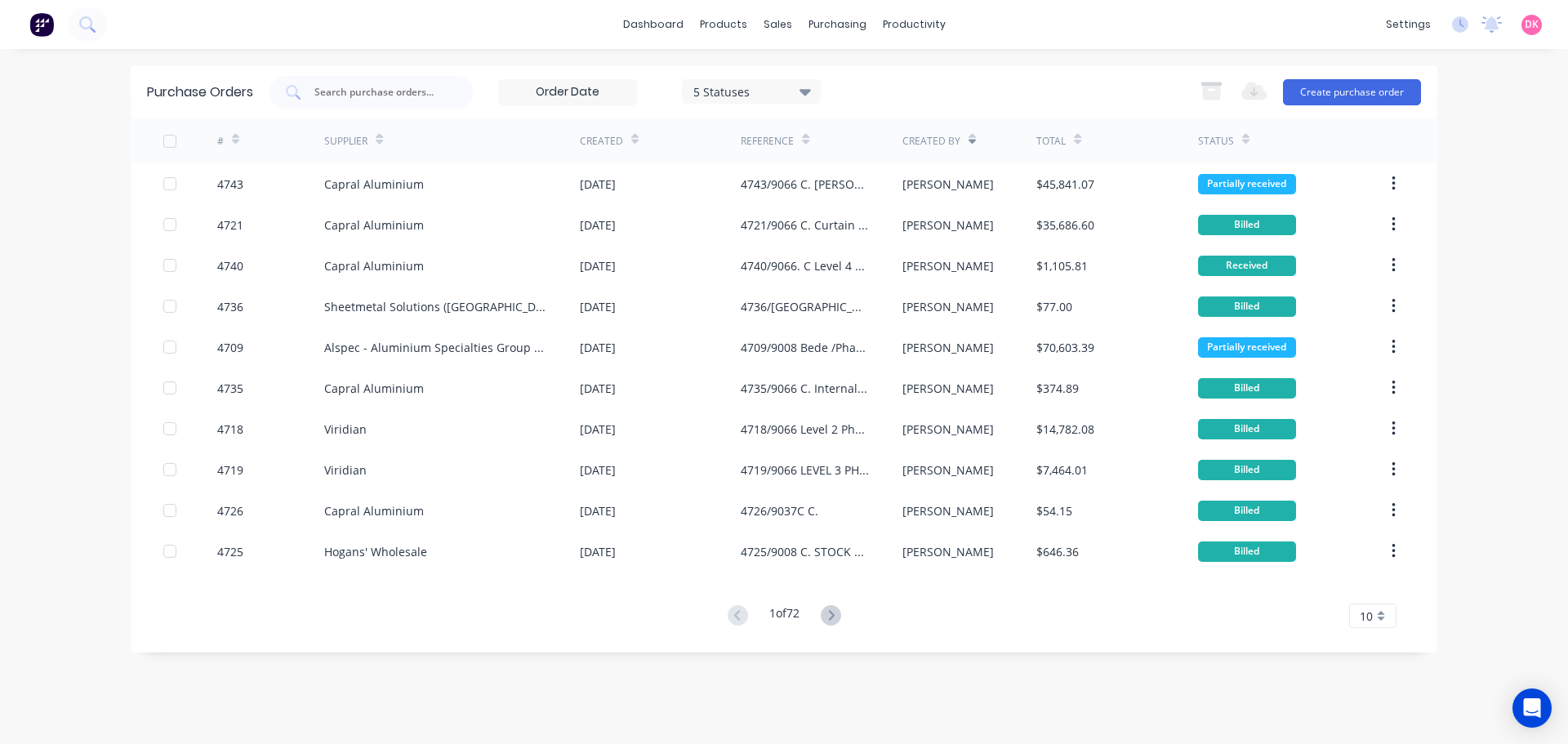
click at [1375, 617] on div "10" at bounding box center [1373, 615] width 48 height 24
click at [1372, 594] on div "35" at bounding box center [1372, 588] width 46 height 28
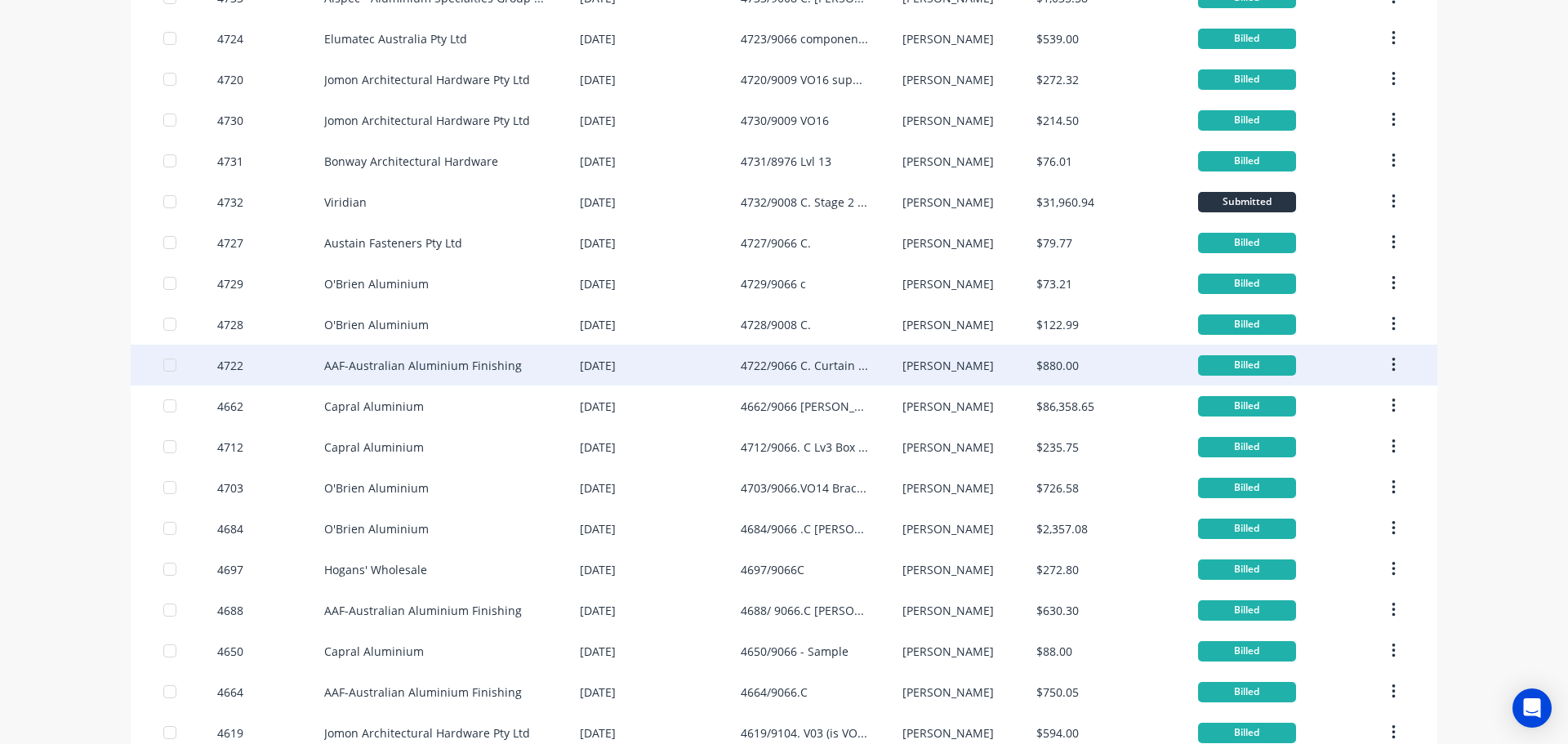
scroll to position [946, 0]
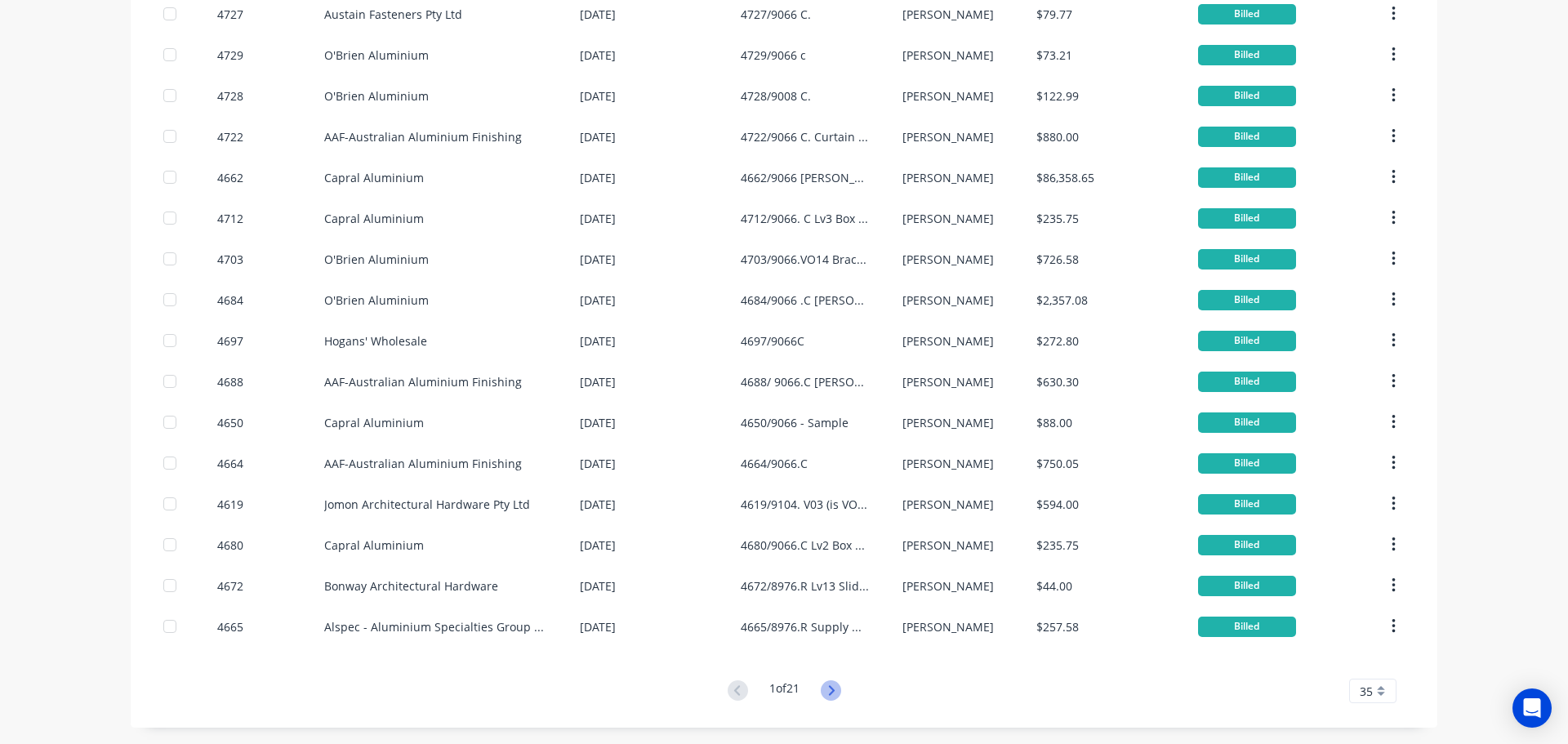
click at [829, 694] on icon at bounding box center [830, 690] width 20 height 21
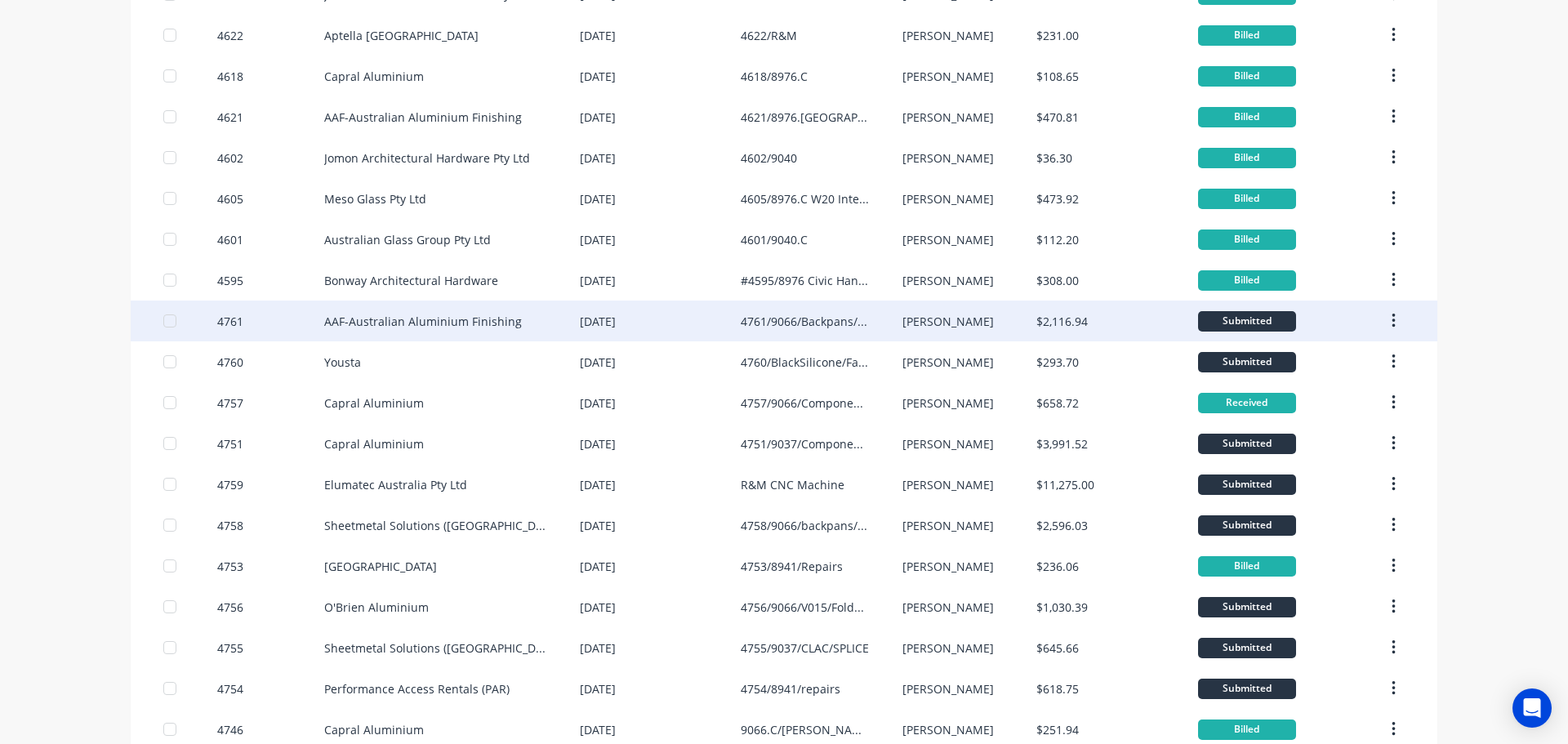
scroll to position [817, 0]
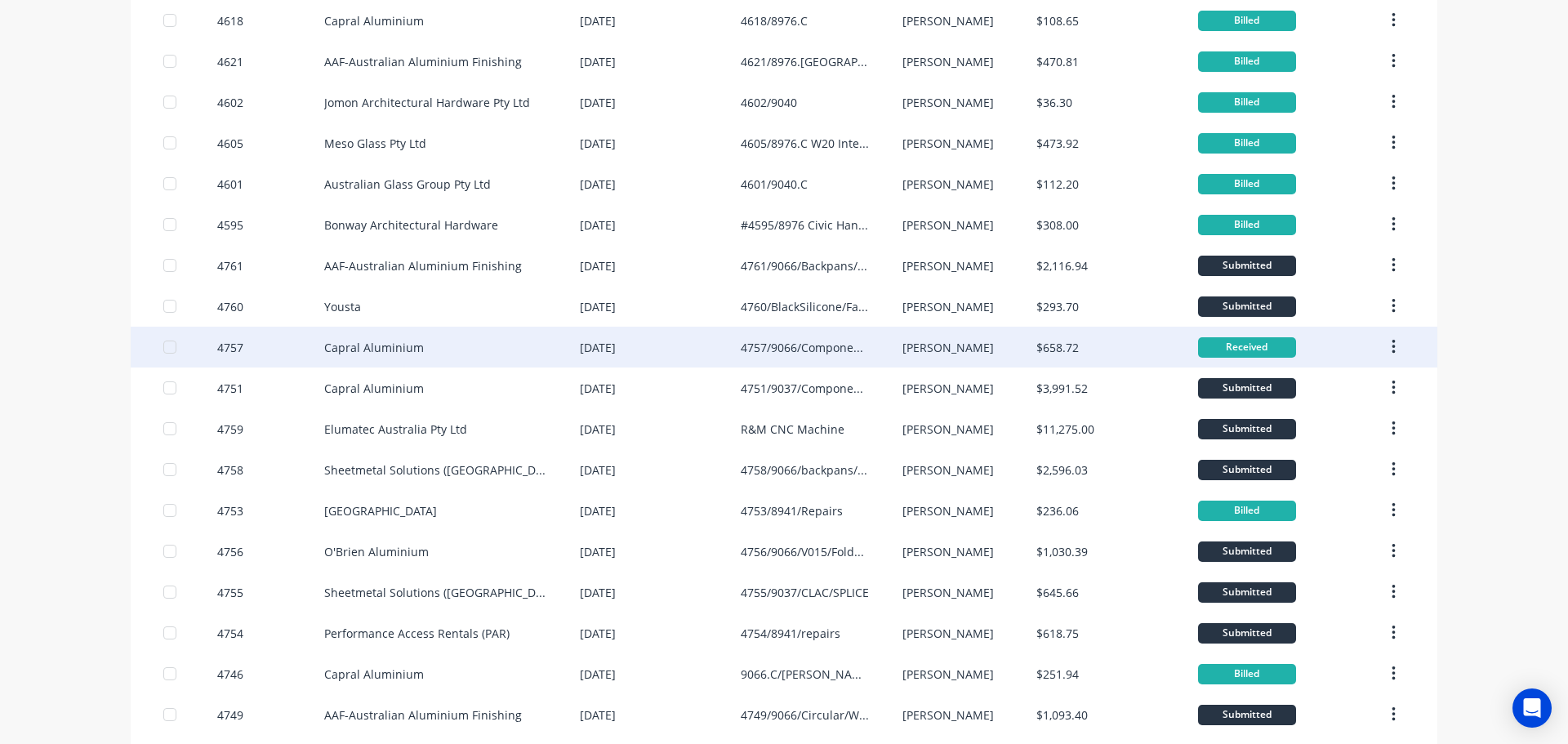
click at [819, 363] on div "4757/9066/Components/rubbers" at bounding box center [821, 348] width 161 height 41
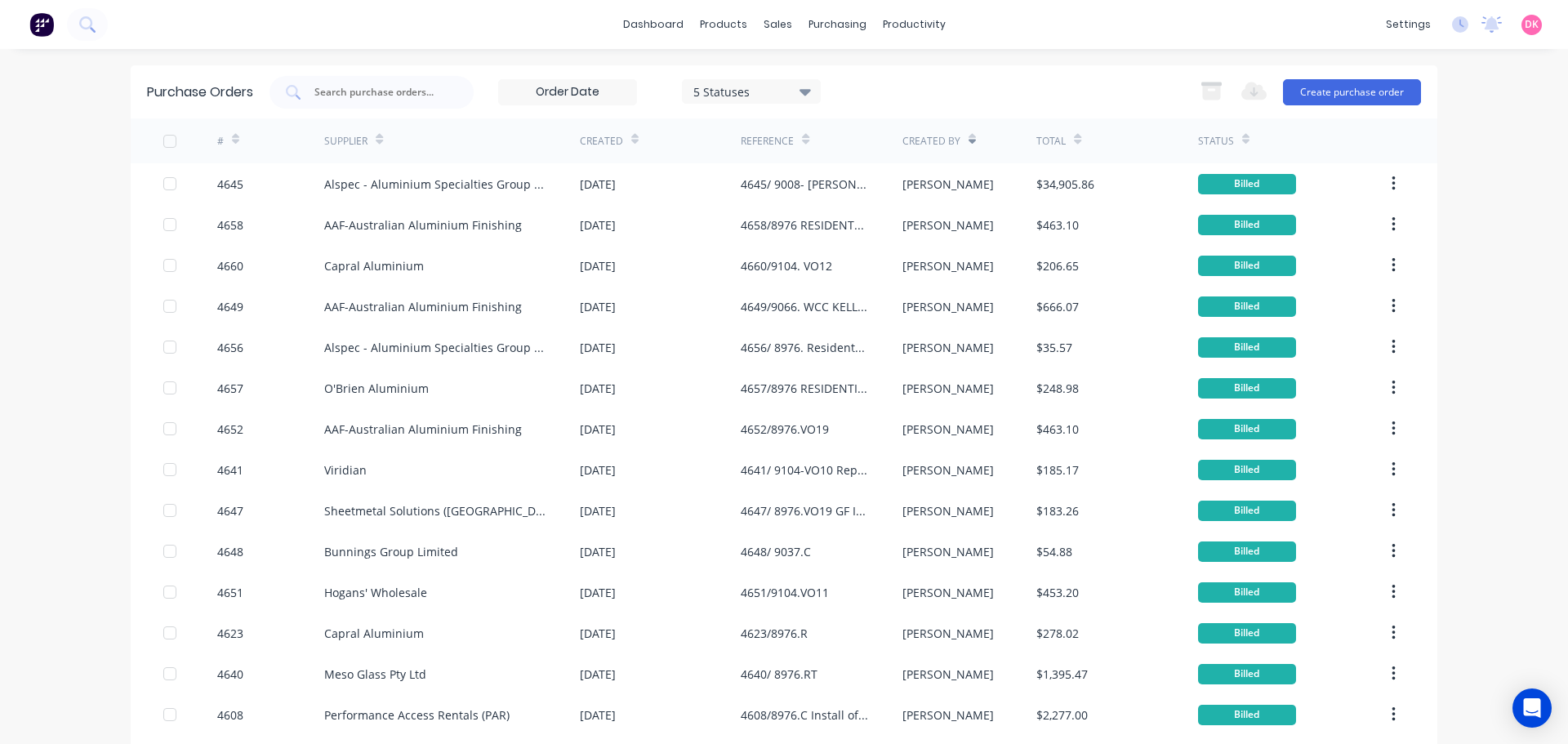
click at [937, 141] on div "Created By" at bounding box center [931, 141] width 58 height 15
click at [631, 146] on div at bounding box center [635, 139] width 8 height 24
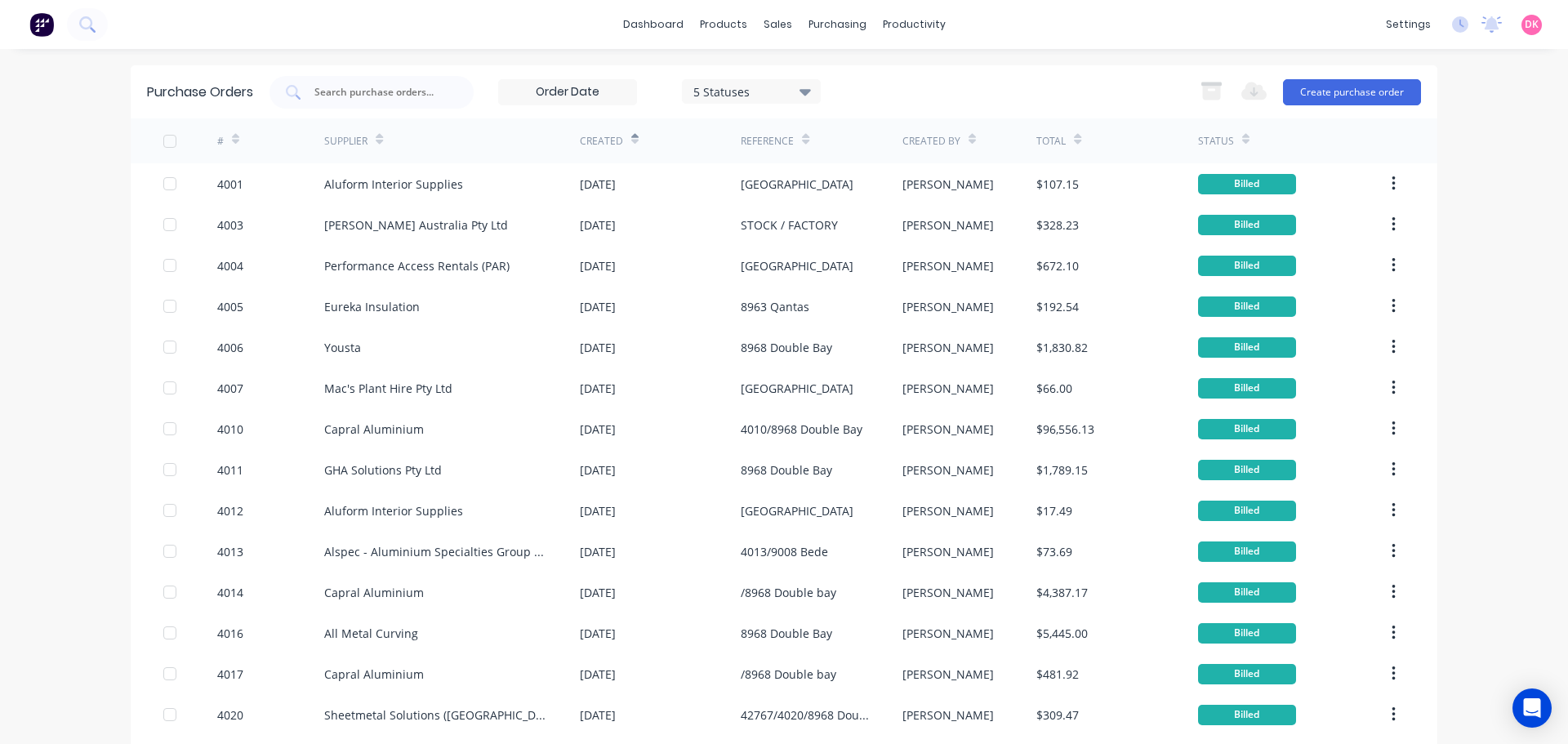
click at [631, 146] on div at bounding box center [635, 139] width 8 height 24
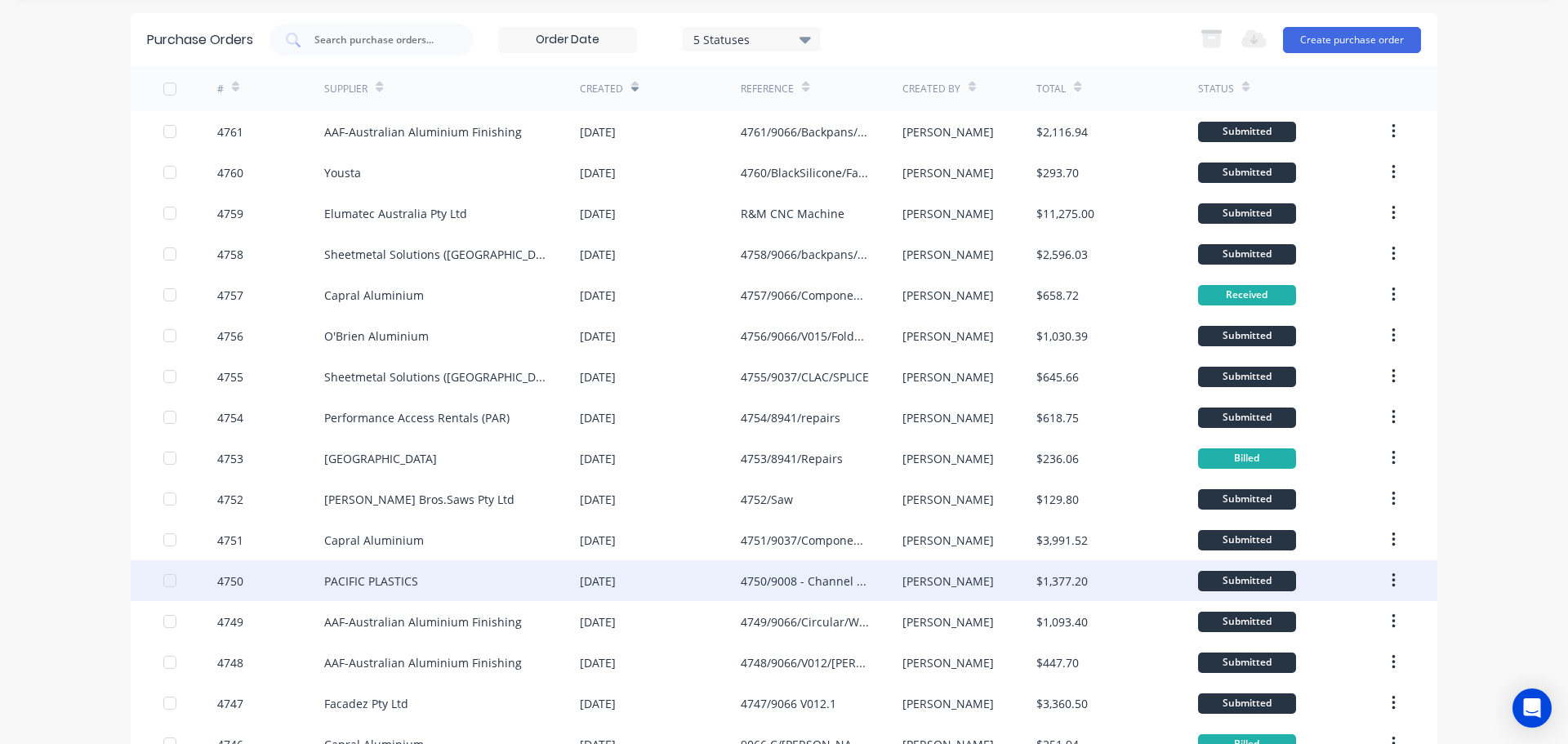
scroll to position [82, 0]
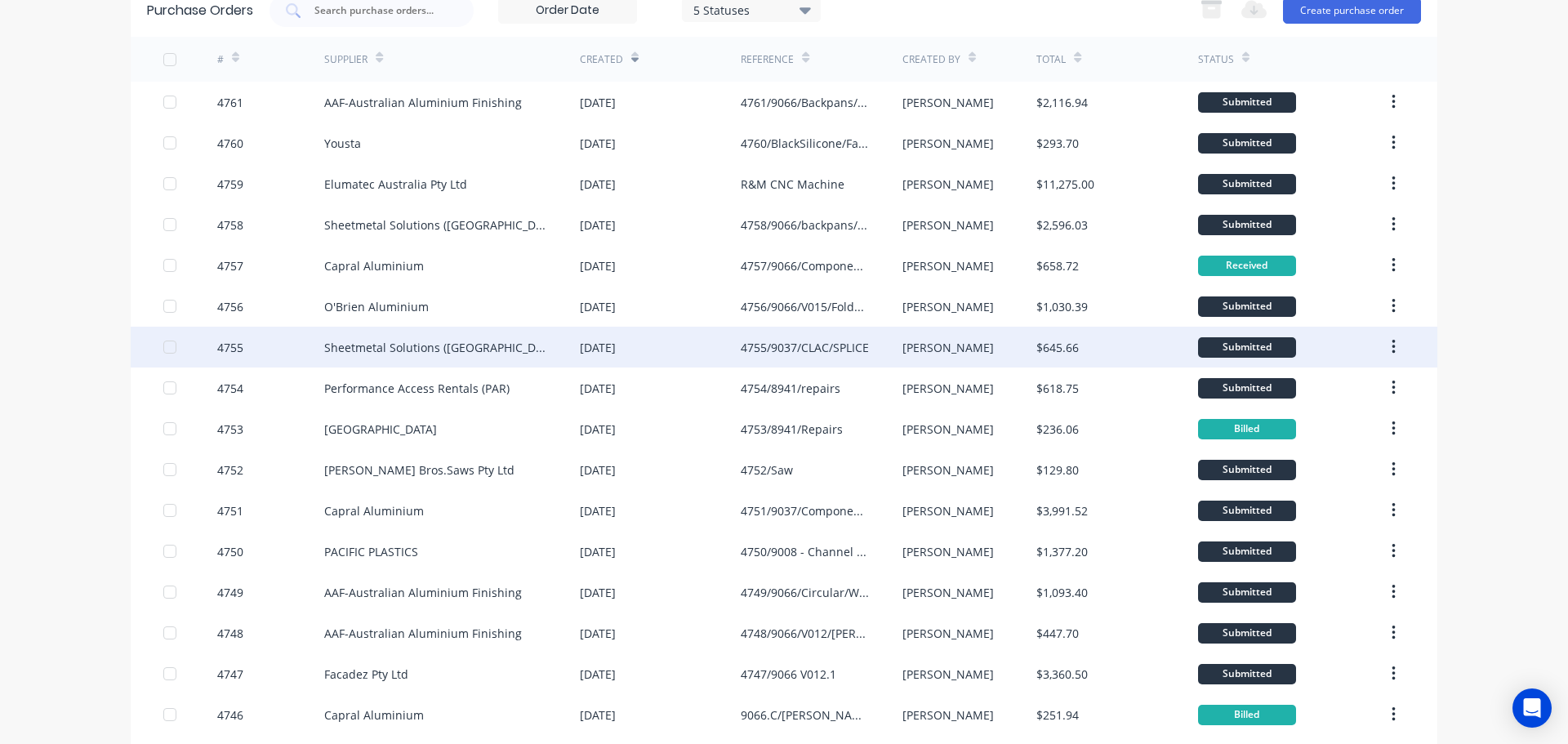
click at [412, 354] on div "Sheetmetal Solutions (NSW) Pty Ltd" at bounding box center [435, 348] width 222 height 18
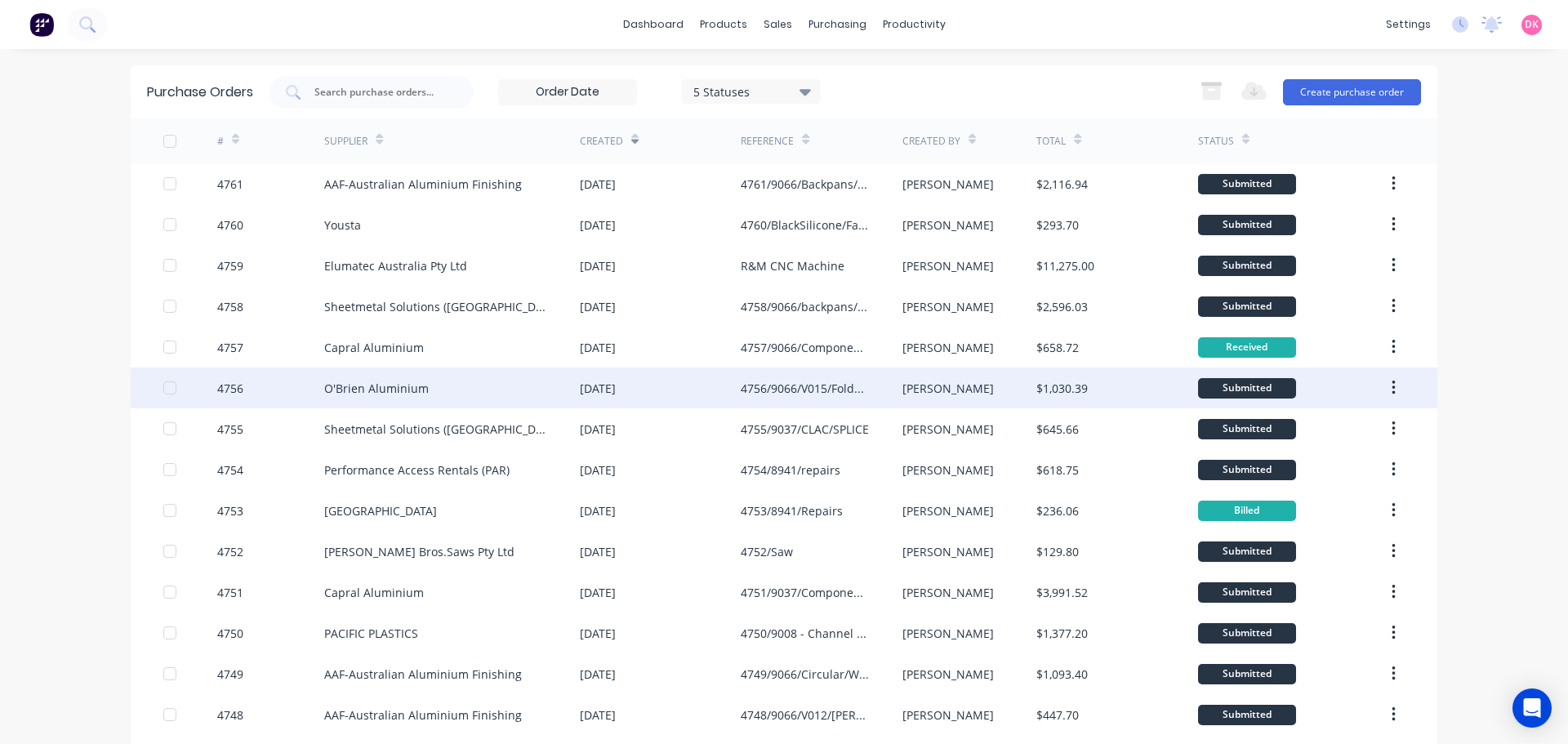
click at [553, 397] on div "O'Brien Aluminium" at bounding box center [452, 389] width 256 height 41
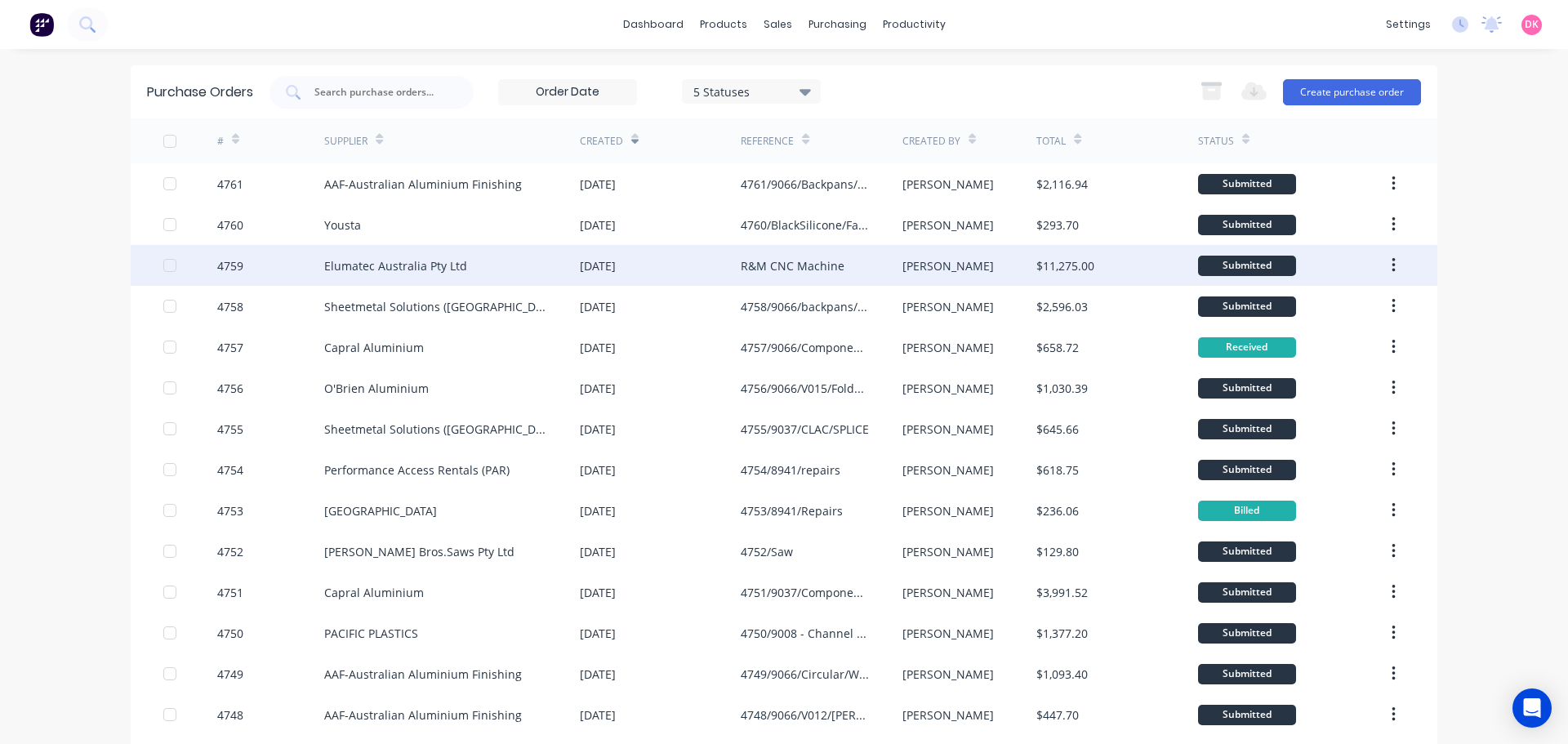
click at [743, 270] on div "R&M CNC Machine" at bounding box center [792, 267] width 103 height 18
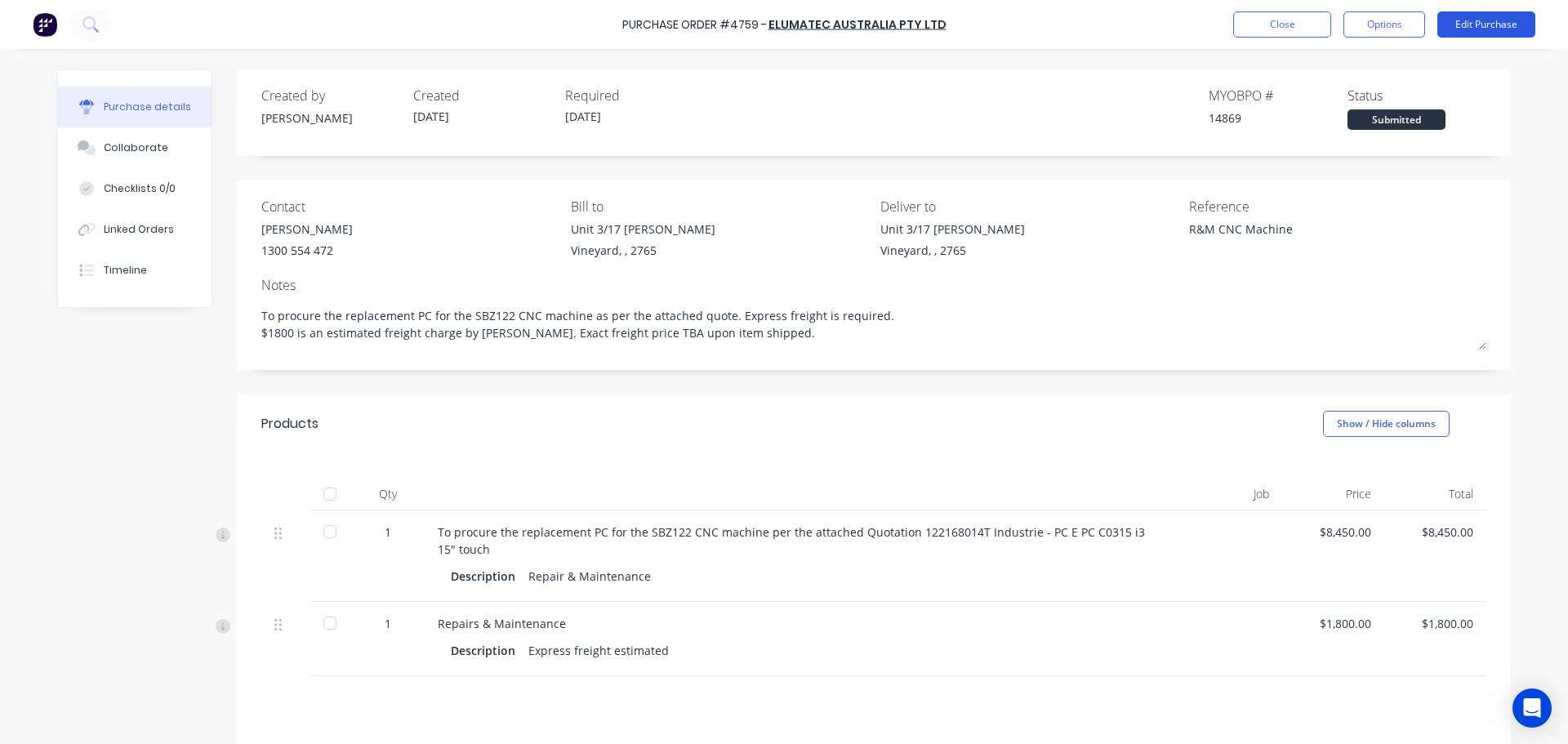
click at [1495, 19] on button "Edit Purchase" at bounding box center [1486, 24] width 98 height 26
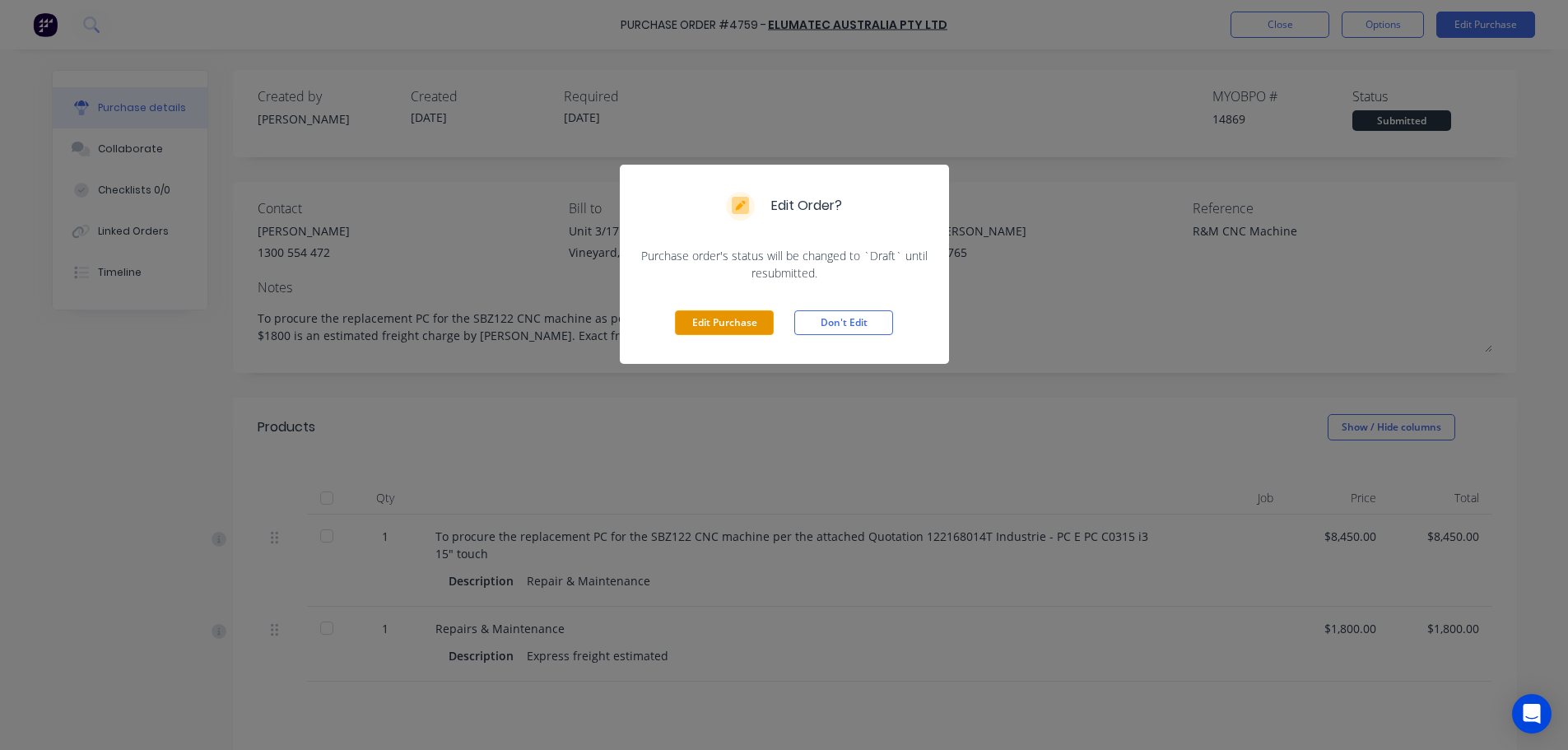
click at [768, 329] on button "Edit Purchase" at bounding box center [724, 323] width 98 height 25
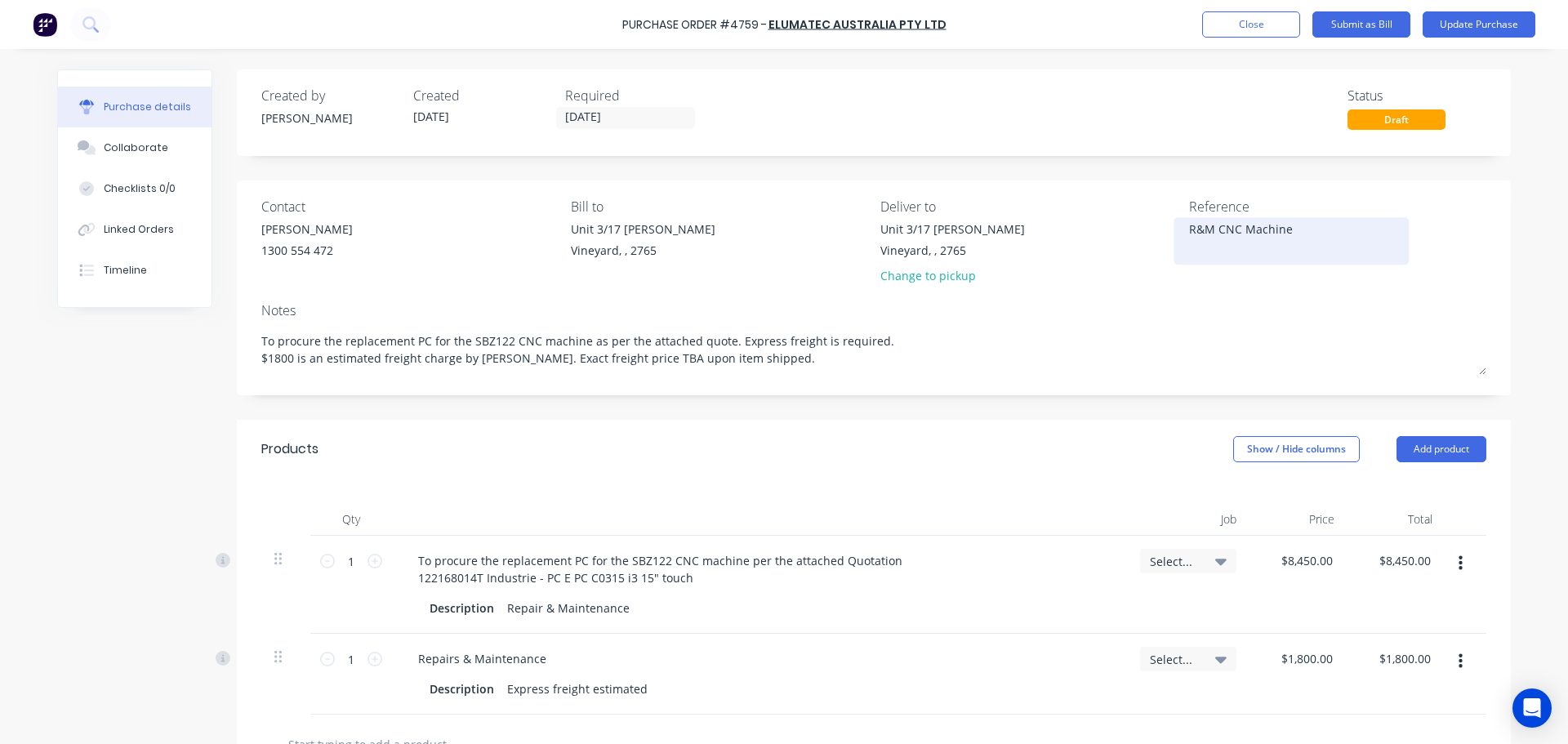
click at [1189, 228] on textarea "R&M CNC Machine" at bounding box center [1291, 239] width 204 height 37
click at [1496, 27] on button "Update Purchase" at bounding box center [1478, 24] width 112 height 26
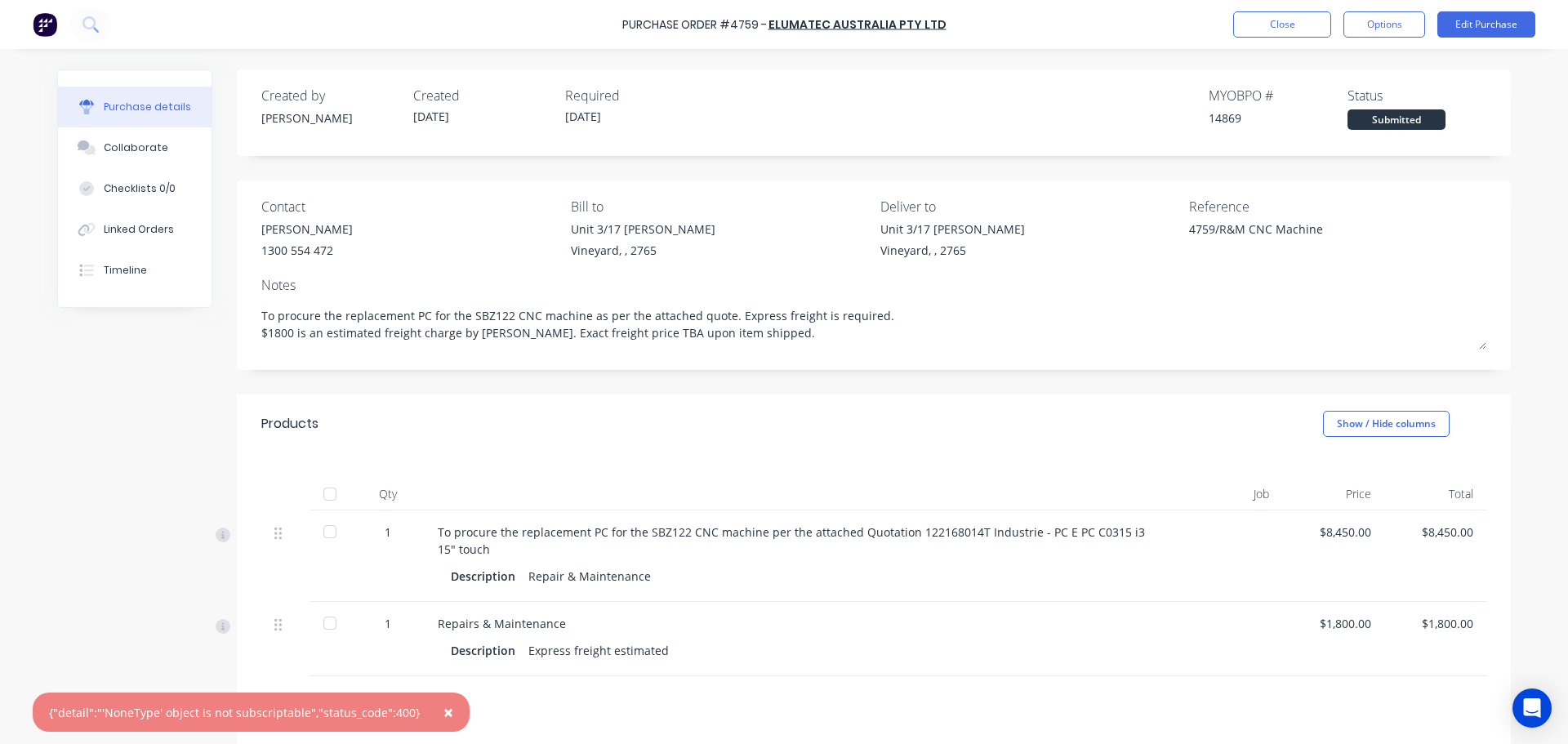
click at [443, 719] on span "×" at bounding box center [448, 712] width 10 height 22
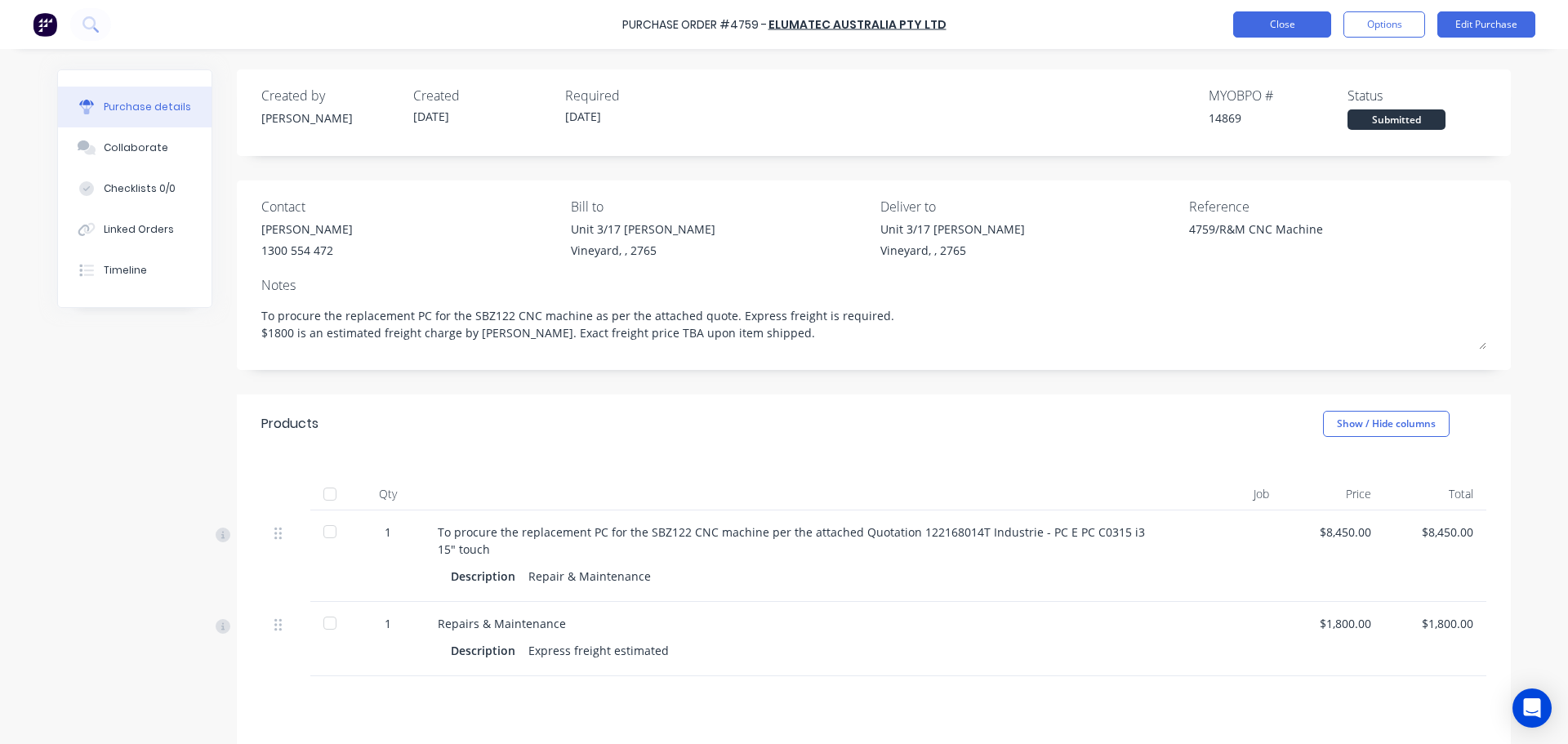
click at [1289, 18] on button "Close" at bounding box center [1282, 24] width 98 height 26
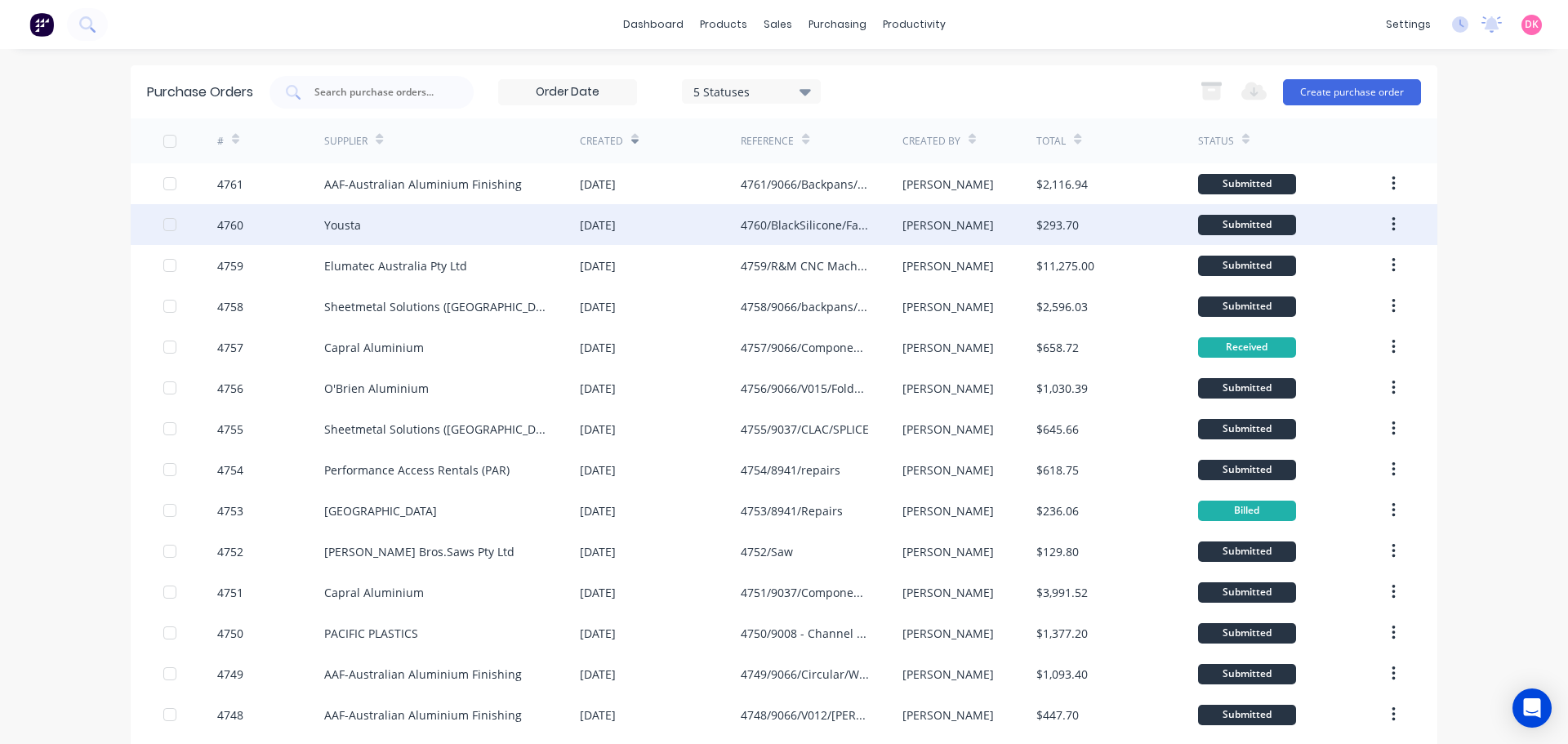
click at [725, 227] on div "30 Sep 2025" at bounding box center [660, 225] width 161 height 41
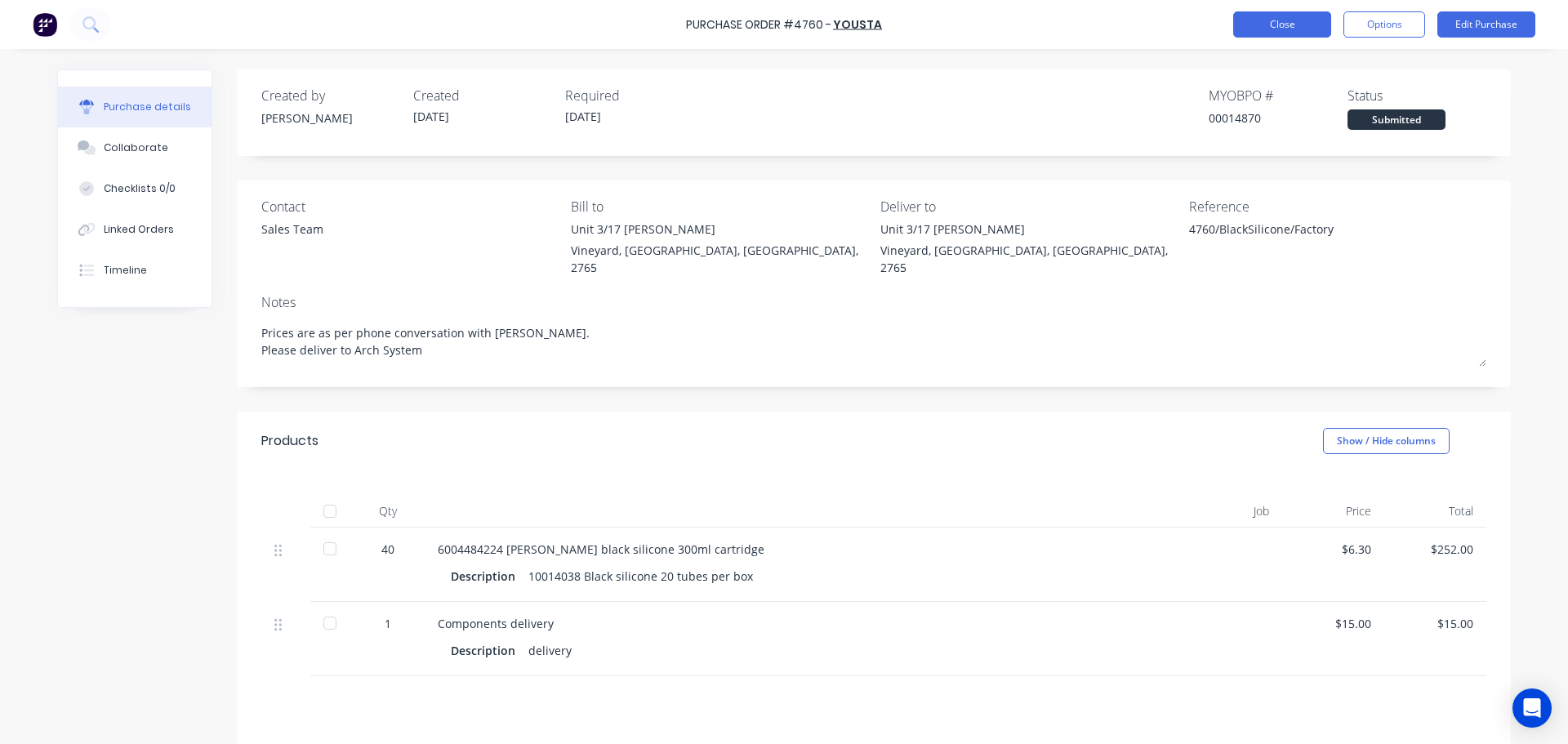
click at [1277, 22] on button "Close" at bounding box center [1282, 24] width 98 height 26
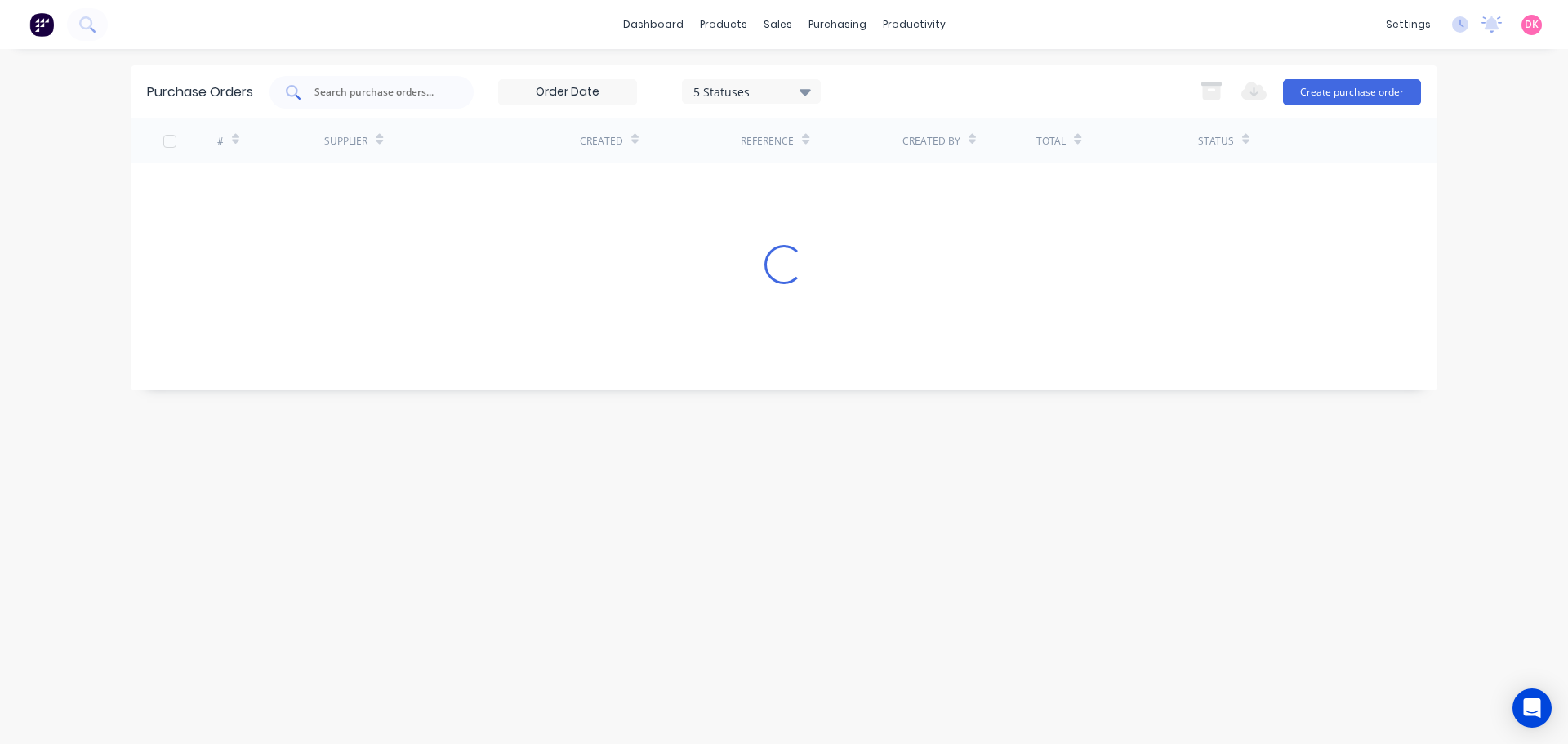
click at [364, 96] on input "text" at bounding box center [381, 92] width 136 height 17
drag, startPoint x: 407, startPoint y: 88, endPoint x: 47, endPoint y: 74, distance: 360.3
click at [47, 74] on div "dashboard products sales purchasing productivity dashboard products Product Cat…" at bounding box center [784, 372] width 1568 height 744
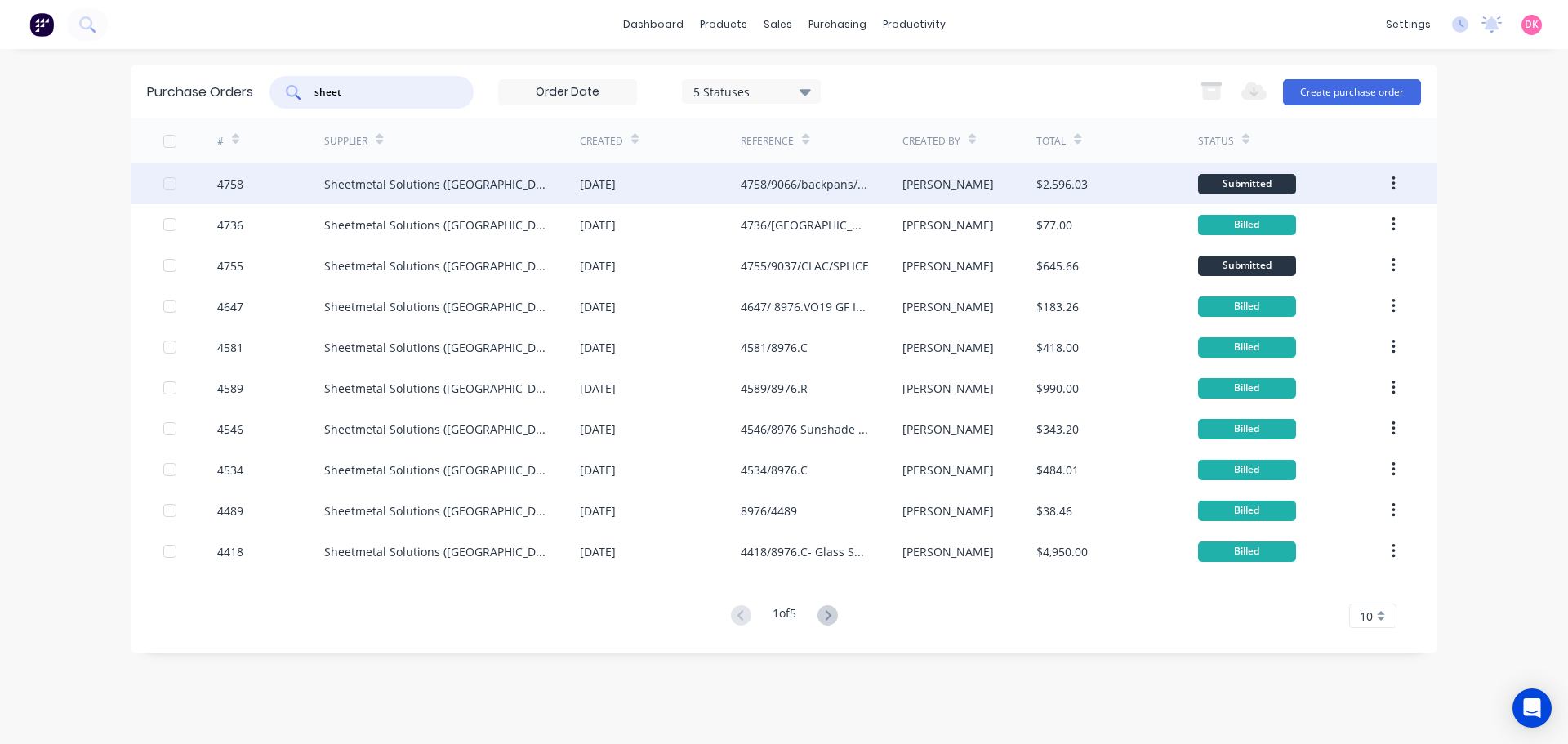
type input "sheet"
click at [473, 190] on div "Sheetmetal Solutions ([GEOGRAPHIC_DATA]) Pty Ltd" at bounding box center [435, 185] width 222 height 18
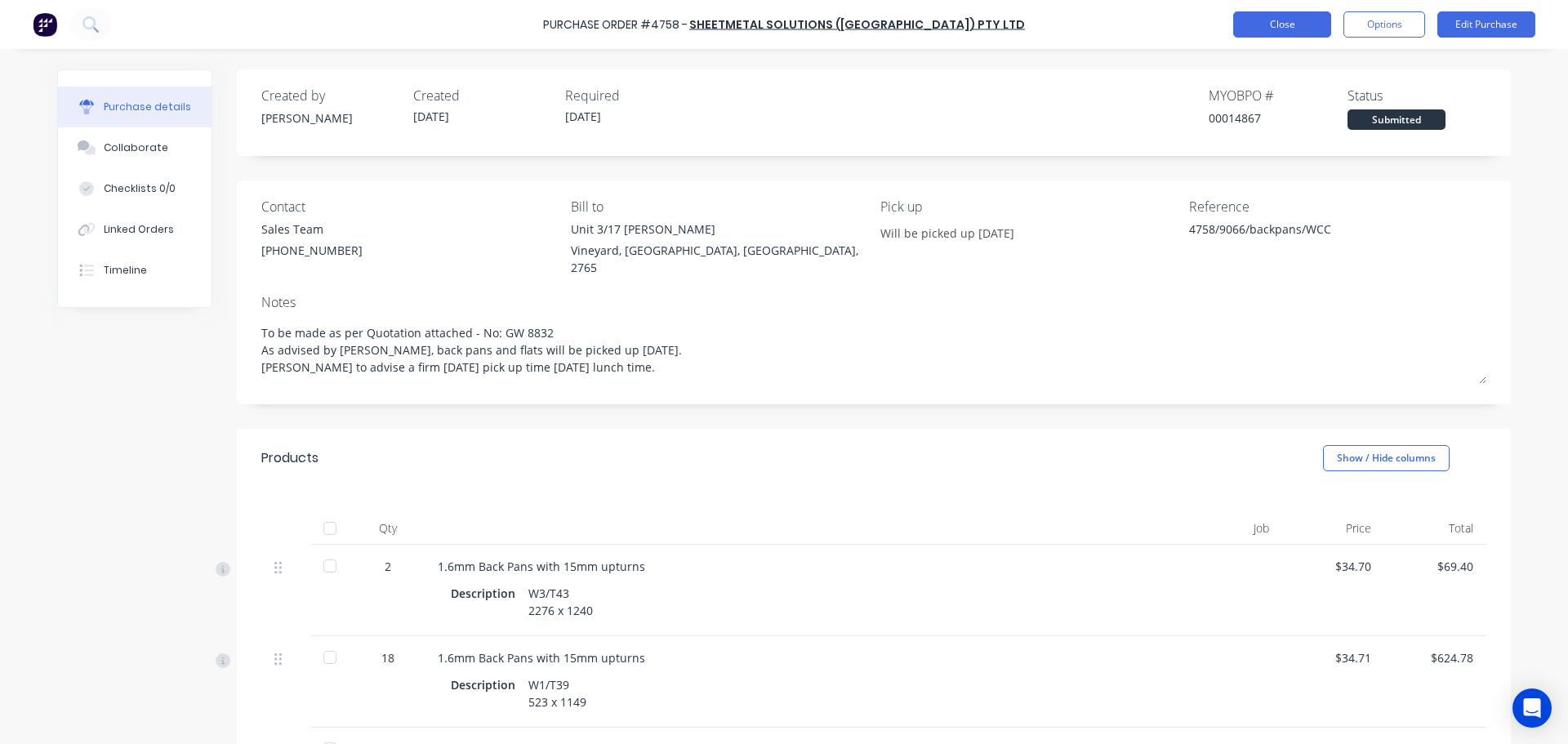
click at [1261, 21] on button "Close" at bounding box center [1282, 24] width 98 height 26
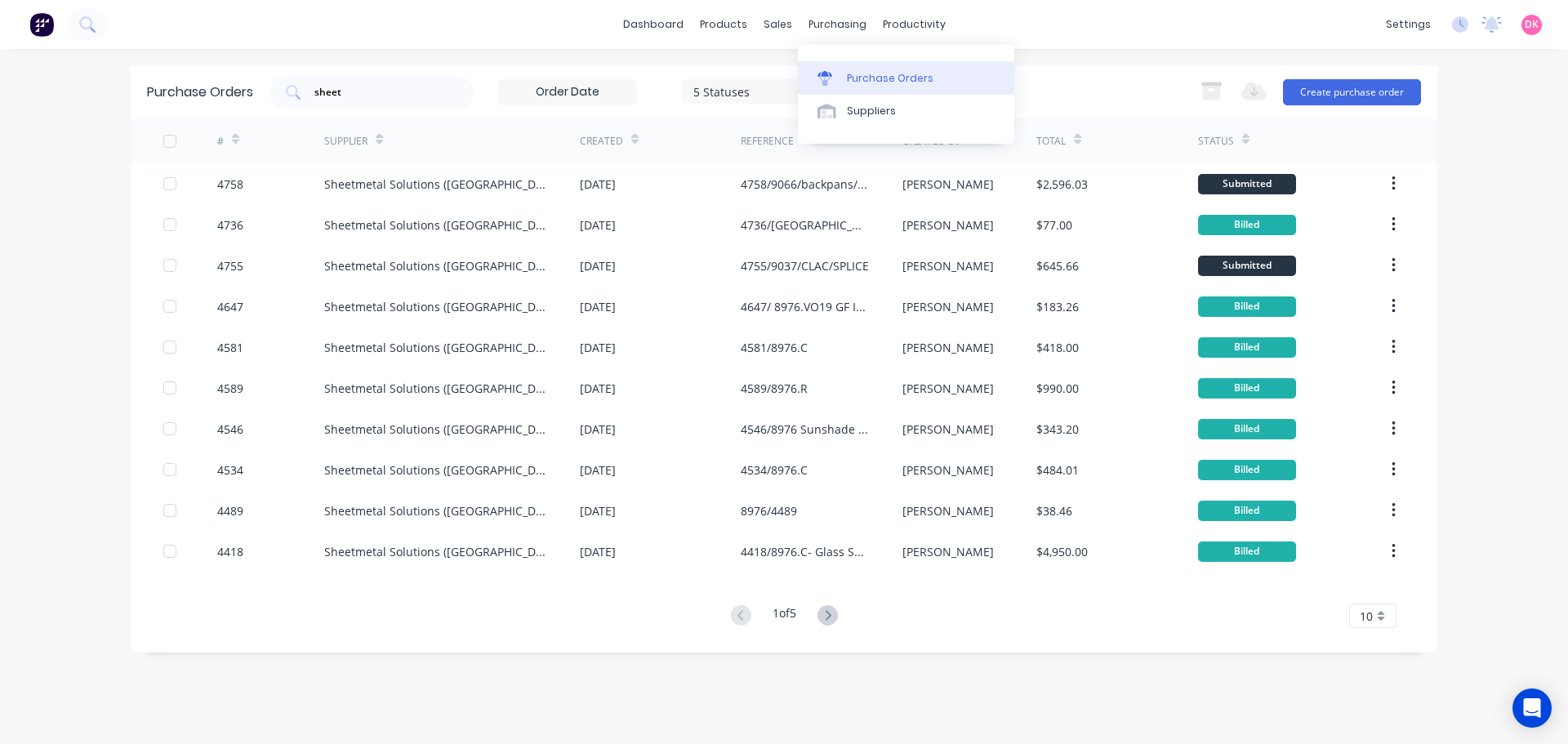
click at [857, 82] on div "Purchase Orders" at bounding box center [890, 78] width 87 height 15
drag, startPoint x: 372, startPoint y: 102, endPoint x: 95, endPoint y: 88, distance: 277.4
click at [95, 88] on div "dashboard products sales purchasing productivity dashboard products Product Cat…" at bounding box center [784, 372] width 1568 height 744
drag, startPoint x: 369, startPoint y: 93, endPoint x: 258, endPoint y: 96, distance: 111.0
click at [258, 96] on div "Purchase Orders sheet 5 Statuses 5 Statuses Export to Excel (XLSX) Create purch…" at bounding box center [784, 92] width 1307 height 53
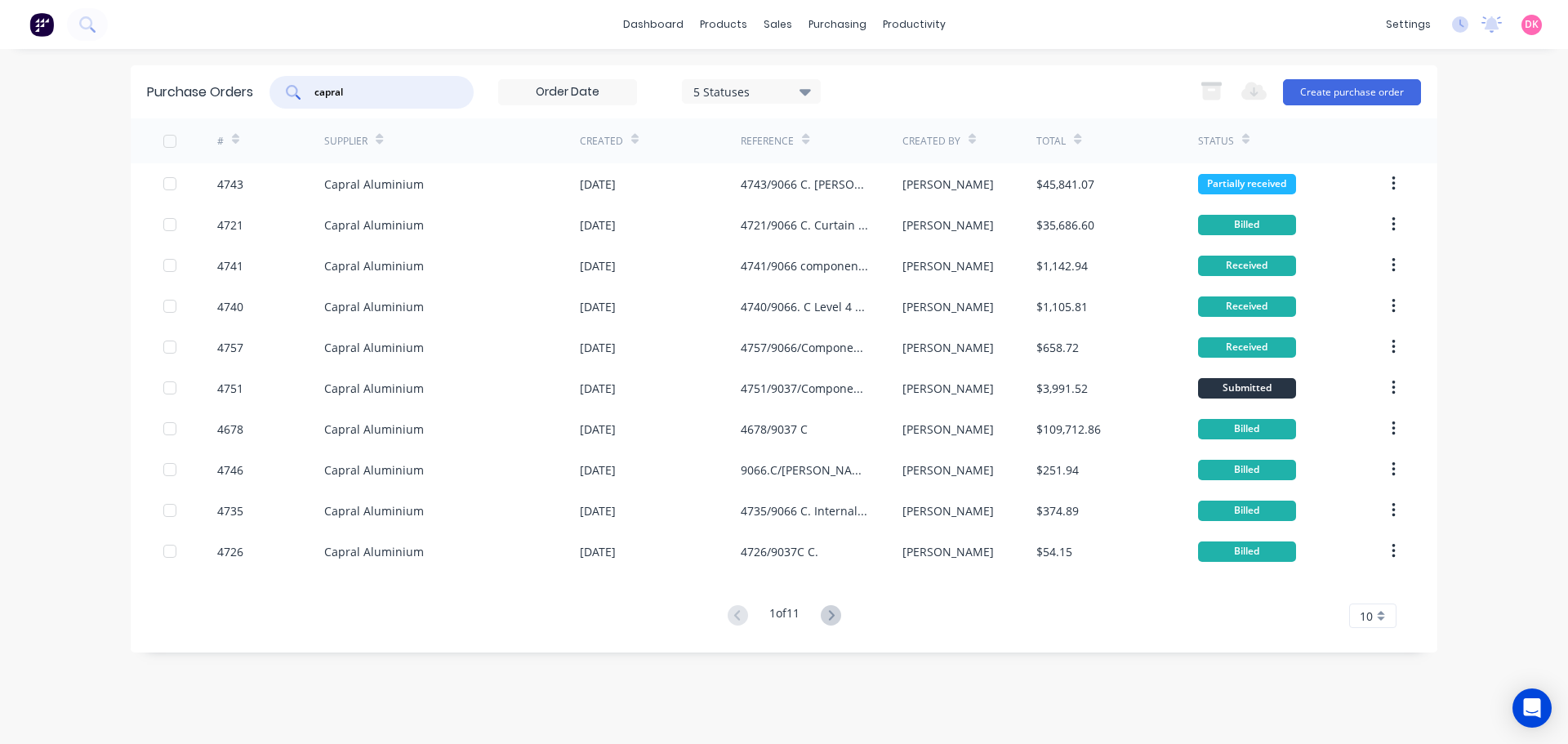
drag, startPoint x: 375, startPoint y: 91, endPoint x: 292, endPoint y: 93, distance: 83.0
click at [292, 93] on div "capral" at bounding box center [371, 92] width 204 height 32
type input "capral"
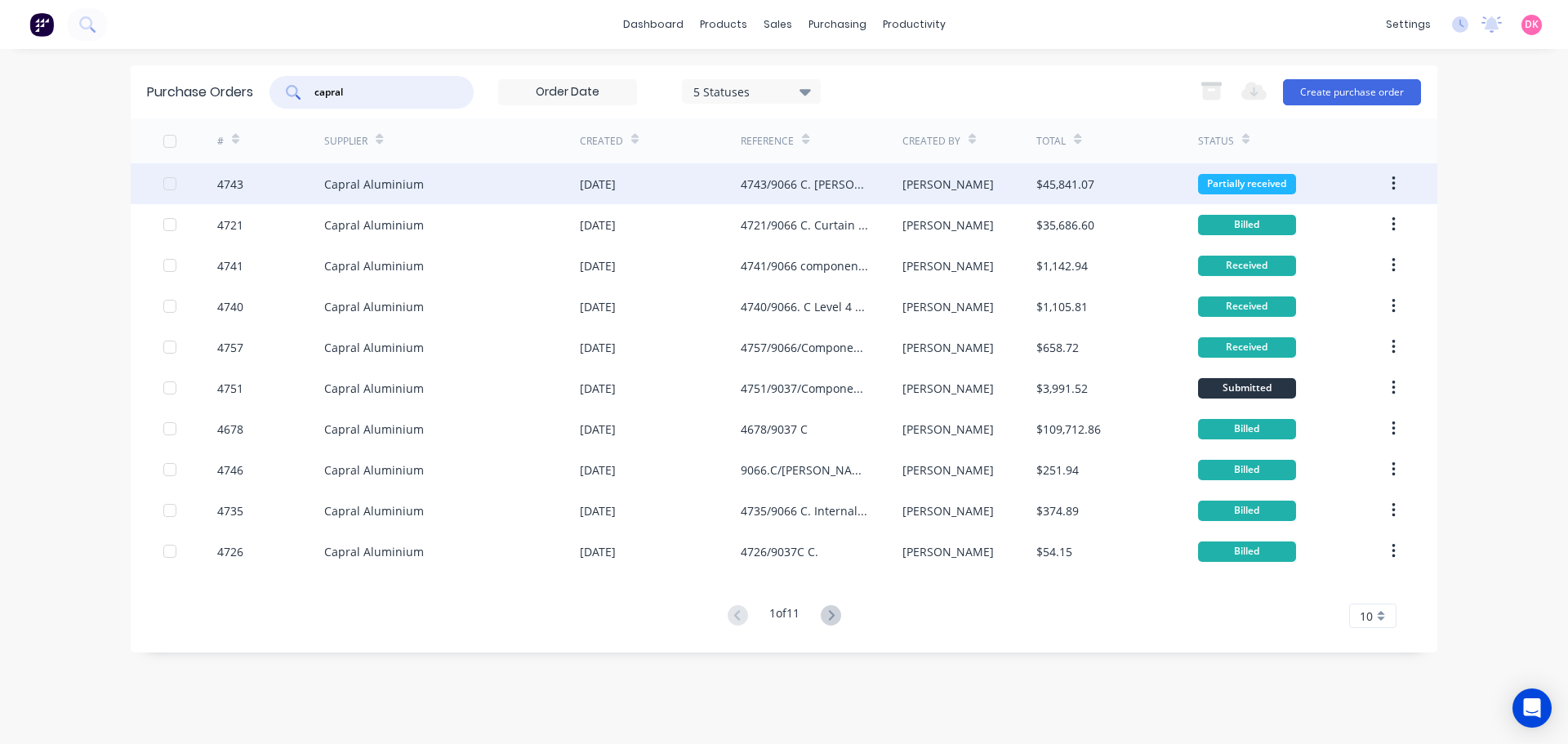
click at [704, 198] on div "[DATE]" at bounding box center [660, 184] width 161 height 41
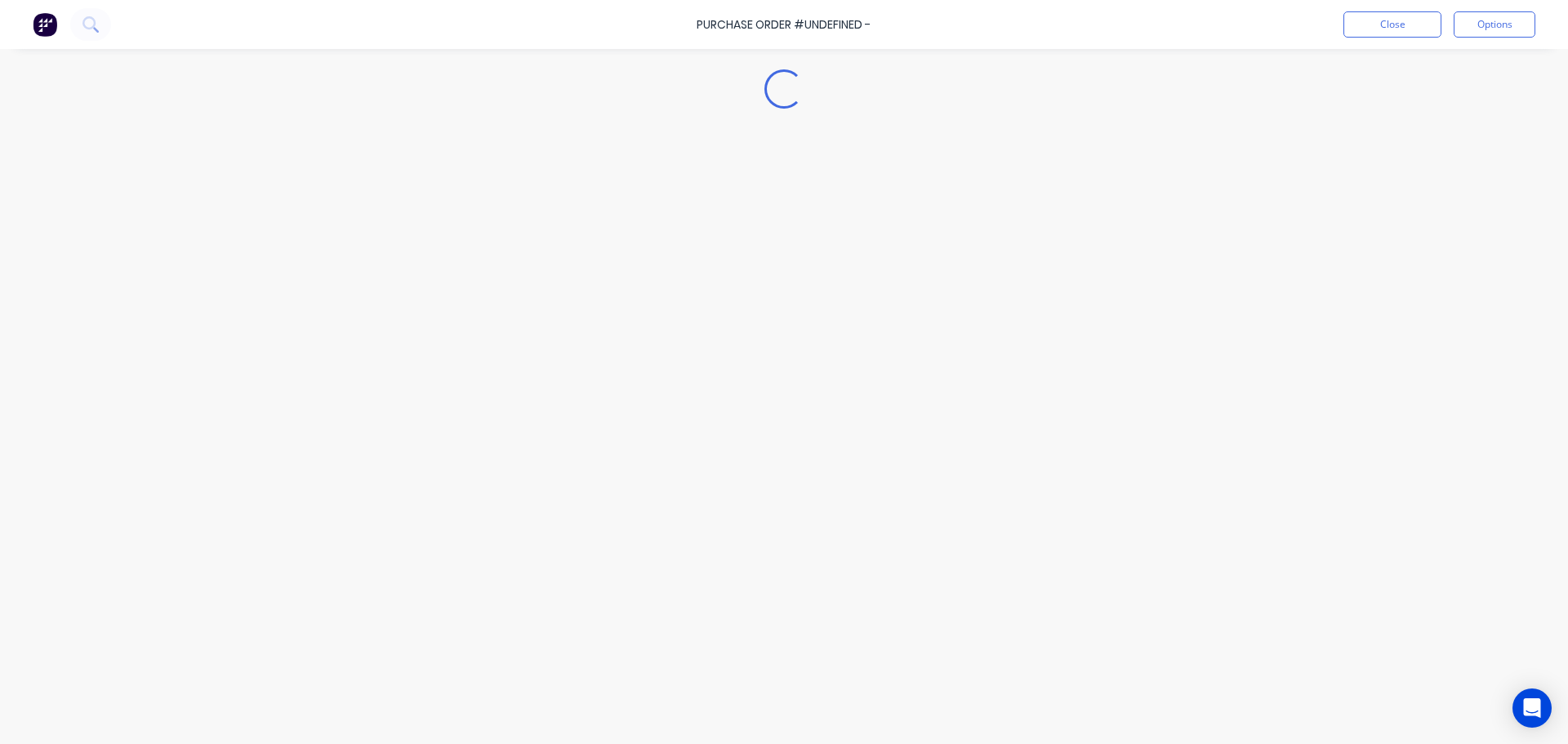
type textarea "x"
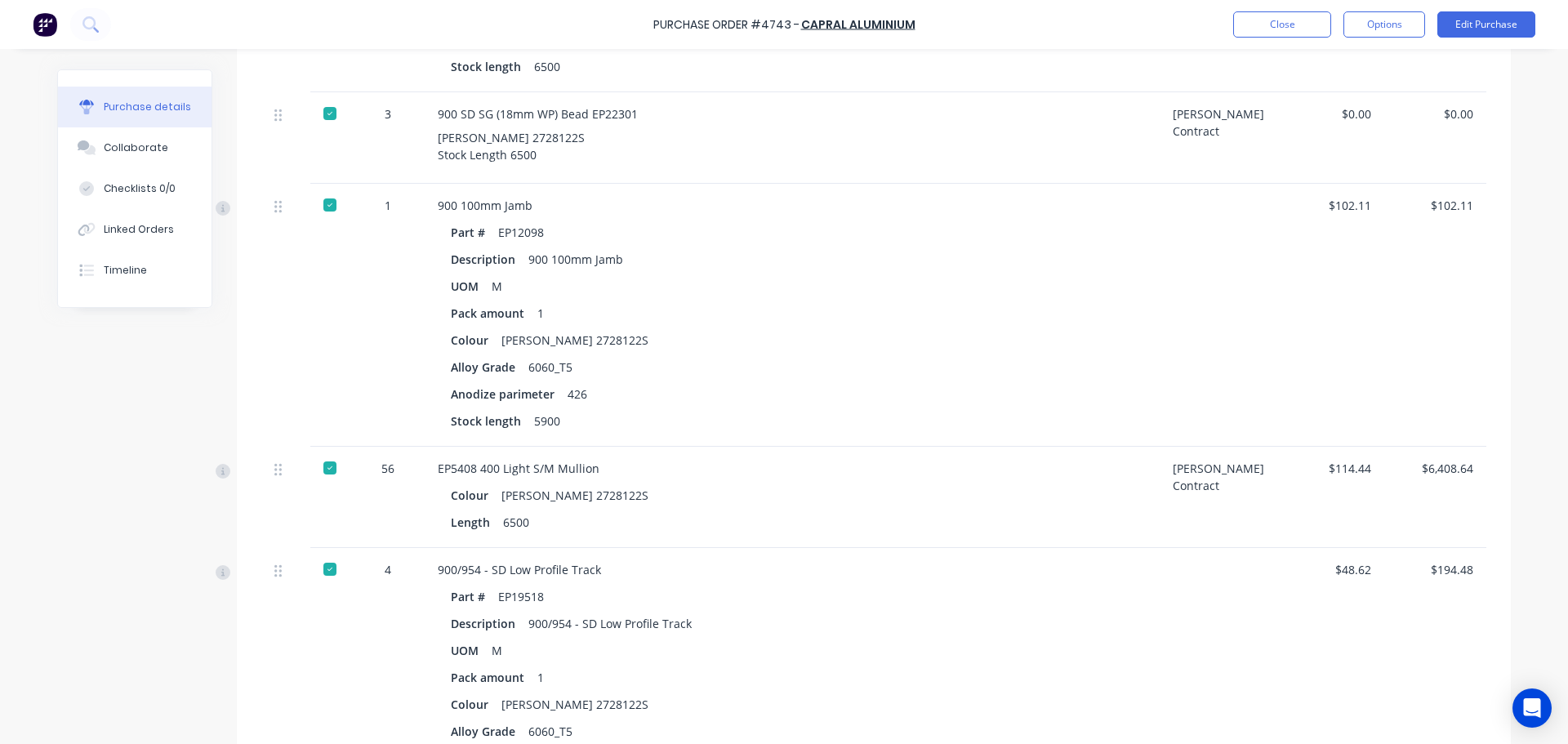
scroll to position [7109, 0]
